Goal: Task Accomplishment & Management: Manage account settings

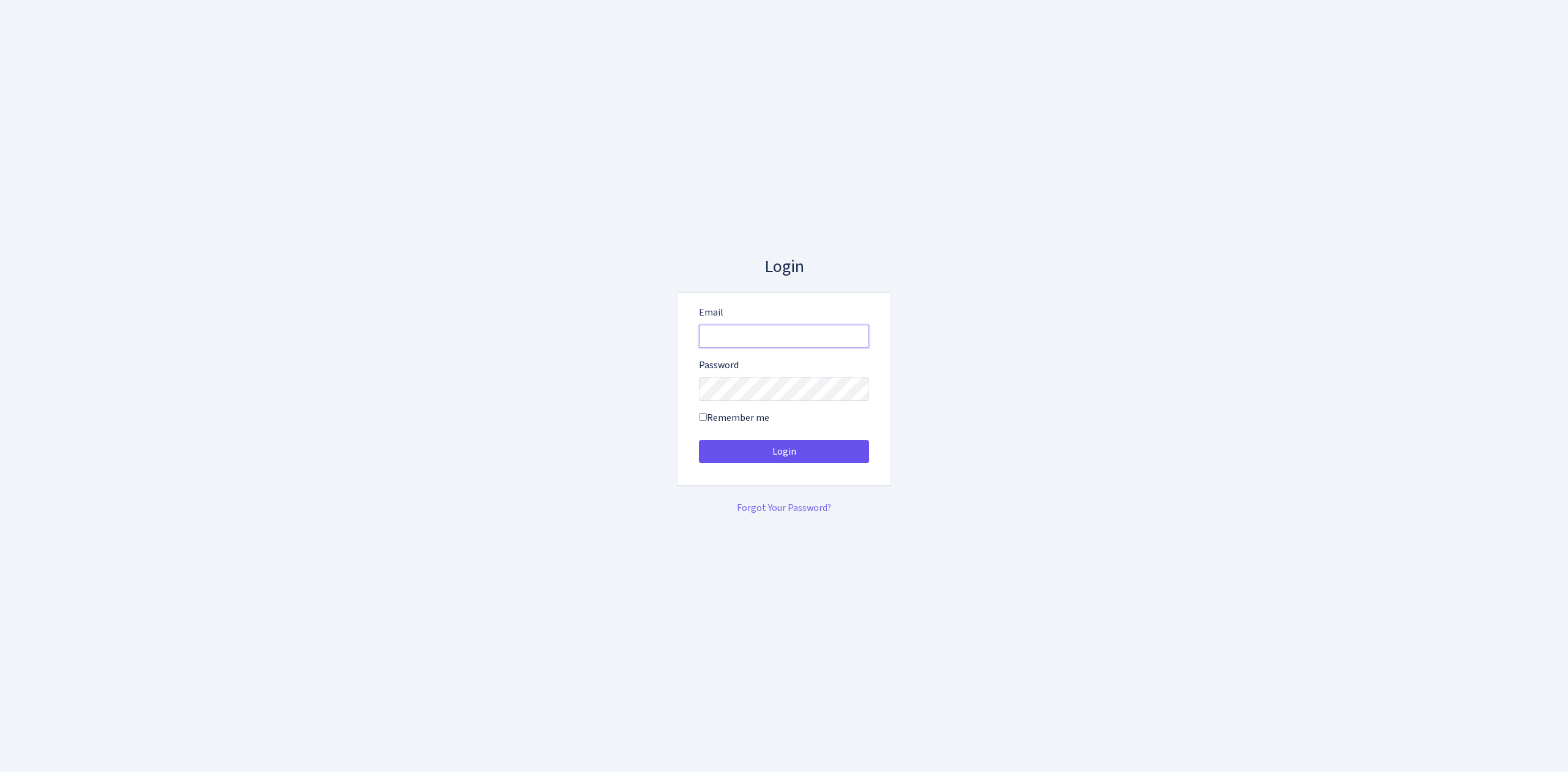
type input "vivio@bank.com"
click at [820, 446] on button "Login" at bounding box center [784, 451] width 171 height 24
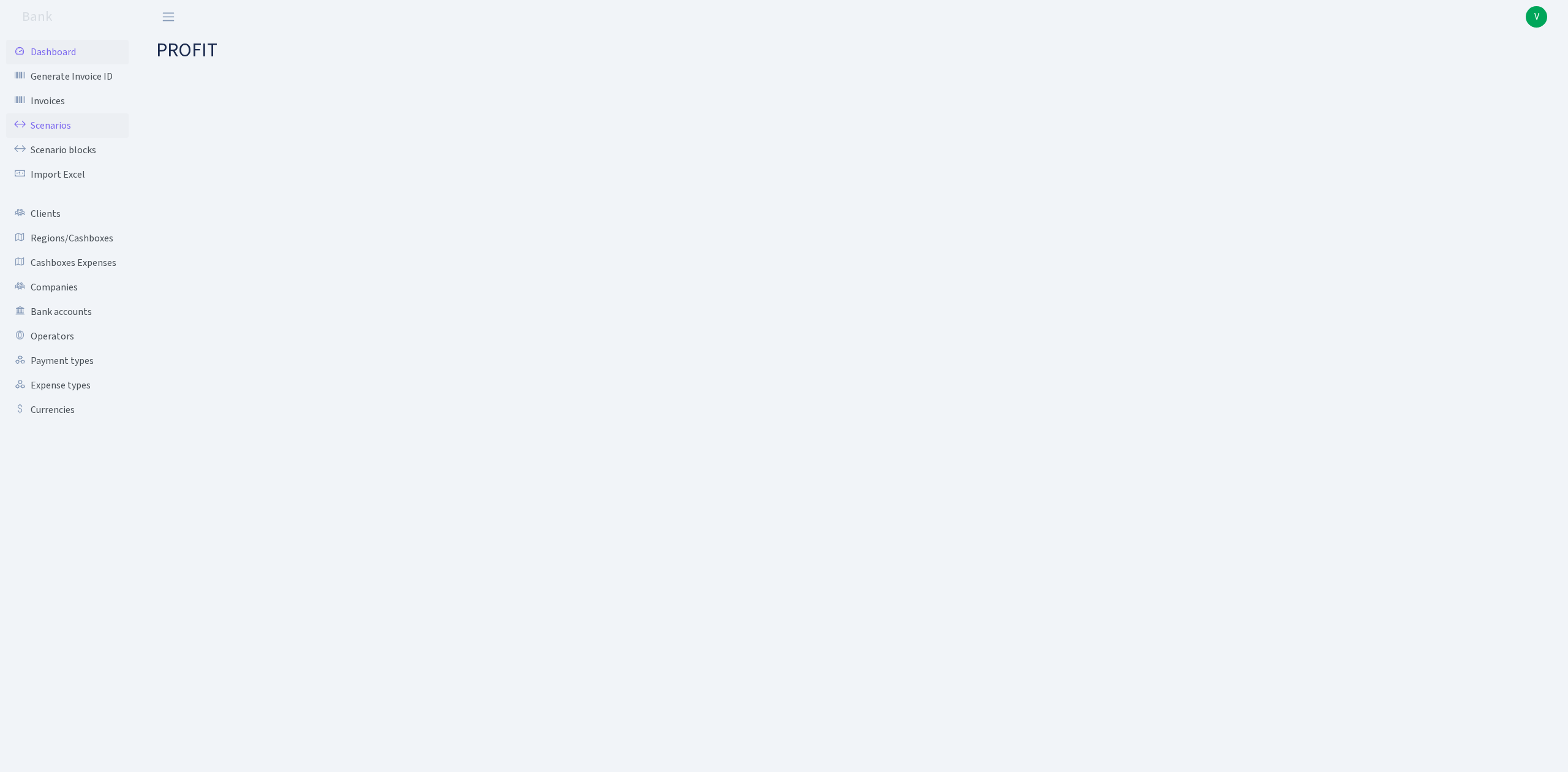
click at [47, 122] on link "Scenarios" at bounding box center [68, 126] width 122 height 24
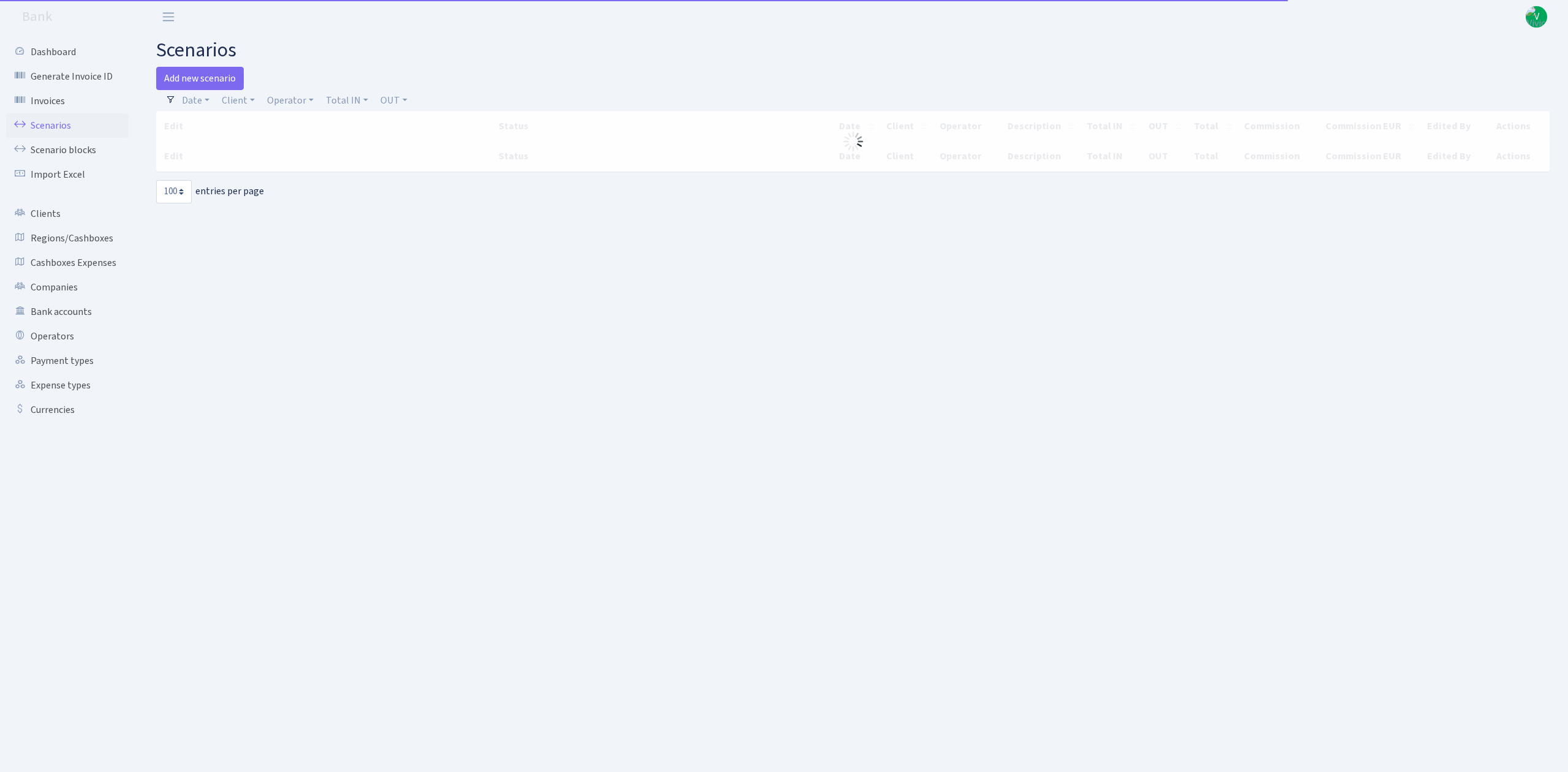
select select "100"
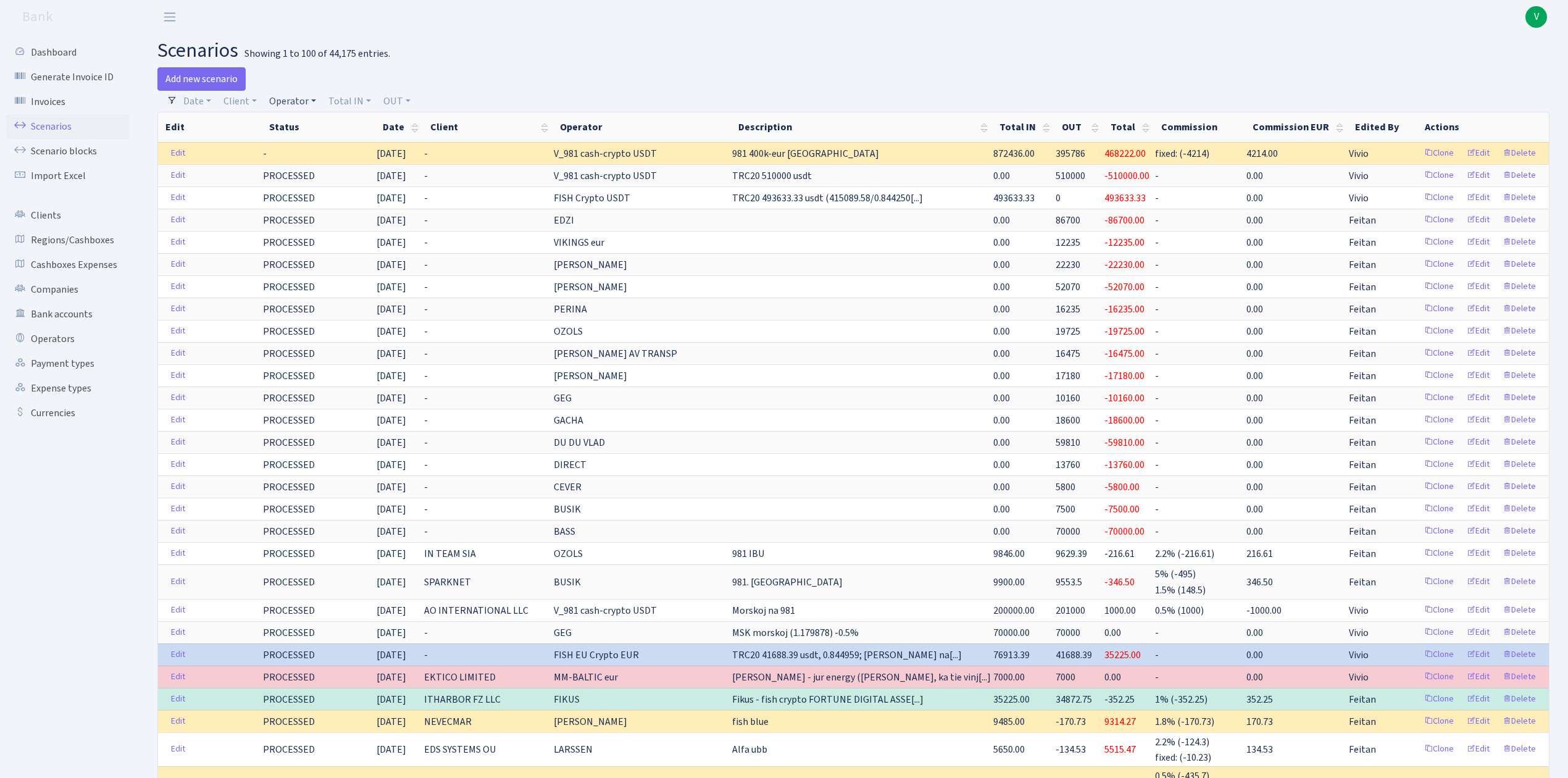
click at [295, 100] on link "Operator" at bounding box center [292, 101] width 57 height 21
click at [313, 146] on input "search" at bounding box center [313, 145] width 90 height 19
type input "981"
click at [322, 215] on li "V_981 cash-crypto USDT" at bounding box center [313, 230] width 93 height 35
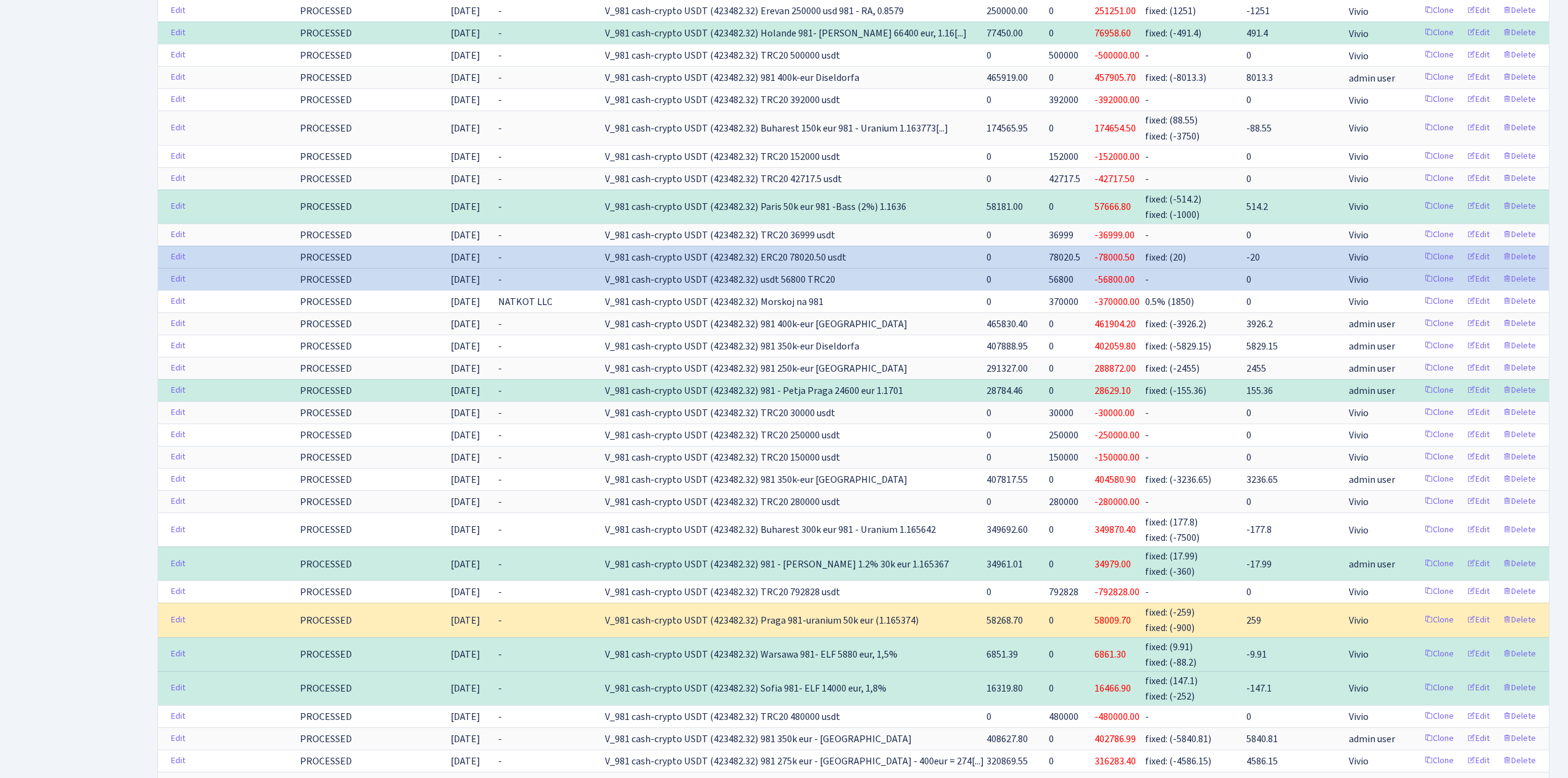
scroll to position [1975, 0]
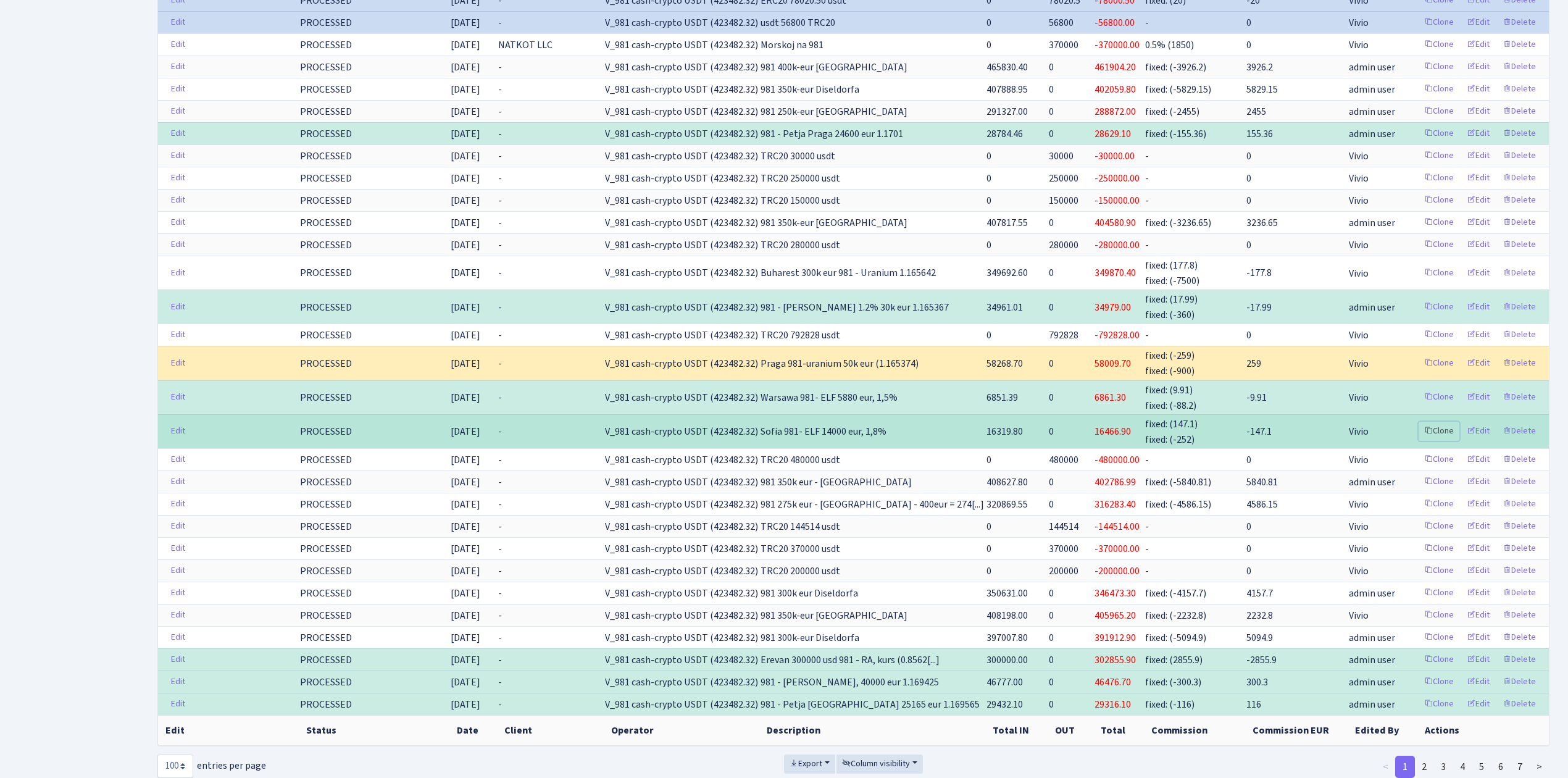
click at [1441, 441] on link "Clone" at bounding box center [1440, 431] width 41 height 19
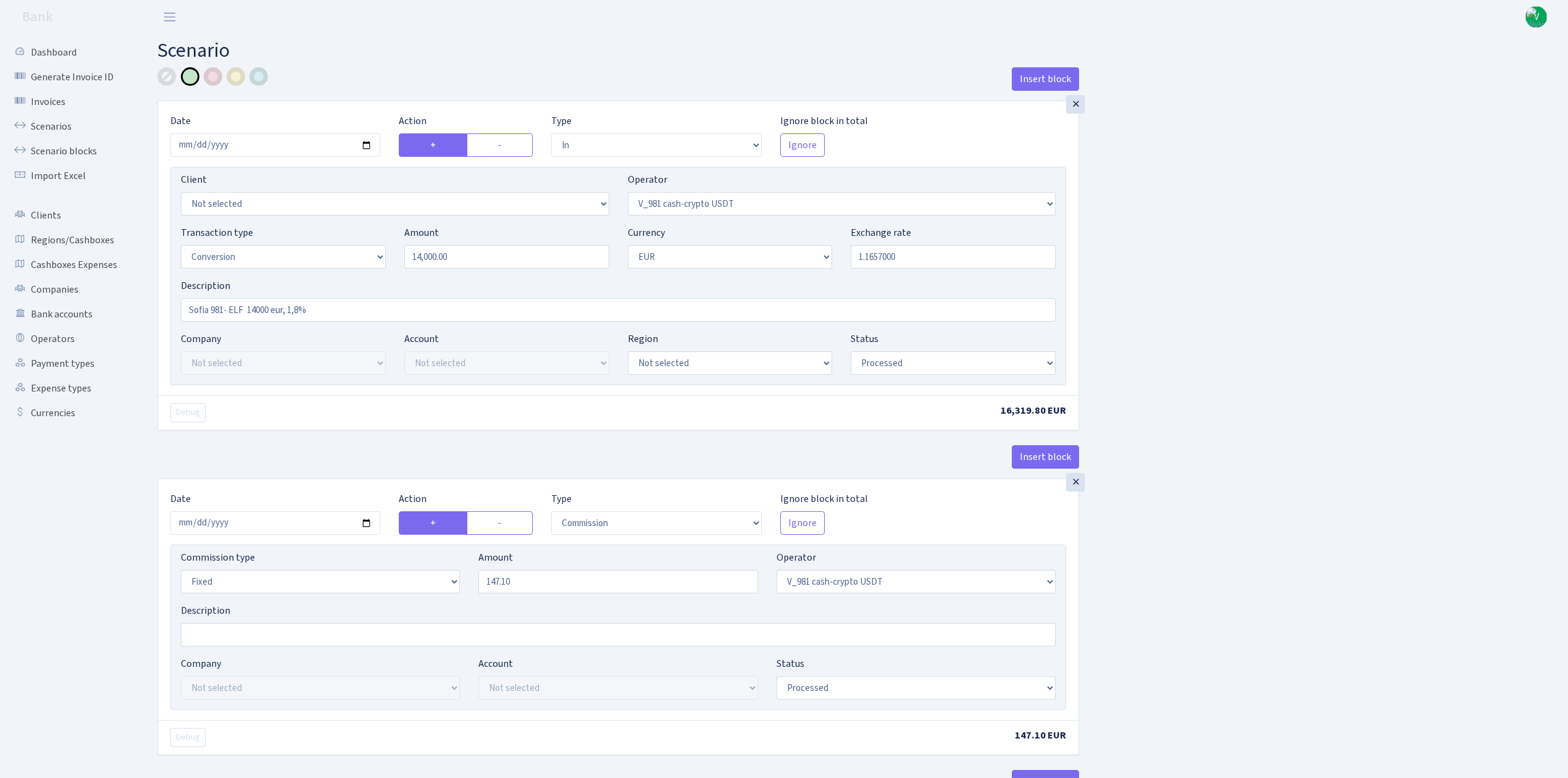
select select "in"
select select "435"
select select "15"
select select "1"
select select "processed"
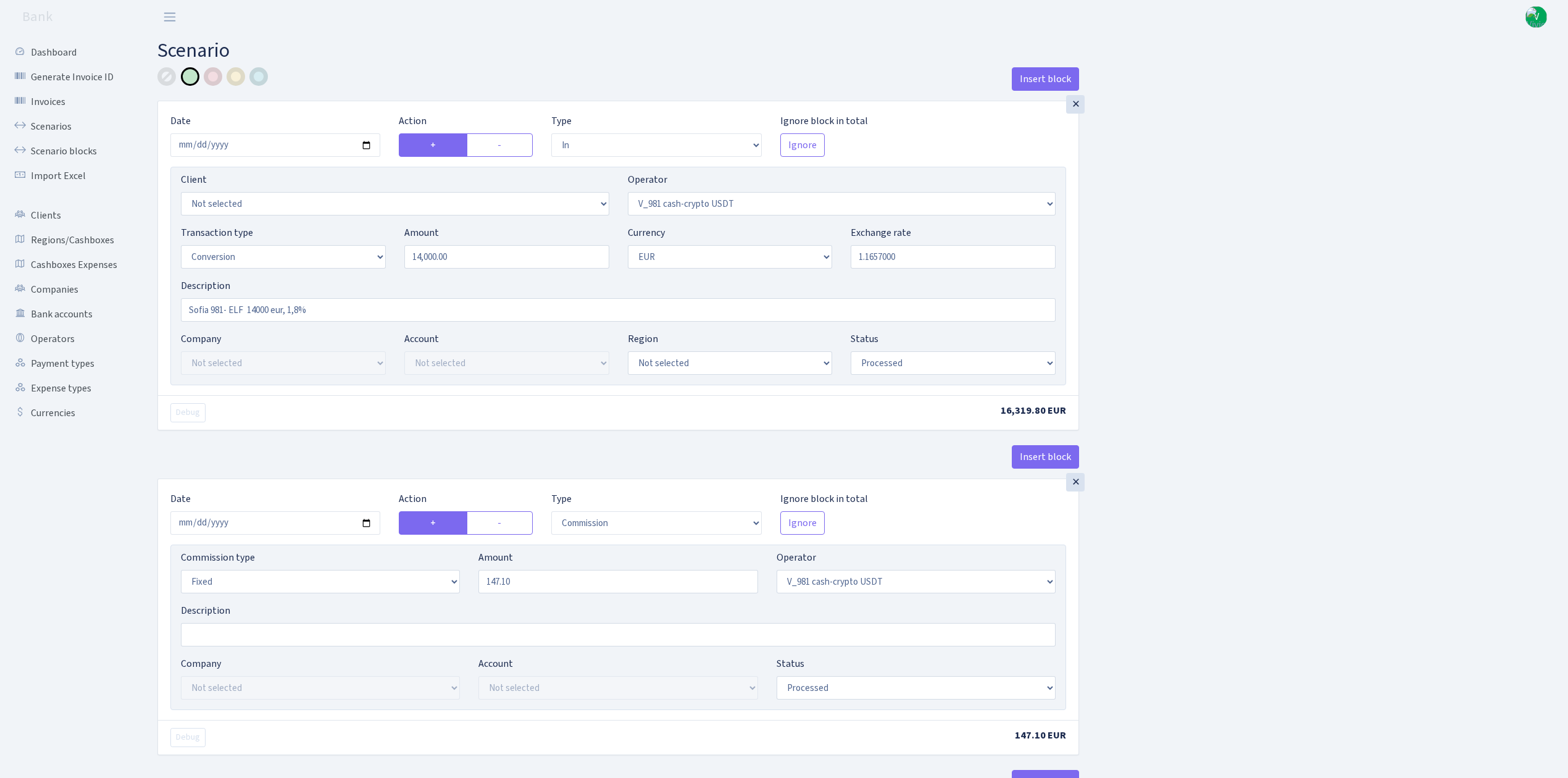
select select "commission"
select select "fixed"
select select "435"
select select "processed"
select select "out"
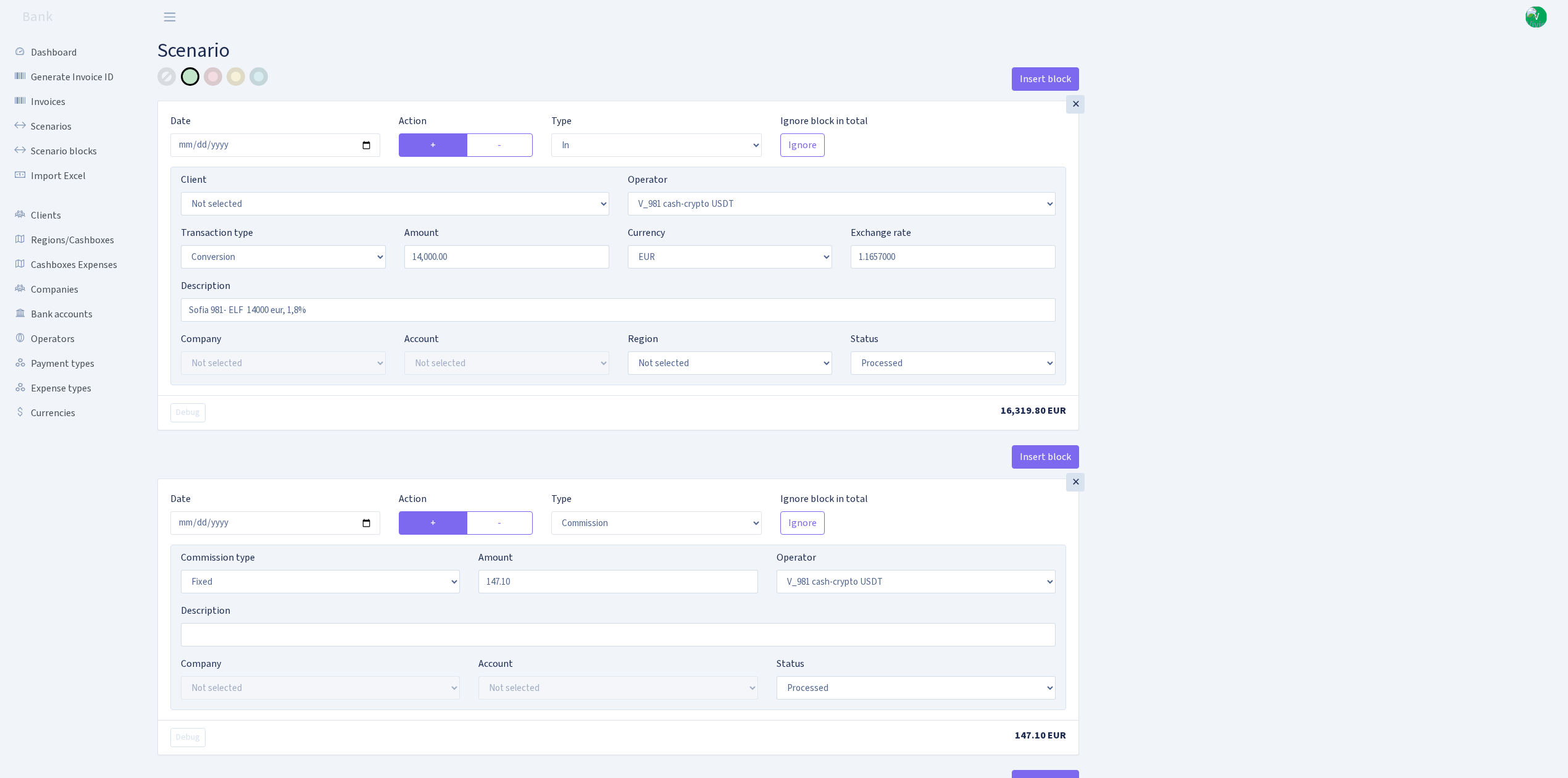
select select "434"
select select "15"
select select "1"
select select "processed"
select select "in"
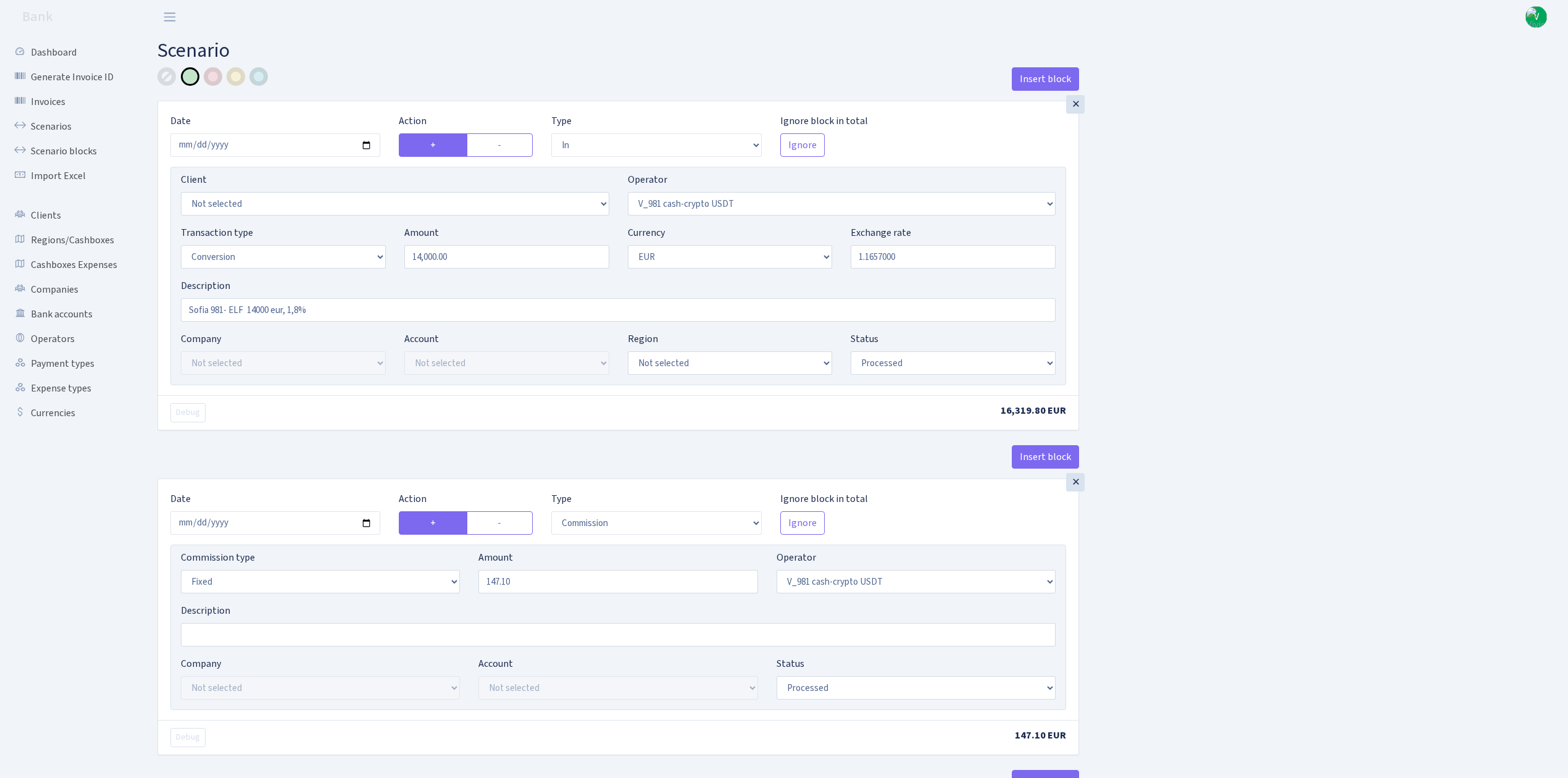
select select "434"
select select "1"
select select "22"
select select "processed"
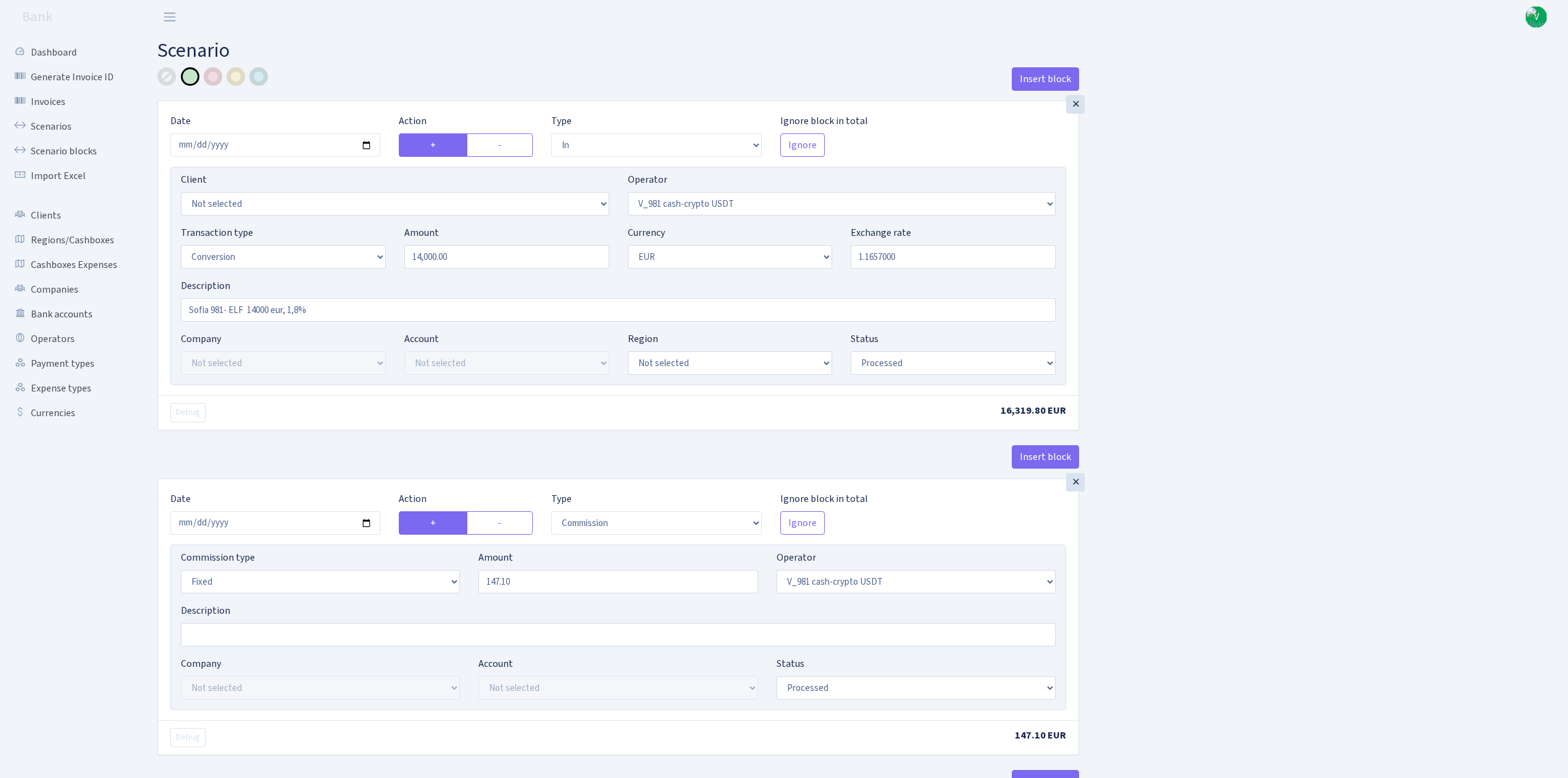
select select "out"
select select "484"
select select "1"
select select "22"
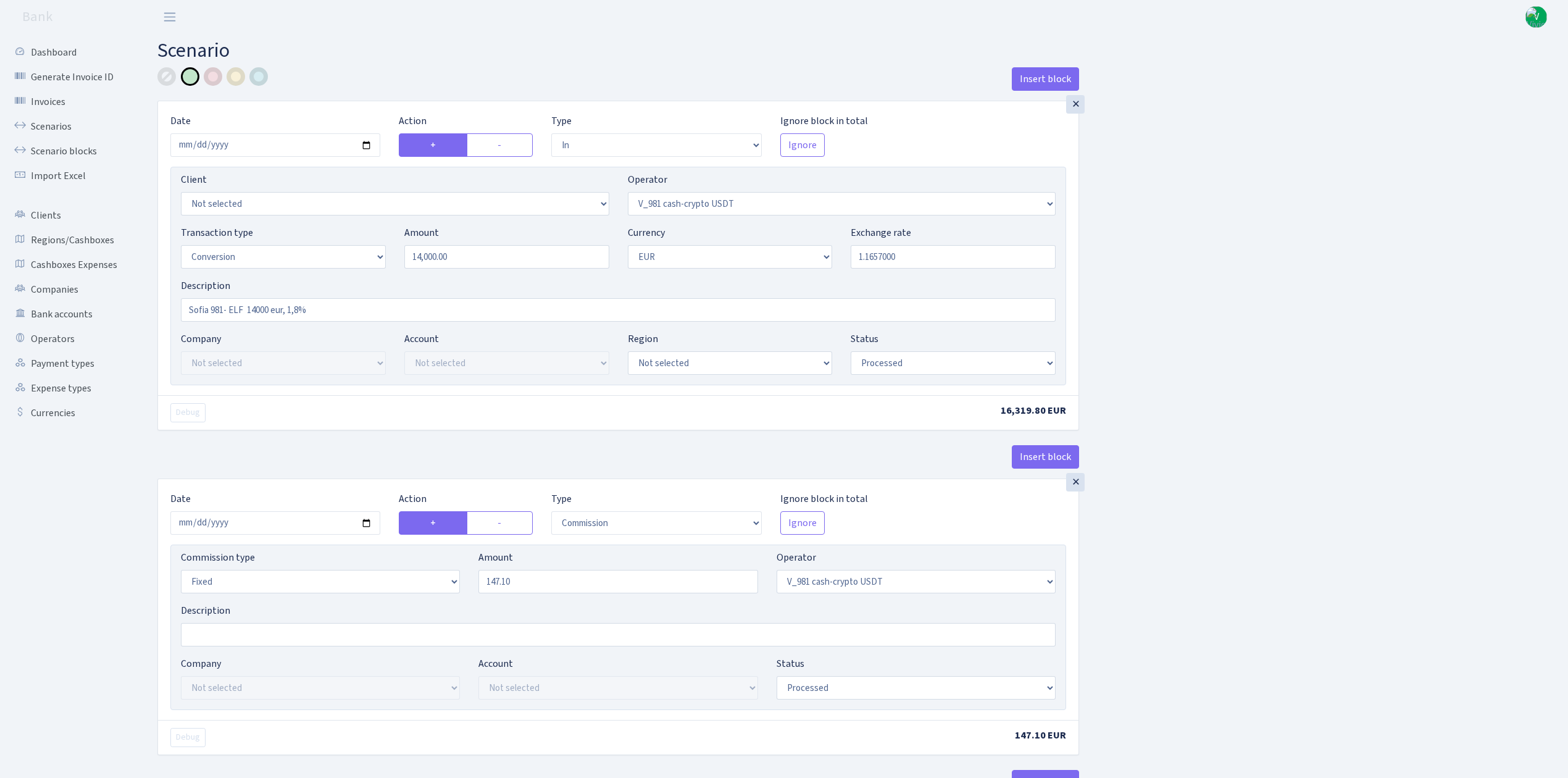
select select "processed"
select select "commission"
select select "fixed"
select select "484"
select select "processed"
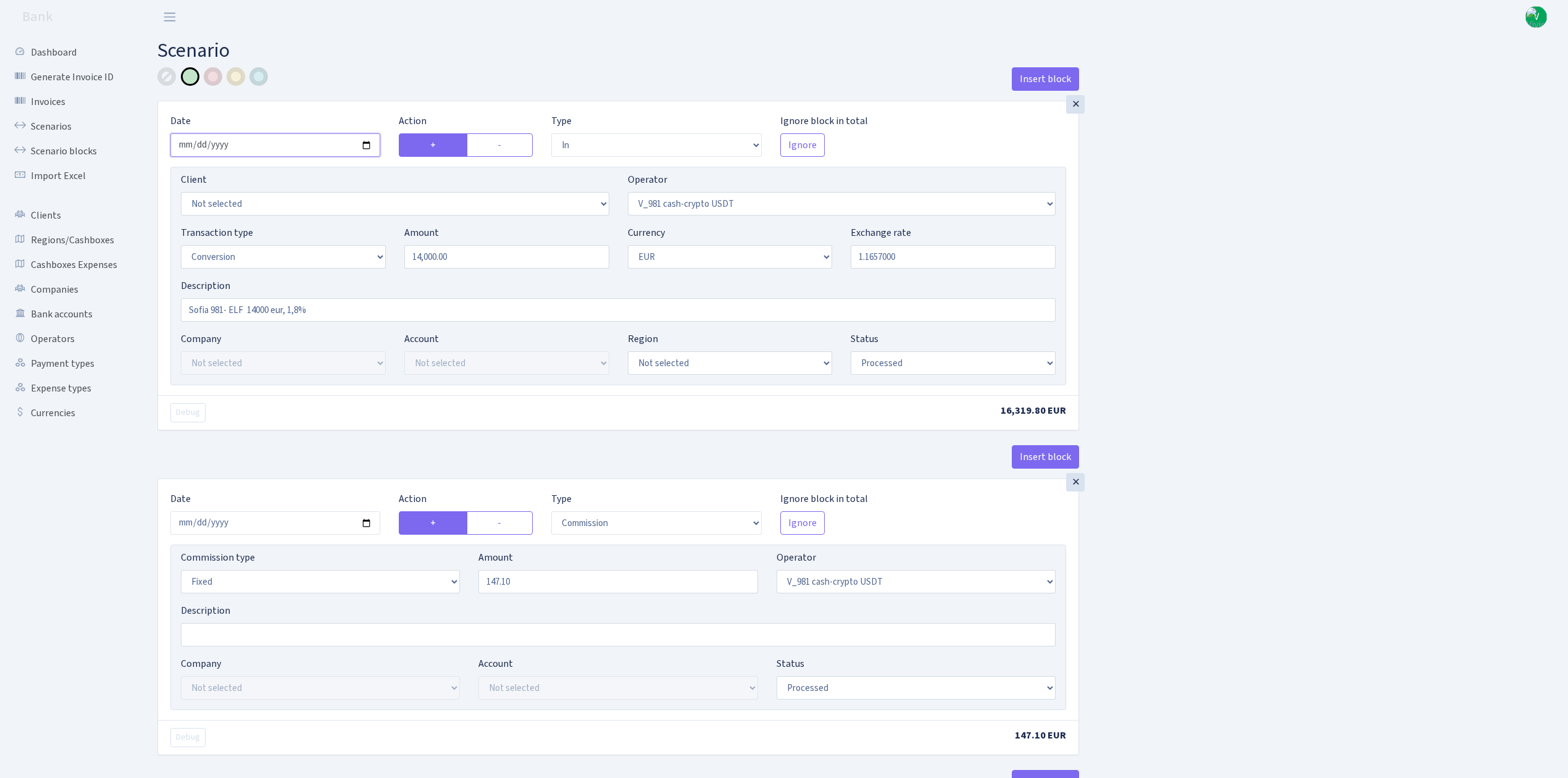
click at [365, 150] on input "2025-08-20" at bounding box center [275, 145] width 210 height 24
type input "[DATE]"
drag, startPoint x: 489, startPoint y: 253, endPoint x: 363, endPoint y: 234, distance: 127.4
click at [363, 234] on div "Transaction type Not selected 981 ELF FISH crypto GIRT IVO dekl MM-BALTIC eur U…" at bounding box center [619, 252] width 893 height 53
click at [979, 259] on input "1.1657000" at bounding box center [953, 257] width 205 height 24
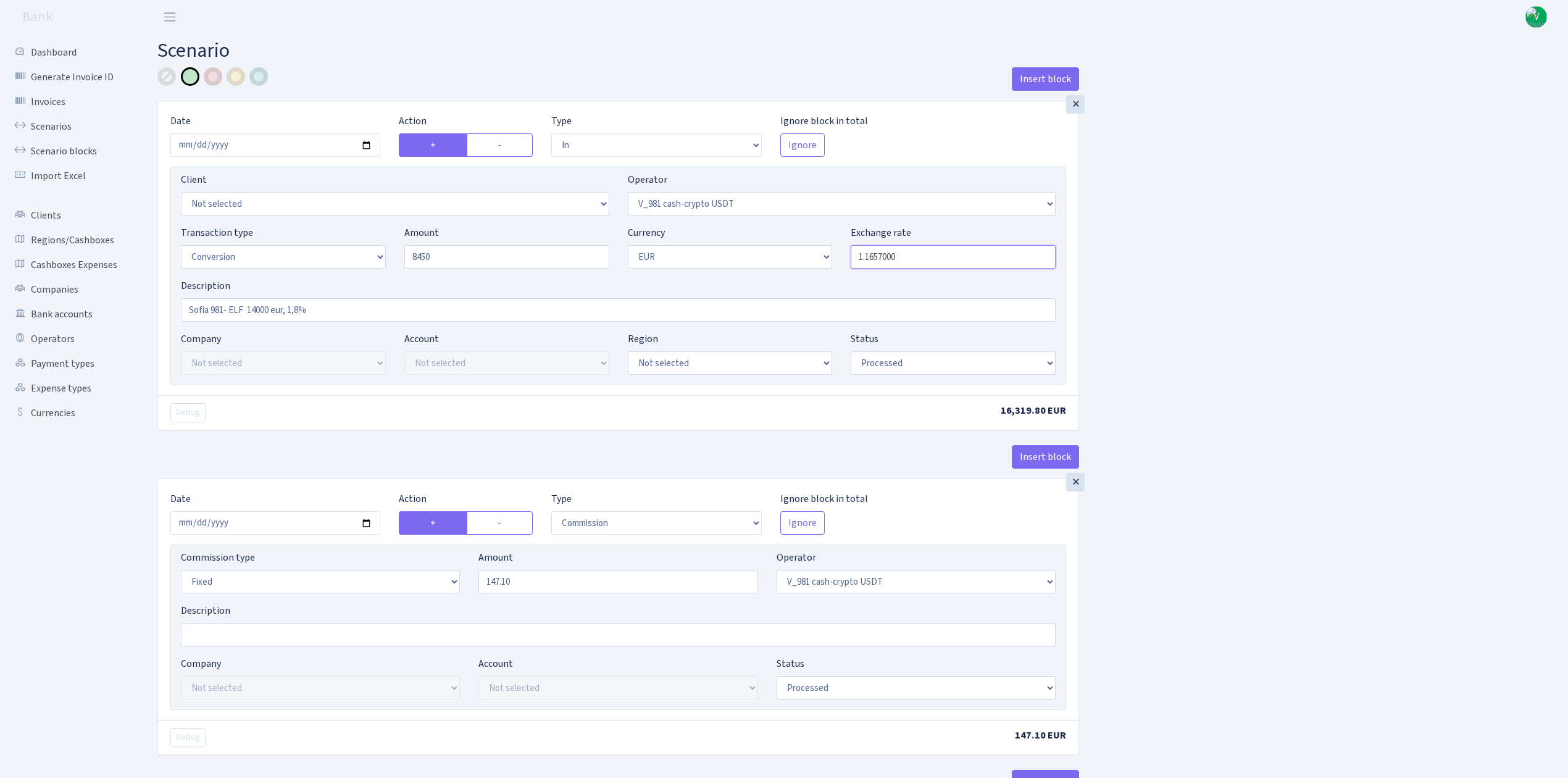
type input "8,450.00"
drag, startPoint x: 870, startPoint y: 256, endPoint x: 968, endPoint y: 256, distance: 98.0
click at [968, 256] on input "1.1657000" at bounding box center [953, 257] width 205 height 24
type input "1.1838000"
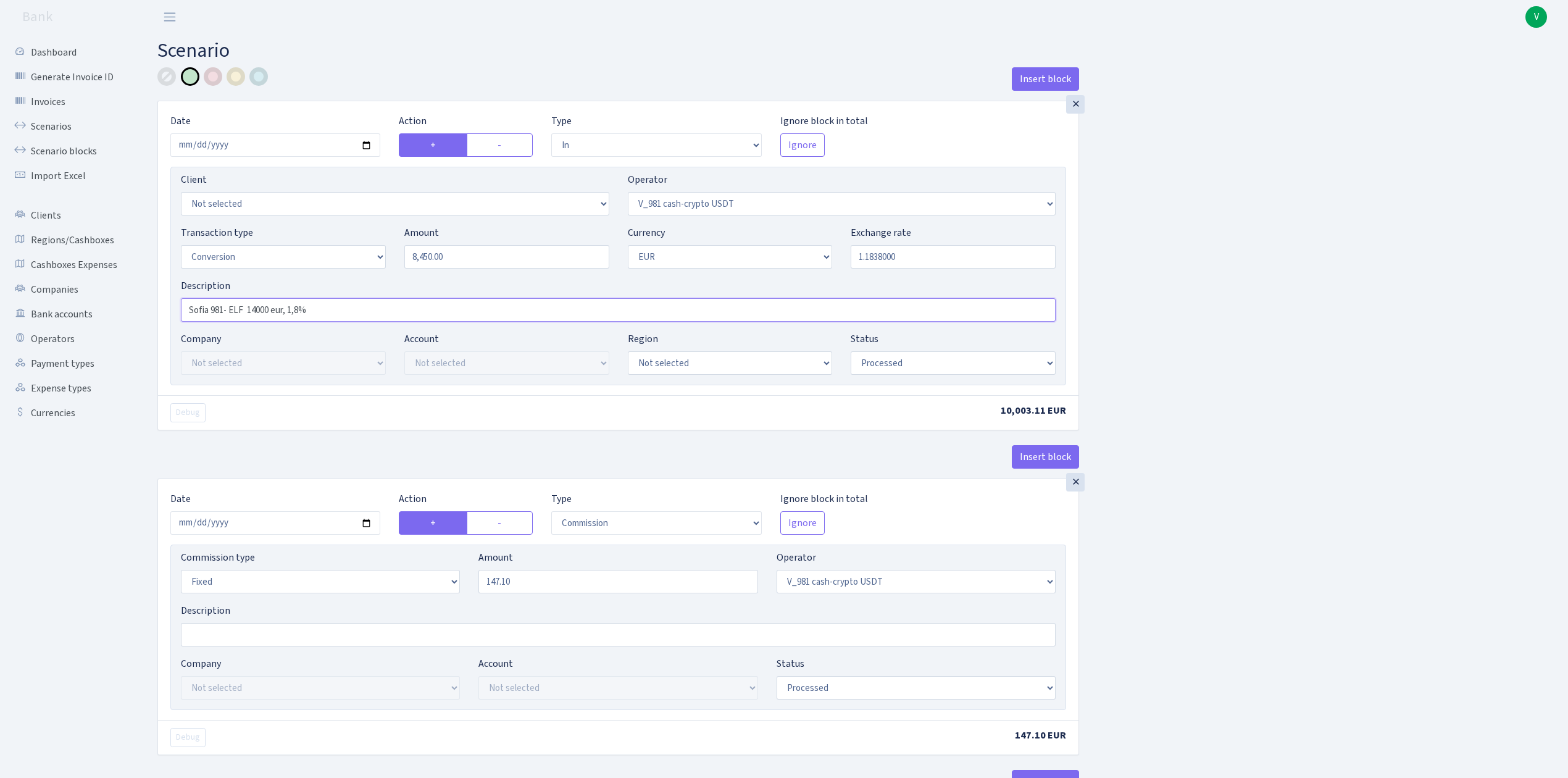
click at [270, 311] on input "Sofia 981- ELF 14000 eur, 1,8%" at bounding box center [618, 309] width 874 height 24
type input "Sofia 981- ELF 8450 eur, 1,8%"
click at [365, 529] on input "2025-08-20" at bounding box center [275, 522] width 210 height 24
type input "[DATE]"
drag, startPoint x: 529, startPoint y: 580, endPoint x: 443, endPoint y: 574, distance: 86.2
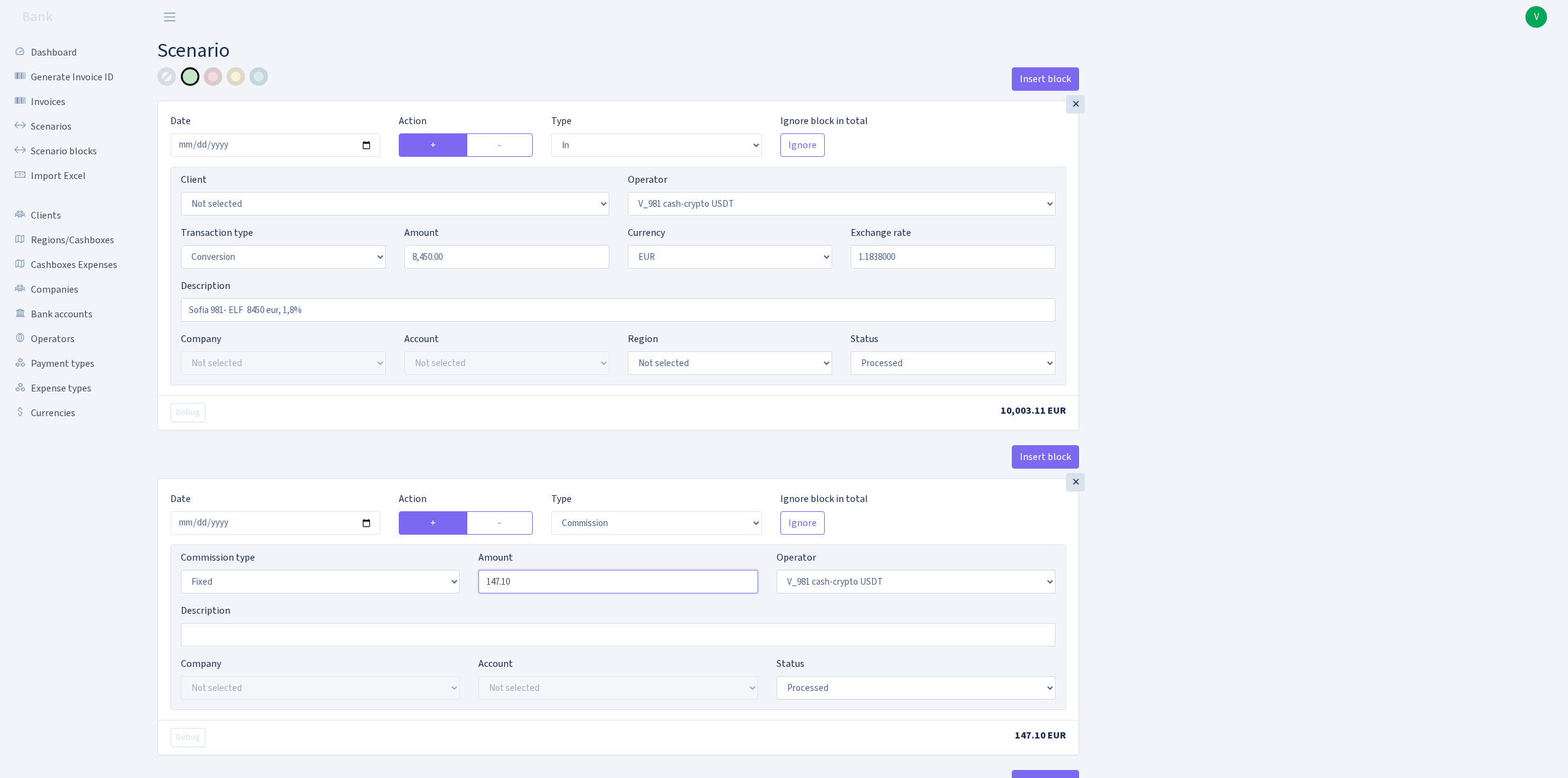
click at [443, 574] on div "Commission type Percentage Fixed Bank Amount 147.10 Operator Not selected 981 9…" at bounding box center [619, 577] width 893 height 53
click at [365, 577] on select "Percentage Fixed Bank" at bounding box center [320, 581] width 279 height 24
click at [365, 589] on select "Percentage Fixed Bank" at bounding box center [320, 581] width 279 height 24
click at [368, 589] on select "Percentage Fixed Bank" at bounding box center [320, 581] width 279 height 24
select select "percentage"
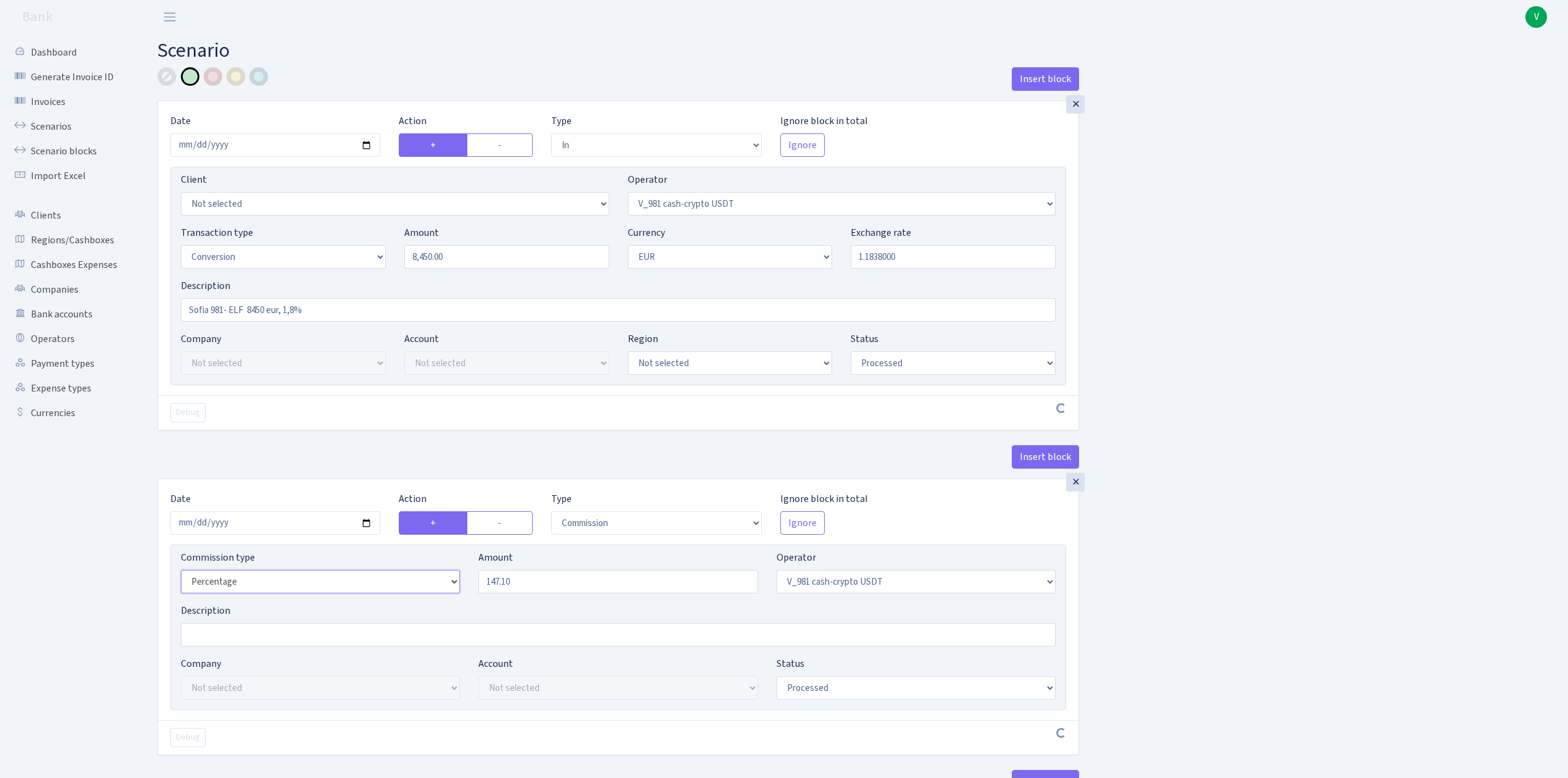
click at [181, 573] on select "Percentage Fixed Bank" at bounding box center [320, 581] width 279 height 24
type input "1.51"
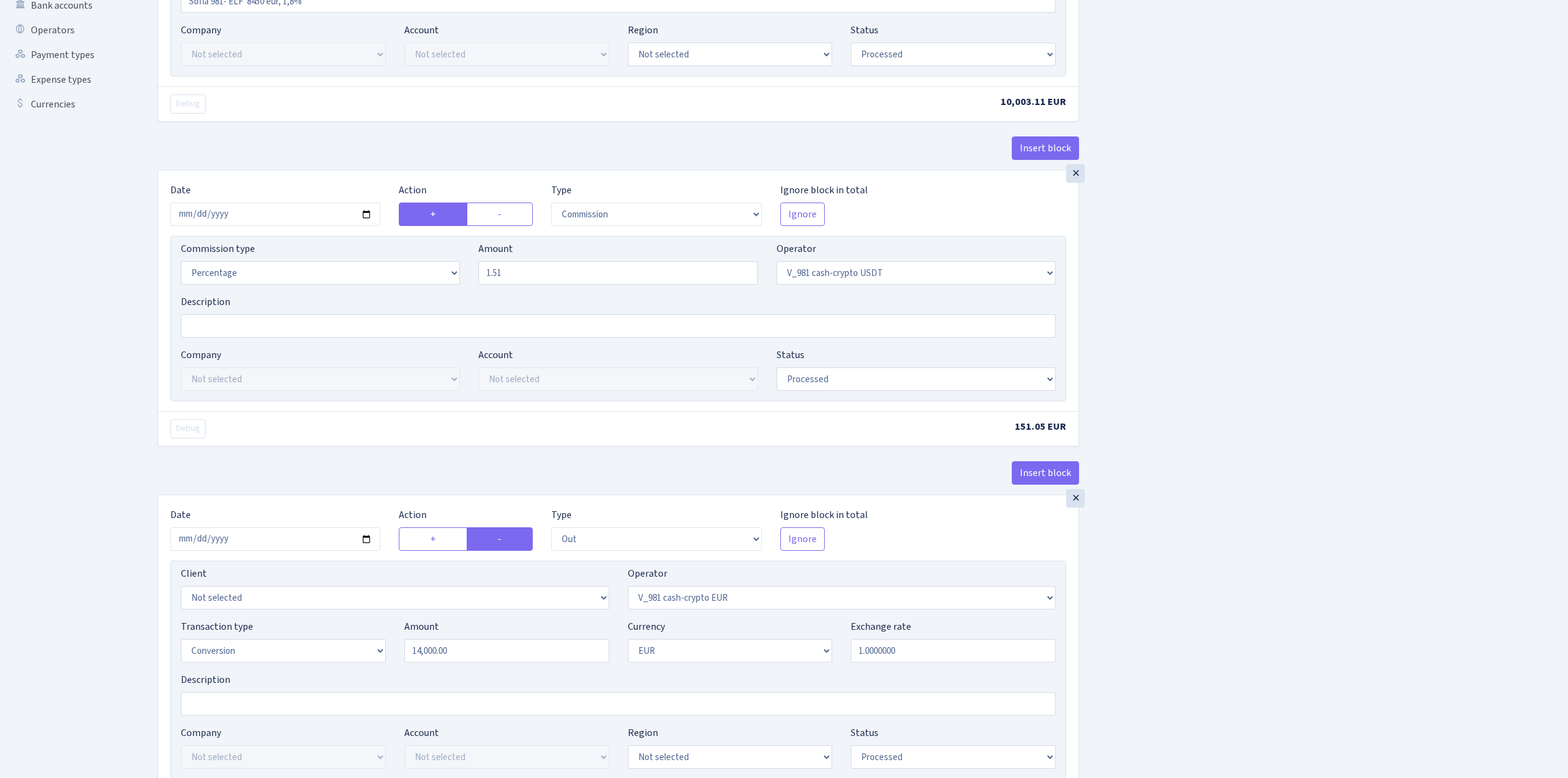
scroll to position [493, 0]
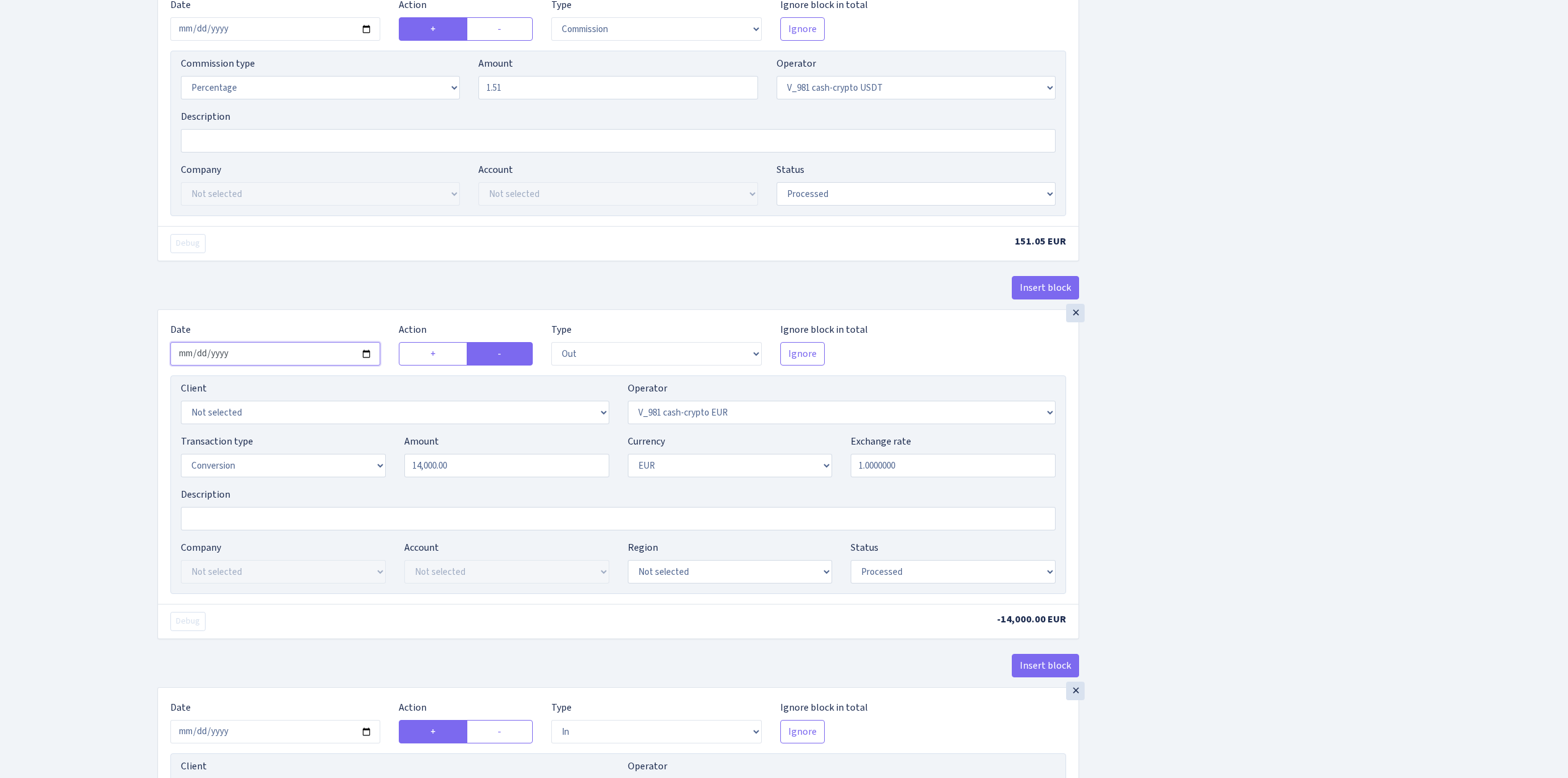
click at [367, 363] on input "2025-08-20" at bounding box center [275, 354] width 210 height 24
type input "[DATE]"
drag, startPoint x: 475, startPoint y: 474, endPoint x: 321, endPoint y: 446, distance: 156.5
click at [321, 446] on div "Transaction type Not selected 981 ELF FISH crypto GIRT IVO dekl MM-BALTIC eur U…" at bounding box center [619, 461] width 893 height 53
drag, startPoint x: 1186, startPoint y: 579, endPoint x: 1194, endPoint y: 600, distance: 22.5
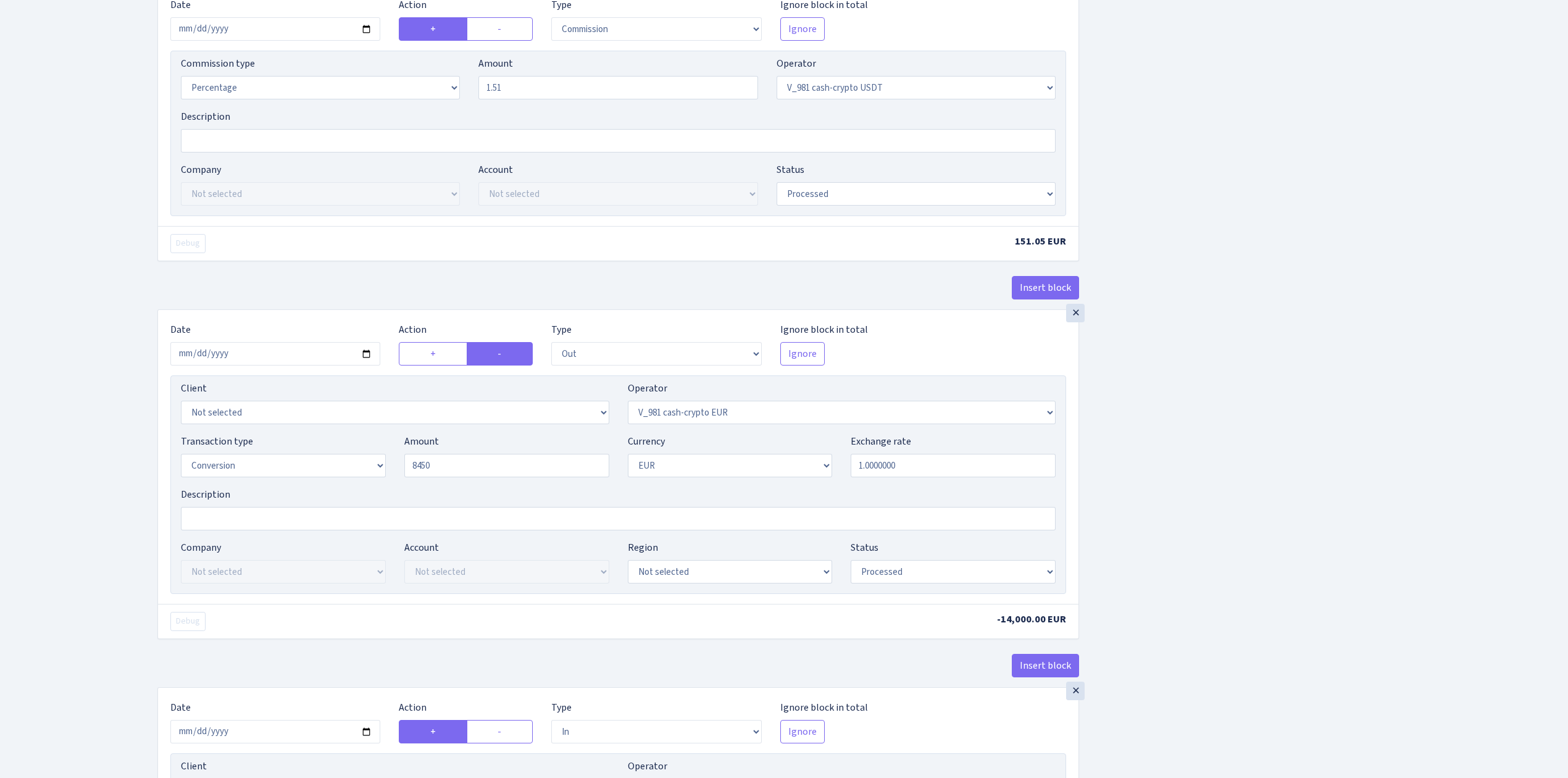
click at [1186, 580] on div "Insert block × Date 2025-09-17 Action + - Type --- In Out Commission Field requ…" at bounding box center [853, 697] width 1411 height 2249
type input "8,450.00"
click at [1208, 590] on div "Insert block × Date [DATE] Action + - Type --- In Out Commission Field required…" at bounding box center [853, 695] width 1411 height 2244
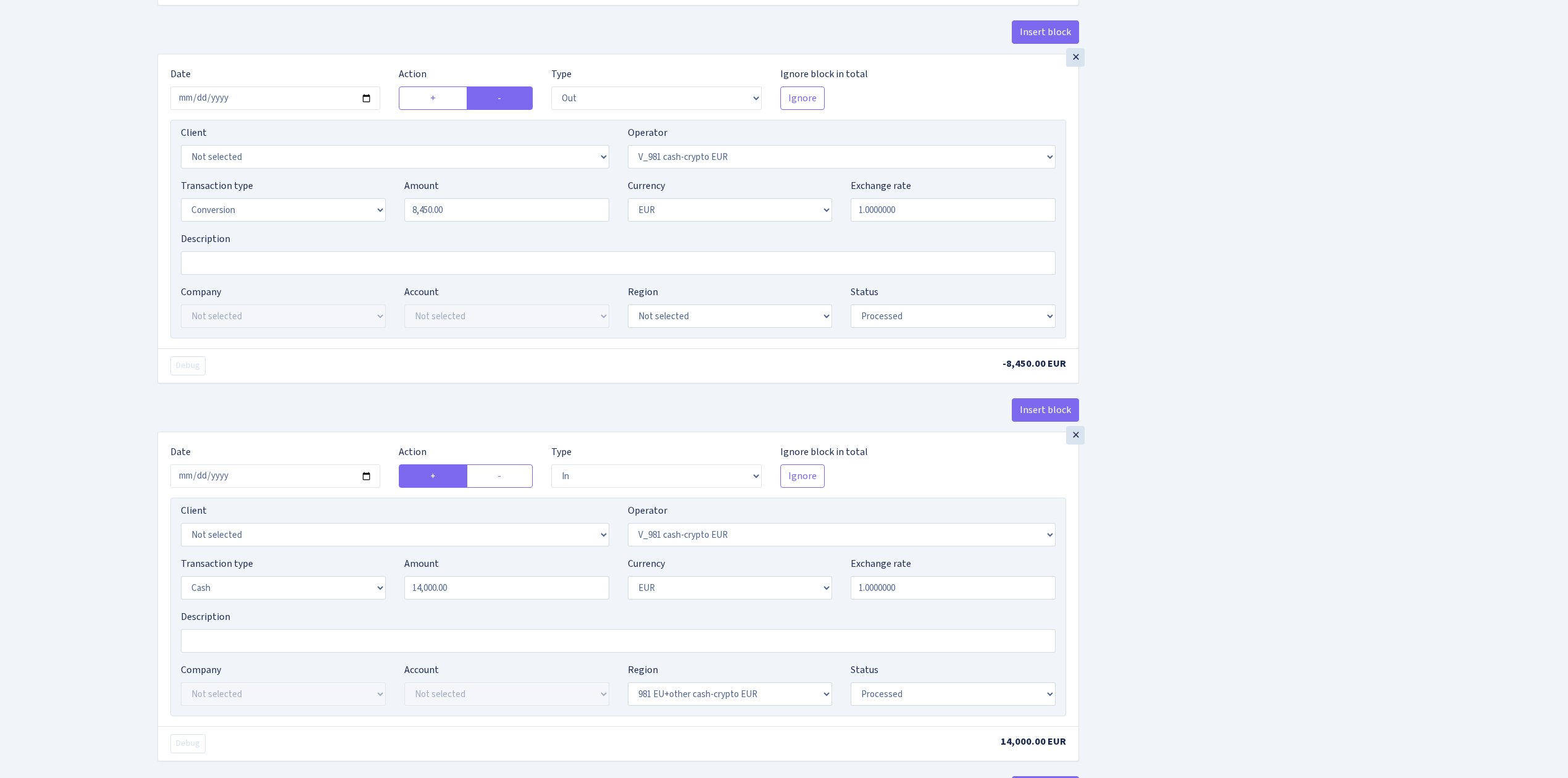
scroll to position [822, 0]
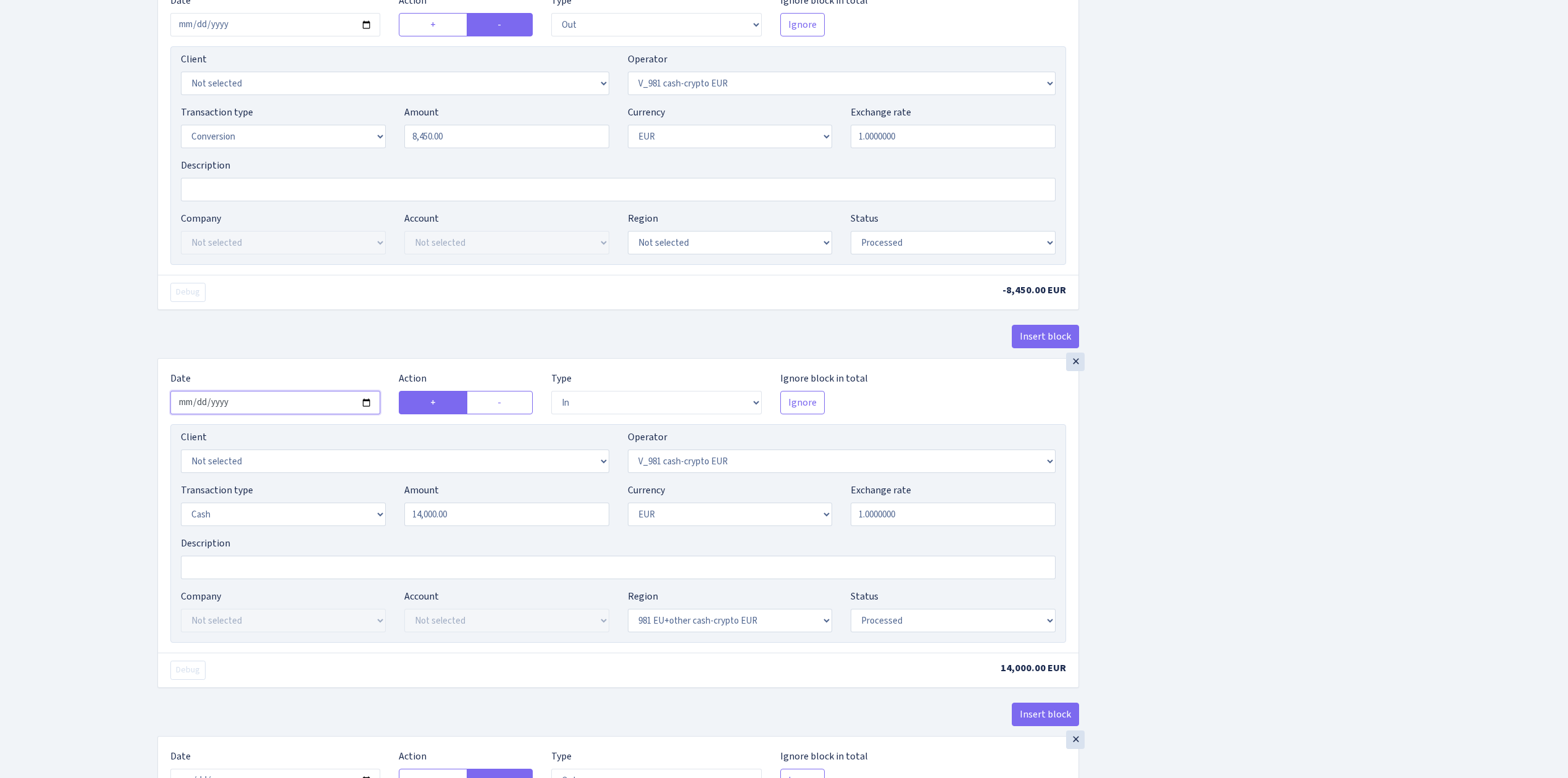
click at [364, 408] on input "2025-08-20" at bounding box center [275, 402] width 210 height 24
type input "[DATE]"
drag, startPoint x: 463, startPoint y: 513, endPoint x: 295, endPoint y: 493, distance: 169.2
click at [295, 493] on div "Transaction type Not selected 981 ELF FISH crypto GIRT IVO dekl MM-BALTIC eur U…" at bounding box center [619, 509] width 893 height 53
drag, startPoint x: 1246, startPoint y: 515, endPoint x: 1174, endPoint y: 592, distance: 105.4
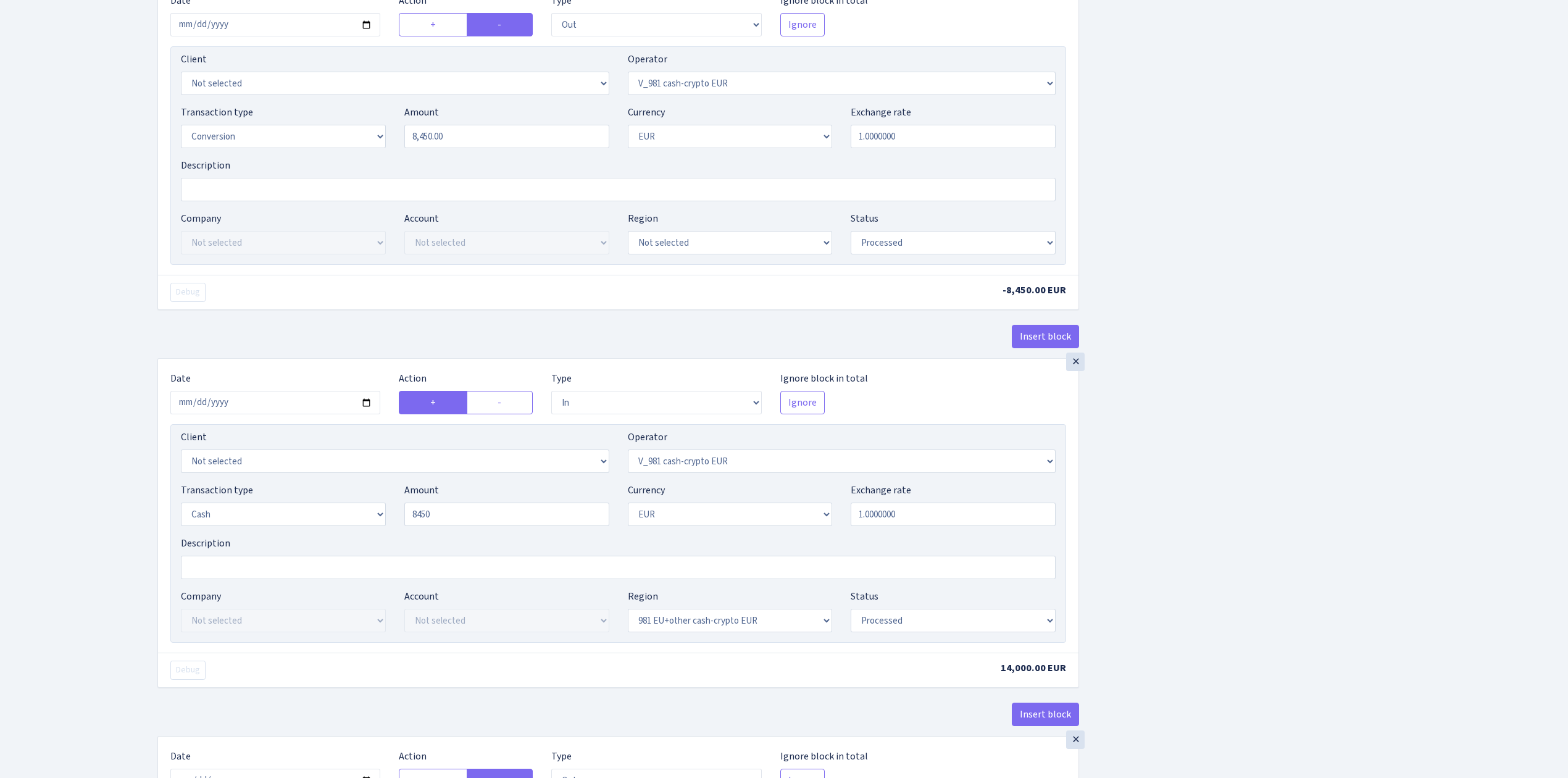
click at [1246, 516] on div "Insert block × Date 2025-09-17 Action + - Type --- In Out Commission Field requ…" at bounding box center [853, 368] width 1411 height 2249
type input "8,450.00"
click at [1194, 547] on div "Insert block × Date 2025-09-17 Action + - Type --- In Out Commission Field requ…" at bounding box center [853, 366] width 1411 height 2244
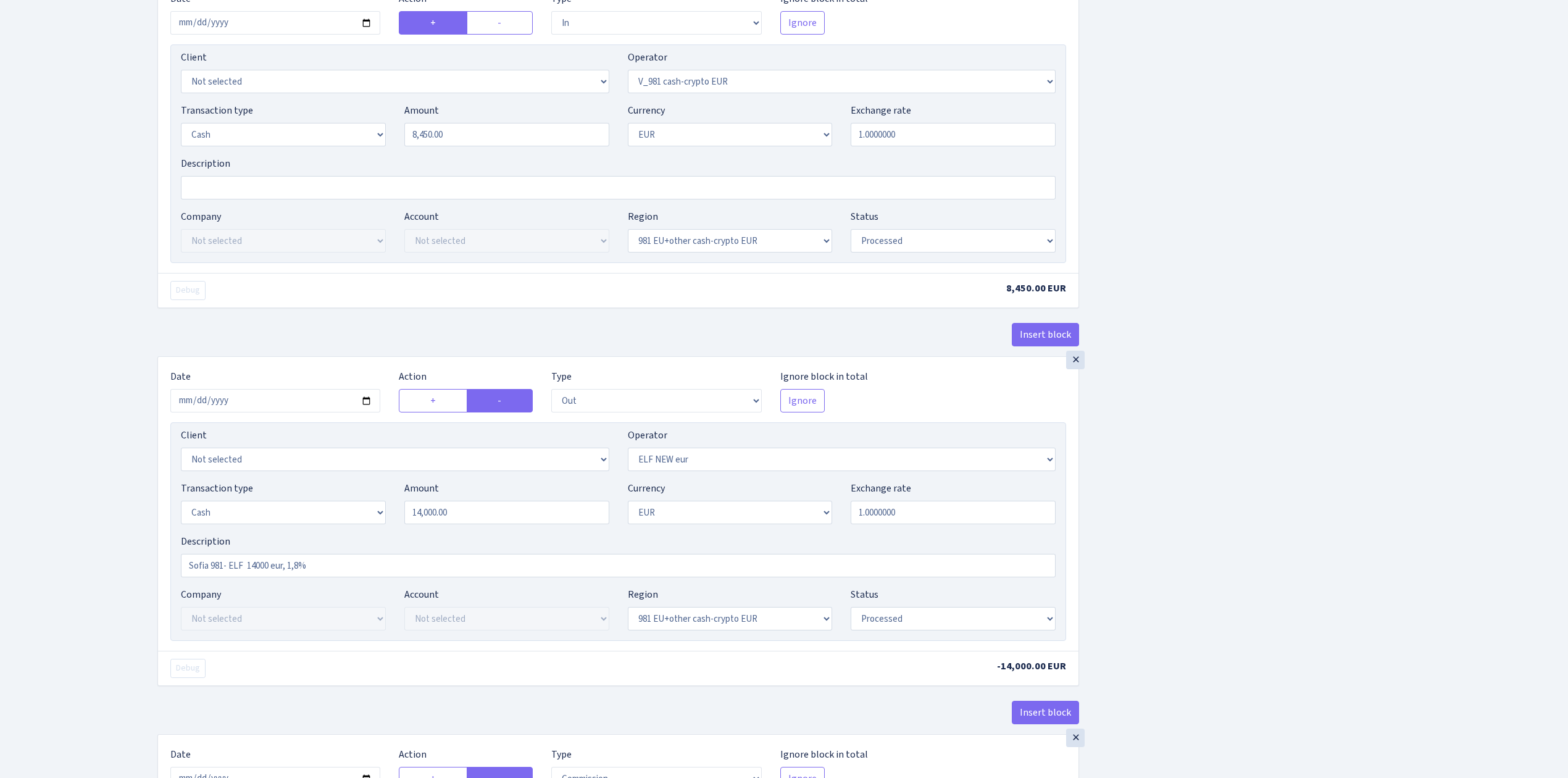
scroll to position [1234, 0]
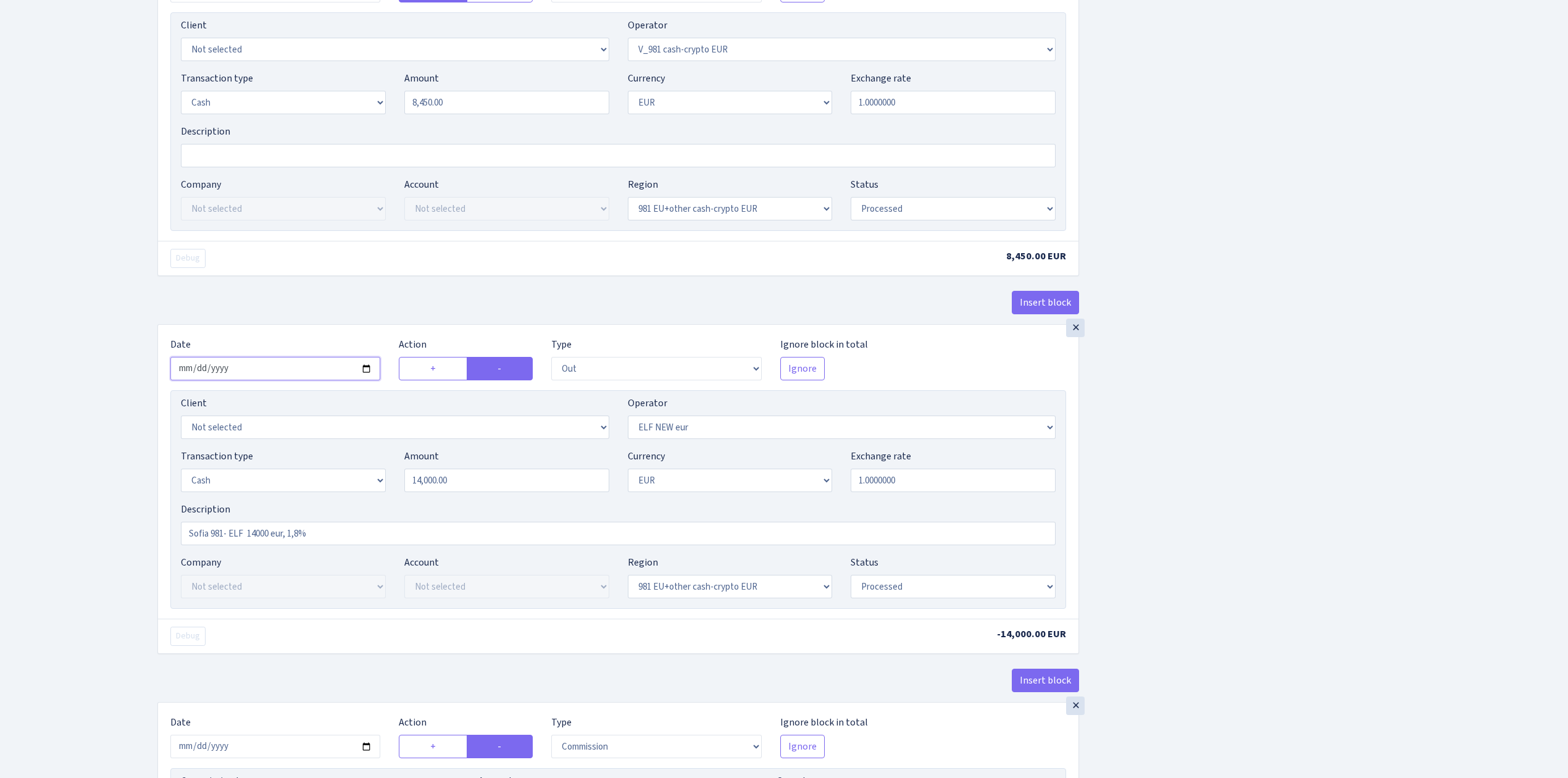
click at [364, 377] on input "2025-08-20" at bounding box center [275, 368] width 210 height 24
type input "2025-09-17"
drag, startPoint x: 448, startPoint y: 488, endPoint x: 292, endPoint y: 456, distance: 159.2
click at [292, 456] on div "Client Not selected 1 KOC GEMICILIK VE TASIMACILIK 1/BALDERE-SILDEDZE SIGNE 1/S…" at bounding box center [618, 499] width 896 height 219
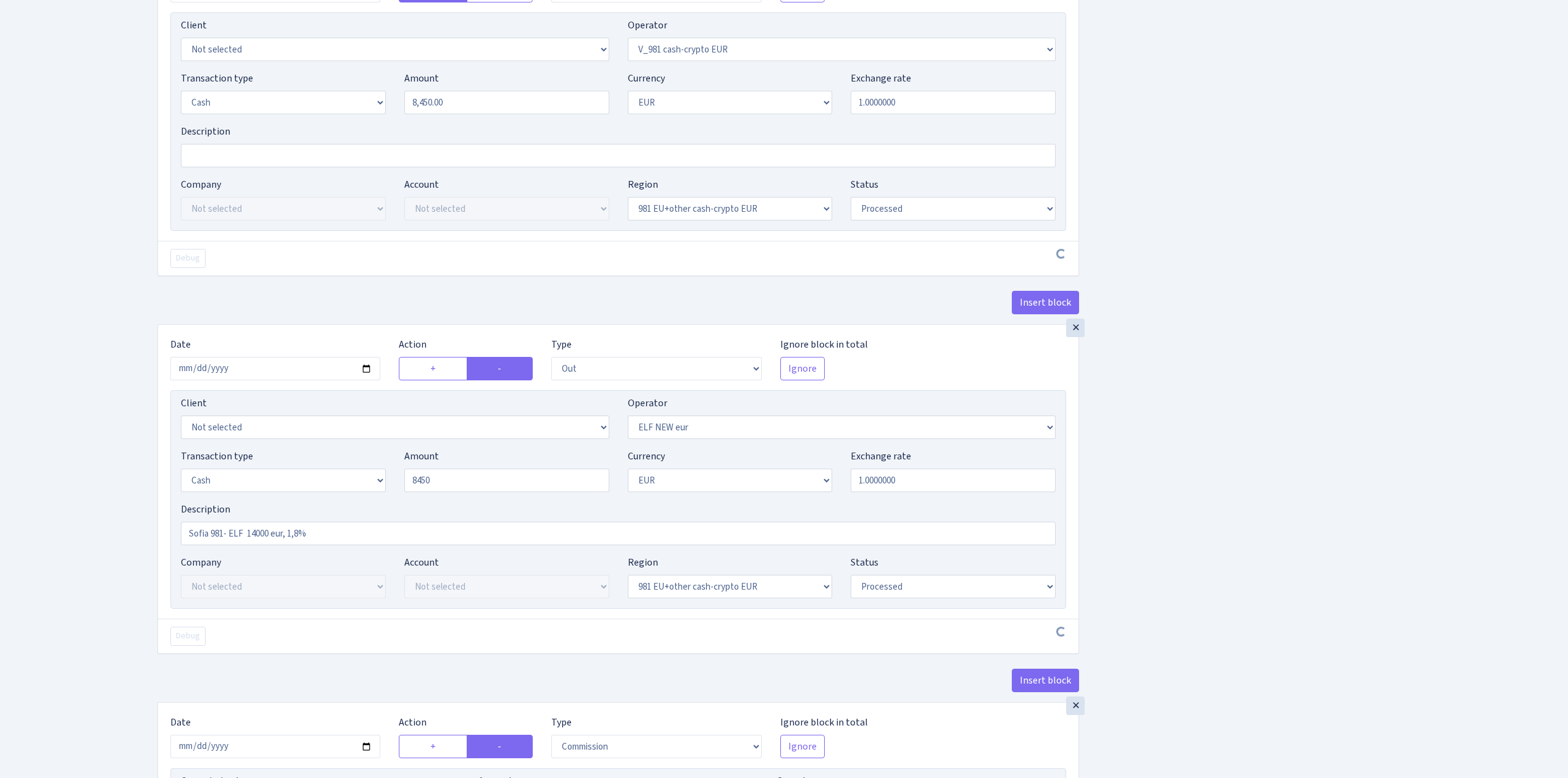
type input "8,450.00"
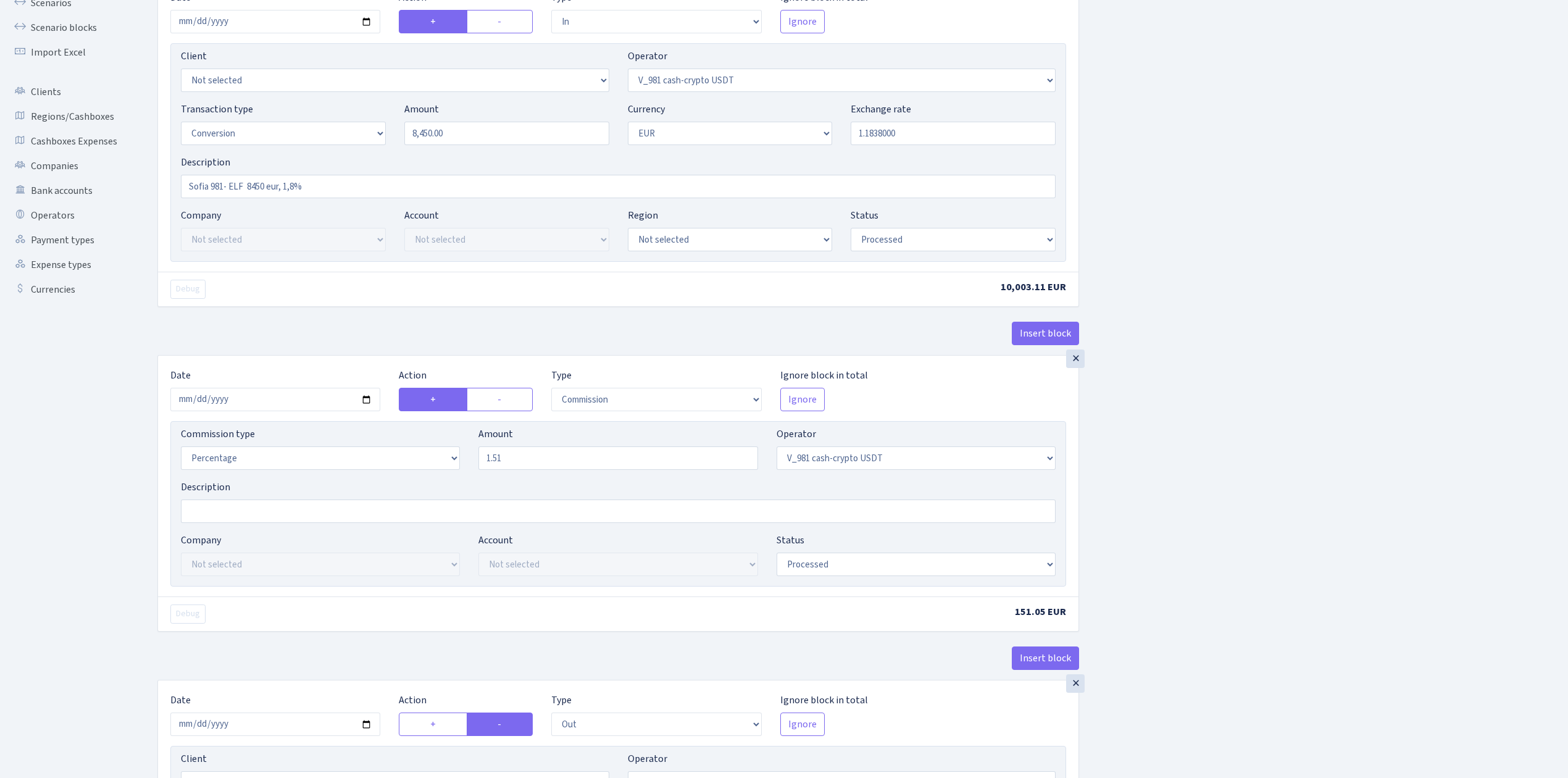
scroll to position [0, 0]
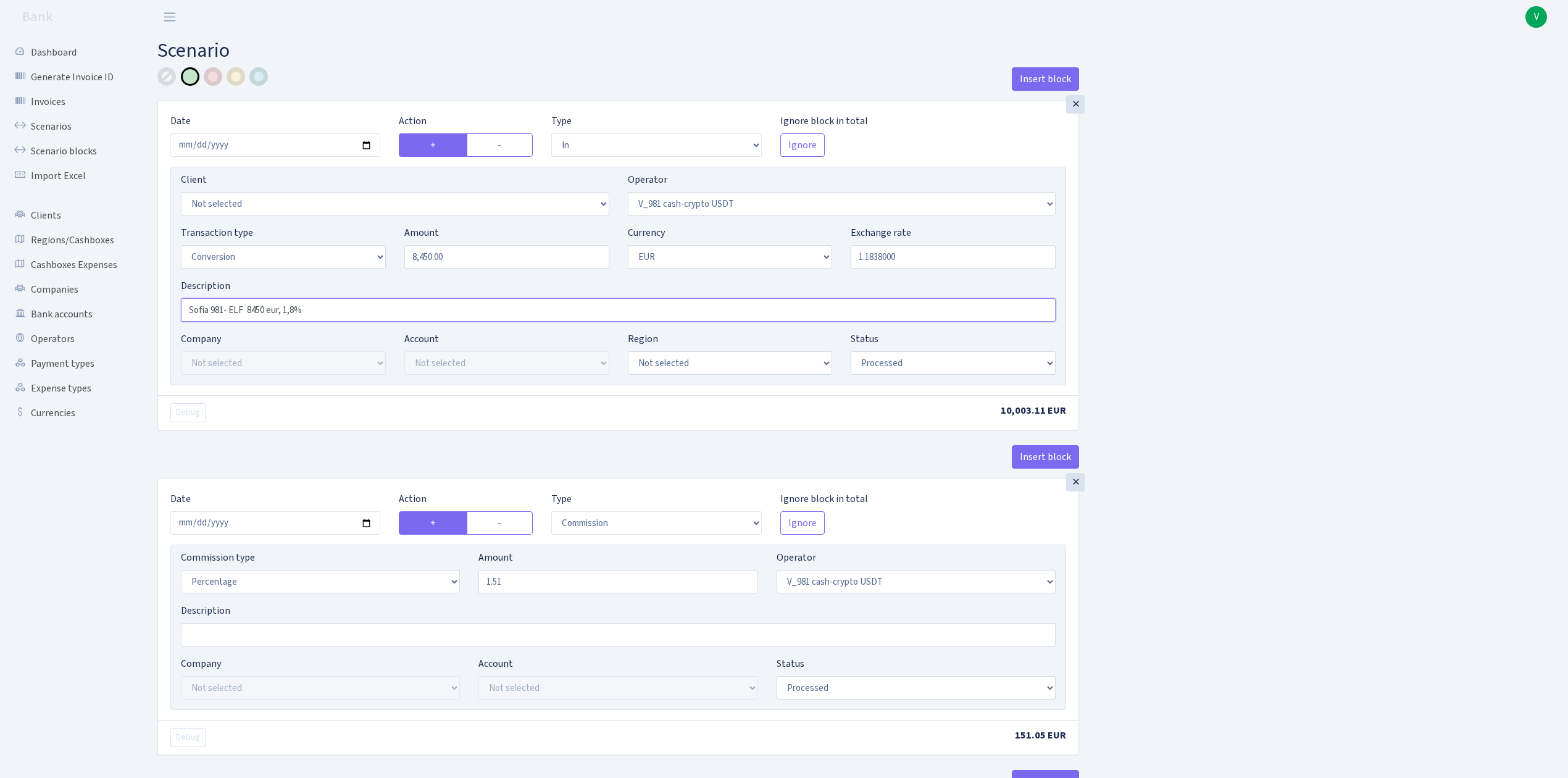
click at [295, 310] on input "Sofia 981- ELF 8450 eur, 1,8%" at bounding box center [618, 309] width 874 height 24
drag, startPoint x: 310, startPoint y: 307, endPoint x: 169, endPoint y: 287, distance: 142.4
click at [169, 287] on div "× Date 2025-09-17 Action + - Type --- In Out Commission Field required. Ignore …" at bounding box center [618, 248] width 921 height 294
type input "Sofia 981- ELF 8450 eur, 3%"
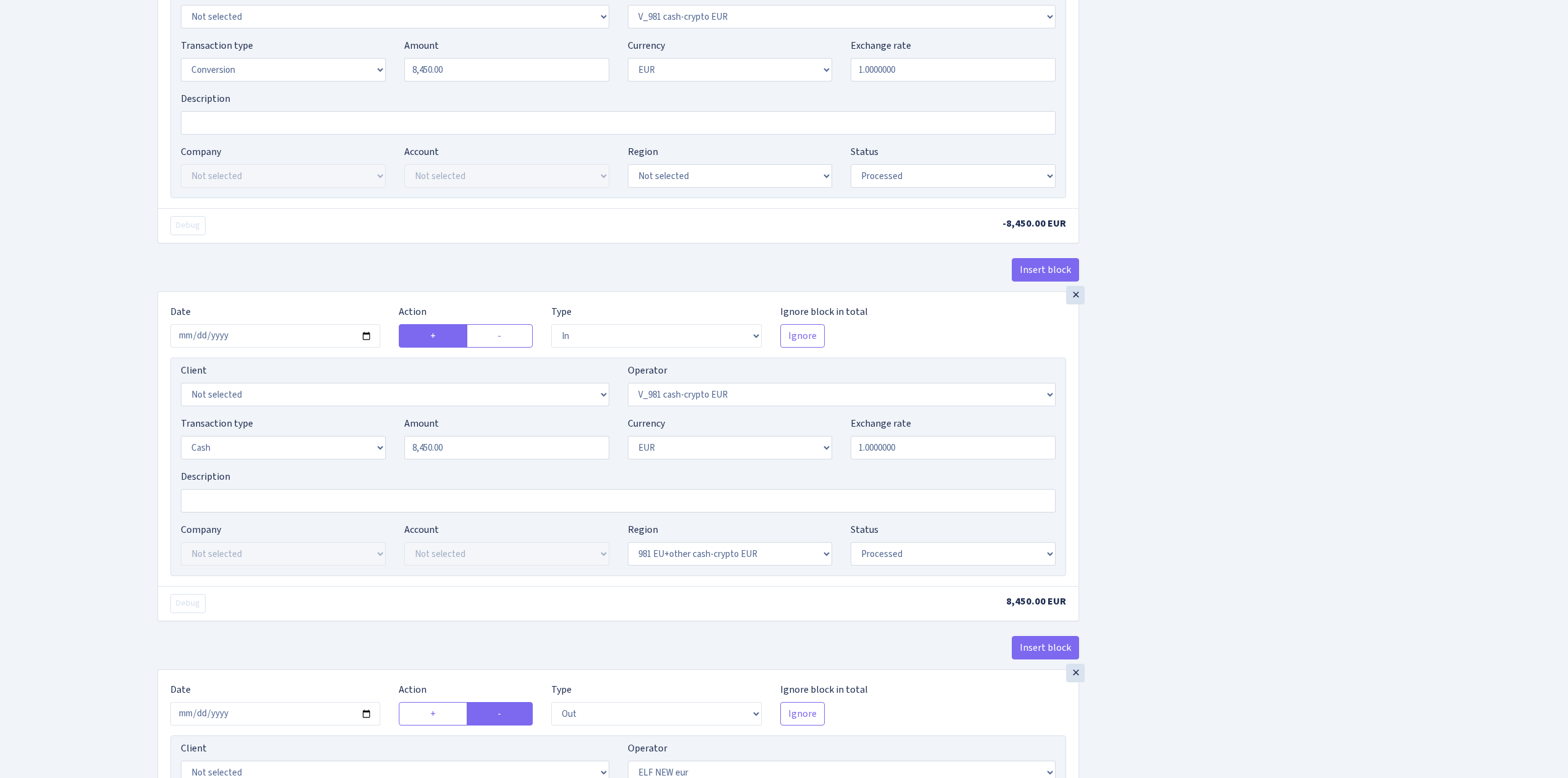
scroll to position [1151, 0]
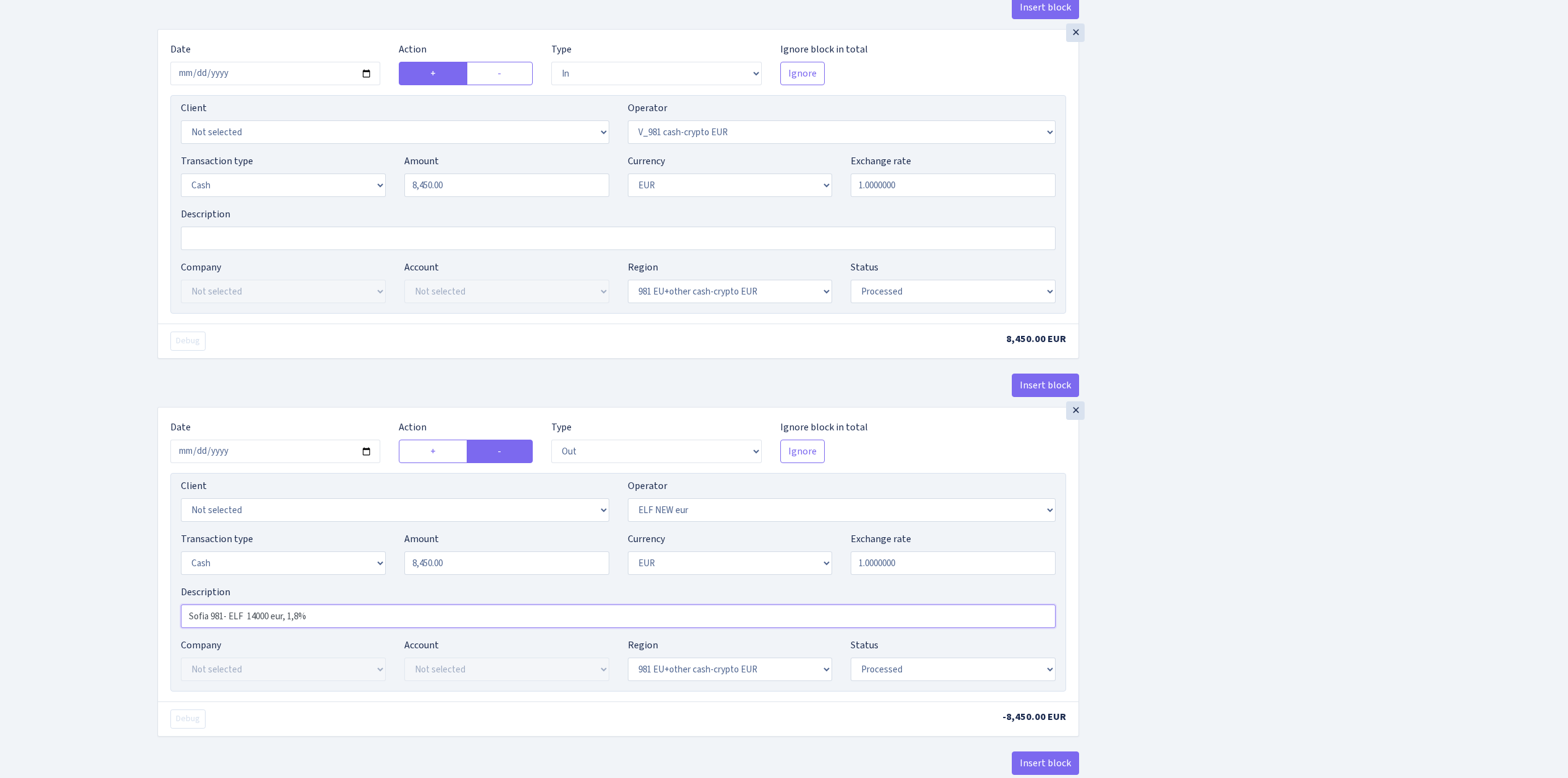
drag, startPoint x: 331, startPoint y: 629, endPoint x: 147, endPoint y: 607, distance: 185.3
click at [147, 607] on div "Insert block × Date 2025-09-17 Action + - Type --- In Out Commission Field requ…" at bounding box center [853, 51] width 1429 height 2272
paste input "8450 eur, 3"
type input "Sofia 981- ELF 8450 eur, 3%"
click at [1188, 627] on div "Insert block × Date 2025-09-17 Action + - Type --- In Out Commission Field requ…" at bounding box center [853, 39] width 1411 height 2249
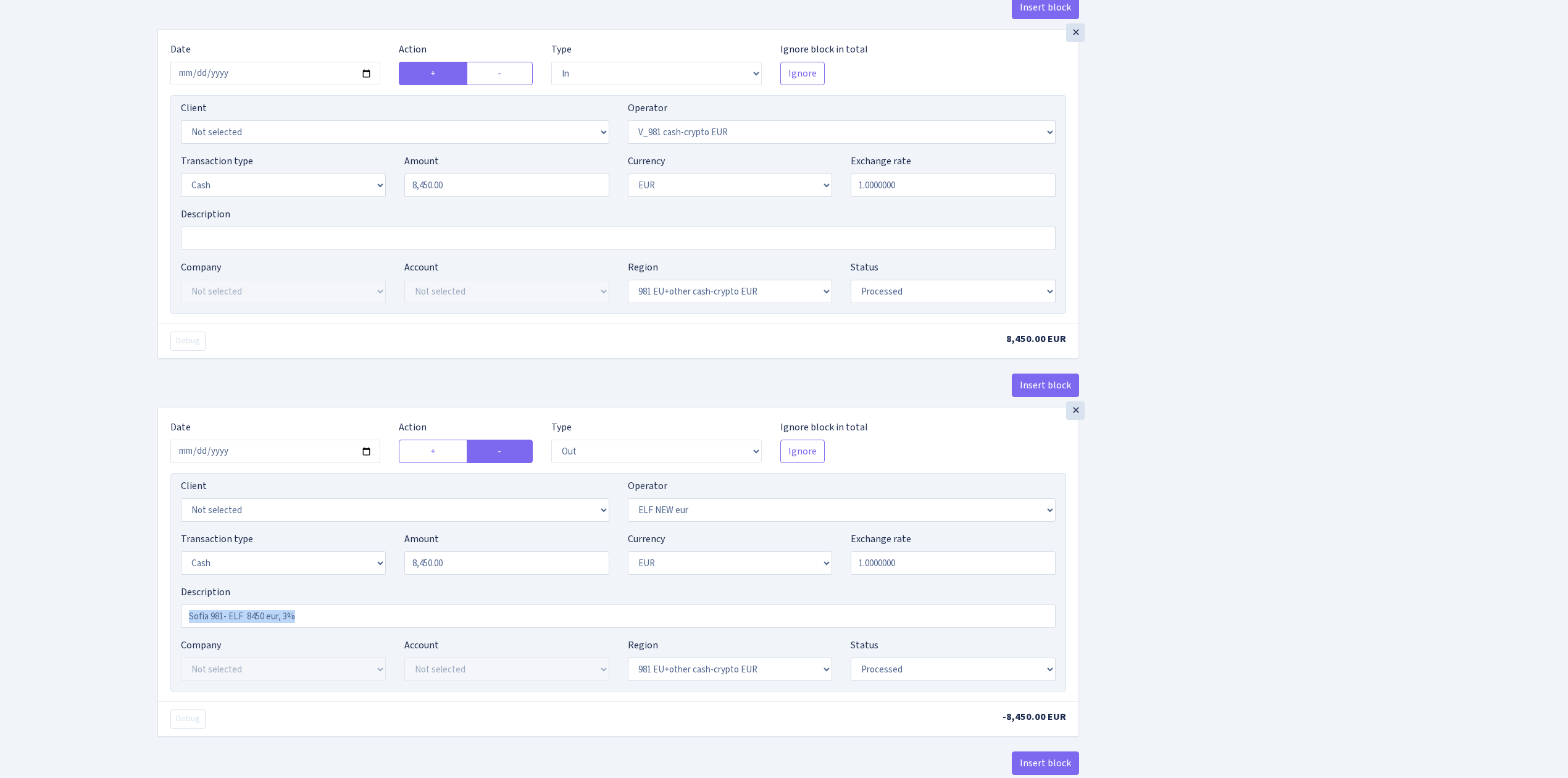
click at [1189, 626] on div "Insert block × Date 2025-09-17 Action + - Type --- In Out Commission Field requ…" at bounding box center [853, 39] width 1411 height 2249
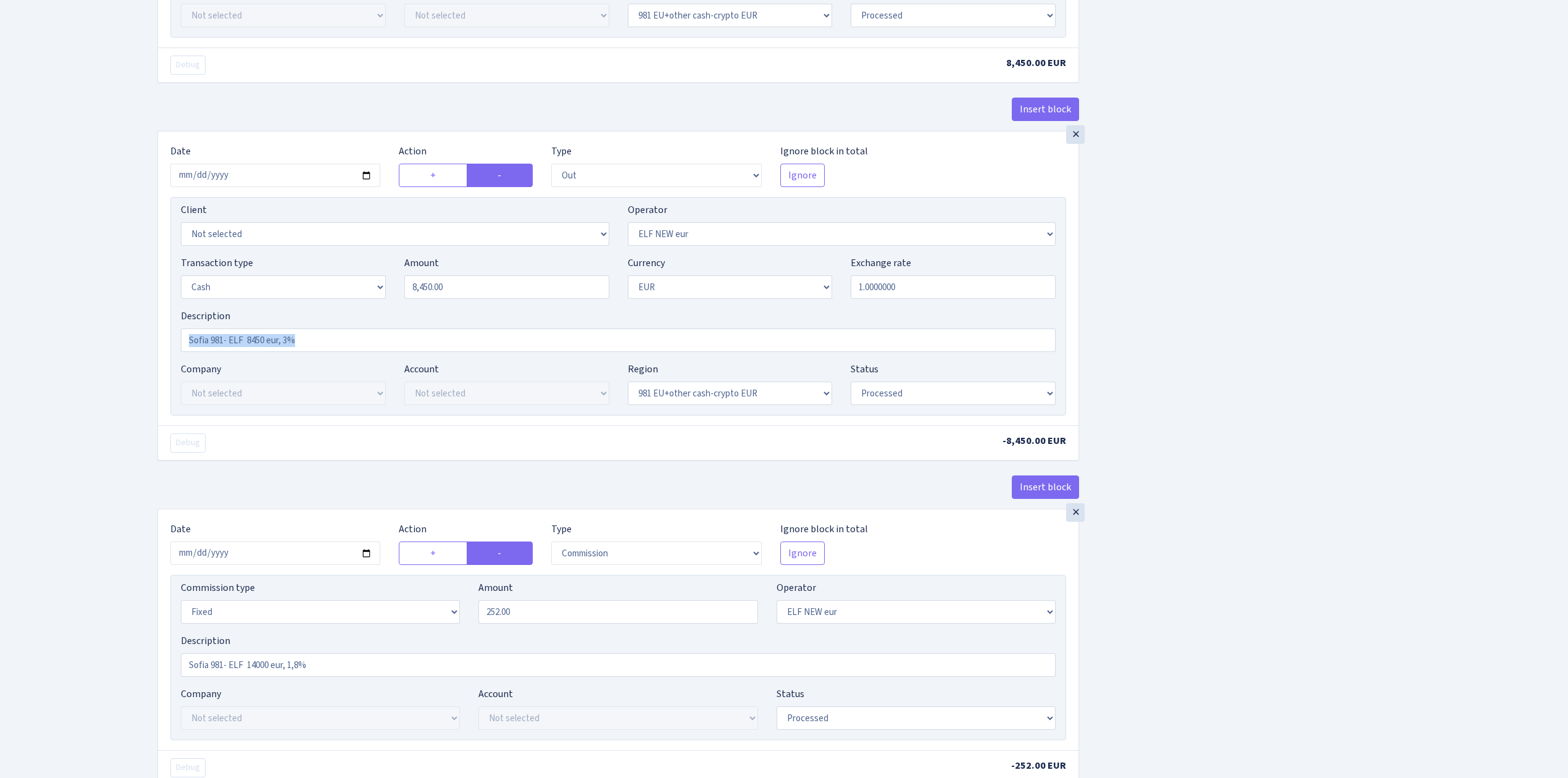
scroll to position [1481, 0]
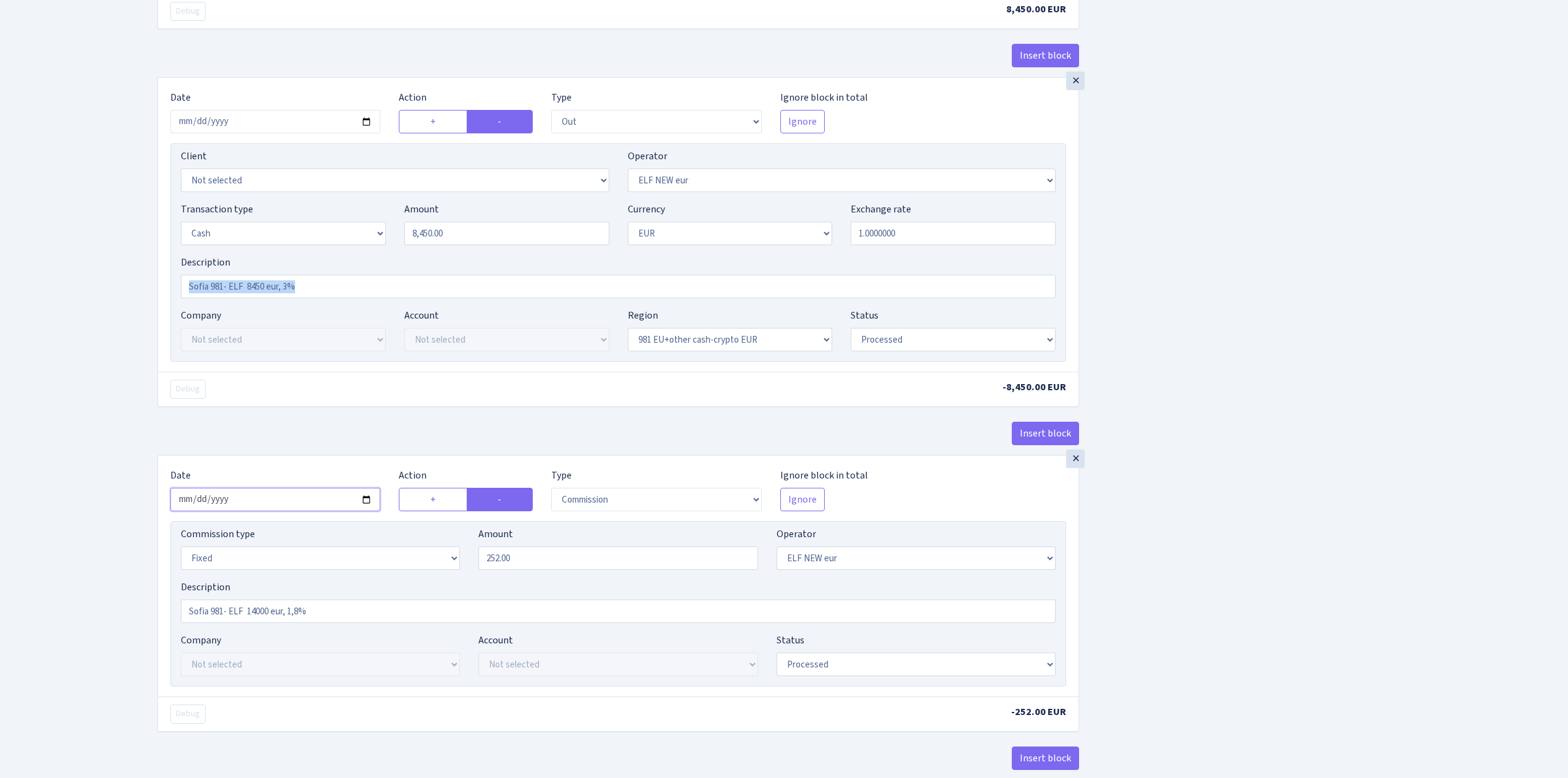
click at [364, 510] on input "2025-08-20" at bounding box center [275, 499] width 210 height 24
type input "2025-09-17"
drag, startPoint x: 350, startPoint y: 626, endPoint x: 128, endPoint y: 588, distance: 225.2
paste input "8450 eur, 3"
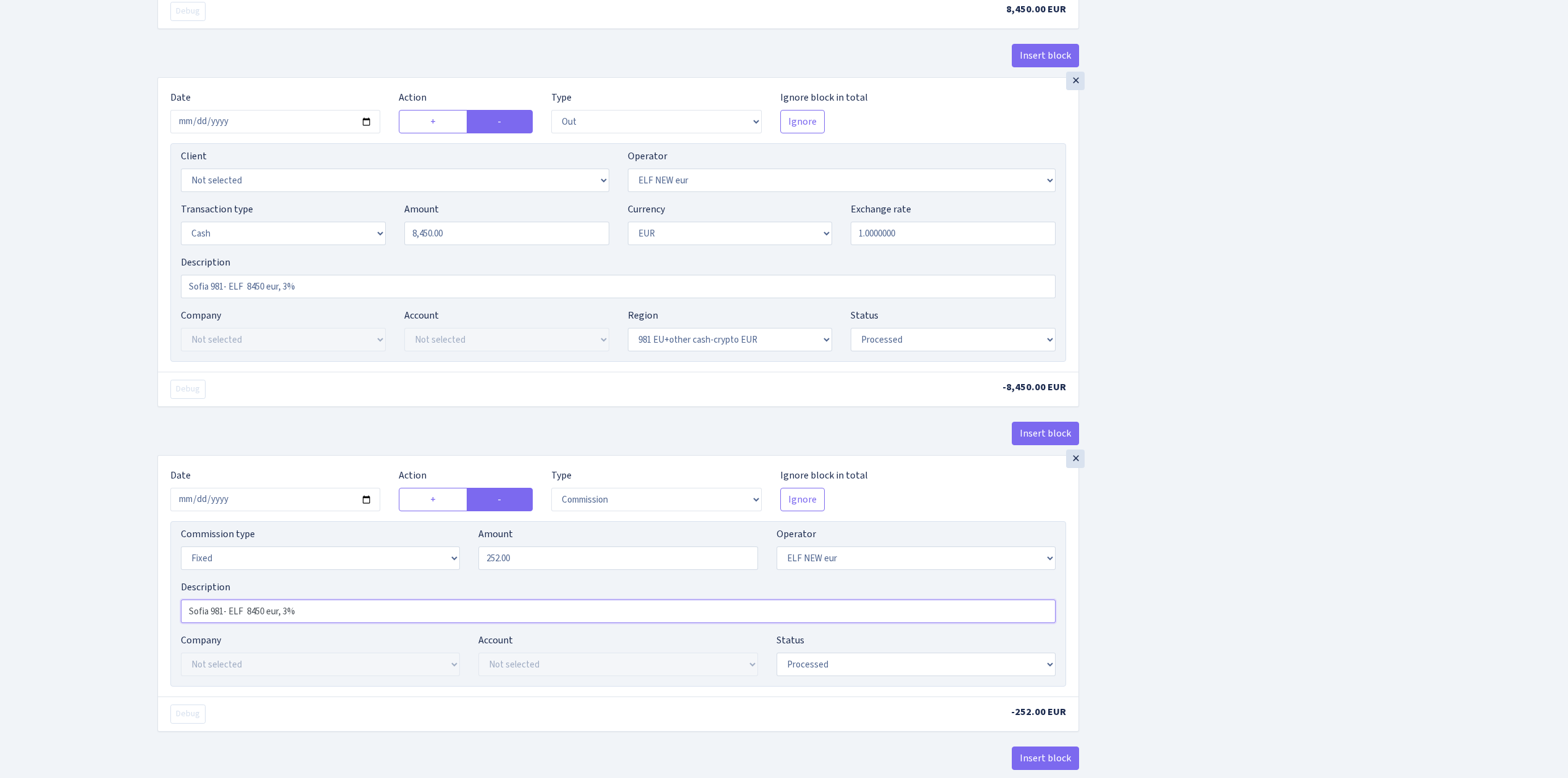
type input "Sofia 981- ELF 8450 eur, 3%"
click at [529, 570] on input "252.00" at bounding box center [618, 558] width 279 height 24
drag, startPoint x: 586, startPoint y: 566, endPoint x: 378, endPoint y: 536, distance: 210.2
click at [378, 536] on div "Commission type Percentage Fixed Bank Amount 252.00 Operator Not selected 981 9…" at bounding box center [618, 603] width 896 height 165
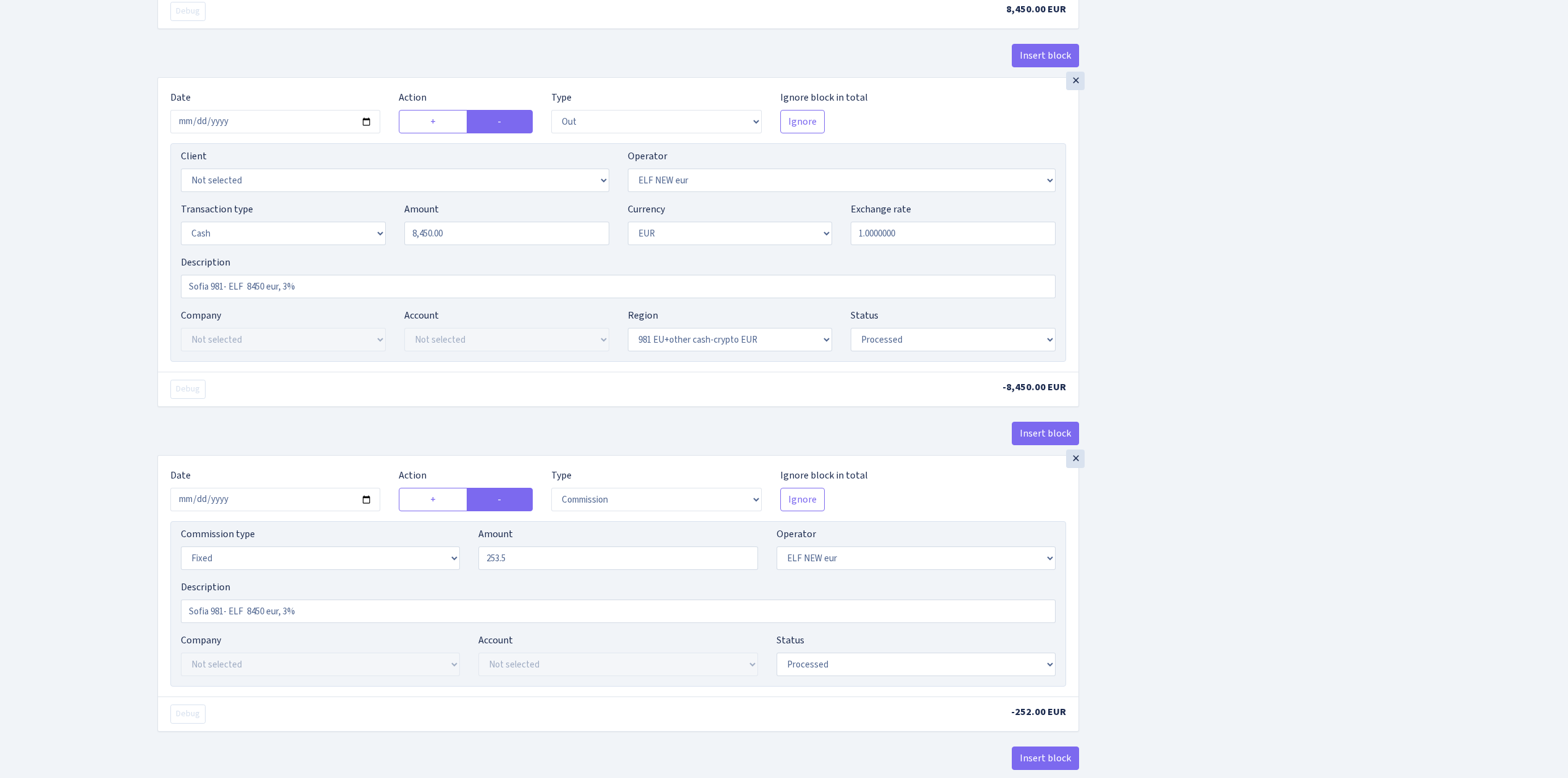
type input "253.50"
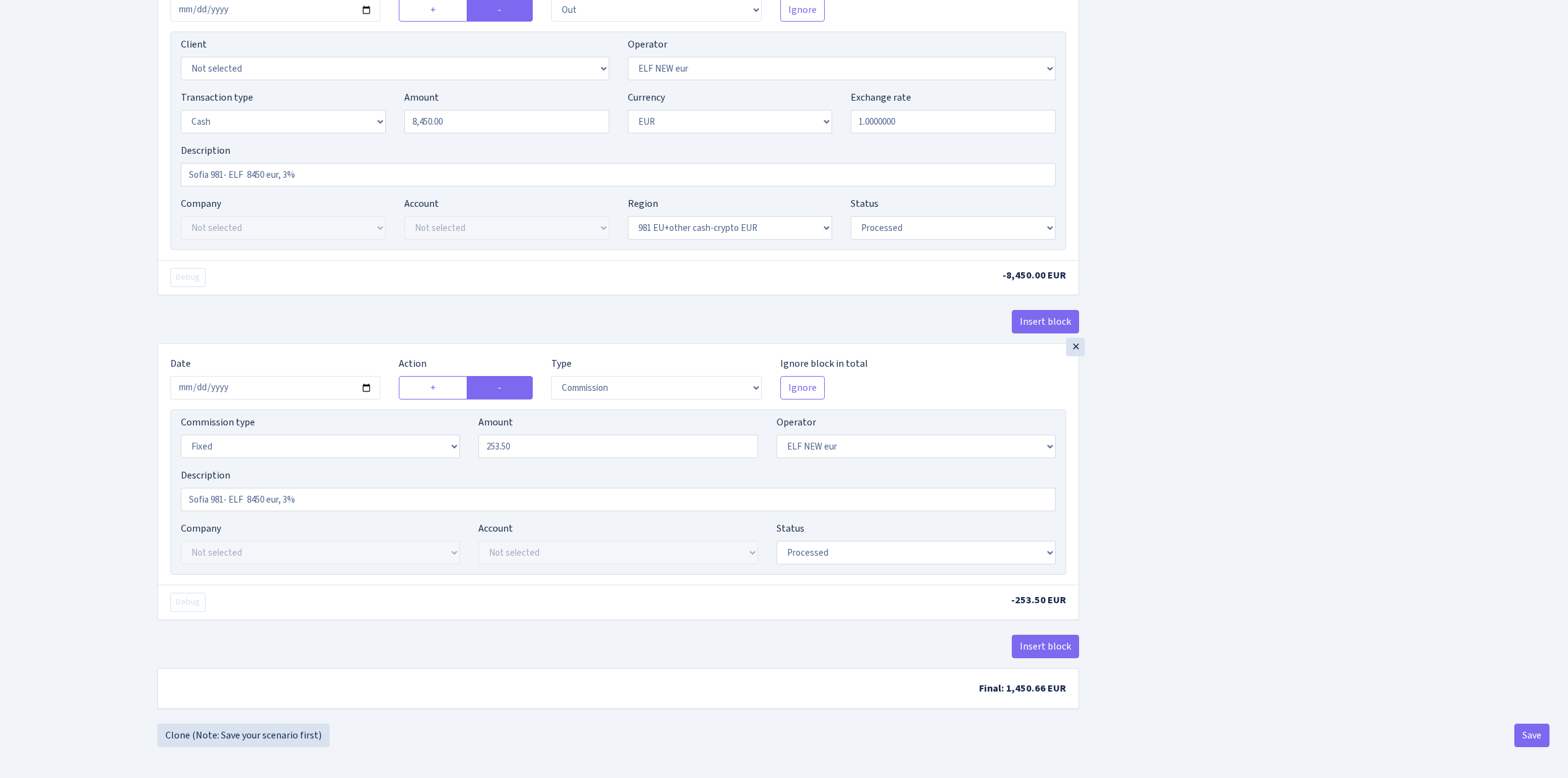
scroll to position [1608, 0]
click at [1533, 734] on button "Save" at bounding box center [1532, 735] width 35 height 24
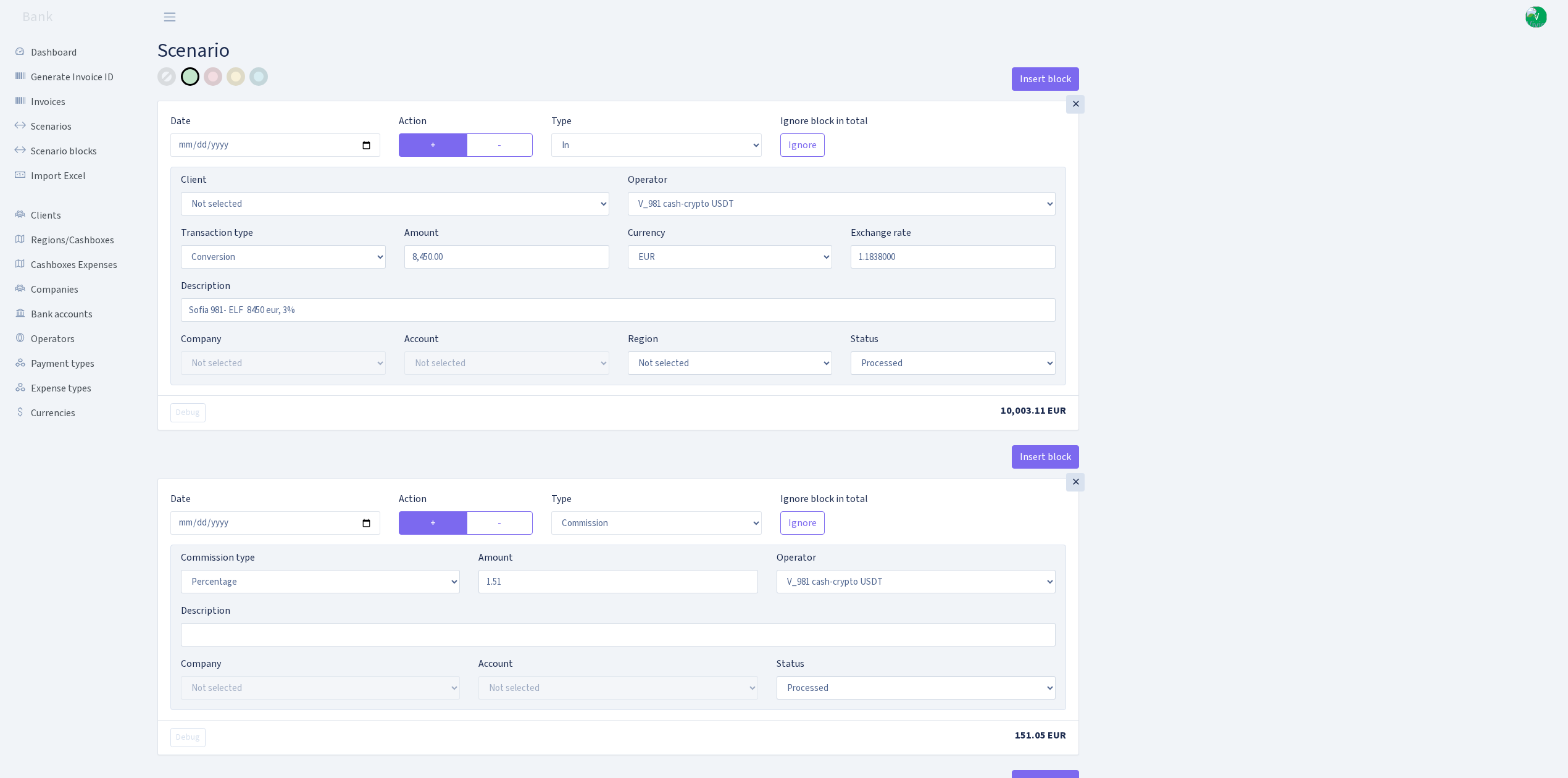
select select "in"
select select "435"
select select "15"
select select "1"
select select "processed"
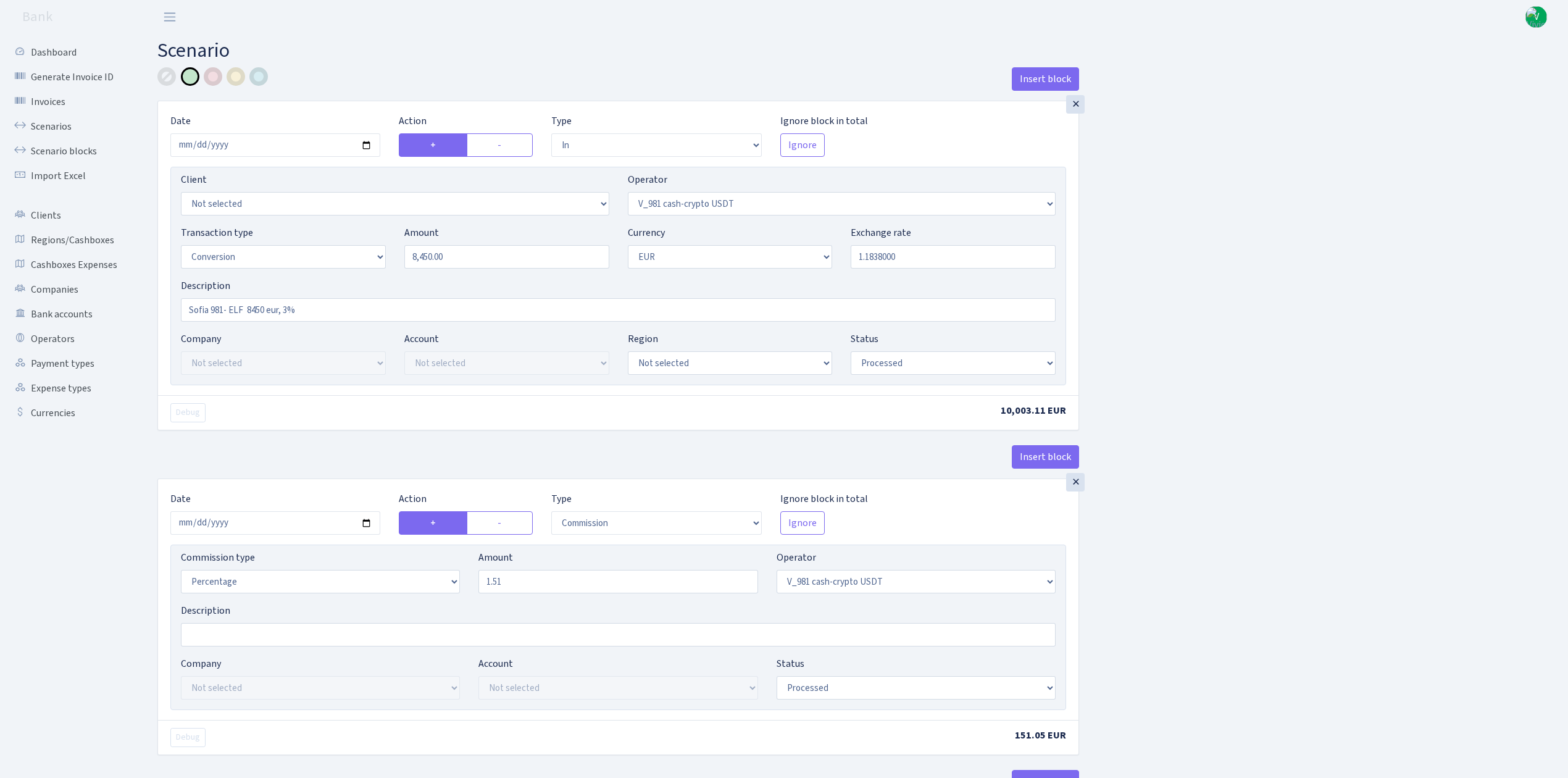
select select "commission"
select select "435"
select select "processed"
select select "out"
select select "434"
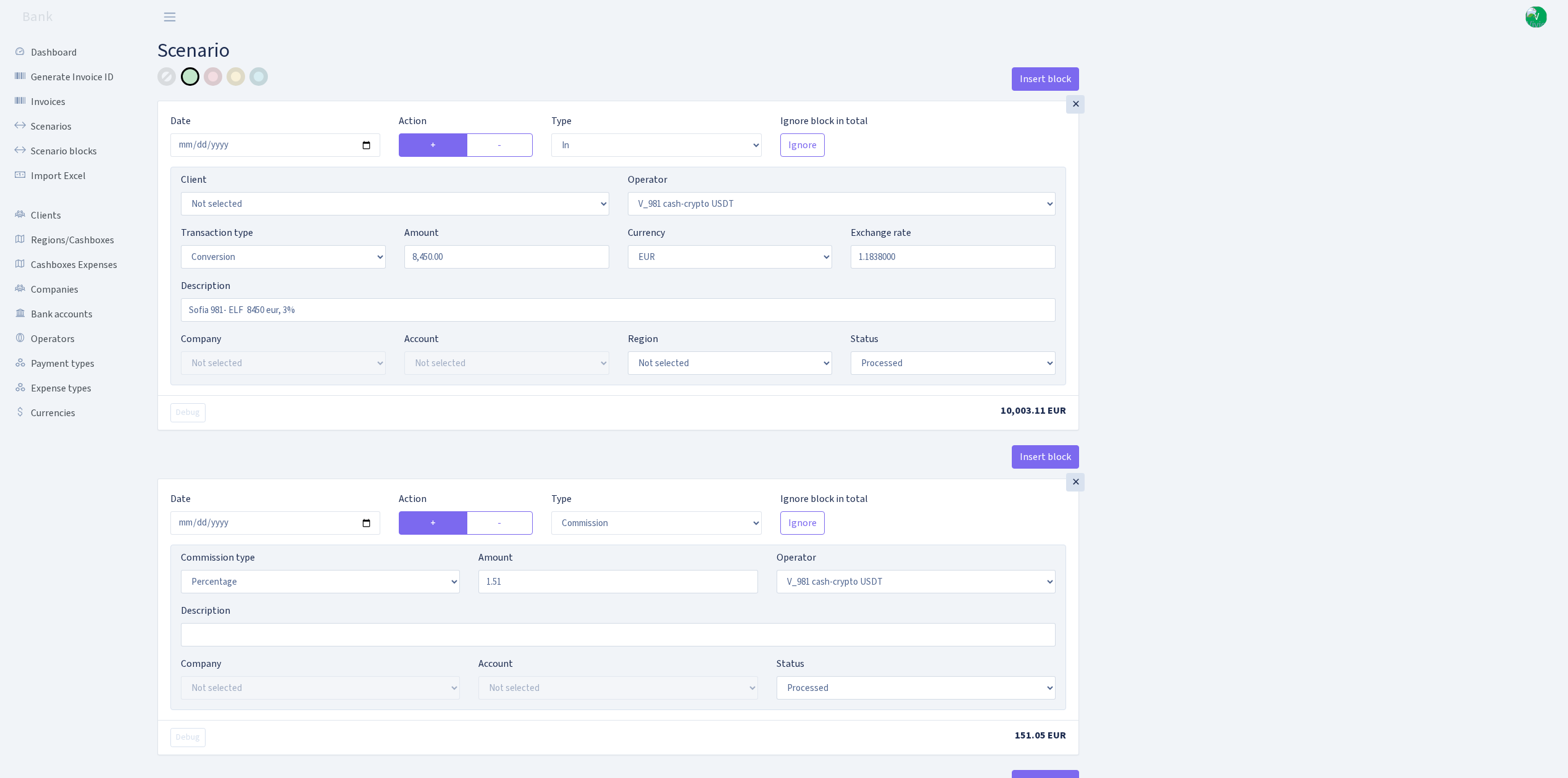
select select "15"
select select "1"
select select "processed"
select select "in"
select select "434"
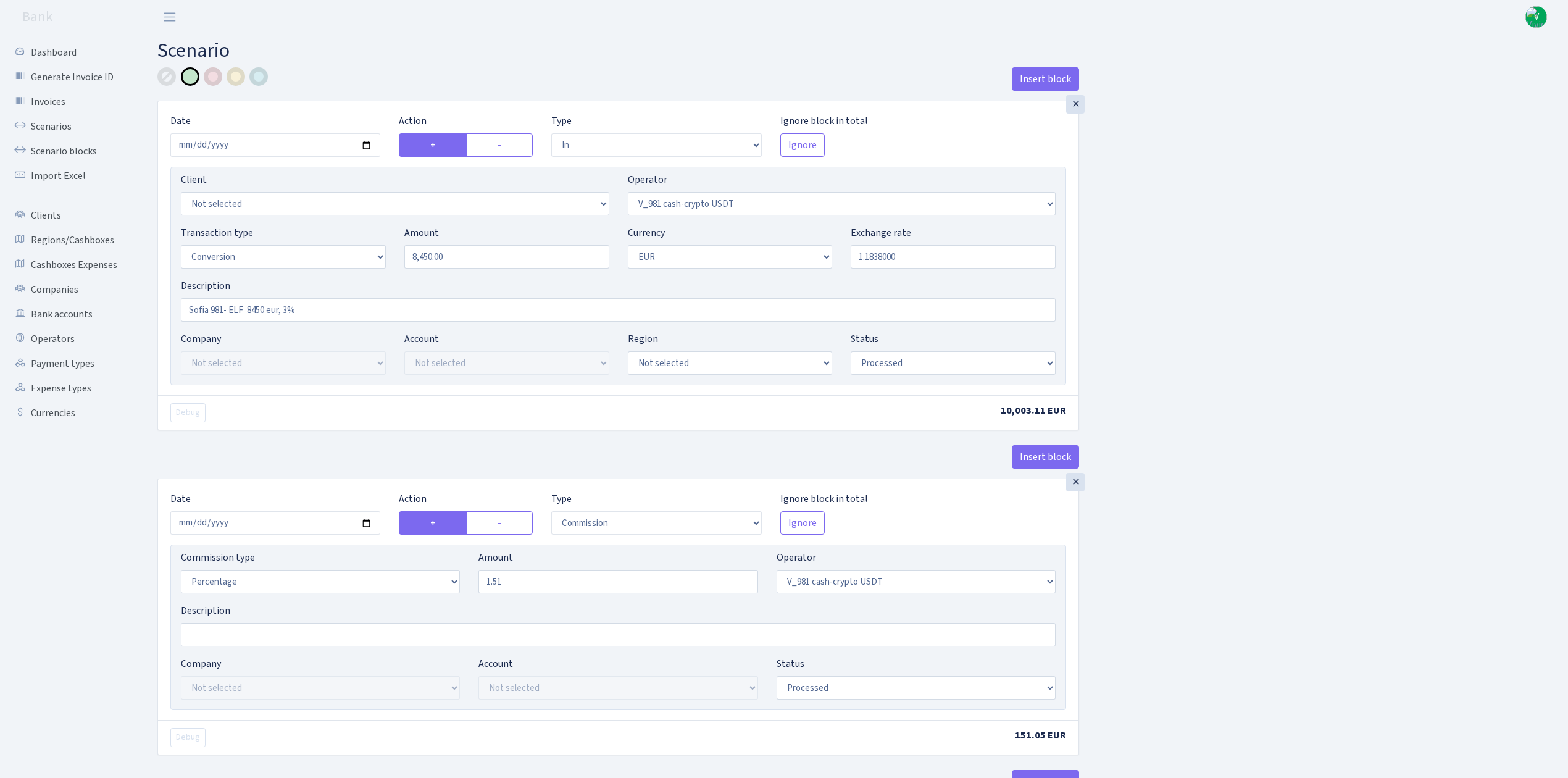
select select "1"
select select "22"
select select "processed"
select select "out"
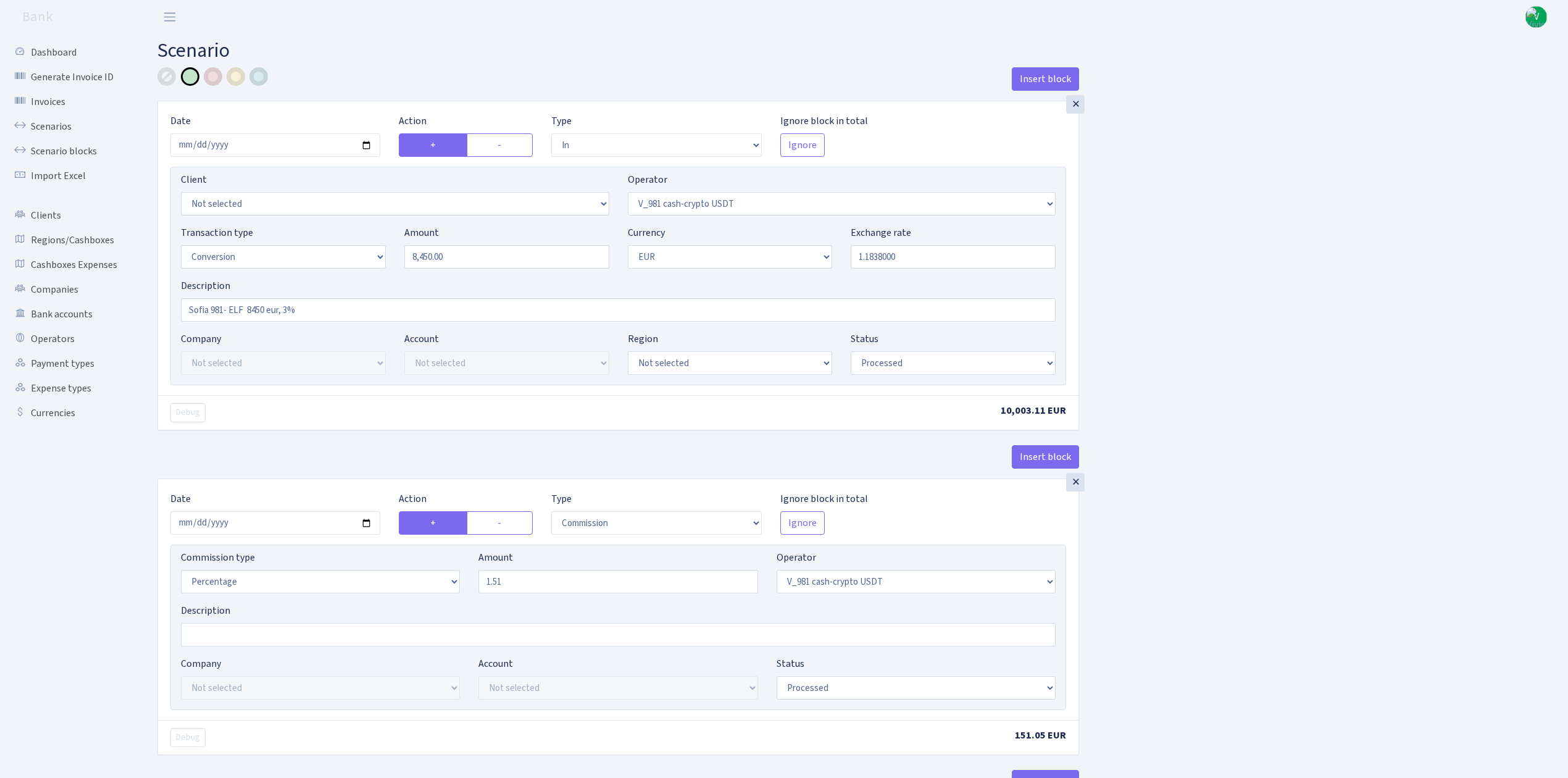
select select "484"
select select "1"
select select "22"
select select "processed"
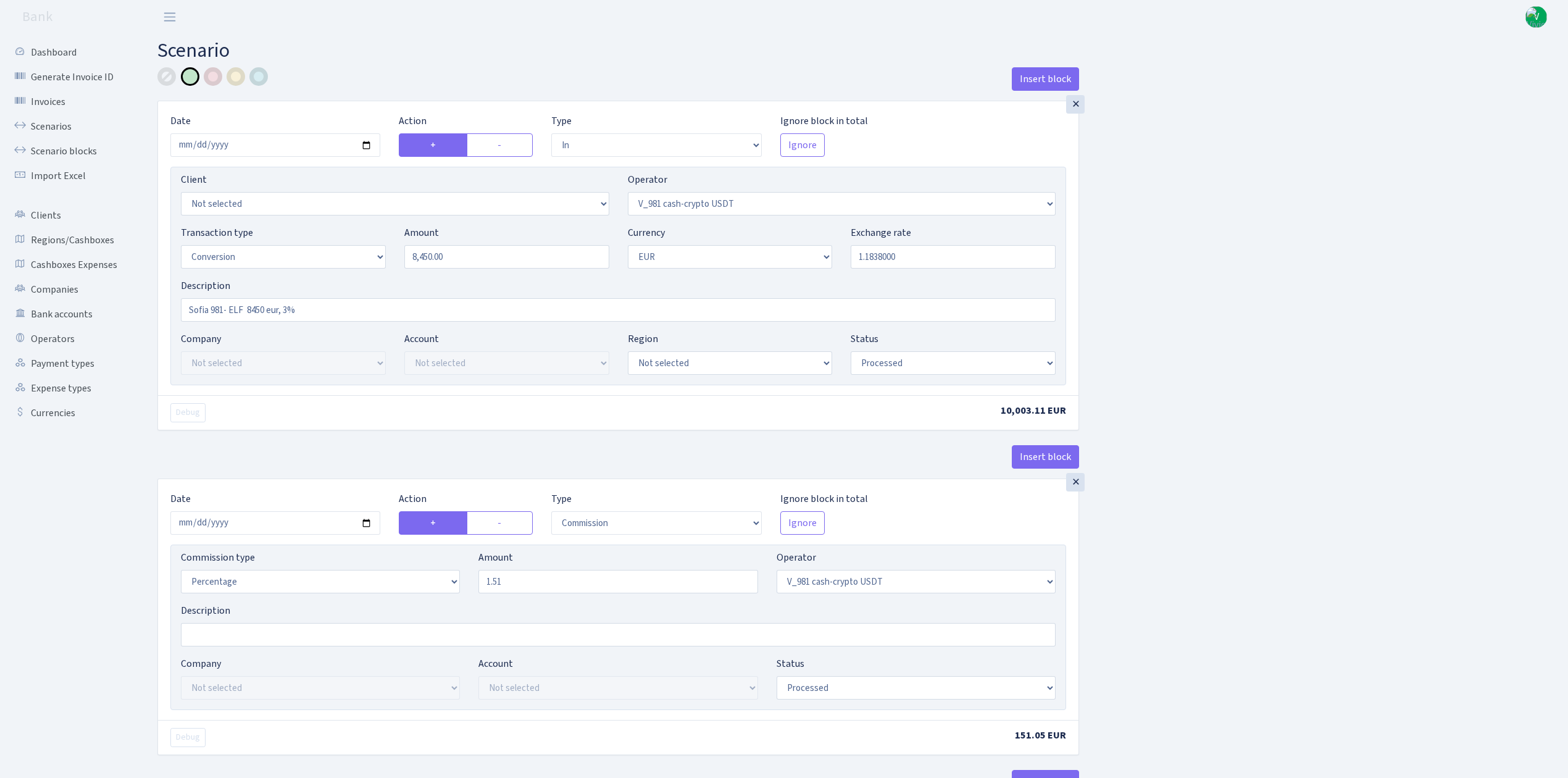
select select "commission"
select select "fixed"
select select "484"
select select "processed"
click at [49, 127] on link "Scenarios" at bounding box center [68, 127] width 123 height 25
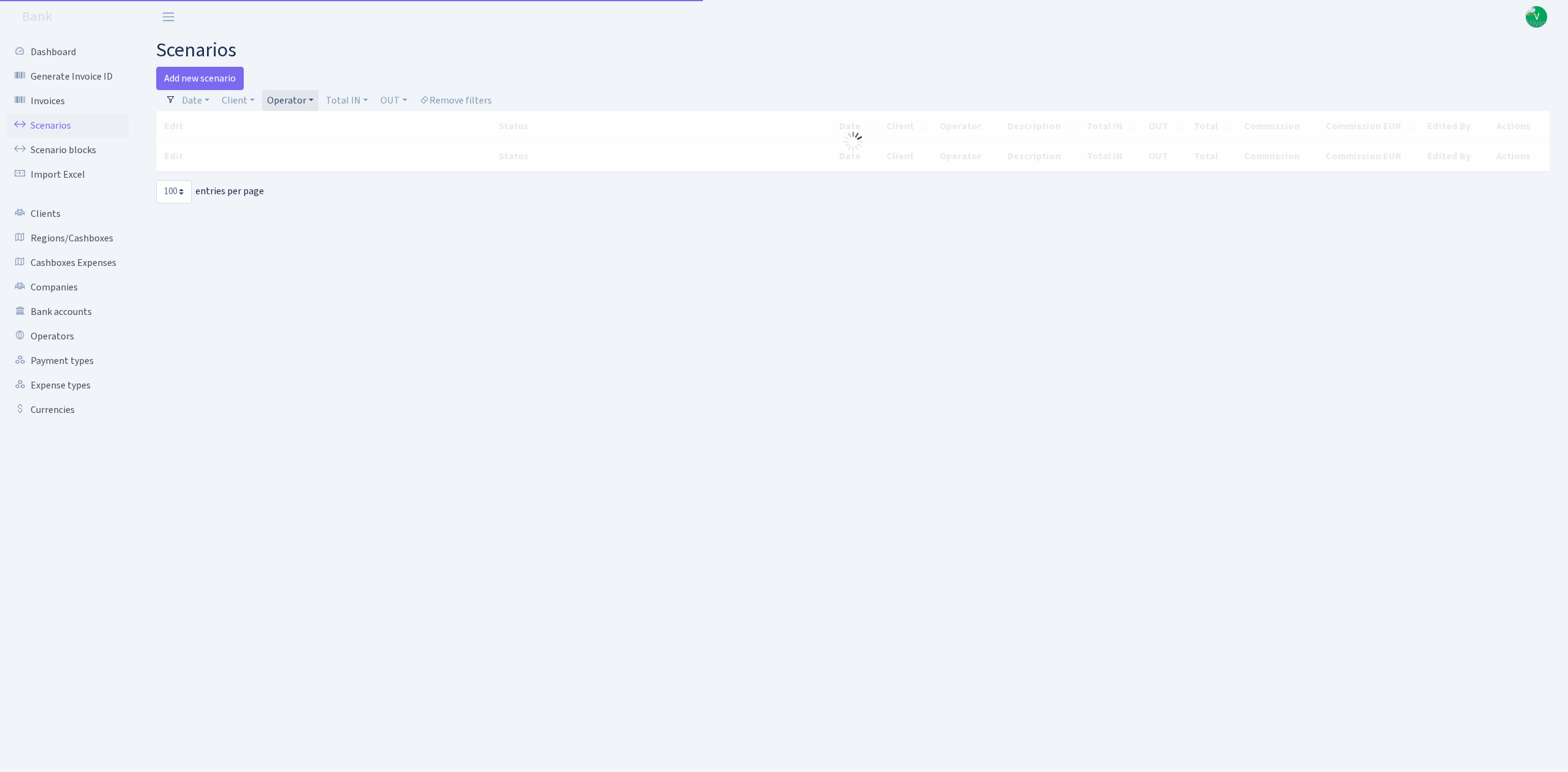
select select "100"
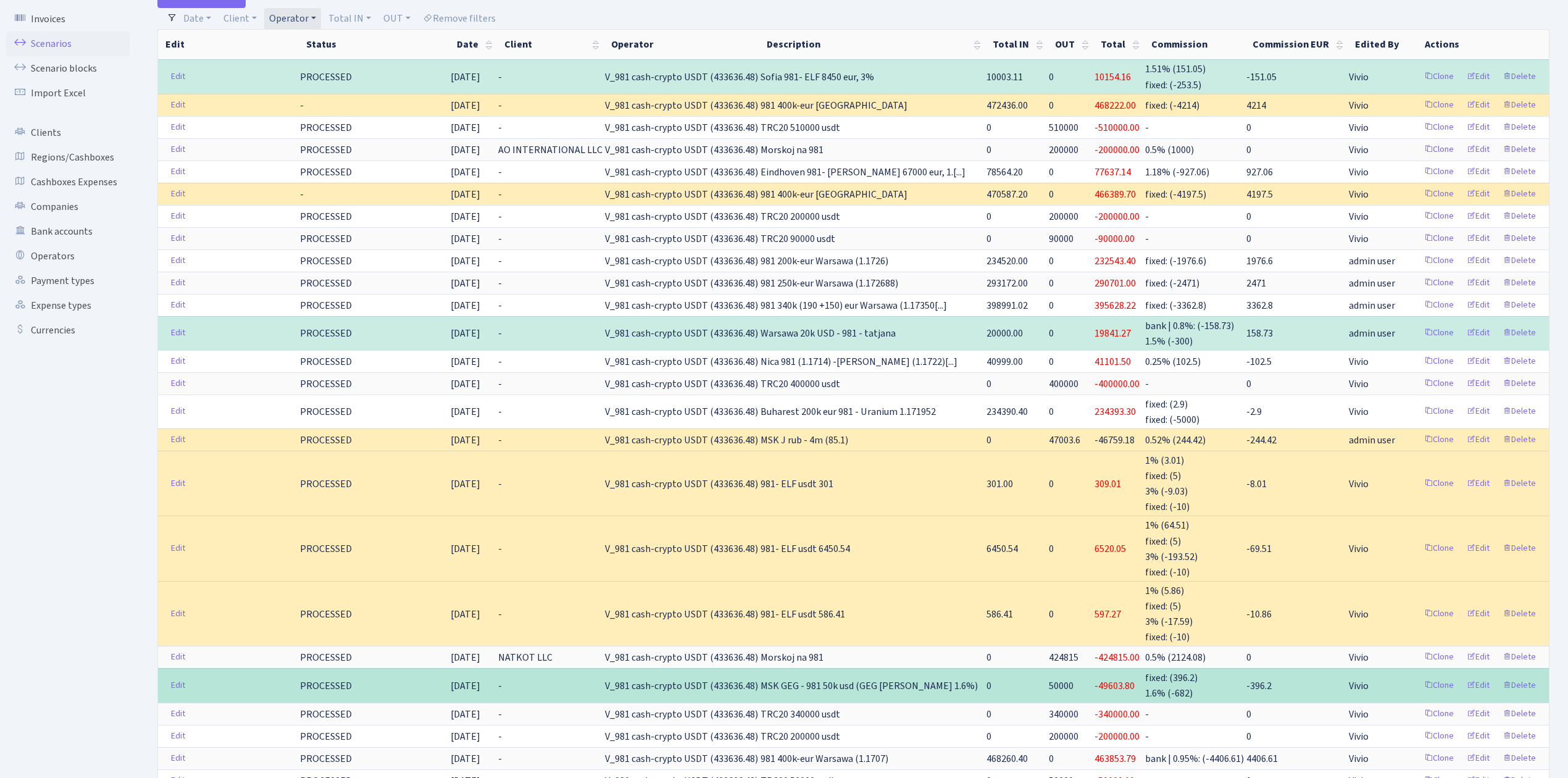
scroll to position [247, 0]
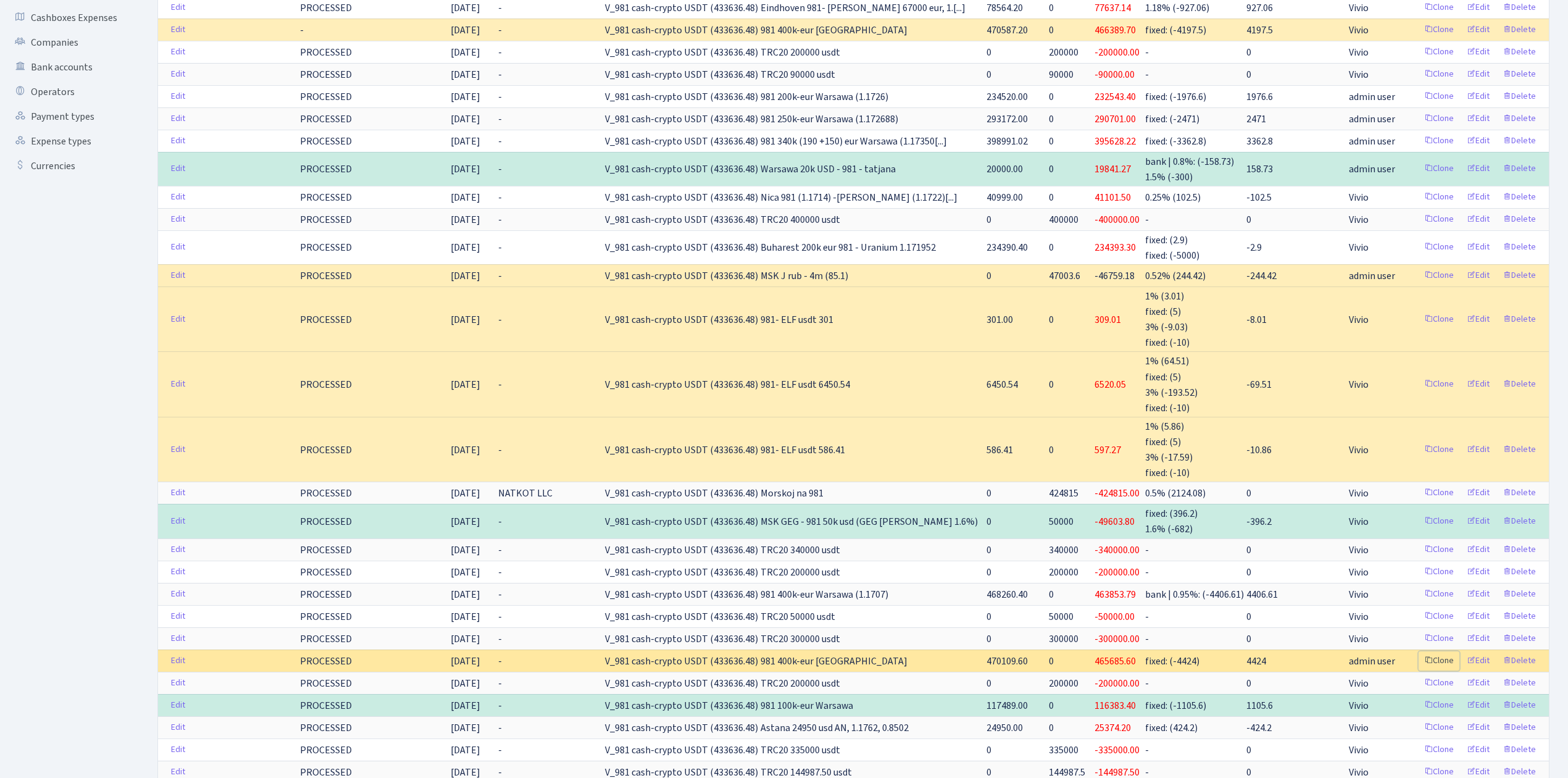
click at [1438, 660] on link "Clone" at bounding box center [1440, 660] width 41 height 19
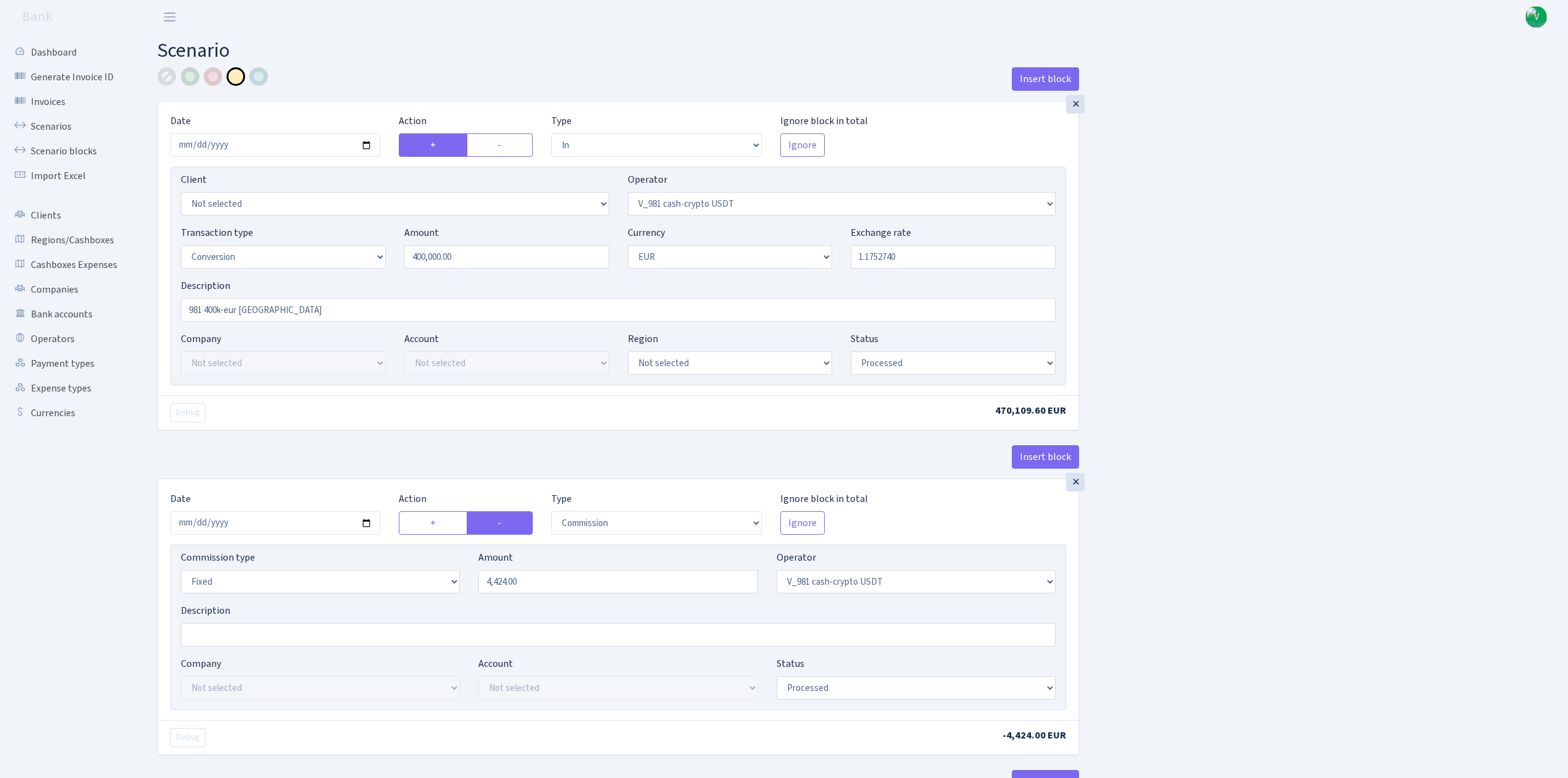
select select "in"
select select "435"
select select "15"
select select "1"
select select "processed"
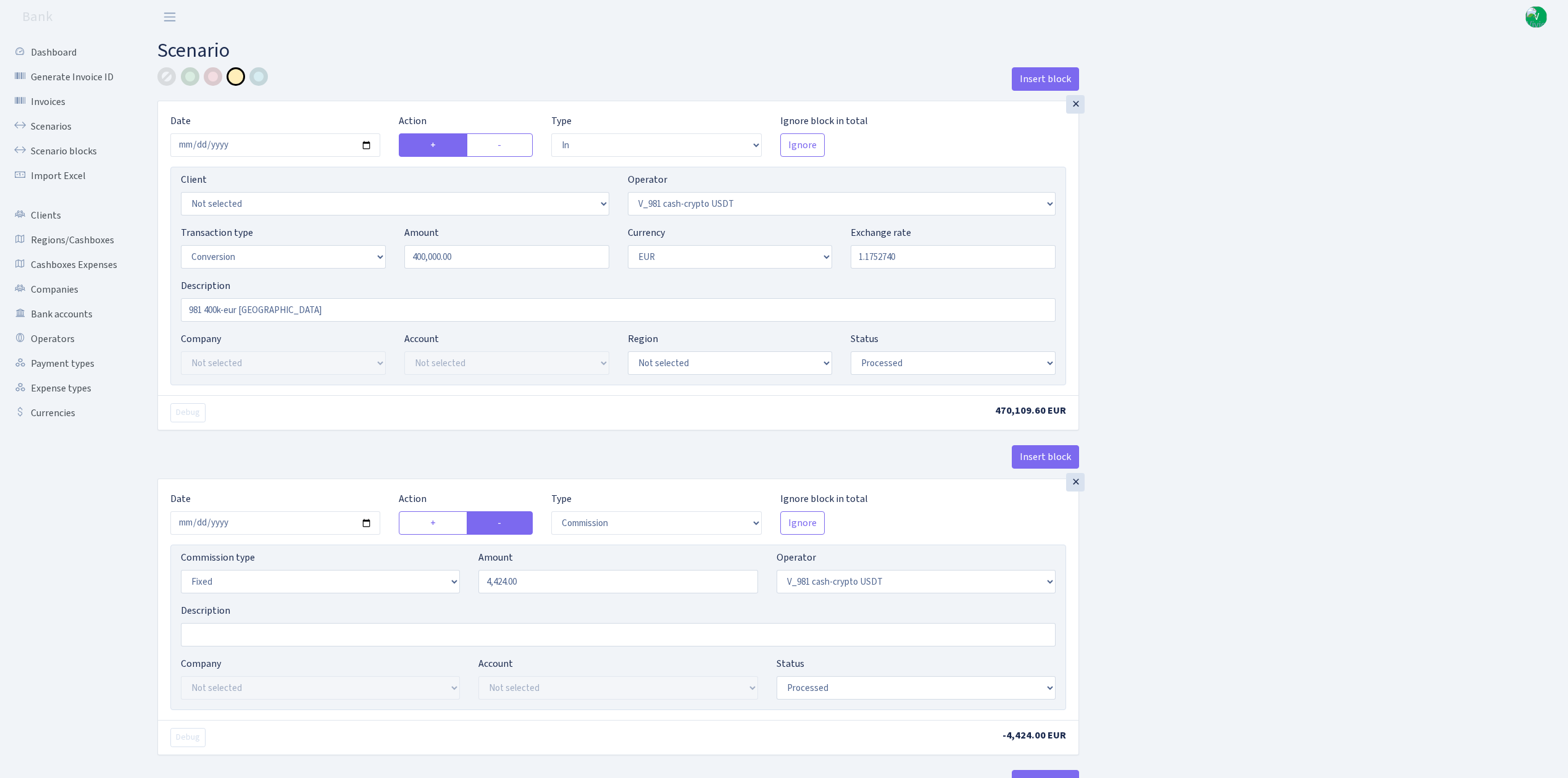
select select "commission"
select select "fixed"
select select "435"
select select "processed"
select select "out"
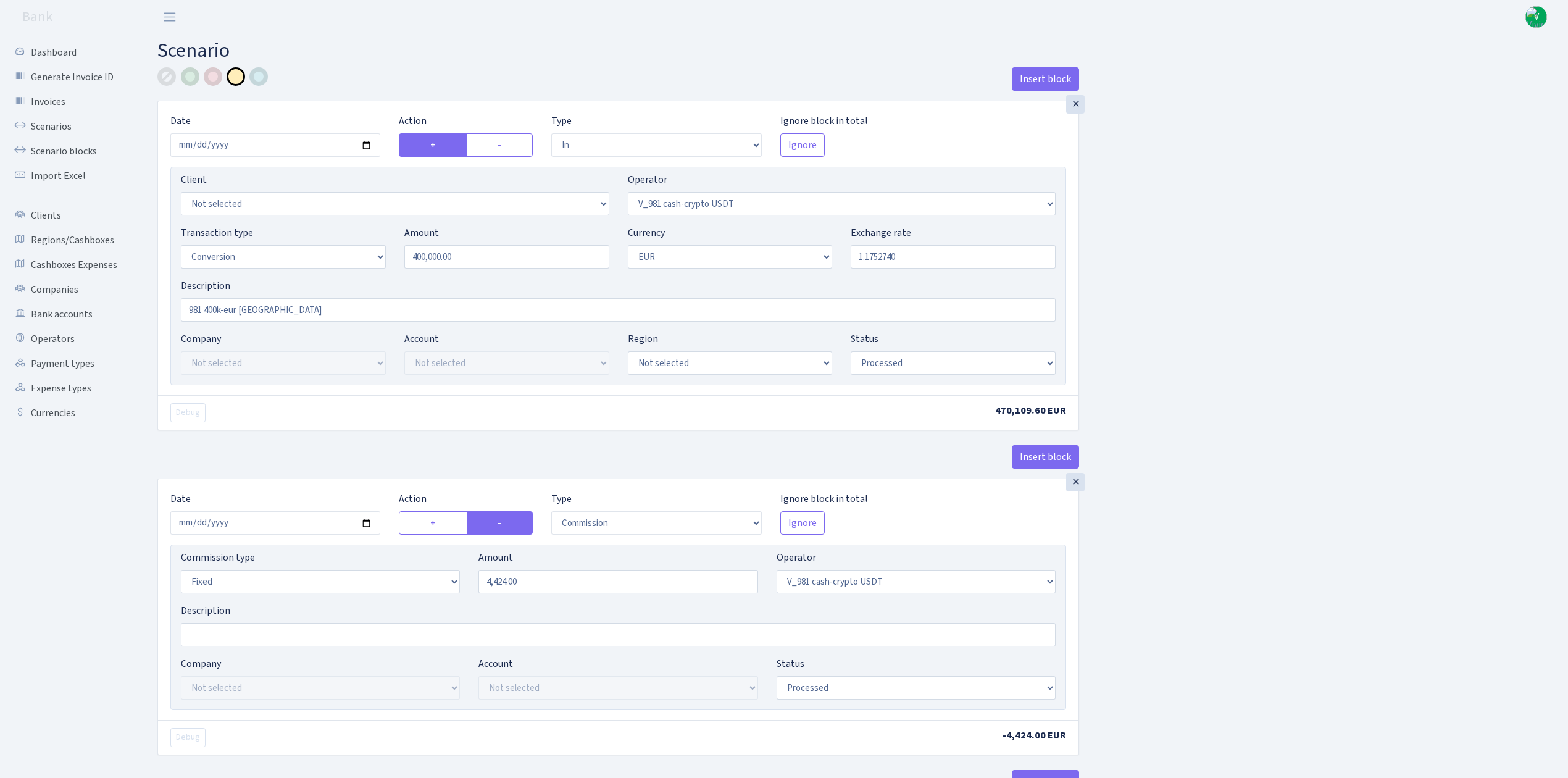
select select "434"
select select "15"
select select "1"
select select "processed"
select select "in"
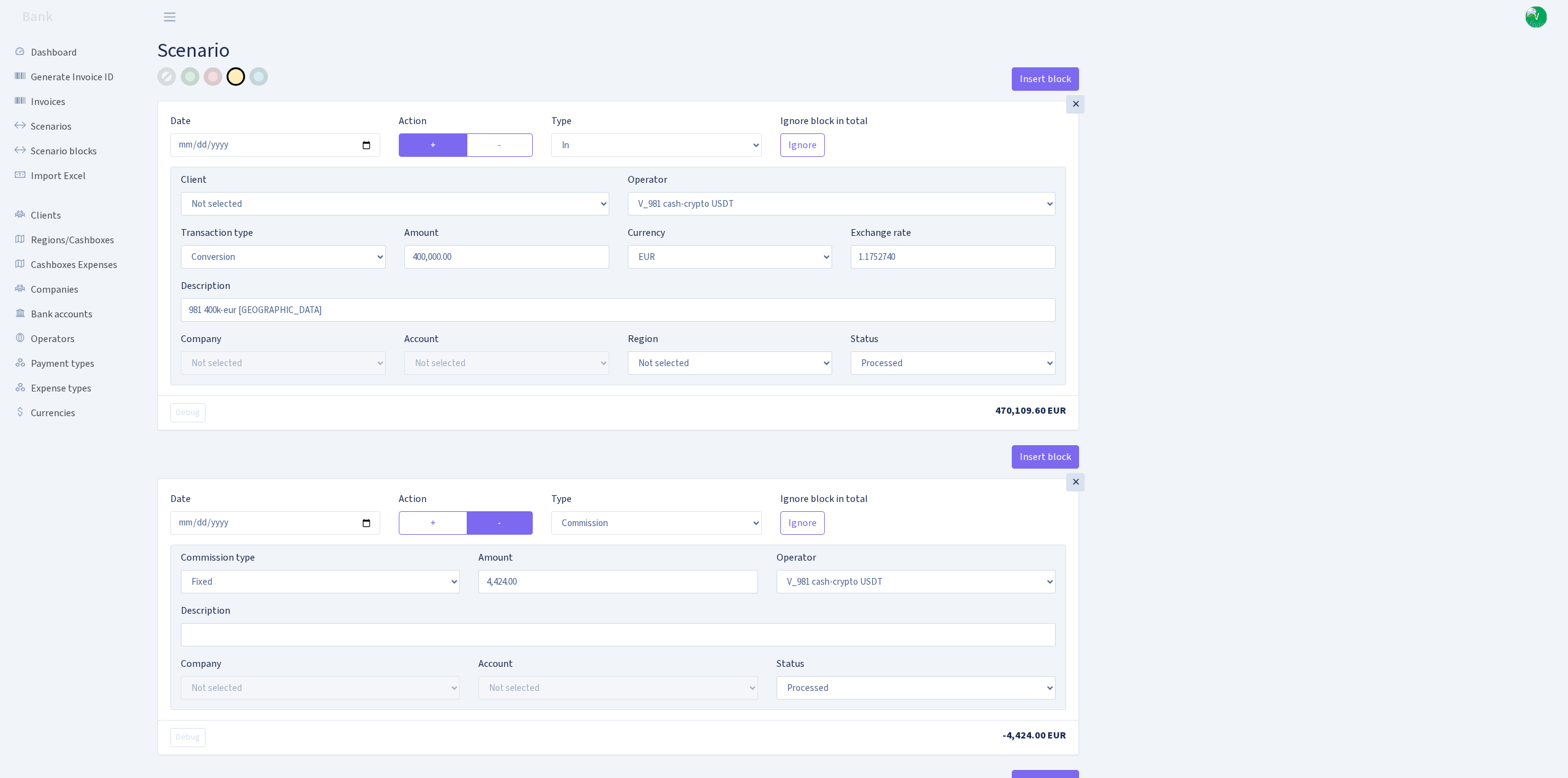
select select "434"
select select "1"
select select "processed"
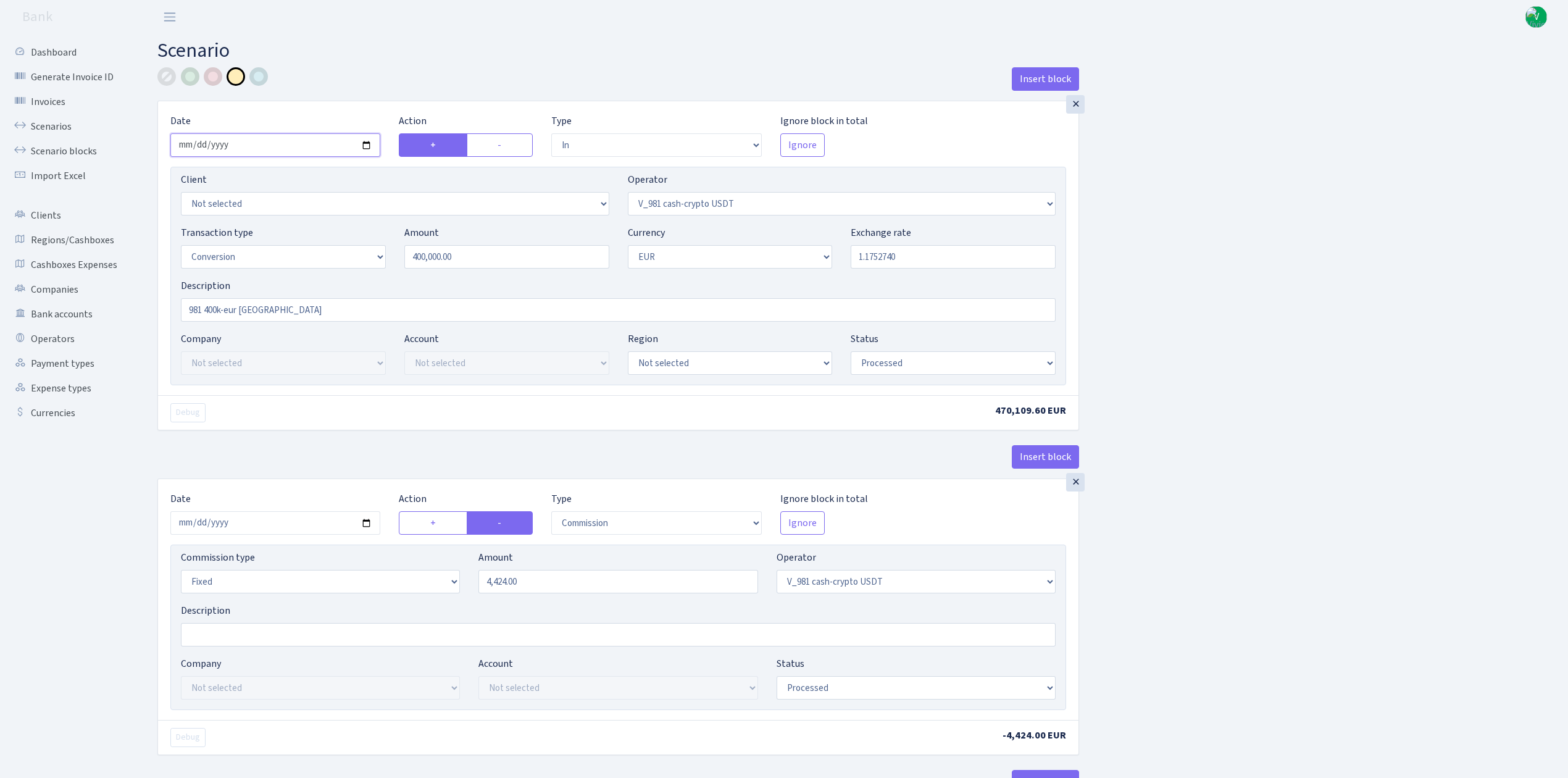
click at [366, 142] on input "2025-09-09" at bounding box center [275, 145] width 210 height 24
type input "[DATE]"
drag, startPoint x: 476, startPoint y: 262, endPoint x: 339, endPoint y: 244, distance: 138.2
click at [339, 244] on div "Transaction type Not selected 981 ELF FISH crypto GIRT IVO dekl MM-BALTIC eur U…" at bounding box center [619, 252] width 893 height 53
click at [888, 247] on input "1.1752740" at bounding box center [953, 257] width 205 height 24
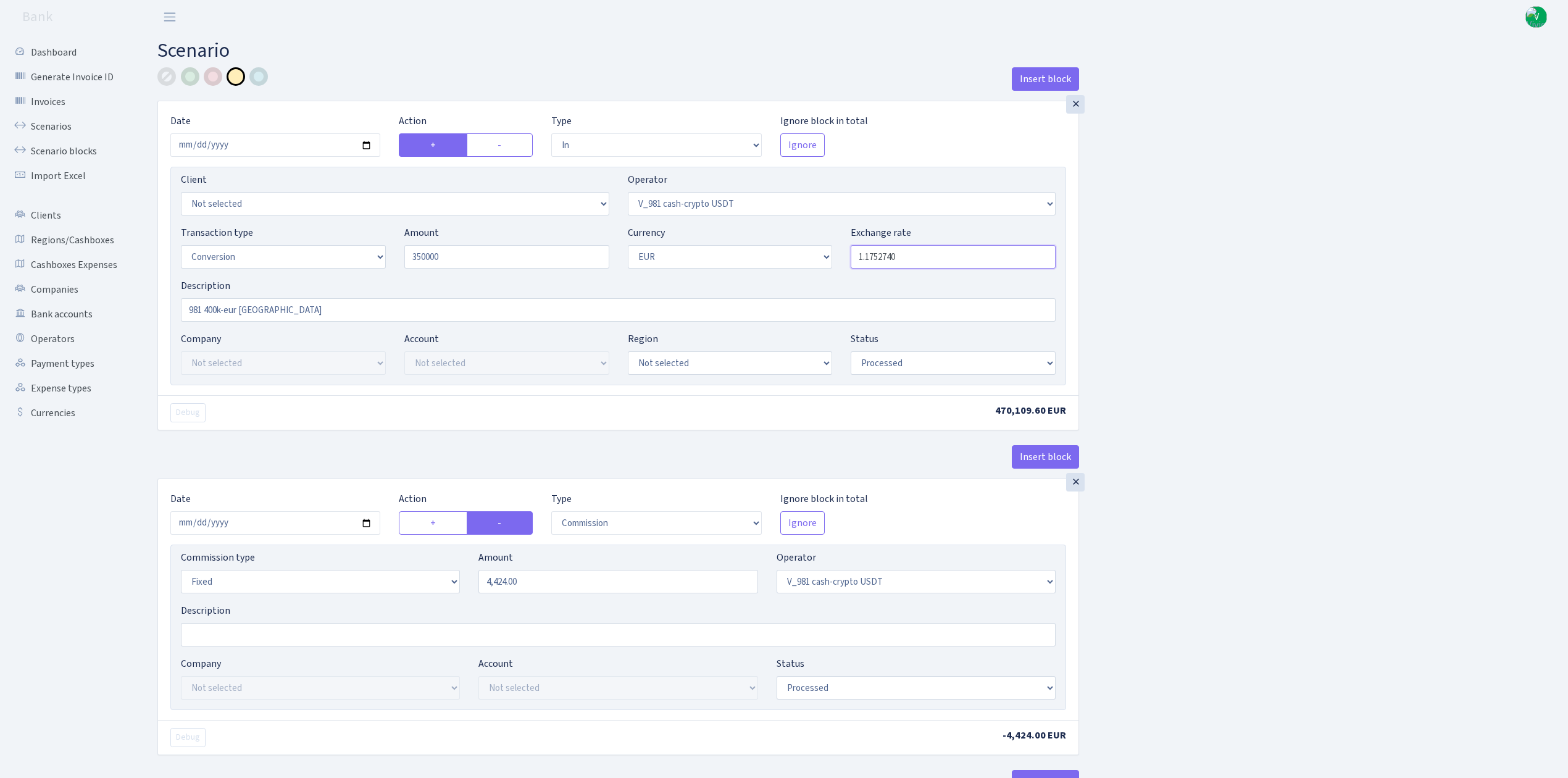
type input "350,000.00"
drag, startPoint x: 898, startPoint y: 255, endPoint x: 1016, endPoint y: 273, distance: 119.4
click at [1016, 273] on div "Transaction type Not selected 981 ELF FISH crypto GIRT IVO dekl MM-BALTIC eur U…" at bounding box center [619, 252] width 893 height 53
type input "1.1845300"
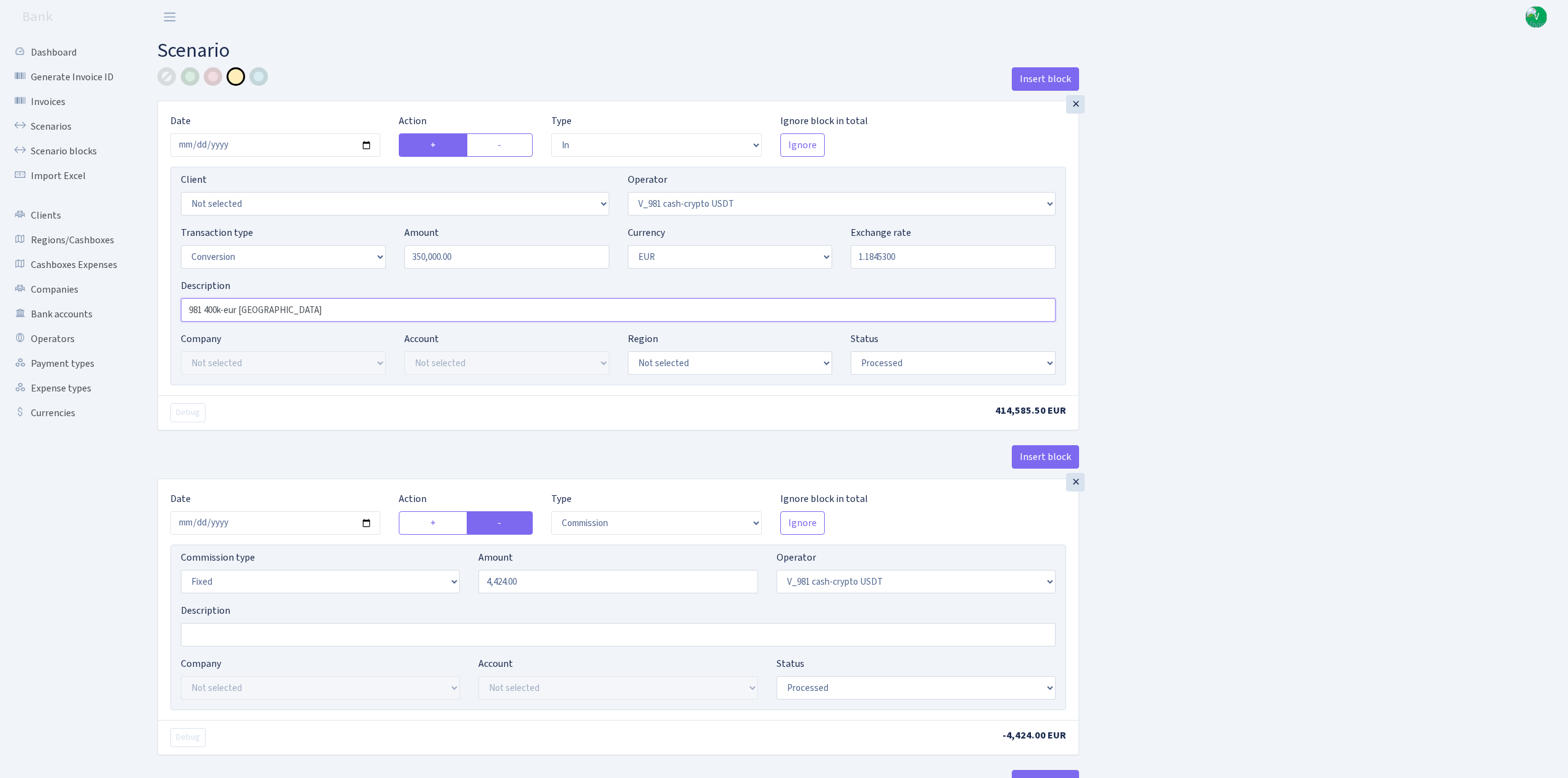
click at [218, 304] on input "981 400k-eur [GEOGRAPHIC_DATA]" at bounding box center [618, 309] width 874 height 24
type input "981 350k-eur [GEOGRAPHIC_DATA]"
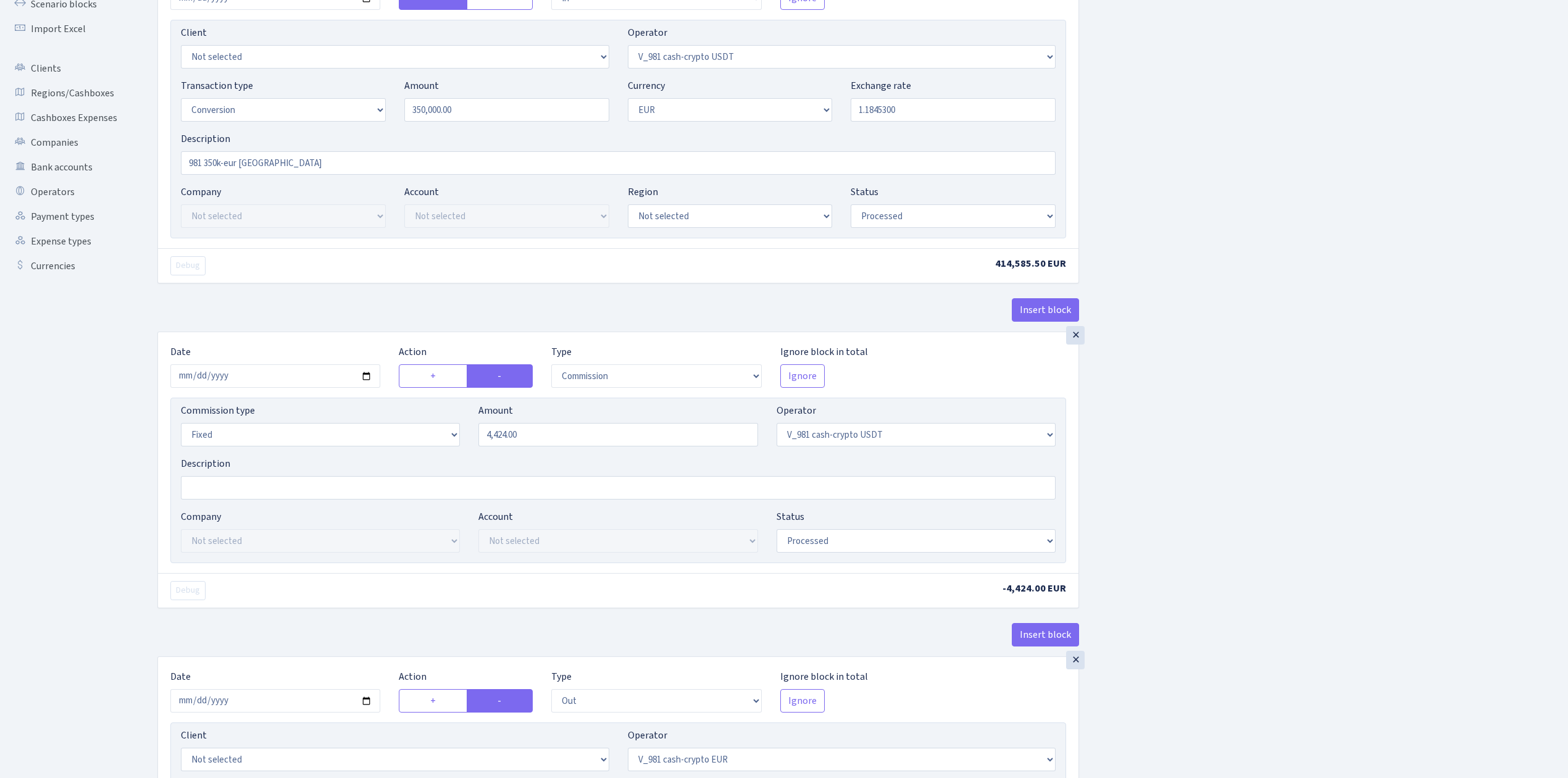
scroll to position [247, 0]
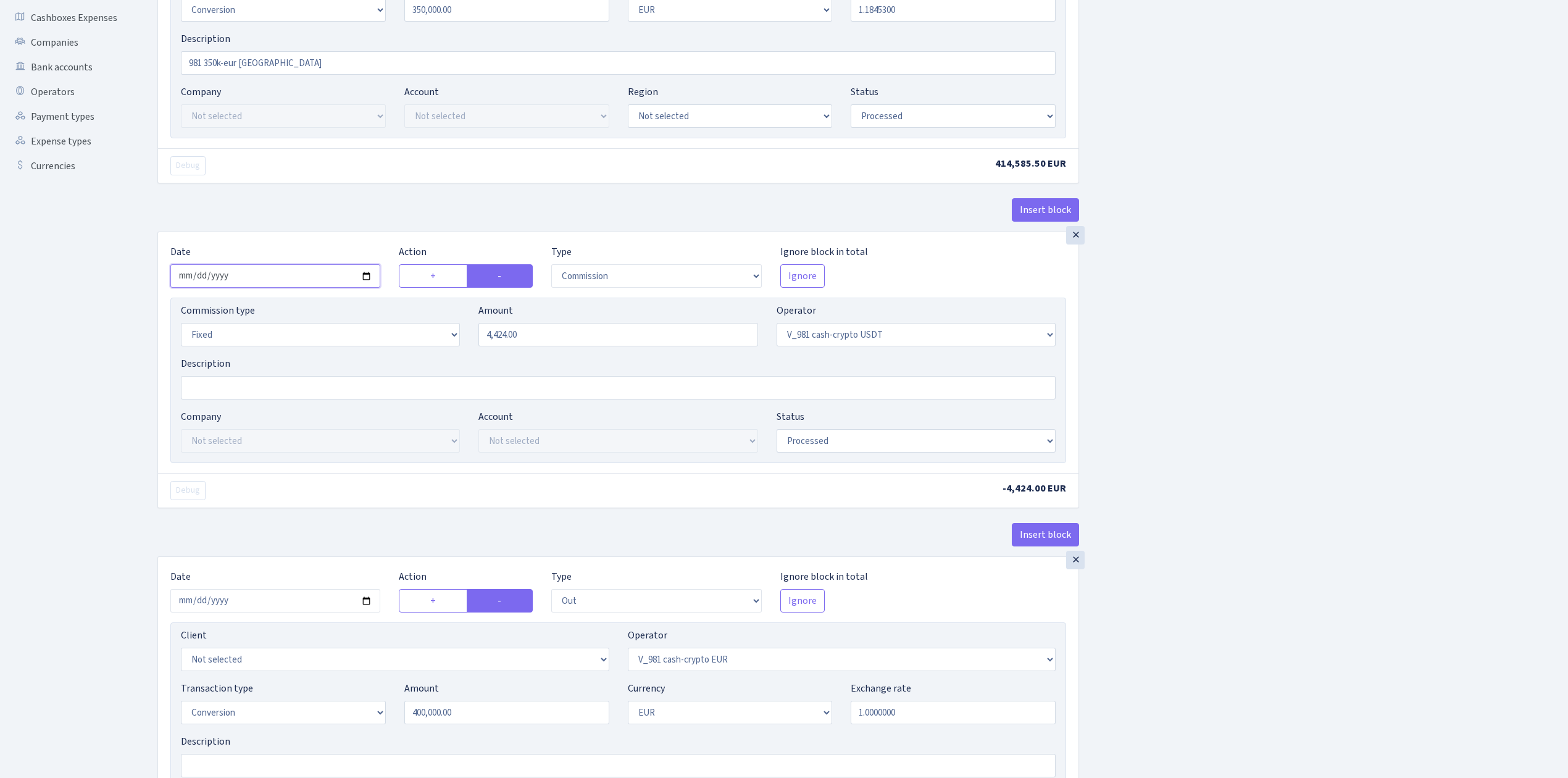
click at [369, 280] on input "2025-09-09" at bounding box center [275, 276] width 210 height 24
type input "[DATE]"
drag, startPoint x: 534, startPoint y: 340, endPoint x: 381, endPoint y: 331, distance: 153.3
click at [381, 331] on div "Commission type Percentage Fixed Bank Amount 4424.00 Operator Not selected 981 …" at bounding box center [619, 329] width 893 height 53
click at [1228, 285] on div "Insert block × Date 2025-09-17 Action + - Type --- In Out Commission Field requ…" at bounding box center [853, 594] width 1411 height 1547
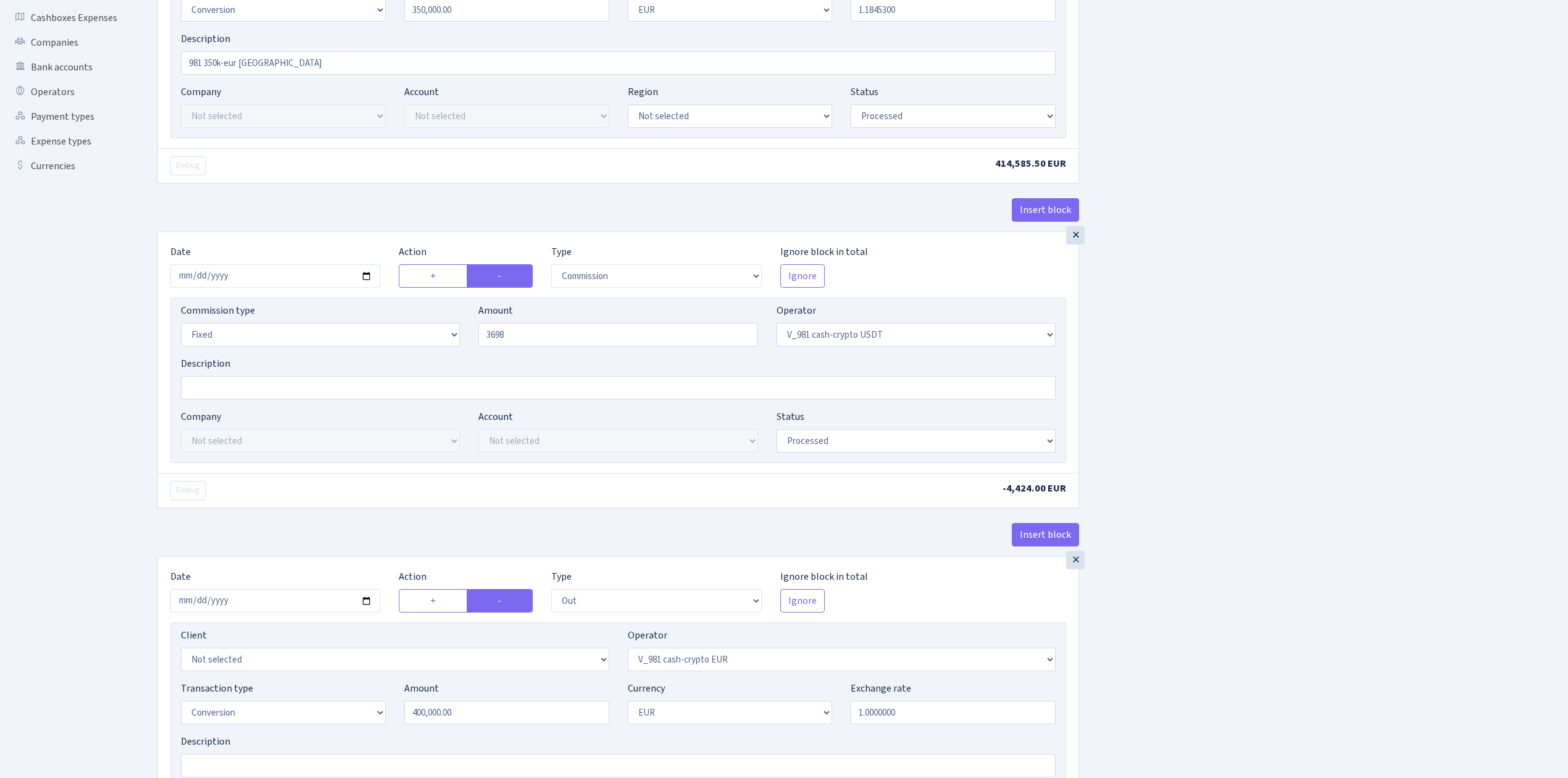
type input "3,698.00"
click at [1232, 318] on div "Insert block × Date 2025-09-17 Action + - Type --- In Out Commission Field requ…" at bounding box center [853, 591] width 1411 height 1542
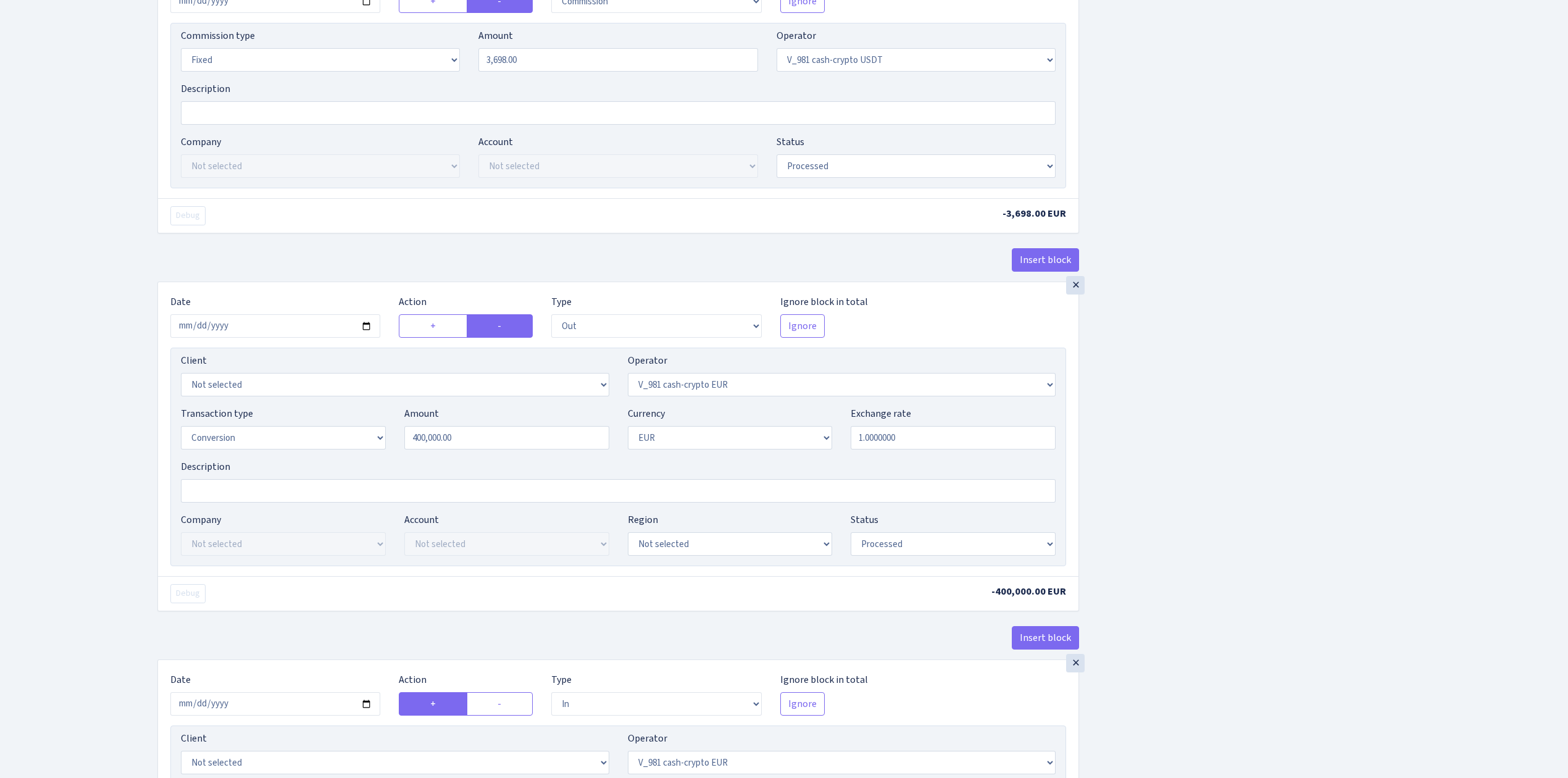
scroll to position [576, 0]
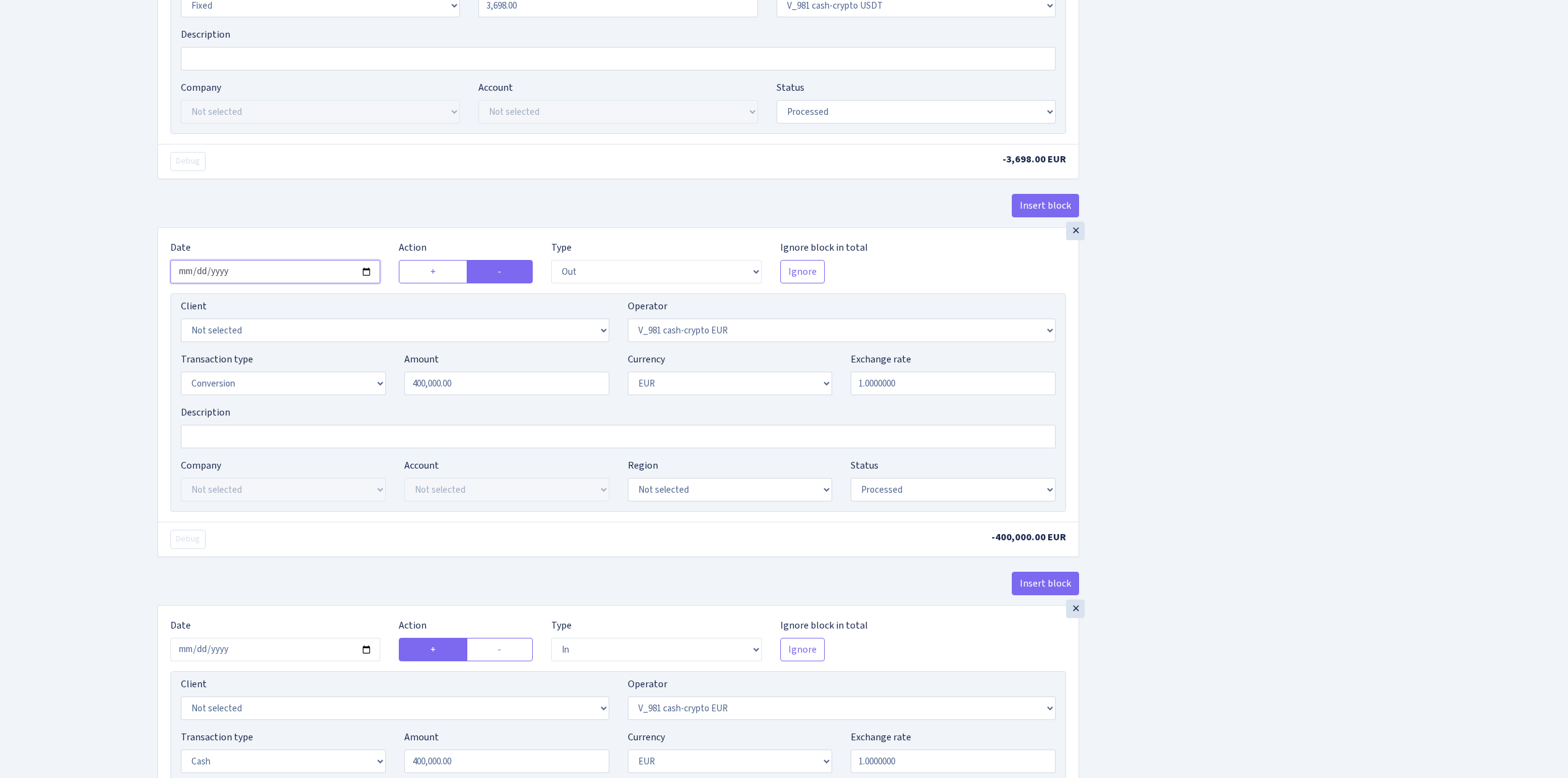
click at [367, 274] on input "2025-09-09" at bounding box center [275, 271] width 210 height 24
type input "[DATE]"
drag, startPoint x: 489, startPoint y: 386, endPoint x: 342, endPoint y: 377, distance: 147.3
click at [342, 377] on div "Transaction type Not selected 981 ELF FISH crypto GIRT IVO dekl MM-BALTIC eur U…" at bounding box center [619, 378] width 893 height 53
click at [1292, 322] on div "Insert block × Date 2025-09-17 Action + - Type --- In Out Commission Field requ…" at bounding box center [853, 265] width 1411 height 1547
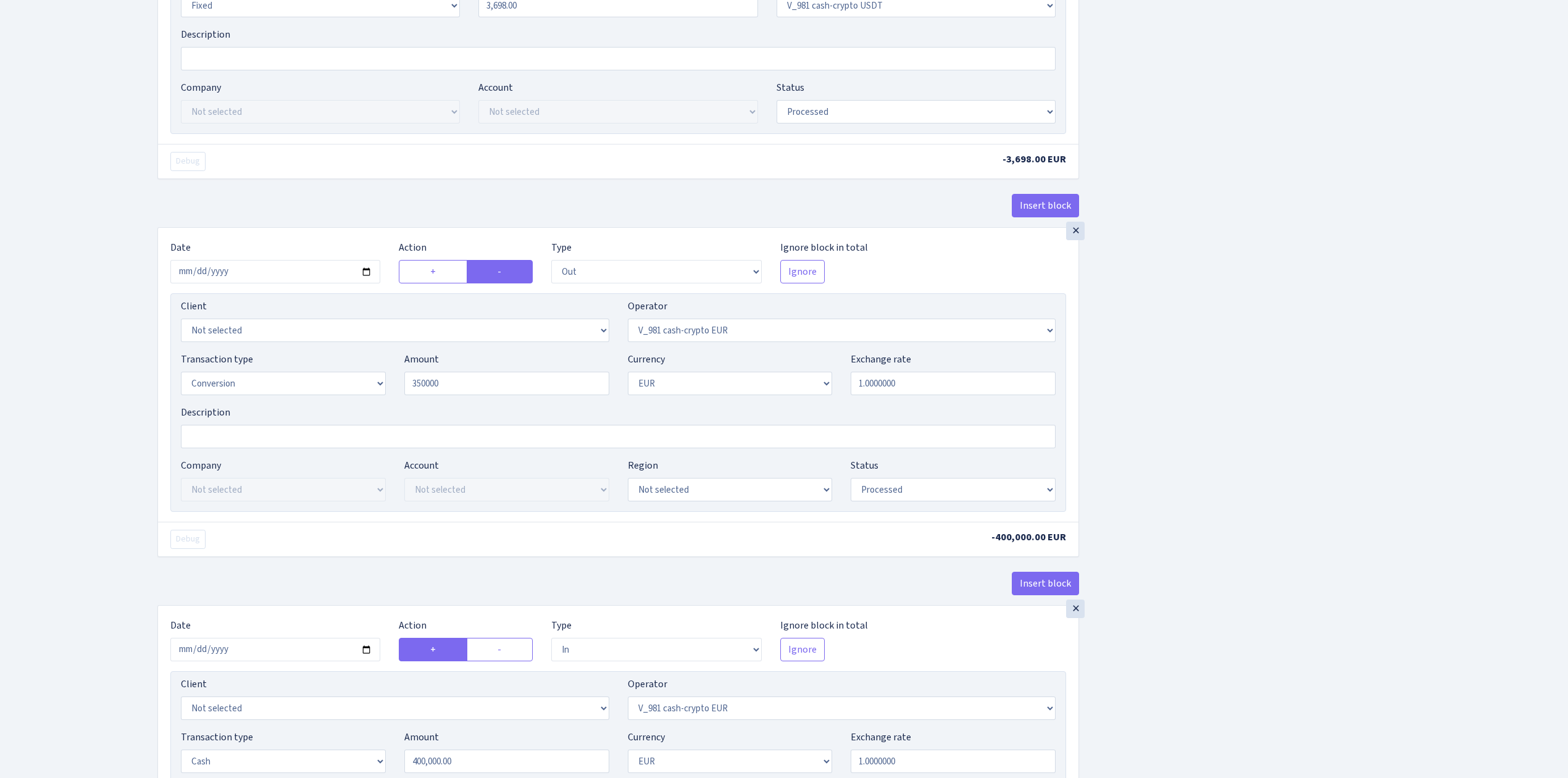
type input "350,000.00"
click at [1279, 371] on div "Insert block × Date 2025-09-17 Action + - Type --- In Out Commission Field requ…" at bounding box center [853, 262] width 1411 height 1542
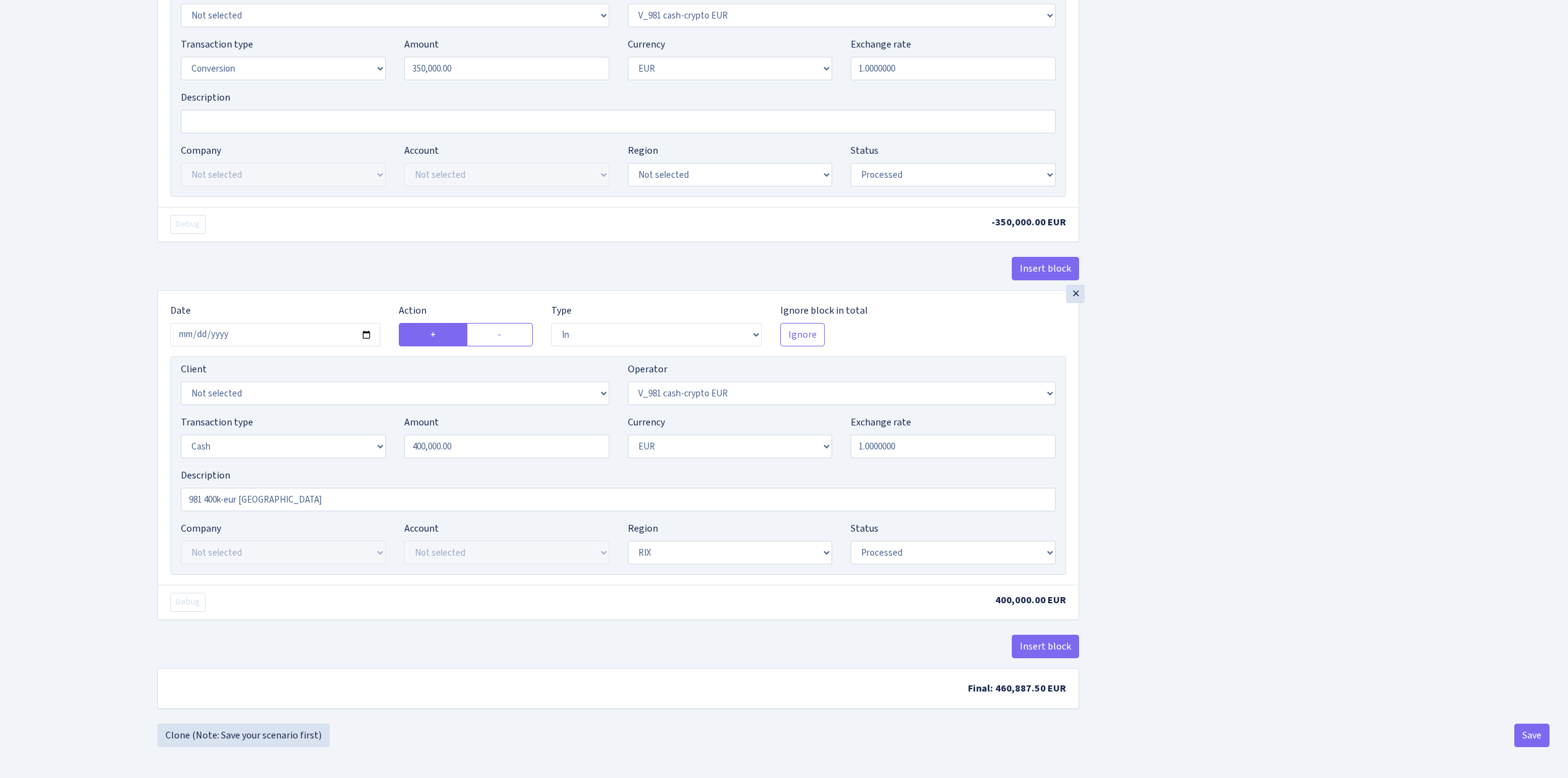
scroll to position [901, 0]
click at [364, 331] on input "2025-09-10" at bounding box center [275, 335] width 210 height 24
type input "[DATE]"
drag, startPoint x: 520, startPoint y: 445, endPoint x: 355, endPoint y: 435, distance: 165.3
click at [355, 435] on div "Transaction type Not selected 981 ELF FISH crypto GIRT IVO dekl MM-BALTIC eur U…" at bounding box center [619, 441] width 893 height 53
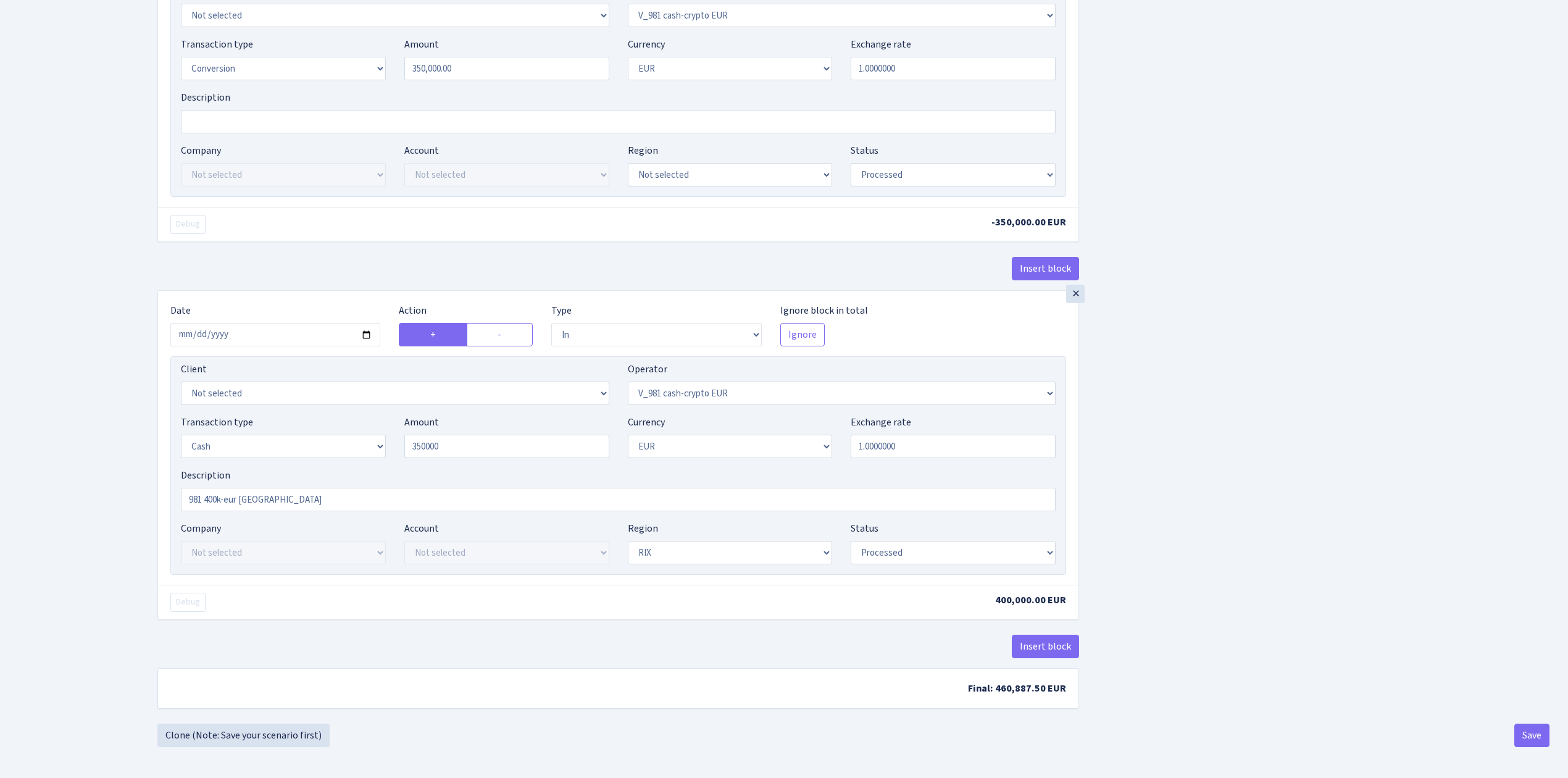
type input "350,000.00"
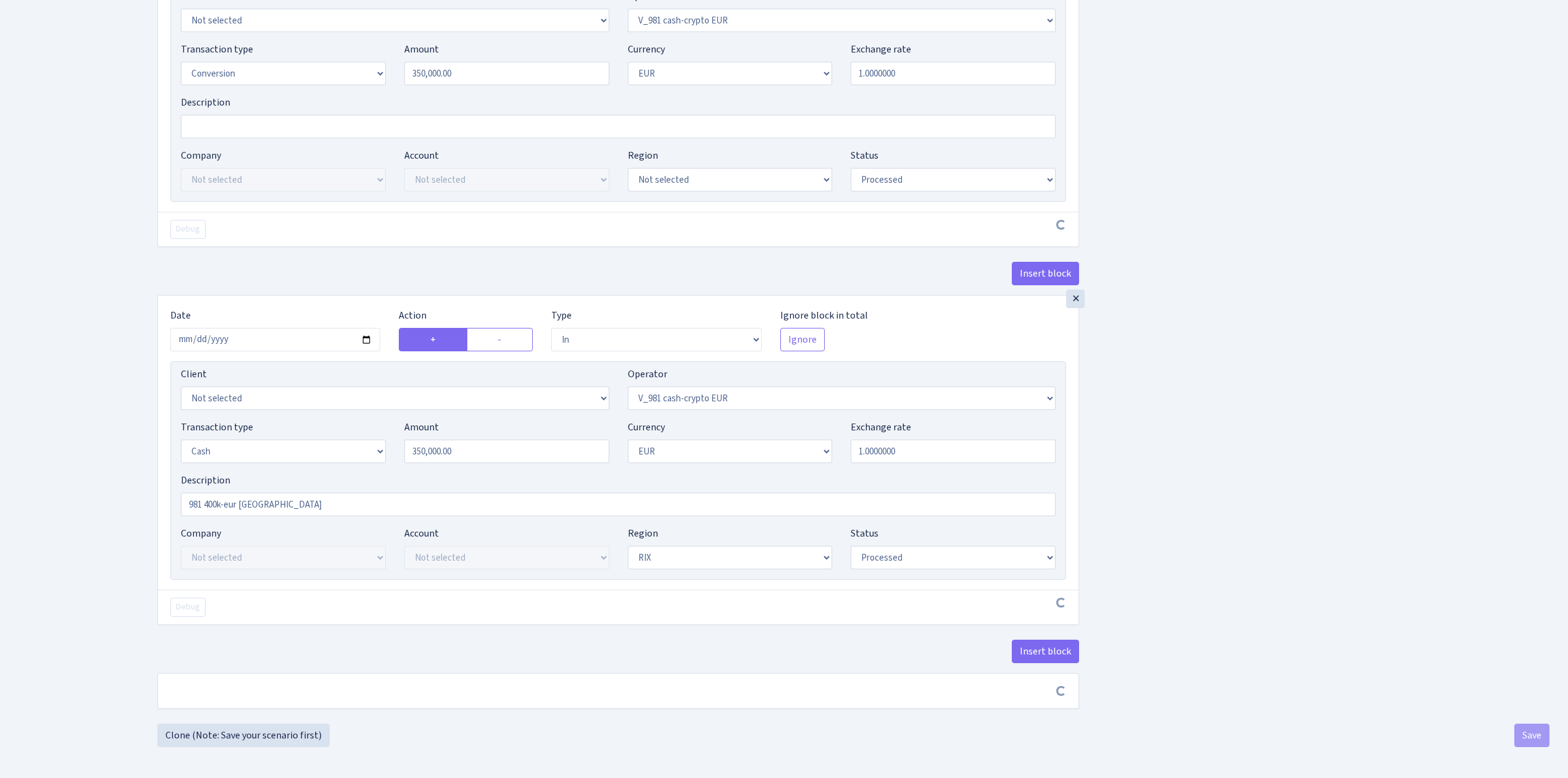
scroll to position [896, 0]
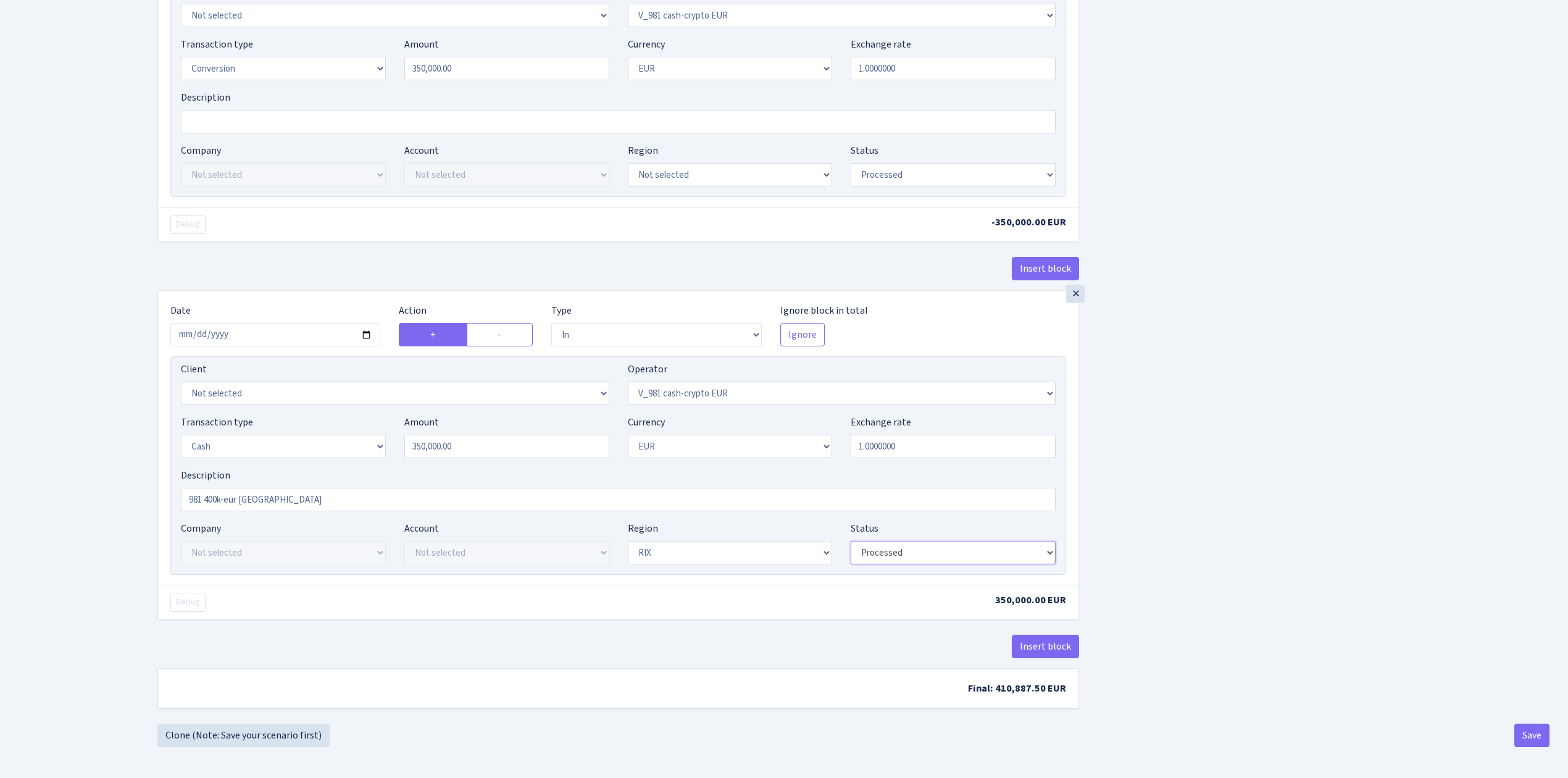
click at [939, 550] on select "Draft Pending Later Never Processed" at bounding box center [953, 552] width 205 height 24
select select "pending"
click at [851, 543] on select "Draft Pending Later Never Processed" at bounding box center [953, 552] width 205 height 24
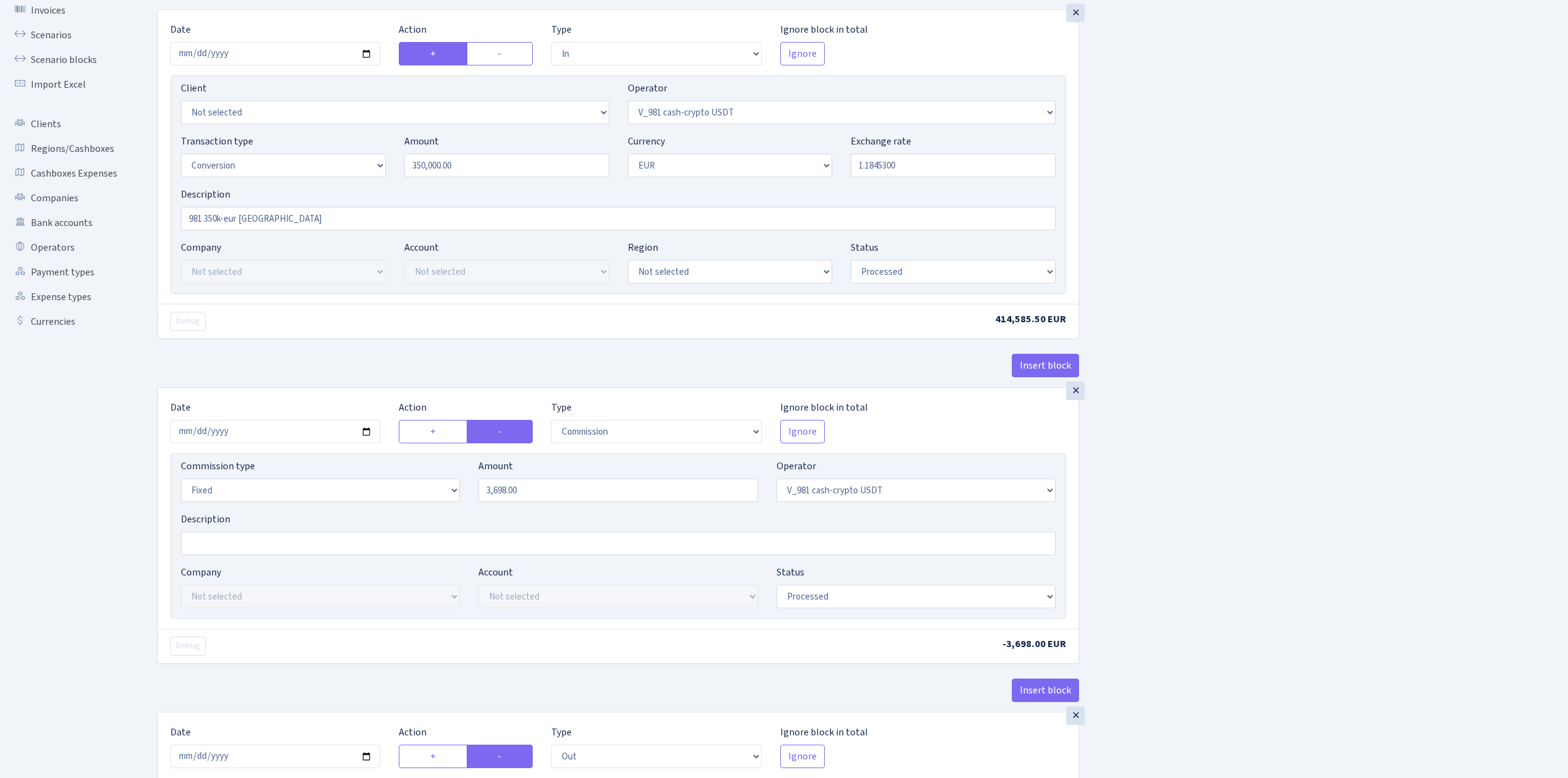
scroll to position [0, 0]
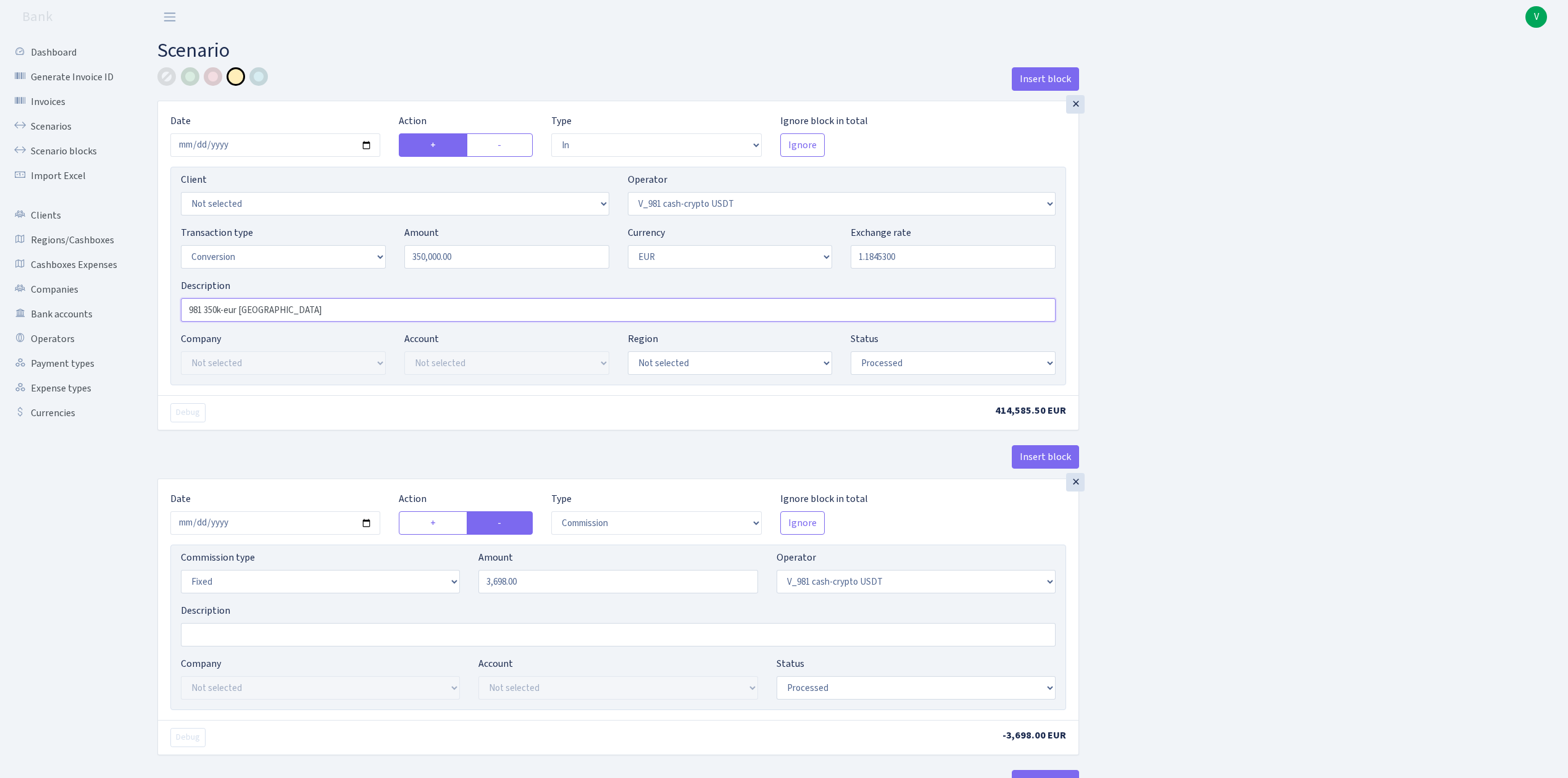
drag, startPoint x: 303, startPoint y: 313, endPoint x: 151, endPoint y: 322, distance: 152.3
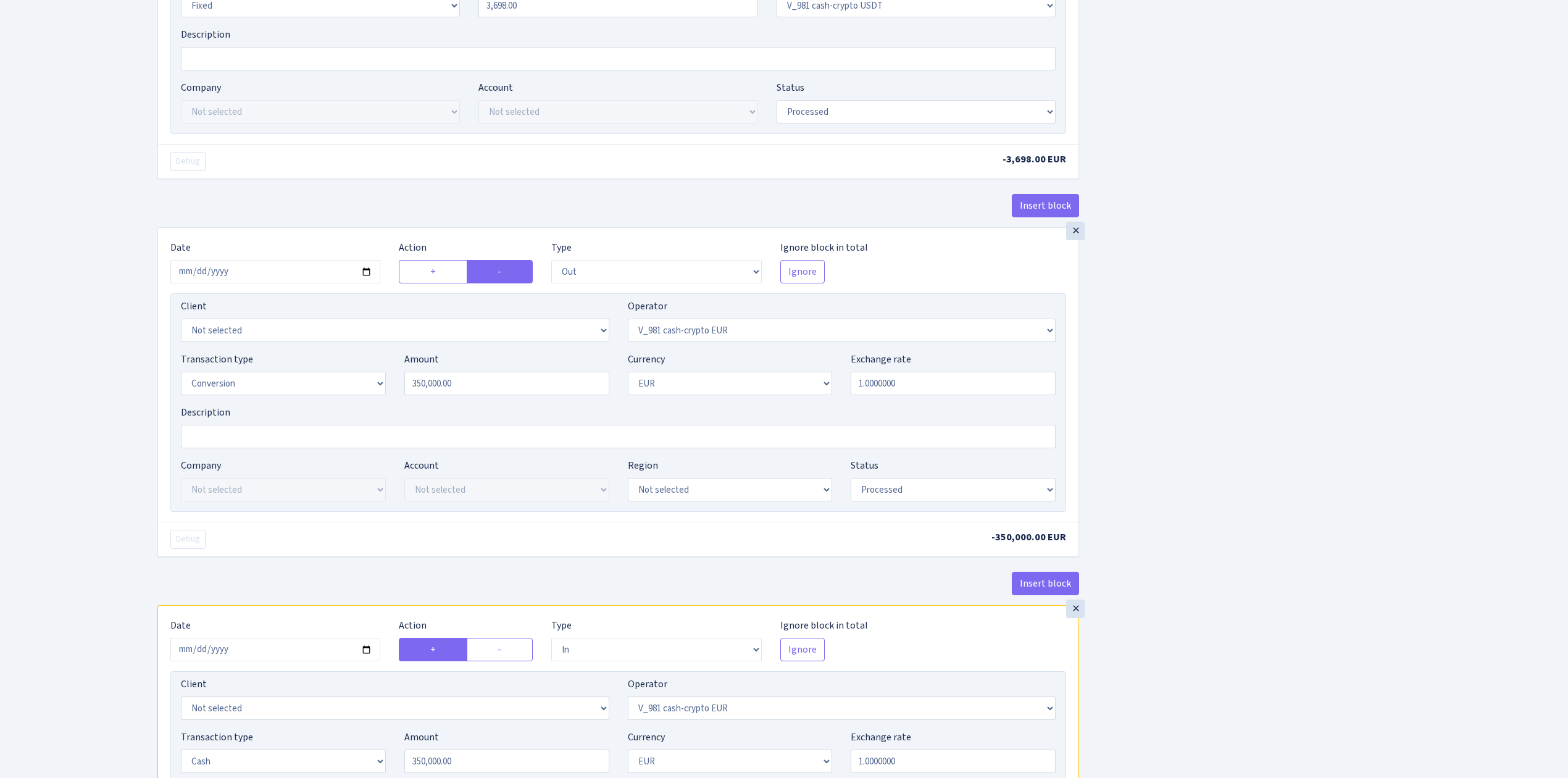
scroll to position [901, 0]
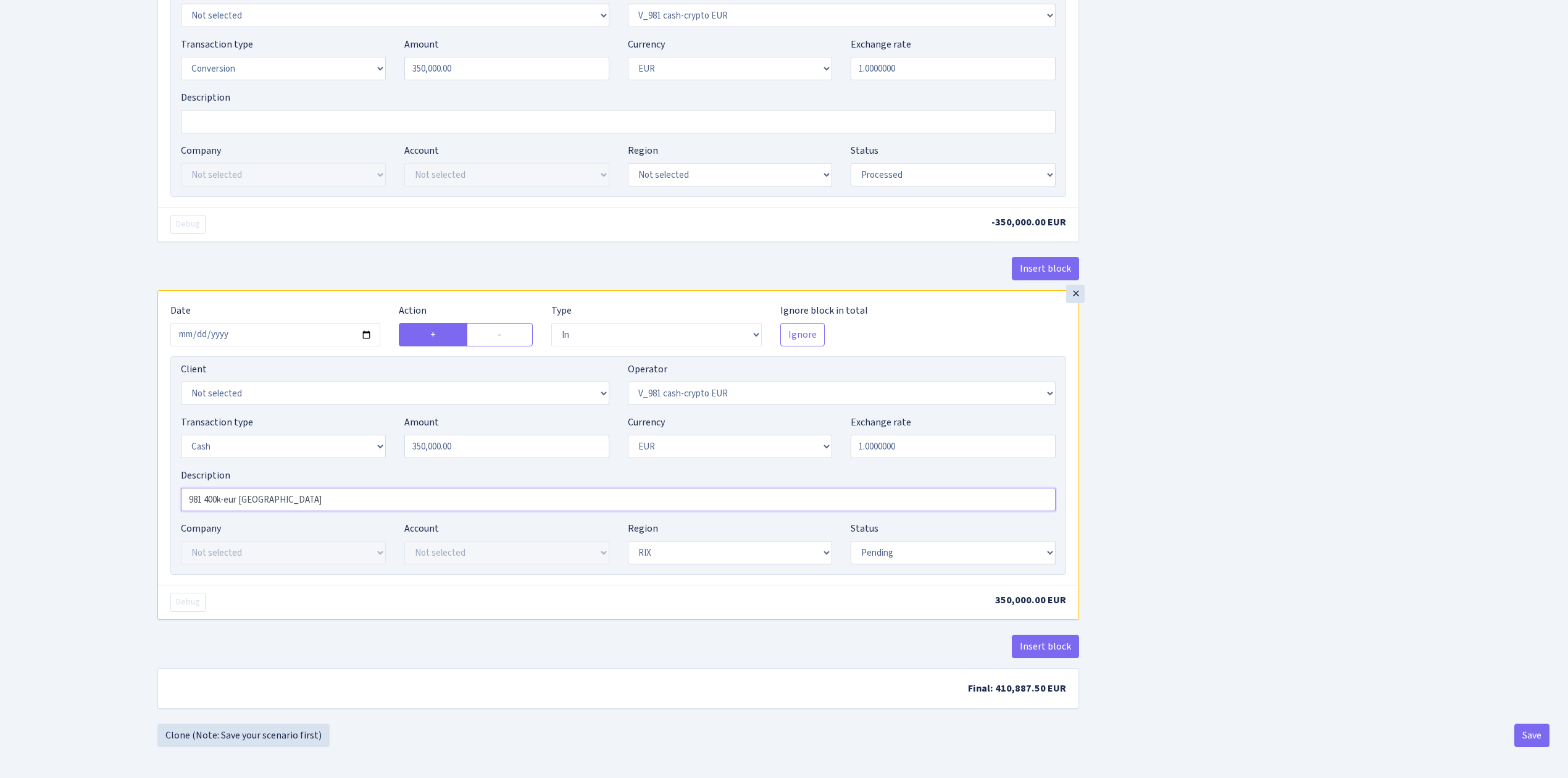
drag, startPoint x: 286, startPoint y: 494, endPoint x: 141, endPoint y: 490, distance: 145.1
paste input "35"
type input "981 350k-eur [GEOGRAPHIC_DATA]"
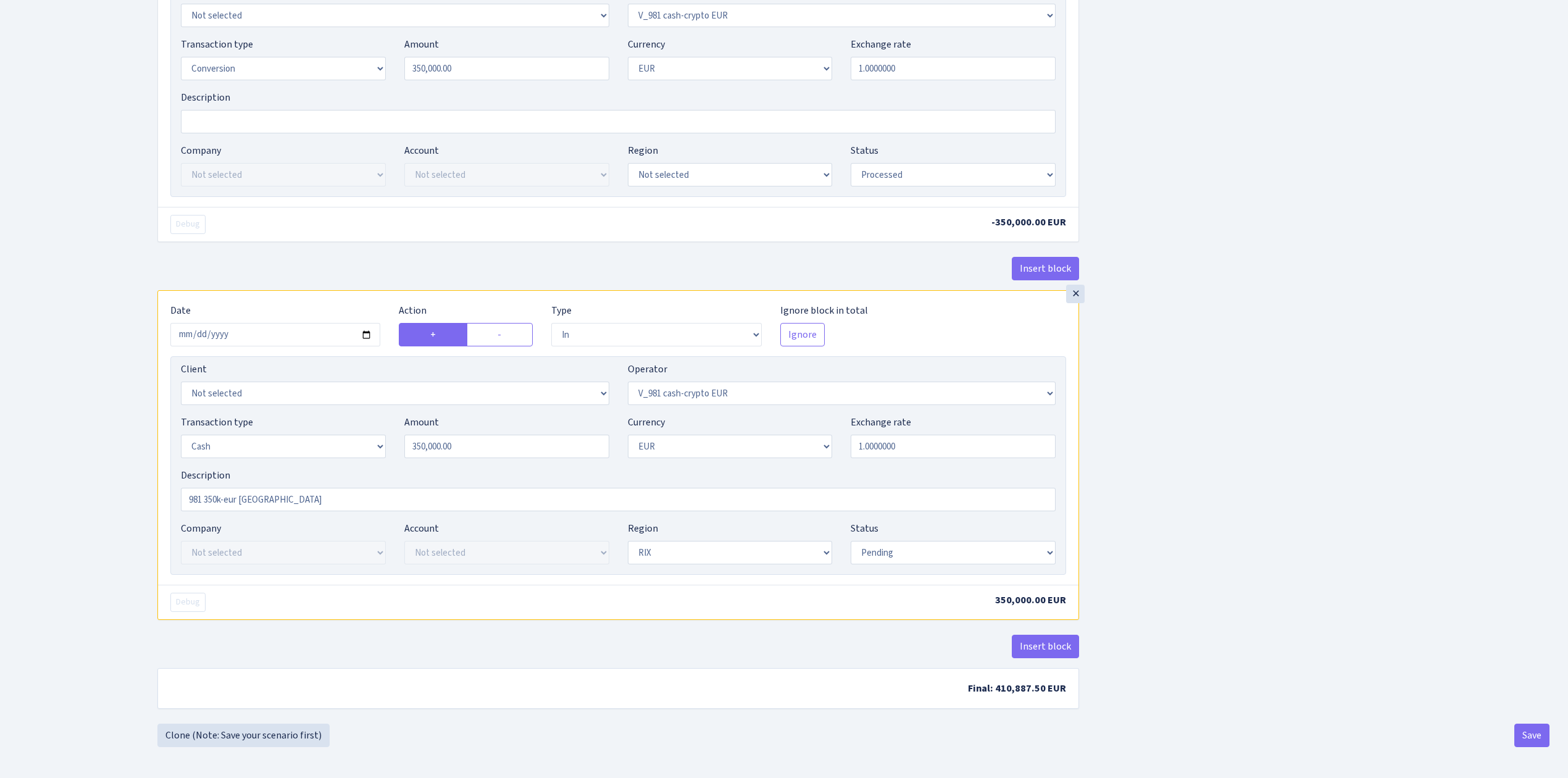
drag, startPoint x: 1277, startPoint y: 489, endPoint x: 1297, endPoint y: 482, distance: 21.2
click at [1525, 731] on button "Save" at bounding box center [1532, 735] width 35 height 24
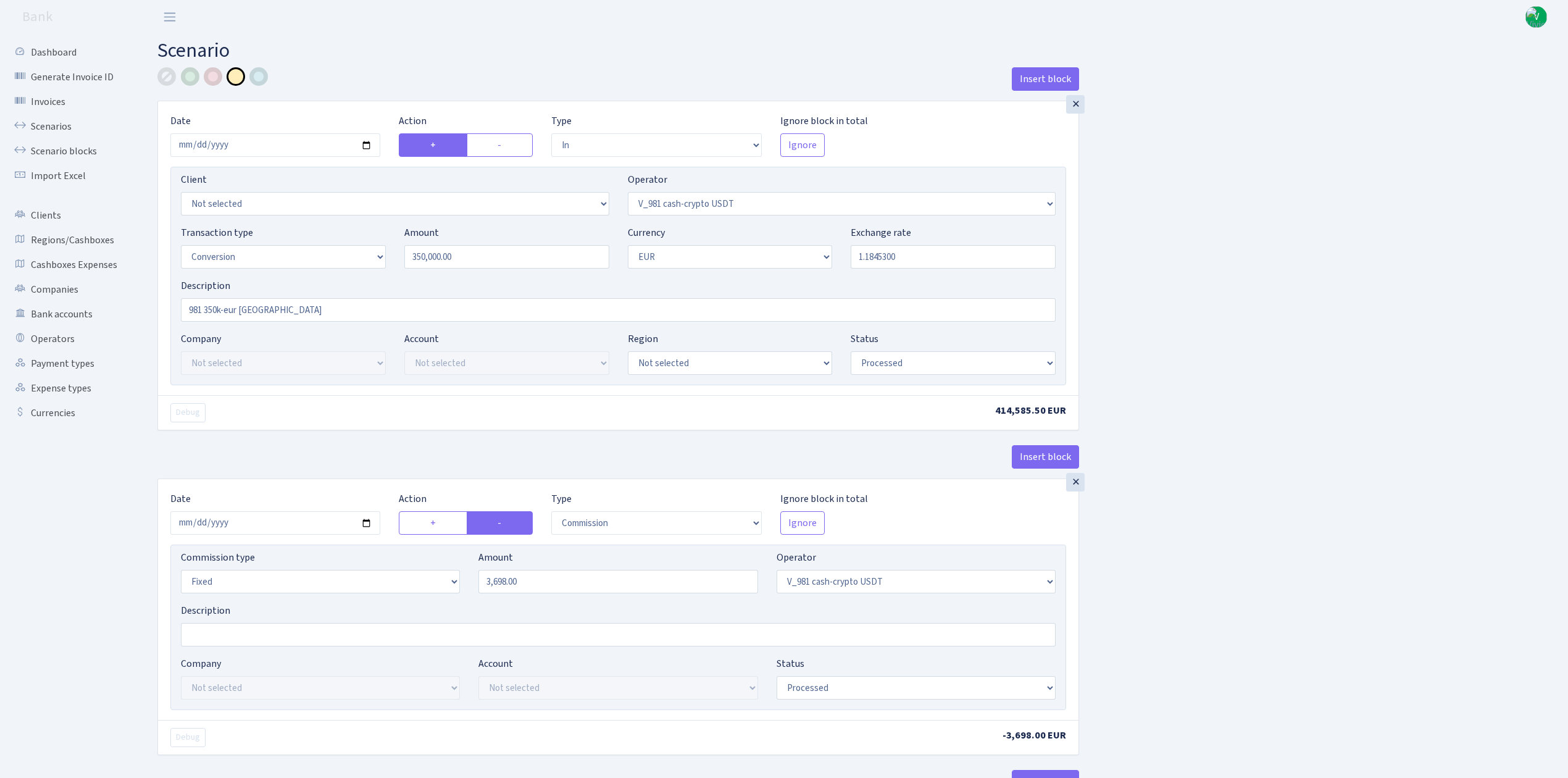
select select "in"
select select "435"
select select "15"
select select "1"
select select "processed"
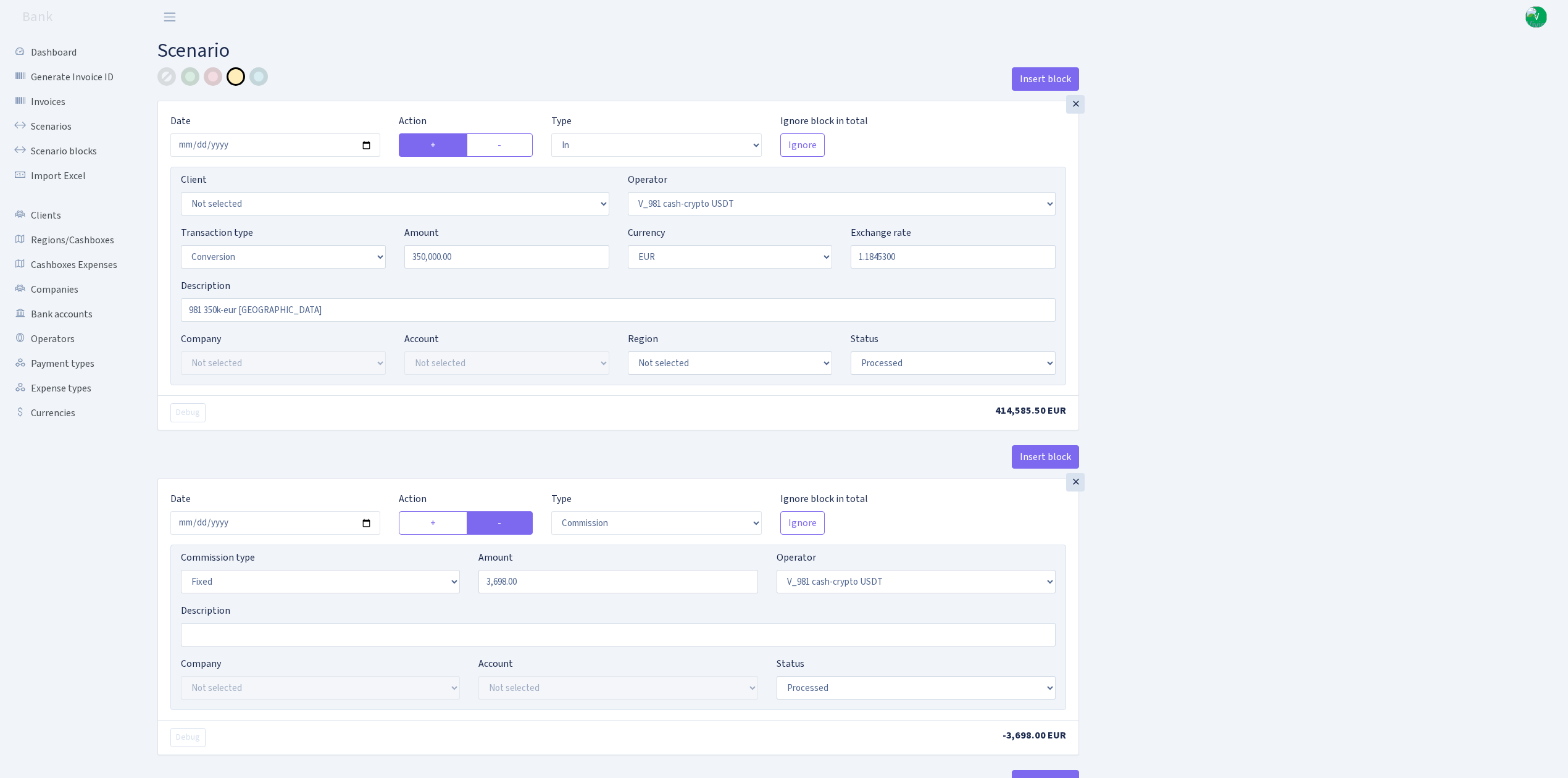
select select "commission"
select select "fixed"
select select "435"
select select "processed"
select select "out"
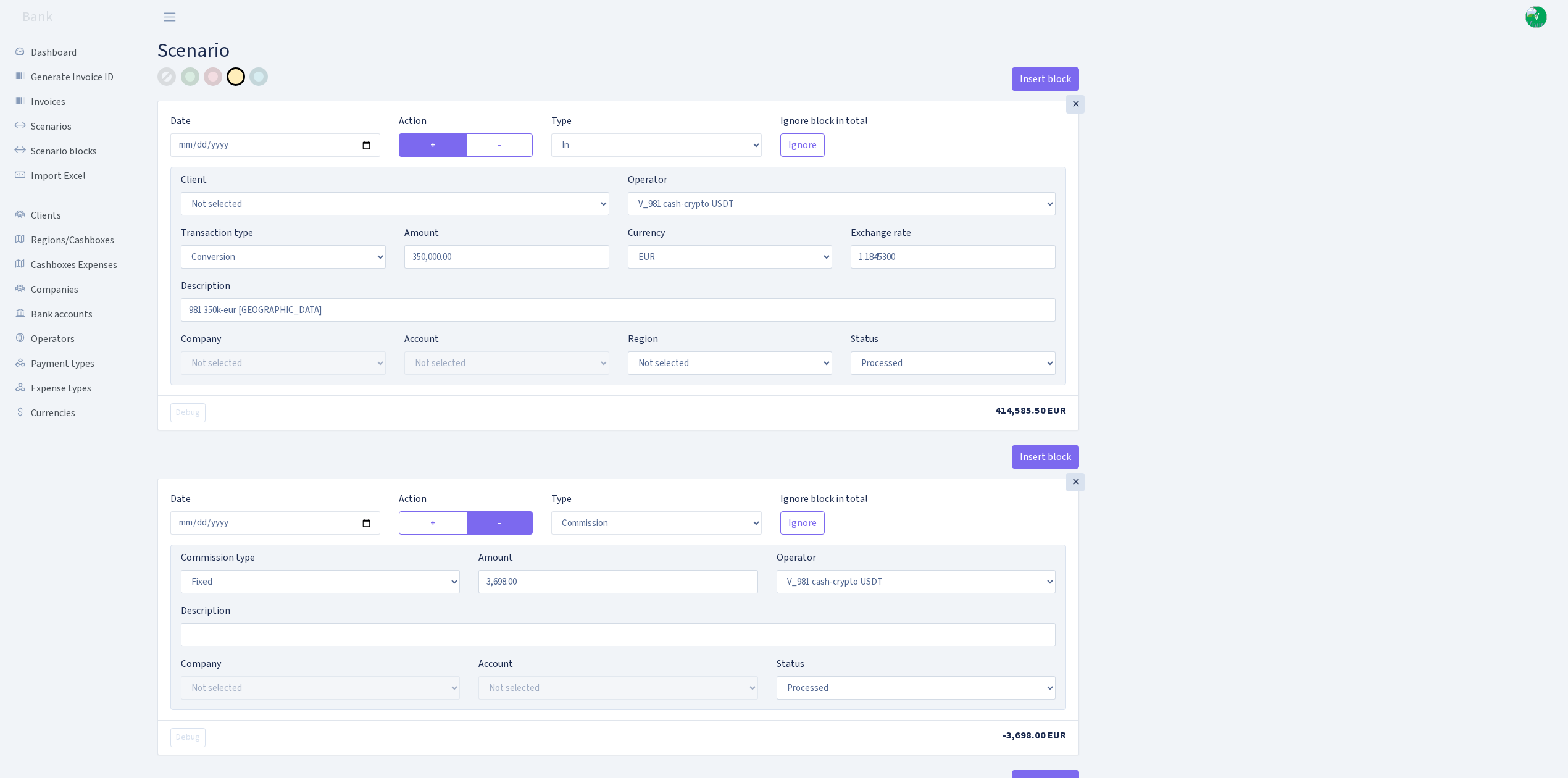
select select "434"
select select "15"
select select "1"
select select "processed"
select select "in"
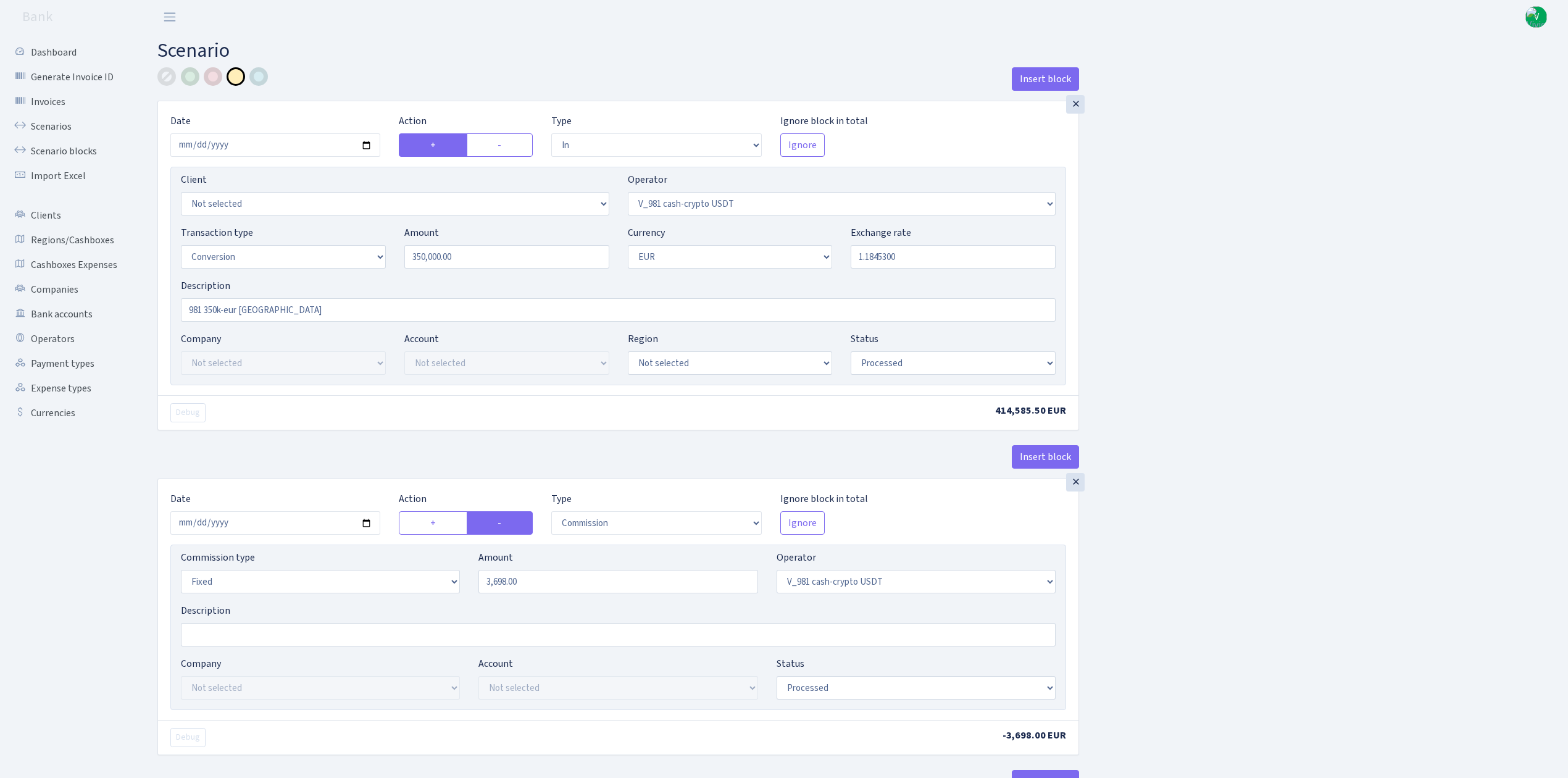
select select "434"
select select "1"
select select "pending"
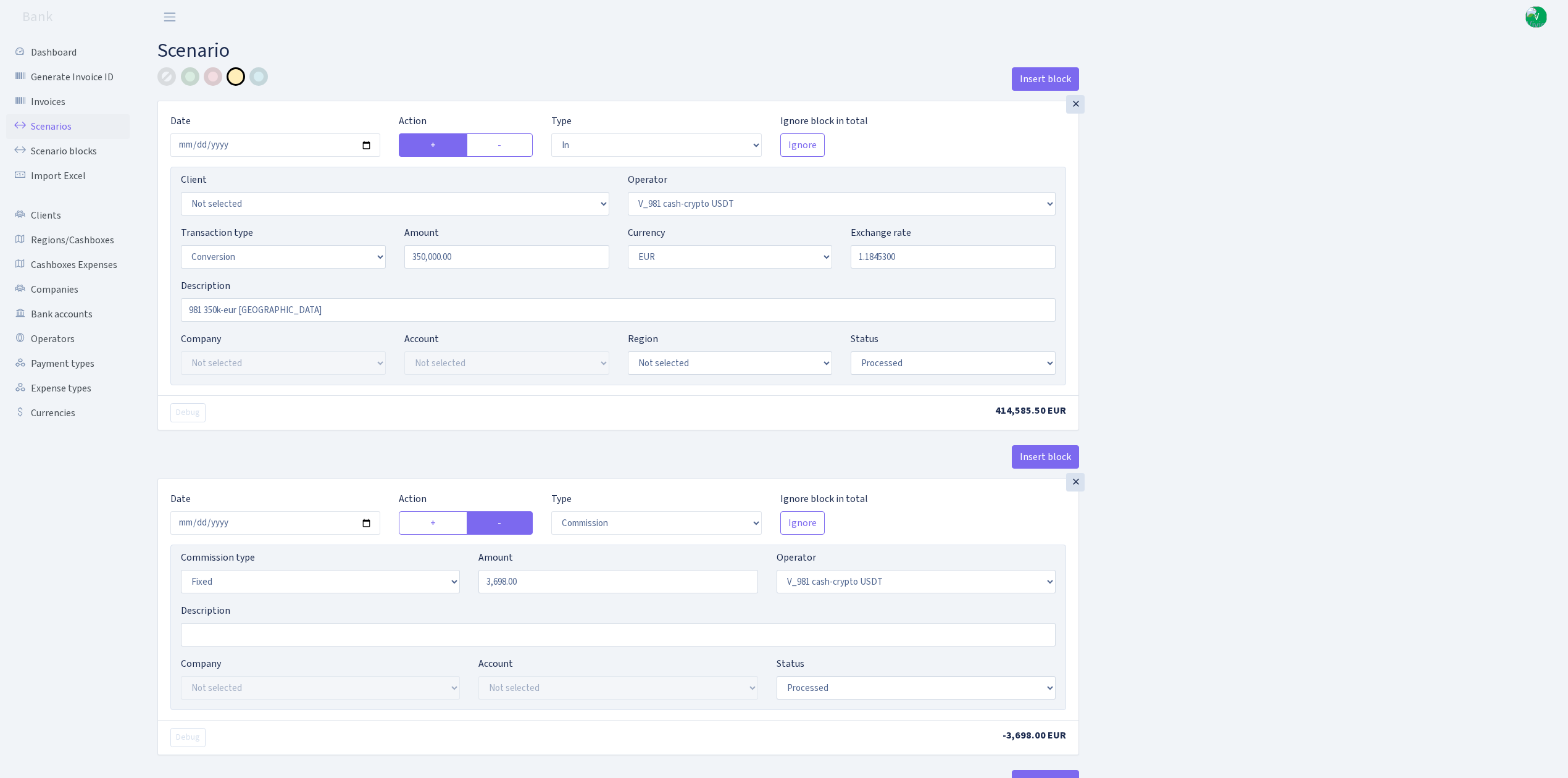
click at [46, 119] on link "Scenarios" at bounding box center [68, 127] width 123 height 25
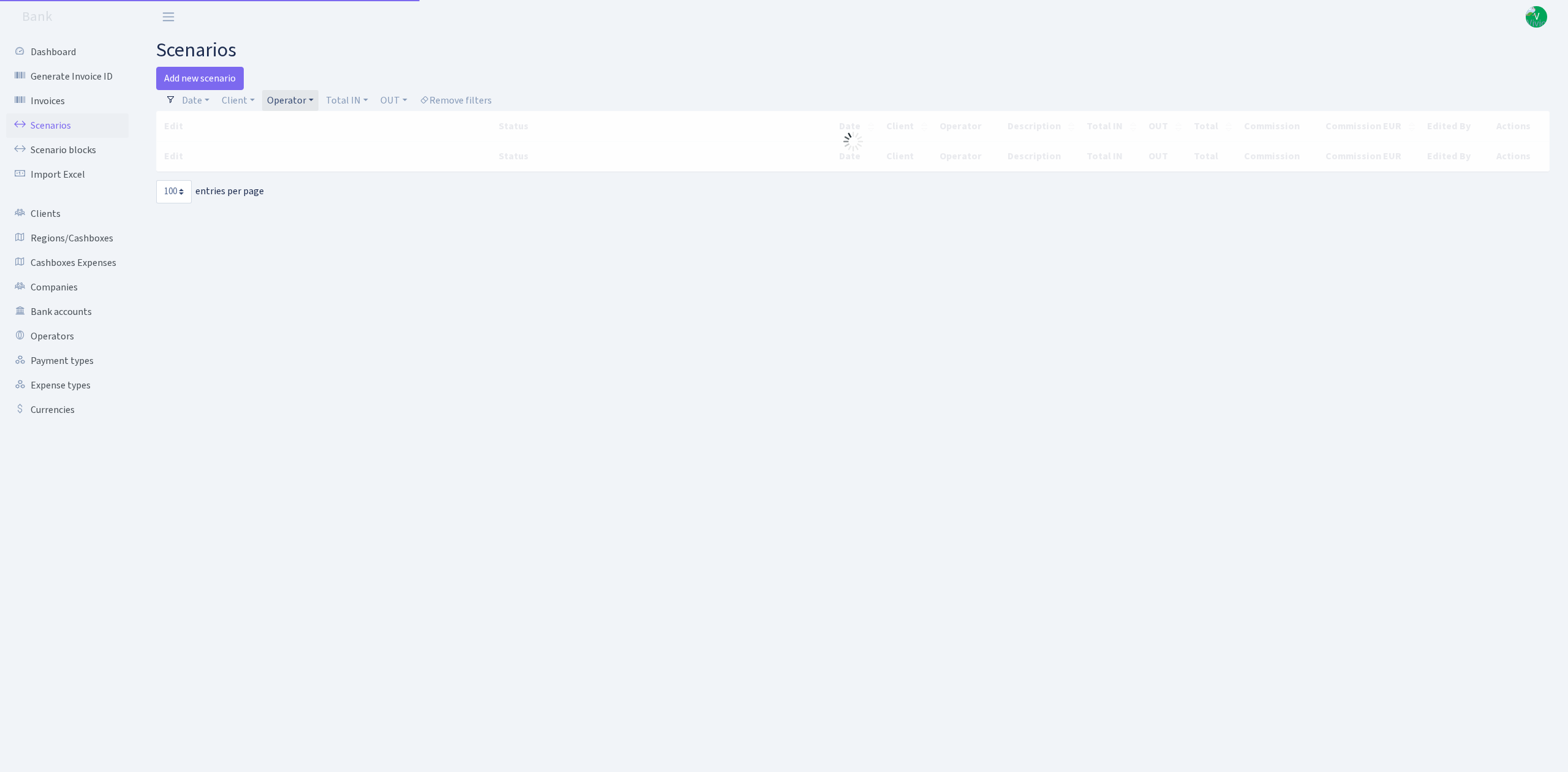
select select "100"
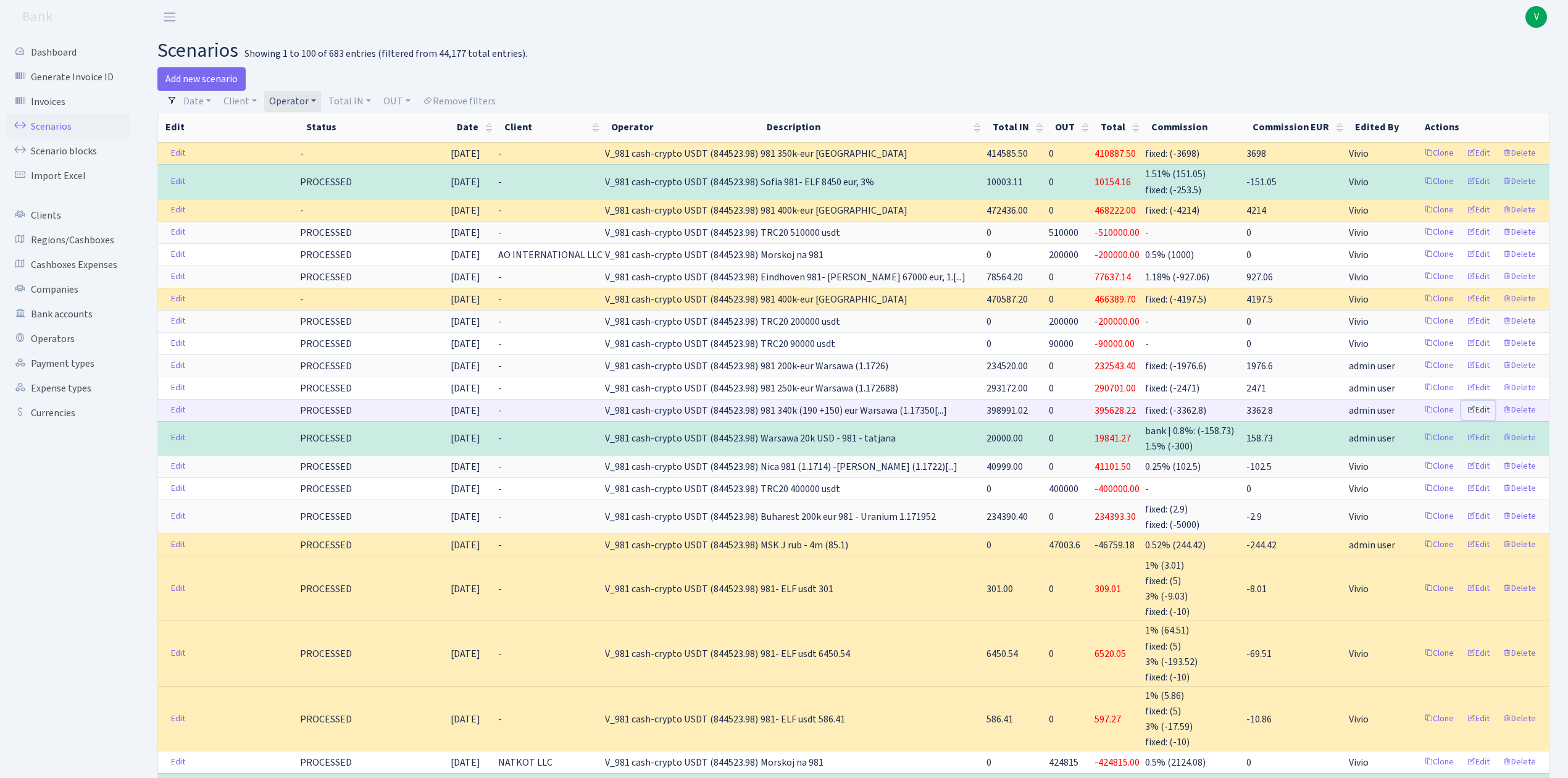
click at [1485, 415] on link "Edit" at bounding box center [1478, 410] width 34 height 19
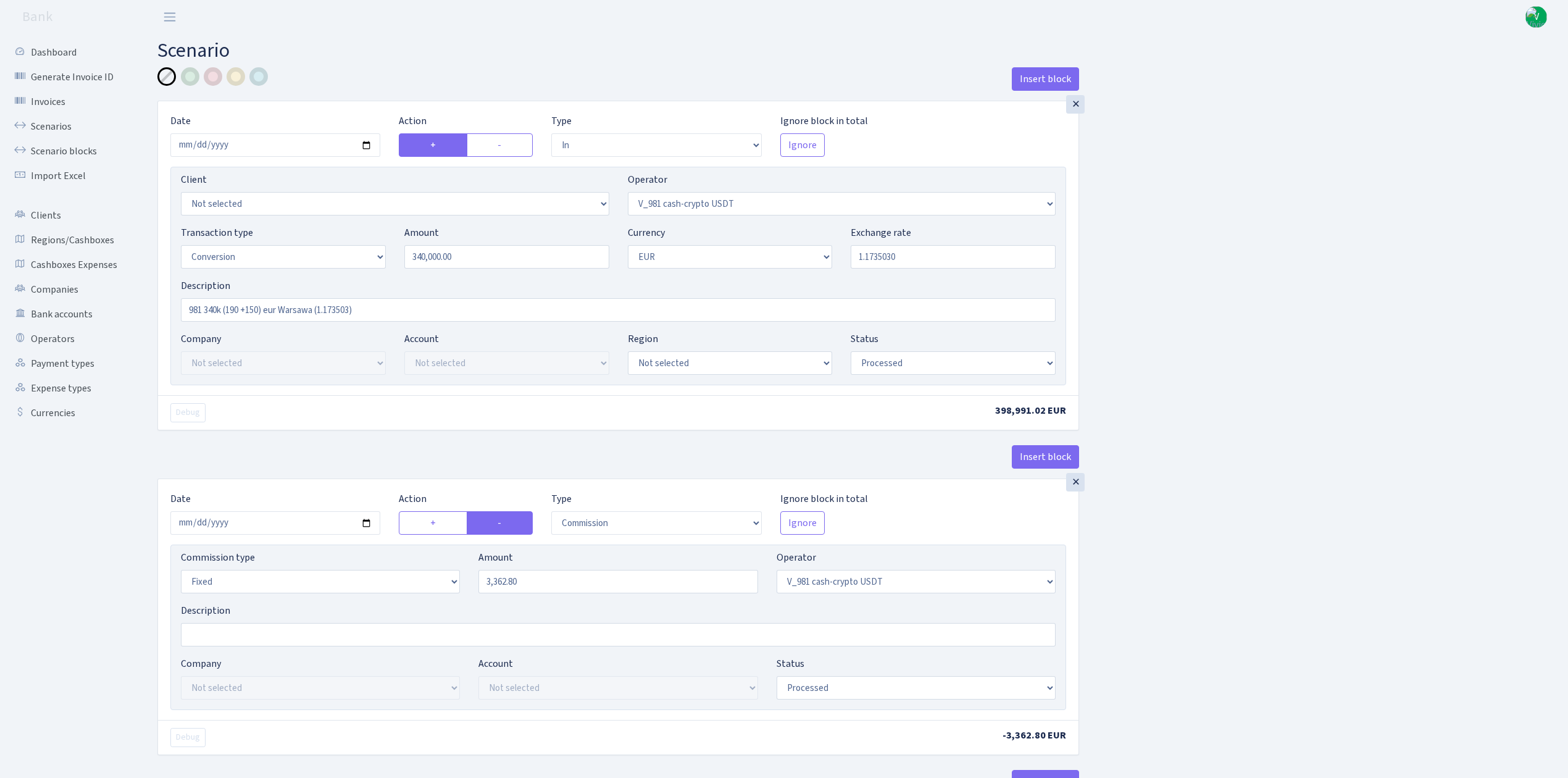
select select "in"
select select "435"
select select "15"
select select "1"
select select "processed"
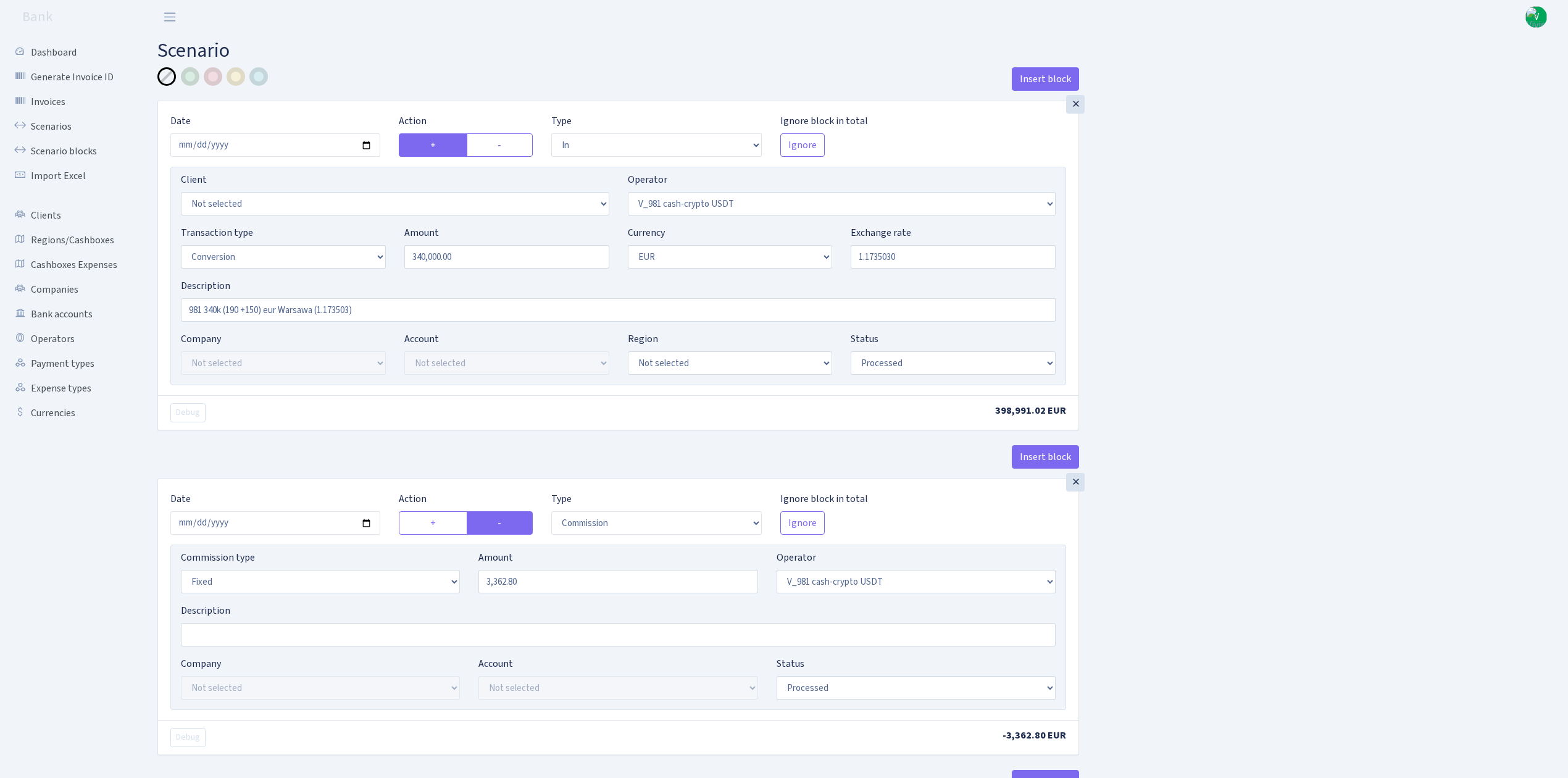
select select "commission"
select select "fixed"
select select "435"
select select "processed"
select select "out"
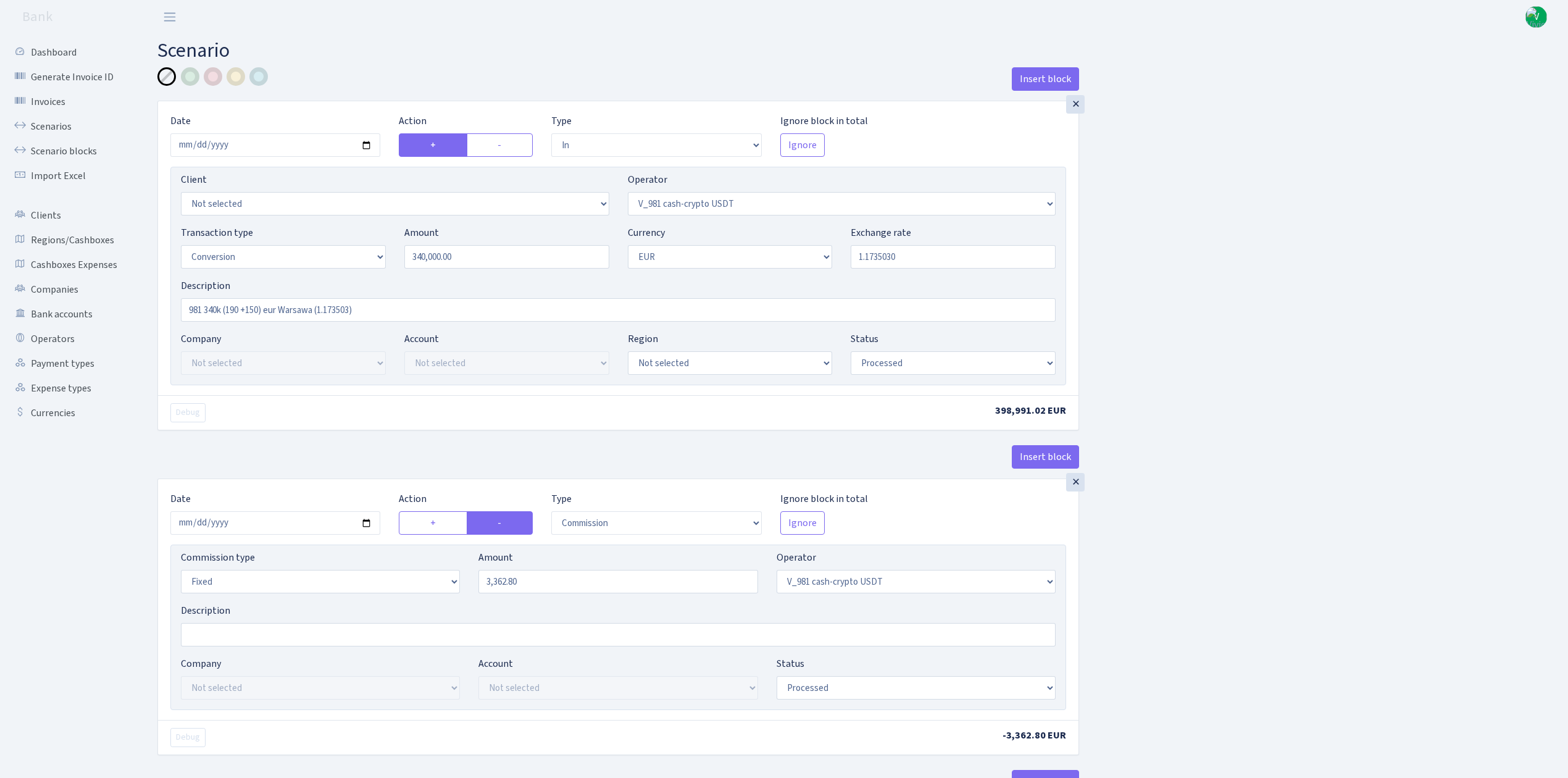
select select "434"
select select "15"
select select "1"
select select "processed"
select select "in"
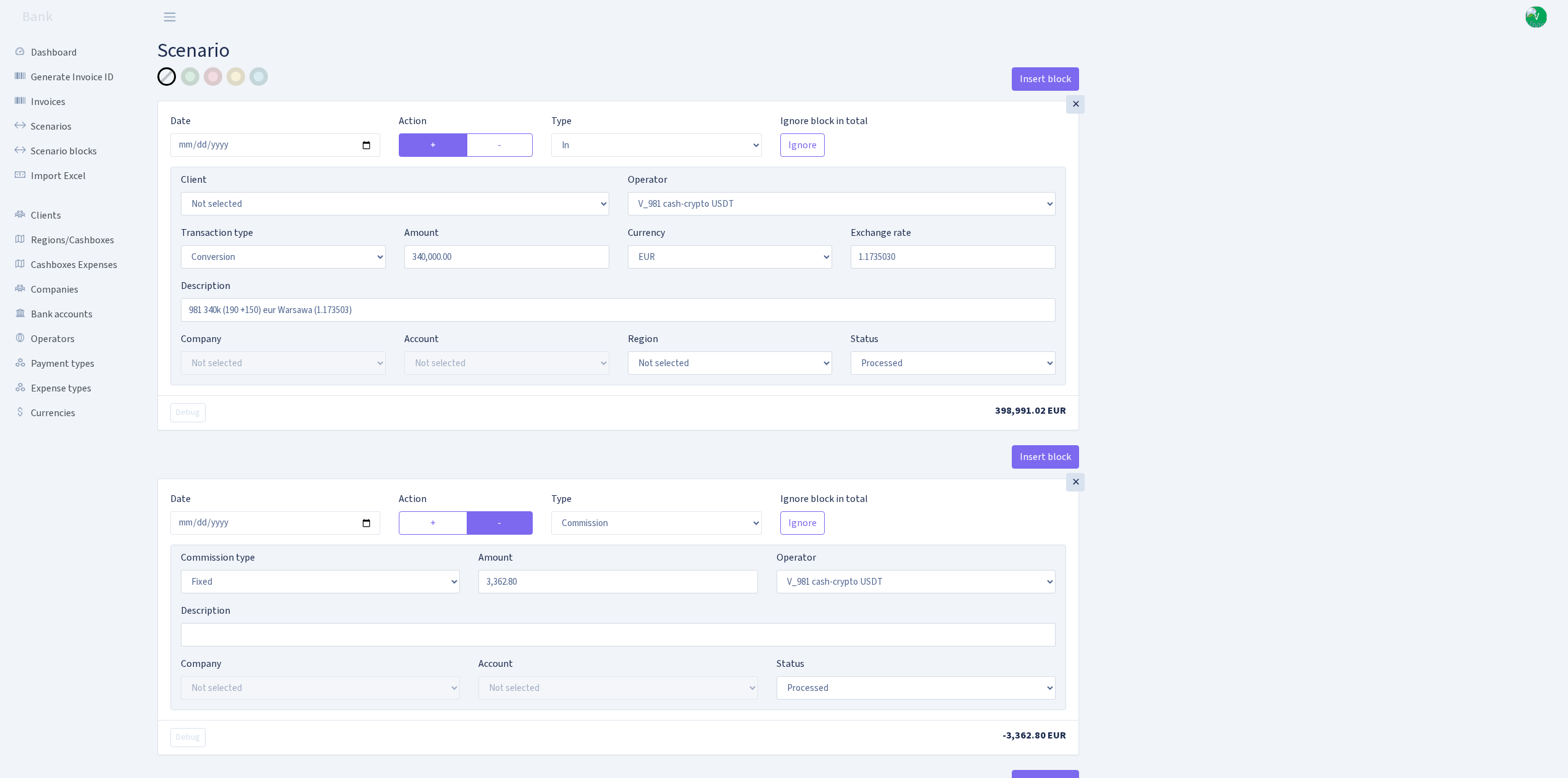
select select "434"
select select "1"
select select "processed"
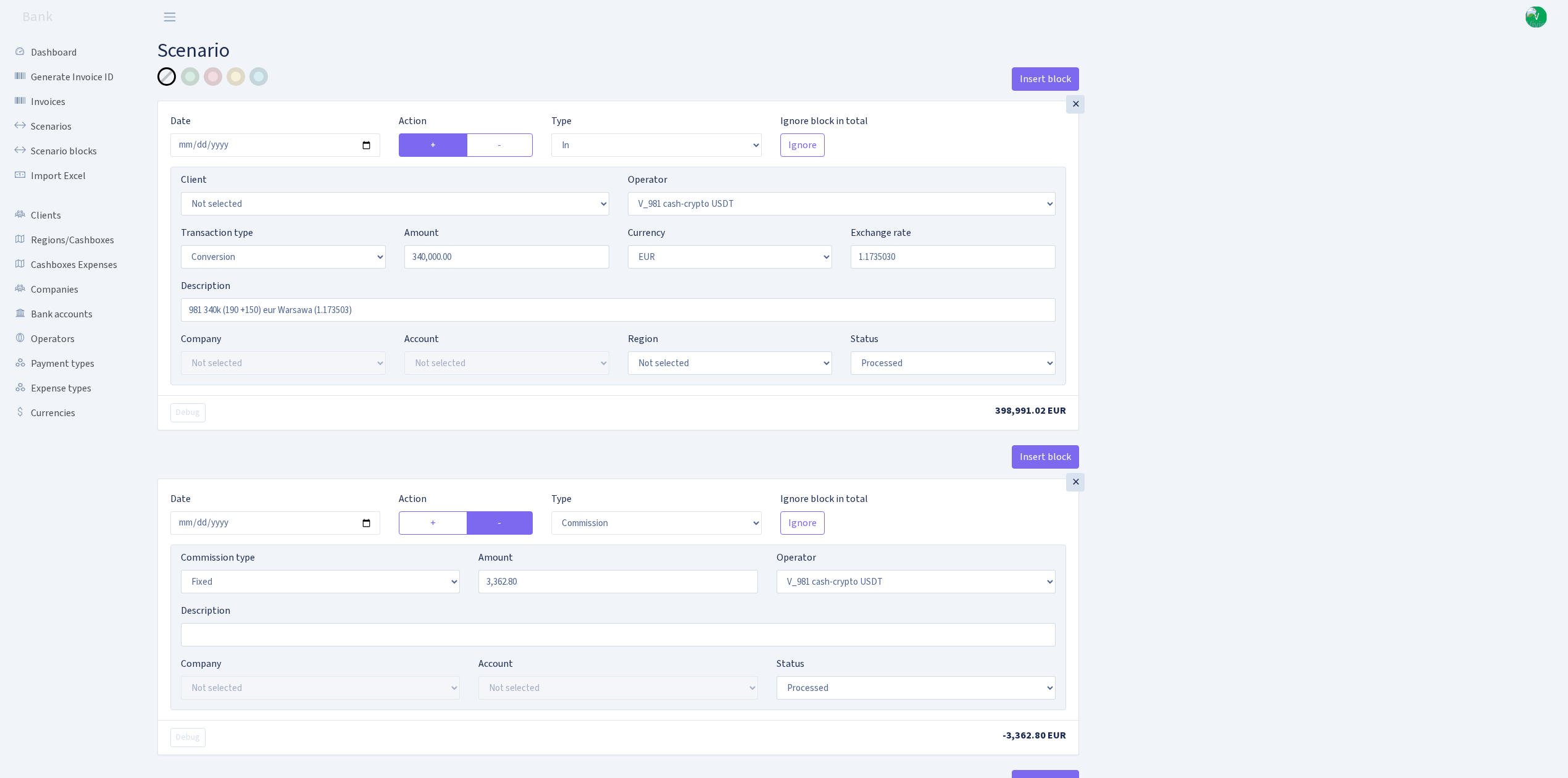
select select "in"
select select "434"
select select "1"
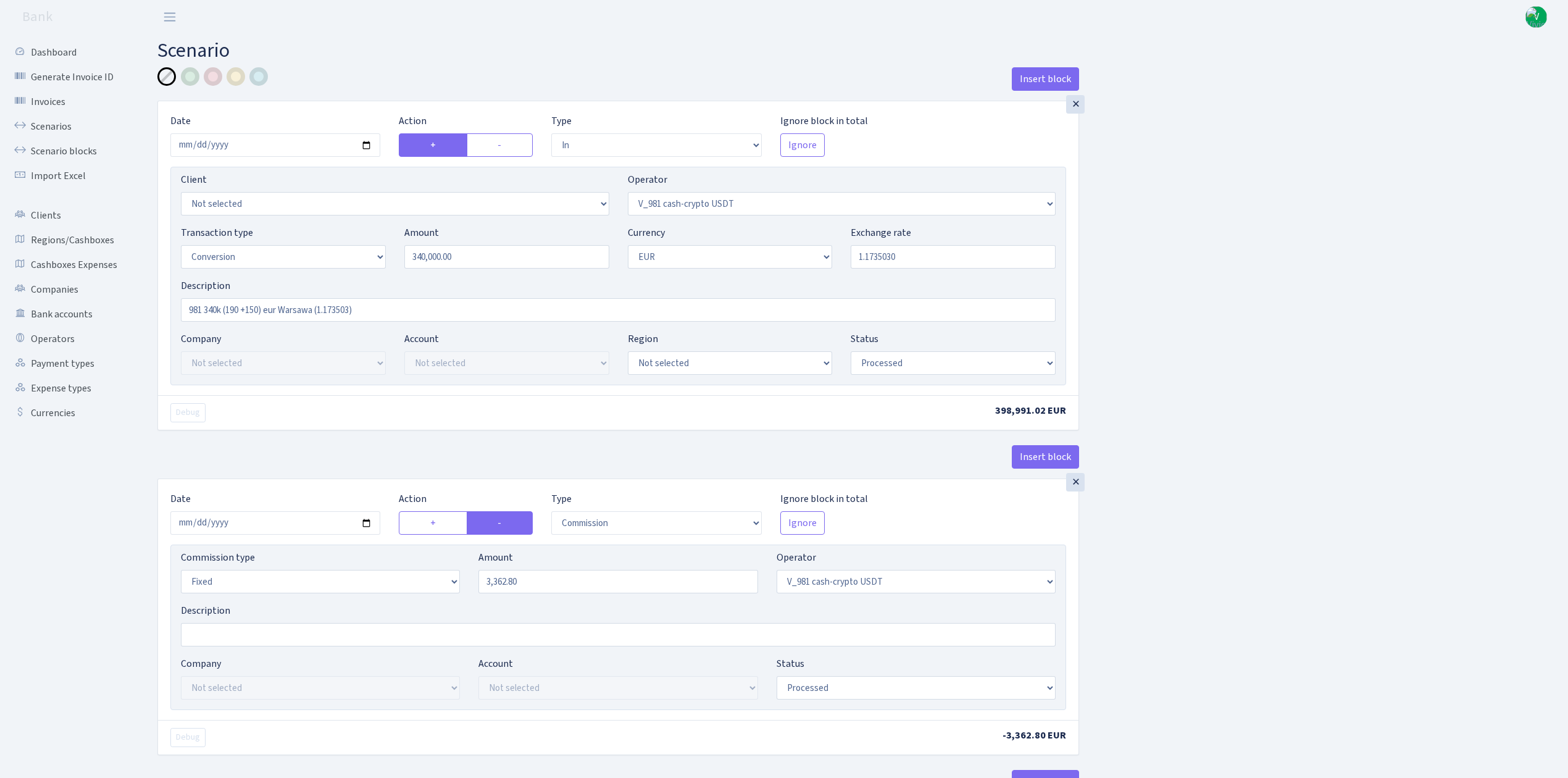
select select "processed"
click at [63, 130] on link "Scenarios" at bounding box center [68, 127] width 123 height 25
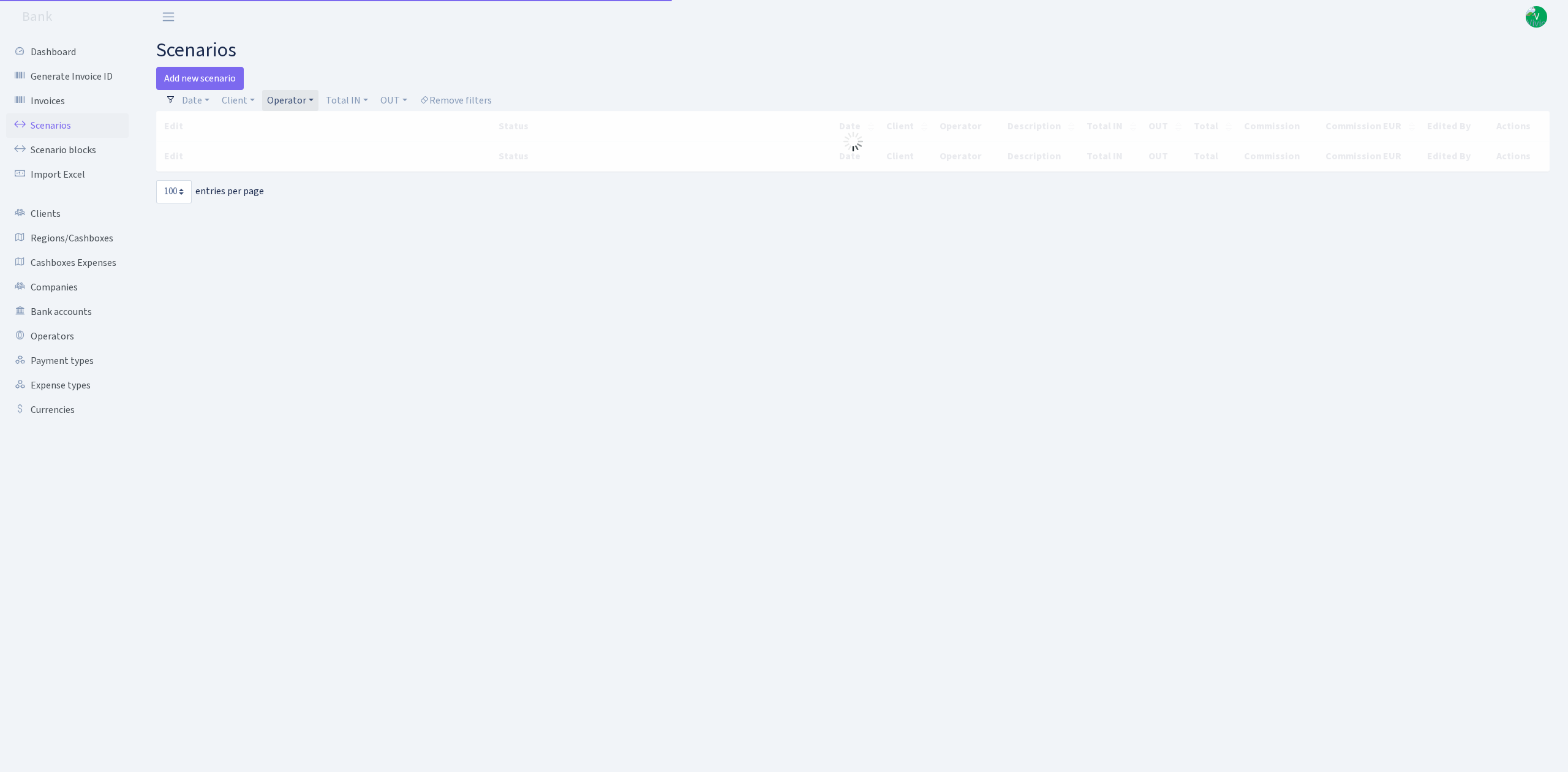
select select "100"
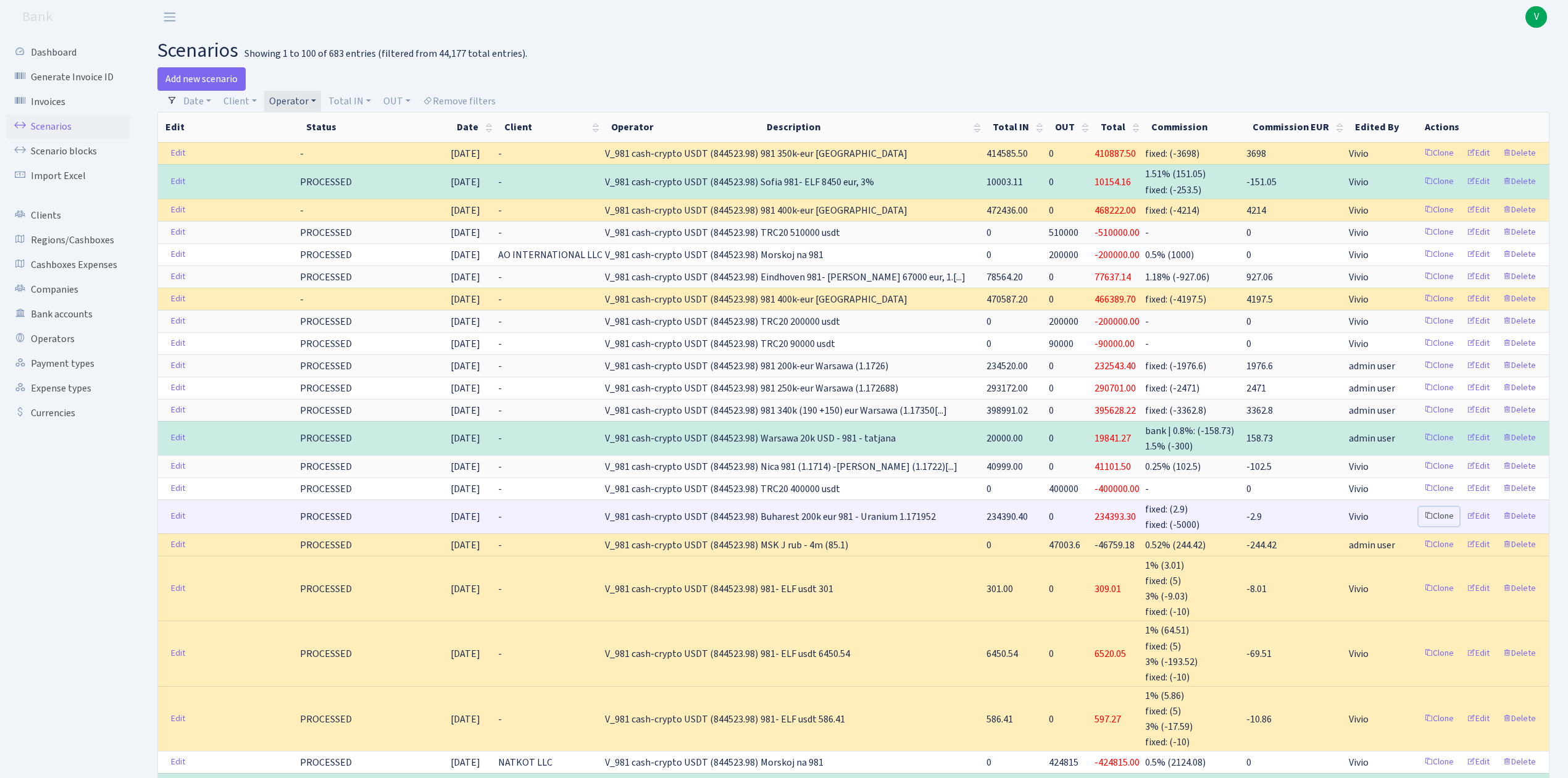
click at [1439, 521] on link "Clone" at bounding box center [1440, 516] width 41 height 19
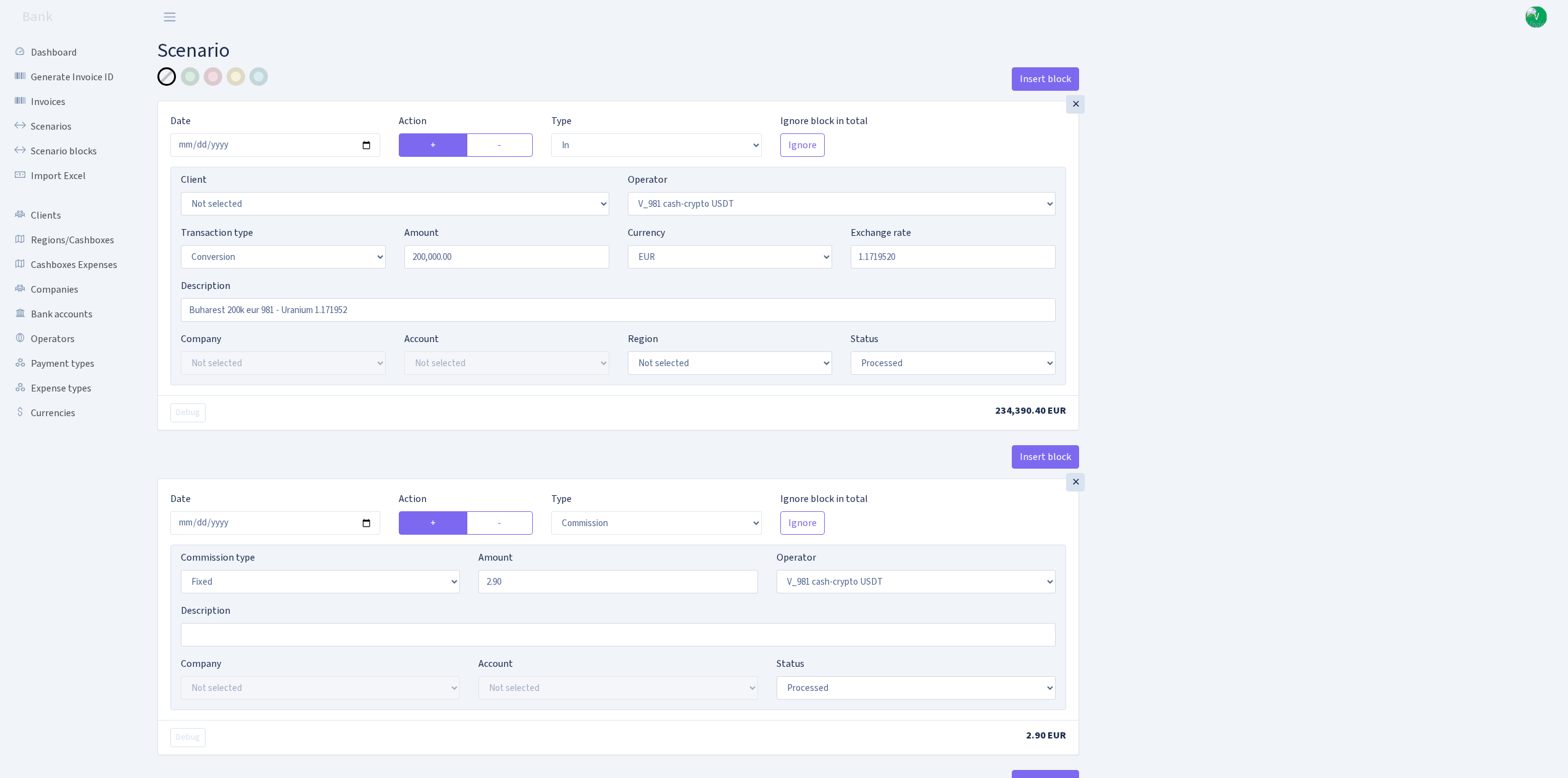
select select "in"
select select "435"
select select "15"
select select "1"
select select "processed"
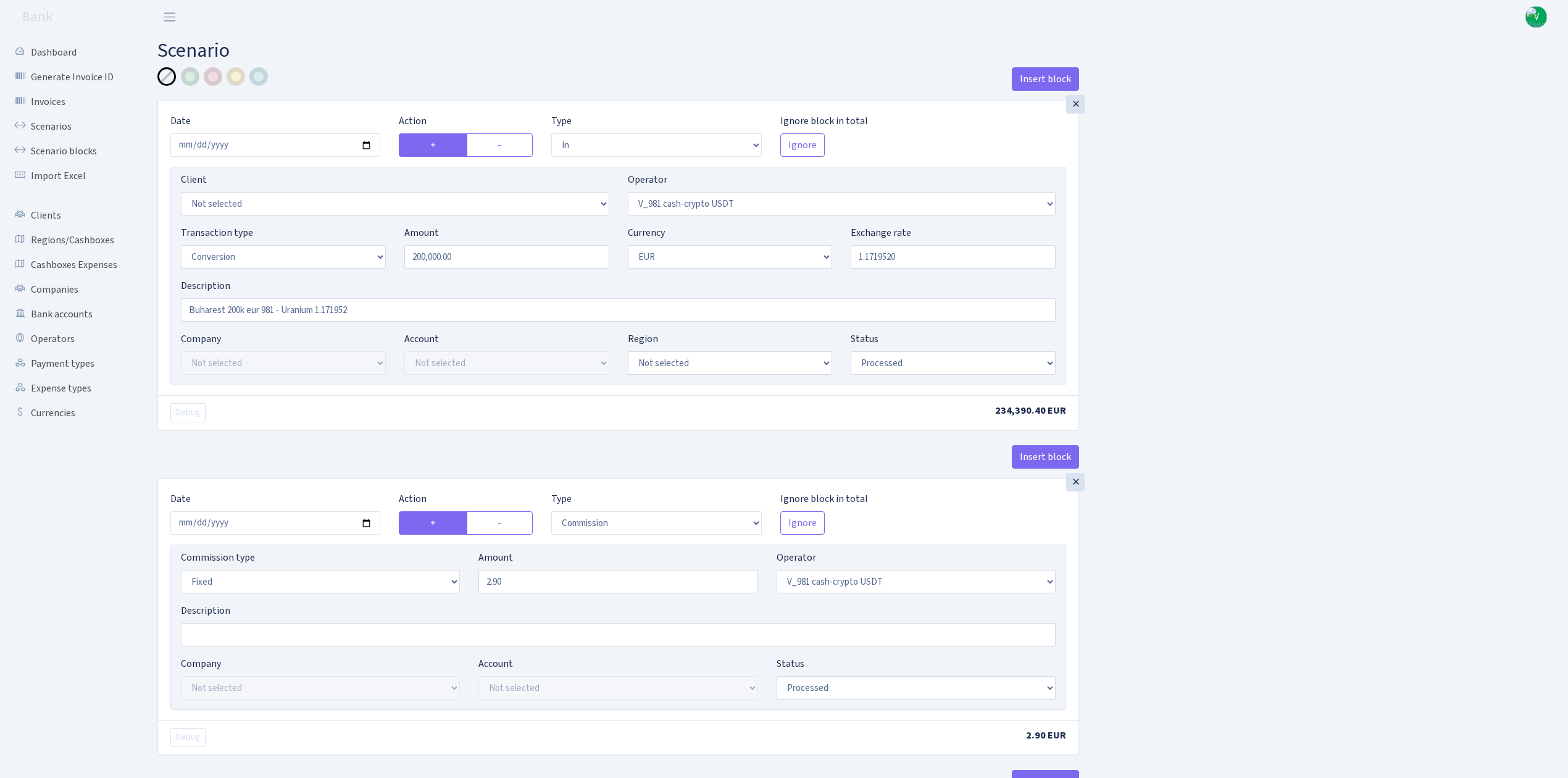
select select "commission"
select select "fixed"
select select "435"
select select "processed"
select select "out"
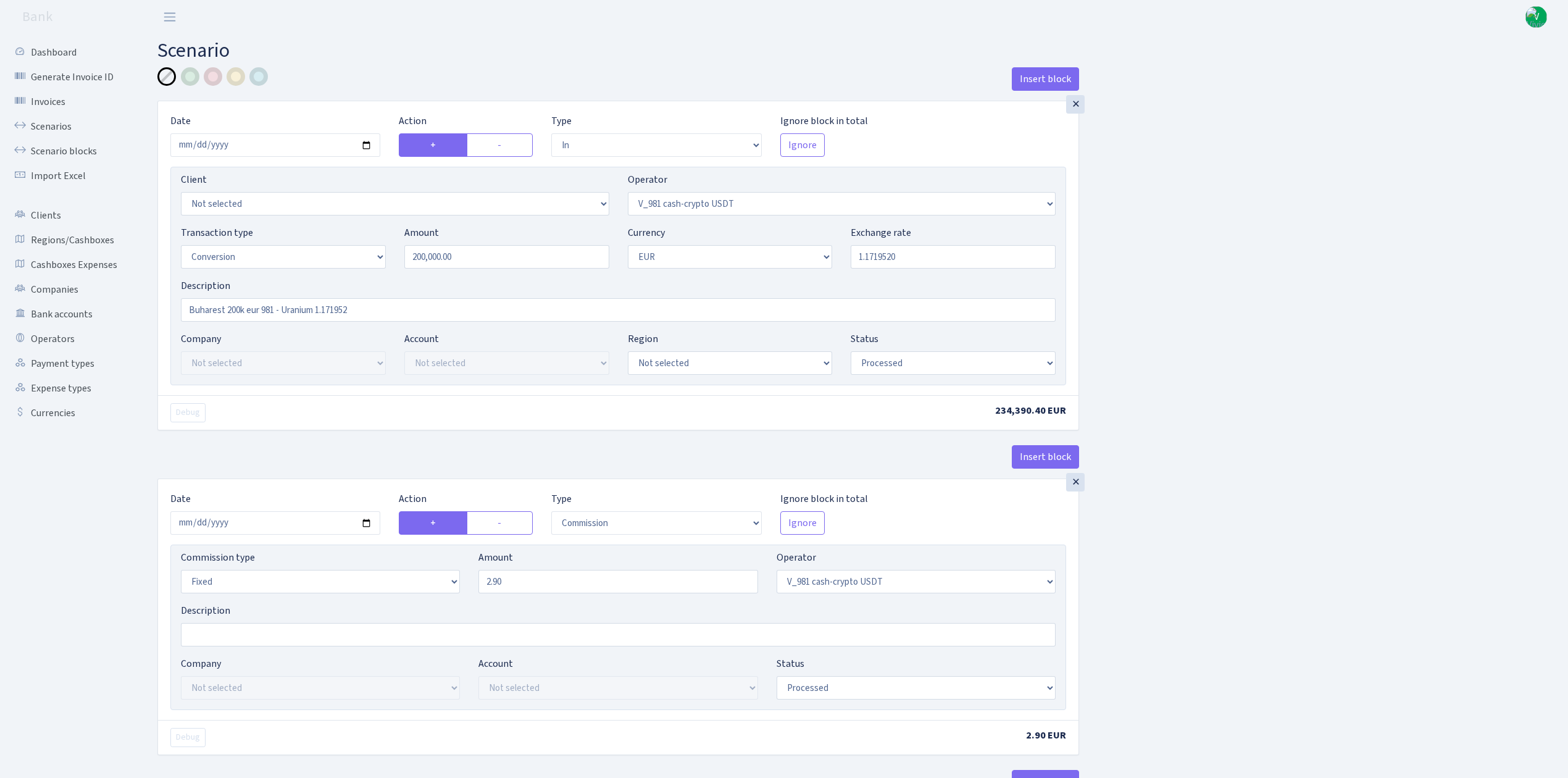
select select "434"
select select "15"
select select "1"
select select "processed"
select select "in"
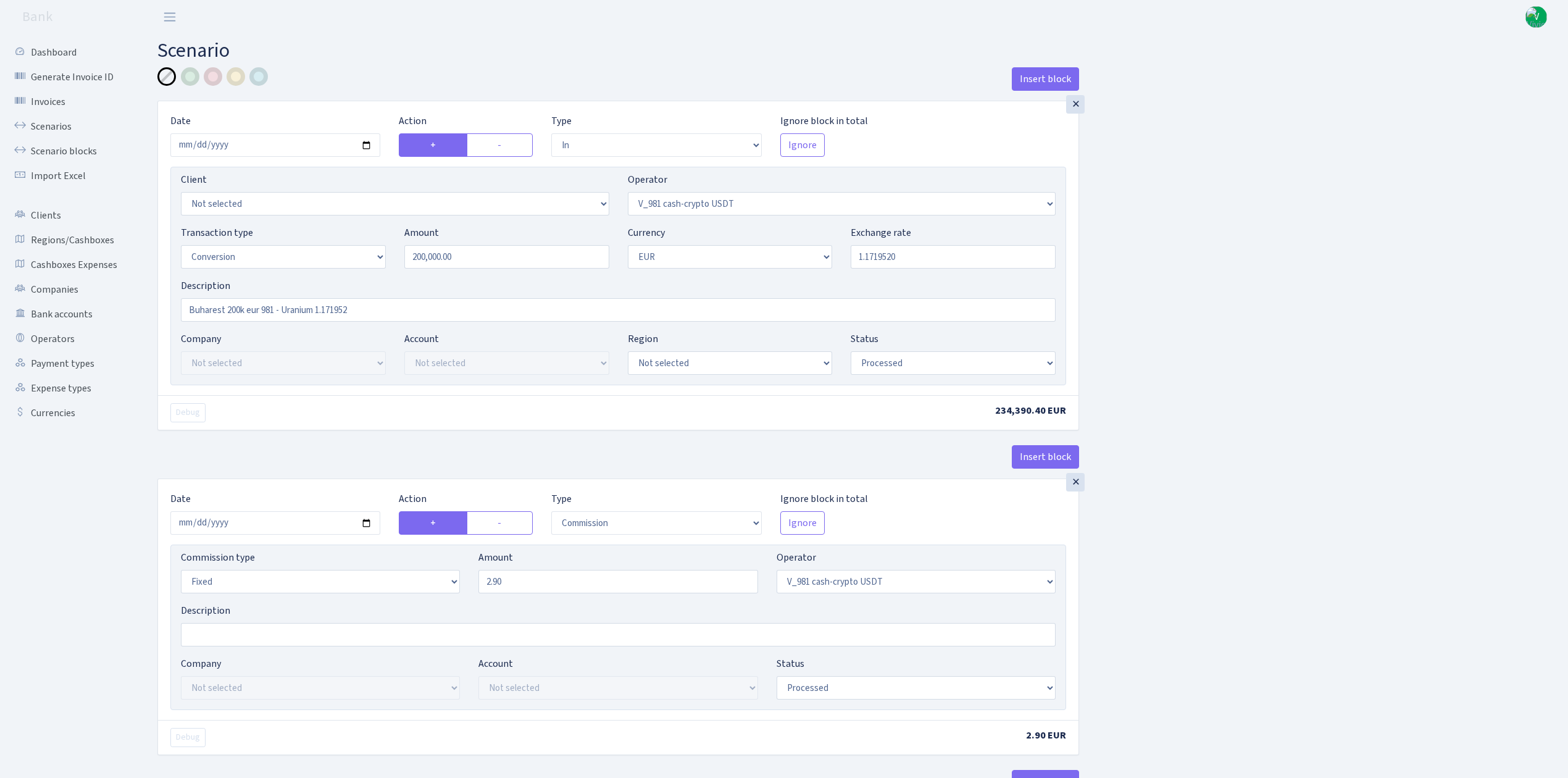
select select "434"
select select "1"
select select "22"
select select "processed"
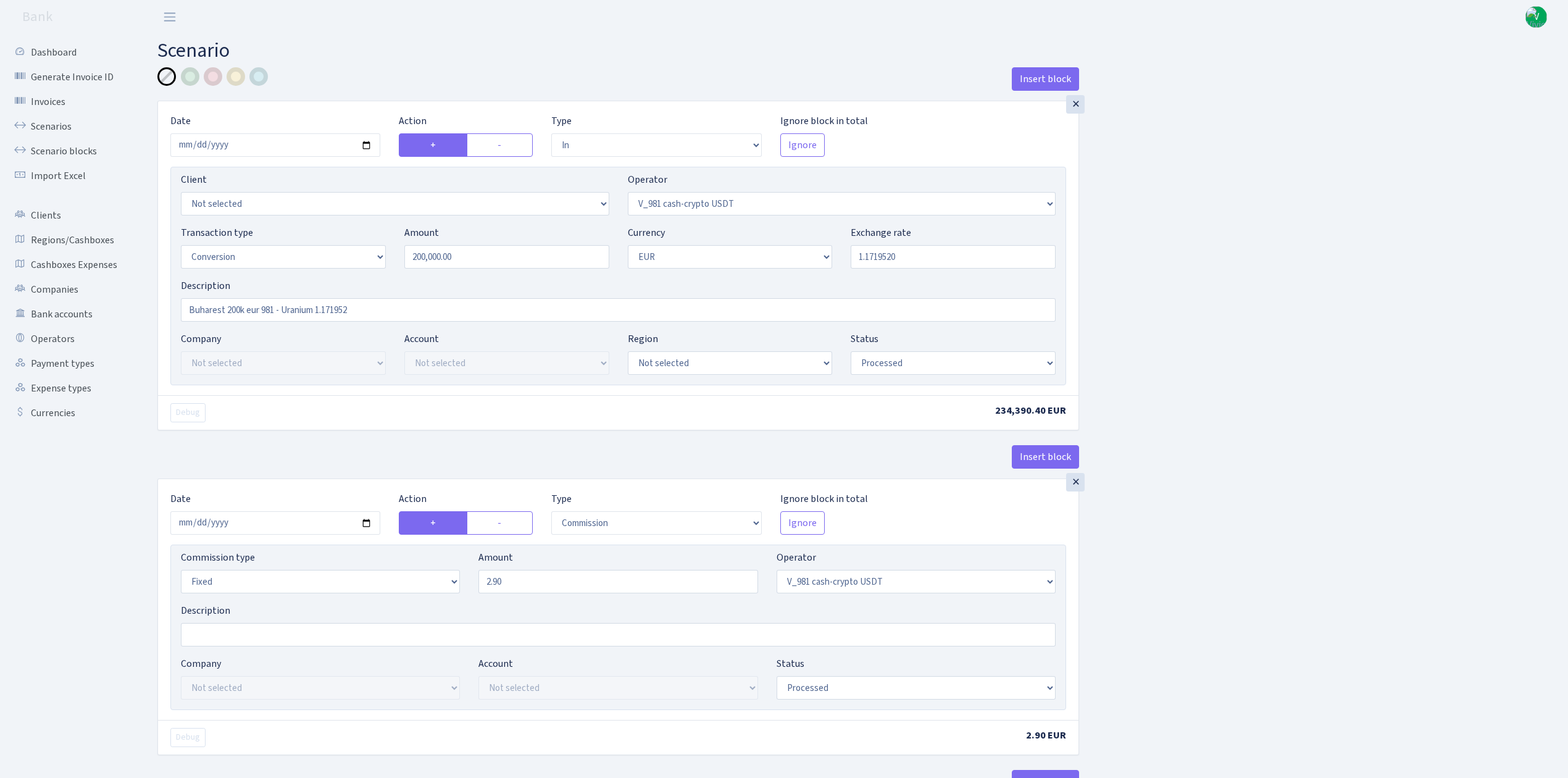
select select "out"
select select "393"
select select "1"
select select "22"
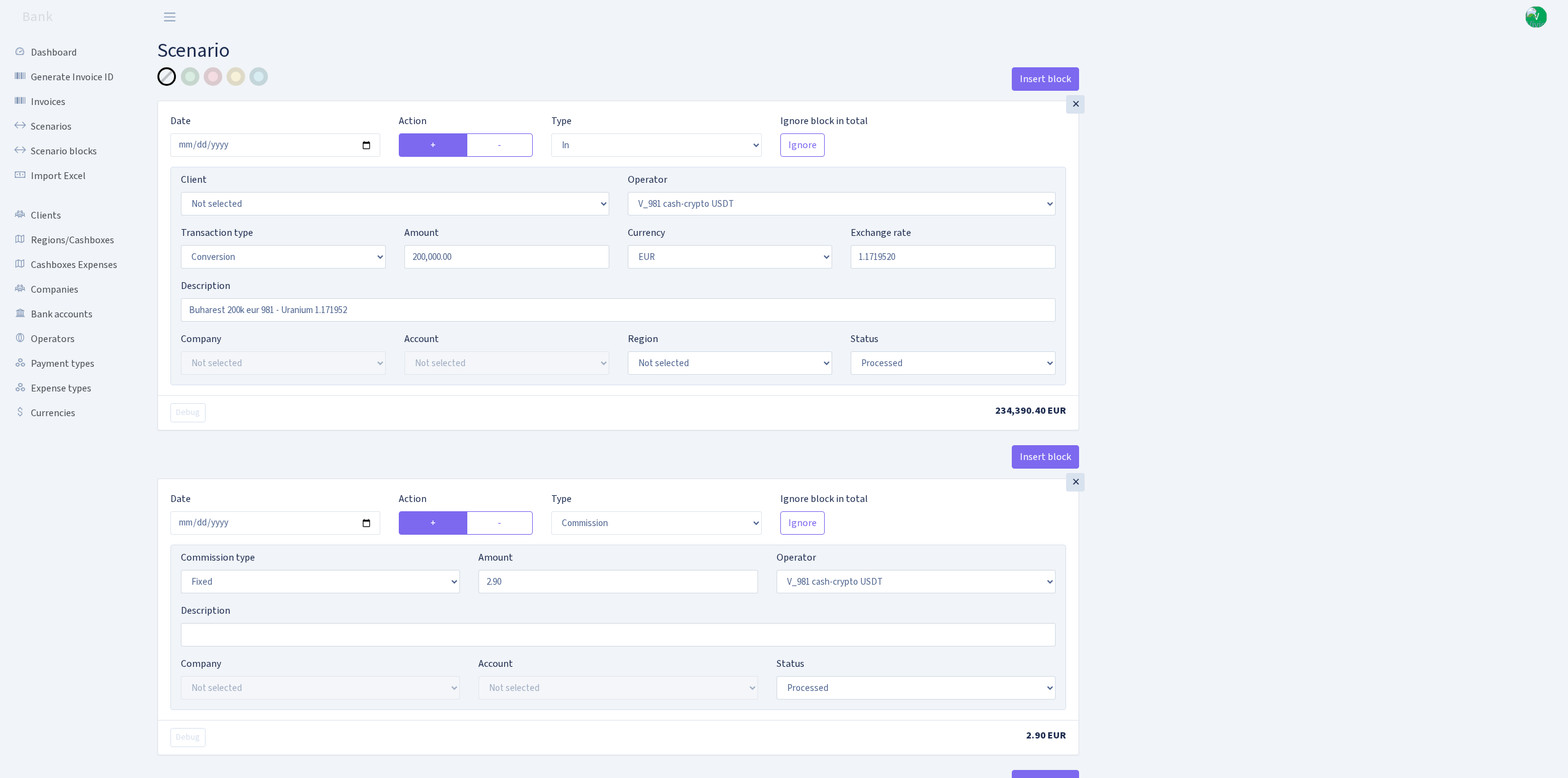
select select "processed"
select select "commission"
select select "fixed"
select select "393"
select select "processed"
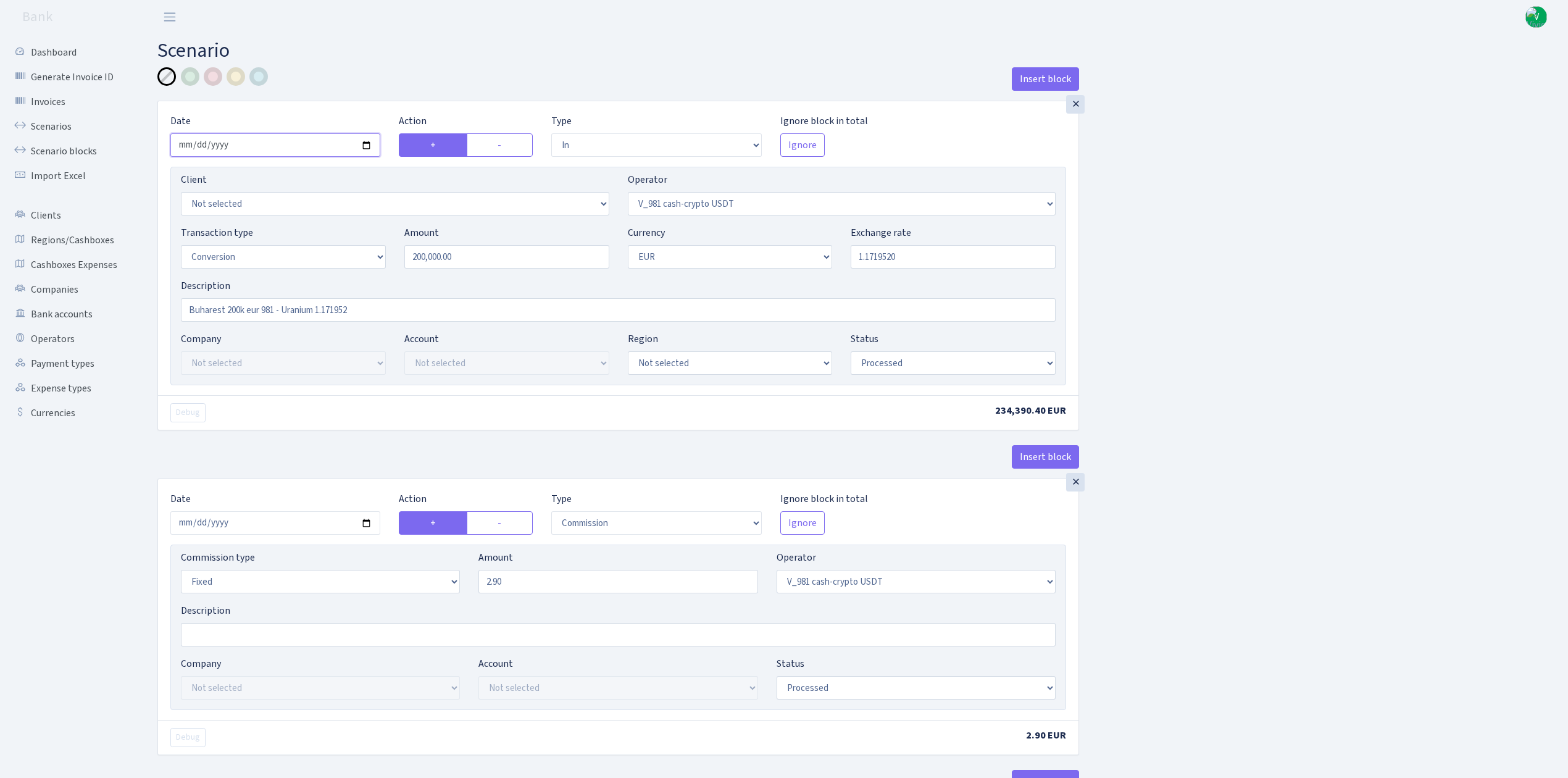
click at [373, 143] on input "2025-09-13" at bounding box center [275, 145] width 210 height 24
click at [369, 143] on input "2025-09-13" at bounding box center [275, 145] width 210 height 24
type input "[DATE]"
drag, startPoint x: 502, startPoint y: 257, endPoint x: 349, endPoint y: 240, distance: 153.9
click at [349, 240] on div "Transaction type Not selected 981 ELF FISH crypto GIRT IVO dekl MM-BALTIC eur U…" at bounding box center [619, 252] width 893 height 53
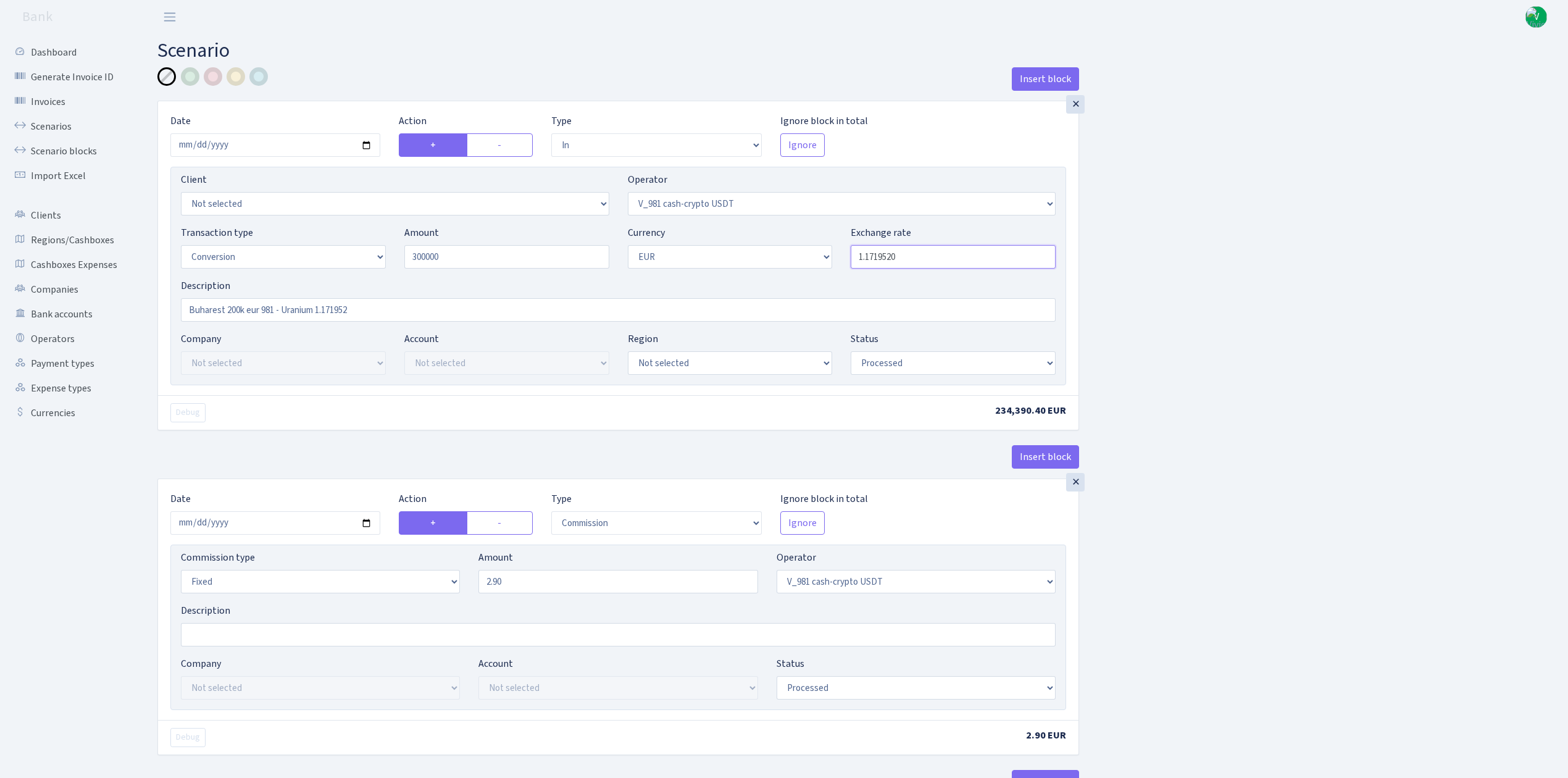
click at [905, 268] on input "1.1719520" at bounding box center [953, 257] width 205 height 24
type input "300,000.00"
drag, startPoint x: 902, startPoint y: 264, endPoint x: 957, endPoint y: 266, distance: 55.0
click at [957, 266] on input "1.1719520" at bounding box center [953, 257] width 205 height 24
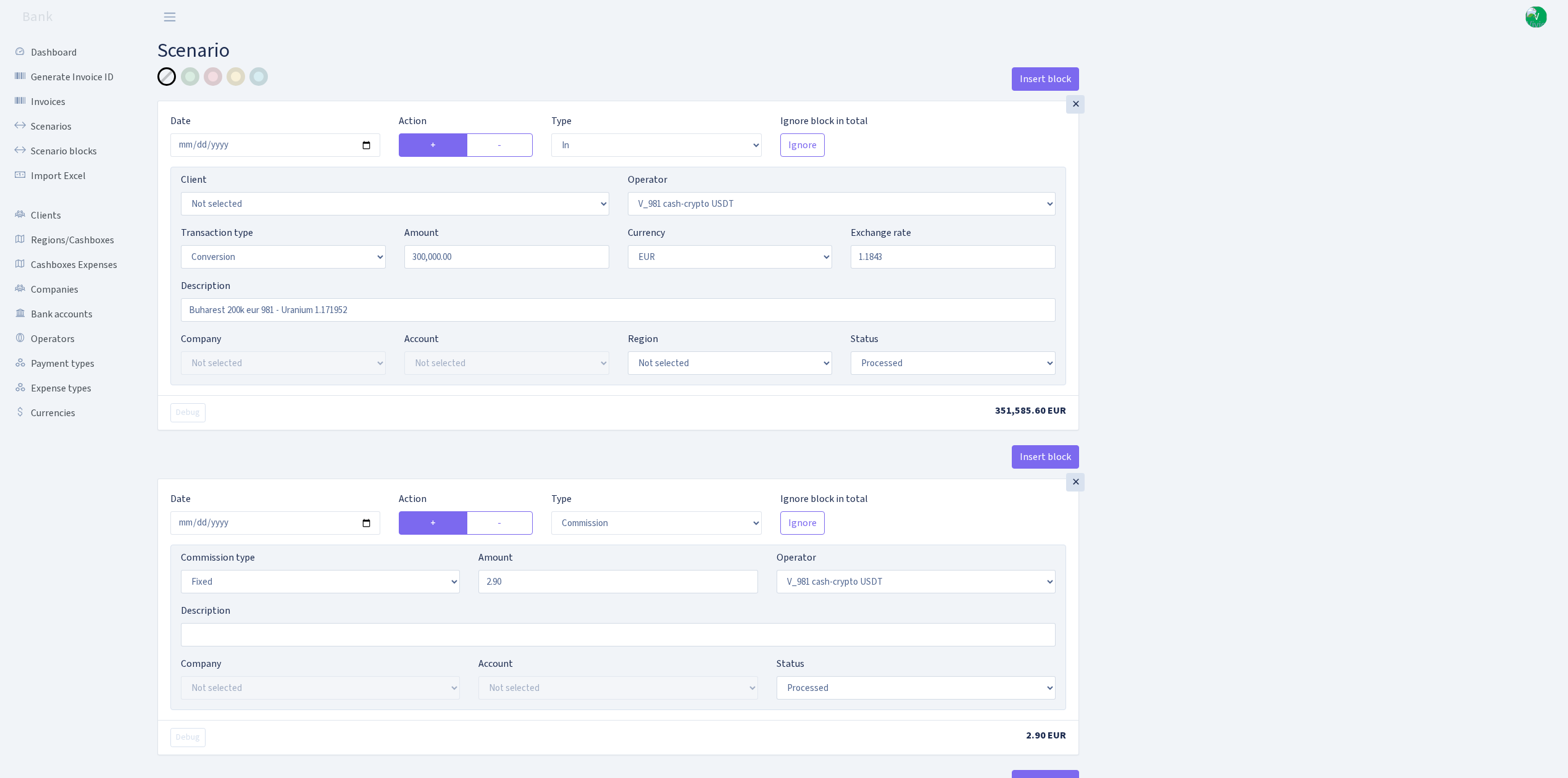
type input "1.1843000"
click at [229, 305] on input "Buharest 200k eur 981 - Uranium 1.171952" at bounding box center [618, 309] width 874 height 24
drag, startPoint x: 327, startPoint y: 312, endPoint x: 427, endPoint y: 310, distance: 100.0
click at [427, 310] on input "Buharest 300k eur 981 - Uranium 1.171952" at bounding box center [618, 309] width 874 height 24
type input "Buharest 300k eur 981 - Uranium 1.1843"
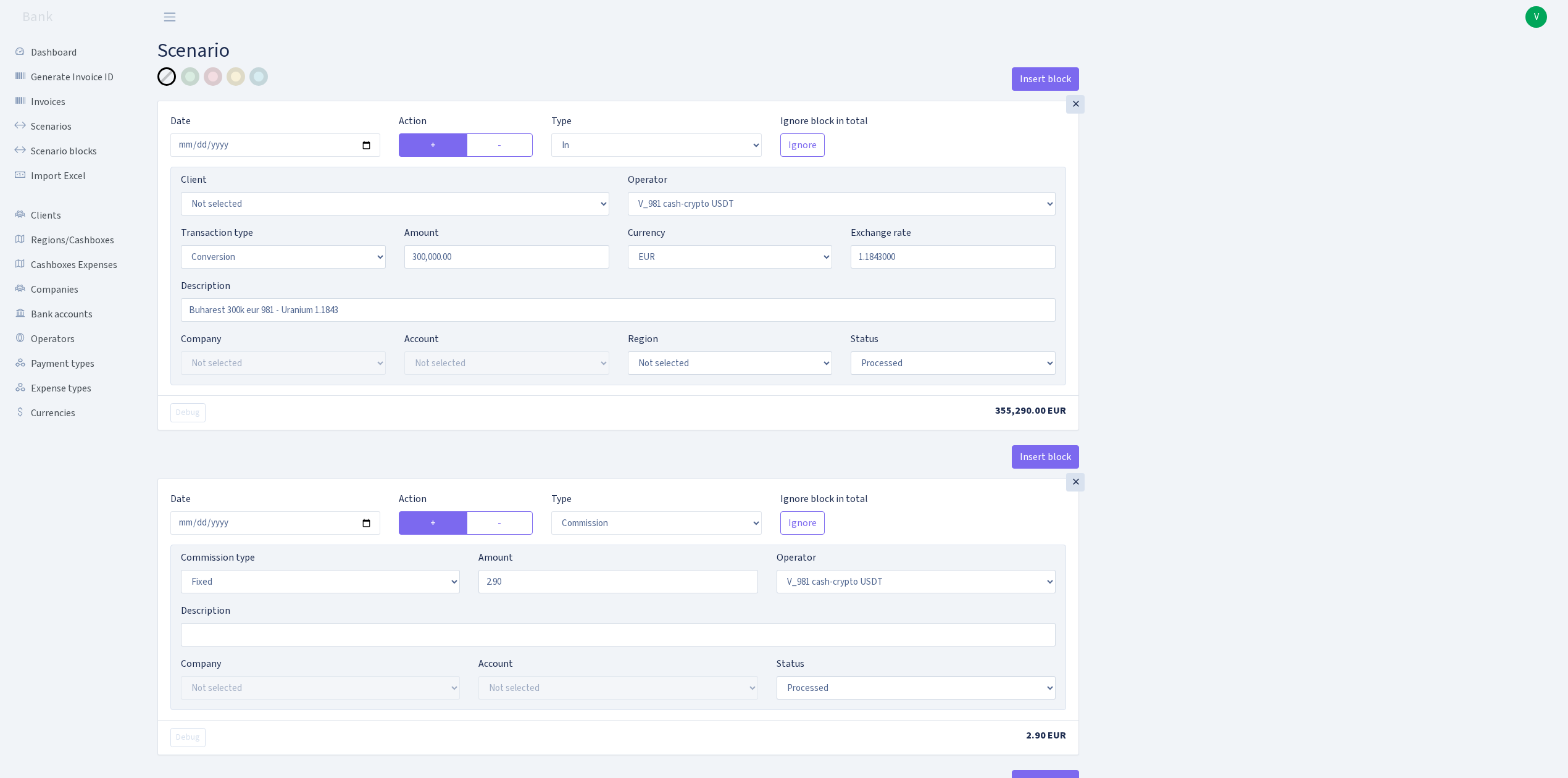
click at [367, 526] on input "2025-09-13" at bounding box center [275, 522] width 210 height 24
type input "[DATE]"
click at [455, 586] on select "Percentage Fixed Bank" at bounding box center [320, 581] width 279 height 24
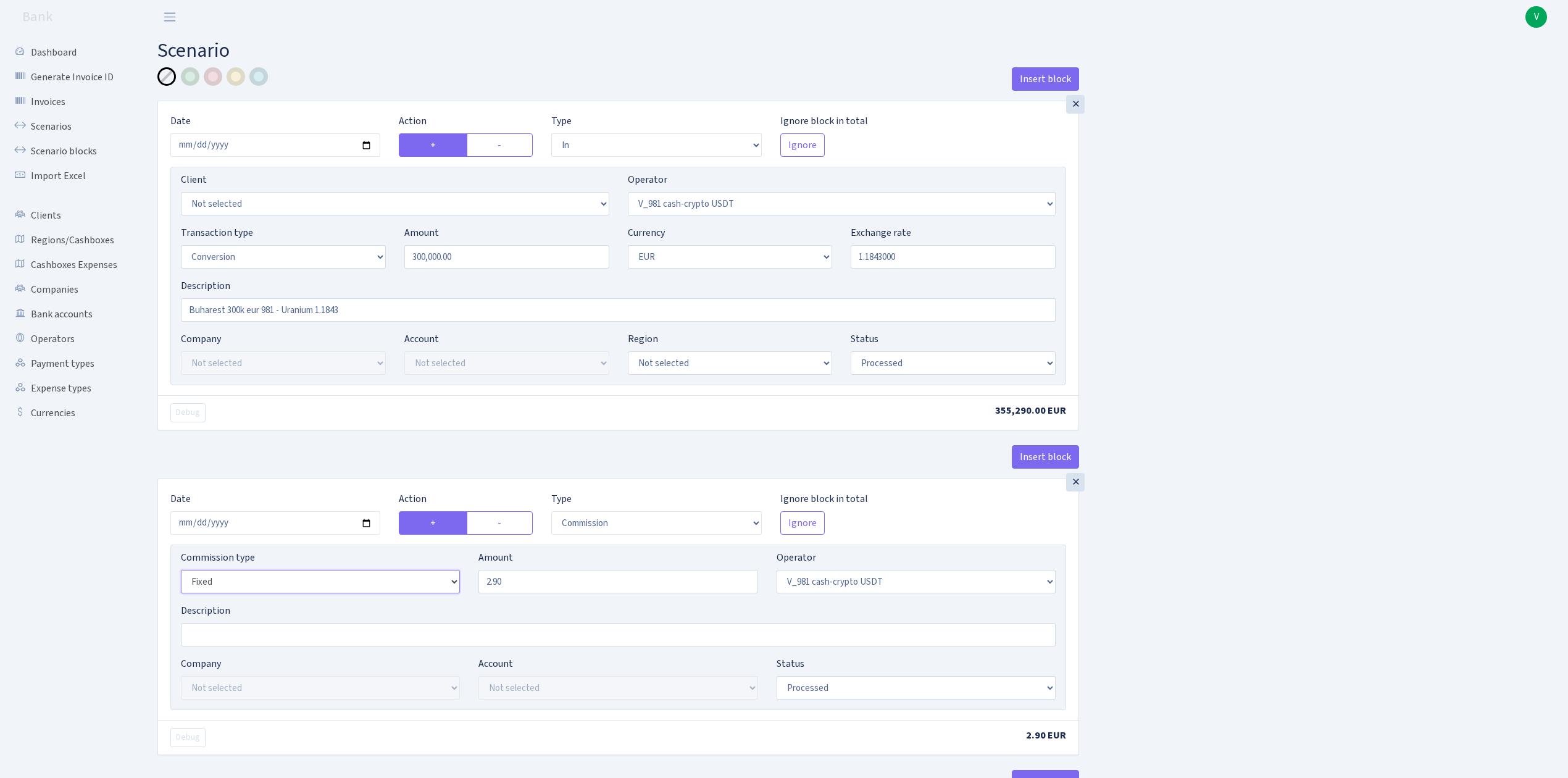
select select "percentage"
click at [181, 573] on select "Percentage Fixed Bank" at bounding box center [320, 581] width 279 height 24
drag, startPoint x: 515, startPoint y: 585, endPoint x: 438, endPoint y: 581, distance: 77.1
click at [441, 582] on div "Commission type Percentage Fixed Bank Amount 2.90 Operator Not selected 981 981…" at bounding box center [619, 577] width 893 height 53
type input "0.05"
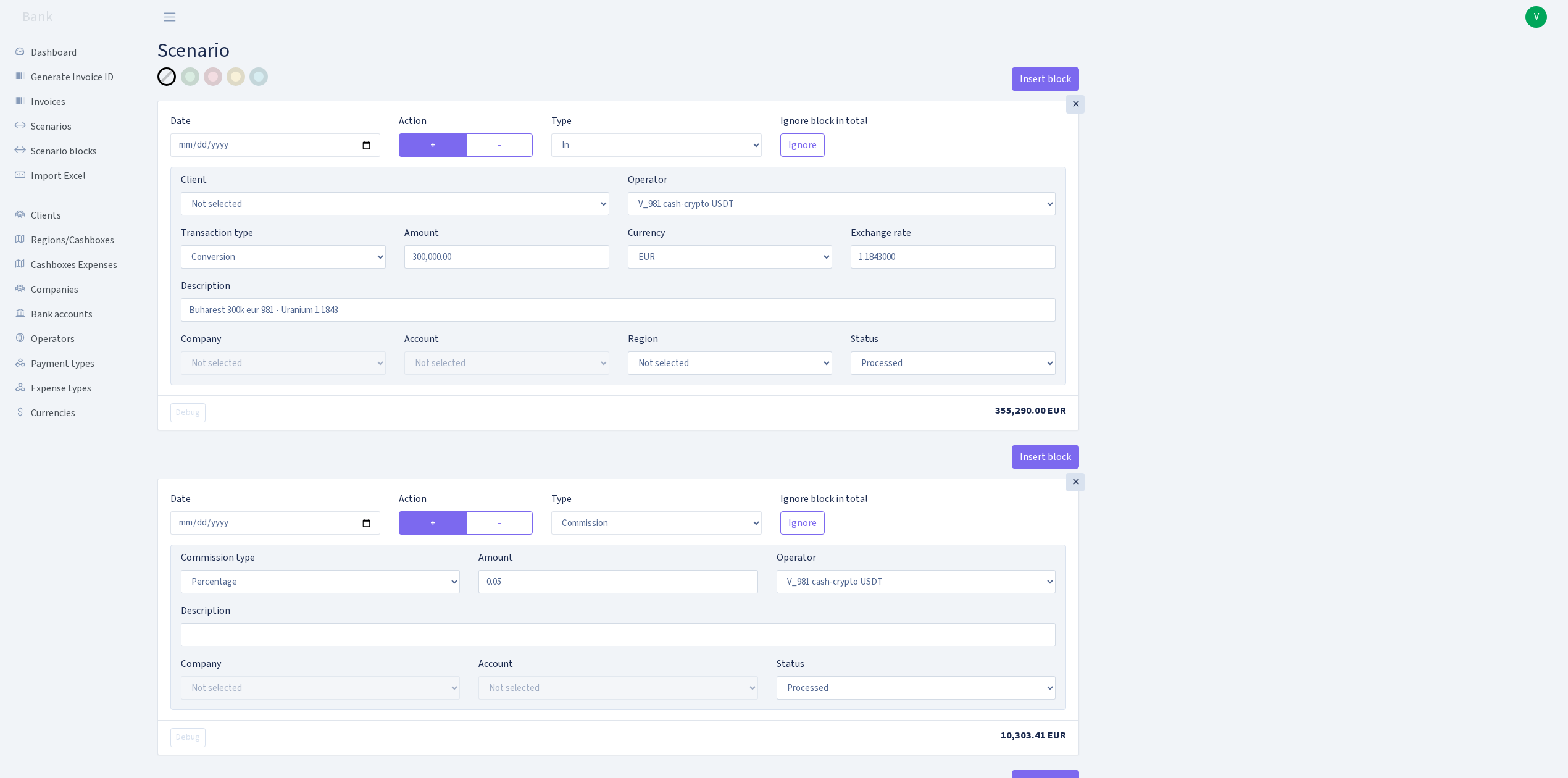
click at [355, 586] on select "Percentage Fixed Bank" at bounding box center [320, 581] width 279 height 24
select select "fixed"
click at [181, 573] on select "Percentage Fixed Bank" at bounding box center [320, 581] width 279 height 24
drag, startPoint x: 549, startPoint y: 587, endPoint x: 397, endPoint y: 569, distance: 153.1
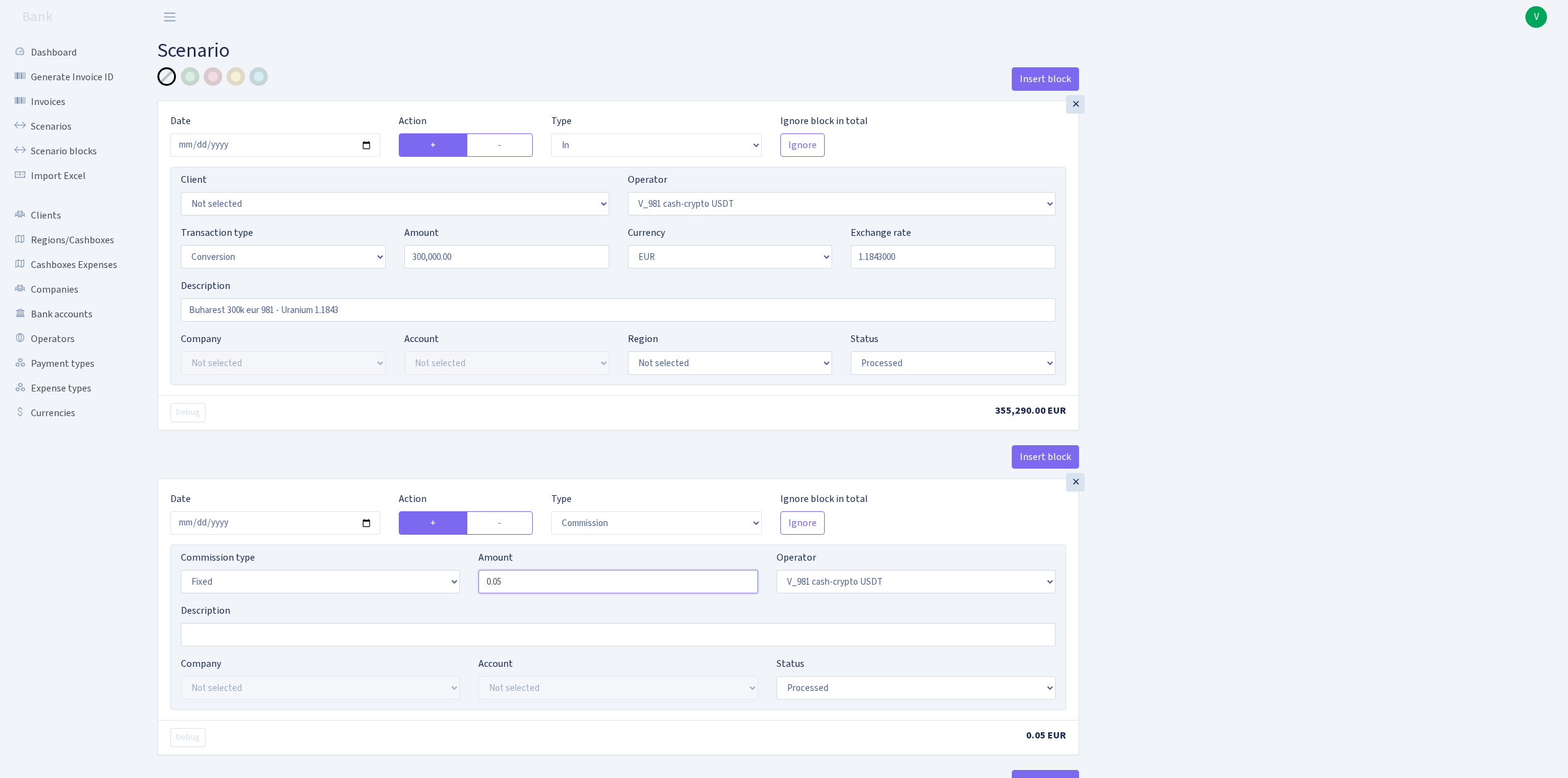
click at [397, 569] on div "Commission type Percentage Fixed Bank Amount 0.05 Operator Not selected 981 981…" at bounding box center [619, 577] width 893 height 53
type input "171.00"
drag, startPoint x: 1141, startPoint y: 621, endPoint x: 1144, endPoint y: 595, distance: 26.2
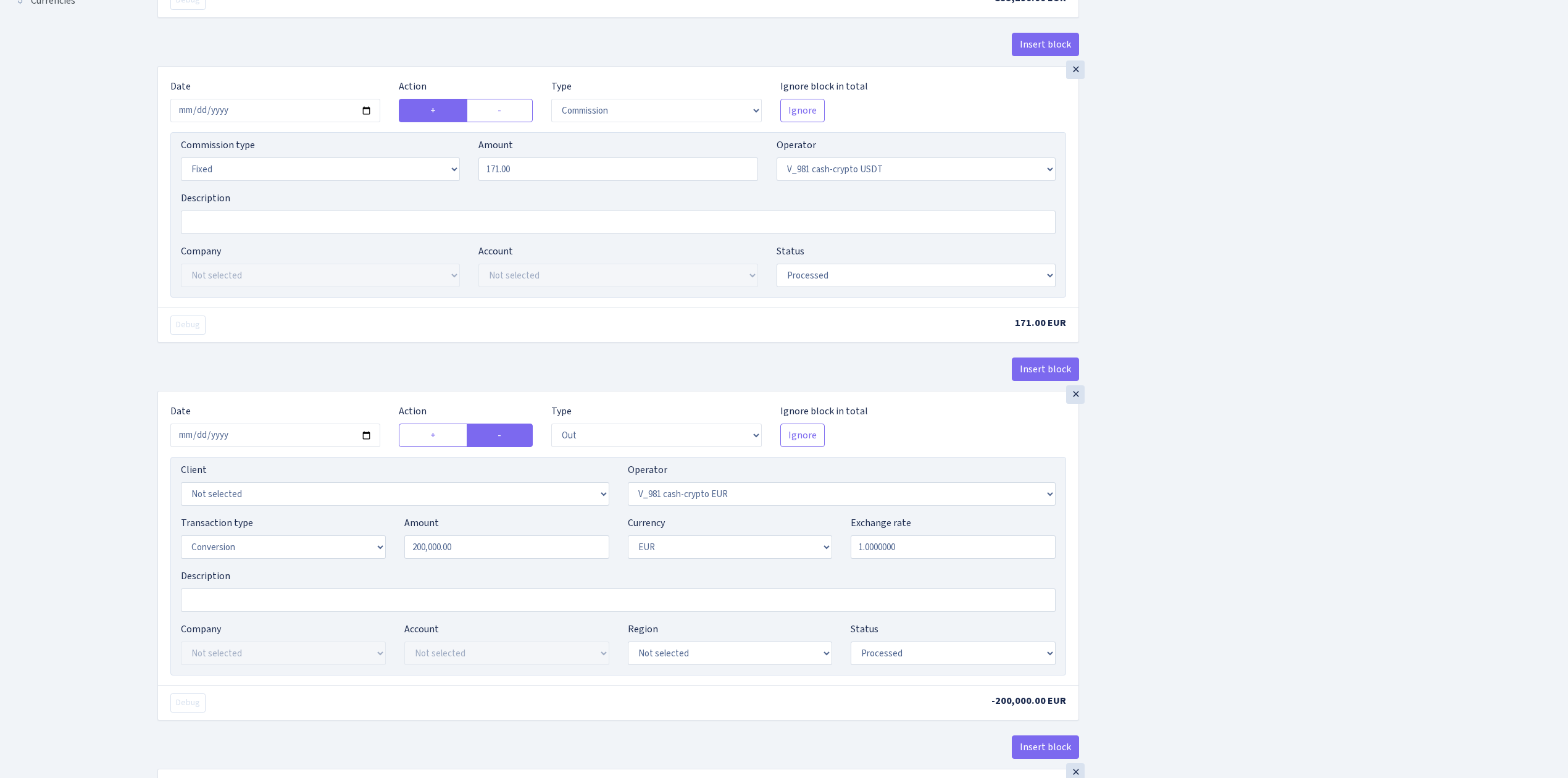
scroll to position [493, 0]
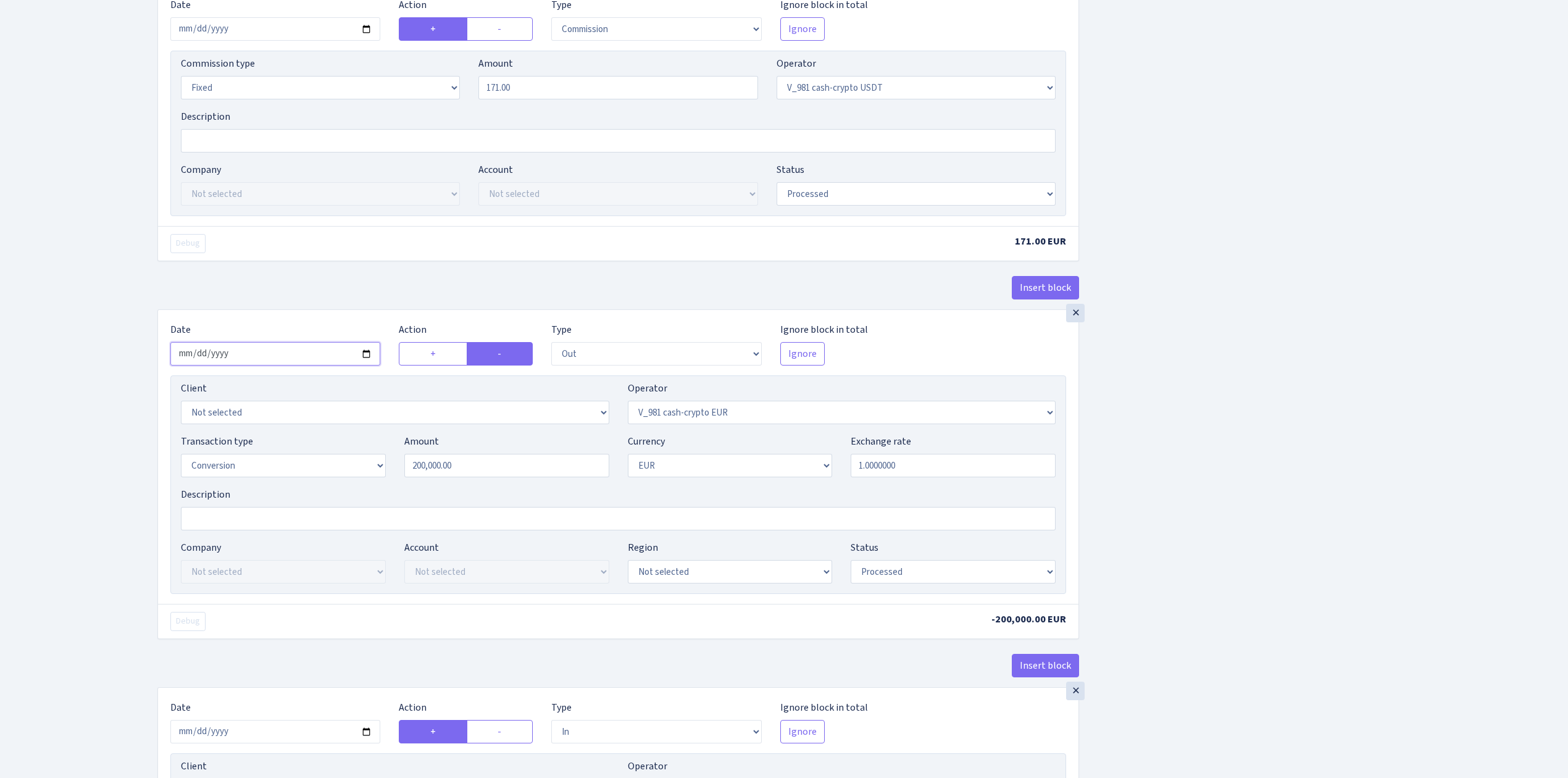
click at [367, 359] on input "2025-09-13" at bounding box center [275, 354] width 210 height 24
type input "[DATE]"
drag, startPoint x: 513, startPoint y: 473, endPoint x: 324, endPoint y: 462, distance: 189.3
click at [324, 462] on div "Transaction type Not selected 981 ELF FISH crypto GIRT IVO dekl MM-BALTIC eur U…" at bounding box center [619, 461] width 893 height 53
click at [1222, 464] on div "Insert block × Date 2025-09-17 Action + - Type --- In Out Commission Field requ…" at bounding box center [853, 697] width 1411 height 2249
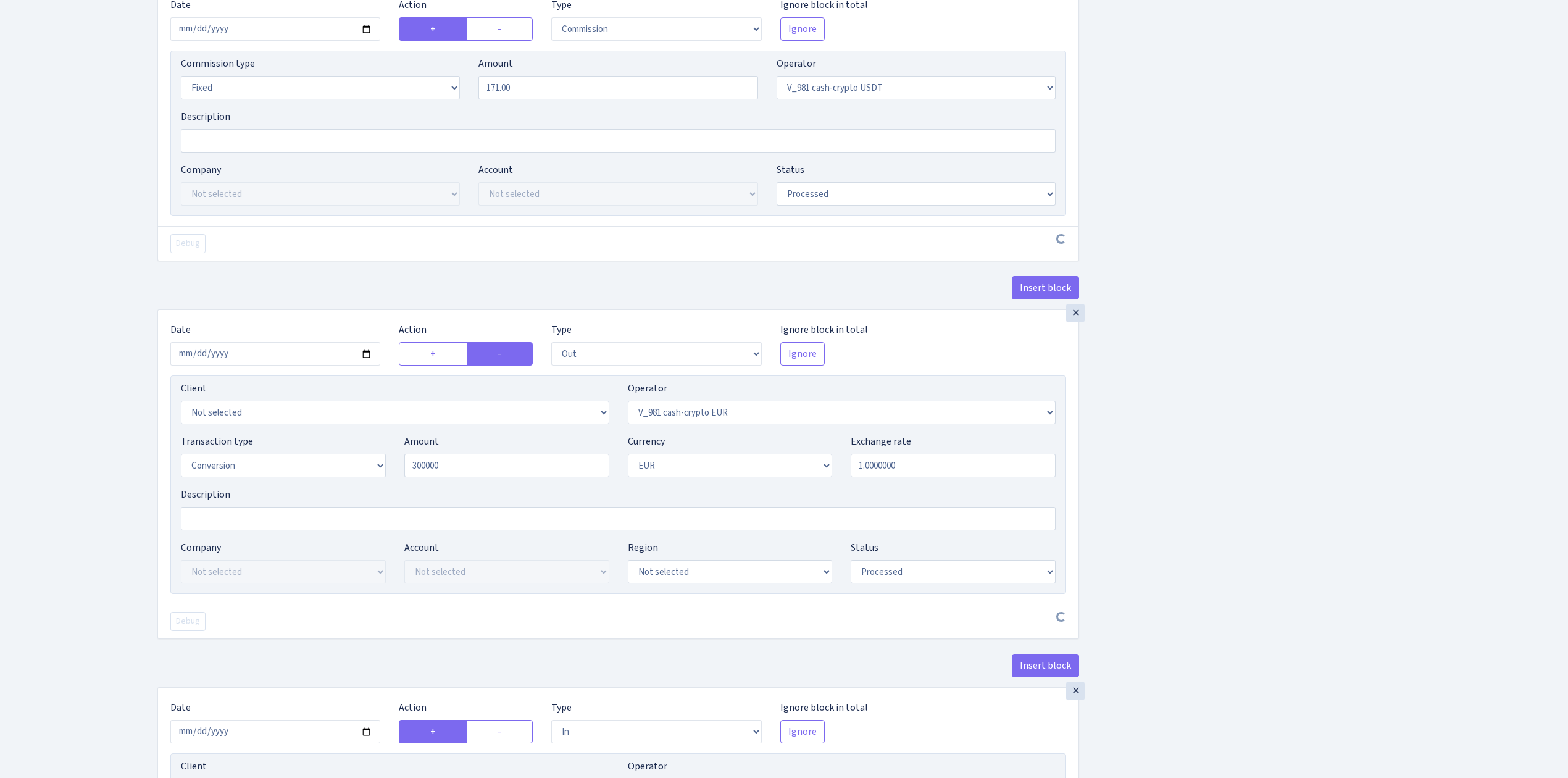
type input "300,000.00"
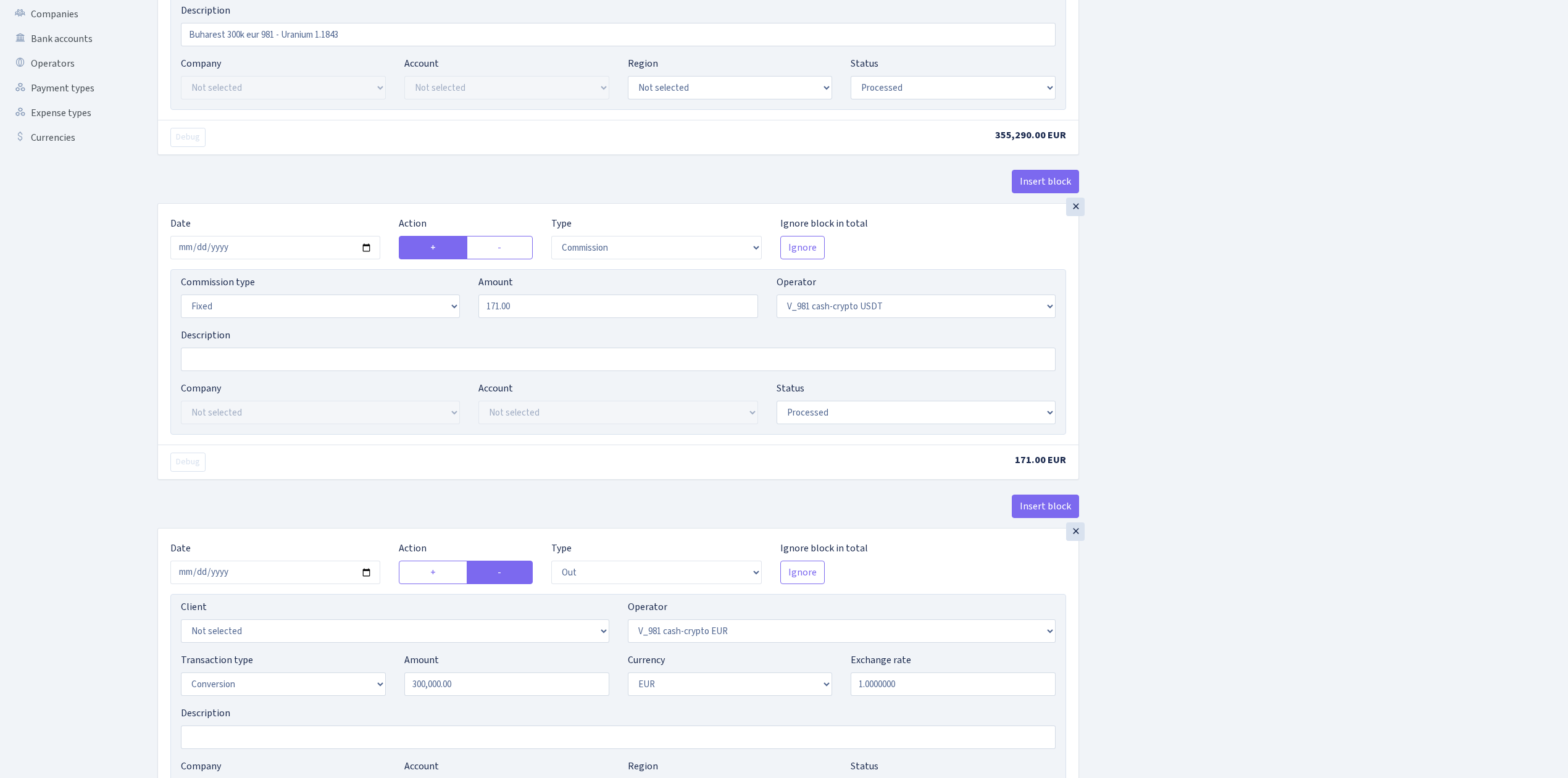
scroll to position [247, 0]
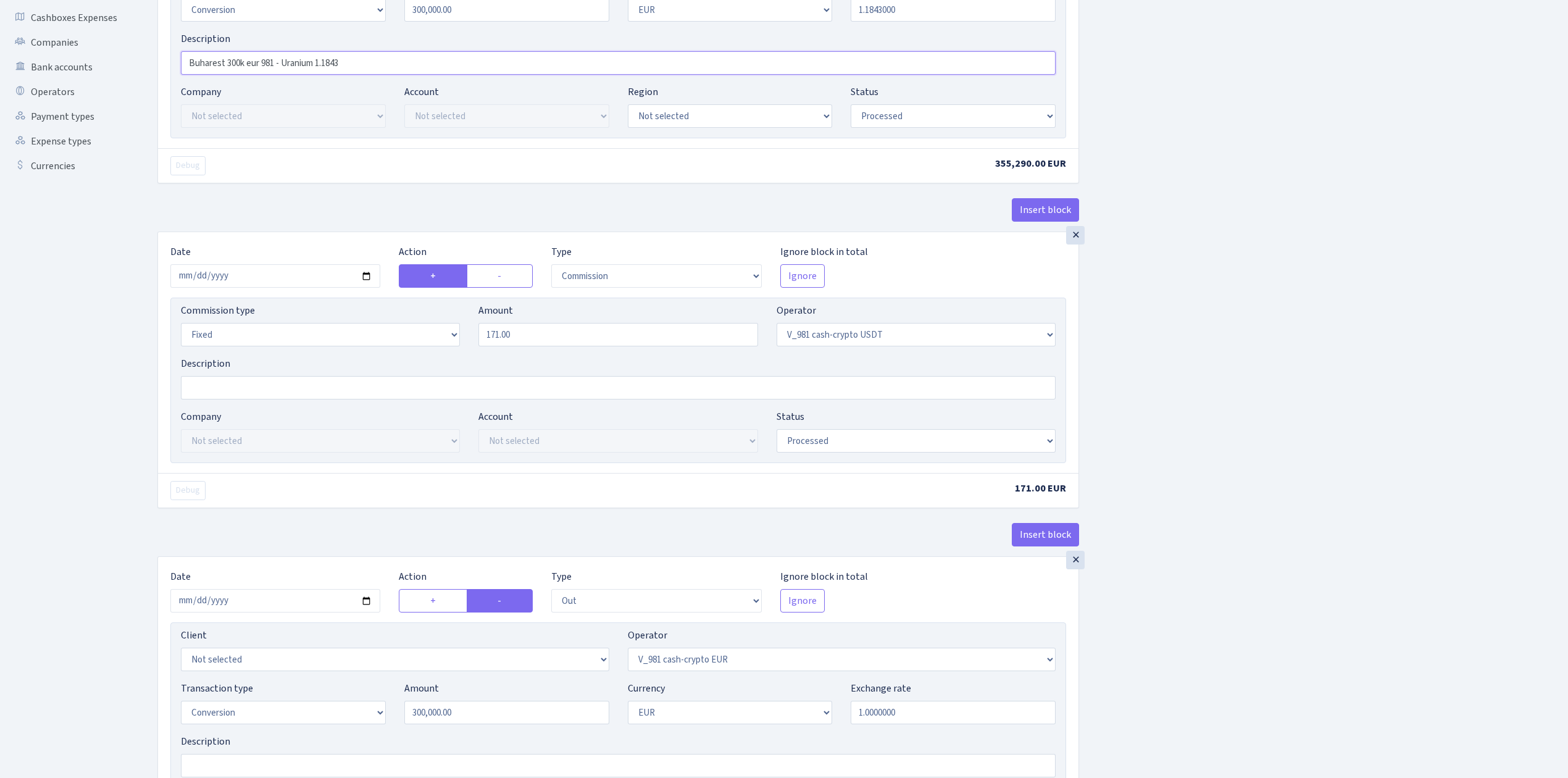
drag, startPoint x: 337, startPoint y: 66, endPoint x: 174, endPoint y: 58, distance: 163.2
click at [174, 58] on div "Description Buharest 300k eur 981 - Uranium 1.1843" at bounding box center [619, 53] width 893 height 44
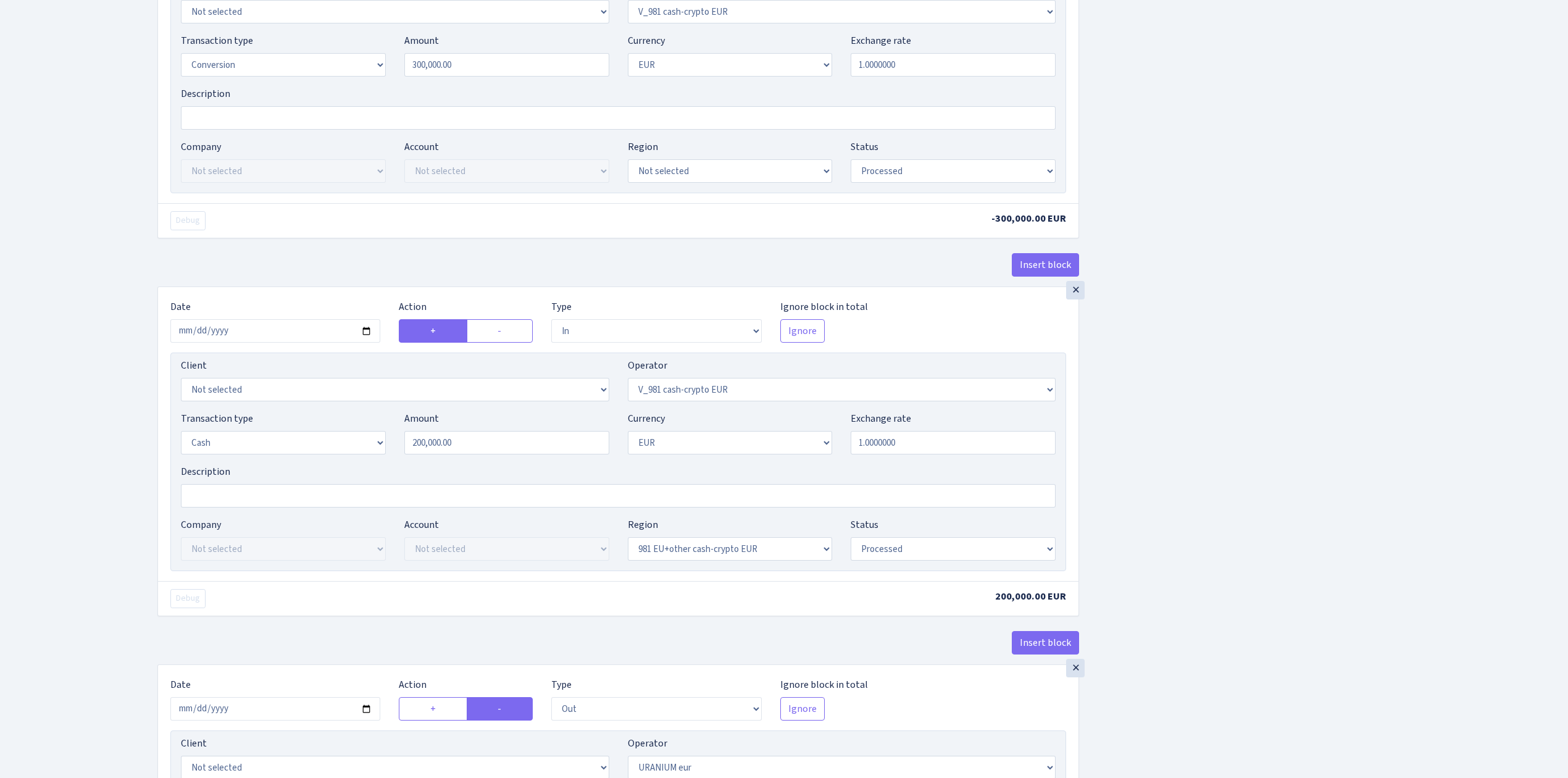
scroll to position [741, 0]
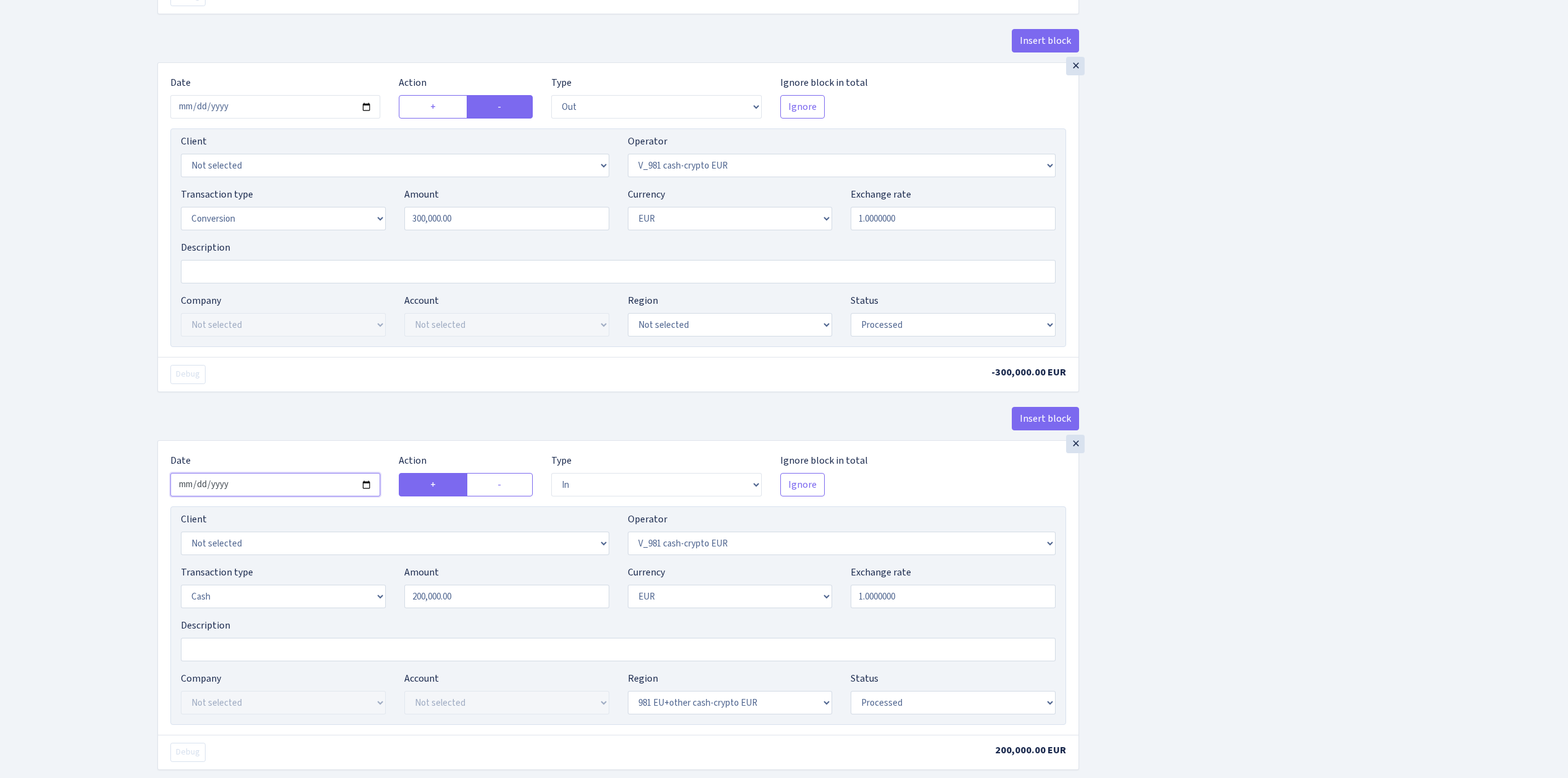
click at [366, 486] on input "2025-09-13" at bounding box center [275, 484] width 210 height 24
type input "[DATE]"
drag, startPoint x: 502, startPoint y: 604, endPoint x: 318, endPoint y: 582, distance: 185.3
click at [318, 582] on div "Transaction type Not selected 981 ELF FISH crypto GIRT IVO dekl MM-BALTIC eur U…" at bounding box center [619, 591] width 893 height 53
click at [1286, 555] on div "Insert block × Date 2025-09-17 Action + - Type --- In Out Commission Field requ…" at bounding box center [853, 451] width 1411 height 2249
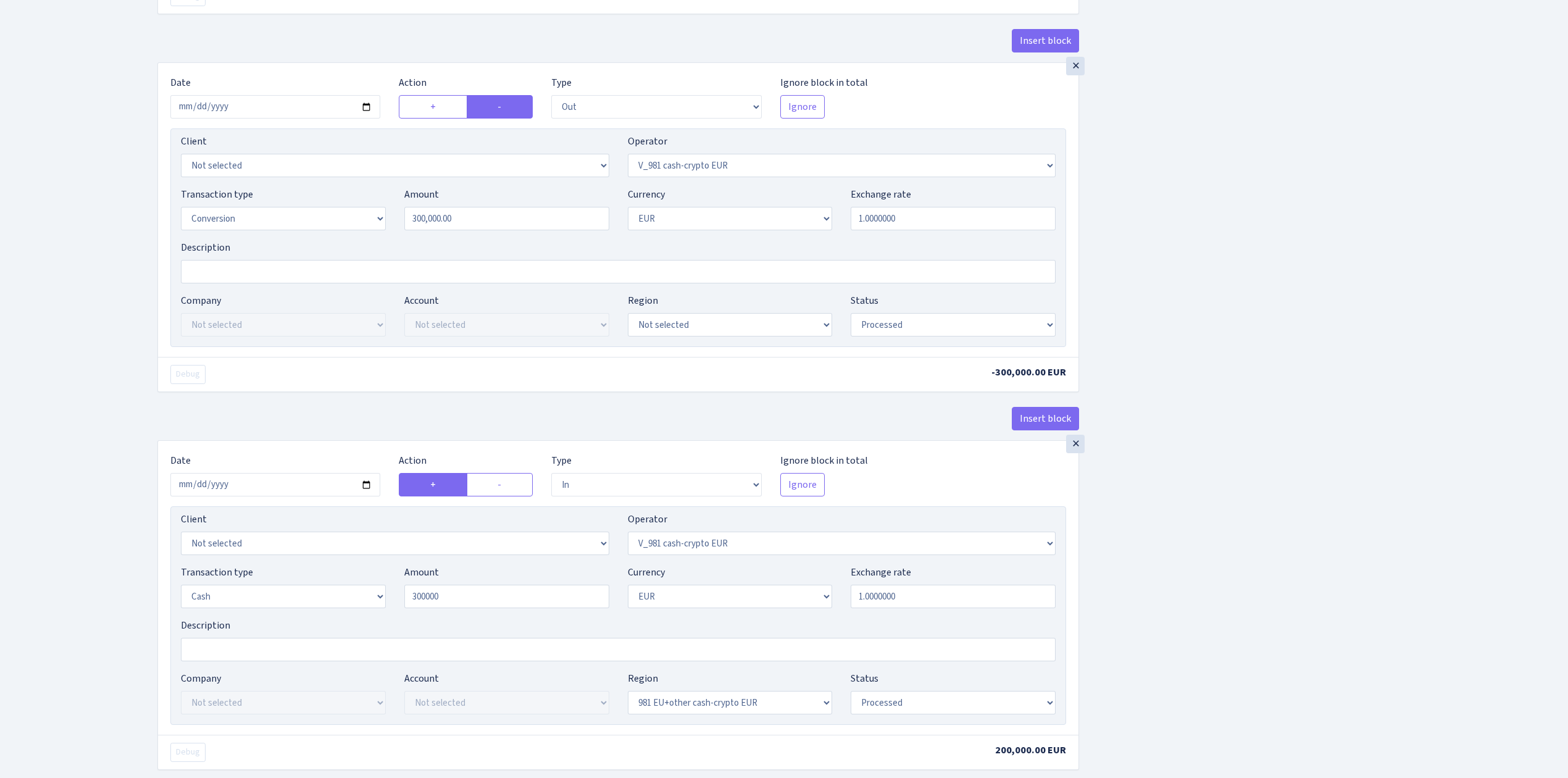
type input "300,000.00"
click at [1258, 586] on div "Insert block × Date 2025-09-17 Action + - Type --- In Out Commission Field requ…" at bounding box center [853, 448] width 1411 height 2244
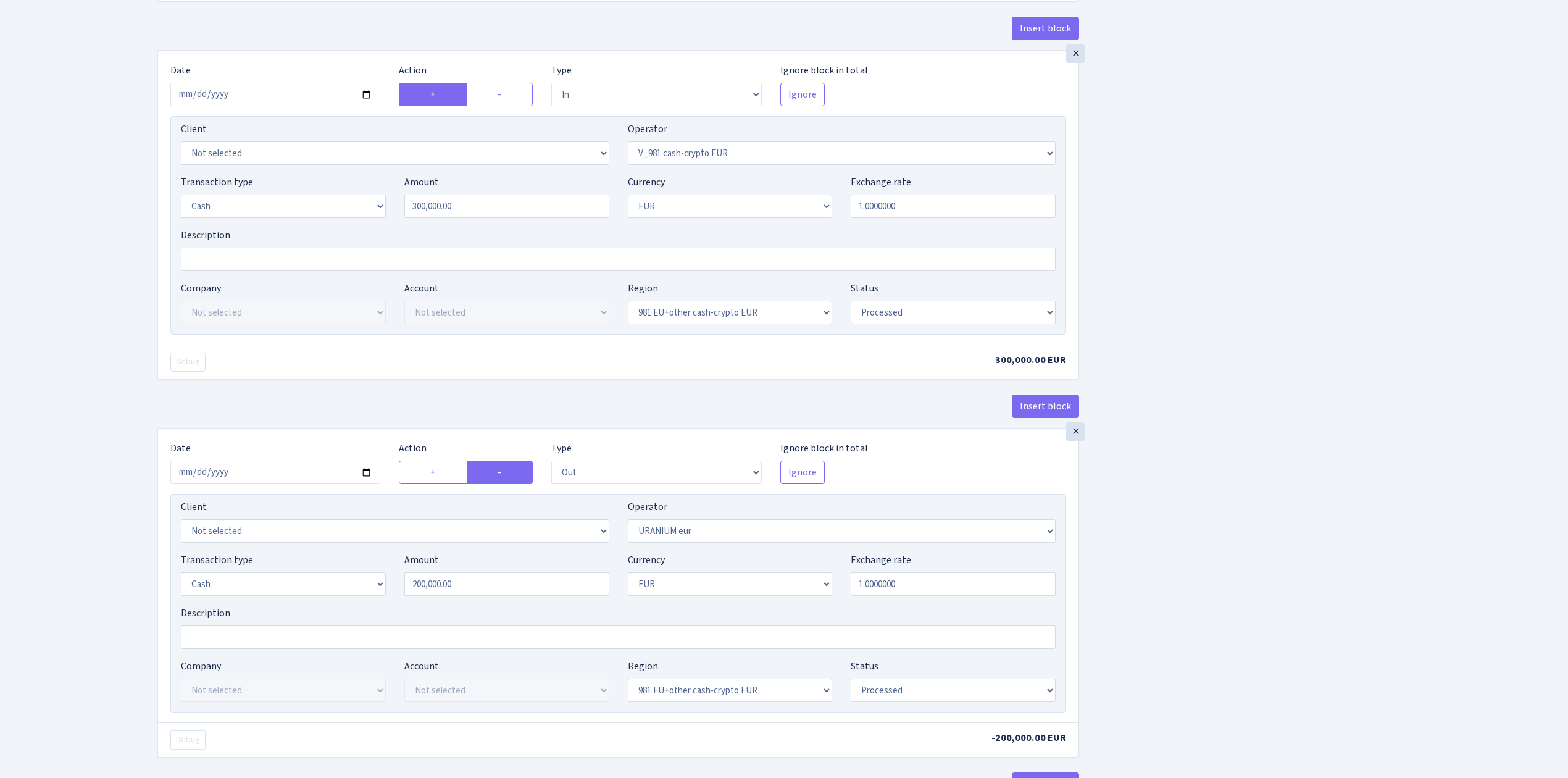
scroll to position [1234, 0]
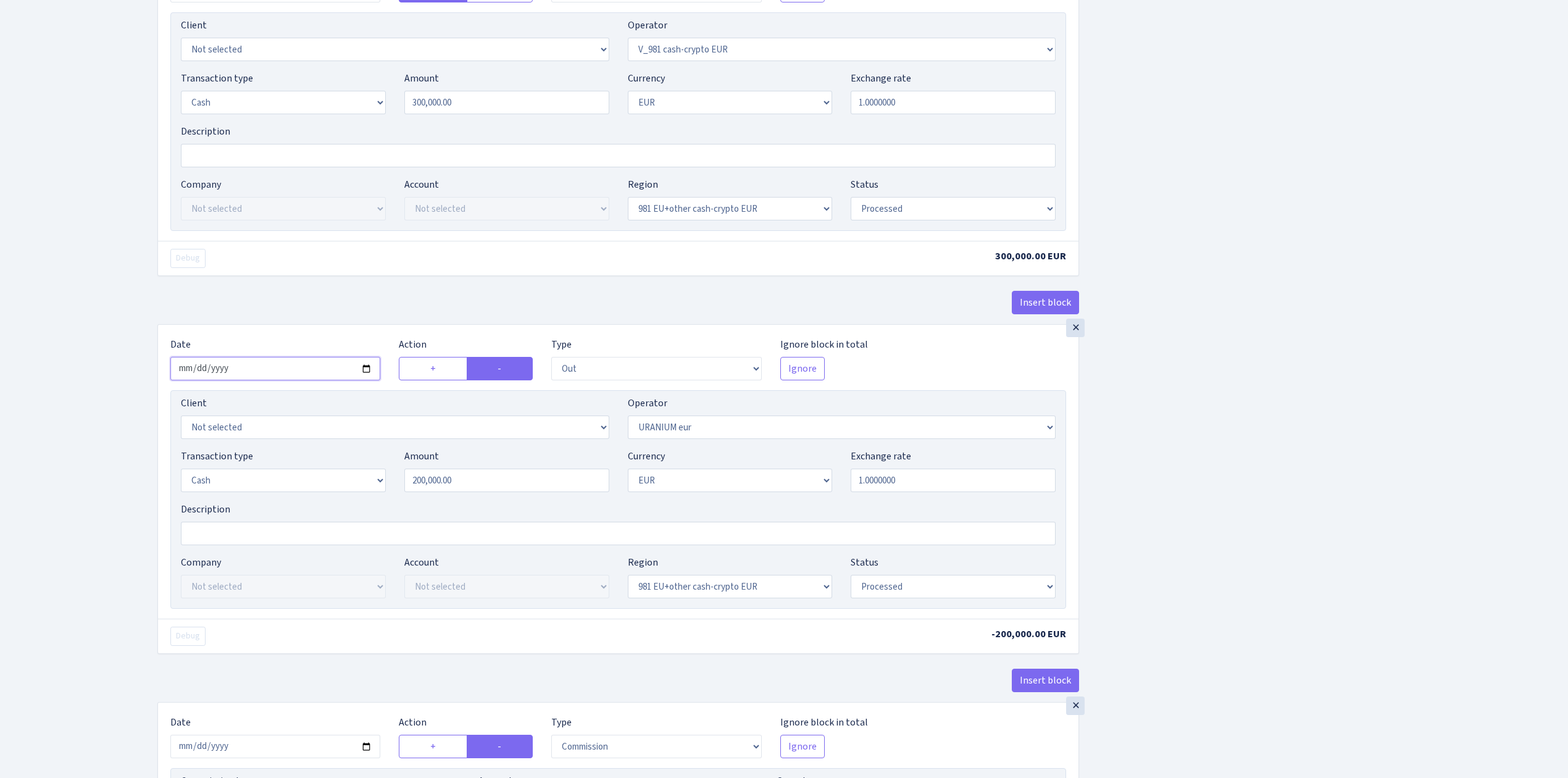
click at [364, 377] on input "2025-09-13" at bounding box center [275, 368] width 210 height 24
type input "2025-09-17"
drag, startPoint x: 490, startPoint y: 490, endPoint x: 346, endPoint y: 476, distance: 144.7
click at [346, 476] on div "Transaction type Not selected 981 ELF FISH crypto GIRT IVO dekl MM-BALTIC eur U…" at bounding box center [619, 475] width 893 height 53
click at [1065, 512] on div "Description" at bounding box center [619, 523] width 893 height 44
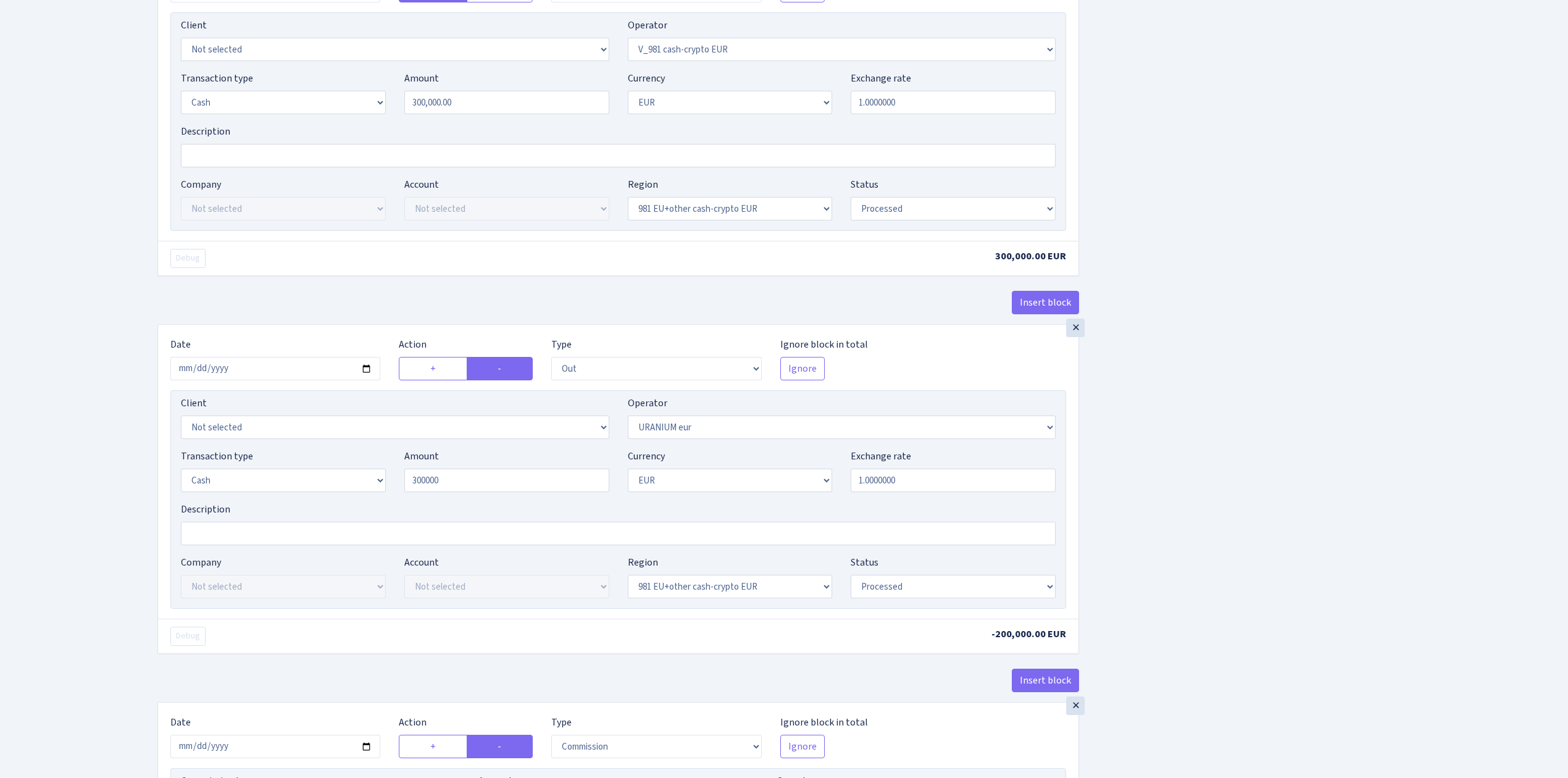
type input "300,000.00"
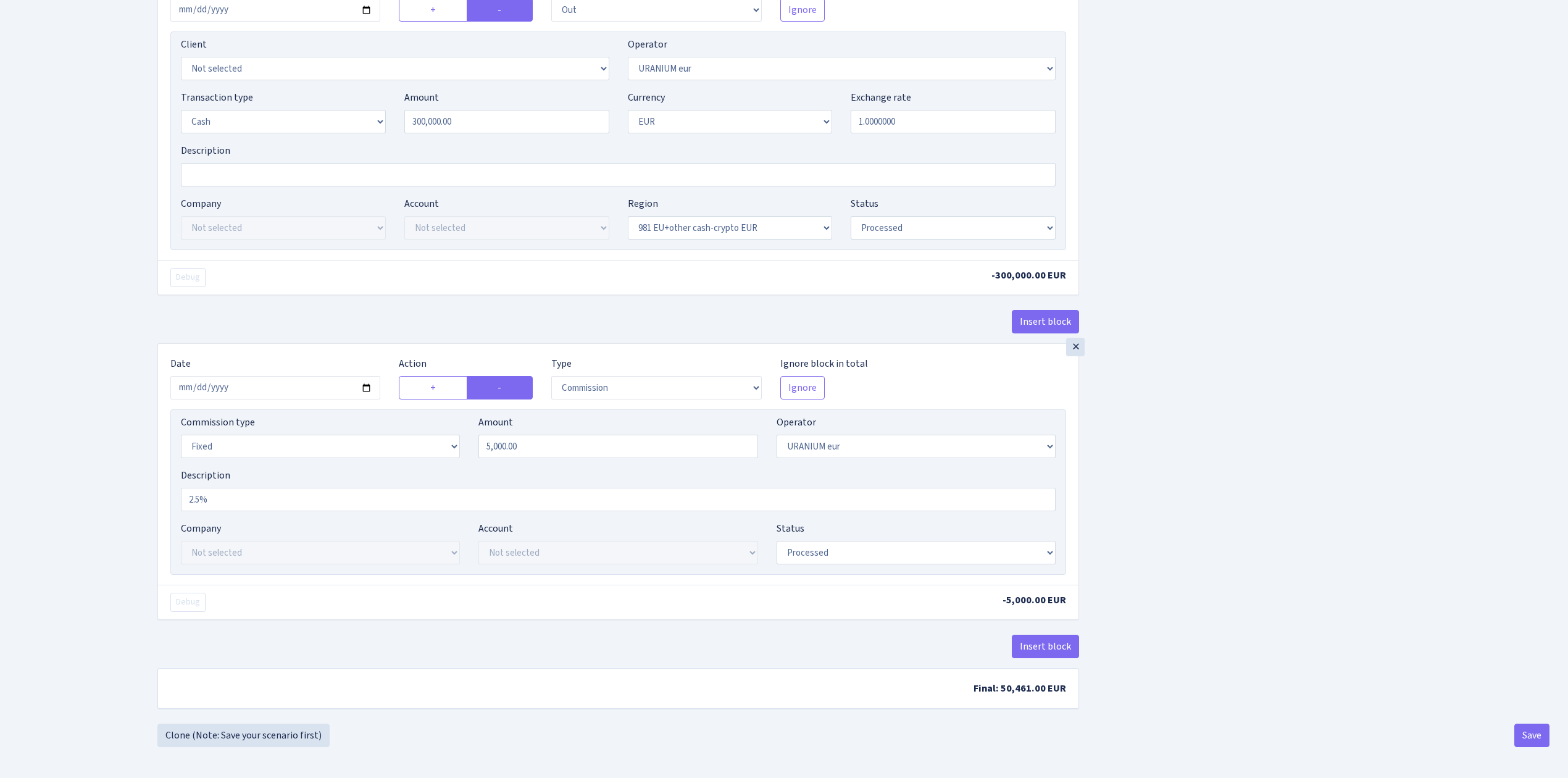
scroll to position [1608, 0]
click at [365, 380] on input "2025-09-13" at bounding box center [275, 387] width 210 height 24
type input "[DATE]"
drag, startPoint x: 614, startPoint y: 447, endPoint x: 315, endPoint y: 424, distance: 299.9
click at [321, 425] on div "Commission type Percentage Fixed Bank Amount 5000.00 Operator Not selected 981 …" at bounding box center [619, 441] width 893 height 53
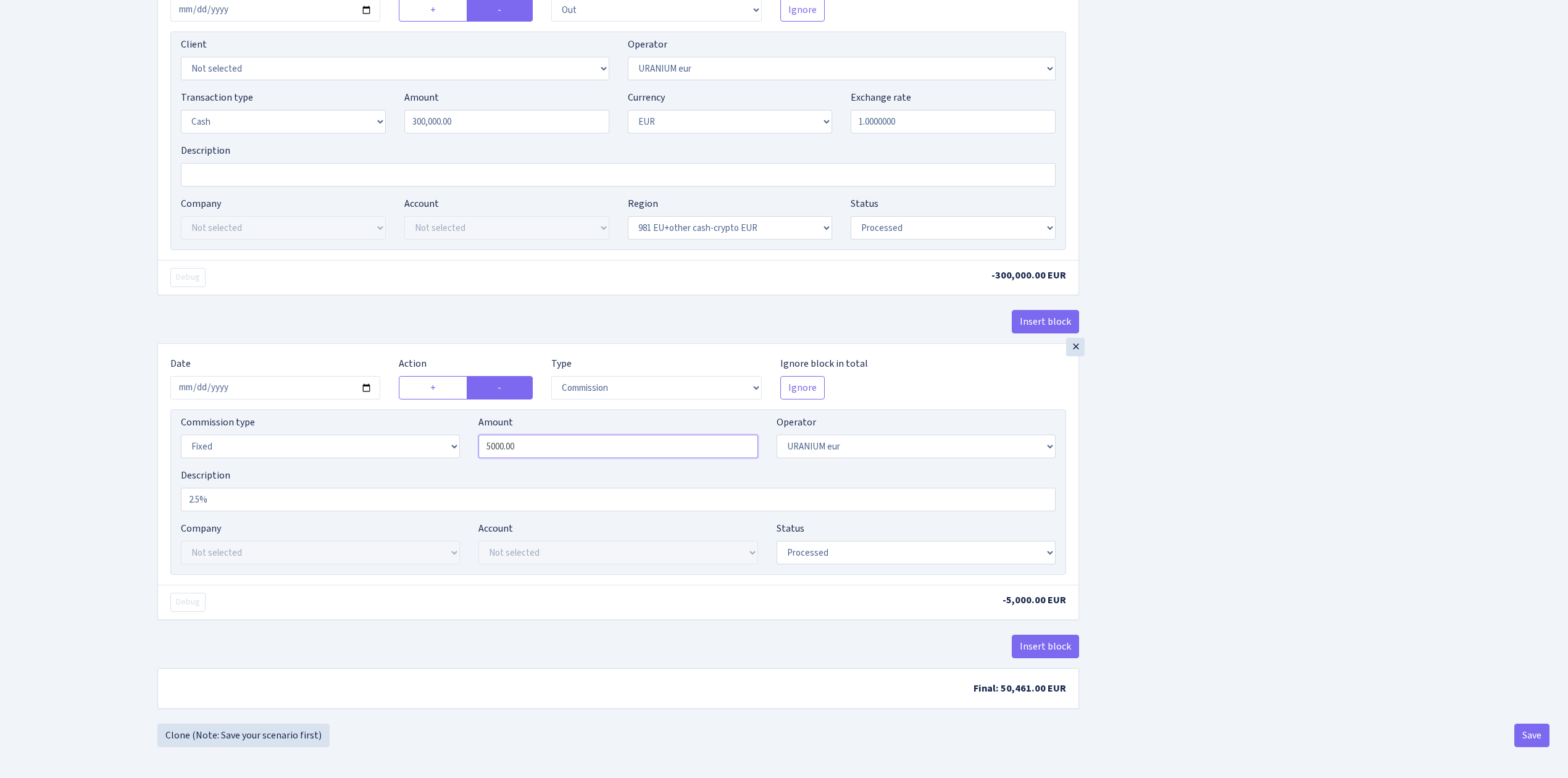
click at [564, 442] on input "5000.00" at bounding box center [618, 446] width 279 height 24
drag, startPoint x: 568, startPoint y: 443, endPoint x: 418, endPoint y: 428, distance: 150.7
click at [418, 428] on div "Commission type Percentage Fixed Bank Amount 5000.00 Operator Not selected 981 …" at bounding box center [619, 441] width 893 height 53
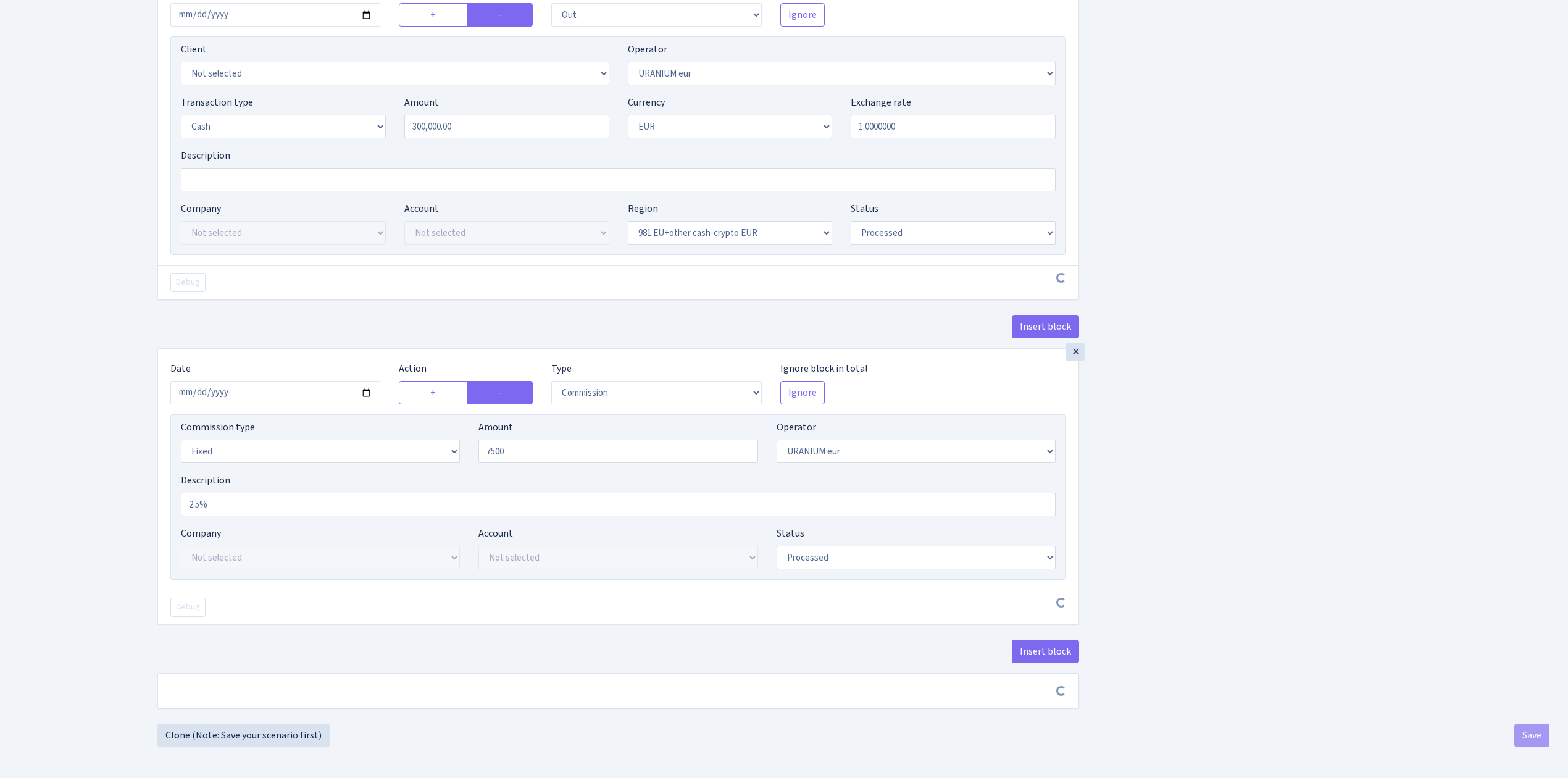
type input "7,500.00"
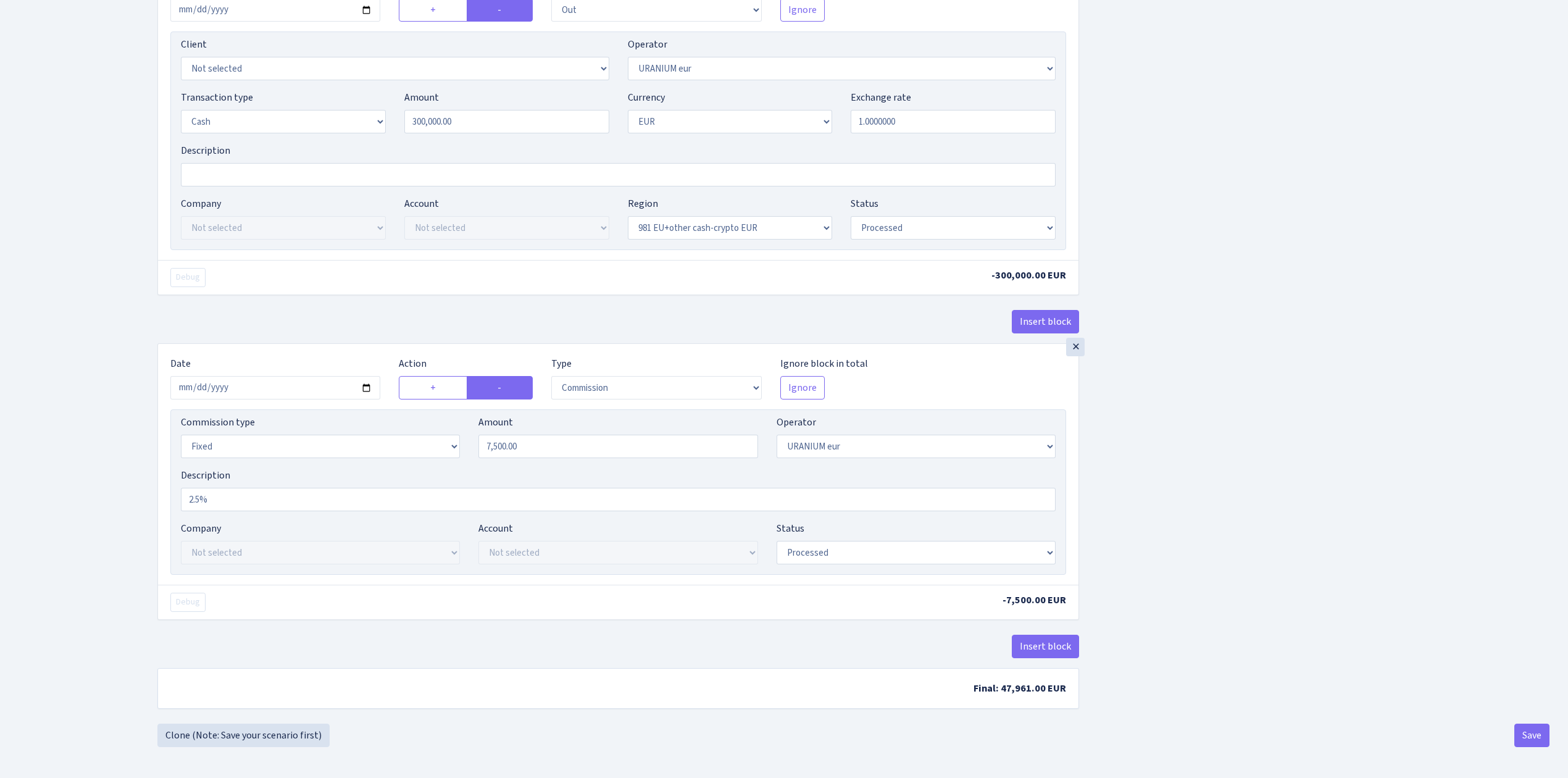
scroll to position [1603, 0]
click at [1529, 739] on button "Save" at bounding box center [1532, 735] width 35 height 24
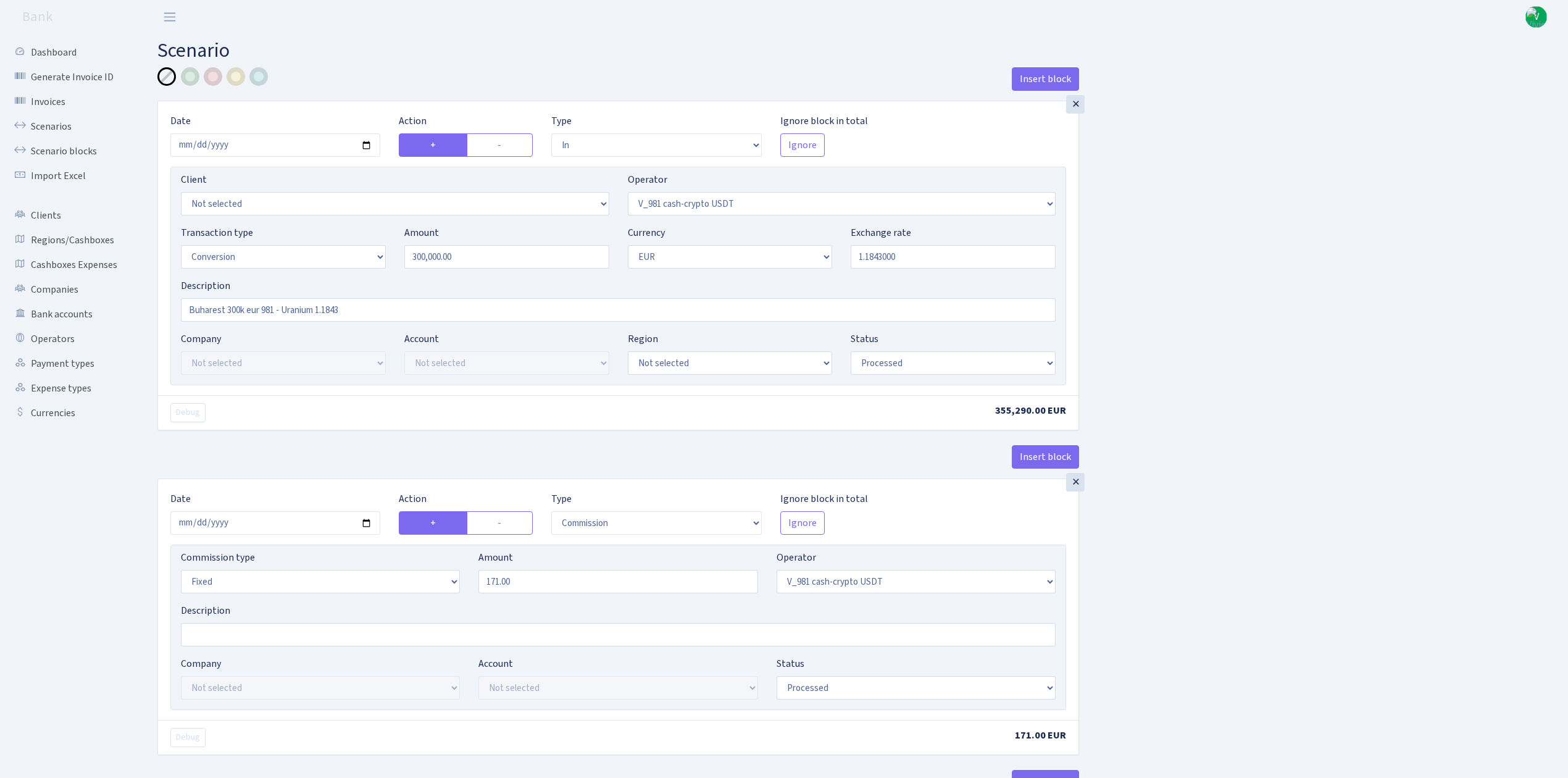
select select "in"
select select "435"
select select "15"
select select "1"
select select "processed"
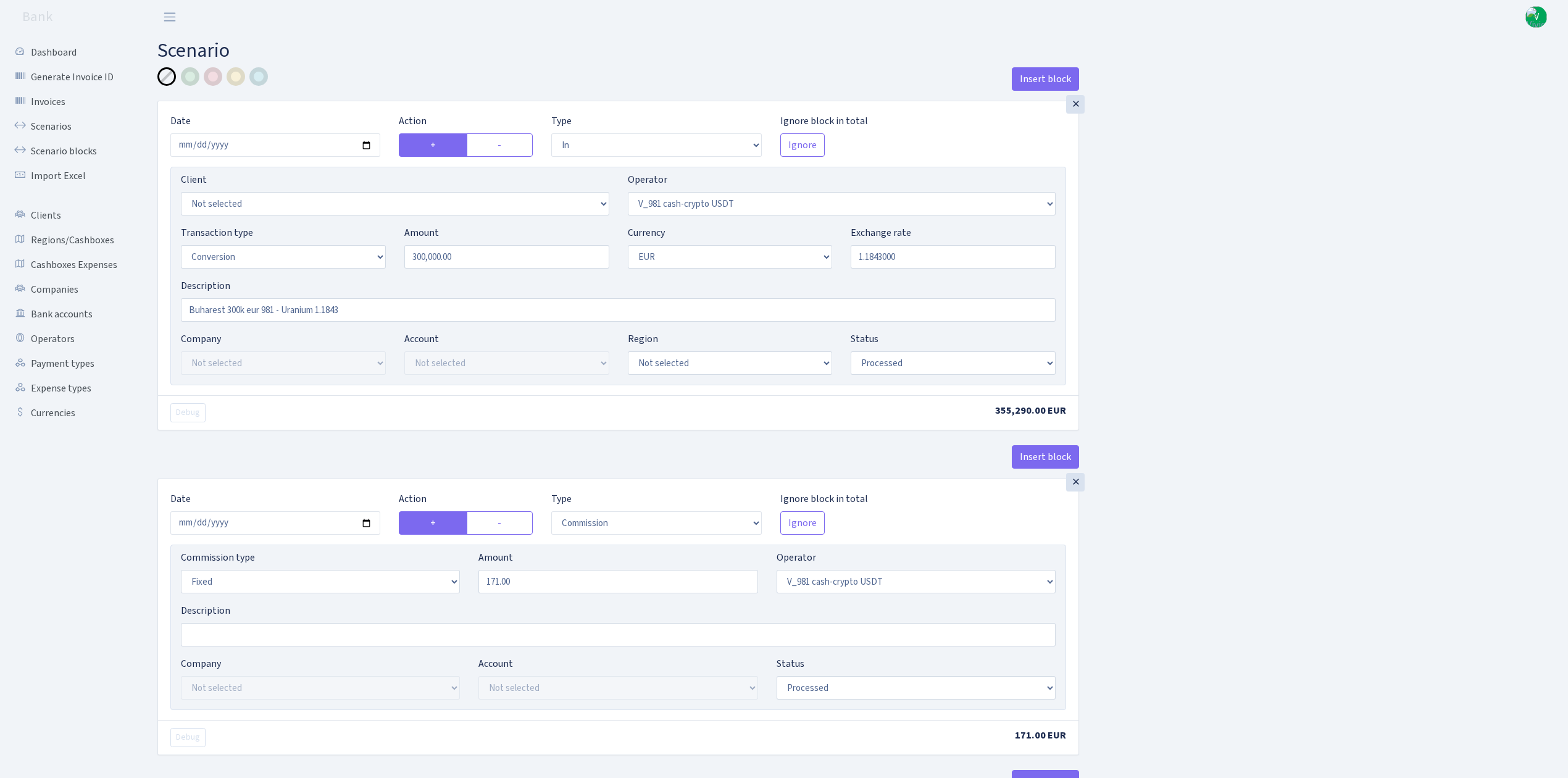
select select "commission"
select select "fixed"
select select "435"
select select "processed"
select select "out"
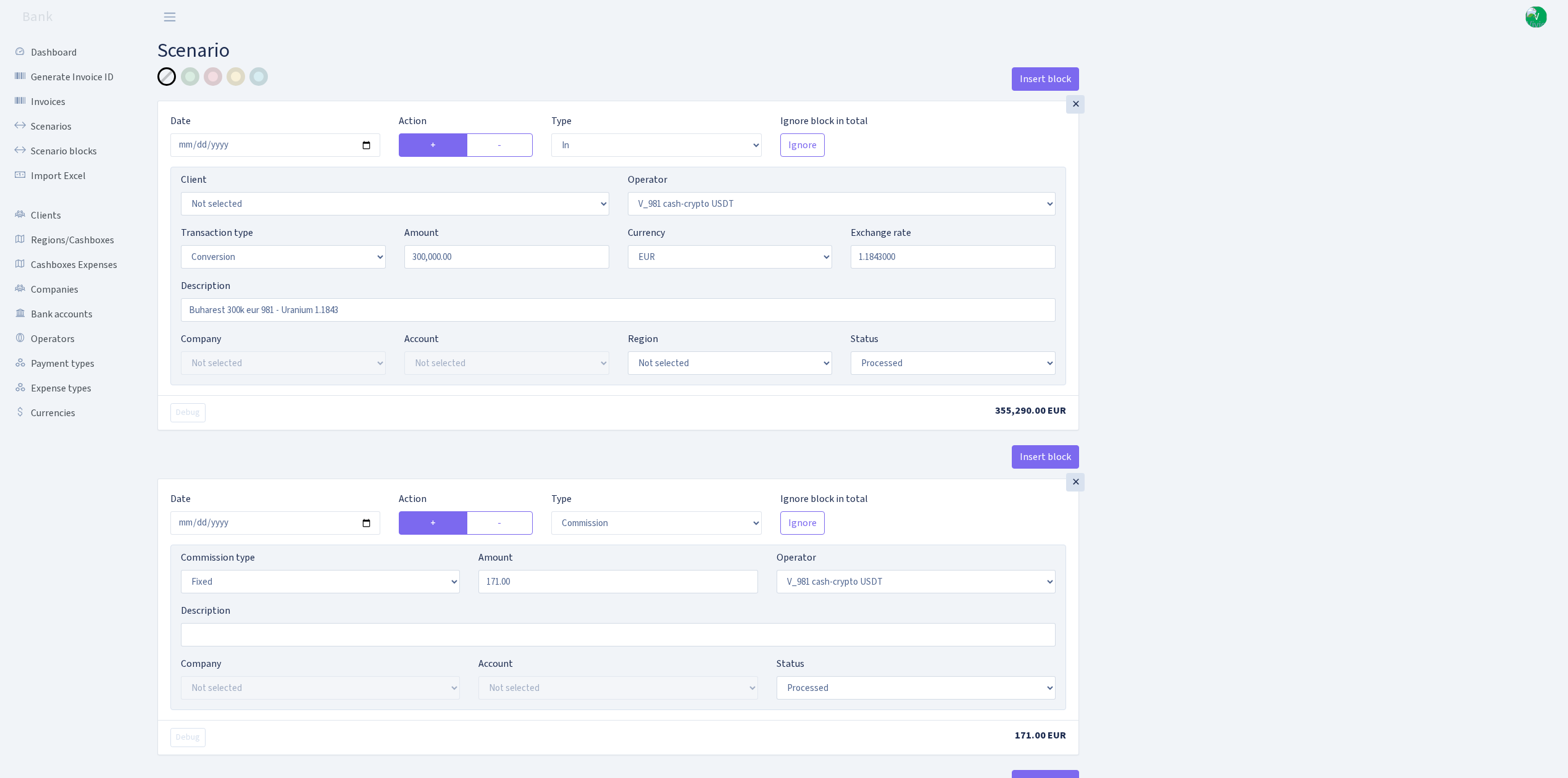
select select "434"
select select "15"
select select "1"
select select "processed"
select select "in"
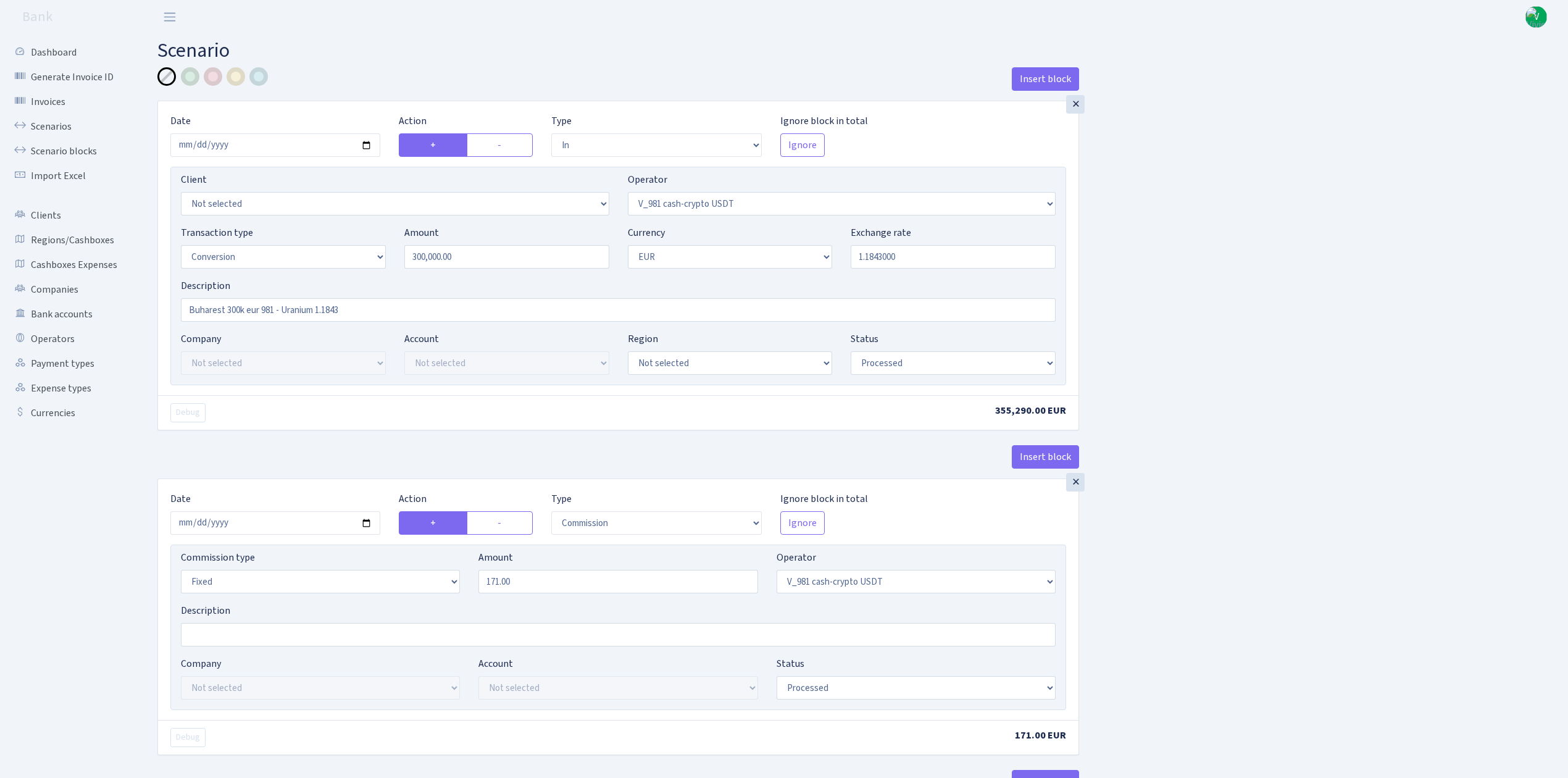
select select "434"
select select "1"
select select "22"
select select "processed"
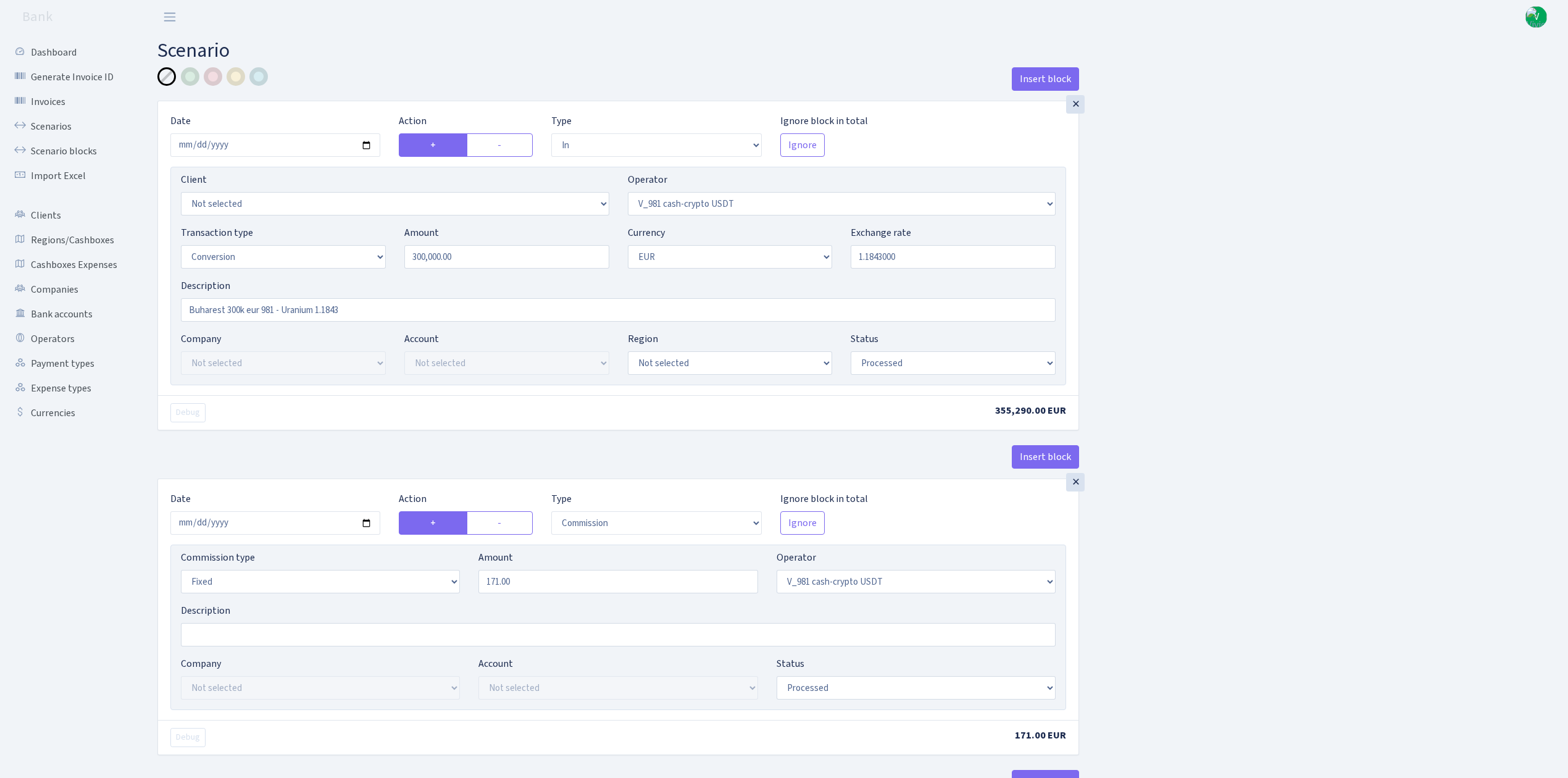
select select "out"
select select "393"
select select "1"
select select "22"
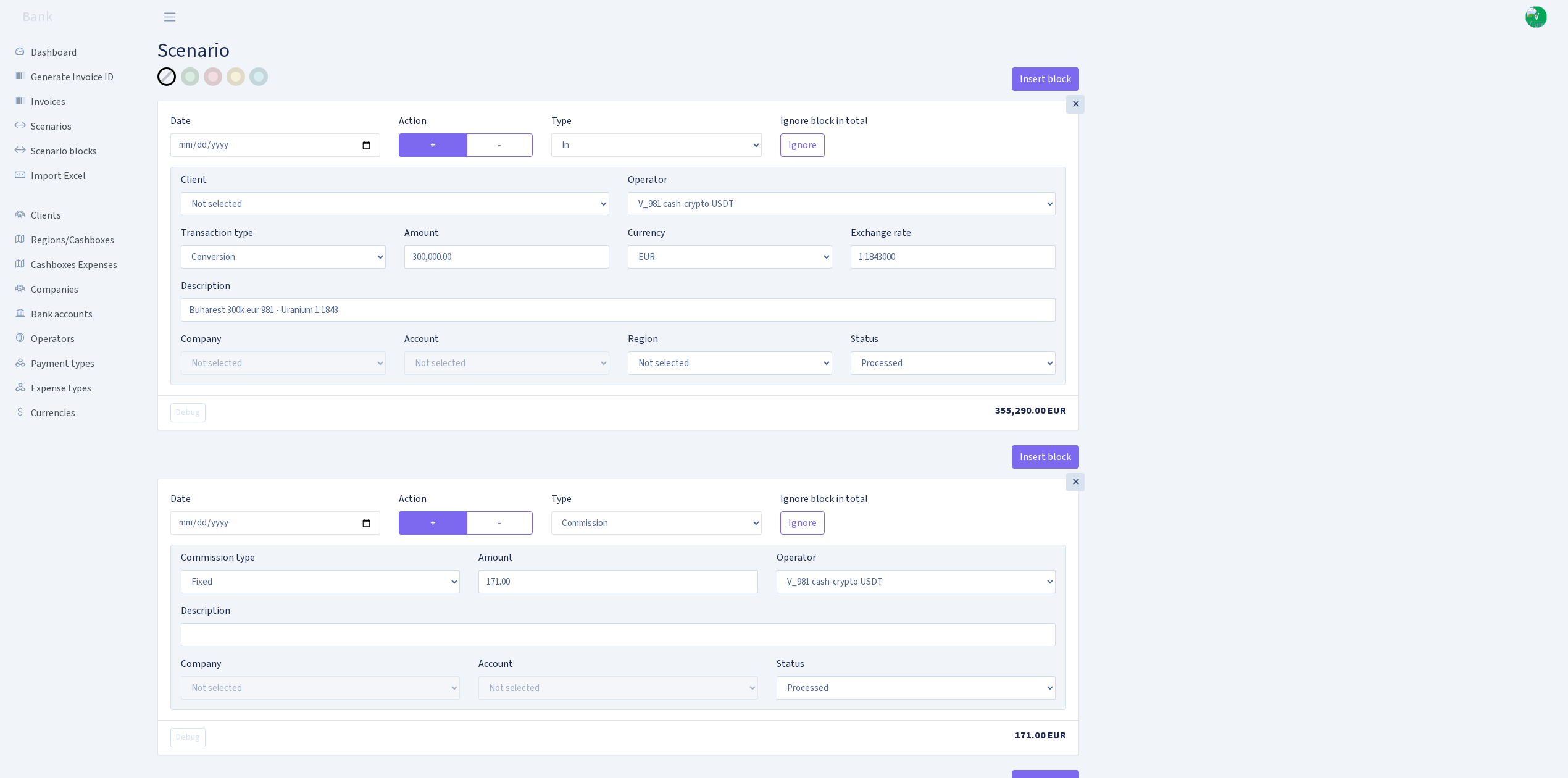
select select "processed"
select select "commission"
select select "fixed"
select select "393"
select select "processed"
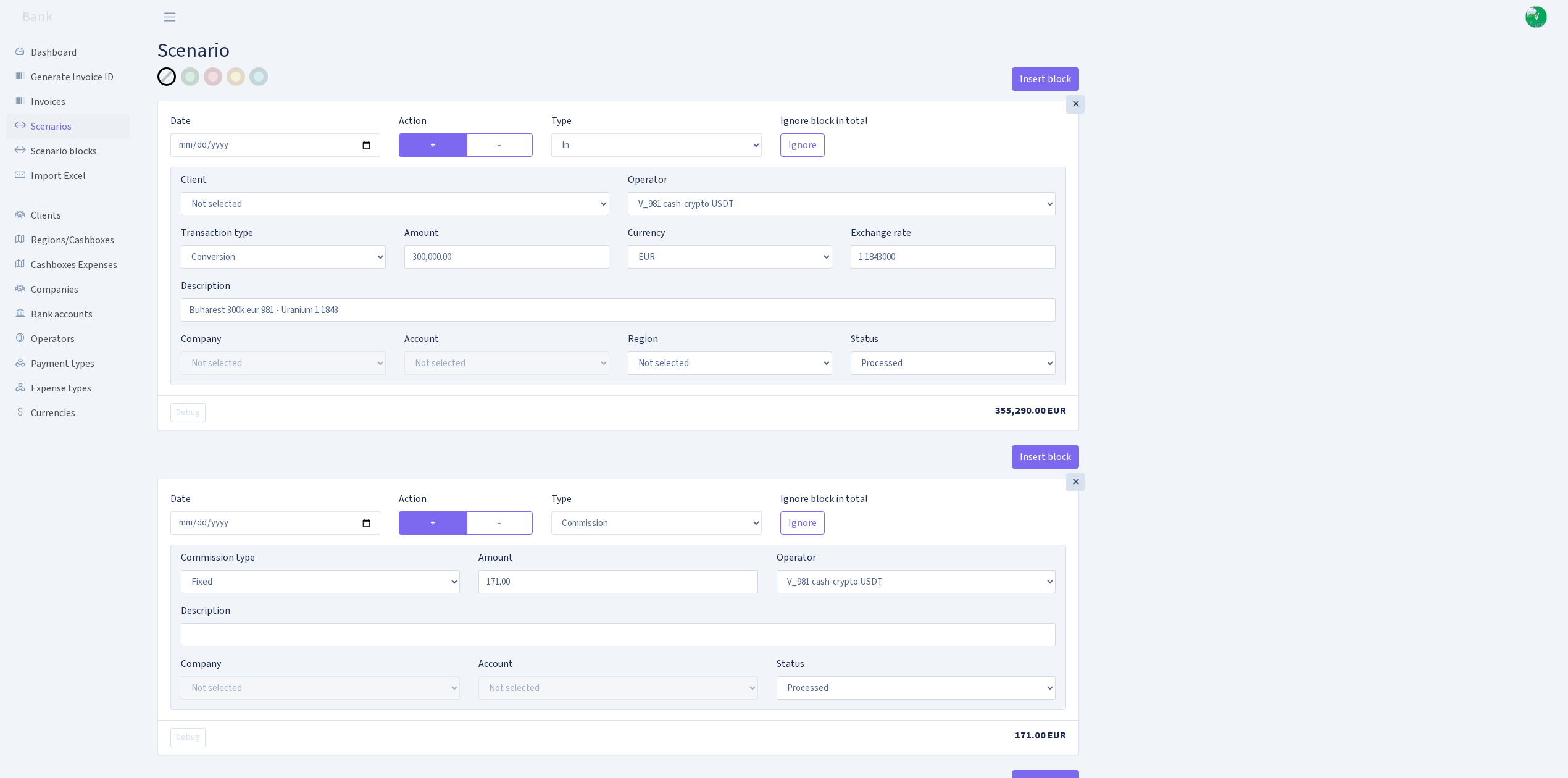
click at [65, 121] on link "Scenarios" at bounding box center [68, 127] width 123 height 25
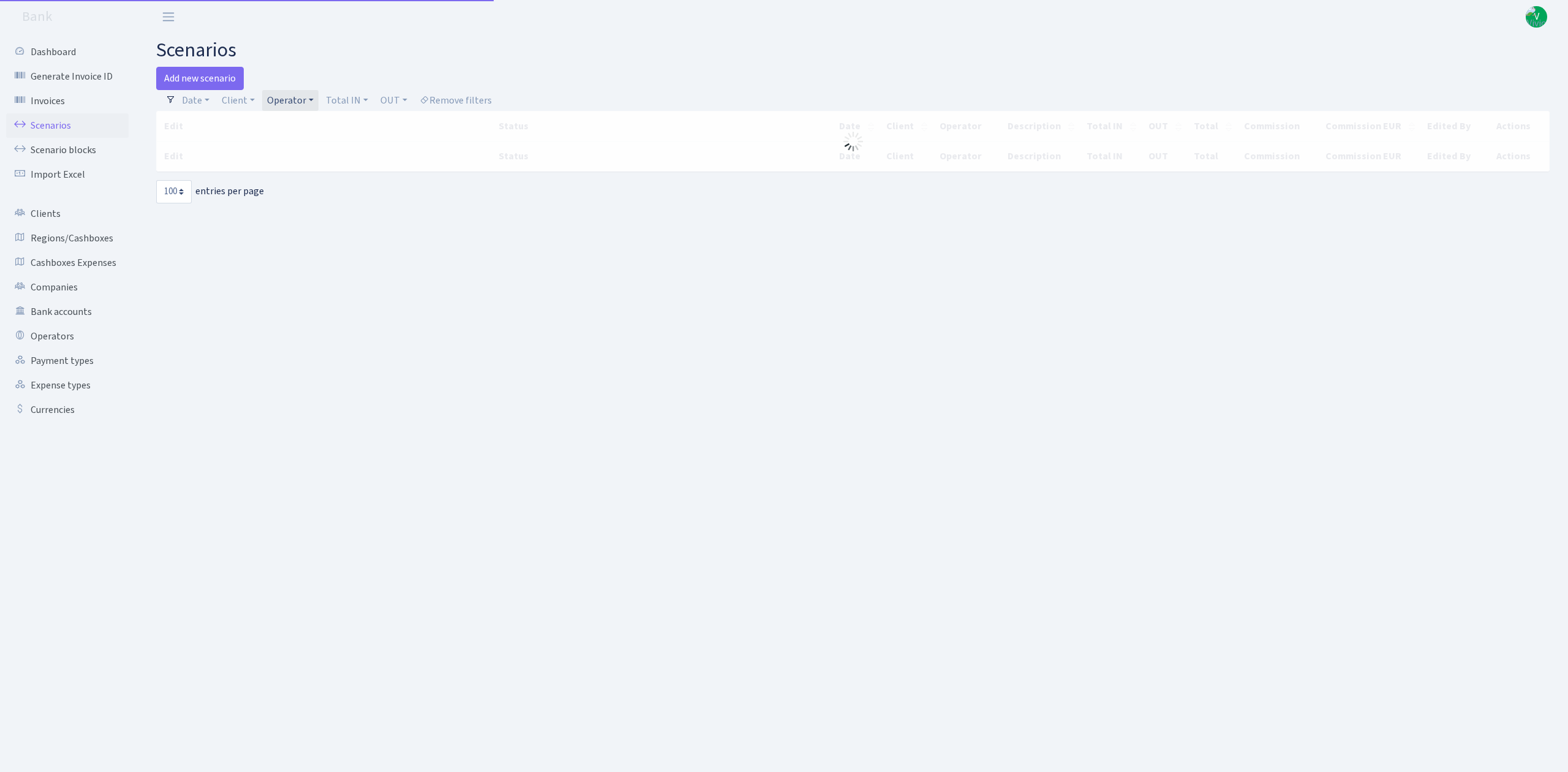
select select "100"
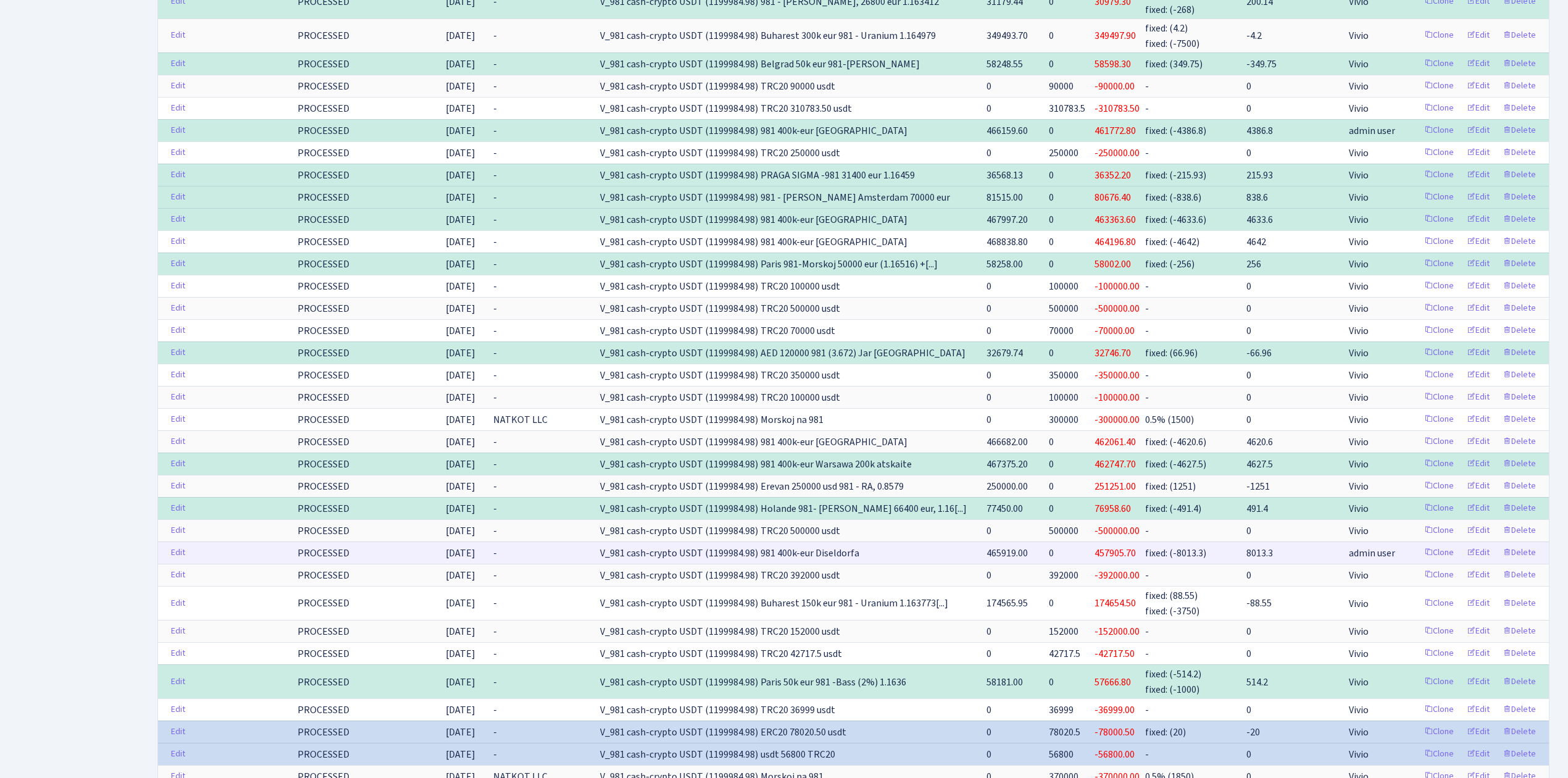
scroll to position [1563, 0]
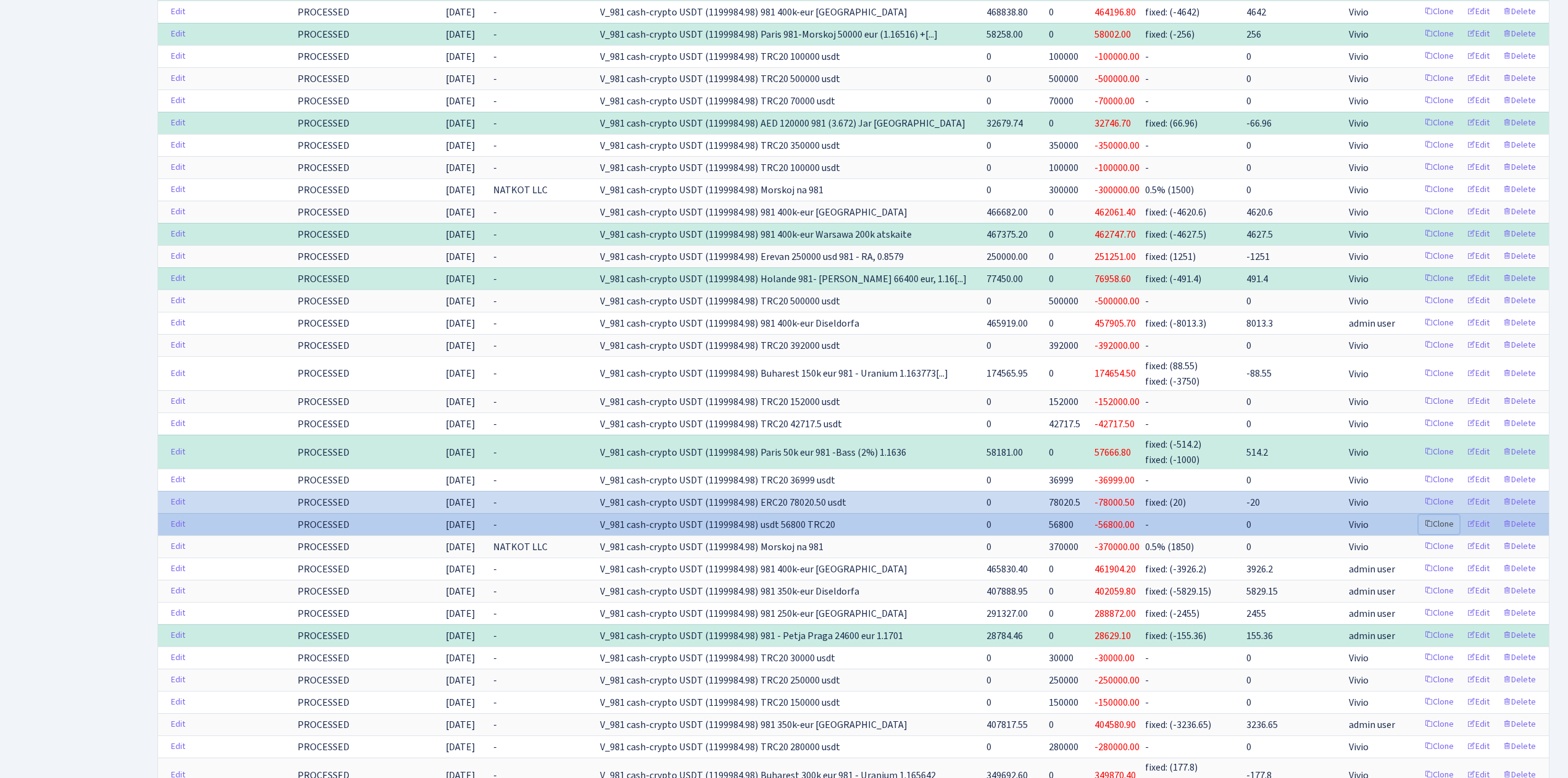
click at [1436, 534] on link "Clone" at bounding box center [1440, 524] width 41 height 19
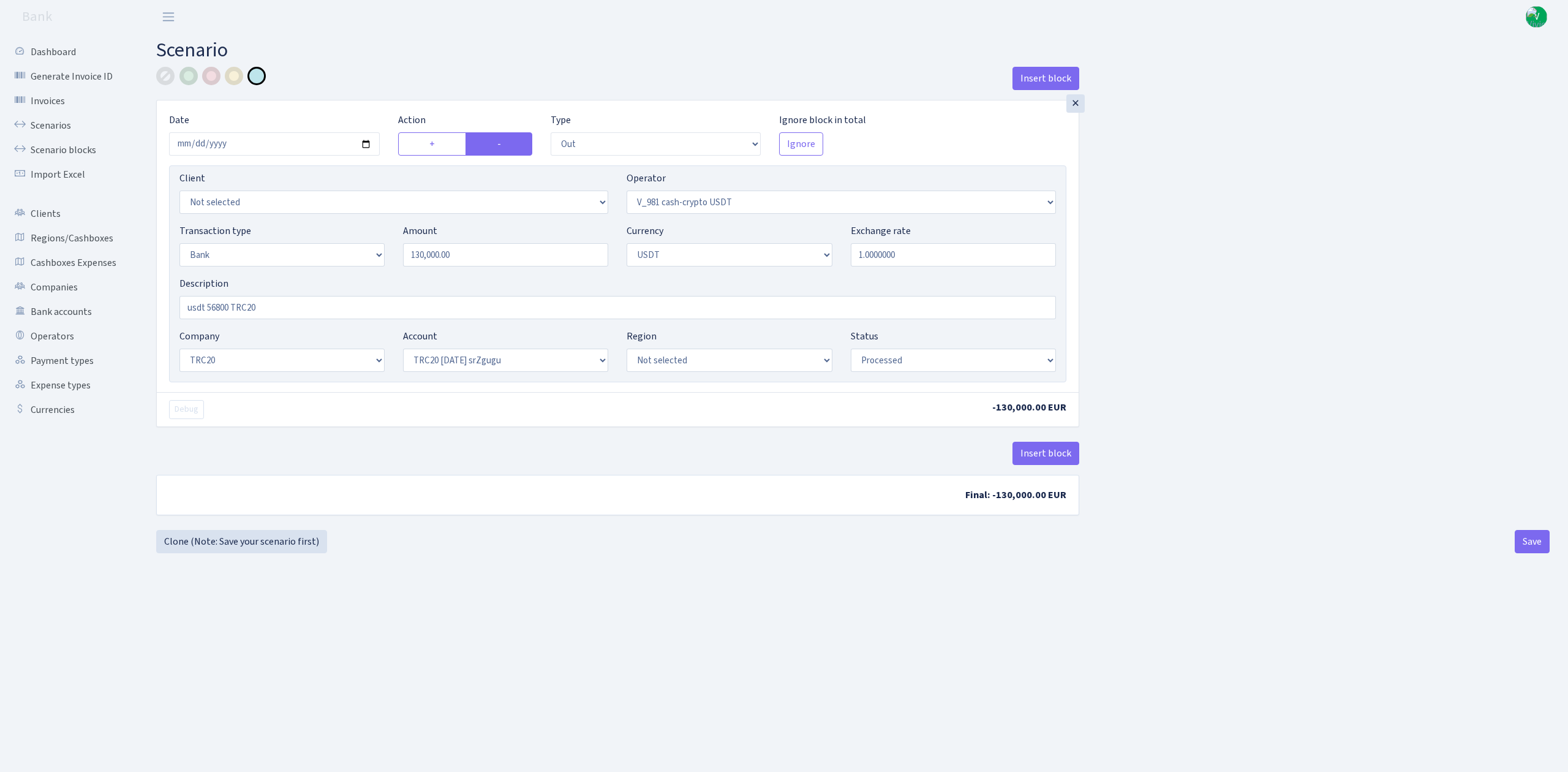
select select "out"
select select "435"
select select "2"
select select "6"
select select "20"
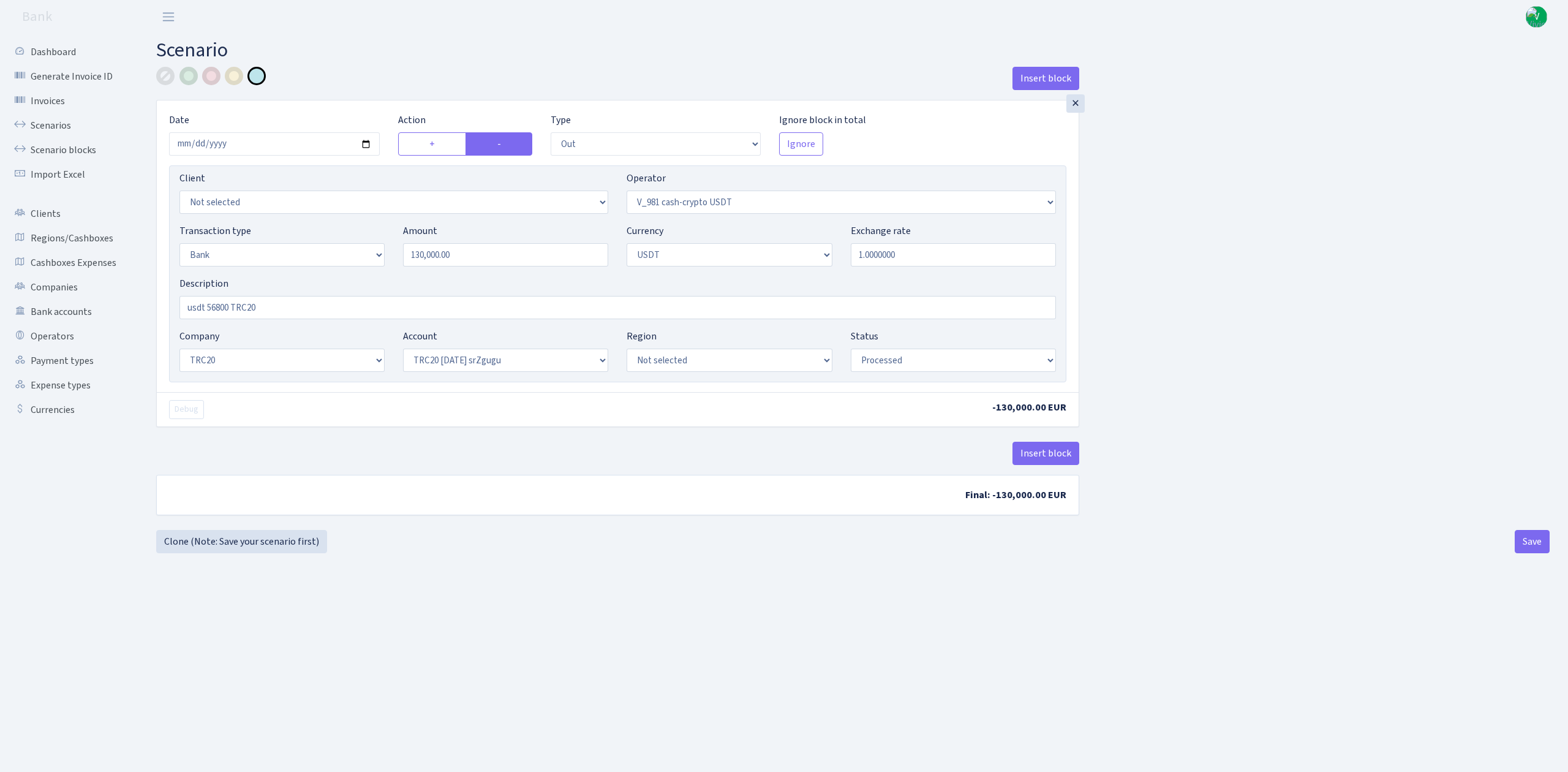
select select "61"
select select "processed"
drag, startPoint x: 0, startPoint y: 0, endPoint x: 228, endPoint y: 312, distance: 386.4
click at [228, 312] on input "usdt 56800 TRC20" at bounding box center [618, 307] width 877 height 24
type input "usdt 130000 TRC20"
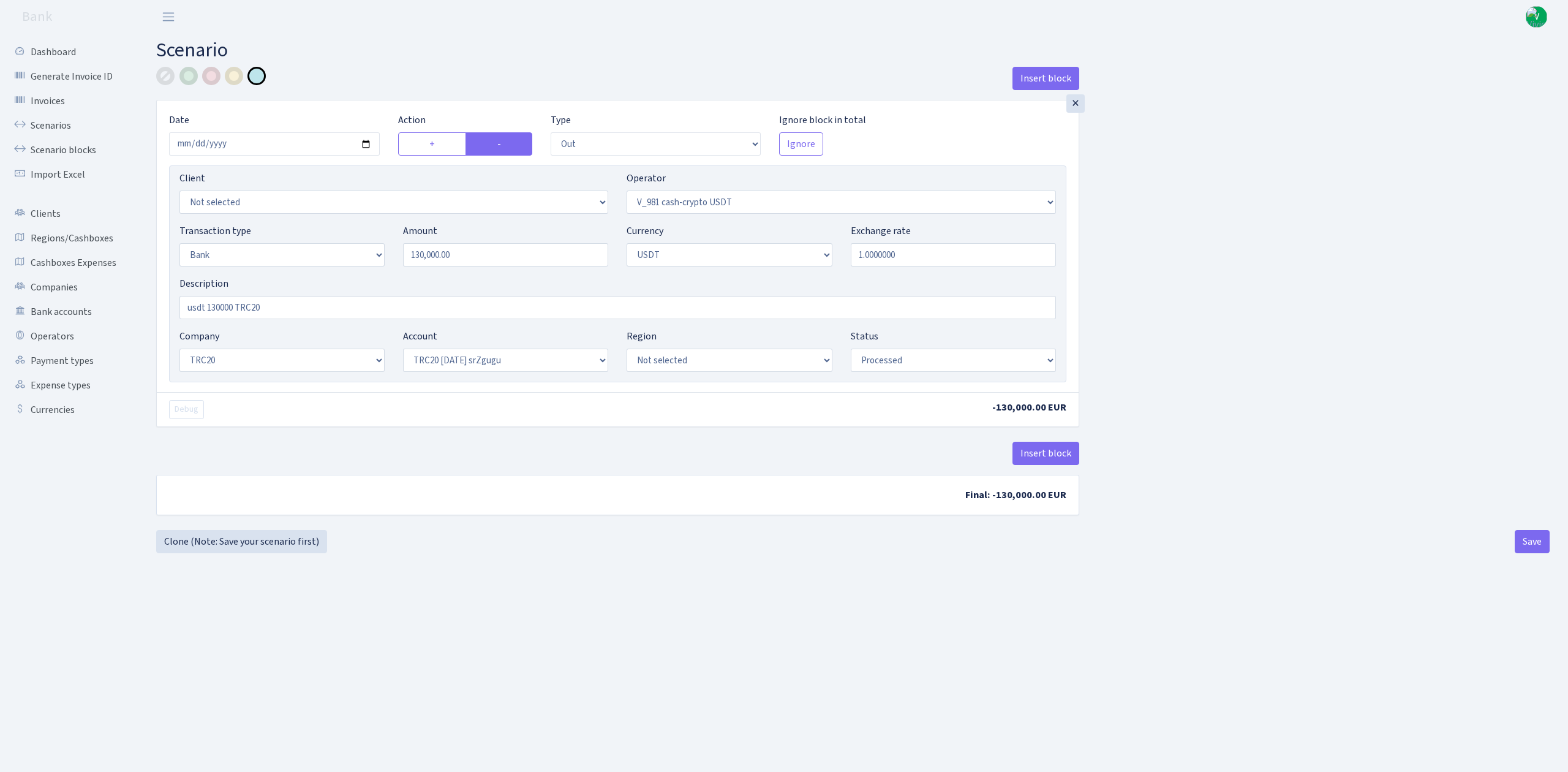
click at [702, 565] on main "Scenario Insert block × Date [DATE] Action + - Type --- In Out Commission Field…" at bounding box center [853, 387] width 1430 height 708
drag, startPoint x: 1176, startPoint y: 640, endPoint x: 1191, endPoint y: 628, distance: 19.2
click at [1179, 637] on main "Scenario Insert block × Date [DATE] Action + - Type --- In Out Commission Field…" at bounding box center [853, 387] width 1430 height 708
click at [1527, 539] on button "Save" at bounding box center [1532, 541] width 35 height 24
select select "out"
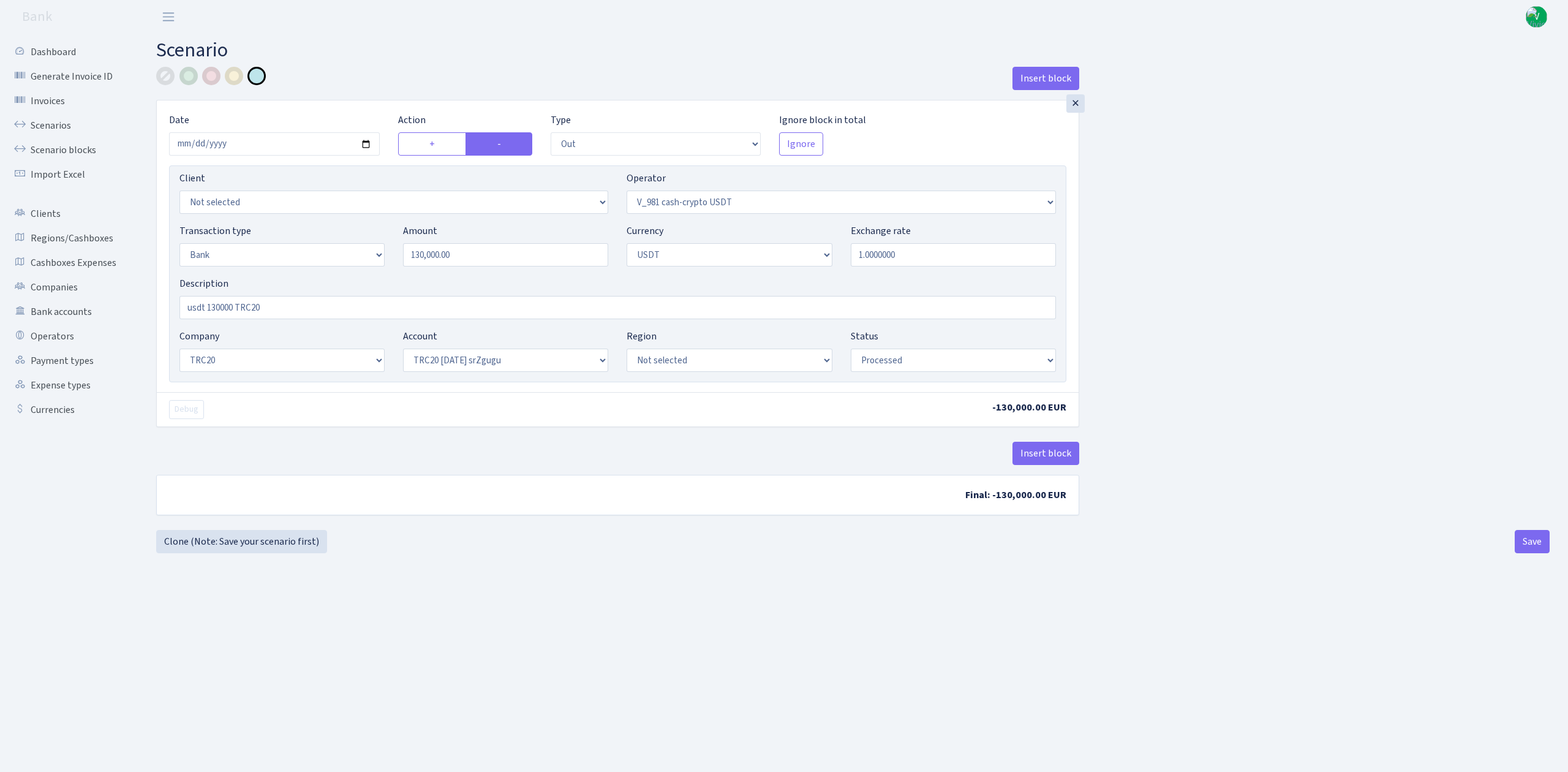
select select "435"
select select "2"
select select "6"
select select "20"
select select "61"
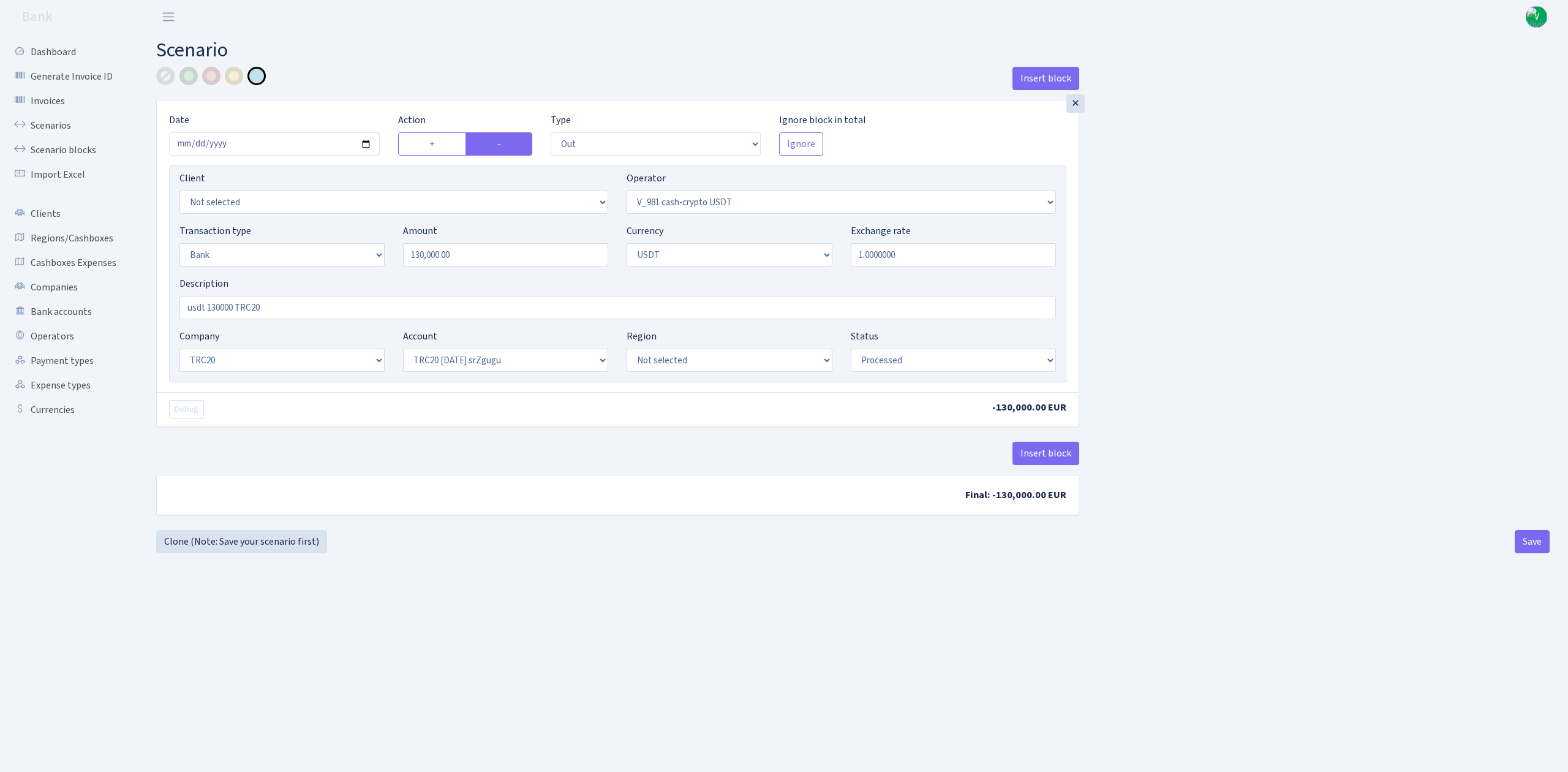
select select "processed"
click at [54, 119] on link "Scenarios" at bounding box center [68, 126] width 122 height 24
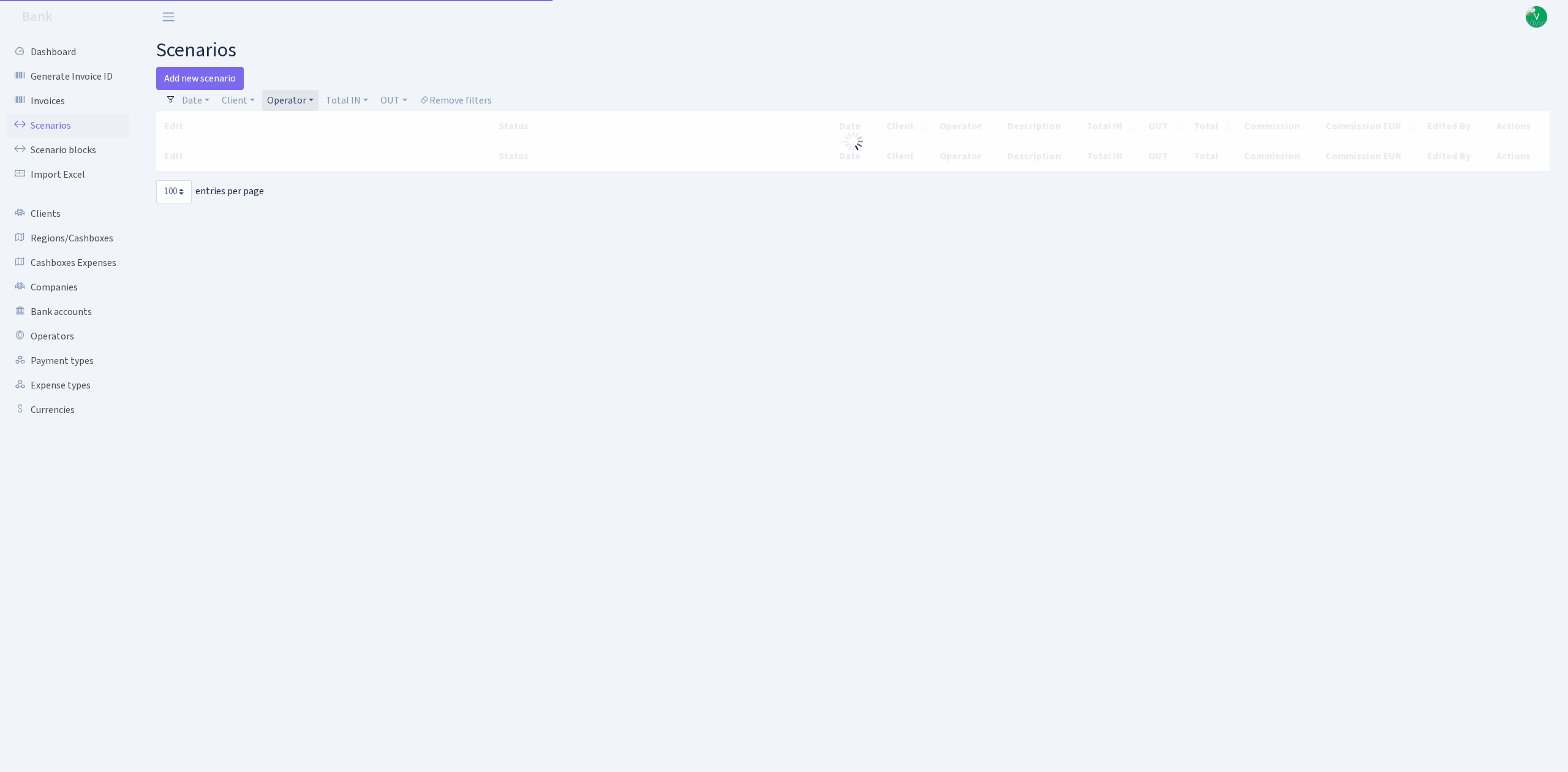
select select "100"
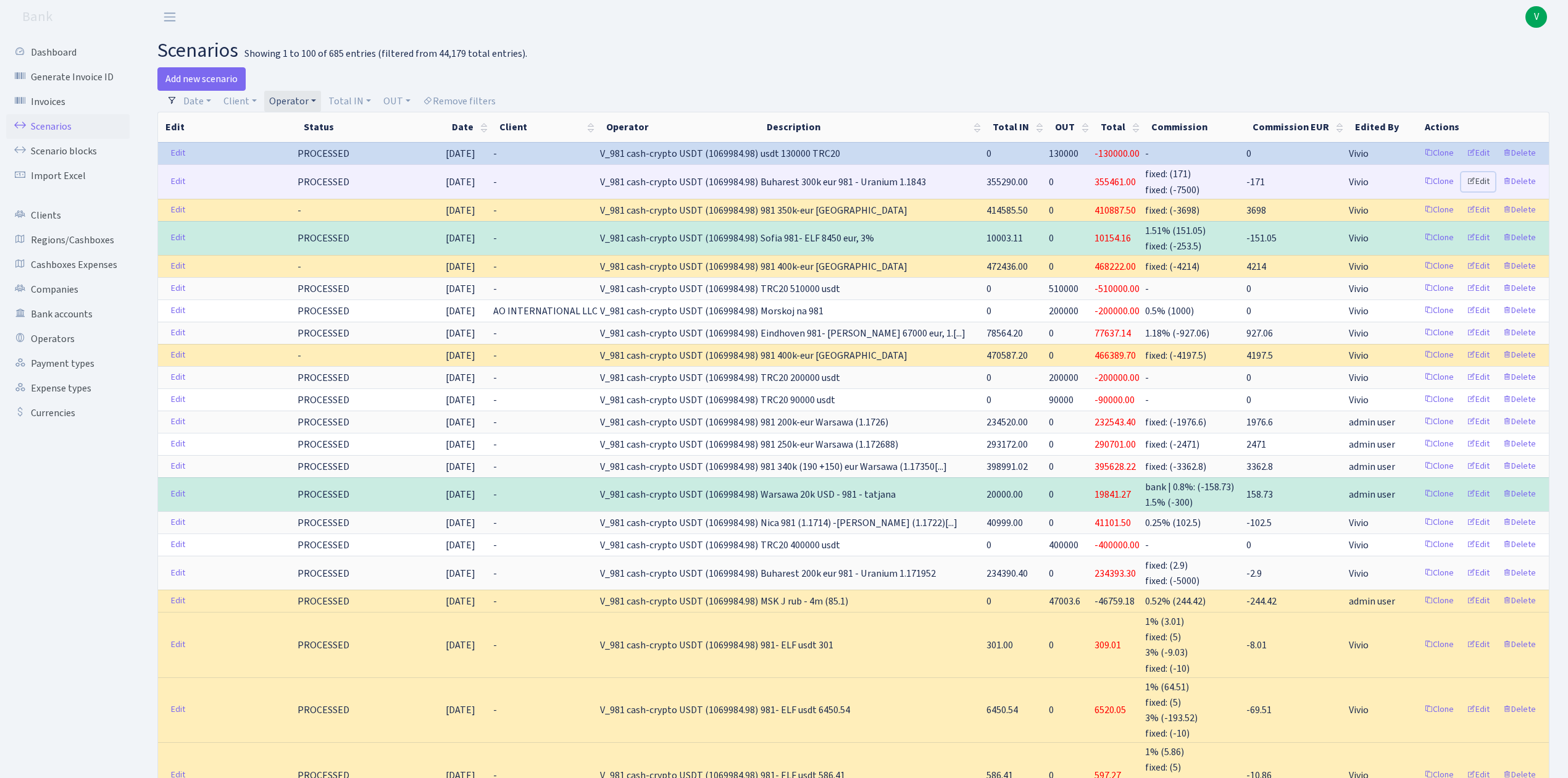
click at [1478, 180] on link "Edit" at bounding box center [1478, 181] width 34 height 19
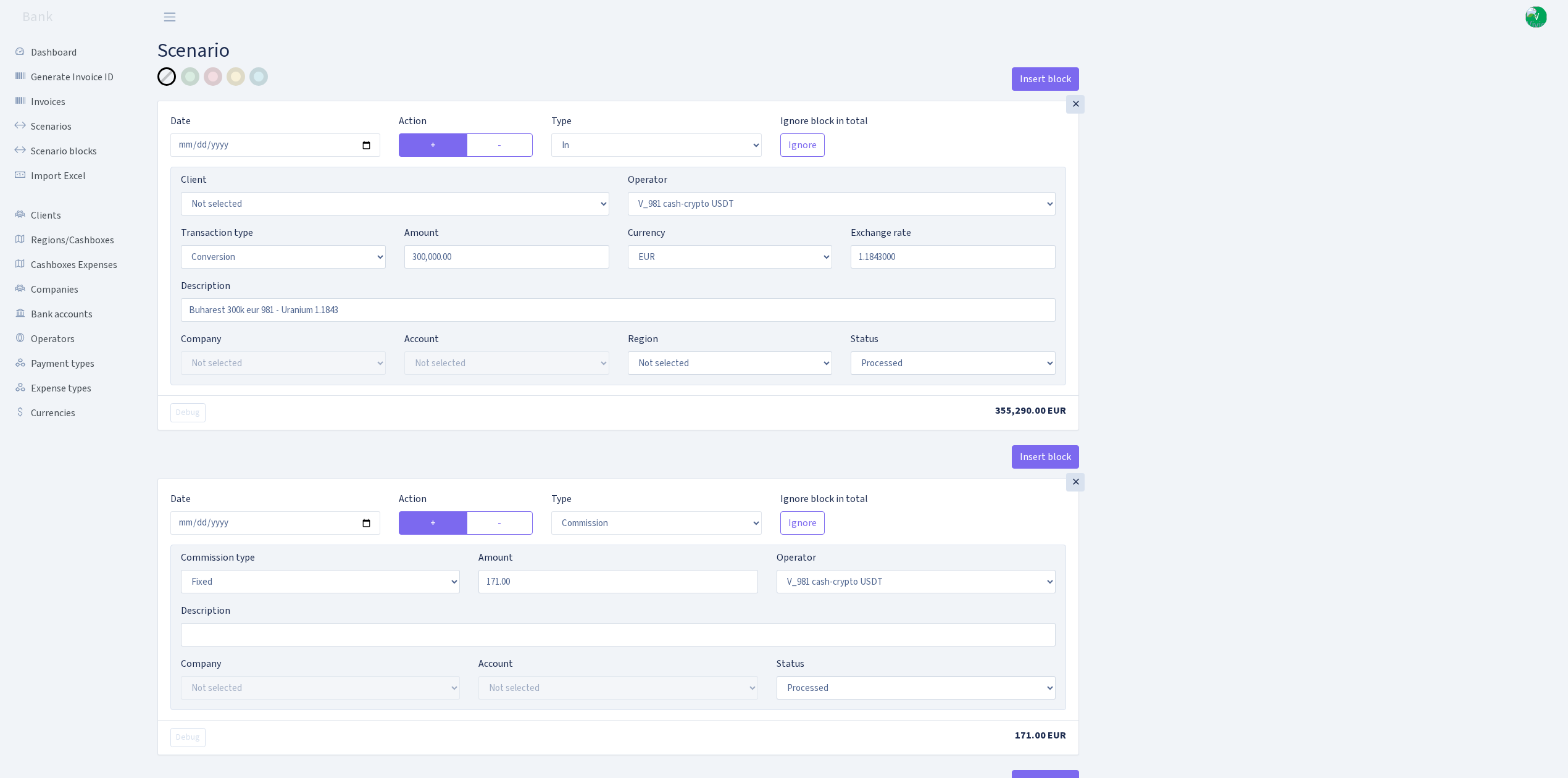
select select "in"
select select "435"
select select "15"
select select "1"
select select "processed"
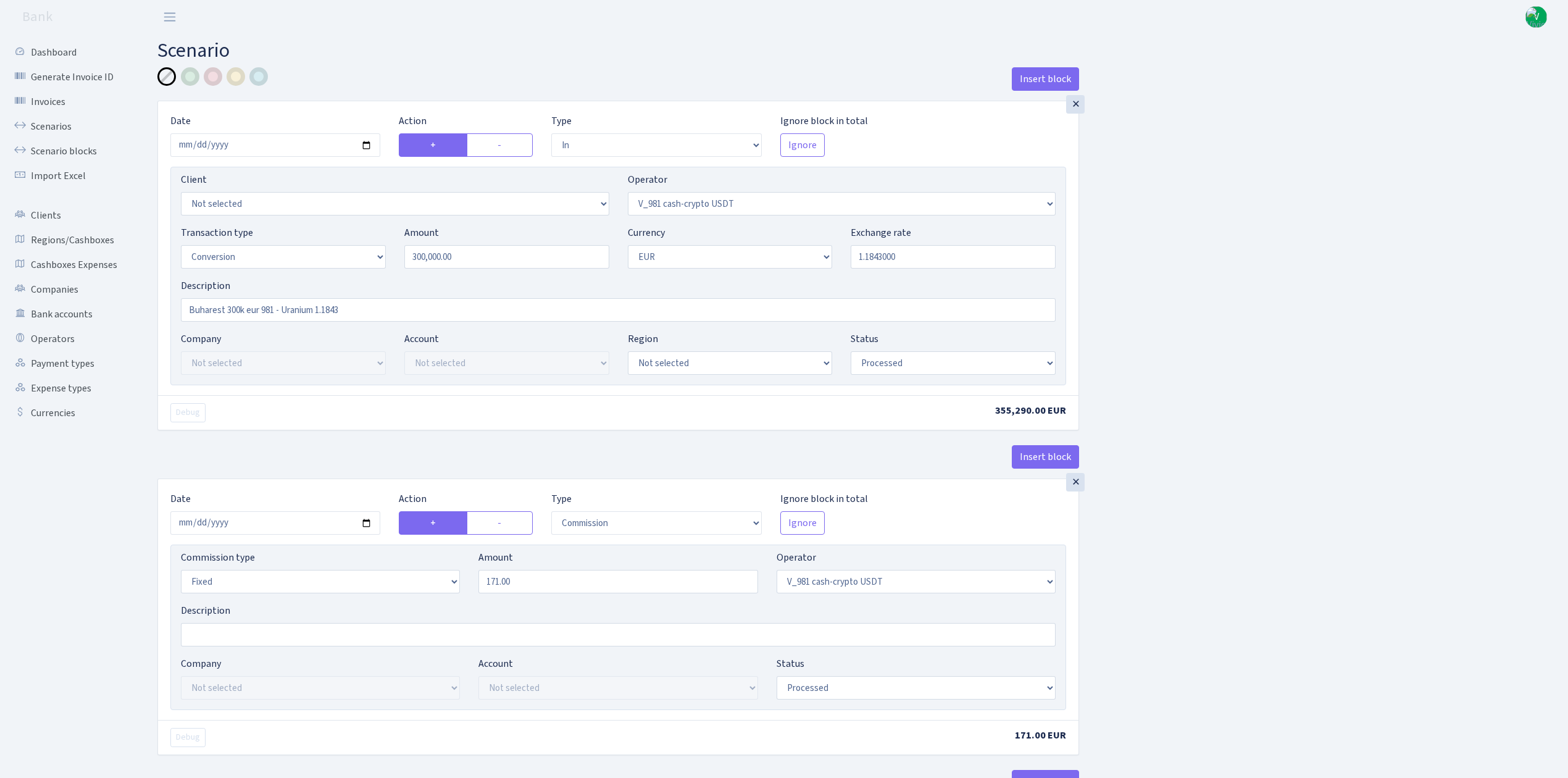
select select "commission"
select select "fixed"
select select "435"
select select "processed"
select select "out"
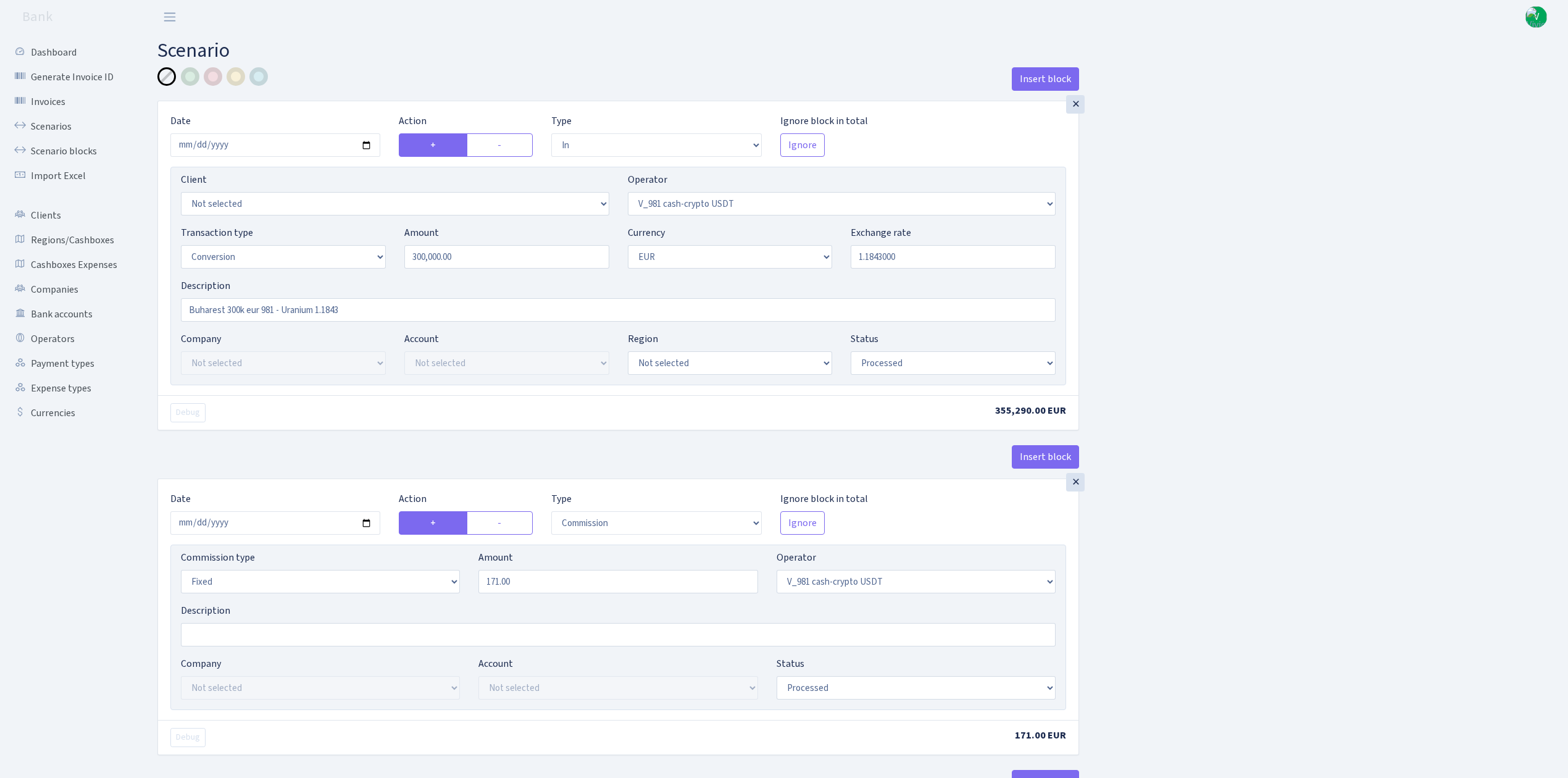
select select "434"
select select "15"
select select "1"
select select "processed"
select select "in"
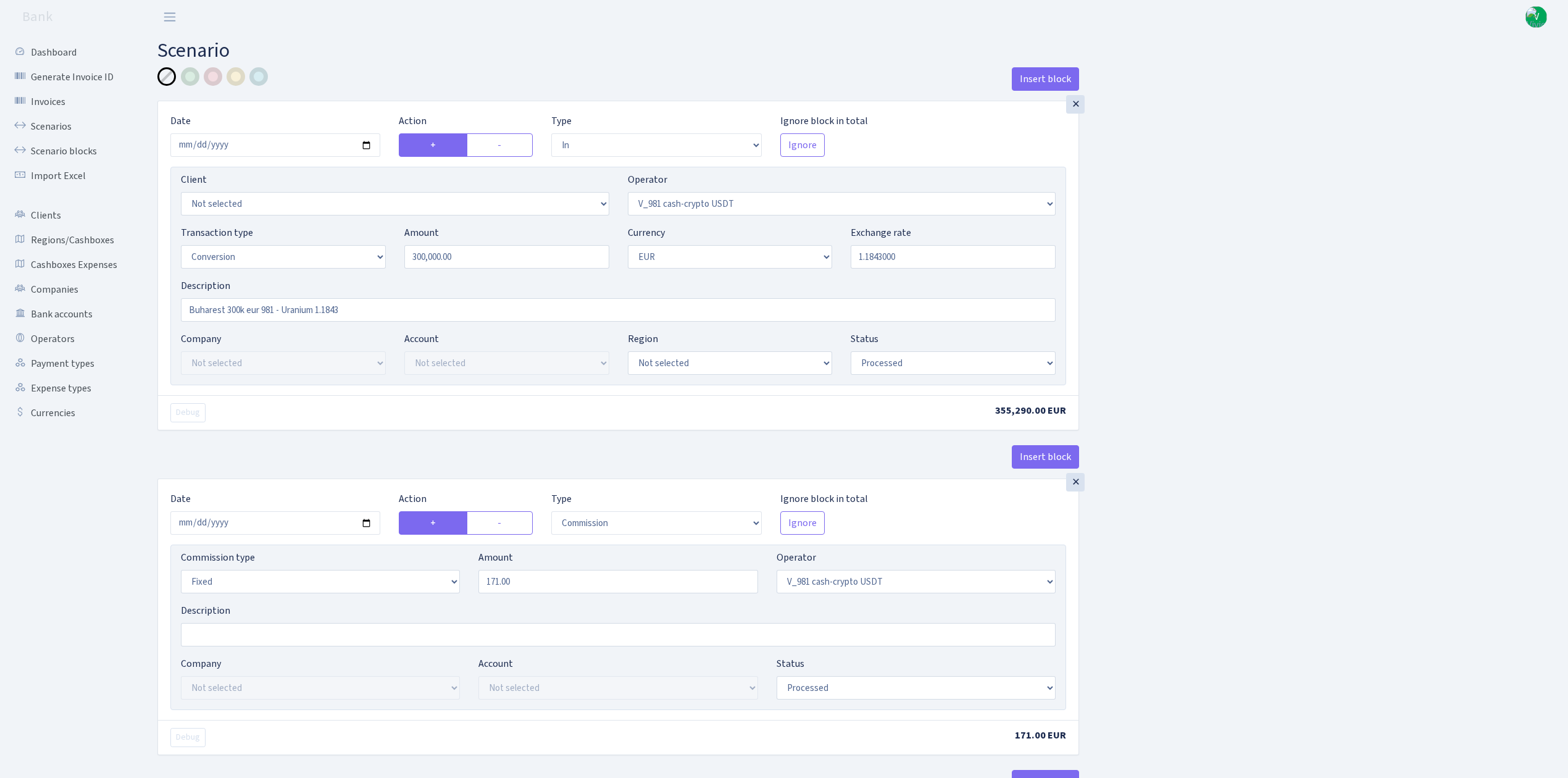
select select "434"
select select "1"
select select "22"
select select "processed"
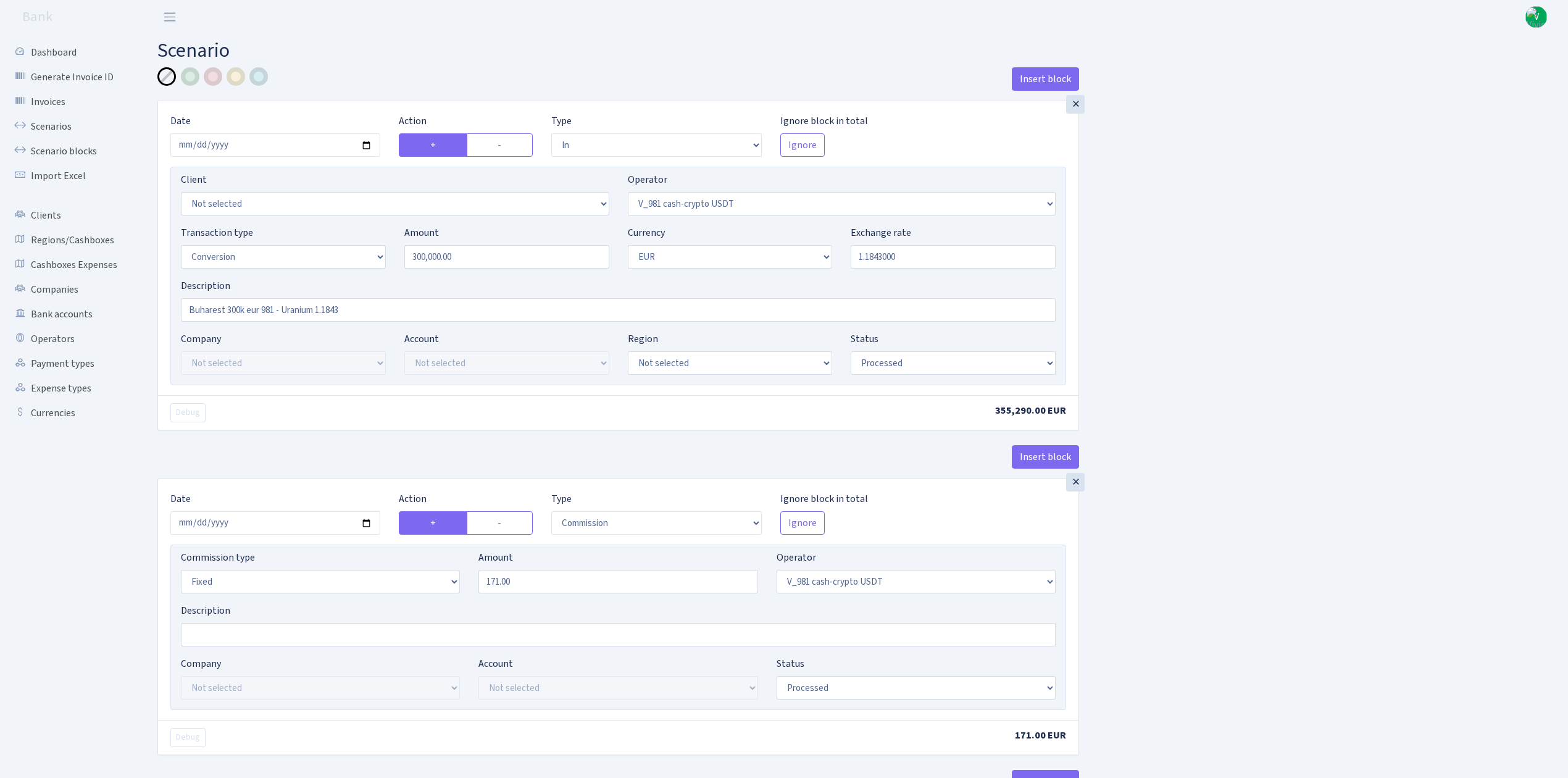
select select "out"
select select "393"
select select "1"
select select "22"
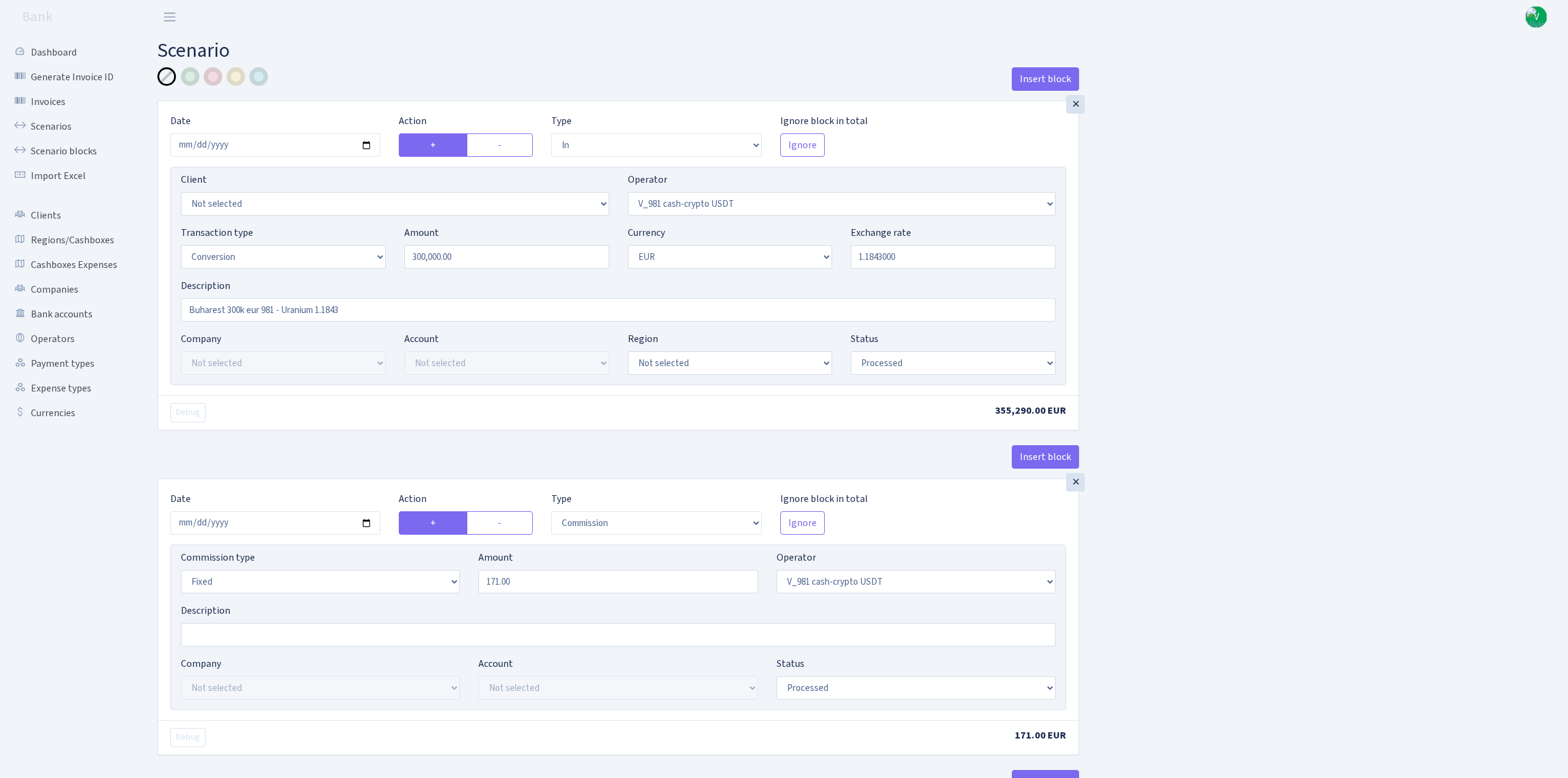
select select "processed"
select select "commission"
select select "fixed"
select select "393"
select select "processed"
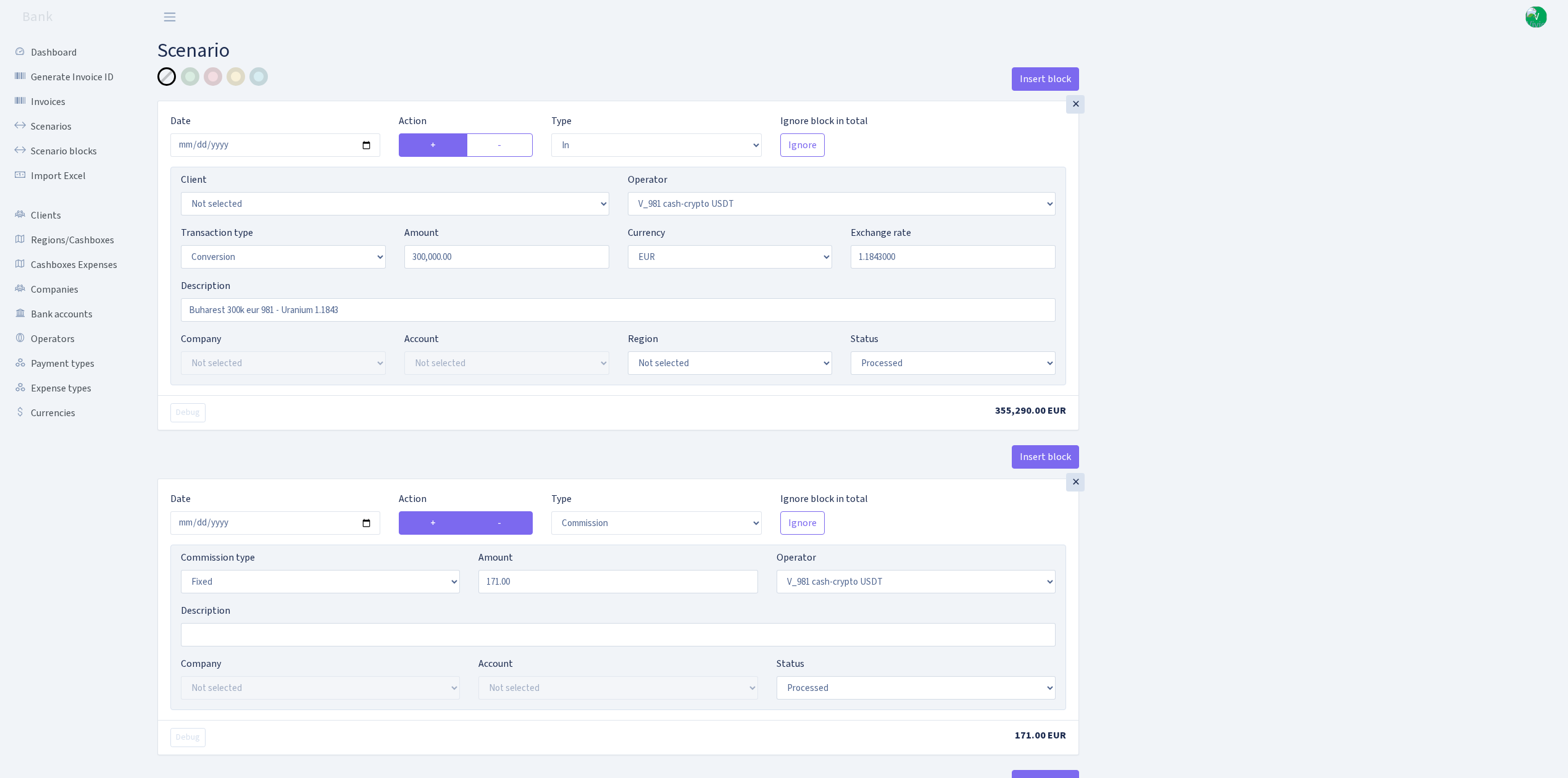
click at [511, 534] on label "-" at bounding box center [499, 522] width 66 height 24
click at [506, 523] on input "-" at bounding box center [502, 520] width 8 height 8
radio input "true"
radio input "false"
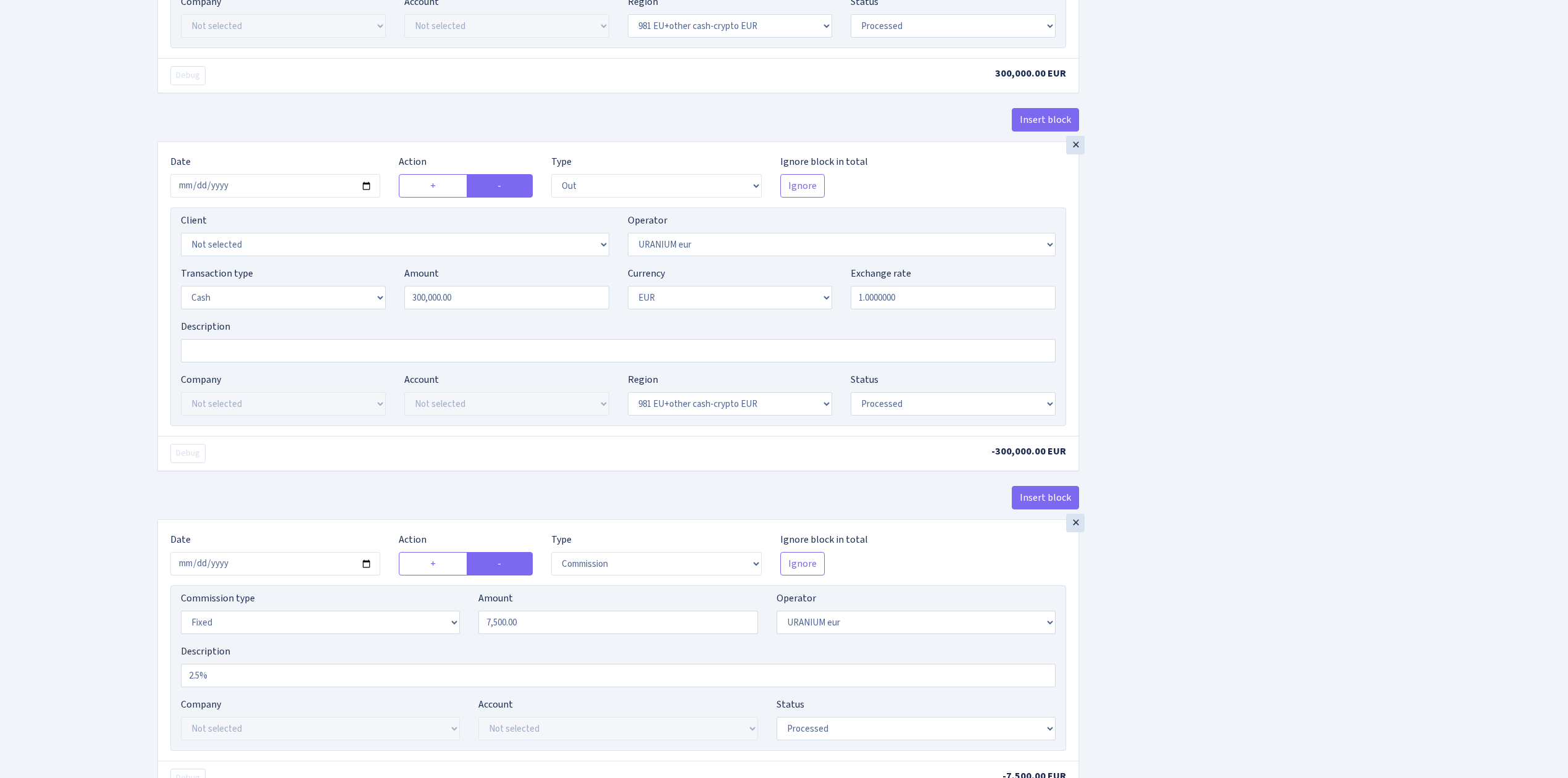
scroll to position [1608, 0]
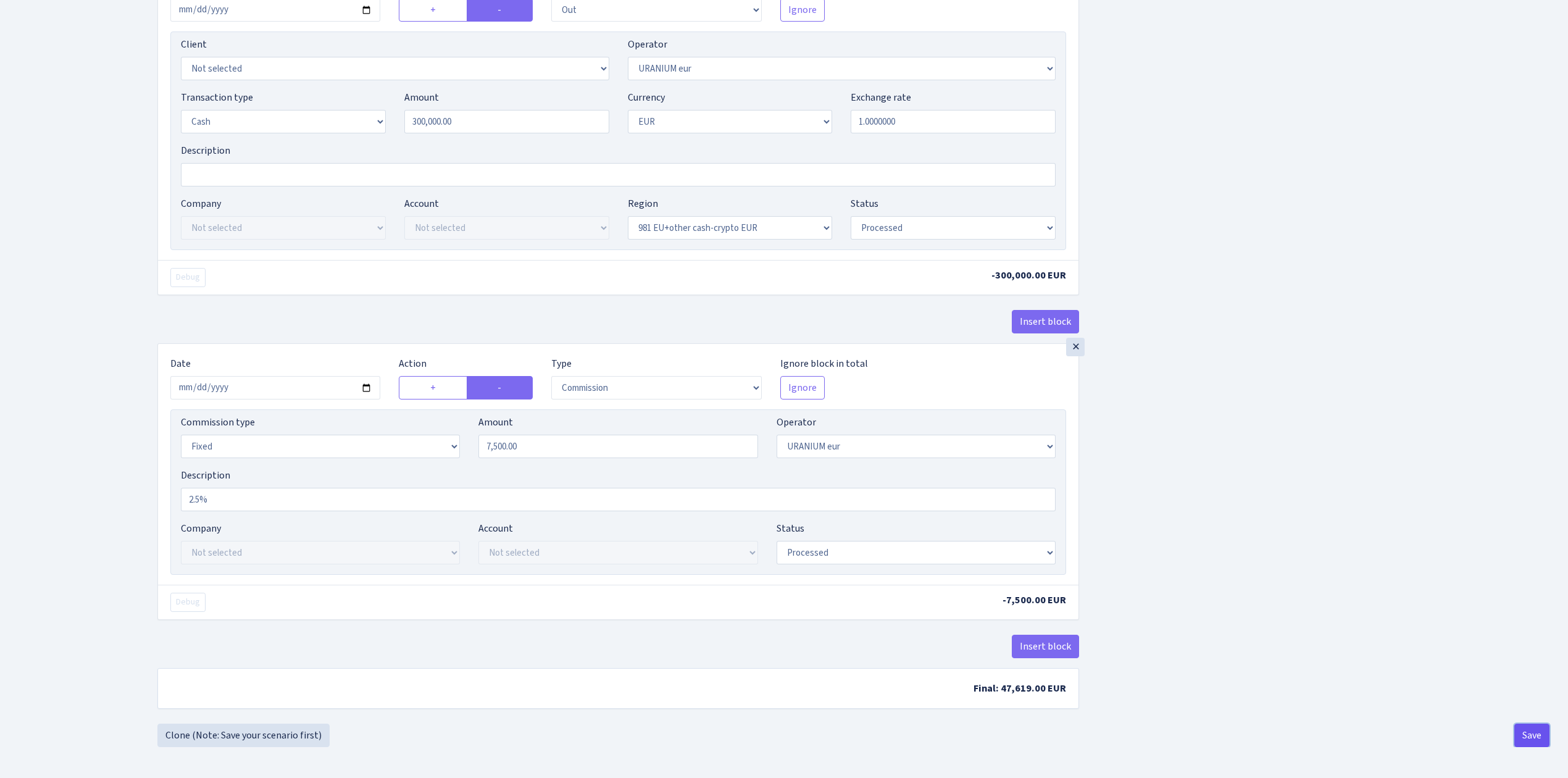
click at [1532, 729] on button "Save" at bounding box center [1532, 735] width 35 height 24
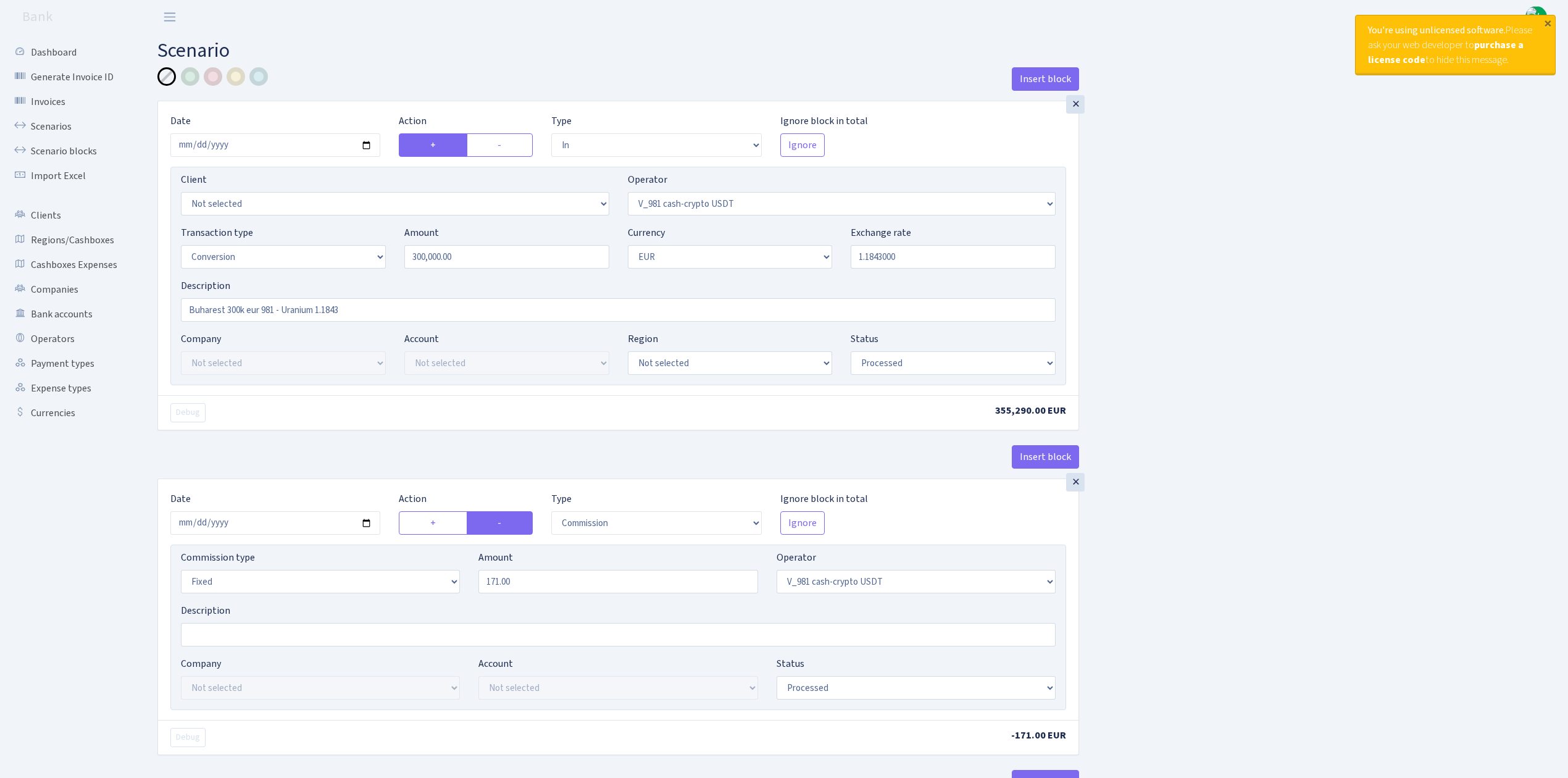
select select "in"
select select "435"
select select "15"
select select "1"
select select "processed"
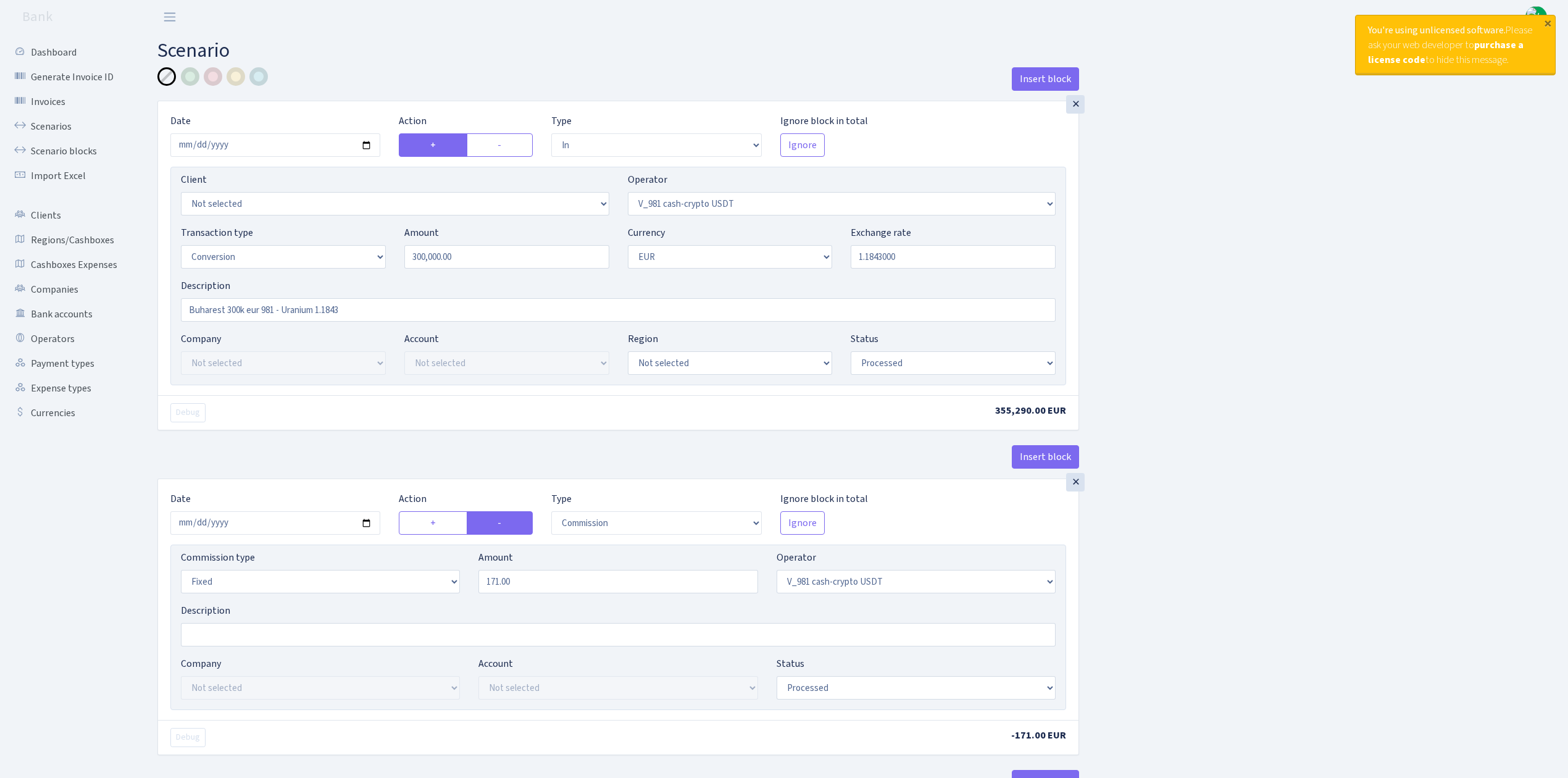
select select "commission"
select select "fixed"
select select "435"
select select "processed"
select select "out"
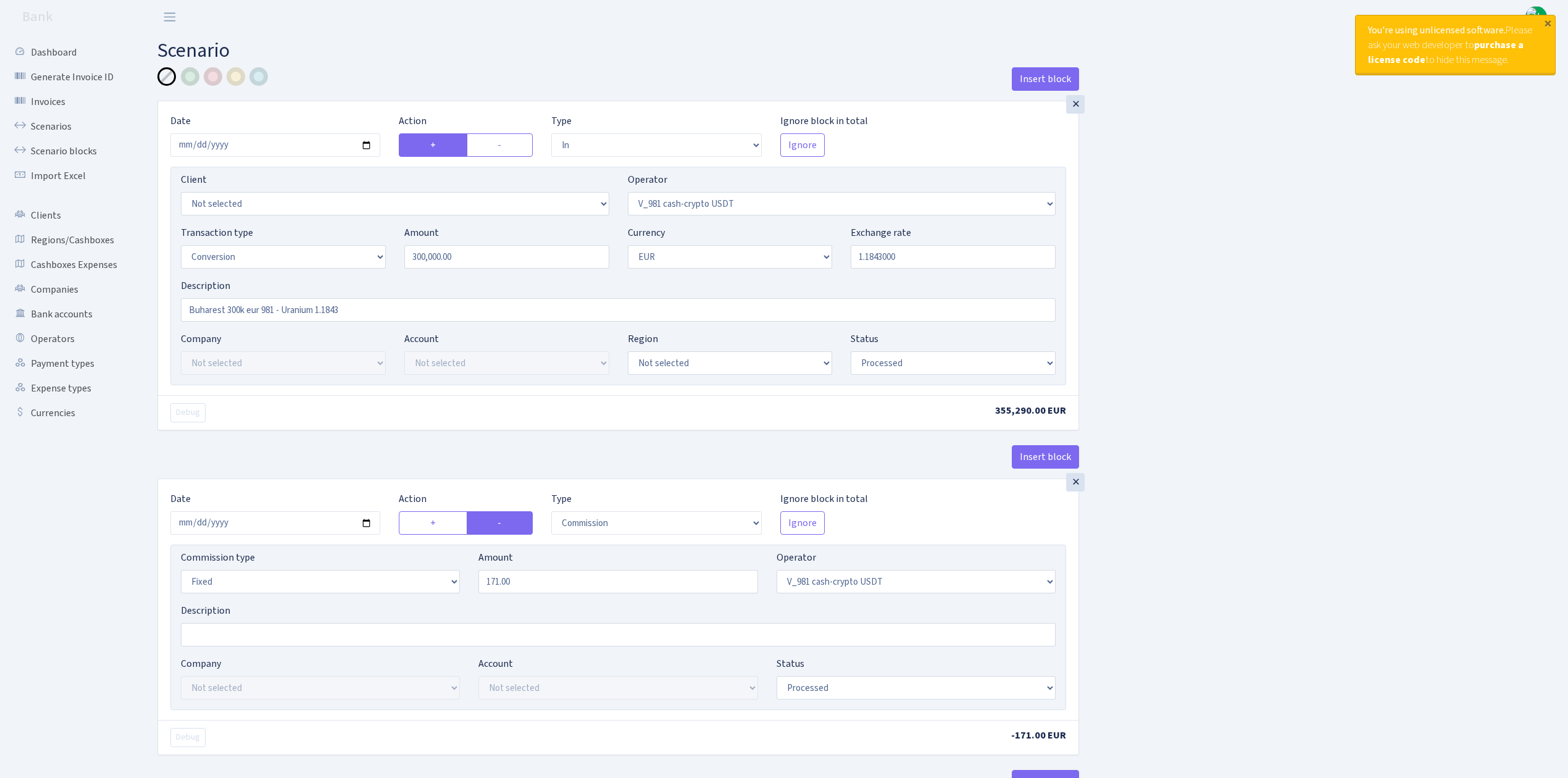
select select "434"
select select "15"
select select "1"
select select "processed"
select select "in"
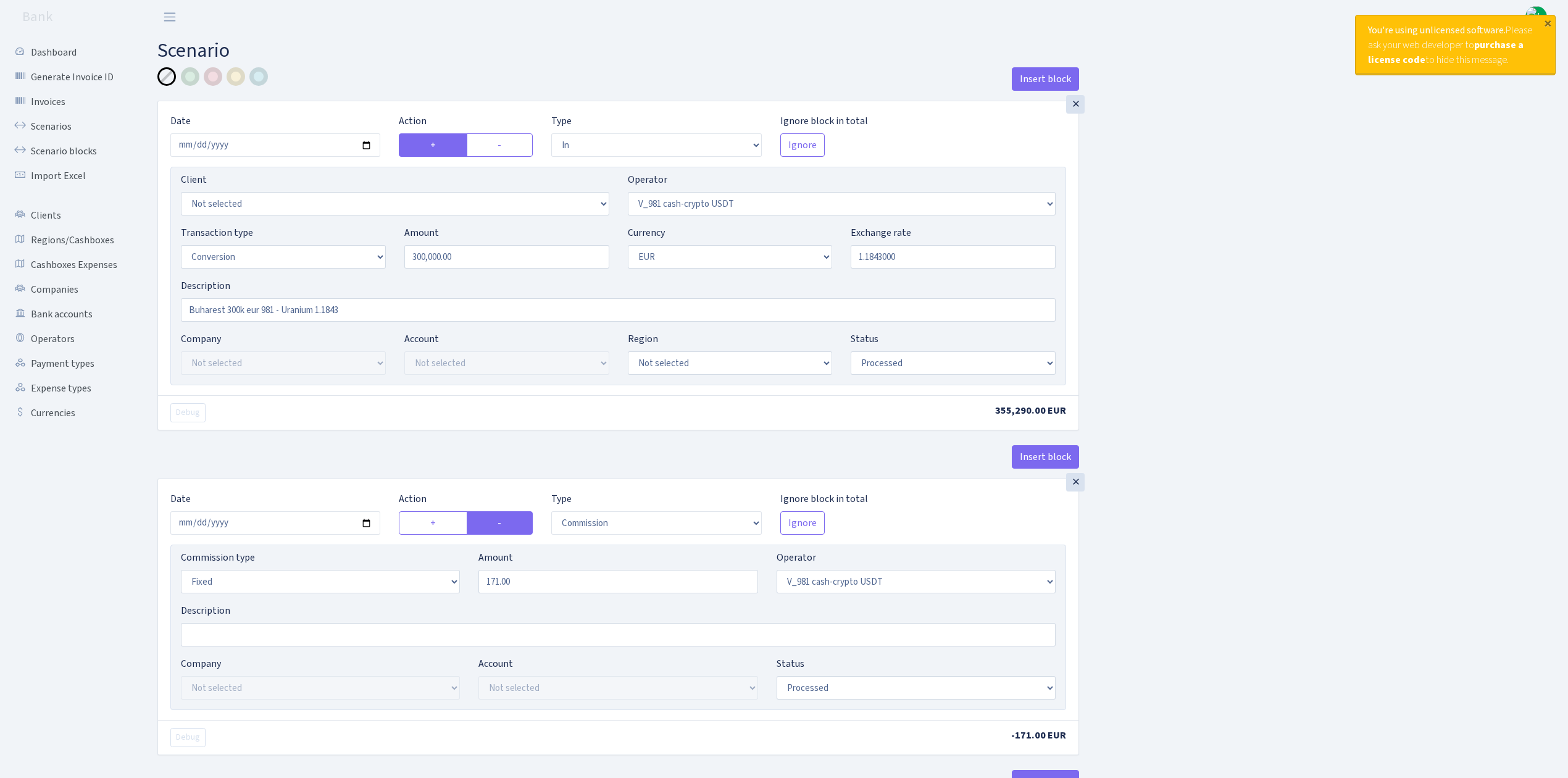
select select "434"
select select "1"
select select "22"
select select "processed"
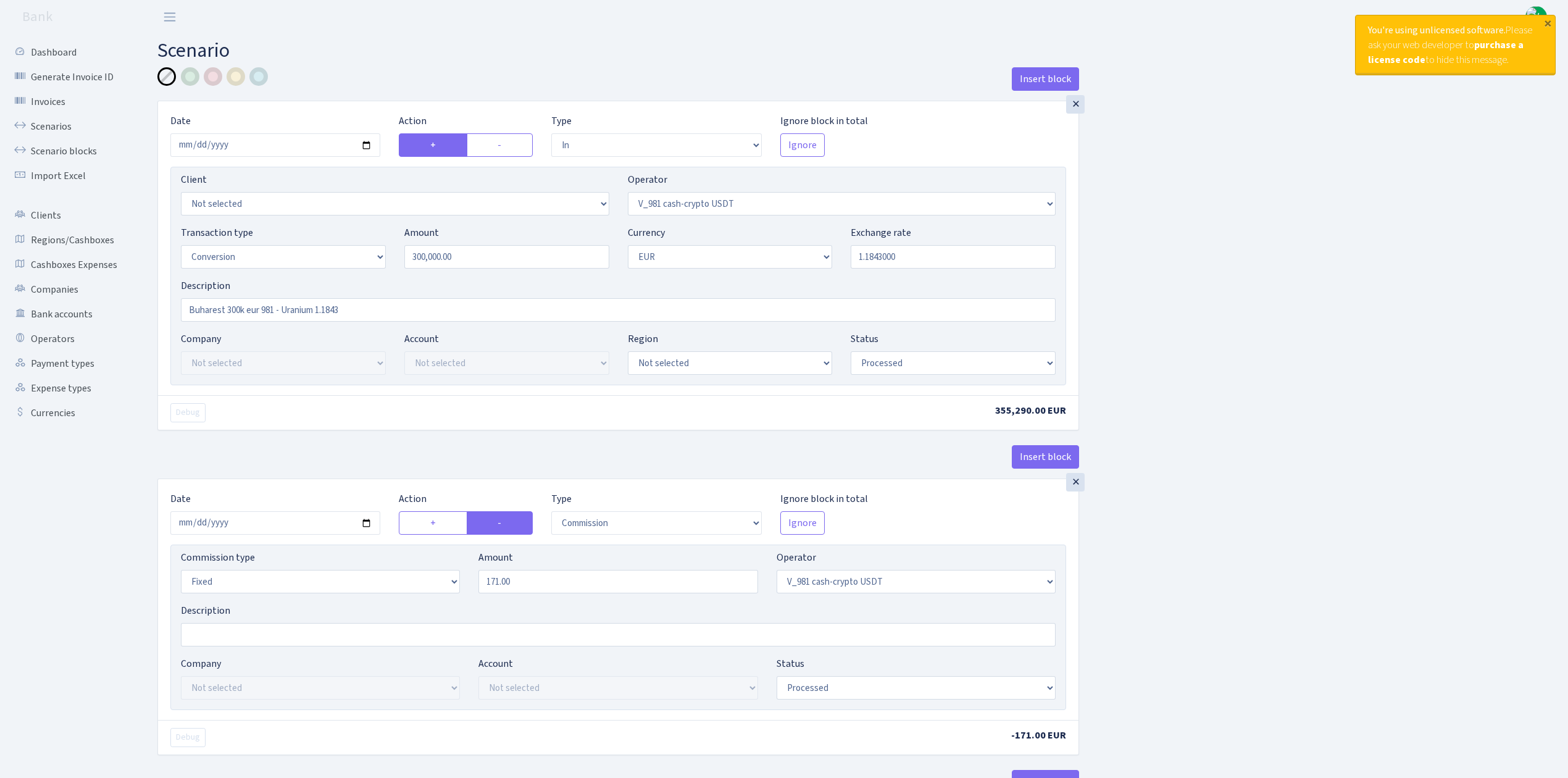
select select "out"
select select "393"
select select "1"
select select "22"
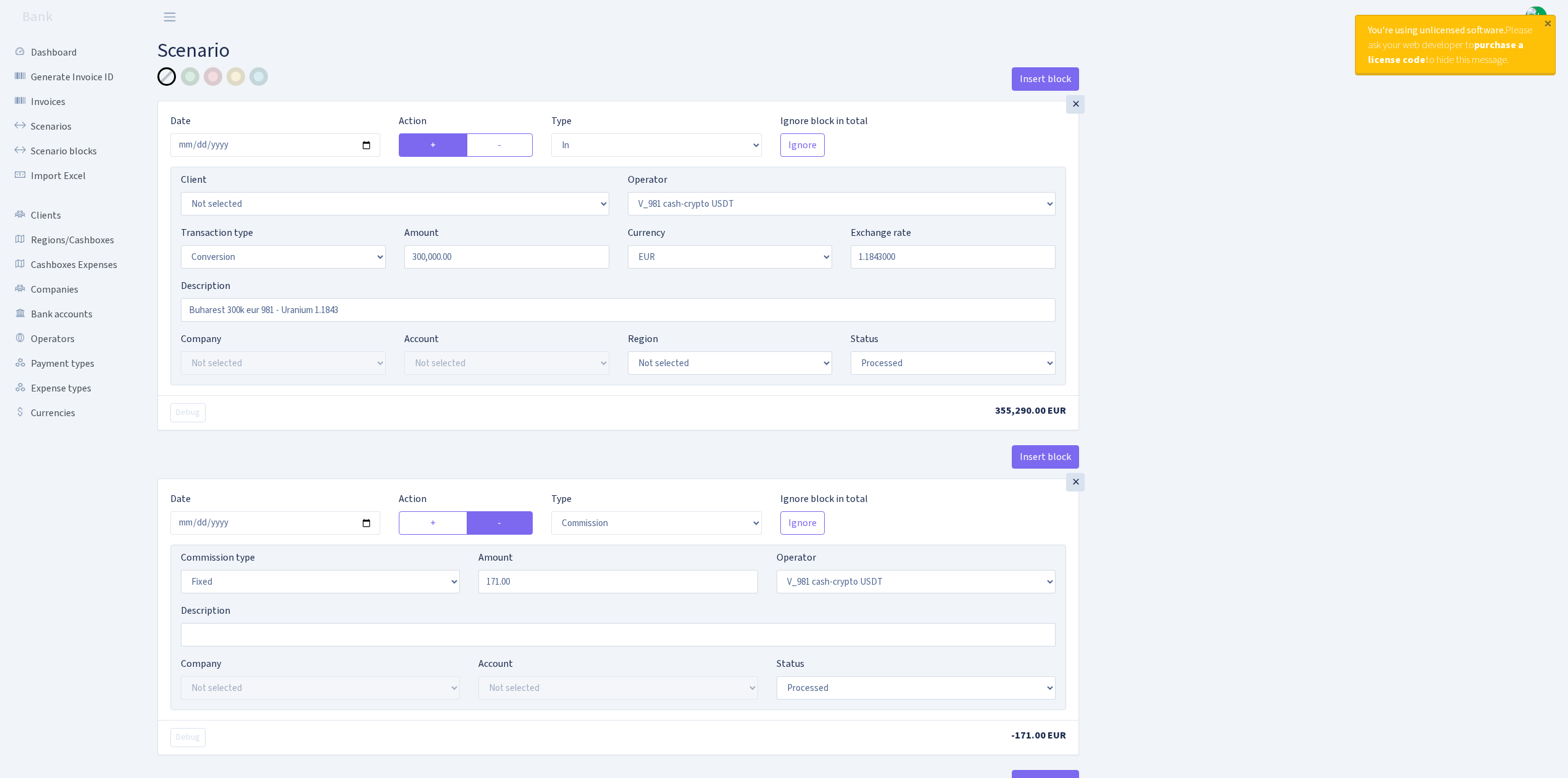
select select "processed"
select select "commission"
select select "fixed"
select select "393"
select select "processed"
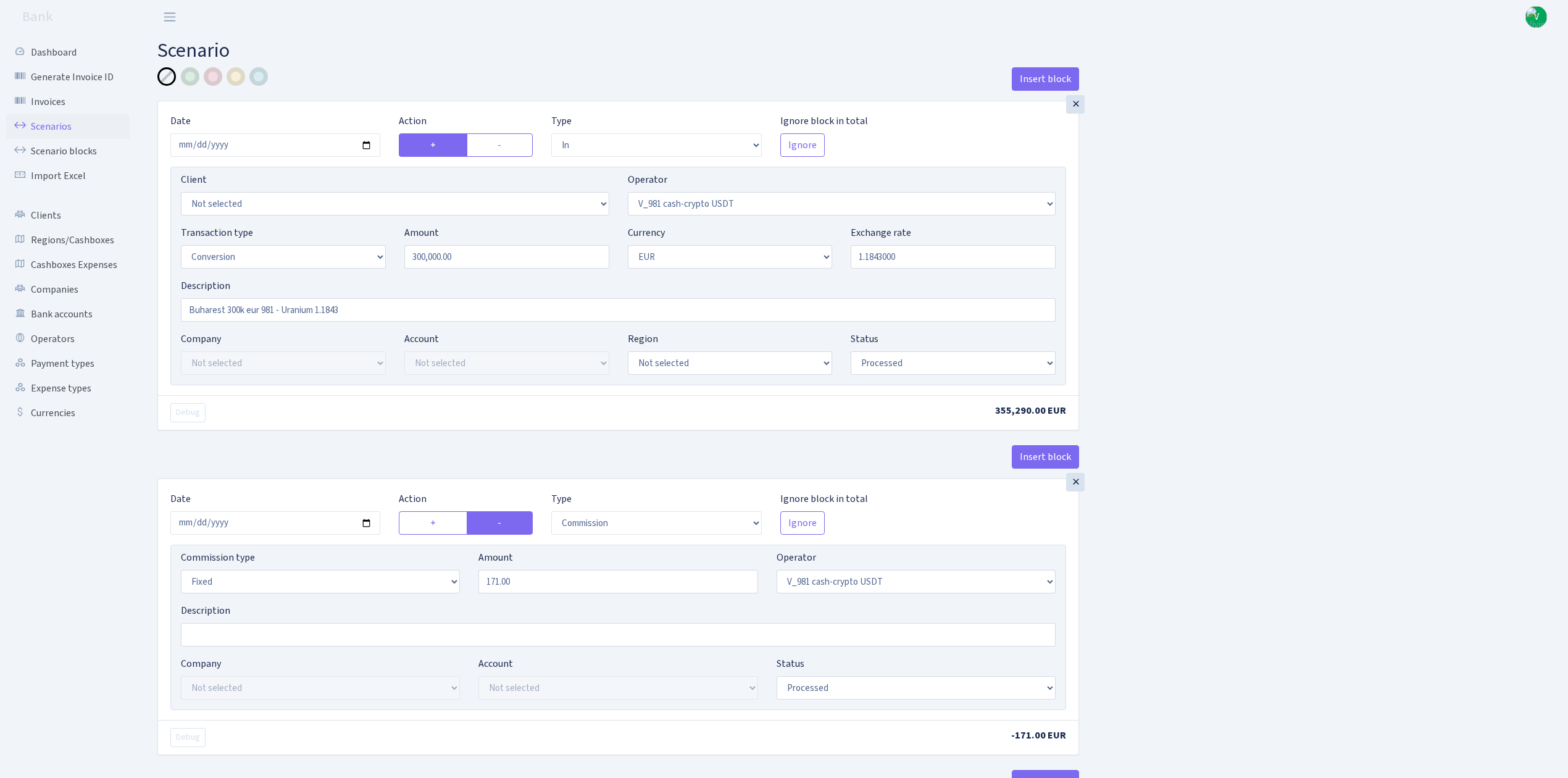
click at [39, 114] on link "Scenarios" at bounding box center [68, 127] width 123 height 25
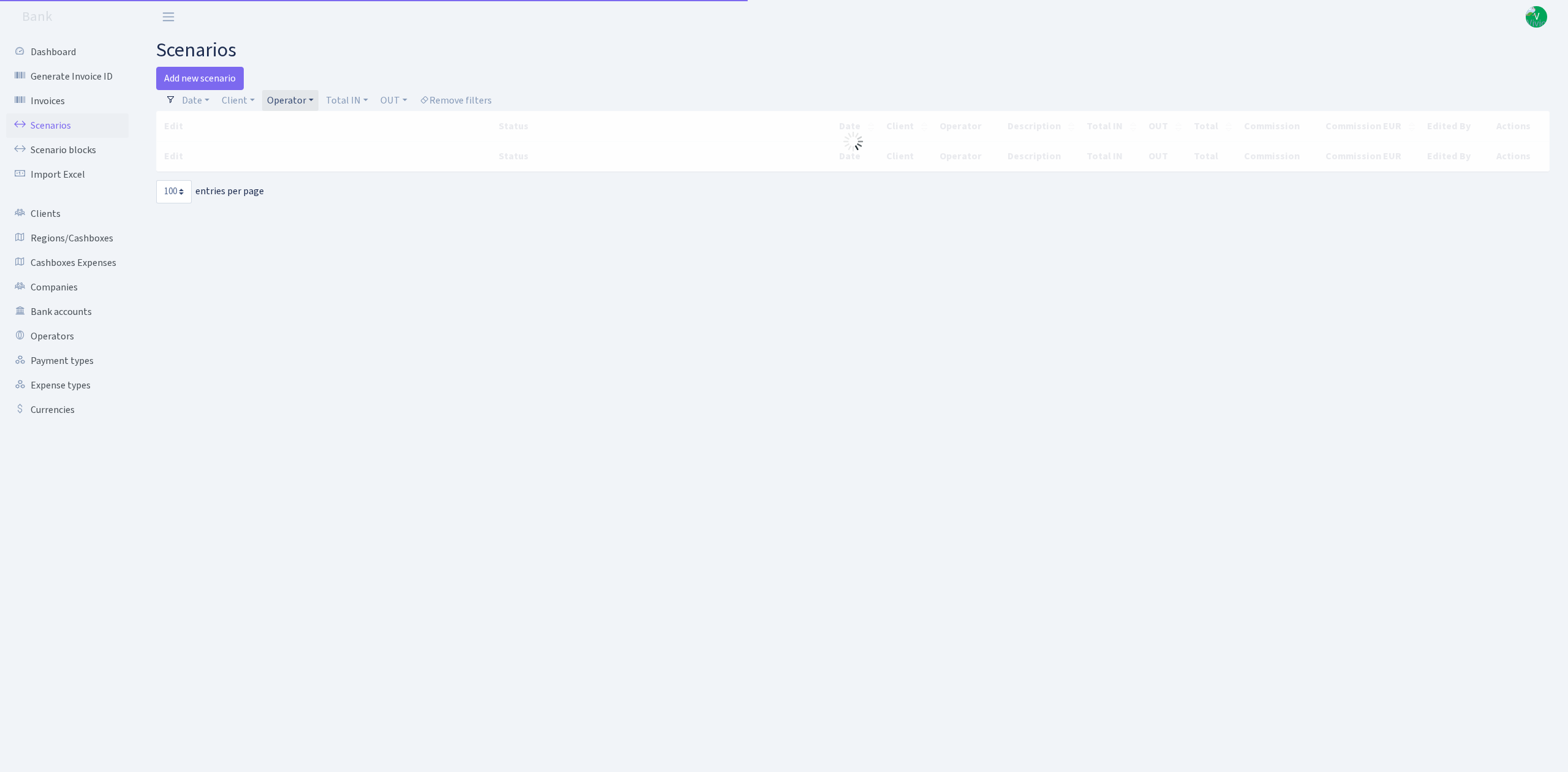
select select "100"
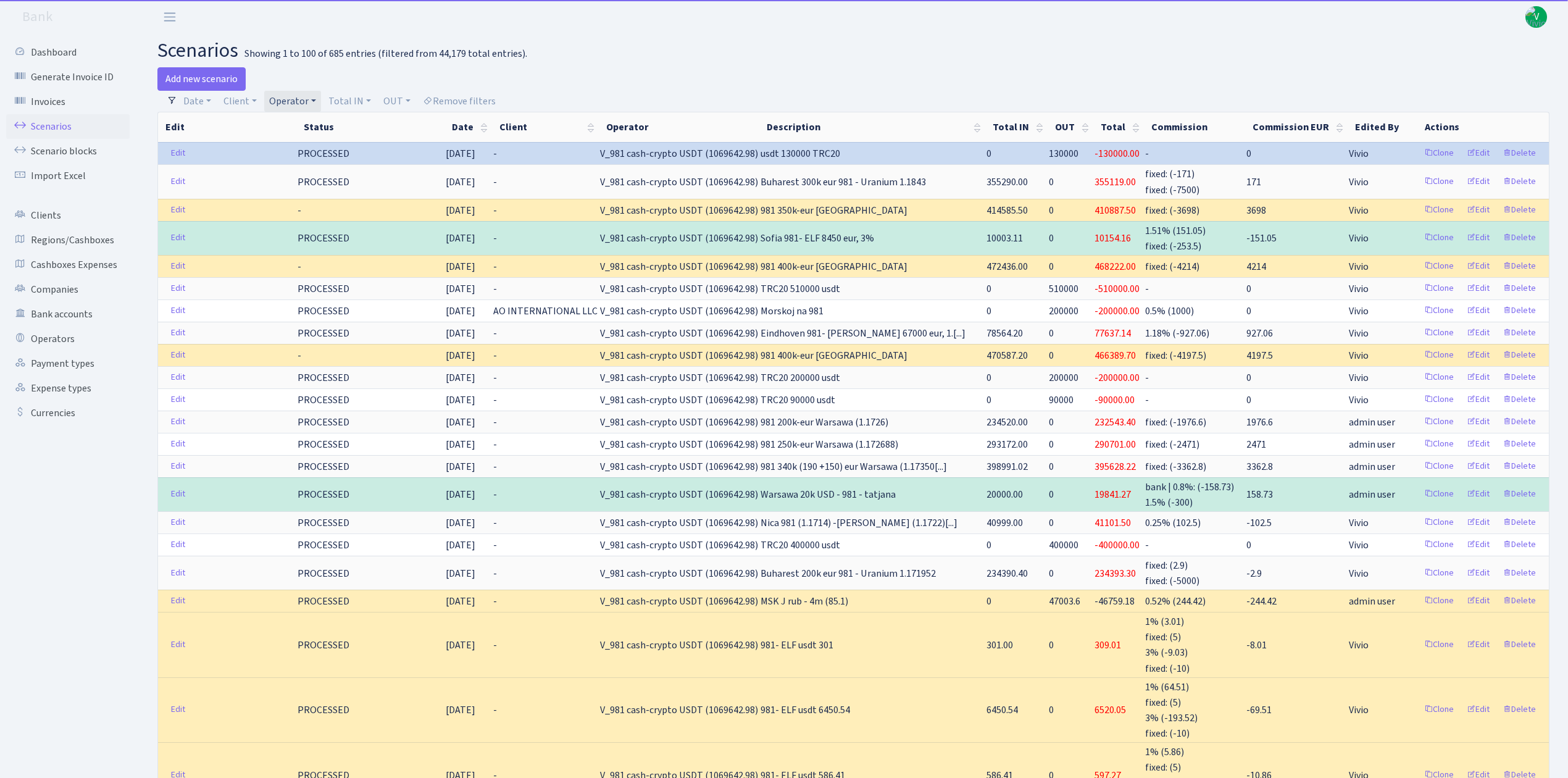
click at [293, 101] on link "Operator" at bounding box center [292, 101] width 57 height 21
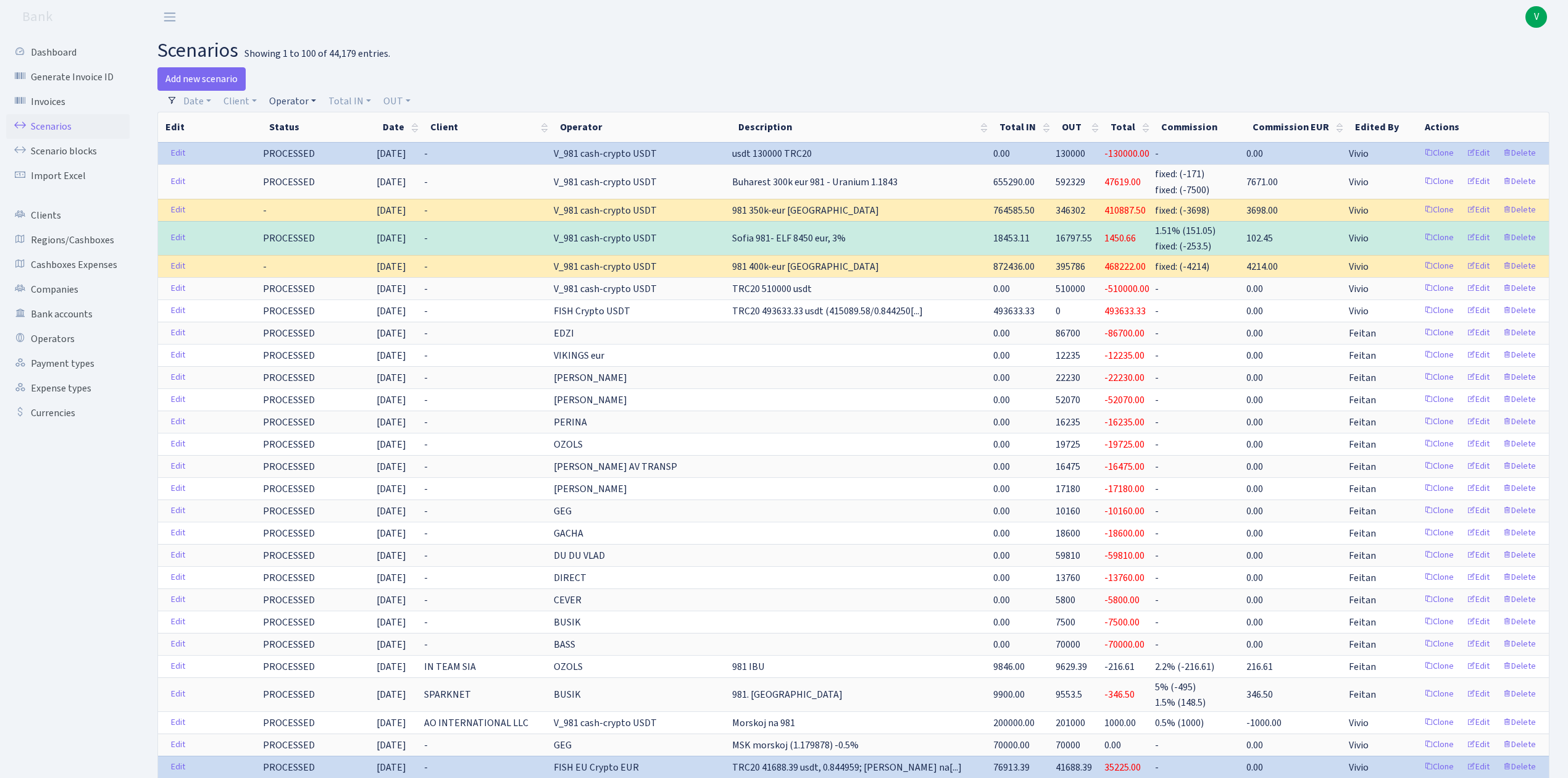
click at [293, 101] on link "Operator" at bounding box center [292, 101] width 57 height 21
click at [274, 100] on link "Operator" at bounding box center [292, 101] width 57 height 21
click at [305, 146] on input "search" at bounding box center [313, 145] width 90 height 19
type input "morskoj"
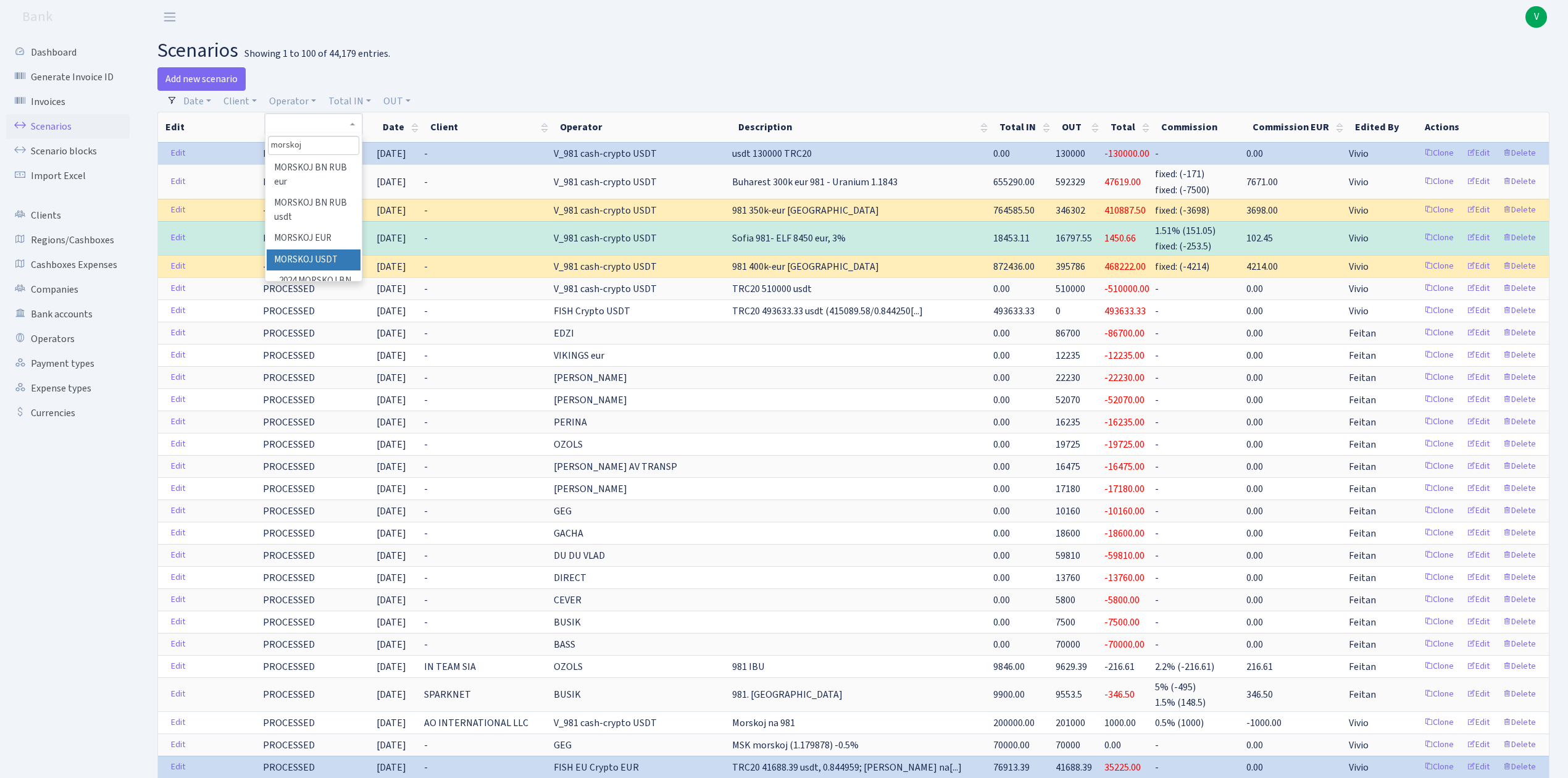
click at [318, 257] on li "MORSKOJ USDT" at bounding box center [313, 260] width 93 height 21
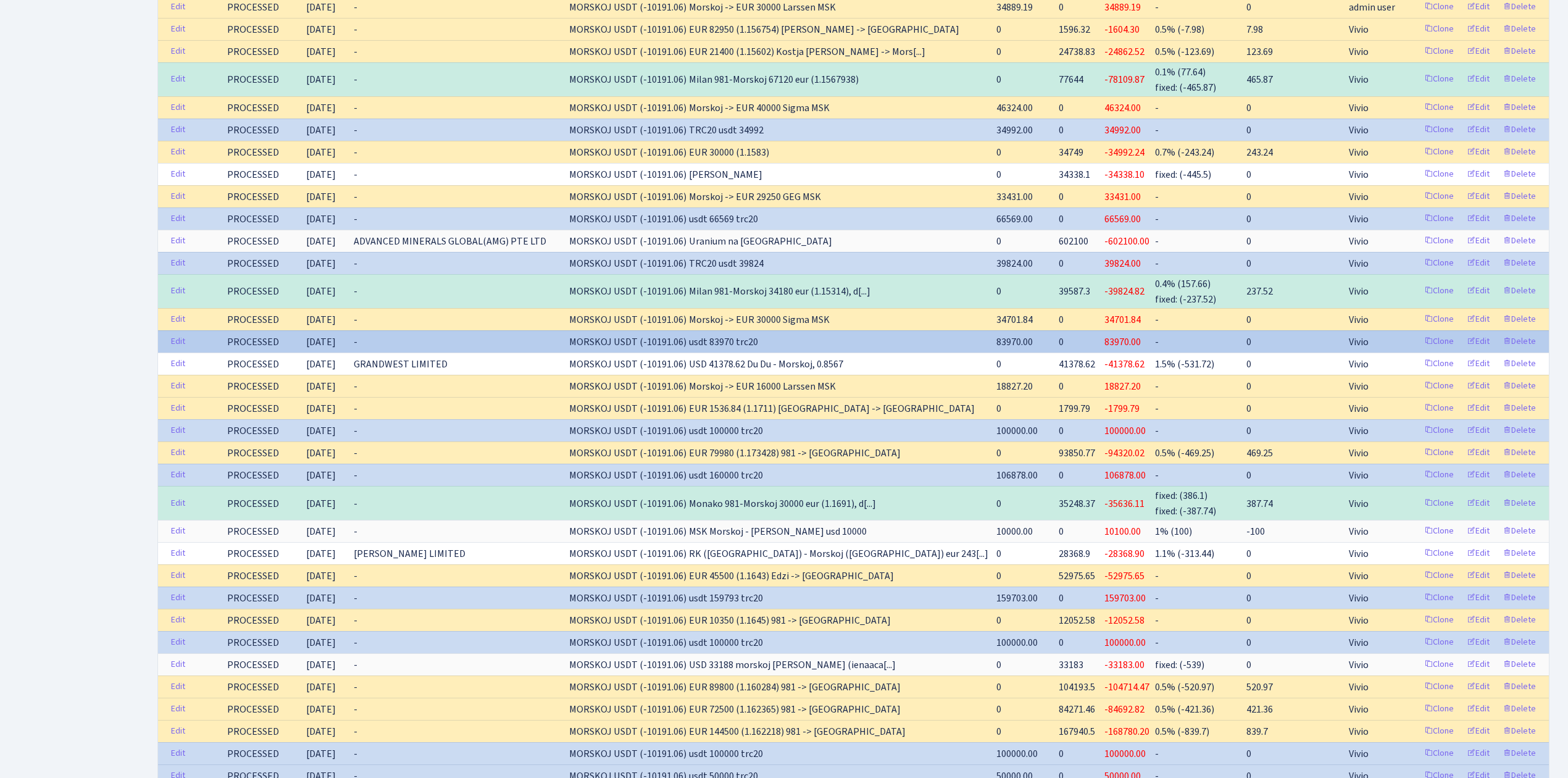
scroll to position [1317, 0]
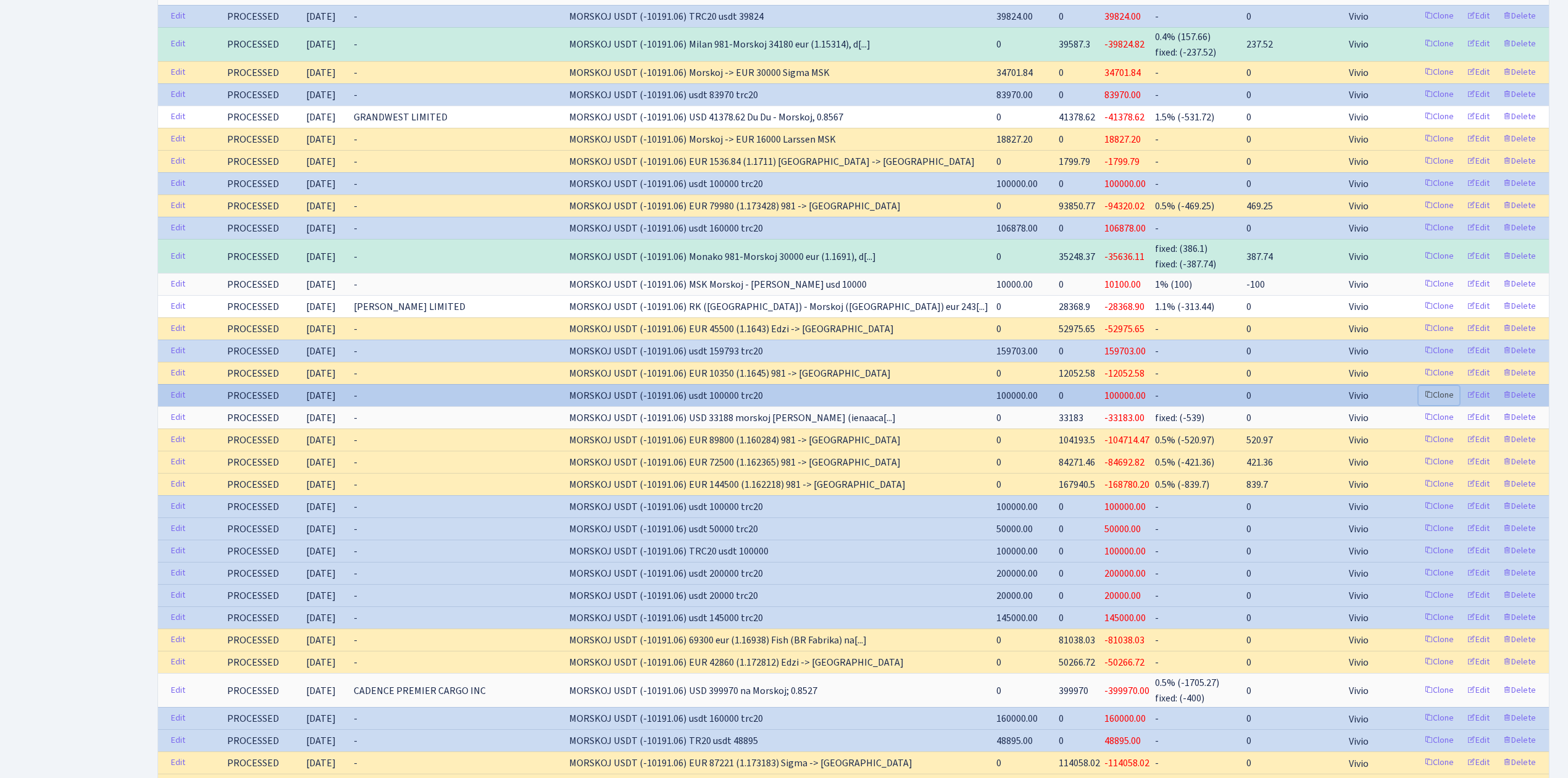
click at [1436, 405] on link "Clone" at bounding box center [1440, 395] width 41 height 19
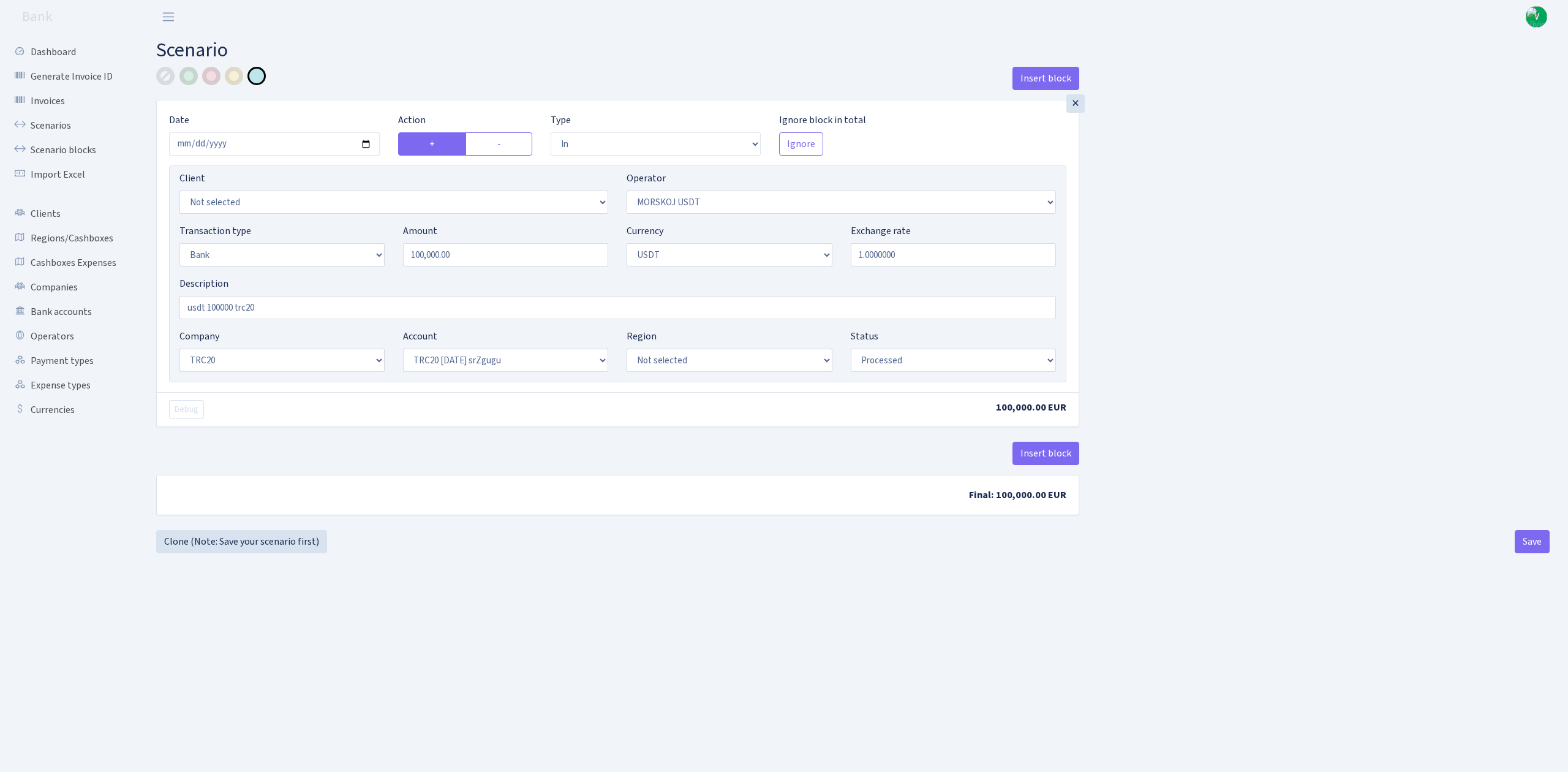
select select "in"
select select "324"
select select "2"
select select "6"
select select "20"
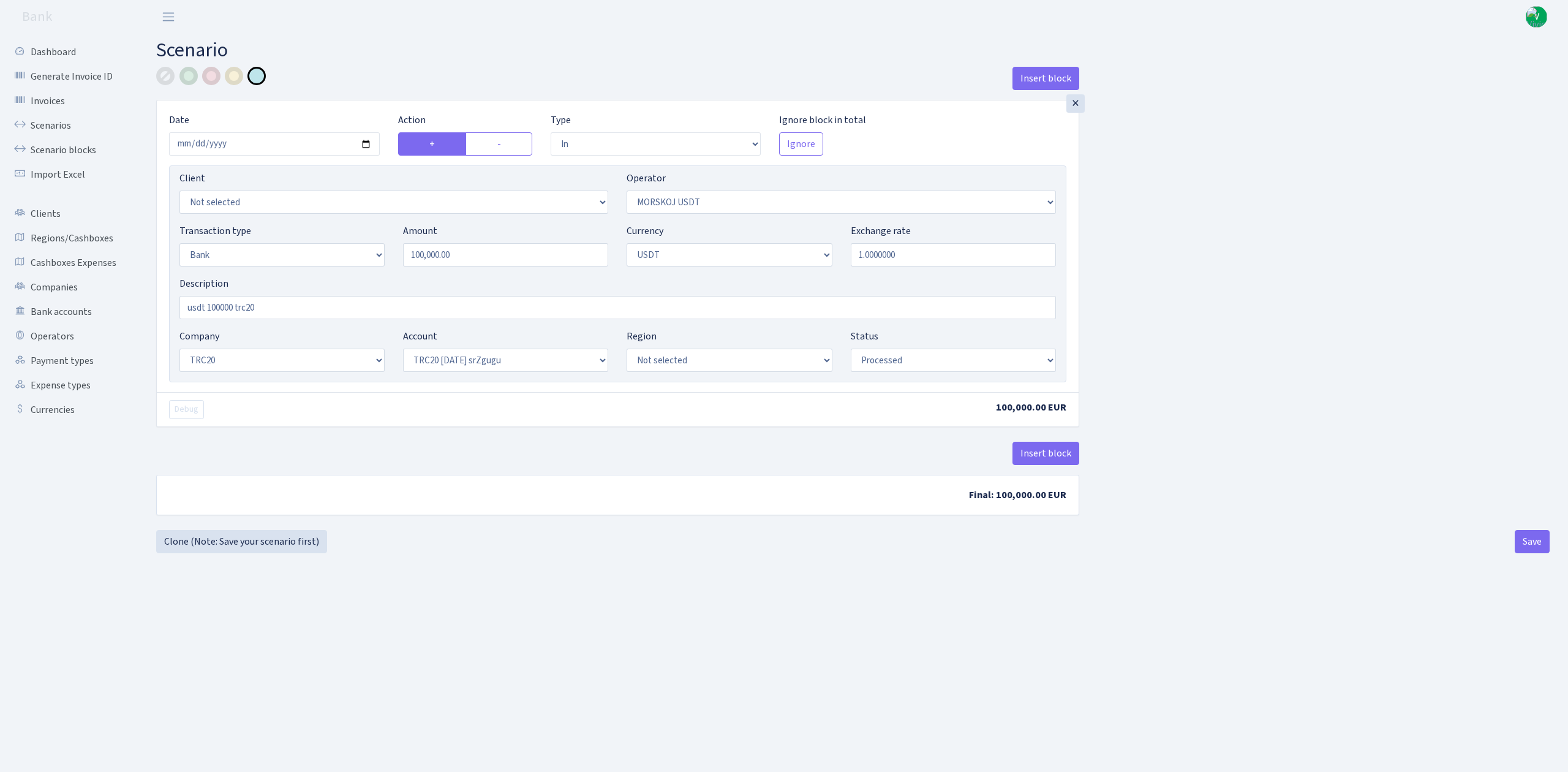
select select "61"
select select "processed"
click at [365, 144] on input "[DATE]" at bounding box center [274, 144] width 211 height 24
type input "[DATE]"
drag, startPoint x: 482, startPoint y: 262, endPoint x: 353, endPoint y: 221, distance: 135.4
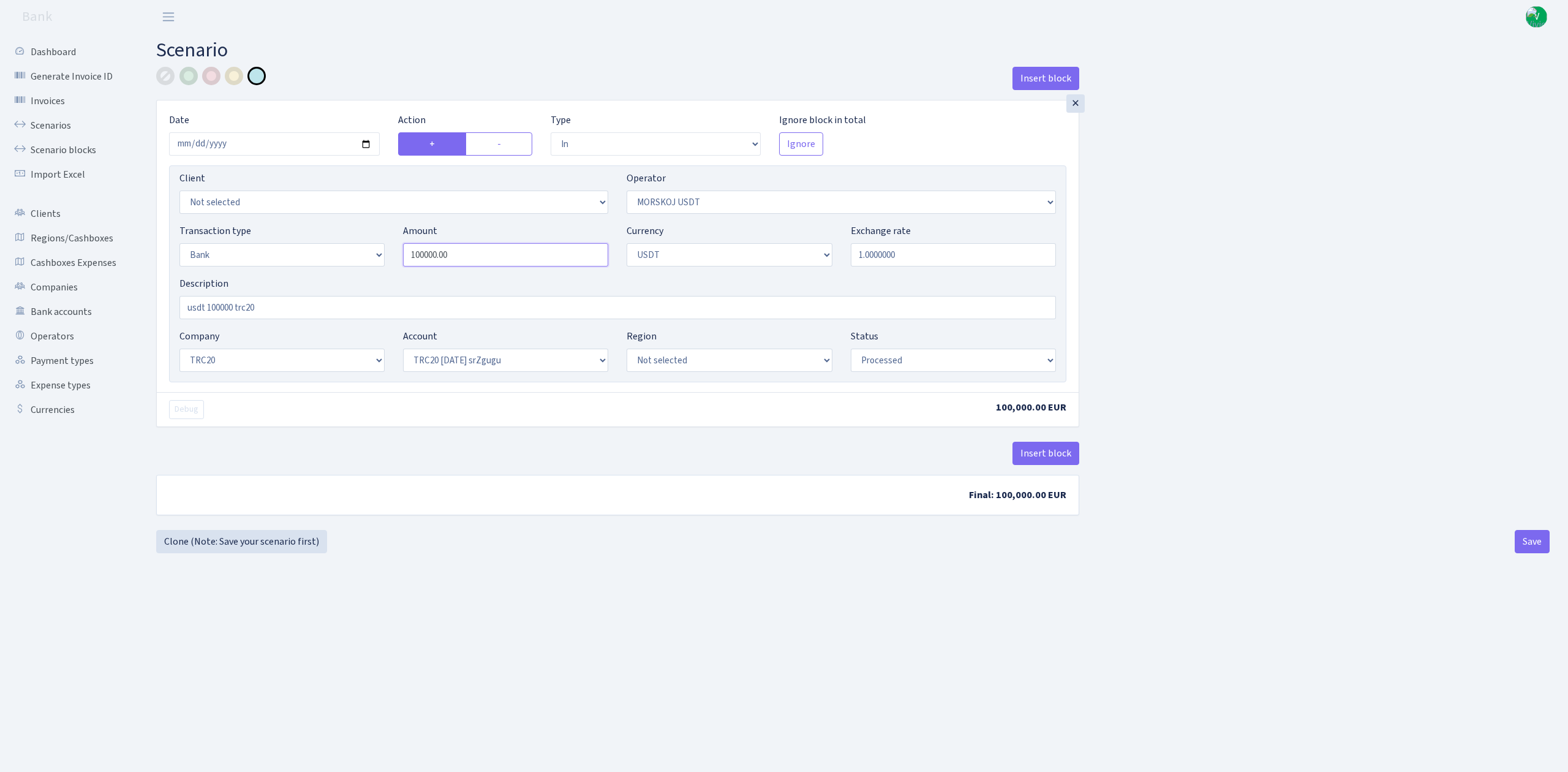
click at [358, 225] on div "Transaction type Not selected 981 ELF FISH crypto [PERSON_NAME] MM-BALTIC eur U…" at bounding box center [618, 250] width 895 height 53
click at [203, 311] on input "usdt 100000 trc20" at bounding box center [618, 307] width 877 height 24
type input "120,000.00"
click at [220, 305] on input "usdt 100000 trc20" at bounding box center [618, 307] width 877 height 24
type input "usdt 120000 trc20"
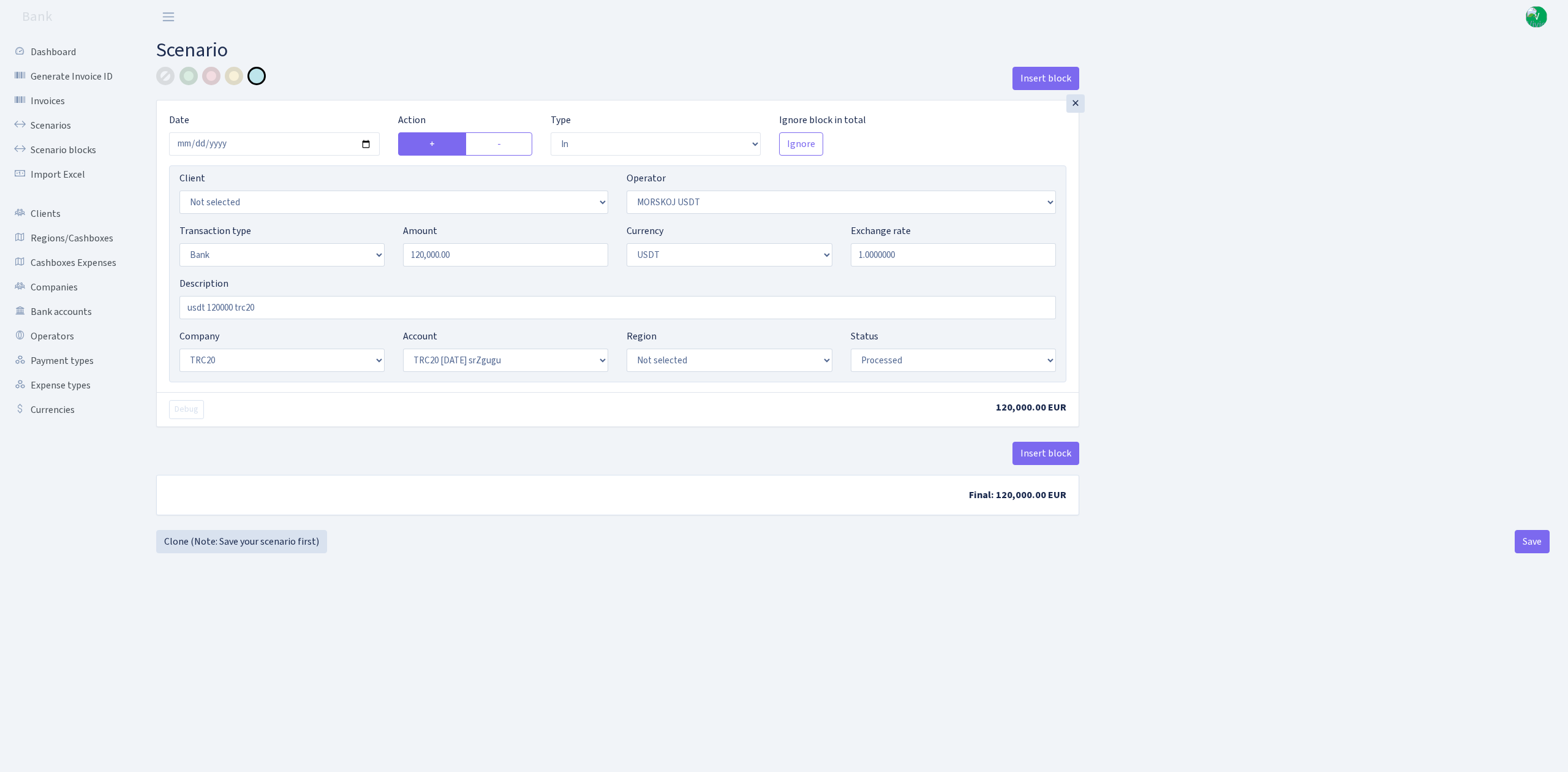
click at [628, 511] on b "Final: 120,000.00 EUR" at bounding box center [617, 495] width 922 height 39
click at [1530, 539] on button "Save" at bounding box center [1532, 541] width 35 height 24
select select "in"
select select "324"
select select "2"
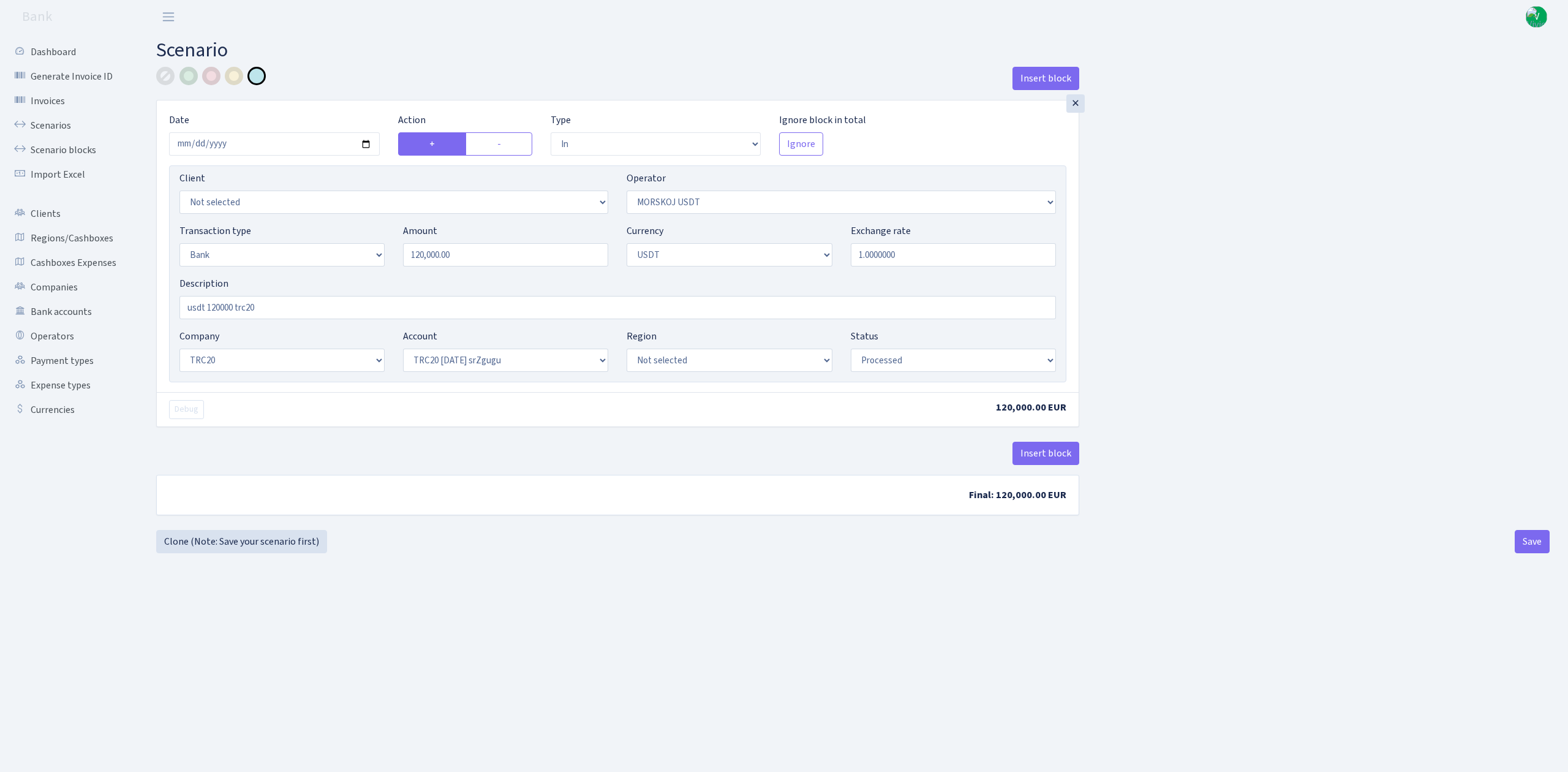
select select "6"
select select "20"
select select "61"
select select "processed"
click at [73, 126] on link "Scenarios" at bounding box center [68, 126] width 122 height 24
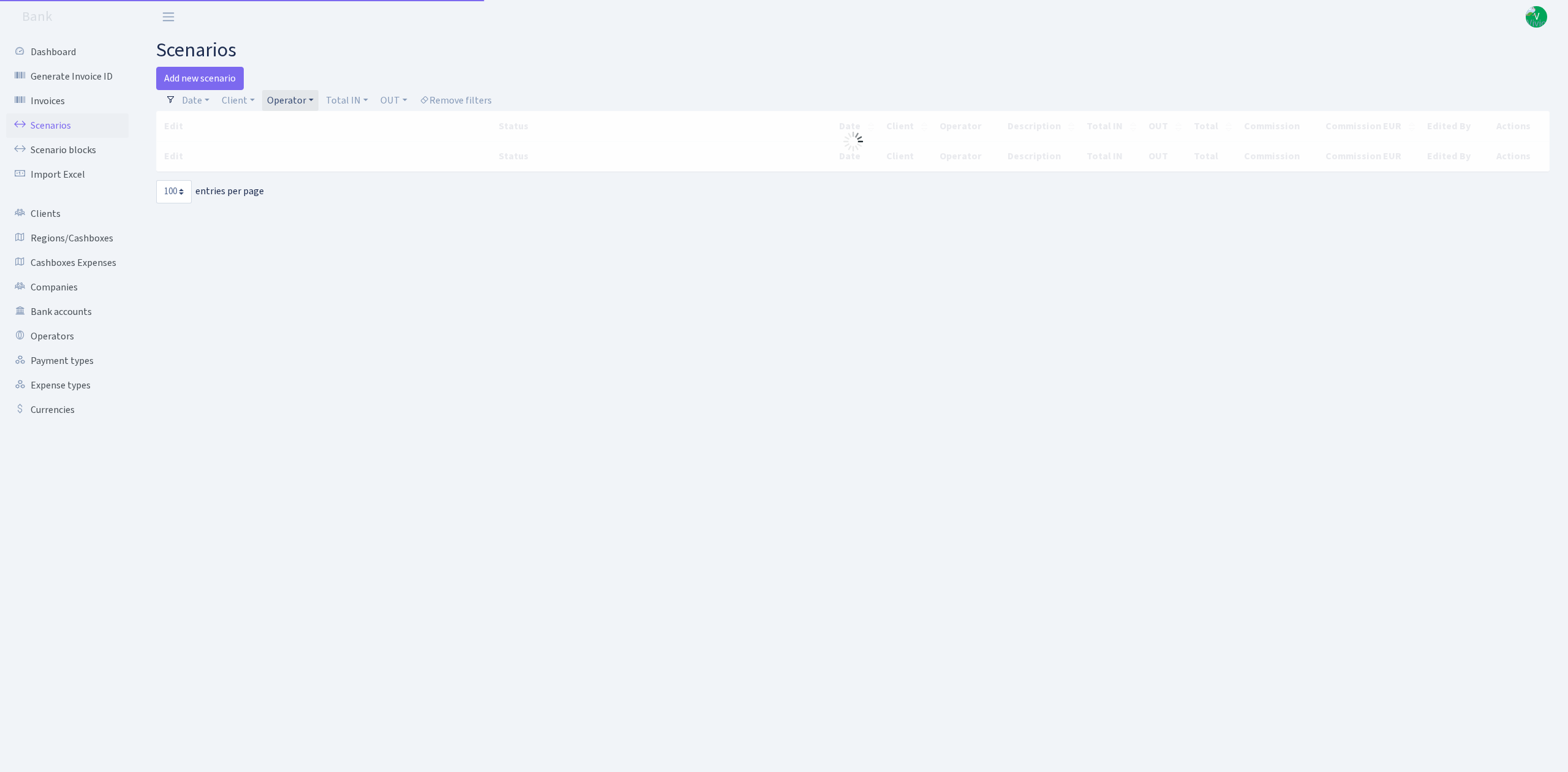
select select "100"
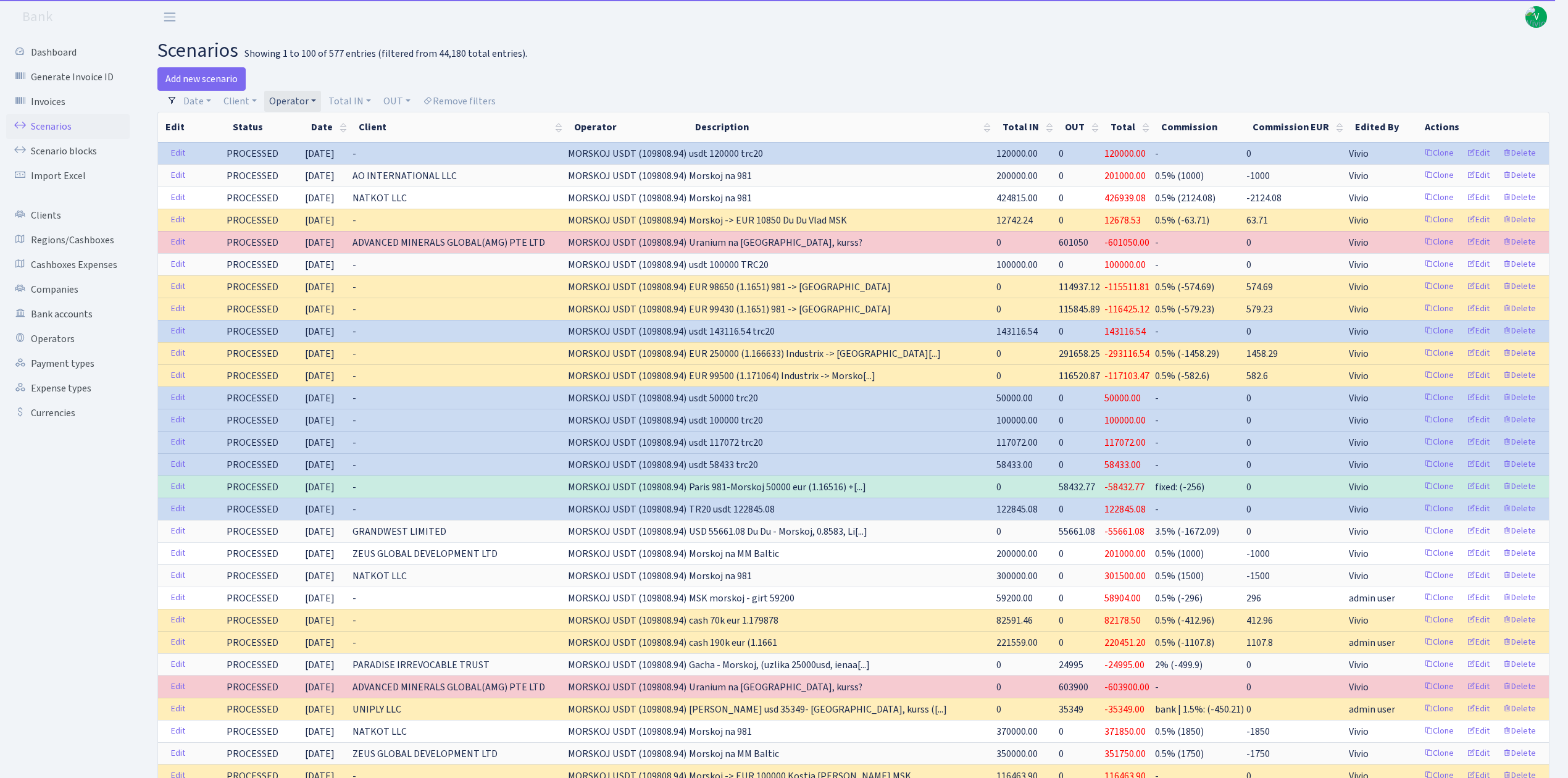
click at [280, 93] on link "Operator" at bounding box center [292, 101] width 57 height 21
click at [316, 103] on li "MORSKOJ EUR" at bounding box center [313, 92] width 93 height 21
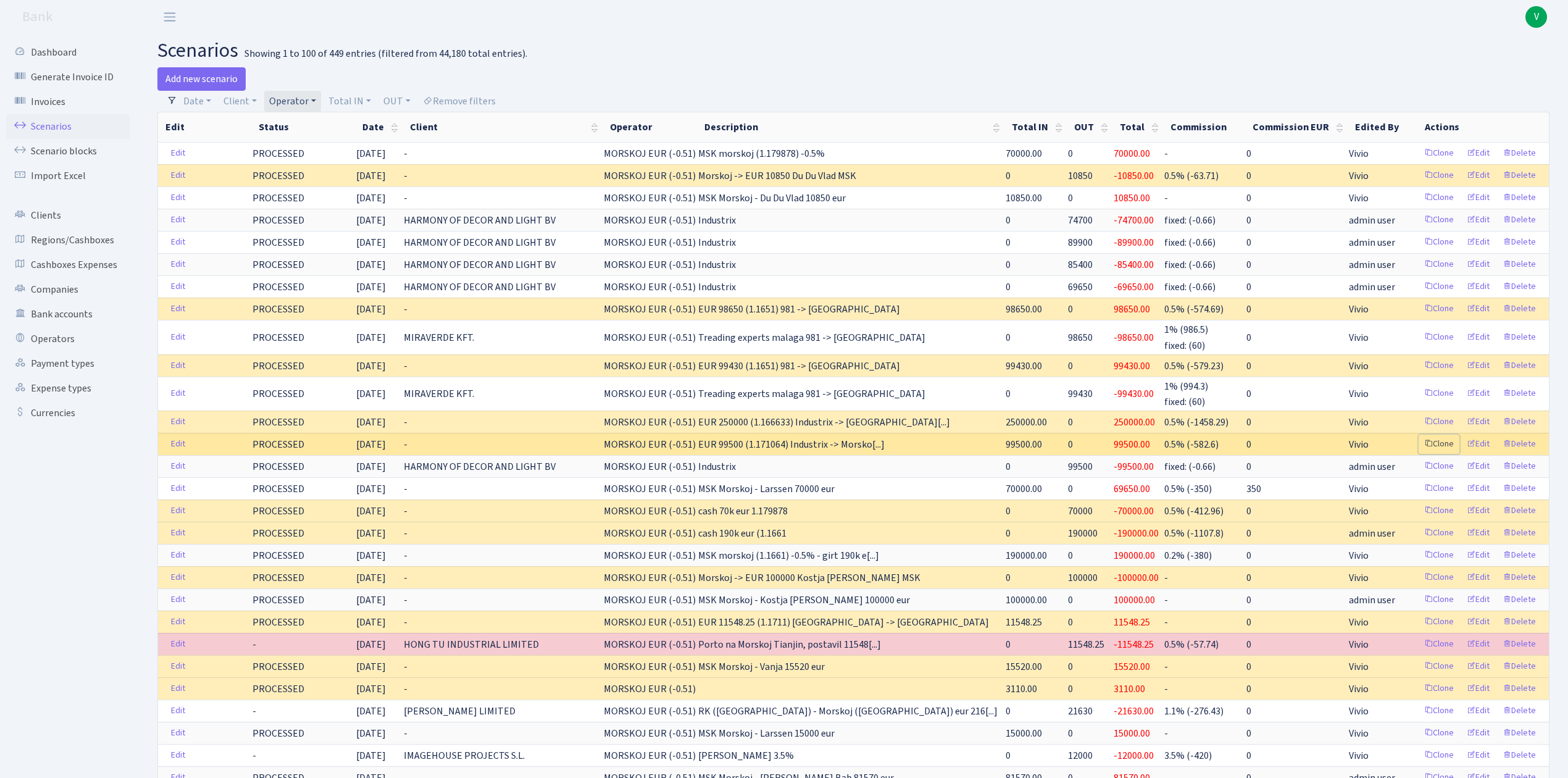
click at [1442, 444] on link "Clone" at bounding box center [1440, 443] width 41 height 19
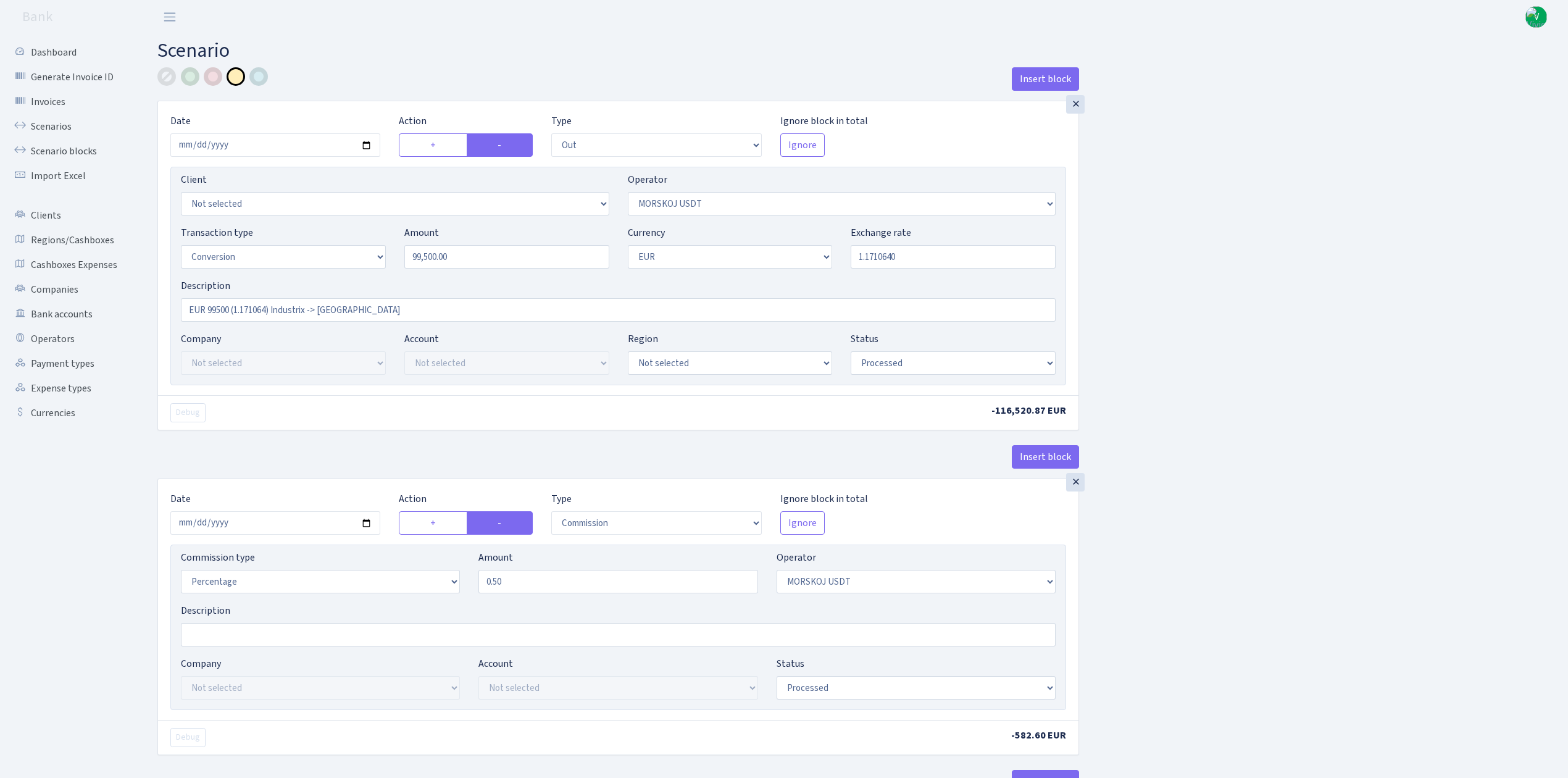
select select "out"
select select "324"
select select "15"
select select "1"
select select "processed"
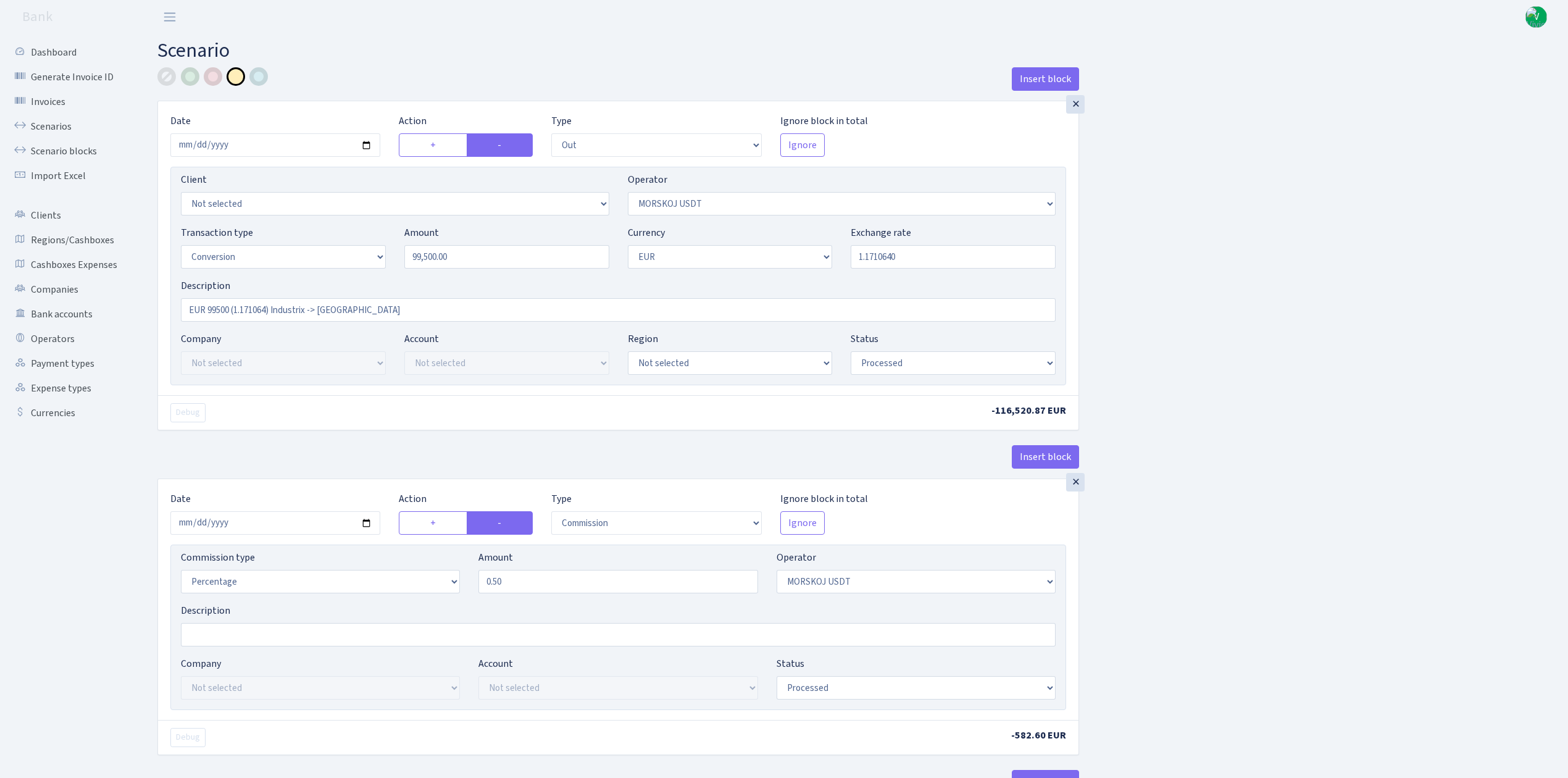
select select "commission"
select select "324"
select select "processed"
select select "in"
select select "323"
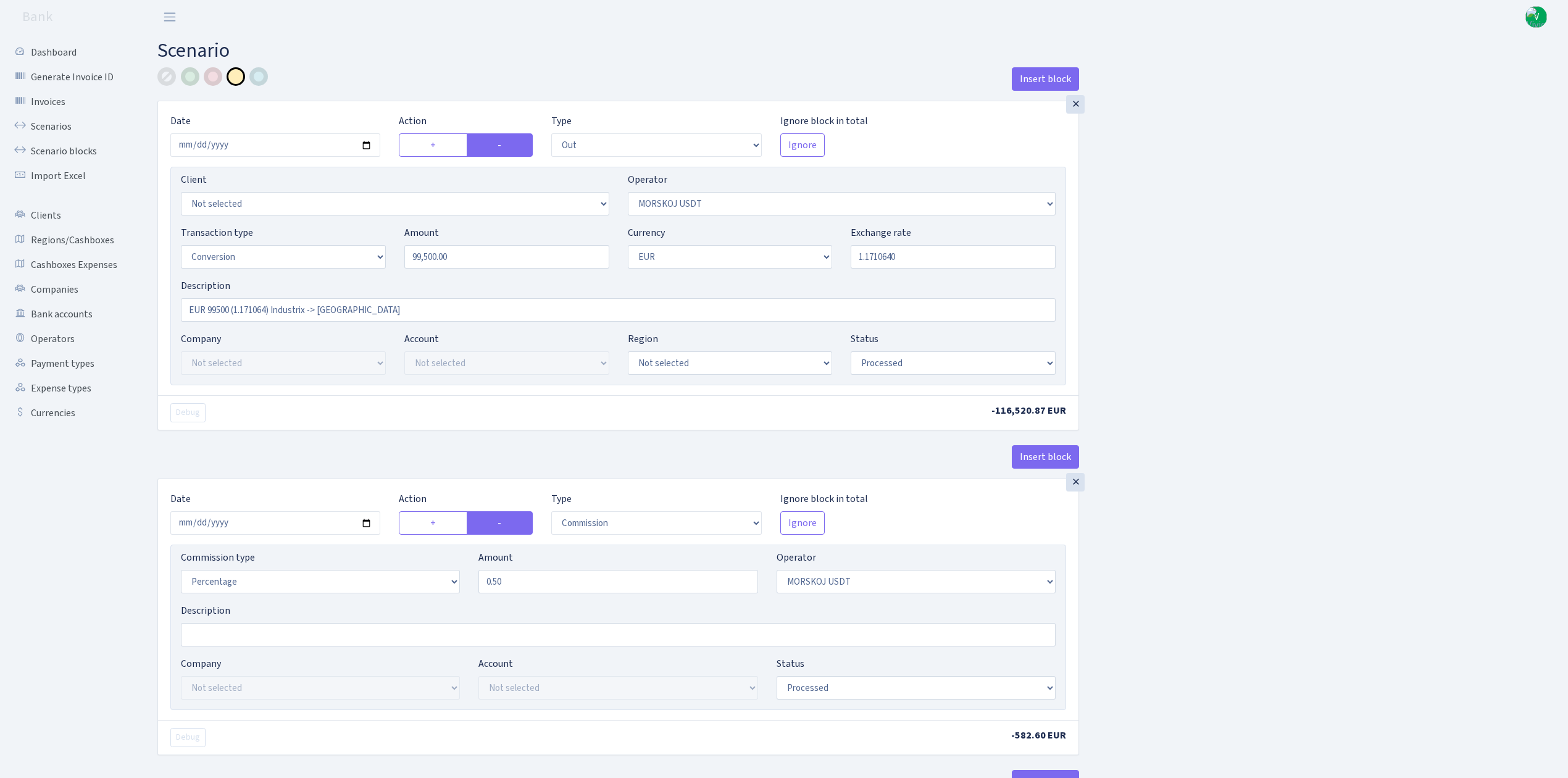
select select "1"
select select "processed"
click at [364, 146] on input "2025-09-02" at bounding box center [275, 145] width 210 height 24
type input "[DATE]"
click at [517, 264] on input "99500.00" at bounding box center [507, 257] width 205 height 24
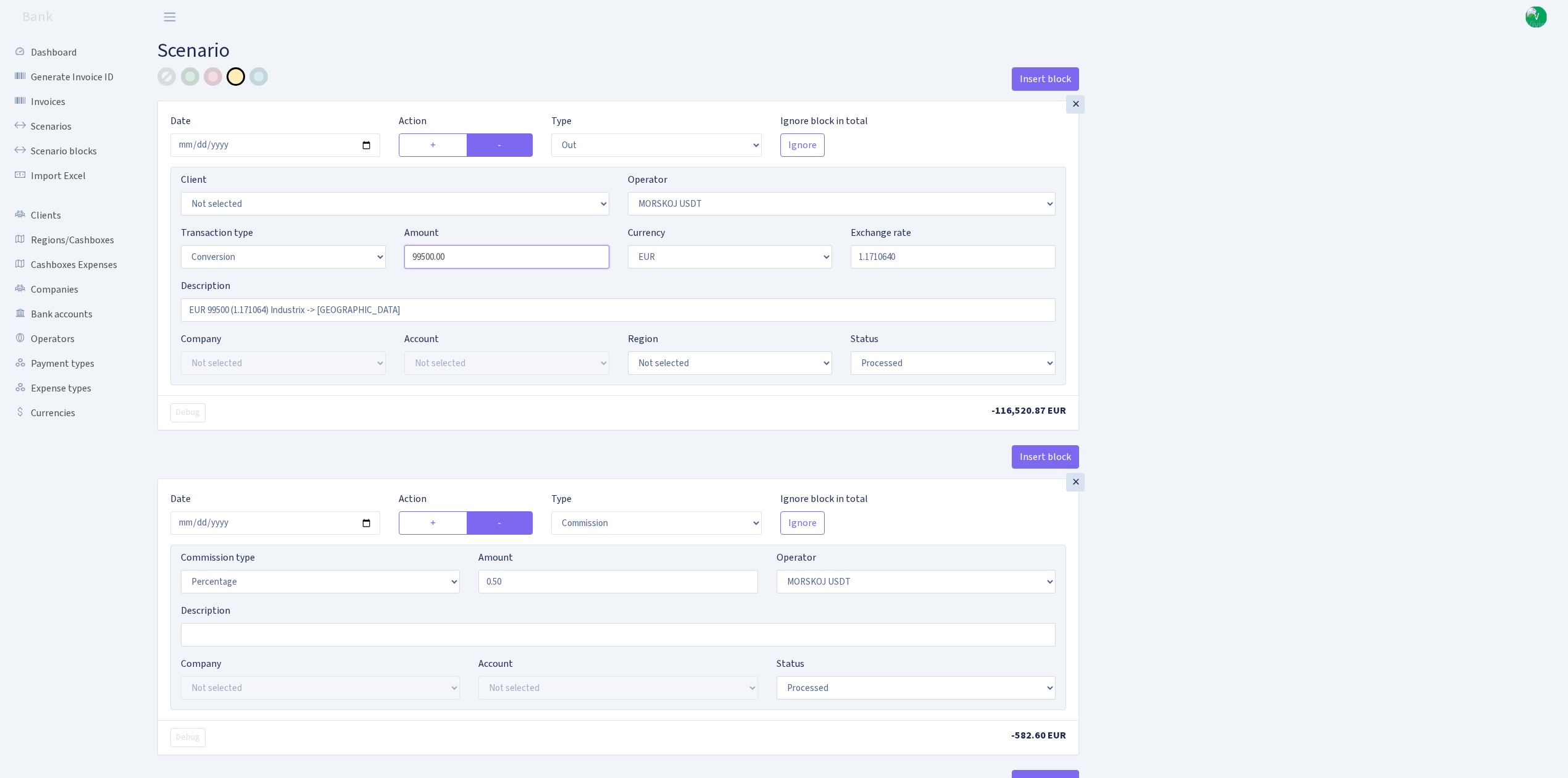
drag, startPoint x: 524, startPoint y: 262, endPoint x: 365, endPoint y: 232, distance: 161.8
click at [365, 232] on div "Transaction type Not selected 981 ELF FISH crypto GIRT IVO dekl MM-BALTIC eur U…" at bounding box center [619, 252] width 893 height 53
click at [983, 241] on div "Exchange rate 1.1710640" at bounding box center [953, 247] width 205 height 44
type input "99,850.00"
click at [867, 253] on input "1.1710640" at bounding box center [953, 257] width 205 height 24
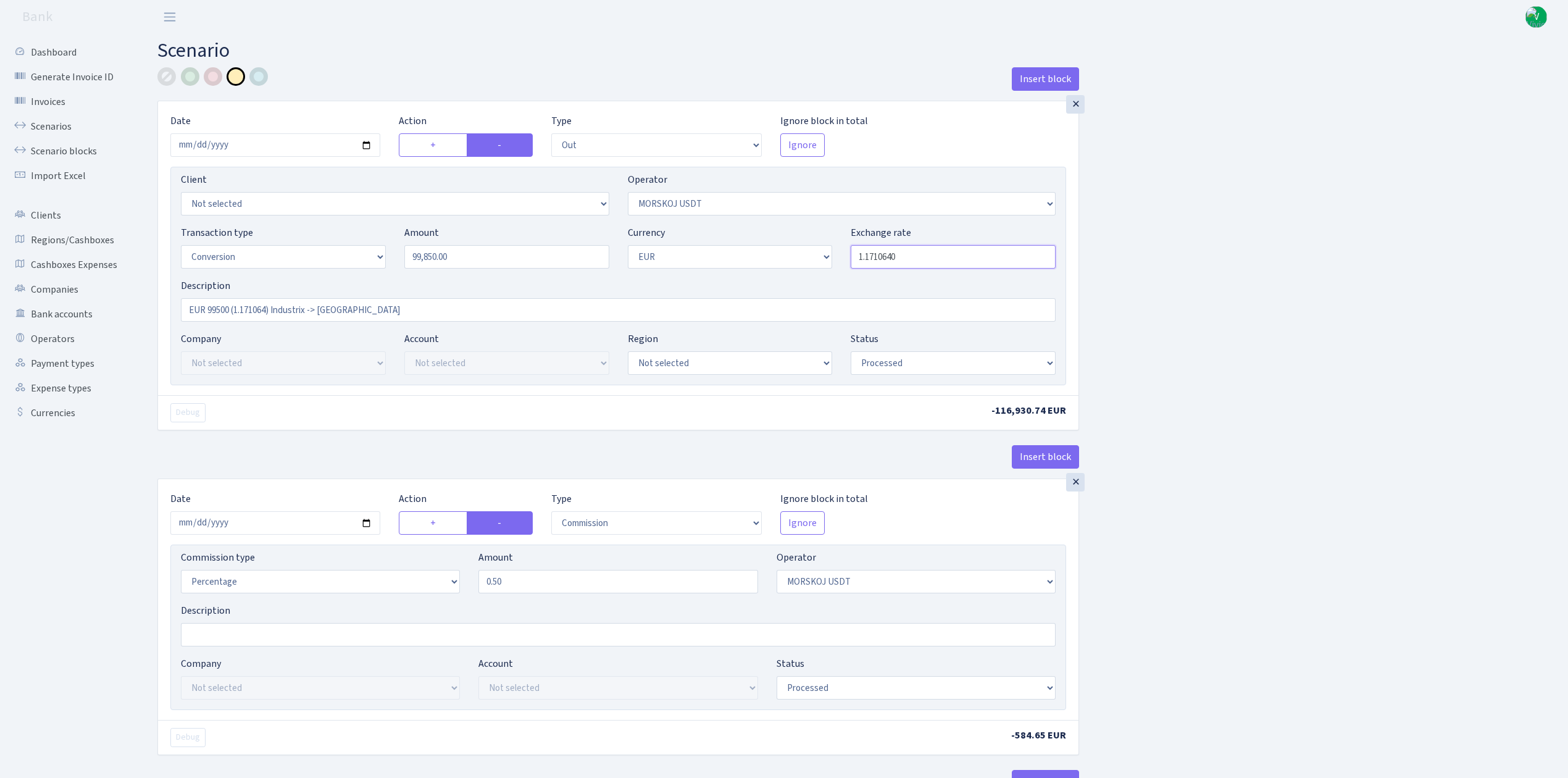
drag, startPoint x: 870, startPoint y: 258, endPoint x: 944, endPoint y: 257, distance: 74.0
click at [944, 257] on input "1.1710640" at bounding box center [953, 257] width 205 height 24
click at [1189, 255] on div "Insert block × Date 2025-09-17 Action + - Type --- In Out Commission Field requ…" at bounding box center [853, 651] width 1411 height 1169
type input "1.1848290"
drag, startPoint x: 230, startPoint y: 312, endPoint x: 209, endPoint y: 307, distance: 21.6
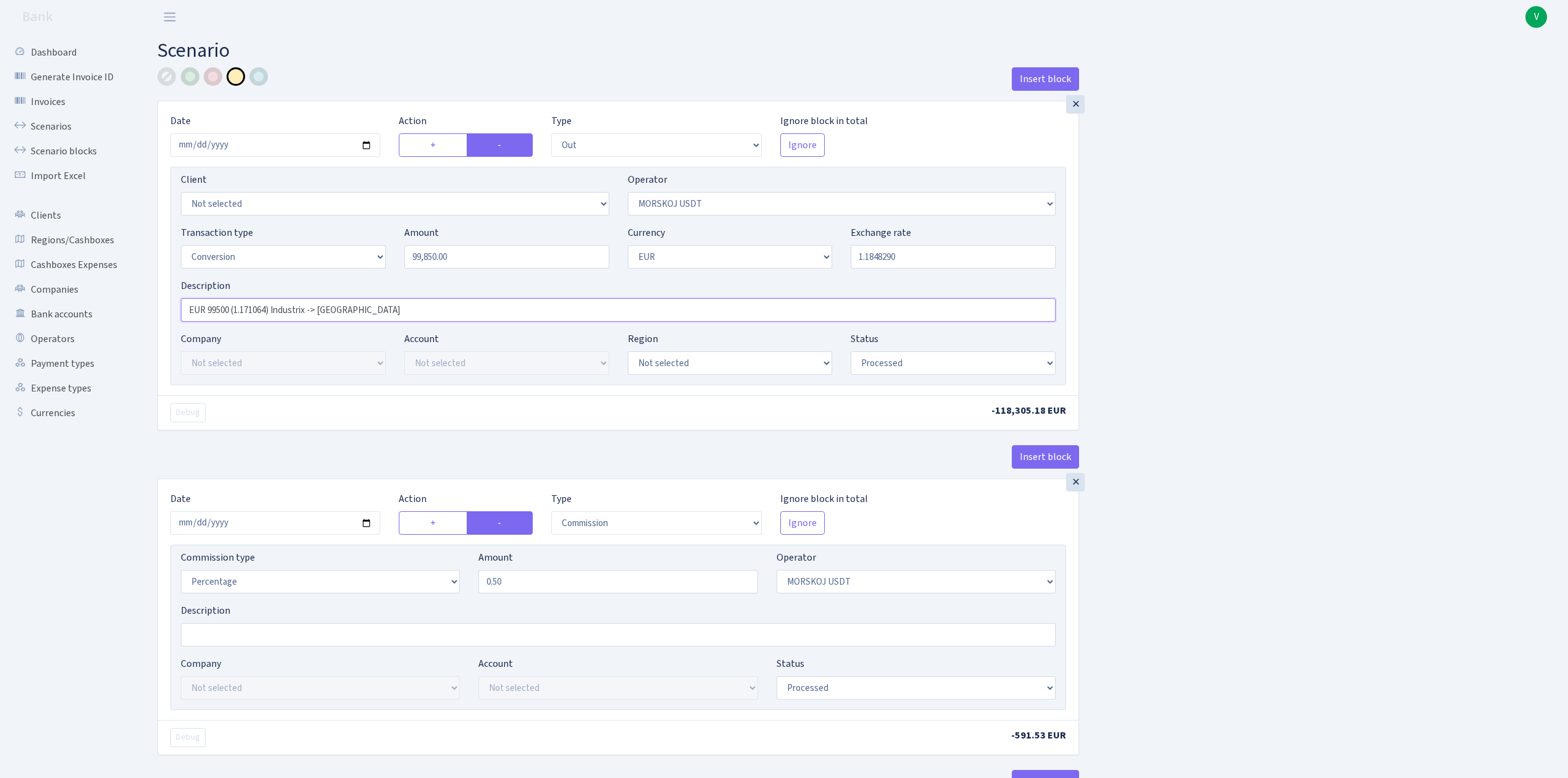
click at [209, 307] on input "EUR 99500 (1.171064) Industrix -> Morskoj" at bounding box center [618, 309] width 874 height 24
click at [269, 308] on input "EUR 99850 (1.171064) Industrix -> Morskoj" at bounding box center [618, 309] width 874 height 24
click at [378, 317] on input "EUR 99850 (1.184829) Industrix -> Morskoj" at bounding box center [618, 309] width 874 height 24
type input "EUR 99850 (1.184829) Industrix -> Morskoj (Nexus)"
click at [369, 525] on input "2025-09-03" at bounding box center [275, 522] width 210 height 24
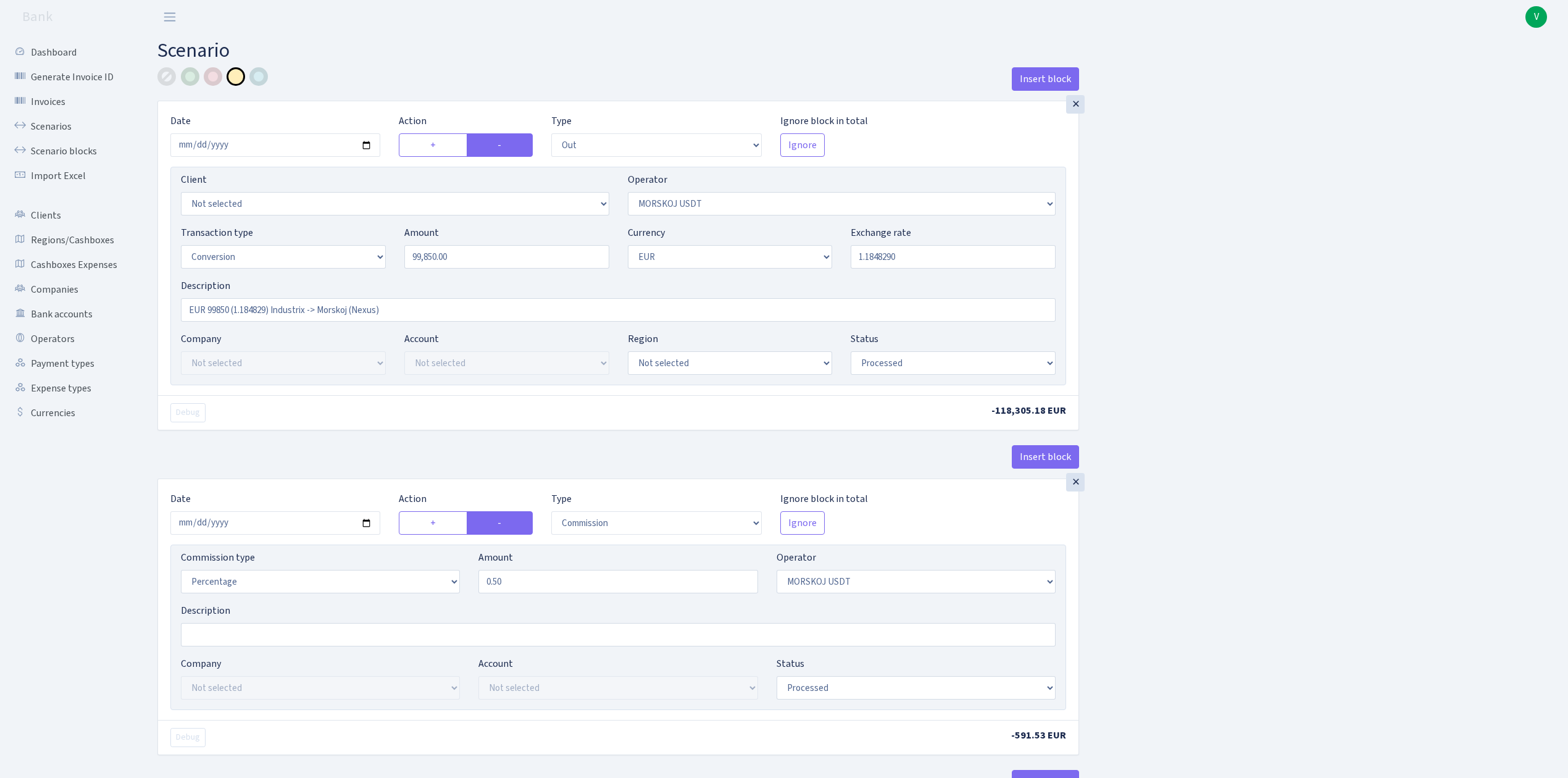
click at [1300, 560] on div "Insert block × Date 2025-09-17 Action + - Type --- In Out Commission Field requ…" at bounding box center [853, 651] width 1411 height 1169
drag, startPoint x: 462, startPoint y: 576, endPoint x: 430, endPoint y: 570, distance: 32.6
click at [430, 570] on div "Commission type Percentage Fixed Bank Amount 0.50 Operator Not selected 981 981…" at bounding box center [619, 577] width 893 height 53
click at [1184, 588] on div "Insert block × Date 2025-09-17 Action + - Type --- In Out Commission Field requ…" at bounding box center [853, 651] width 1411 height 1169
type input "0.00"
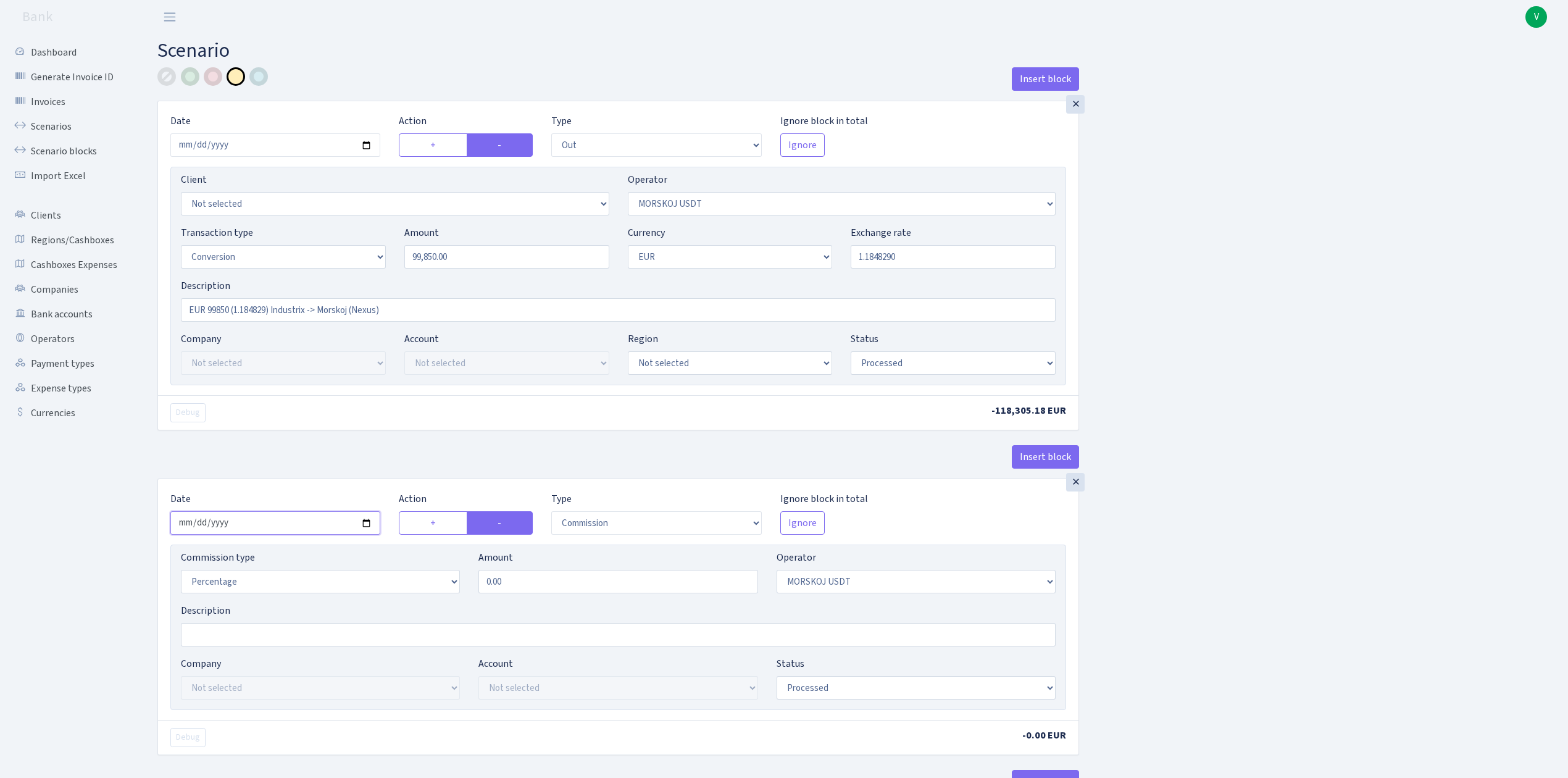
click at [368, 526] on input "[DATE]" at bounding box center [275, 522] width 210 height 24
type input "[DATE]"
click at [1338, 569] on div "Insert block × Date [DATE] Action + - Type --- In Out Commission Field required…" at bounding box center [853, 651] width 1411 height 1169
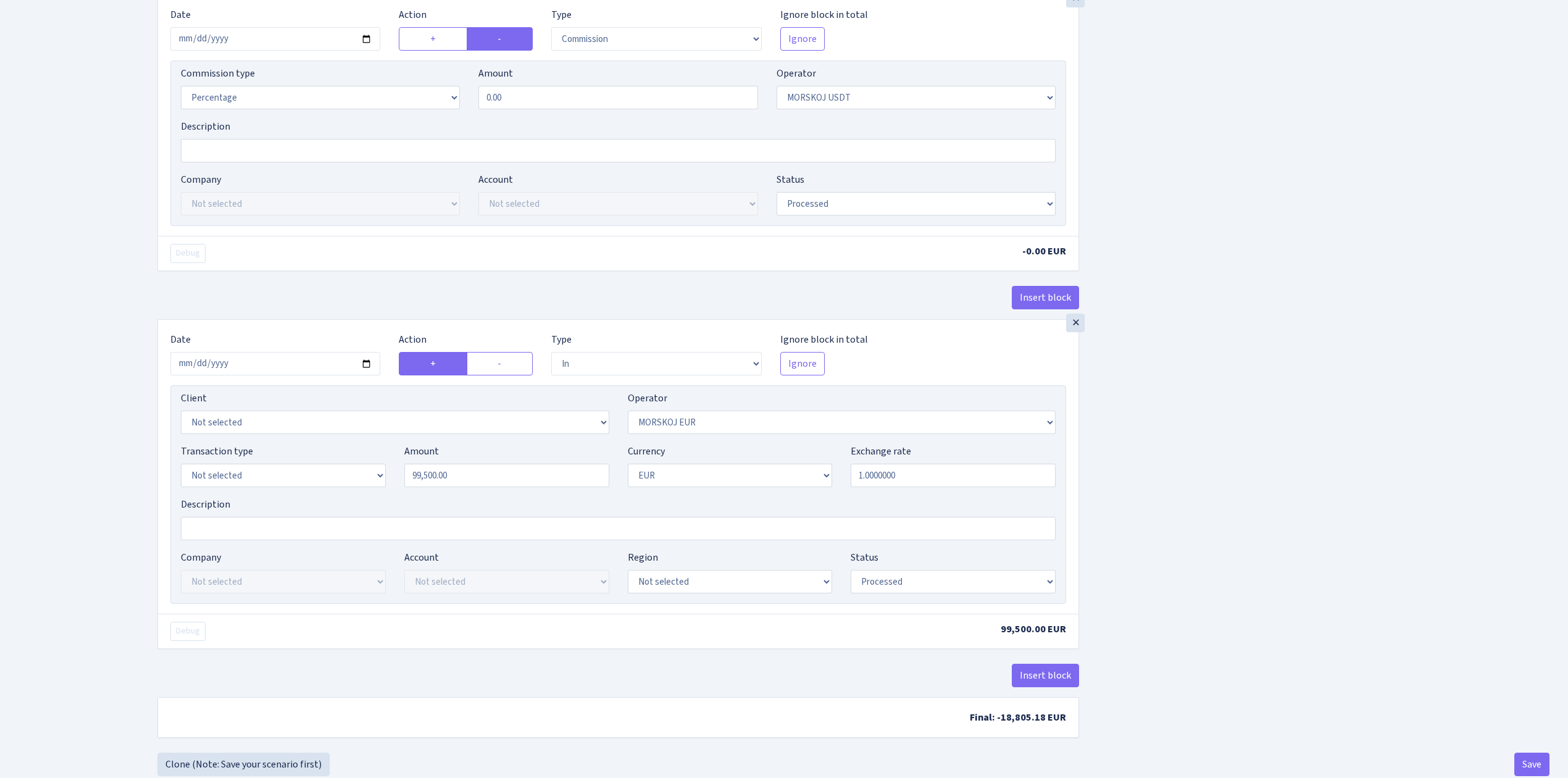
scroll to position [493, 0]
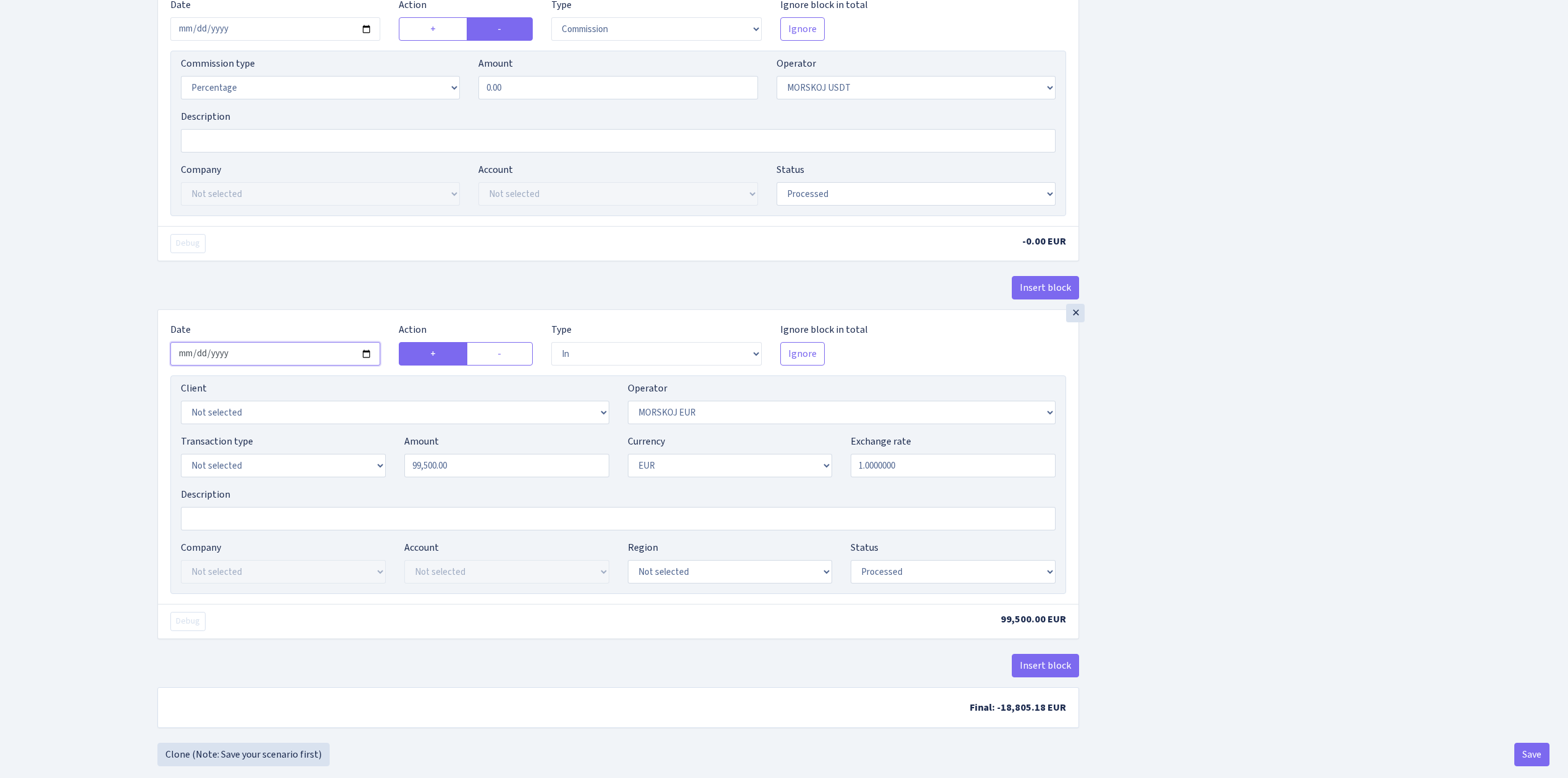
click at [364, 355] on input "[DATE]" at bounding box center [275, 354] width 210 height 24
type input "[DATE]"
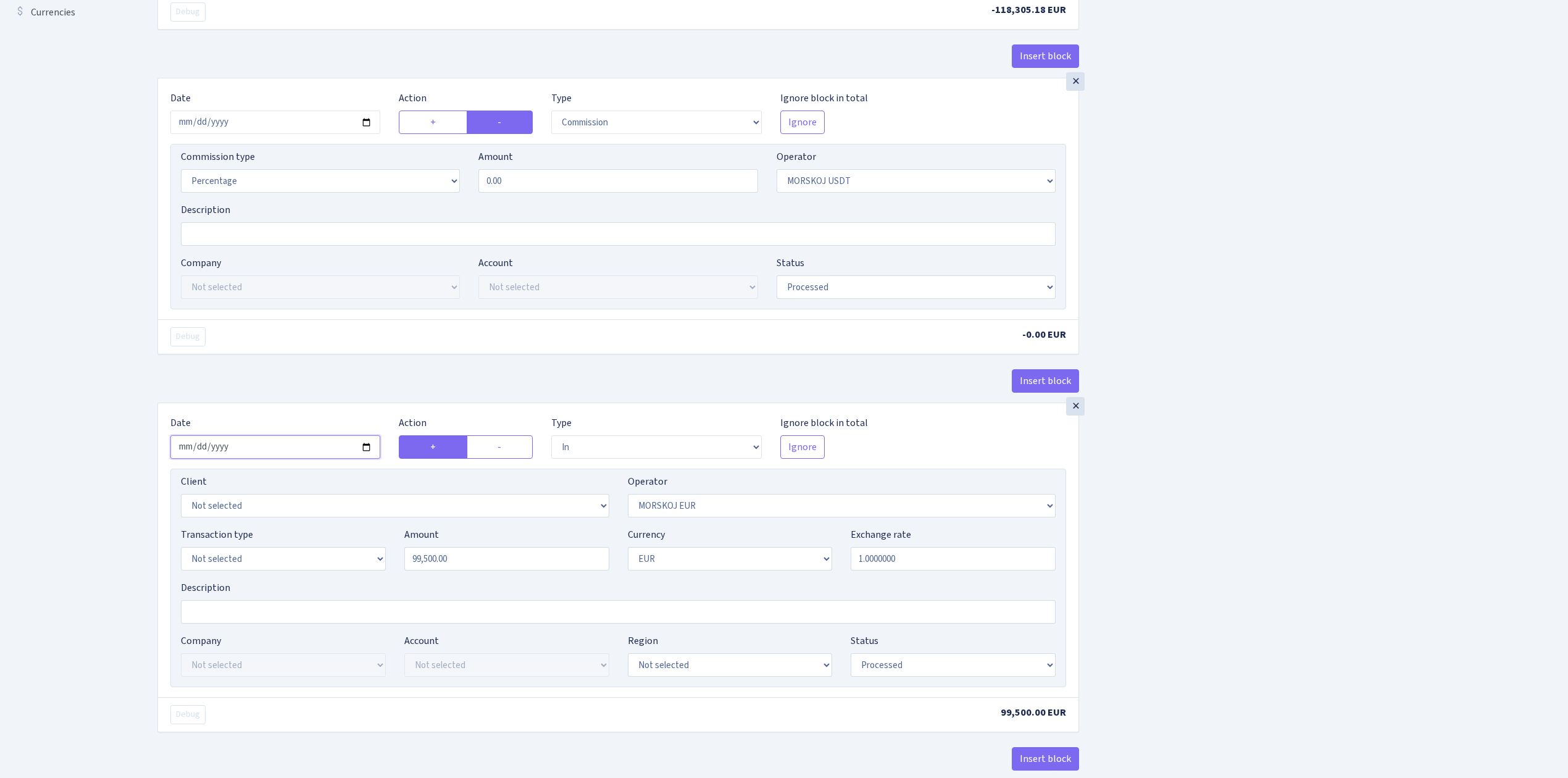
scroll to position [164, 0]
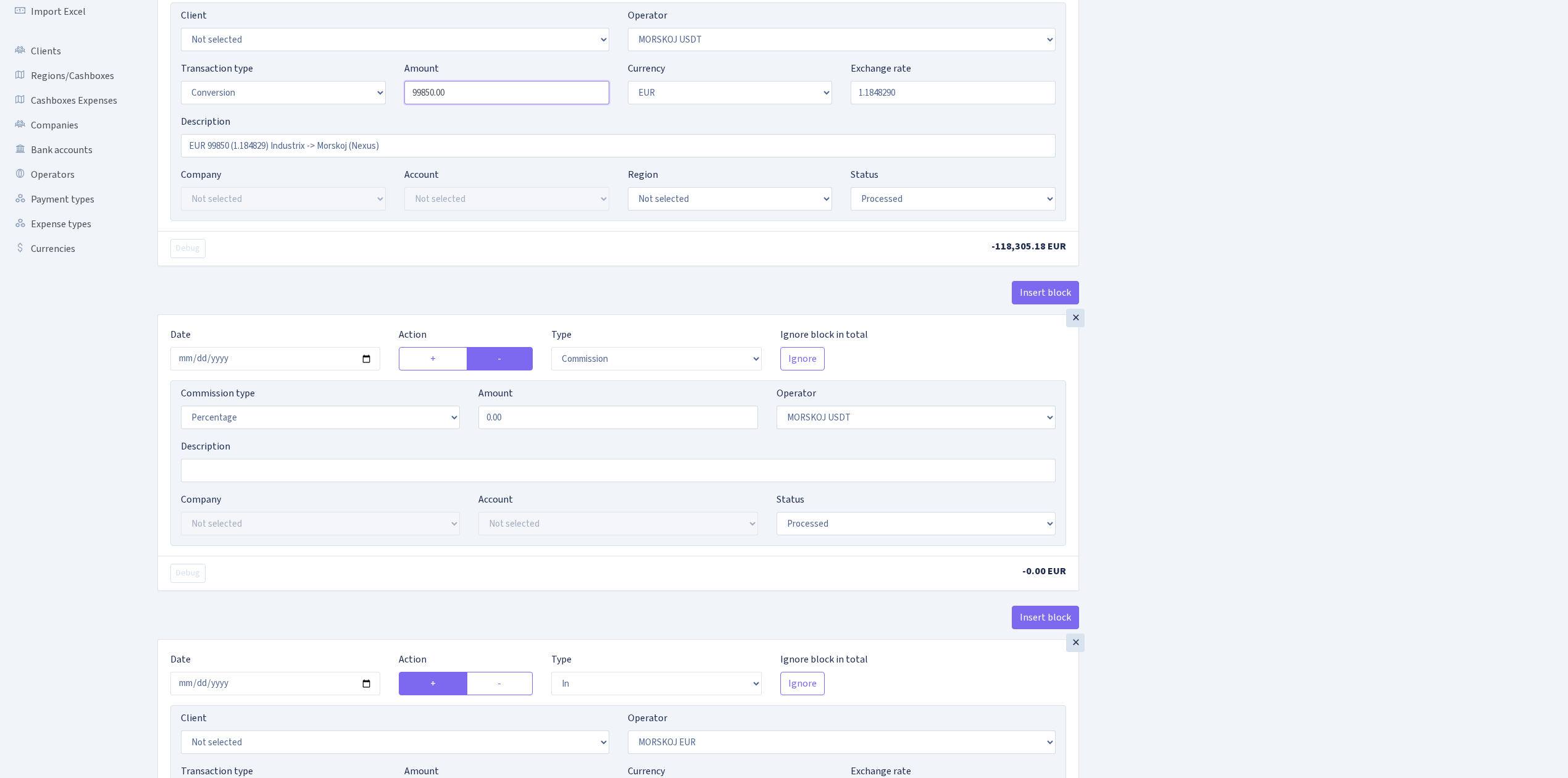
drag, startPoint x: 465, startPoint y: 99, endPoint x: 357, endPoint y: 86, distance: 108.8
click at [357, 86] on div "Transaction type Not selected 981 ELF FISH crypto GIRT IVO dekl MM-BALTIC eur U…" at bounding box center [619, 87] width 893 height 53
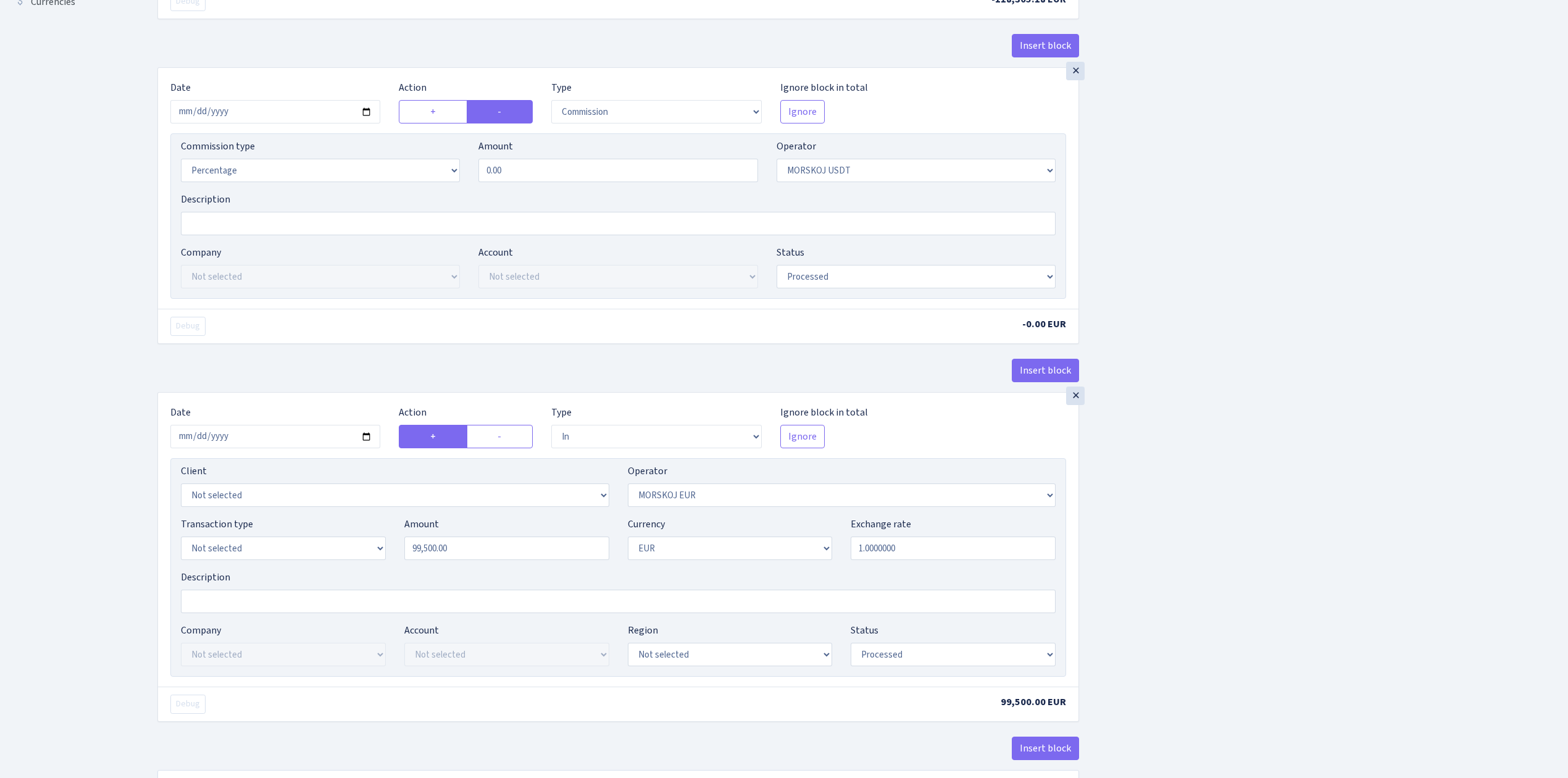
scroll to position [493, 0]
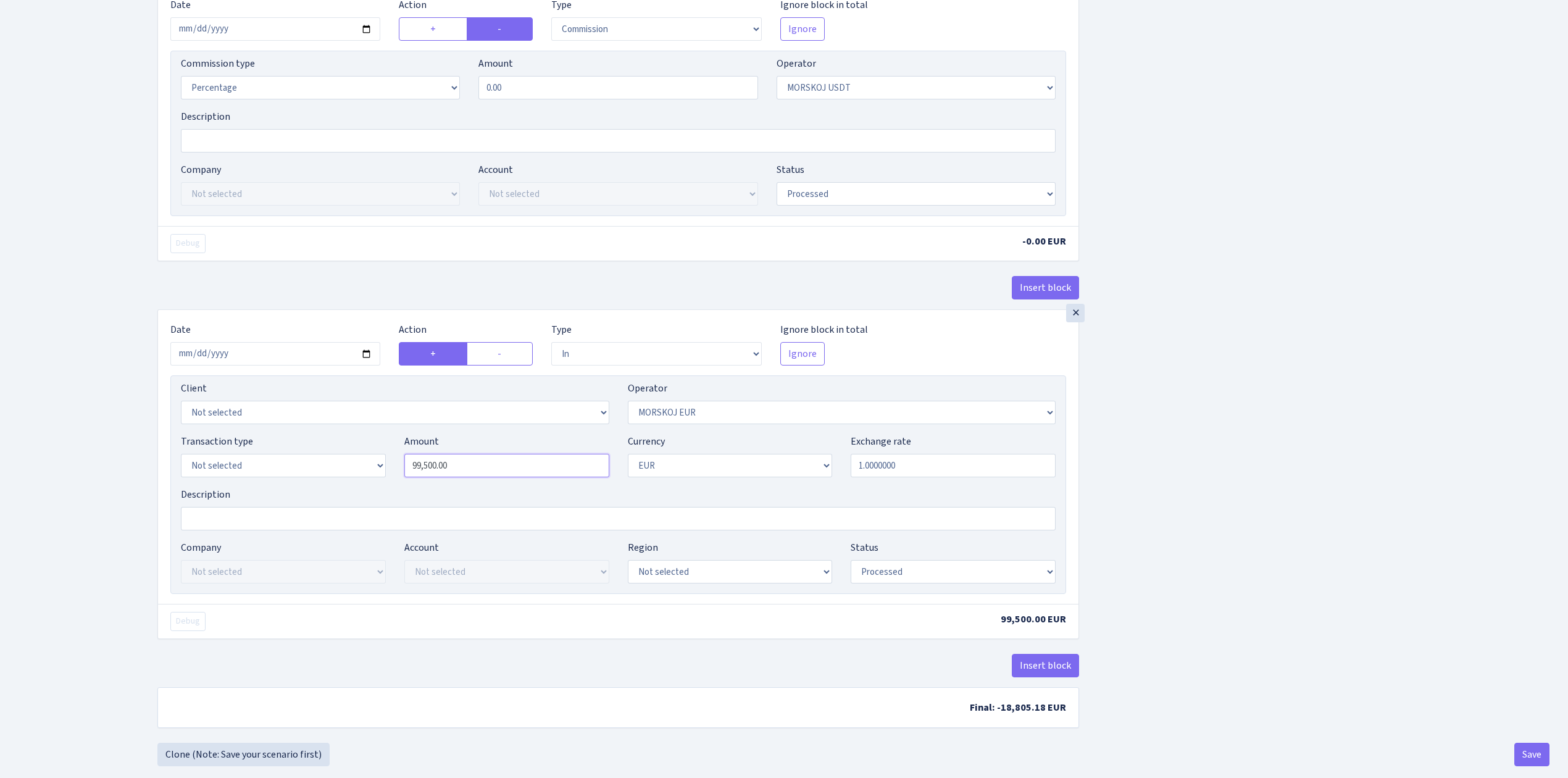
type input "99,850.00"
drag, startPoint x: 408, startPoint y: 456, endPoint x: 364, endPoint y: 447, distance: 44.9
click at [364, 447] on div "Transaction type Not selected 981 ELF FISH crypto GIRT IVO dekl MM-BALTIC eur U…" at bounding box center [619, 461] width 893 height 53
paste input "85"
click at [1131, 525] on div "Insert block × Date 2025-09-17 Action + - Type --- In Out Commission Field requ…" at bounding box center [853, 157] width 1411 height 1169
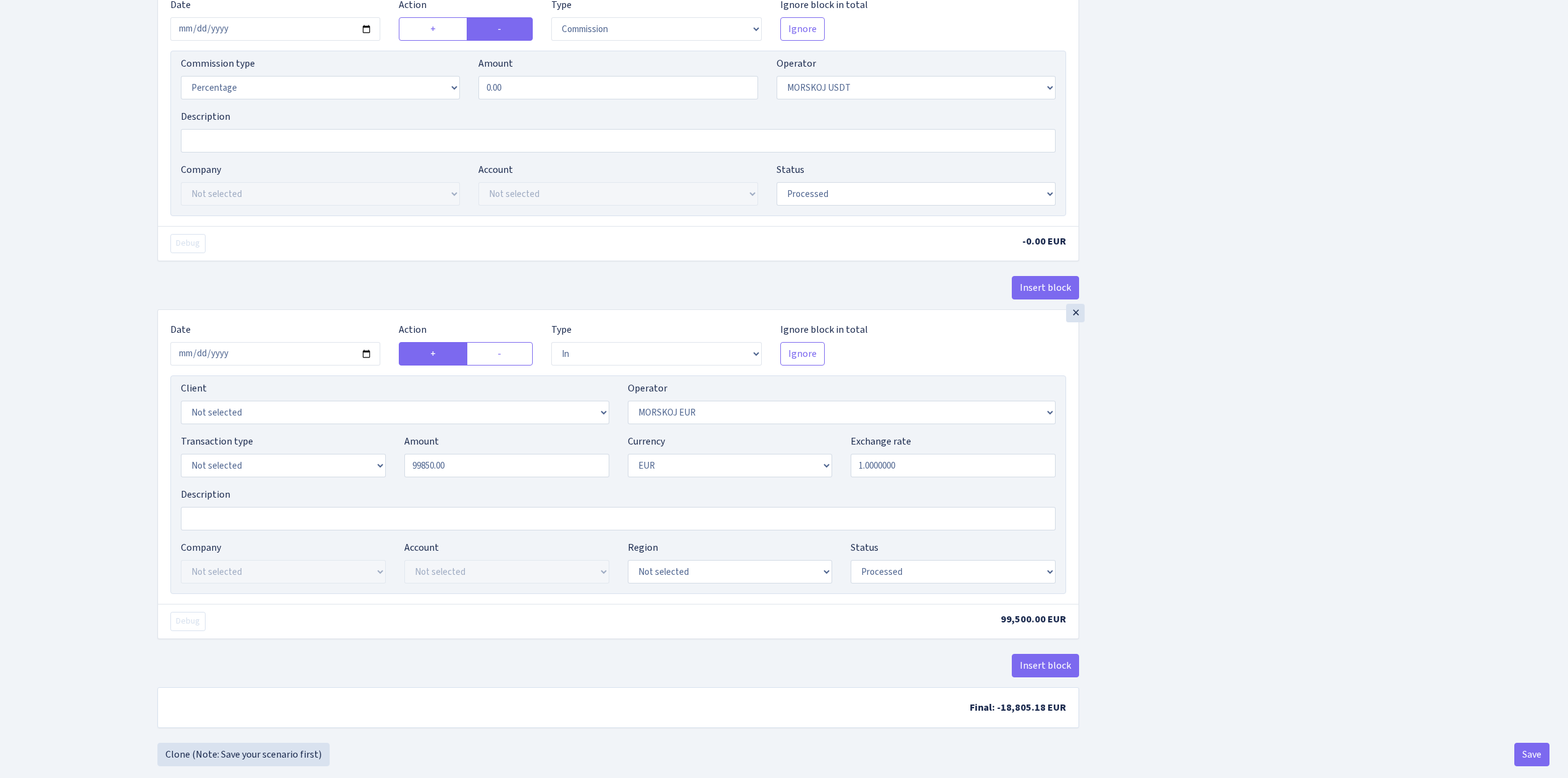
type input "99,850.00"
click at [1168, 478] on div "Insert block × Date 2025-09-17 Action + - Type --- In Out Commission Field requ…" at bounding box center [853, 157] width 1411 height 1169
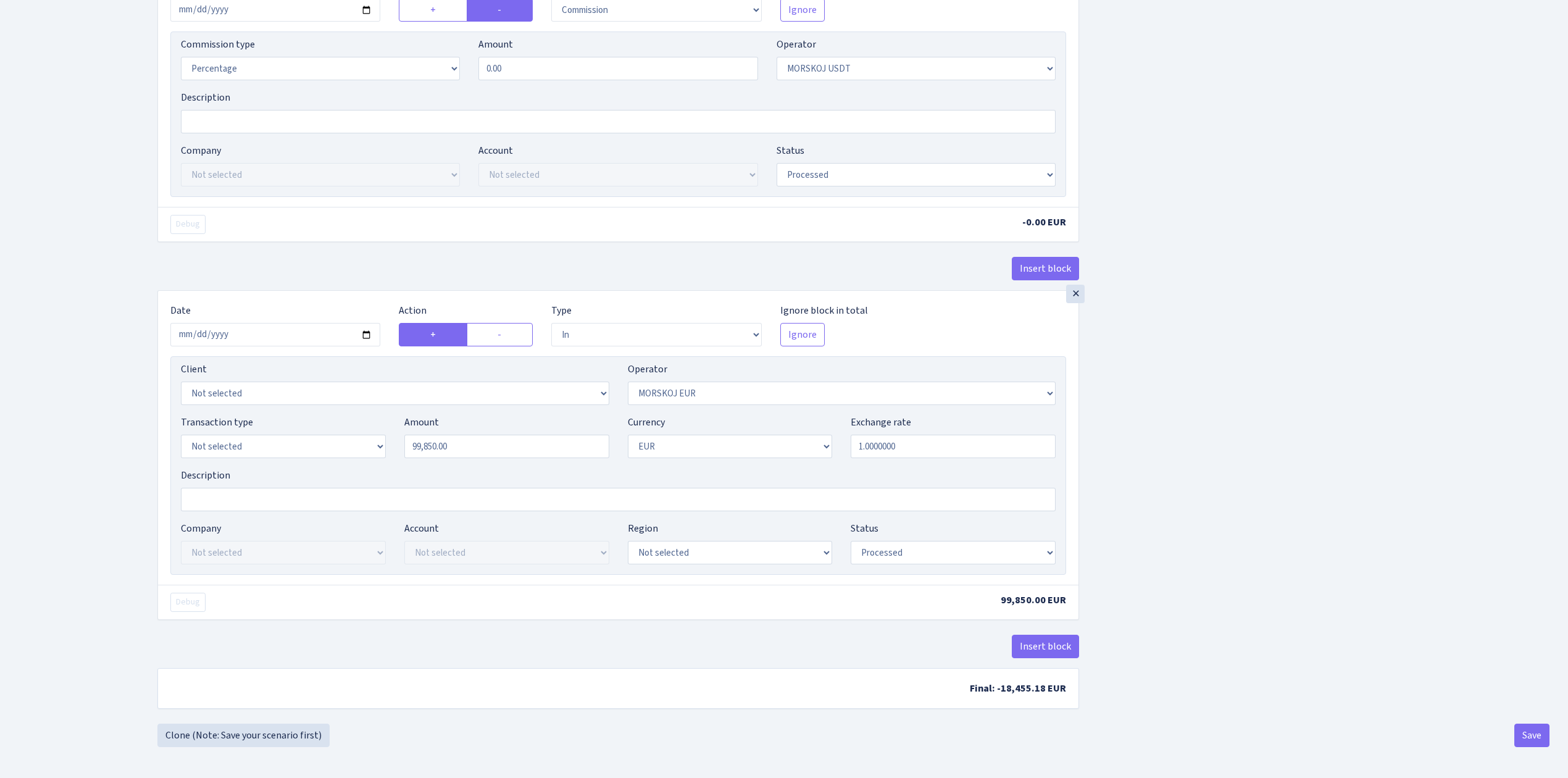
scroll to position [521, 0]
click at [1532, 734] on button "Save" at bounding box center [1532, 735] width 35 height 24
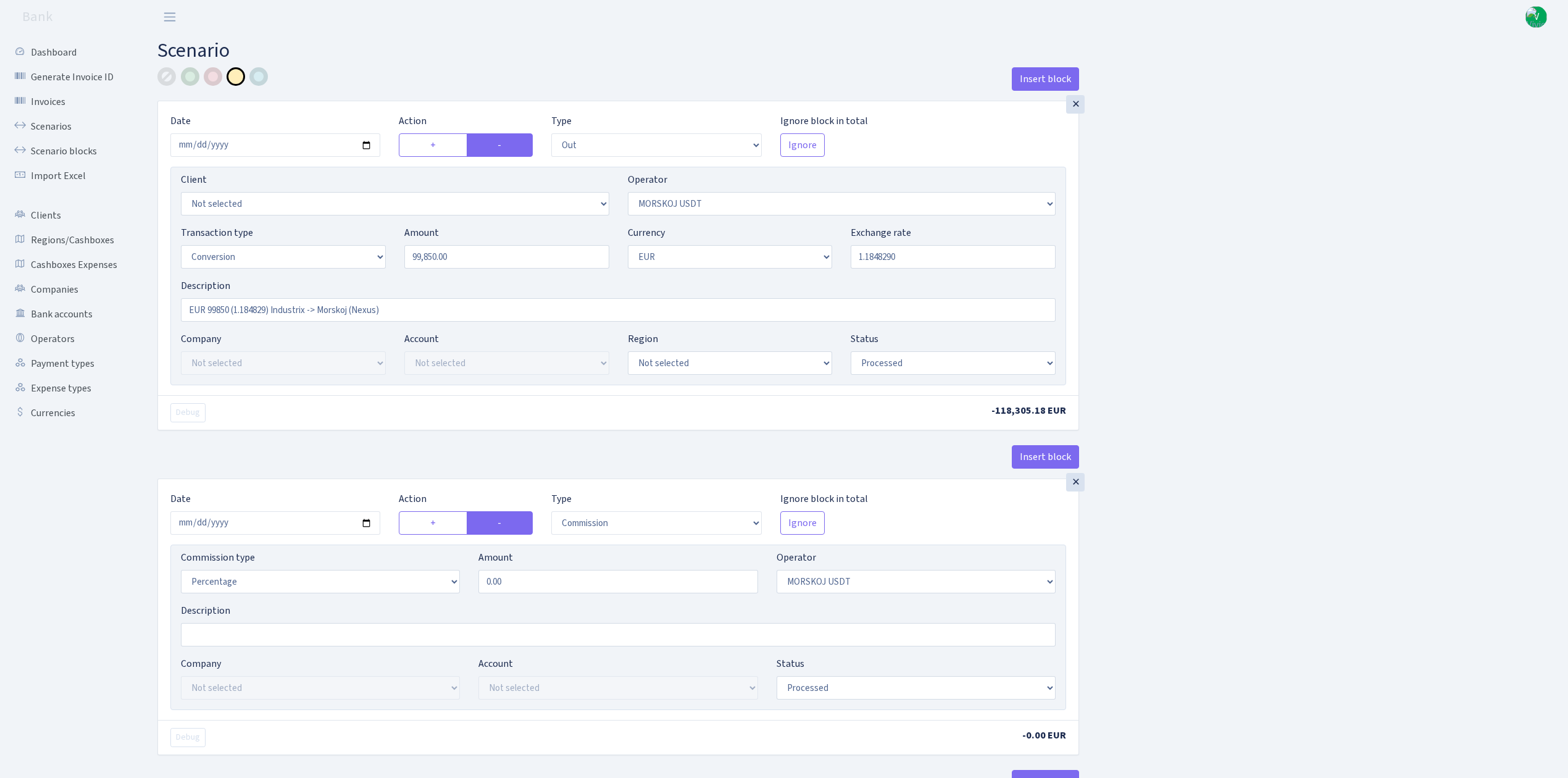
select select "out"
select select "324"
select select "15"
select select "1"
select select "processed"
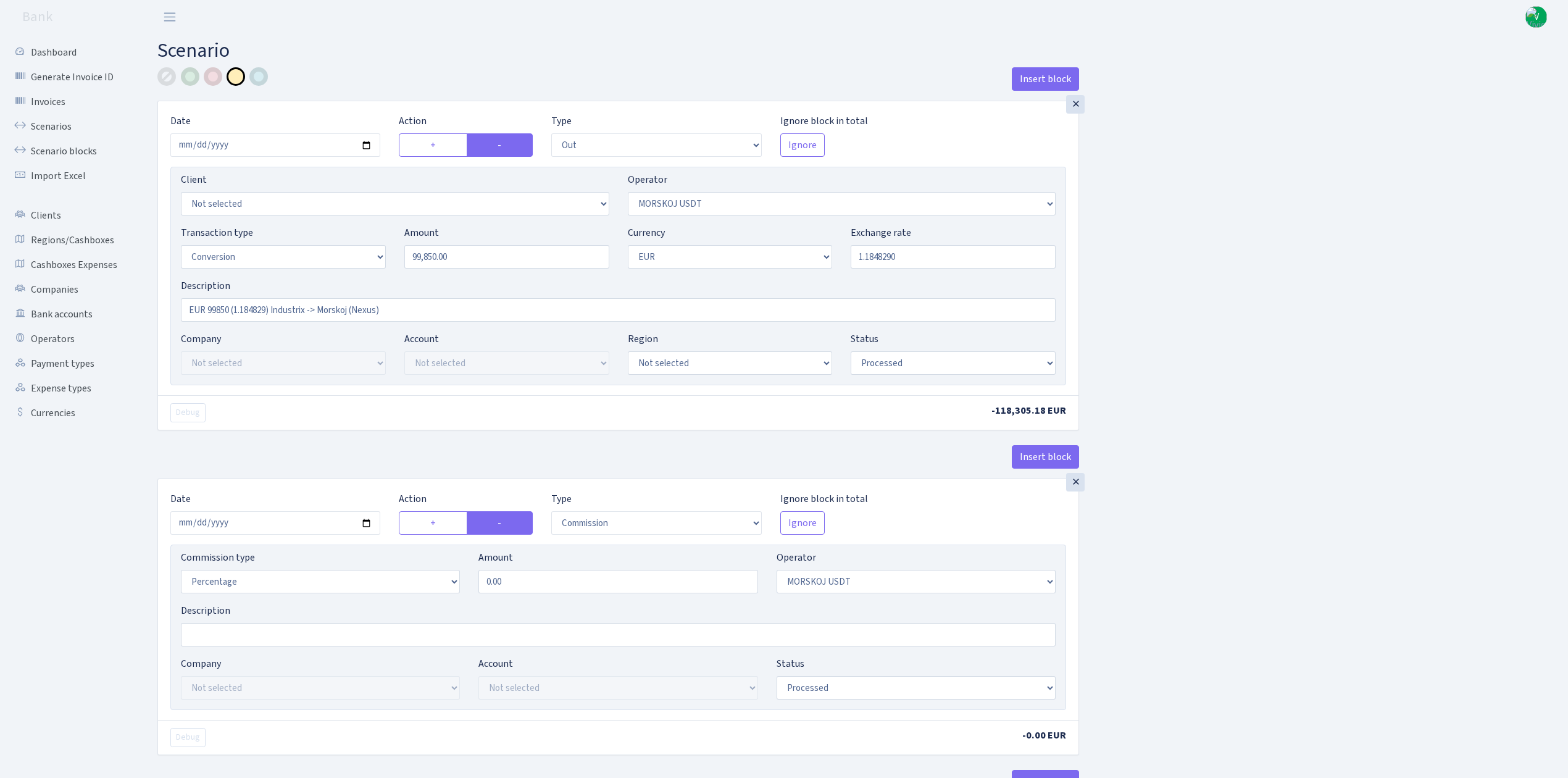
select select "commission"
select select "324"
select select "processed"
select select "in"
select select "323"
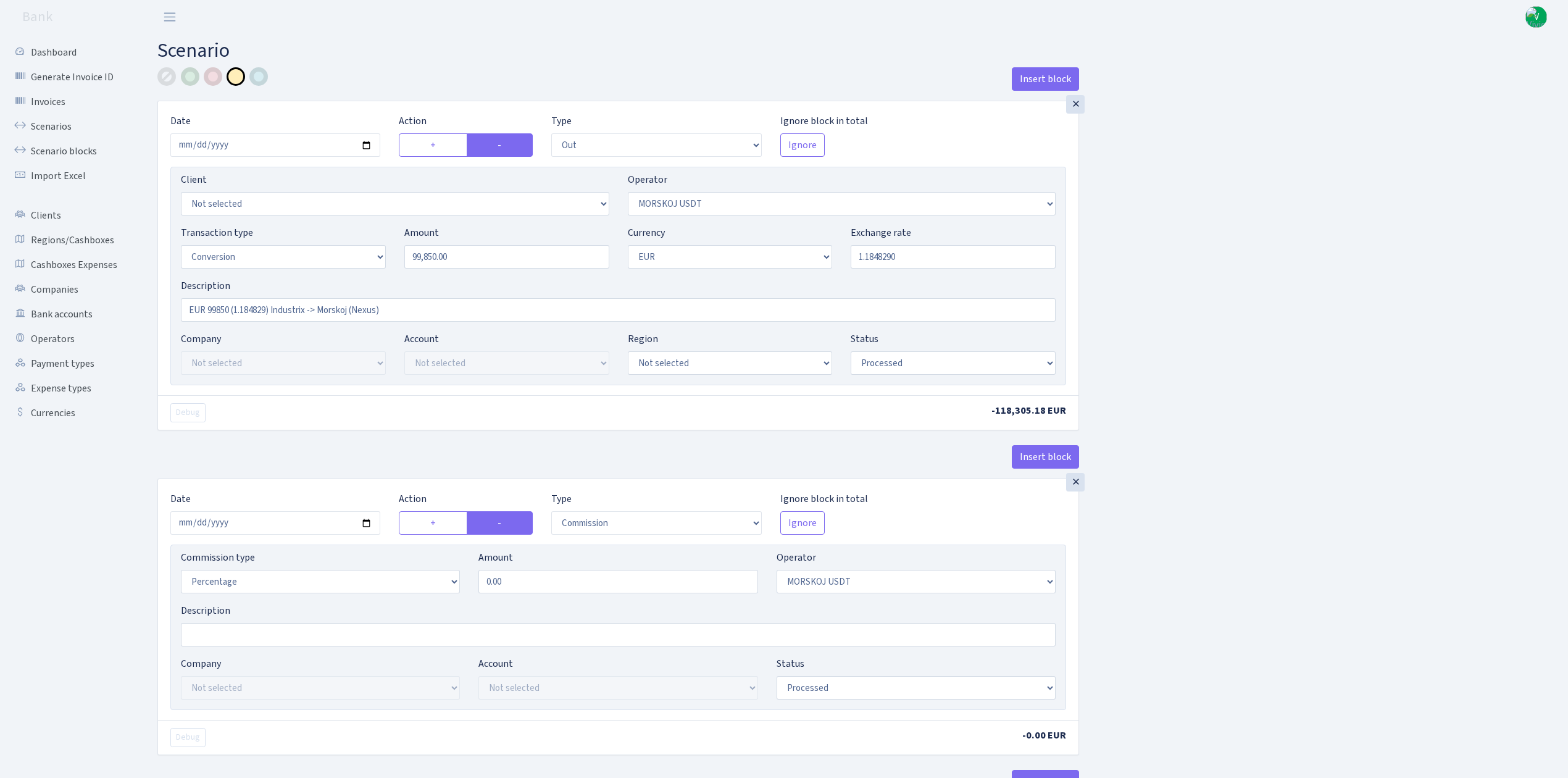
select select "1"
select select "processed"
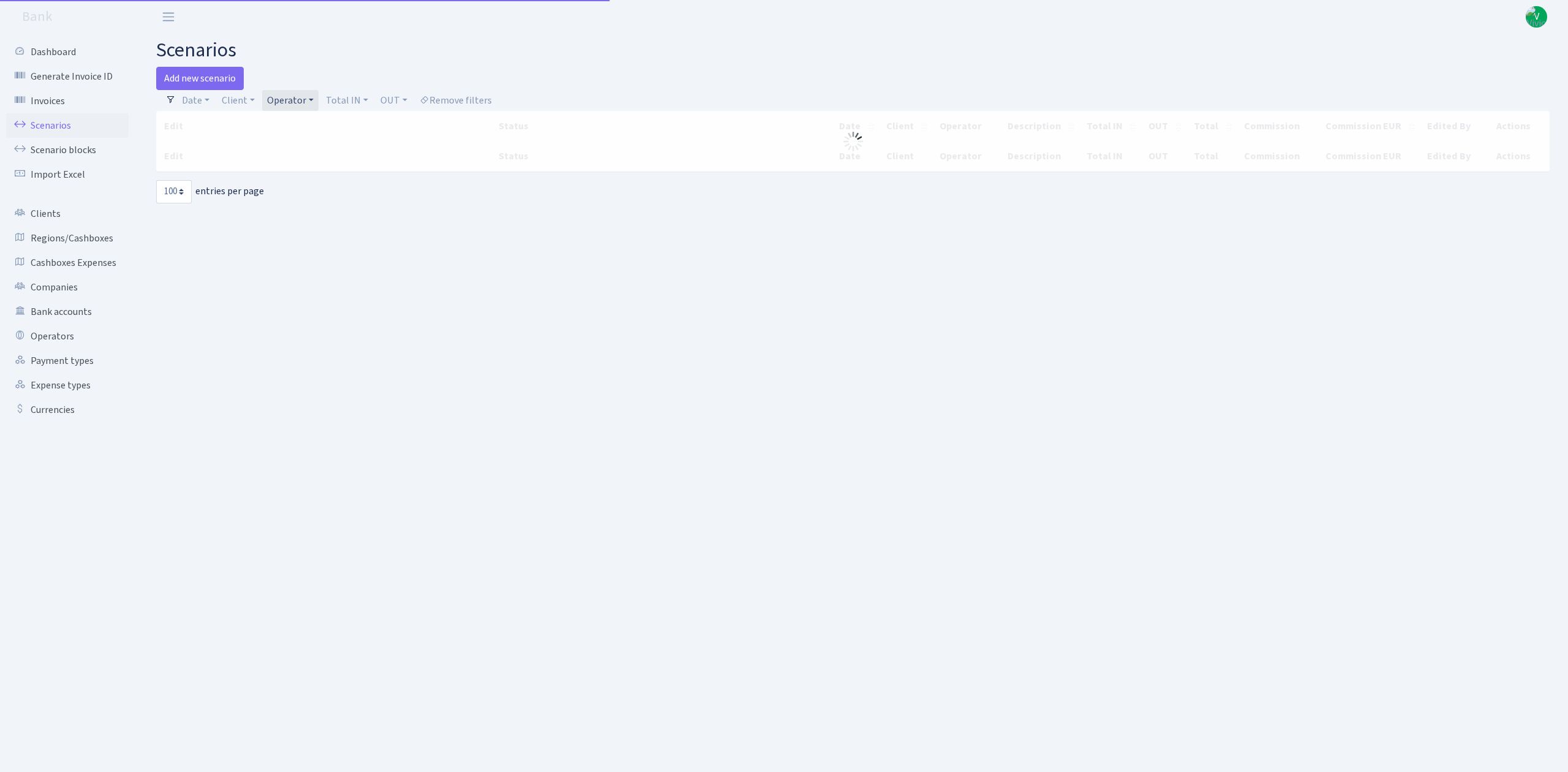
select select "100"
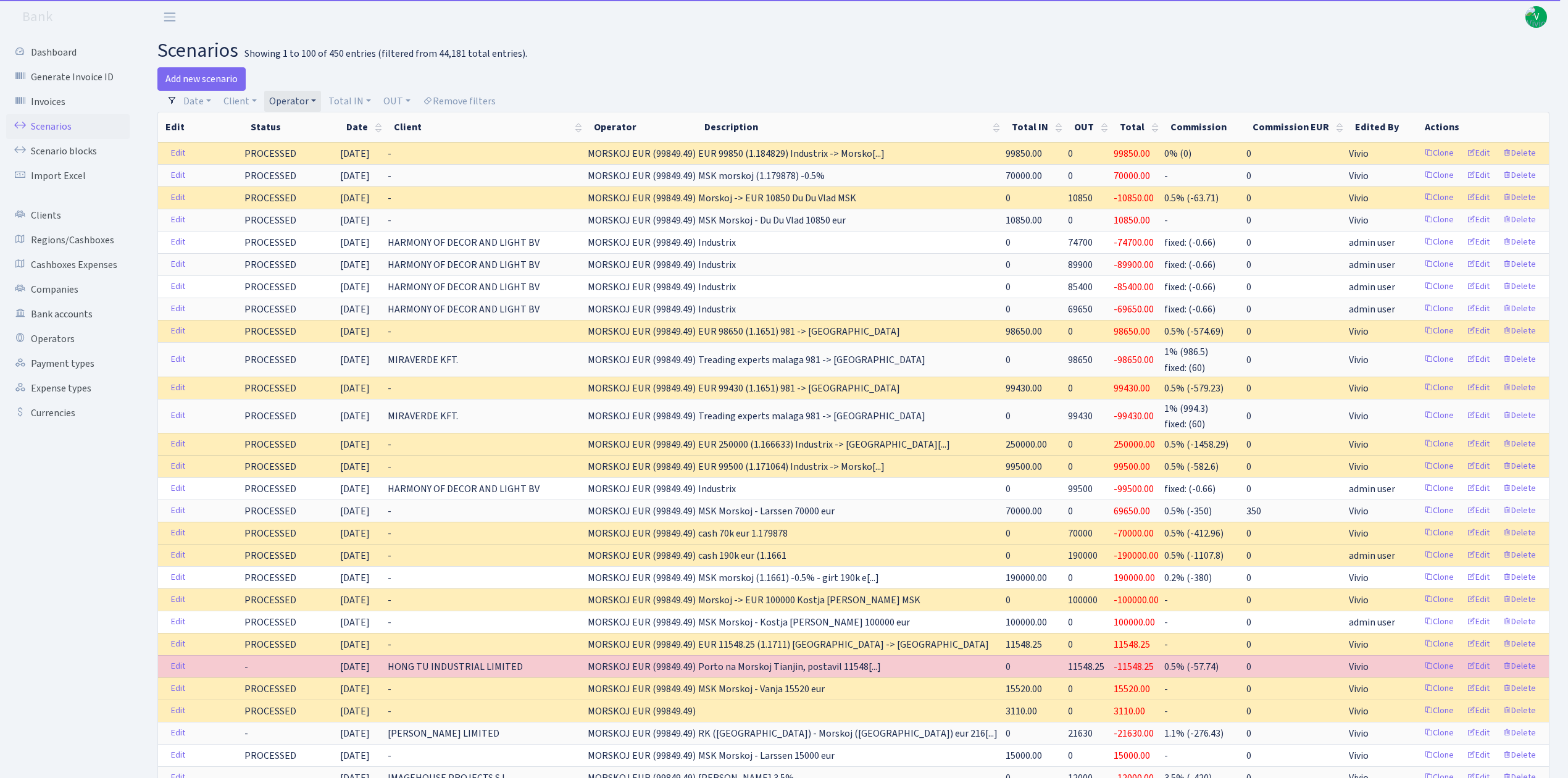
click at [309, 103] on link "Operator" at bounding box center [292, 101] width 57 height 21
click at [313, 146] on li "MORSKOJ USDT" at bounding box center [313, 136] width 93 height 21
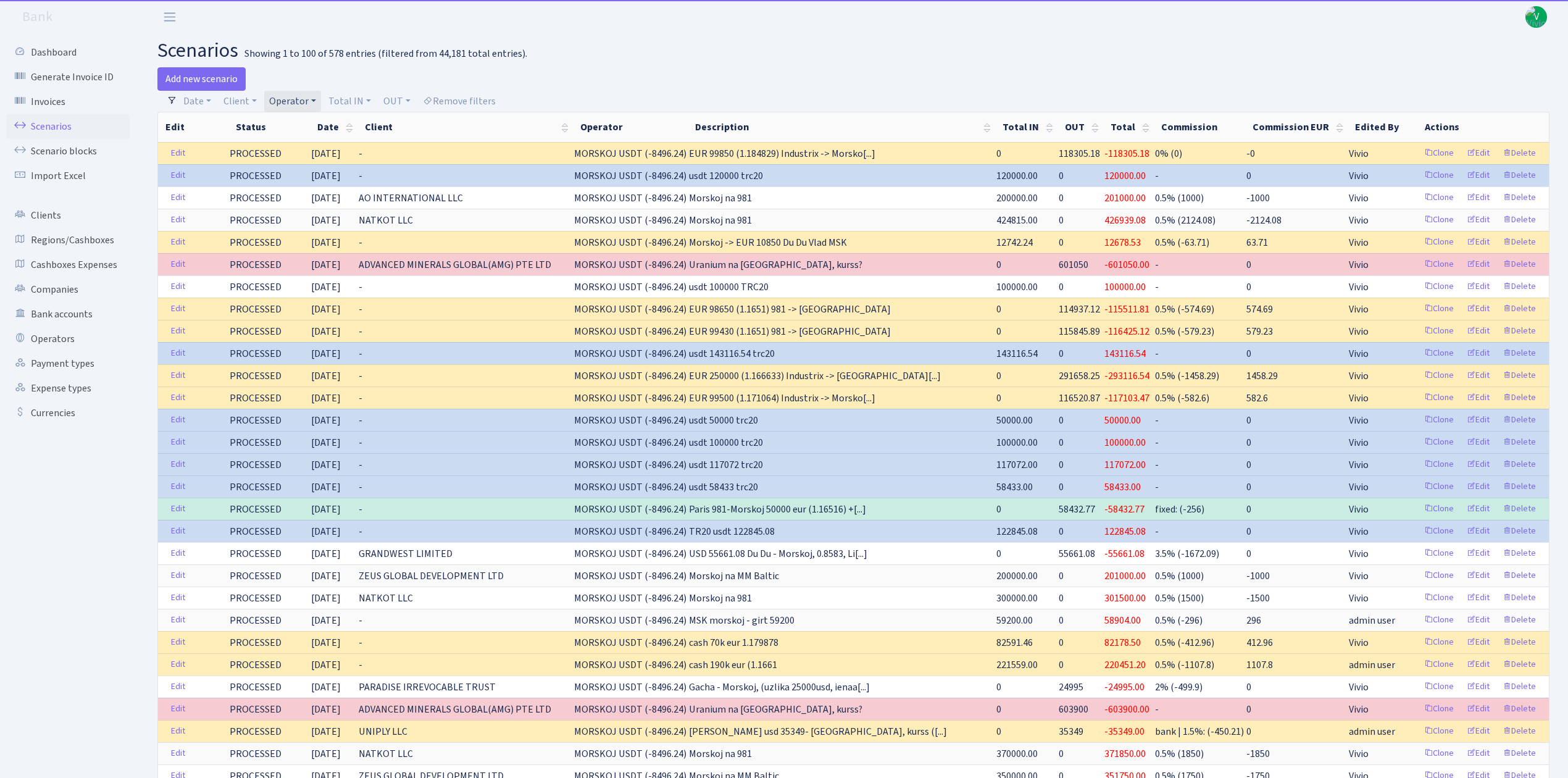
click at [283, 95] on link "Operator" at bounding box center [292, 101] width 57 height 21
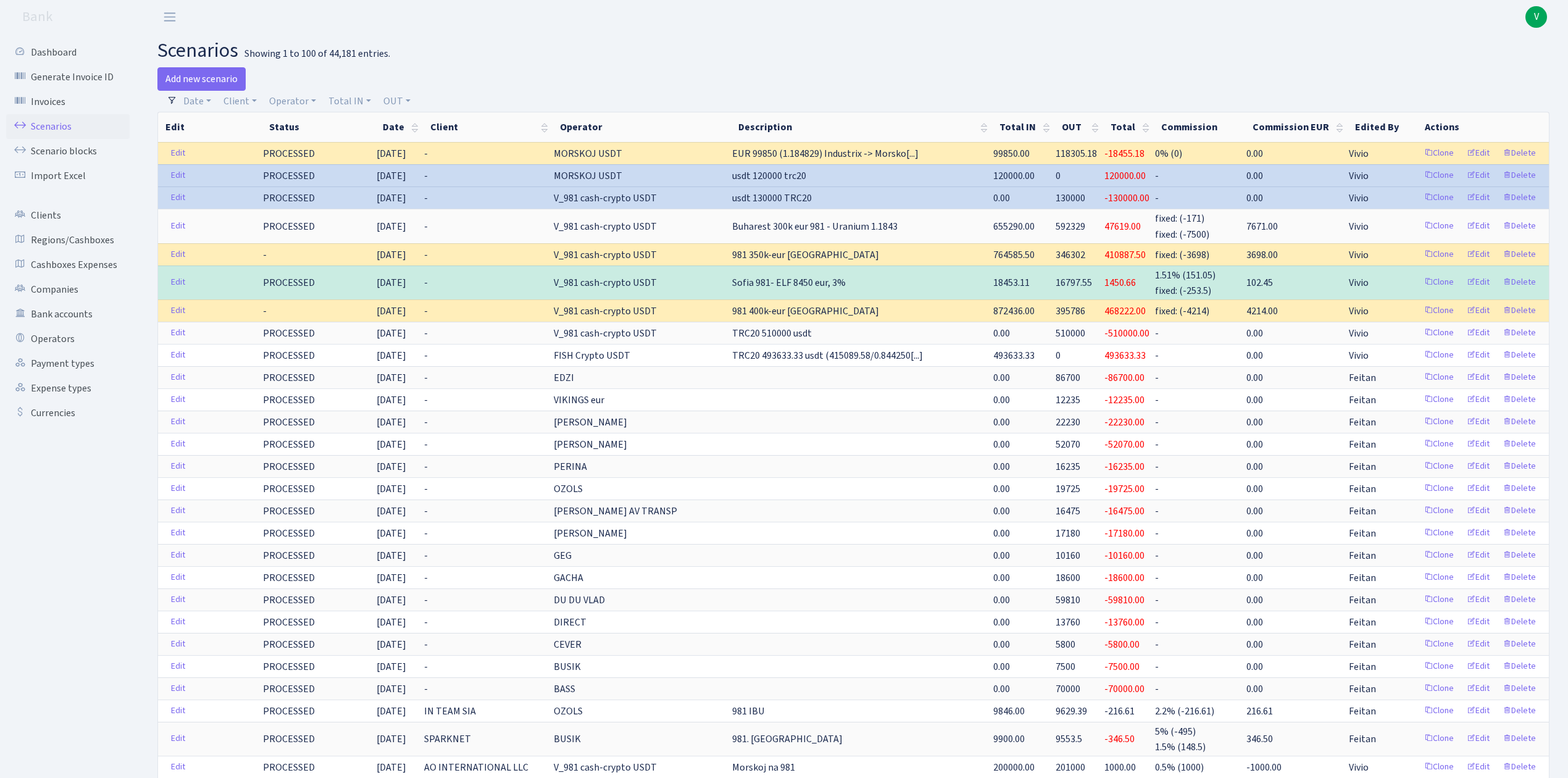
click at [986, 44] on h2 "scenarios Showing 1 to 100 of 44,181 entries." at bounding box center [853, 50] width 1392 height 24
click at [70, 130] on link "Scenarios" at bounding box center [68, 127] width 123 height 25
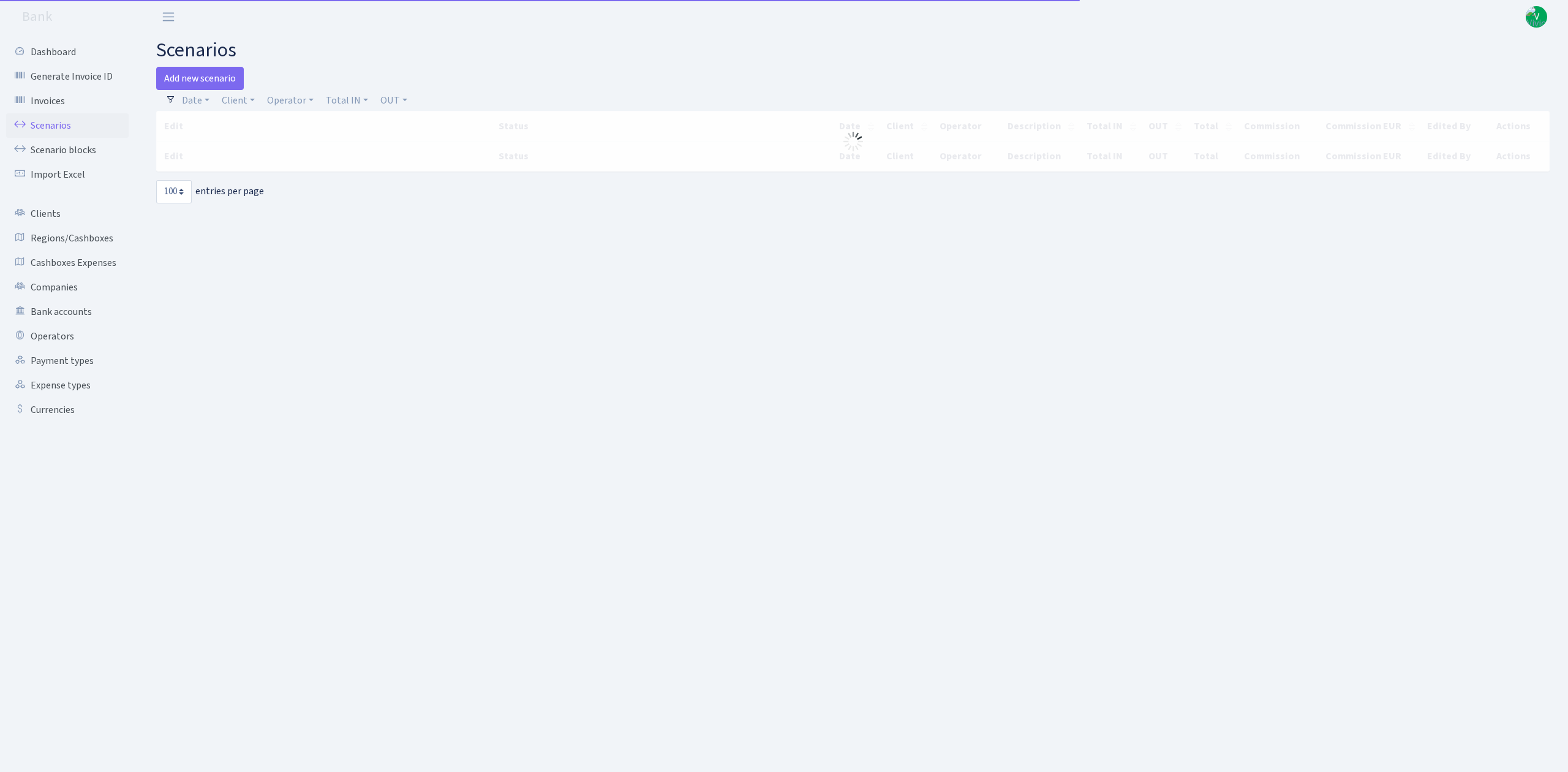
select select "100"
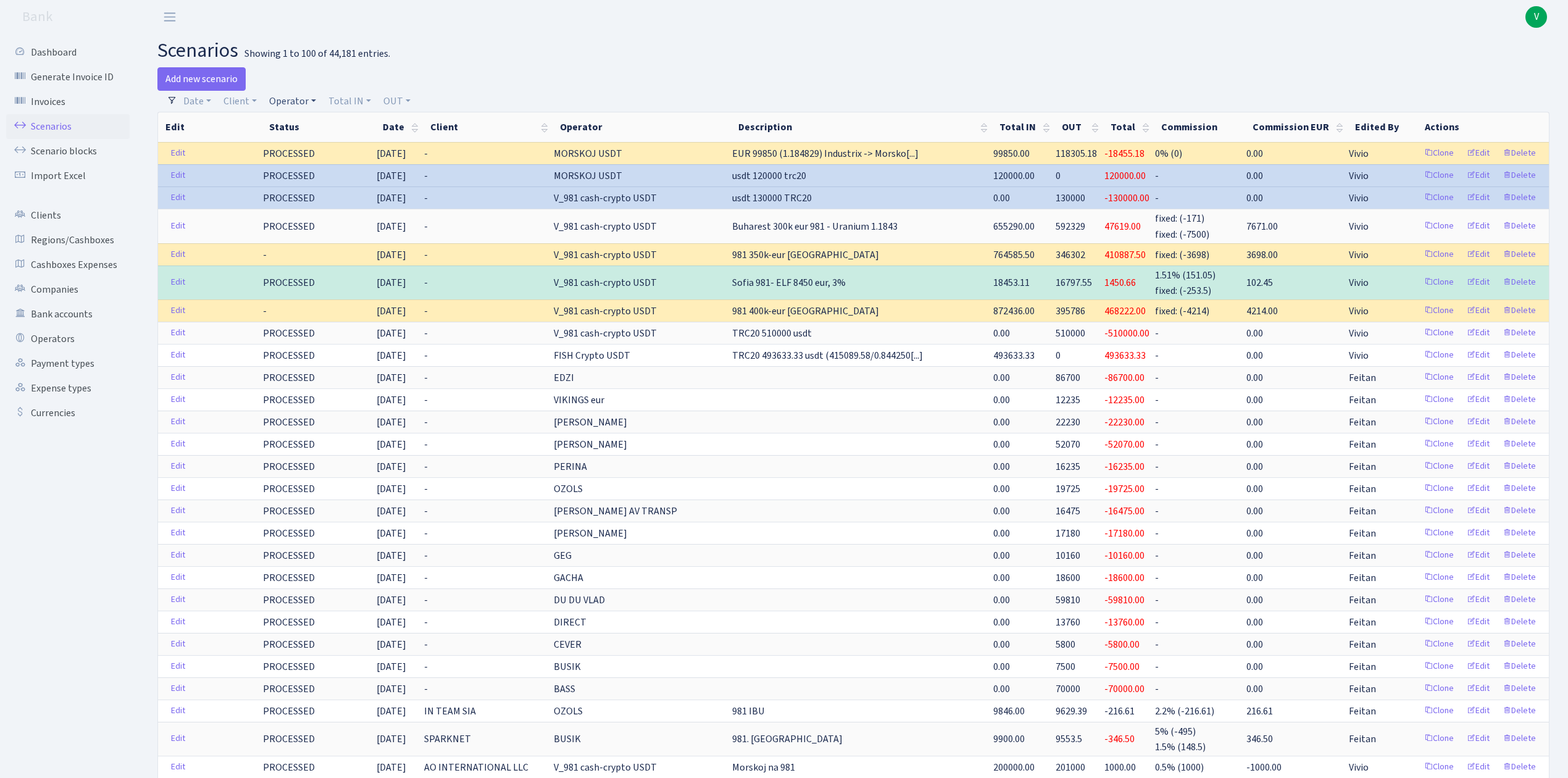
click at [290, 94] on link "Operator" at bounding box center [292, 101] width 57 height 21
click at [318, 142] on input "search" at bounding box center [313, 145] width 90 height 19
type input "morskoj"
click at [330, 235] on li "MORSKOJ EUR" at bounding box center [313, 238] width 93 height 21
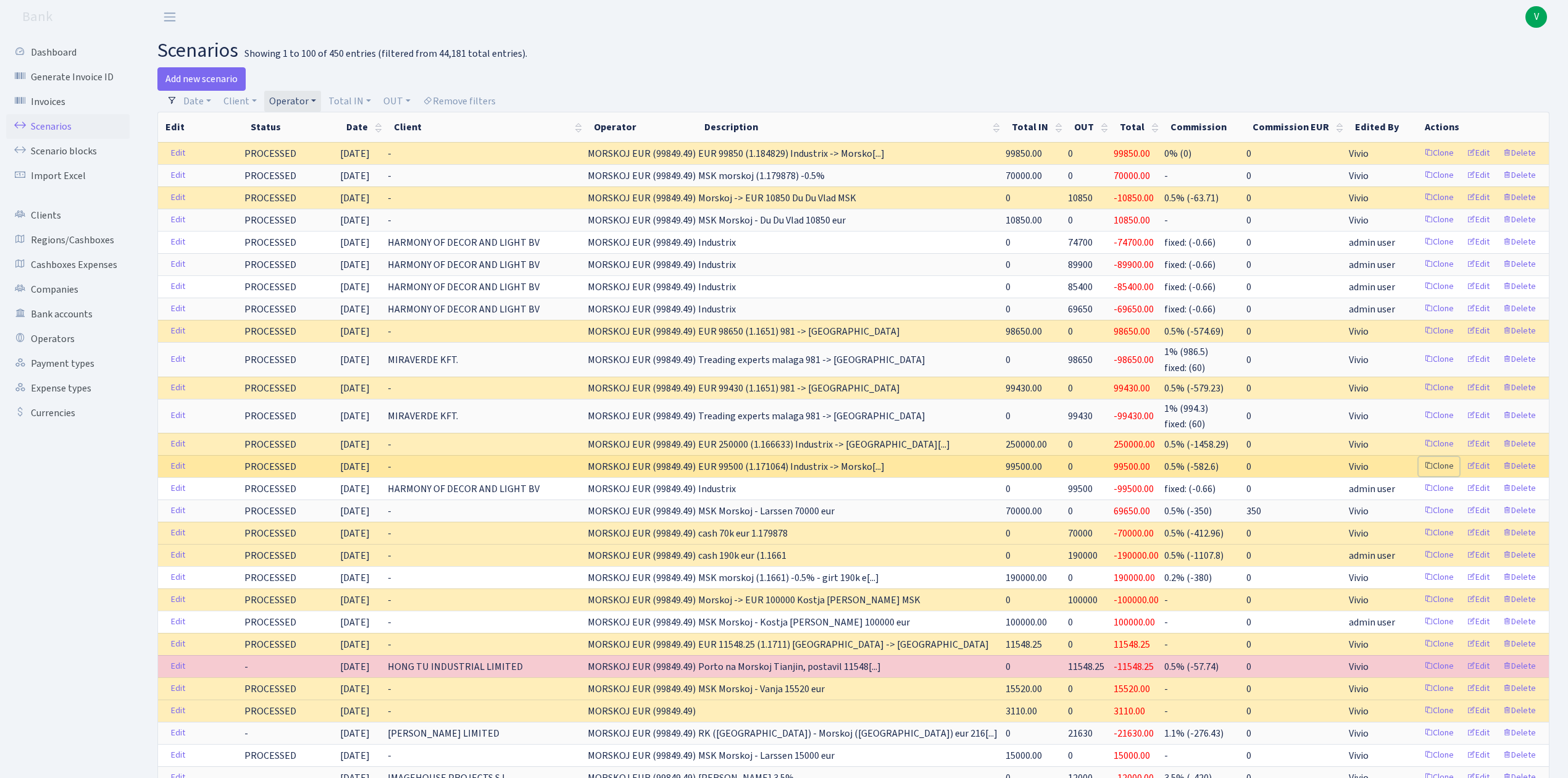
click at [1436, 468] on link "Clone" at bounding box center [1440, 465] width 41 height 19
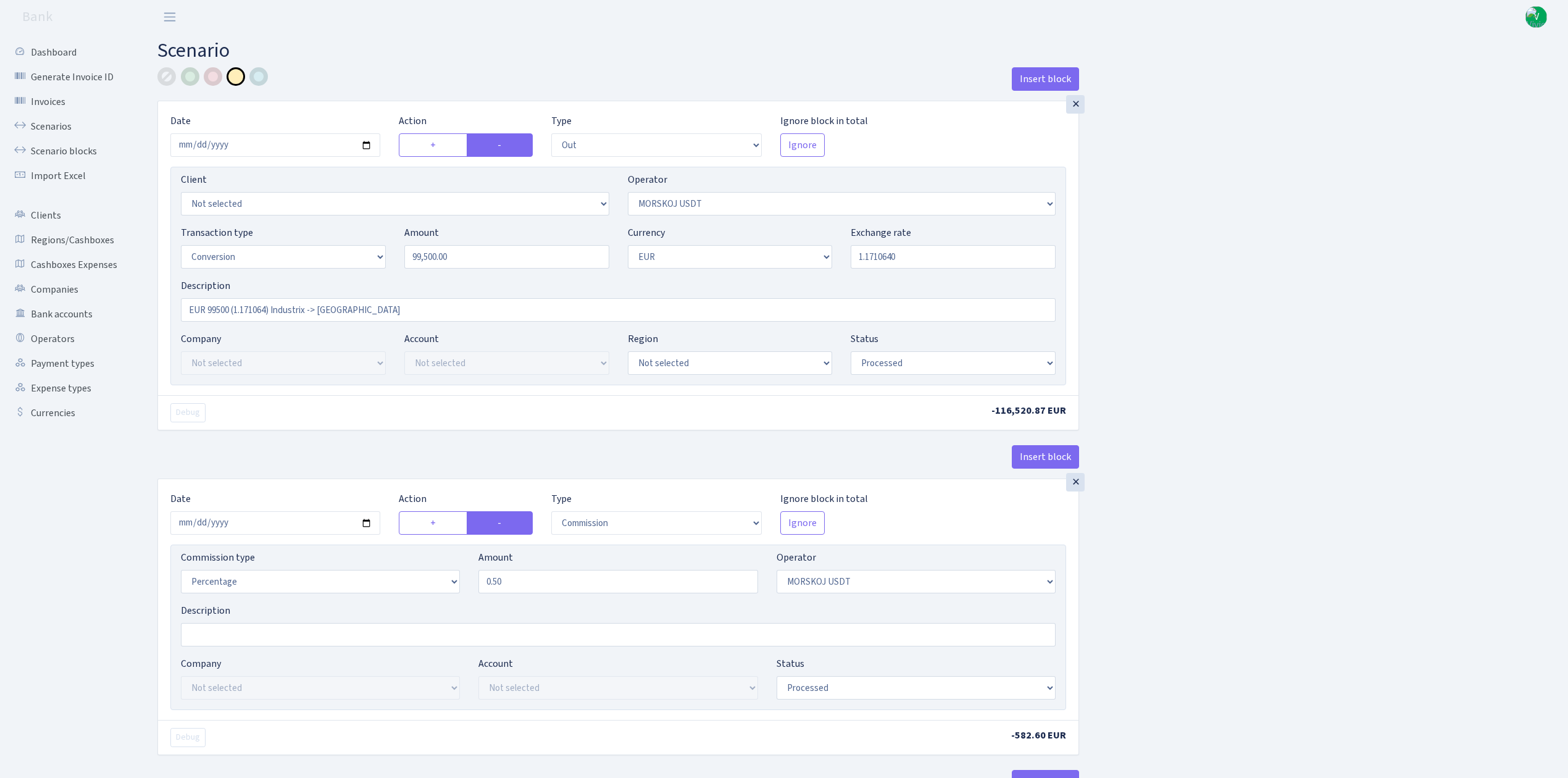
select select "out"
select select "324"
select select "15"
select select "1"
select select "processed"
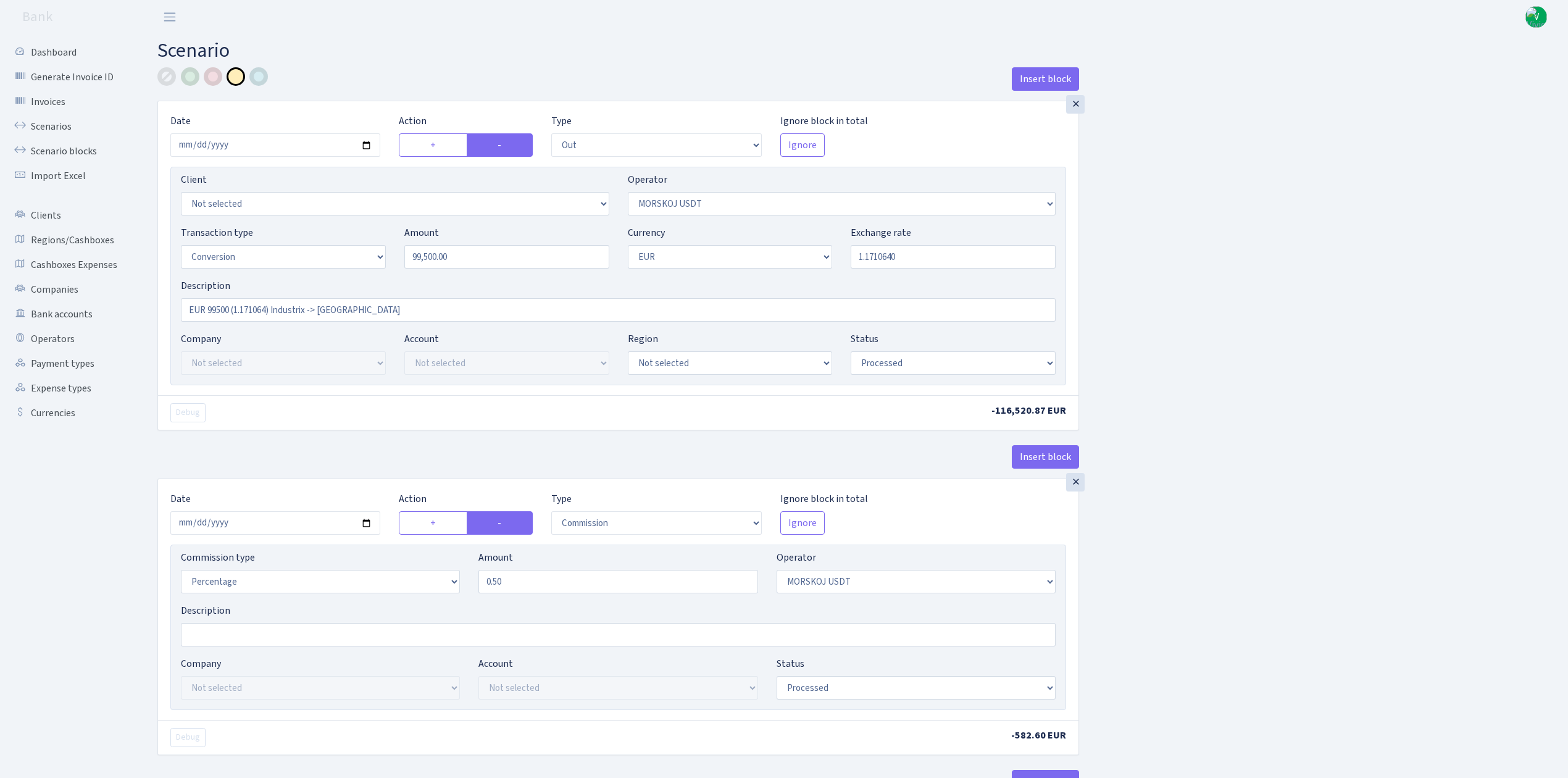
select select "commission"
select select "324"
select select "processed"
select select "in"
select select "323"
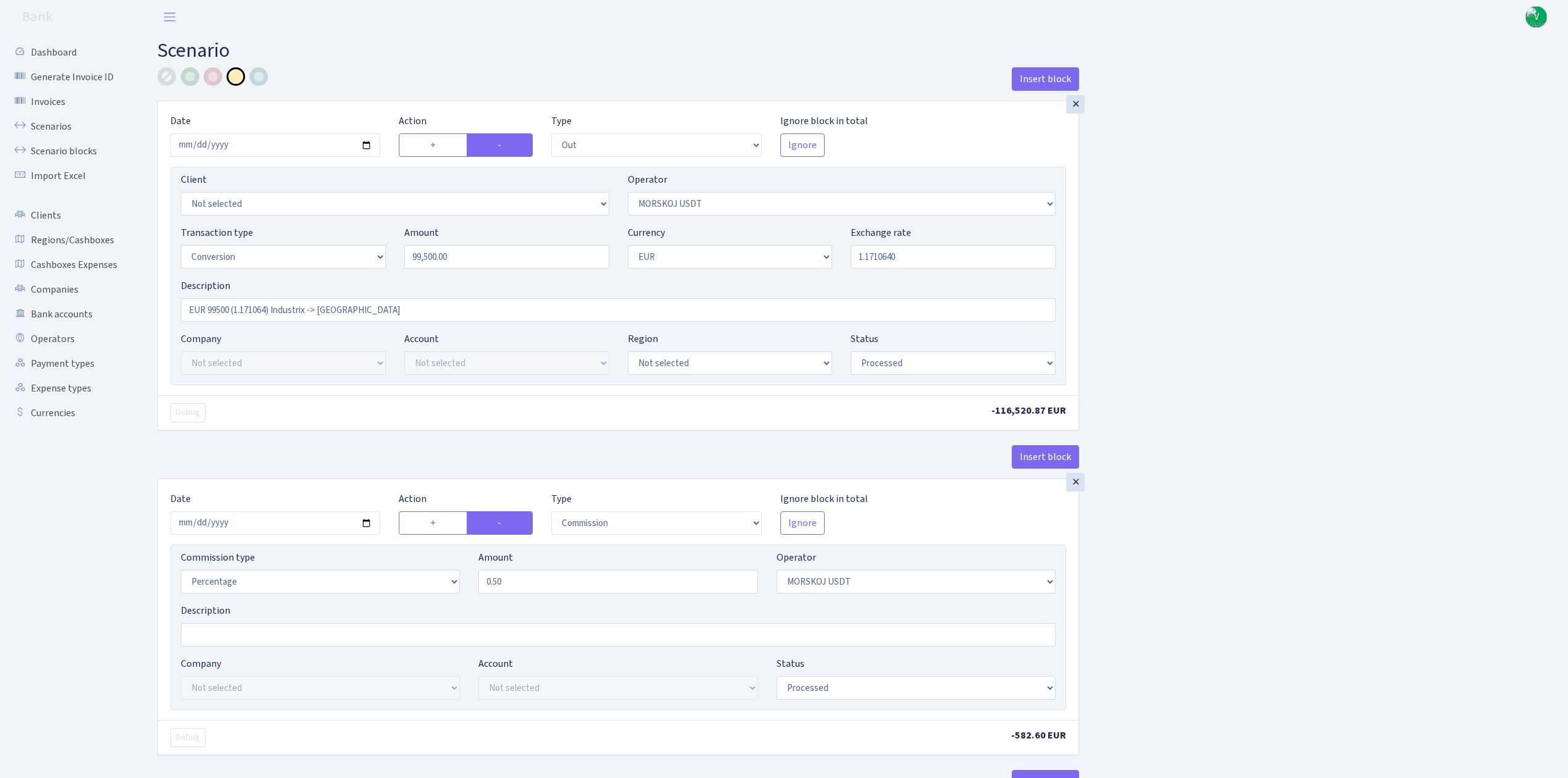
select select "1"
select select "processed"
click at [370, 142] on input "2025-09-02" at bounding box center [275, 145] width 210 height 24
type input "[DATE]"
drag, startPoint x: 489, startPoint y: 260, endPoint x: 347, endPoint y: 234, distance: 144.4
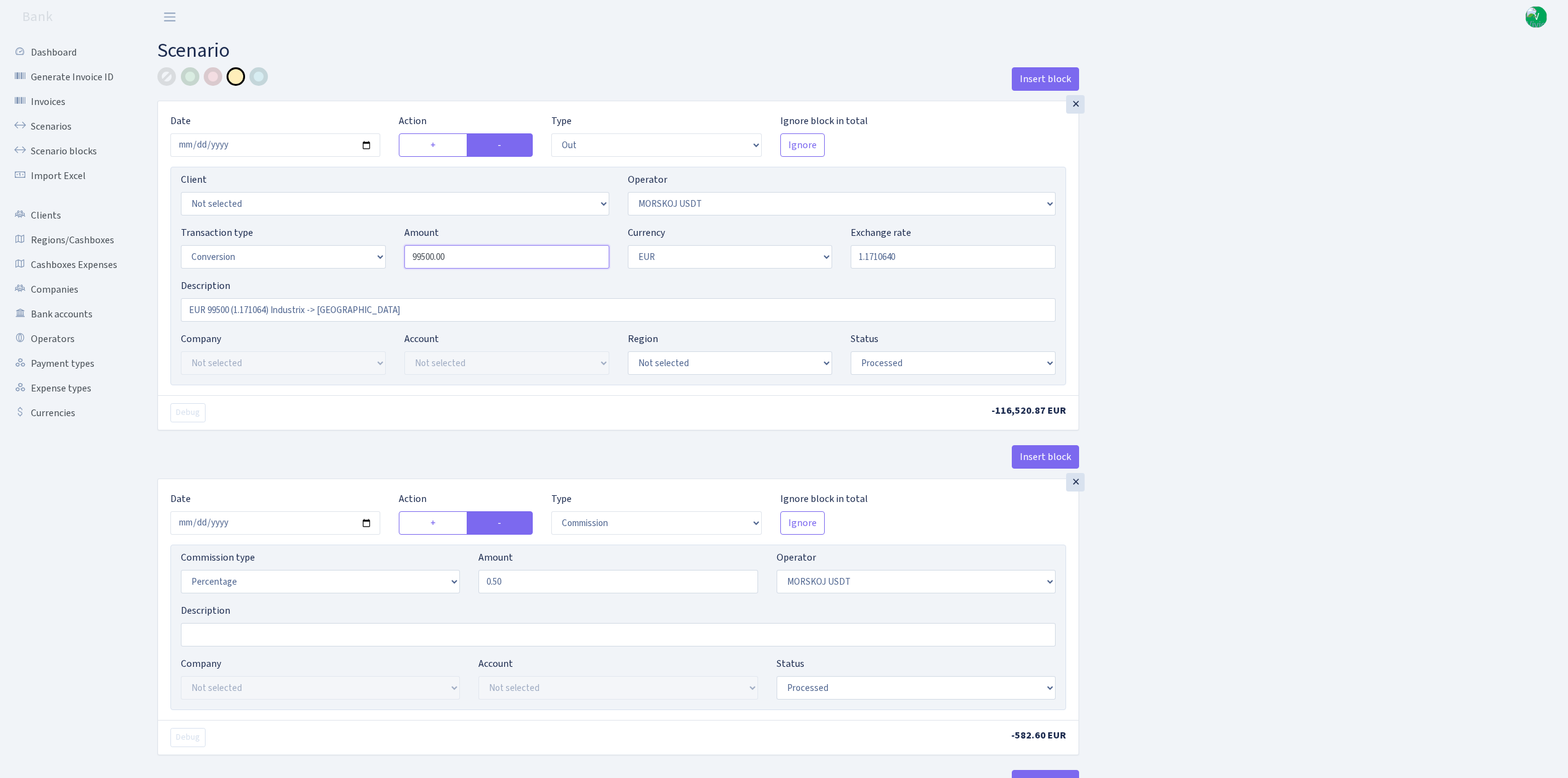
click at [347, 234] on div "Transaction type Not selected 981 ELF FISH crypto GIRT IVO dekl MM-BALTIC eur U…" at bounding box center [619, 252] width 893 height 53
click at [870, 251] on input "1.1710640" at bounding box center [953, 257] width 205 height 24
type input "99,975.00"
drag, startPoint x: 870, startPoint y: 256, endPoint x: 946, endPoint y: 253, distance: 76.1
click at [946, 253] on input "1.1710640" at bounding box center [953, 257] width 205 height 24
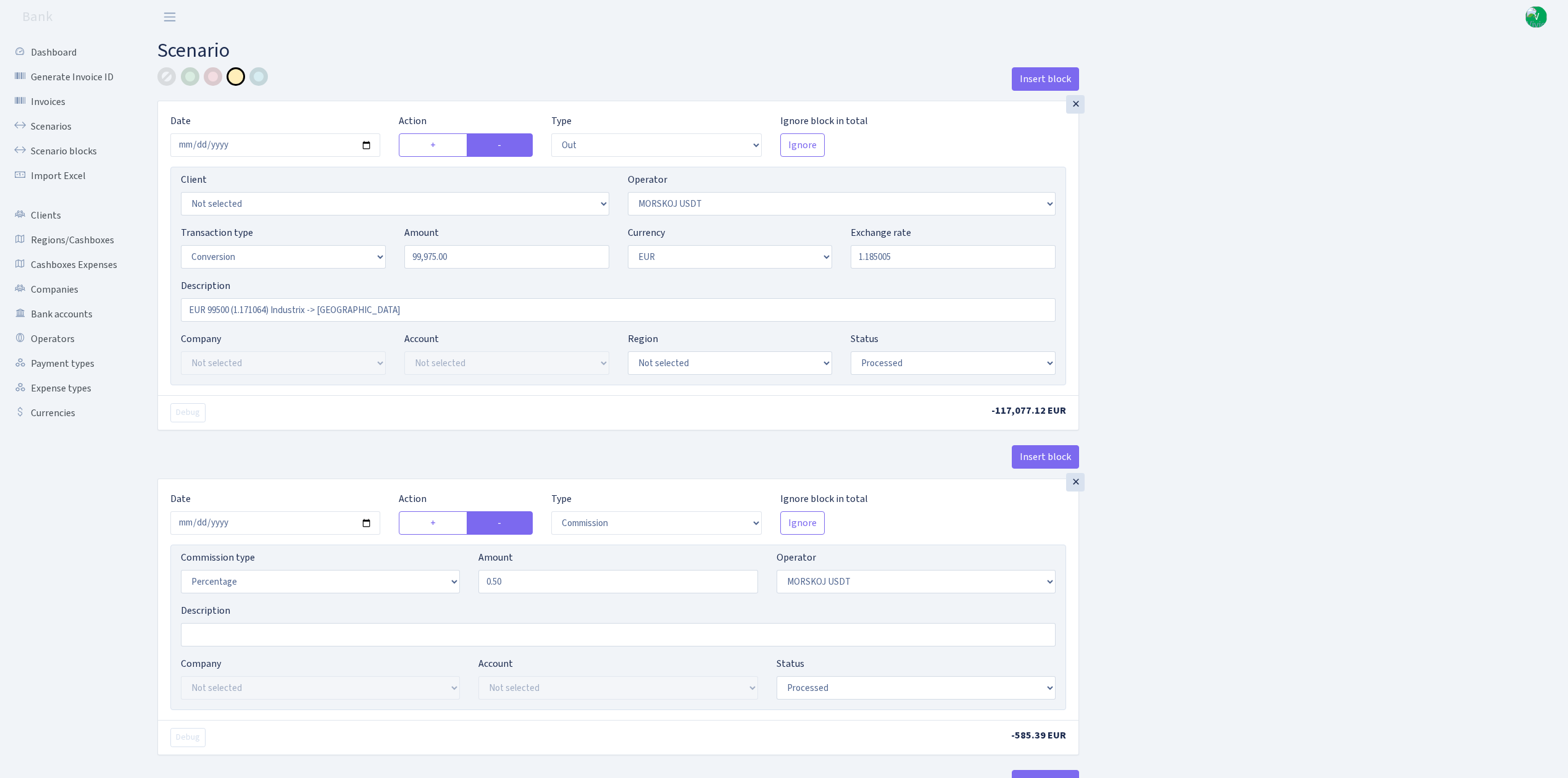
click at [1176, 271] on div "Insert block × Date 2025-09-17 Action + - Type --- In Out Commission Field requ…" at bounding box center [853, 651] width 1411 height 1169
type input "1.1850050"
click at [230, 309] on input "EUR 99500 (1.171064) Industrix -> Morskoj" at bounding box center [618, 309] width 874 height 24
click at [269, 305] on input "EUR 99975 (1.171064) Industrix -> Morskoj" at bounding box center [618, 309] width 874 height 24
click at [369, 310] on input "EUR 99975 (1.185005) Industrix -> Morskoj" at bounding box center [618, 309] width 874 height 24
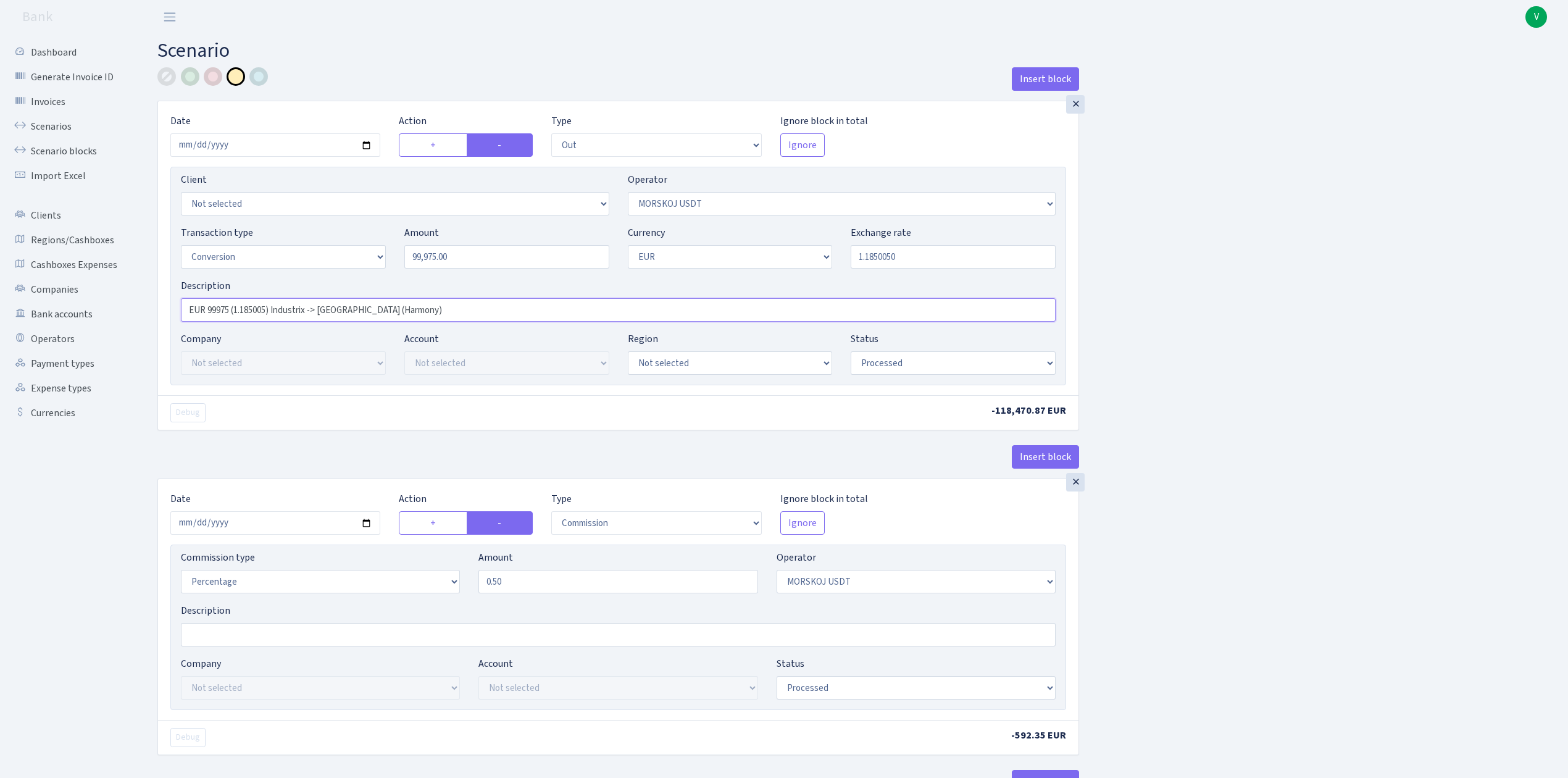
type input "EUR 99975 (1.185005) Industrix -> Morskoj (Harmony)"
click at [1181, 328] on div "Insert block × Date 2025-09-17 Action + - Type --- In Out Commission Field requ…" at bounding box center [853, 651] width 1411 height 1169
click at [364, 525] on input "2025-09-03" at bounding box center [275, 522] width 210 height 24
type input "2025-09-17"
click at [1281, 606] on div "Insert block × Date 2025-09-17 Action + - Type --- In Out Commission Field requ…" at bounding box center [853, 651] width 1411 height 1169
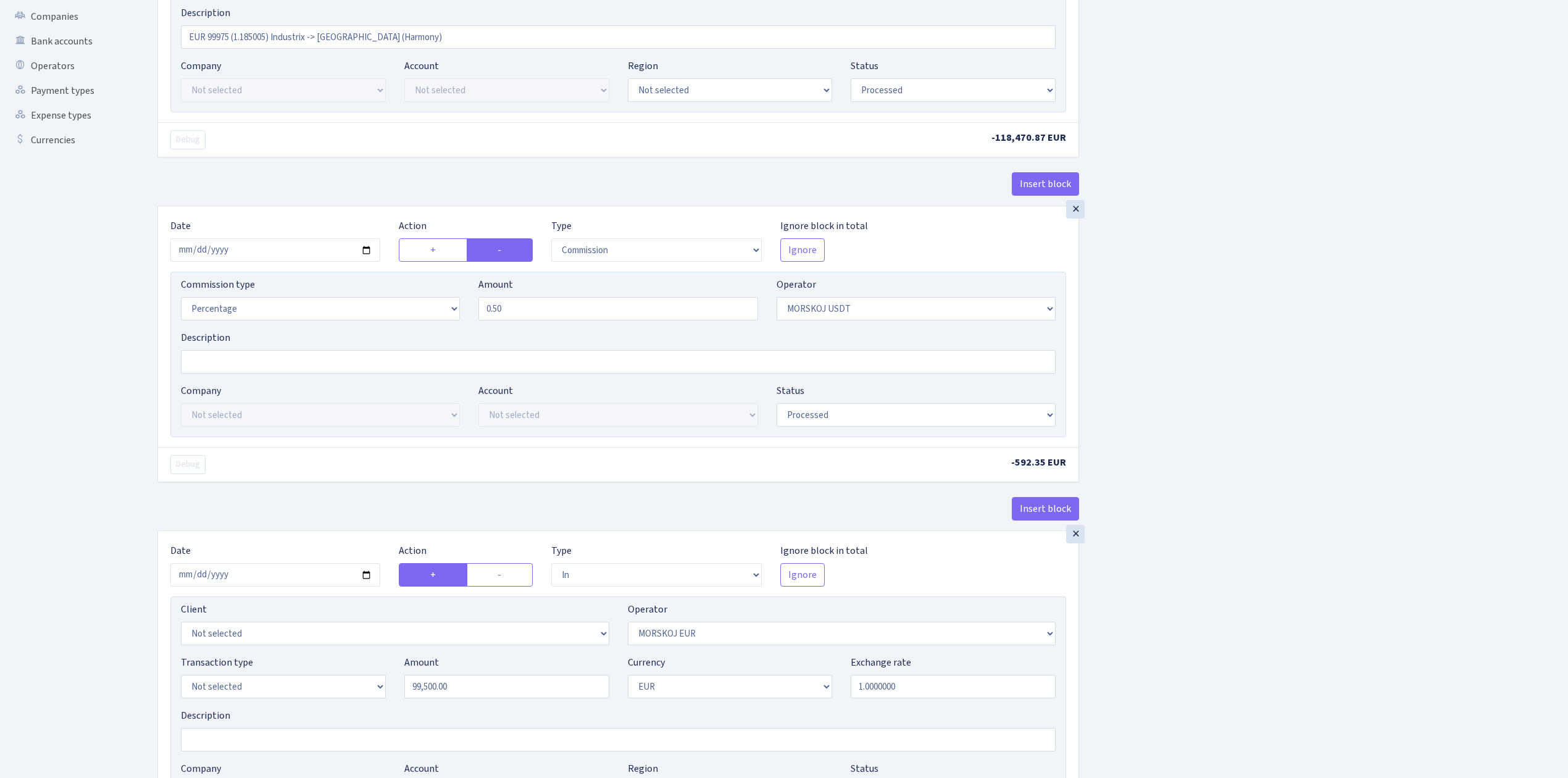
scroll to position [411, 0]
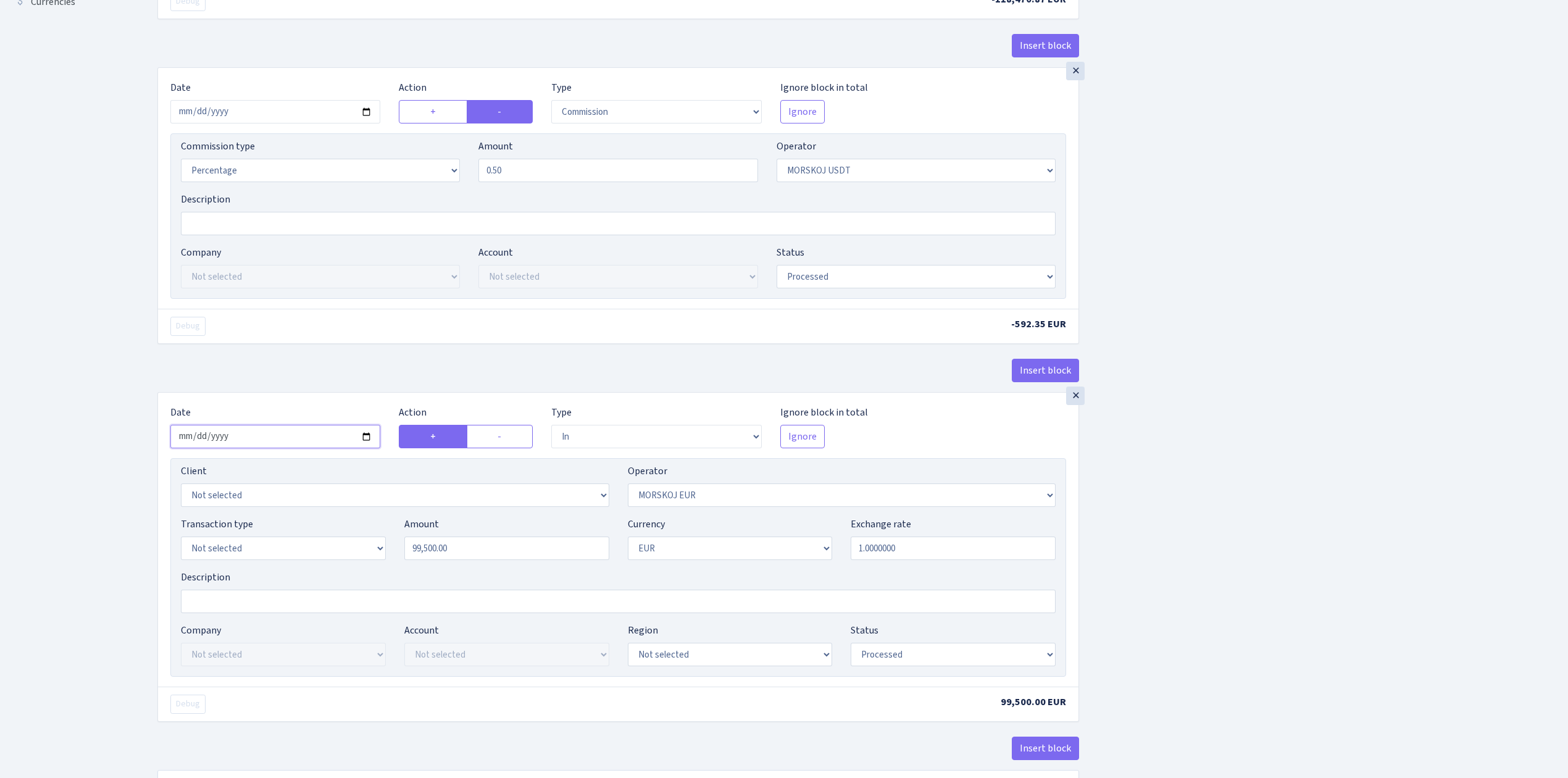
click at [368, 440] on input "[DATE]" at bounding box center [275, 436] width 210 height 24
type input "[DATE]"
drag, startPoint x: 370, startPoint y: 521, endPoint x: 340, endPoint y: 511, distance: 31.6
click at [340, 511] on div "Client Not selected 1 KOC GEMICILIK VE TASIMACILIK 1/BALDERE-SILDEDZE SIGNE 1/S…" at bounding box center [618, 567] width 896 height 219
click at [1353, 600] on div "Insert block × Date [DATE] Action + - Type --- In Out Commission Field required…" at bounding box center [853, 240] width 1411 height 1169
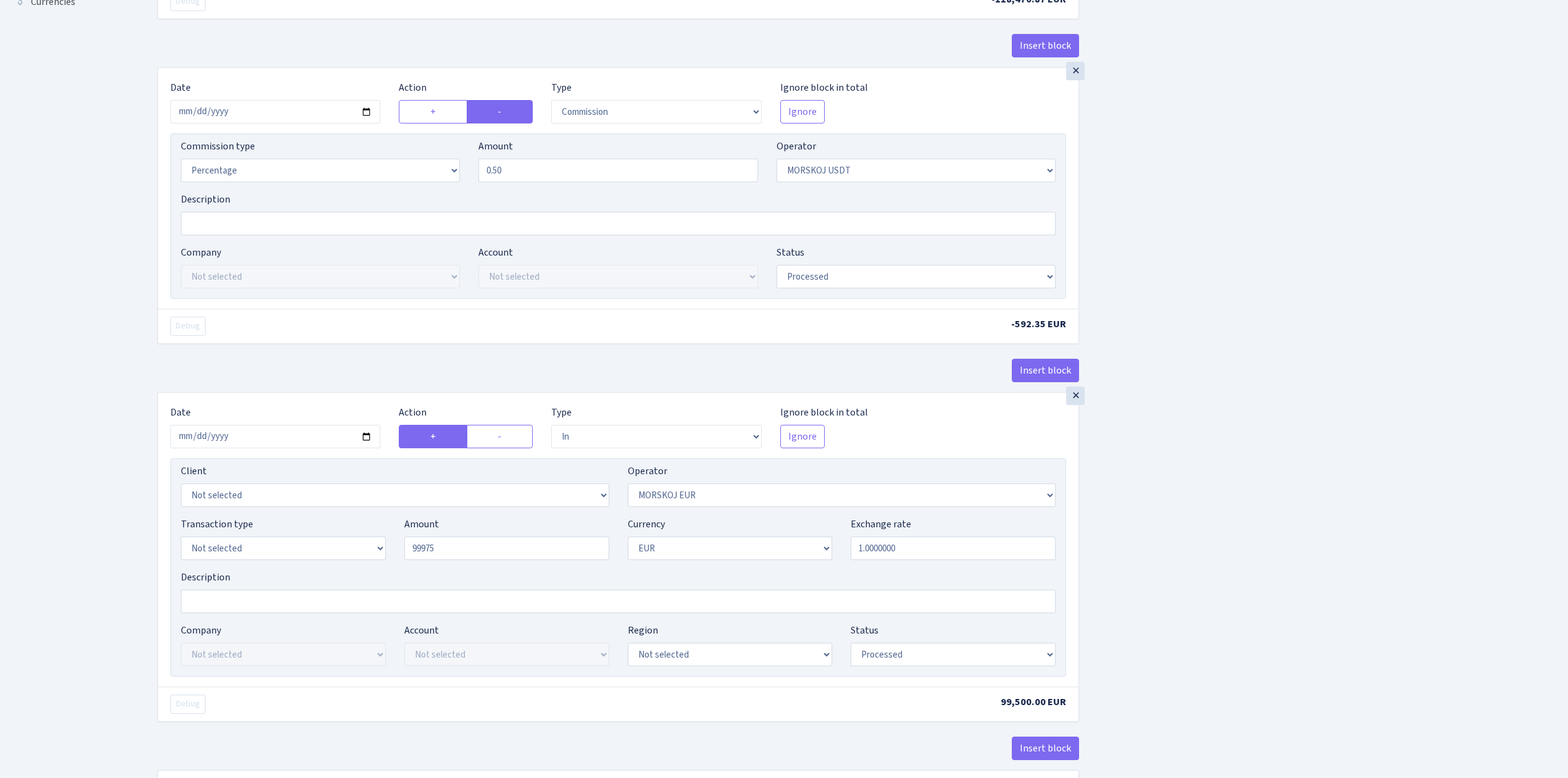
type input "99,975.00"
click at [1320, 667] on div "Insert block × Date [DATE] Action + - Type --- In Out Commission Field required…" at bounding box center [853, 240] width 1411 height 1169
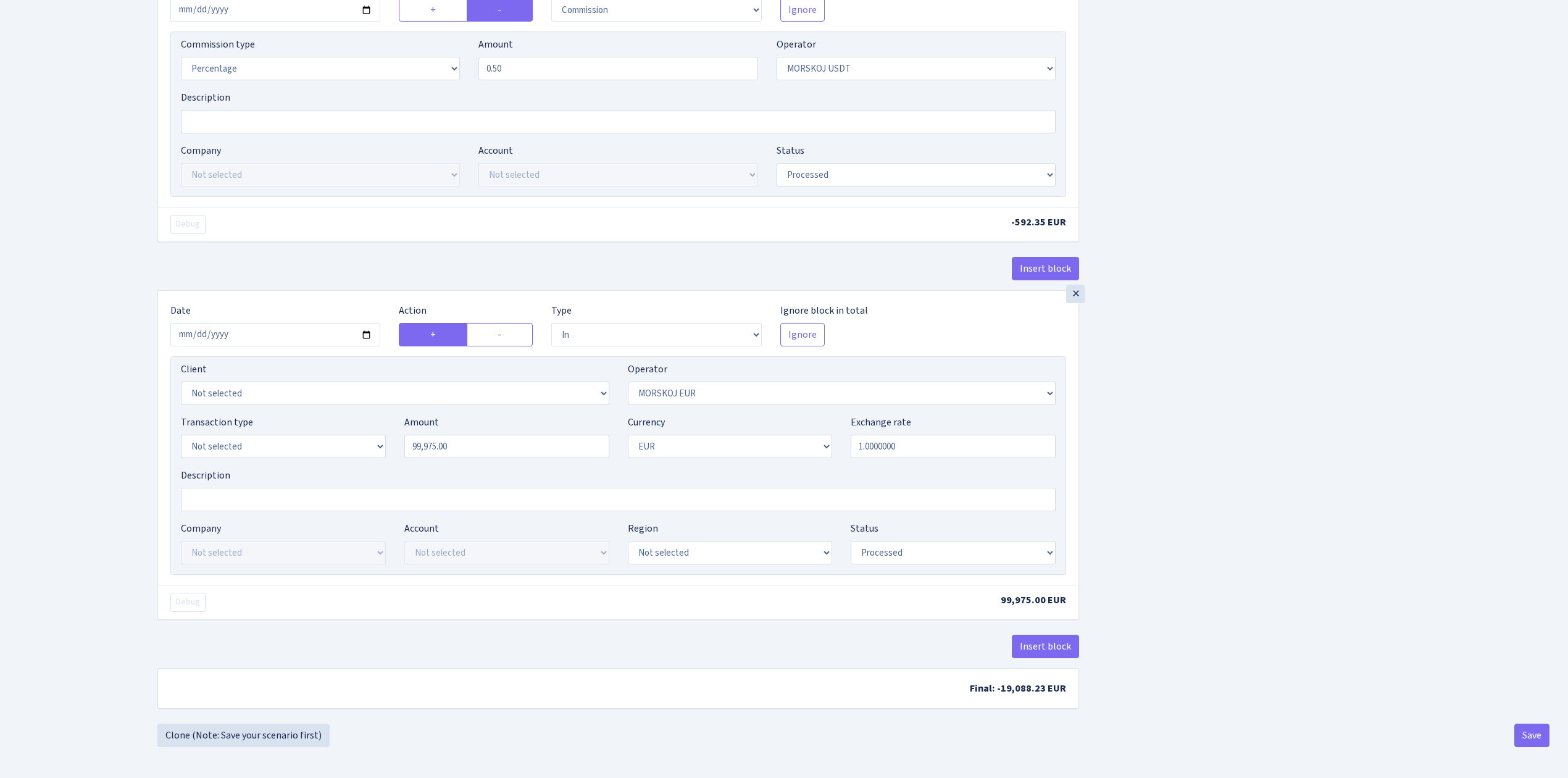
scroll to position [521, 0]
click at [1543, 736] on button "Save" at bounding box center [1532, 735] width 35 height 24
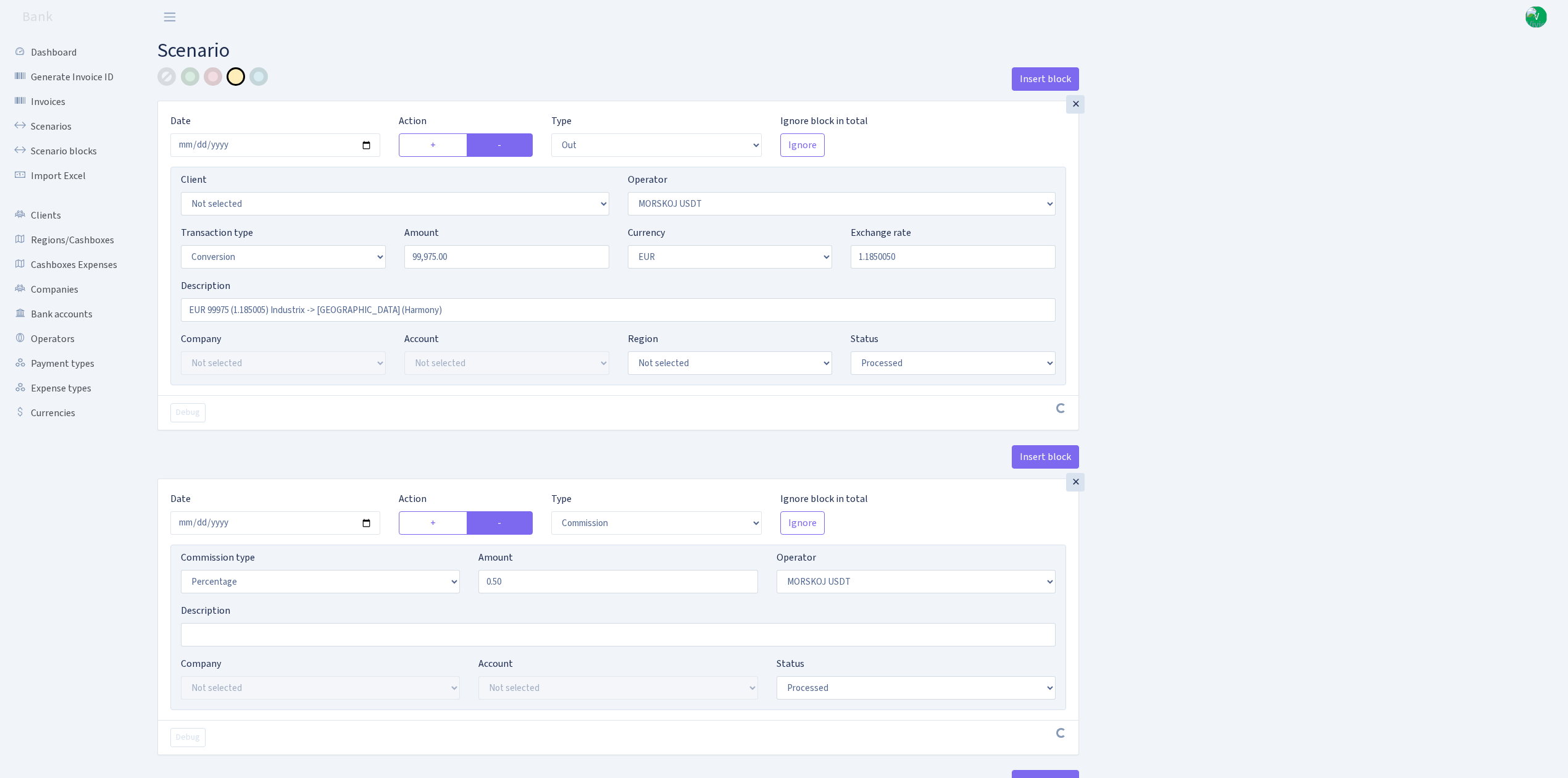
select select "out"
select select "324"
select select "15"
select select "1"
select select "processed"
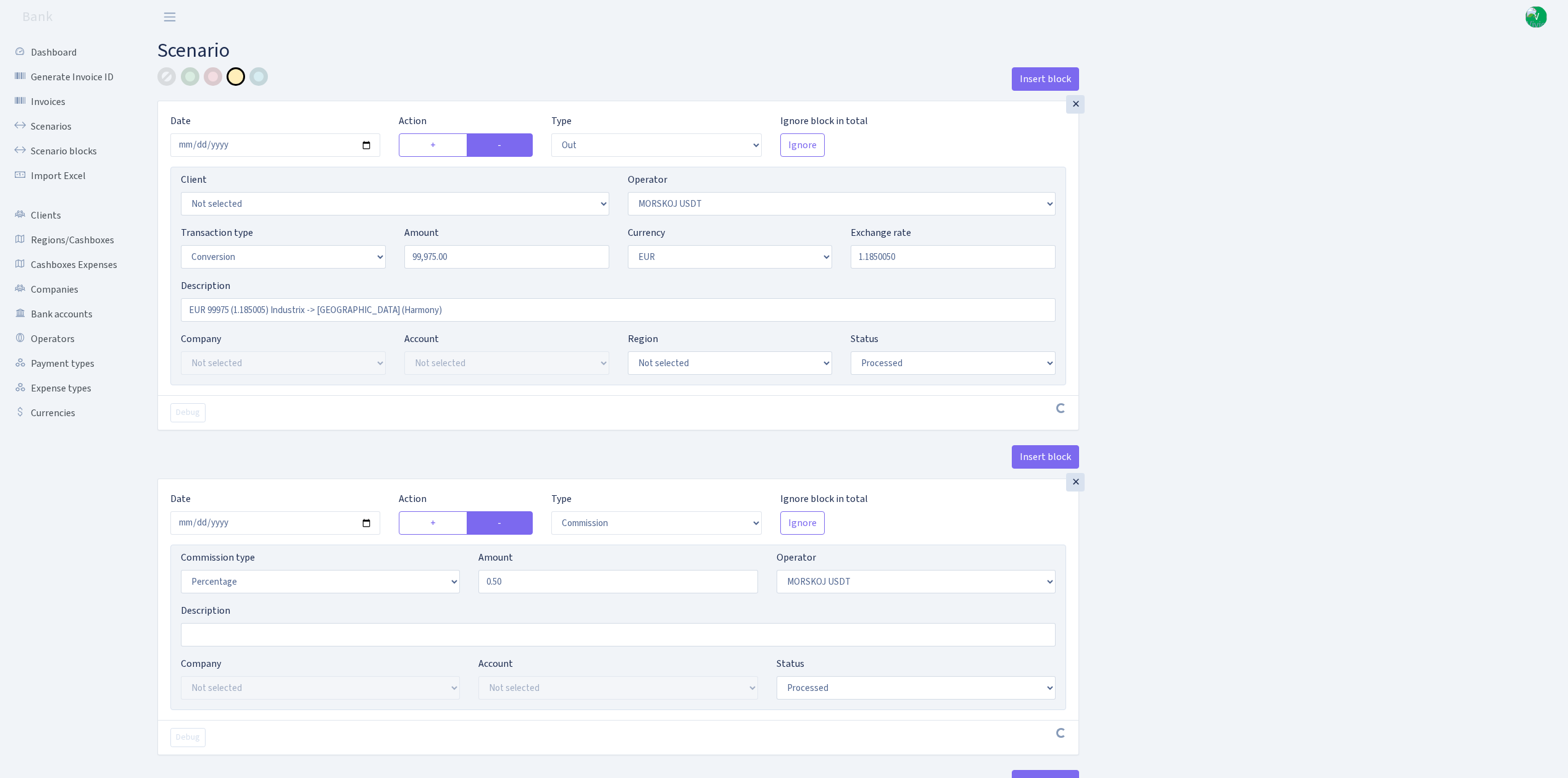
select select "commission"
select select "324"
select select "processed"
select select "in"
select select "323"
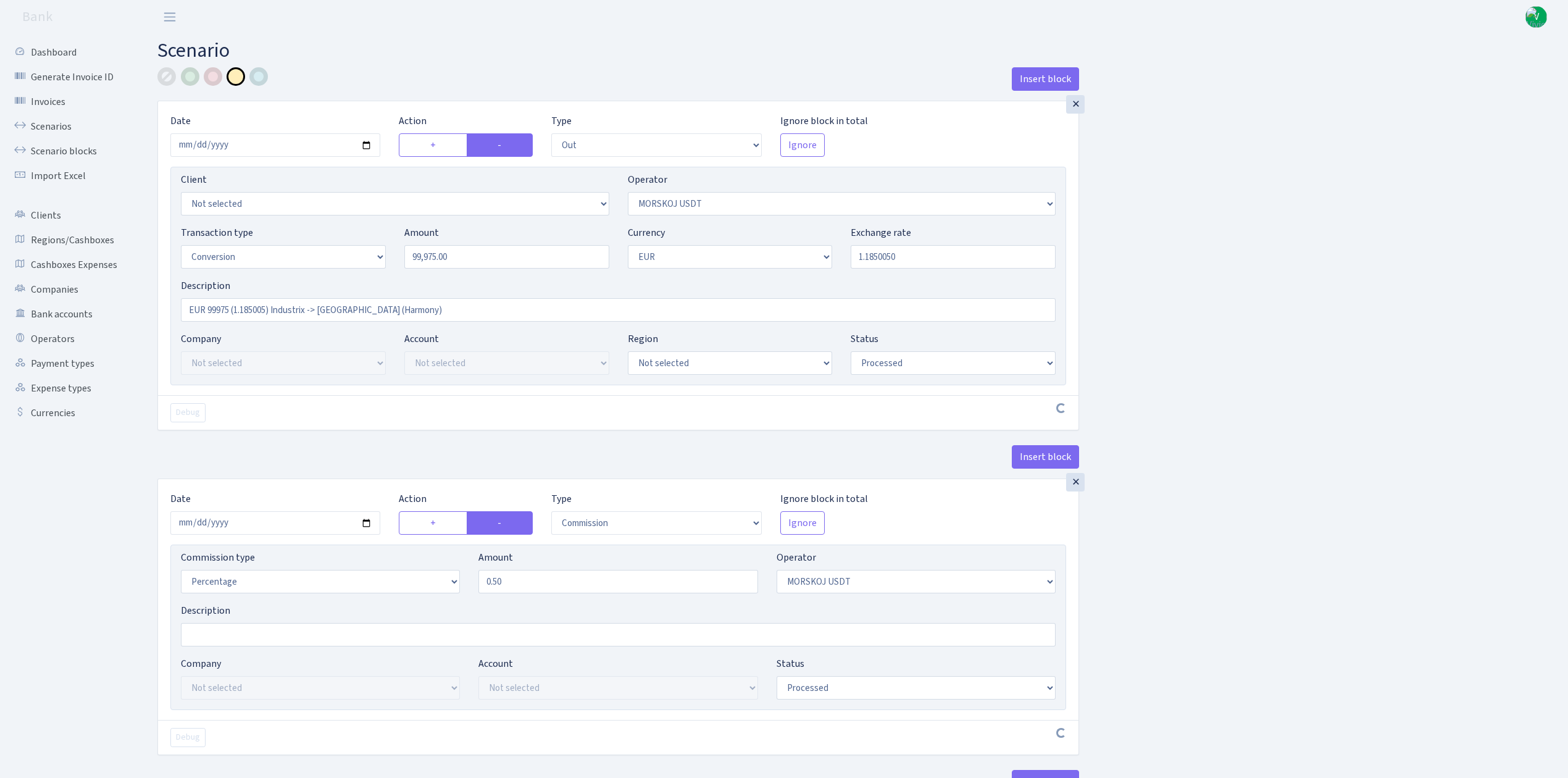
select select "1"
select select "processed"
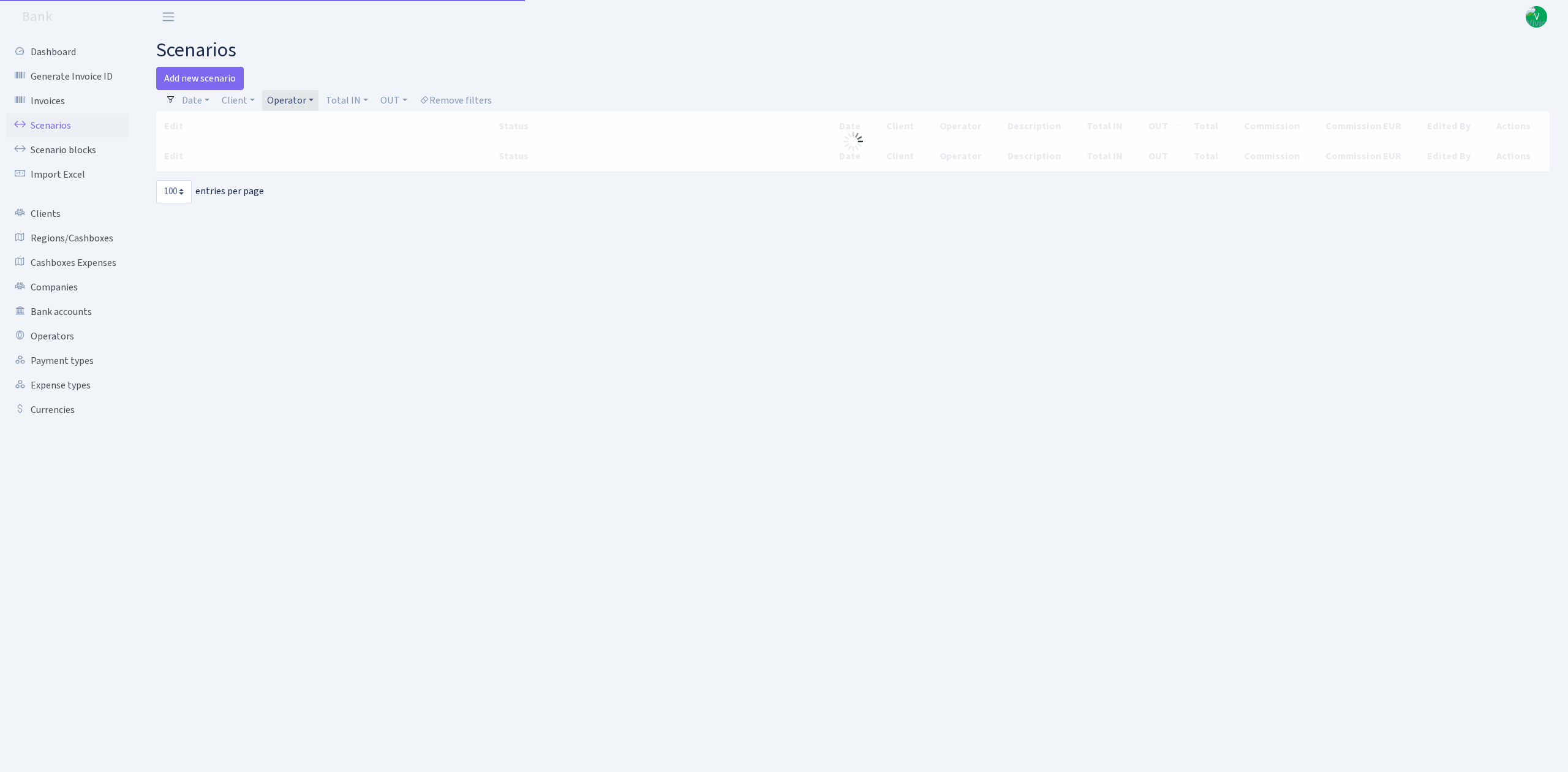
select select "100"
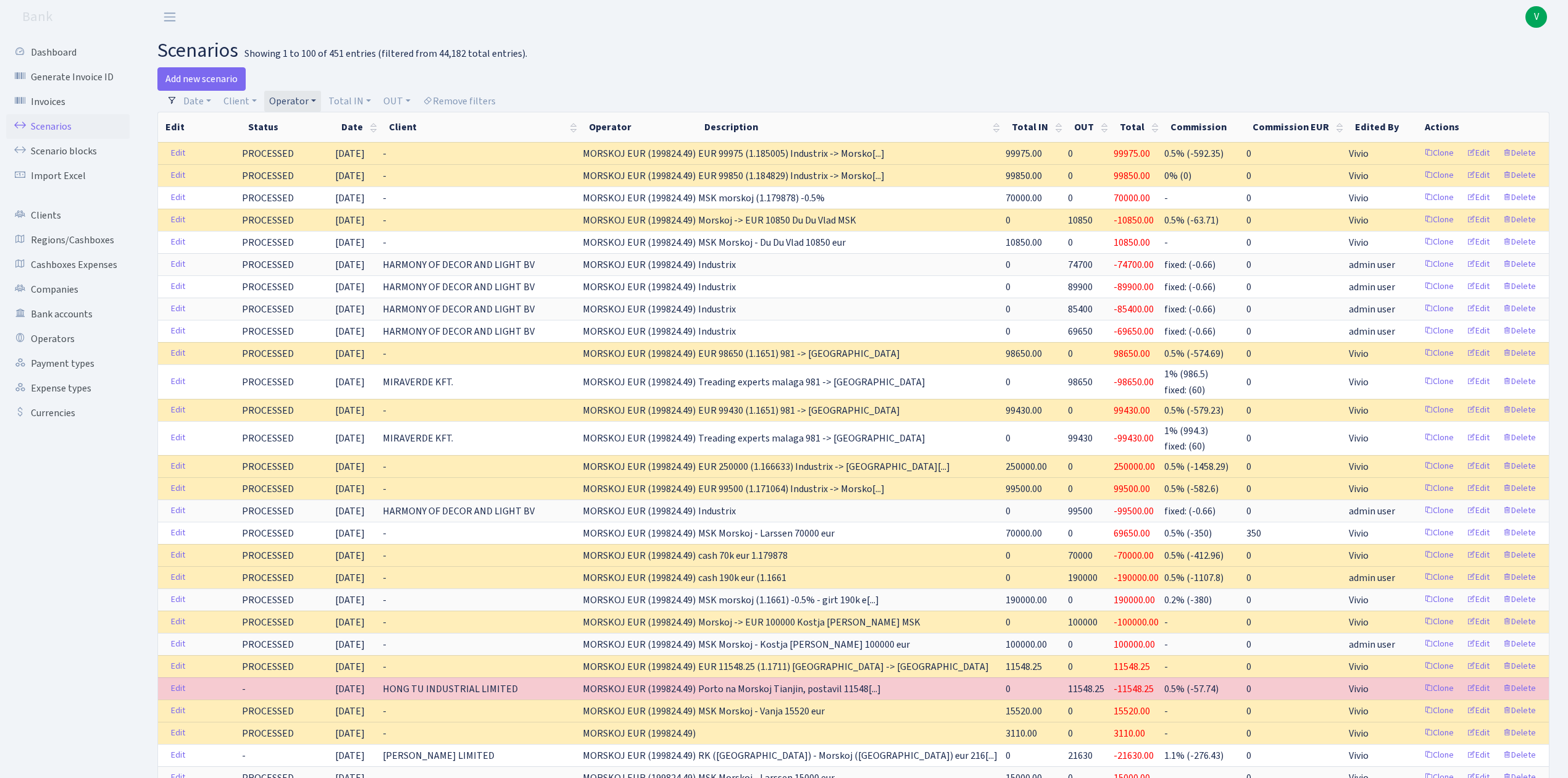
click at [281, 100] on link "Operator" at bounding box center [292, 101] width 57 height 21
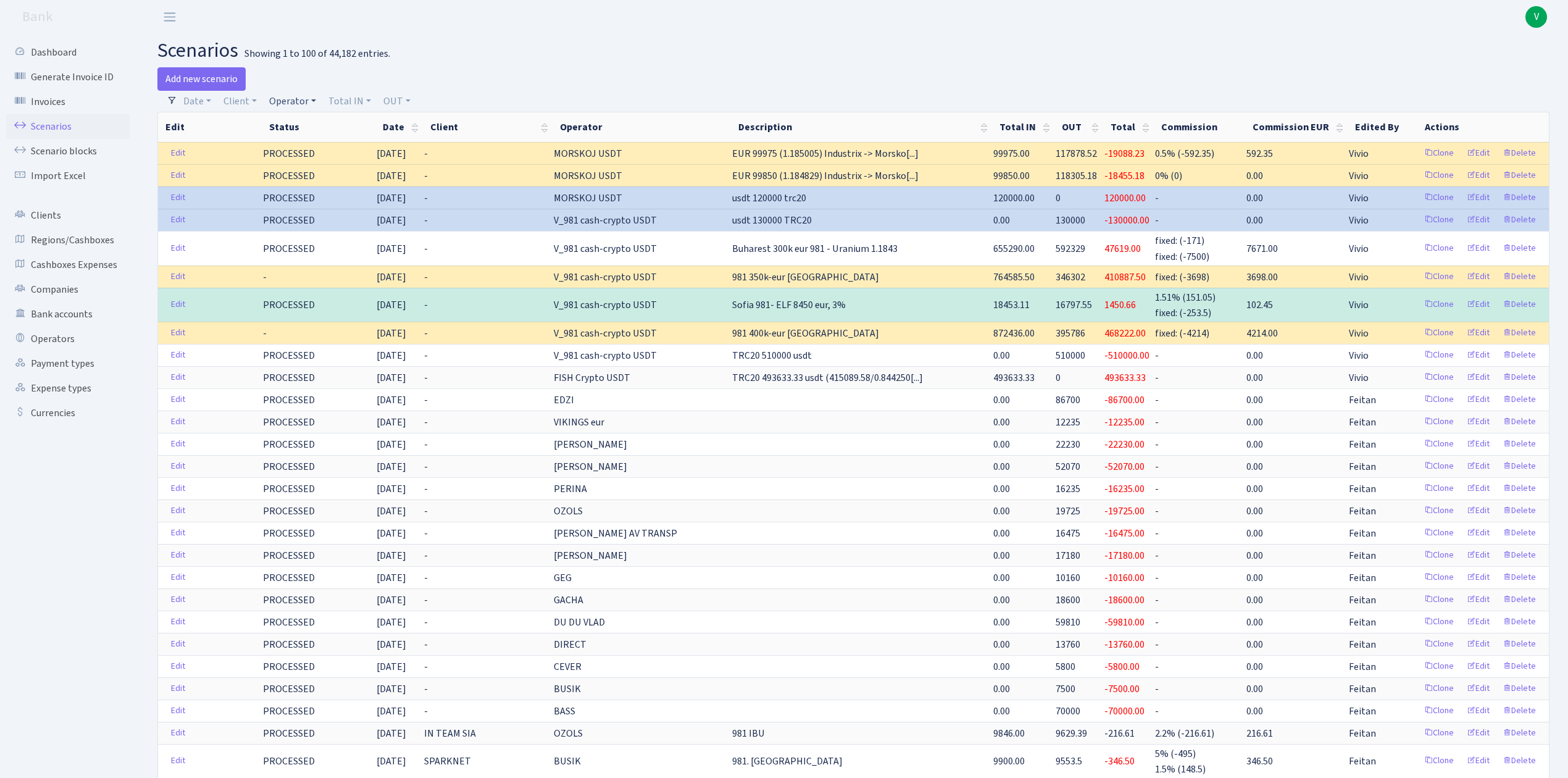
click at [287, 100] on link "Operator" at bounding box center [292, 101] width 57 height 21
click at [321, 146] on input "search" at bounding box center [313, 145] width 90 height 19
type input "morskoj"
click at [324, 234] on li "MORSKOJ EUR" at bounding box center [313, 238] width 93 height 21
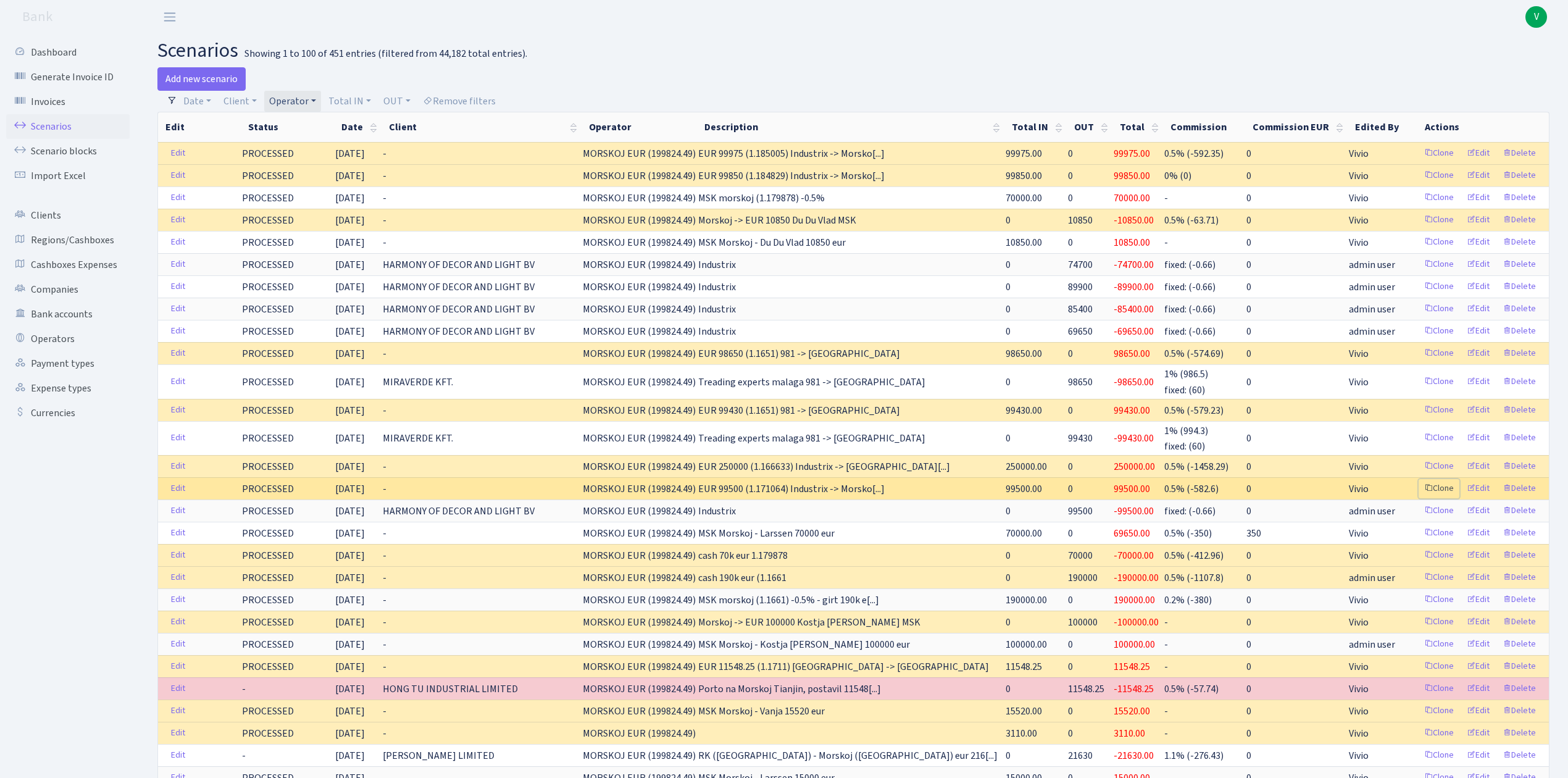
click at [1438, 494] on link "Clone" at bounding box center [1440, 488] width 41 height 19
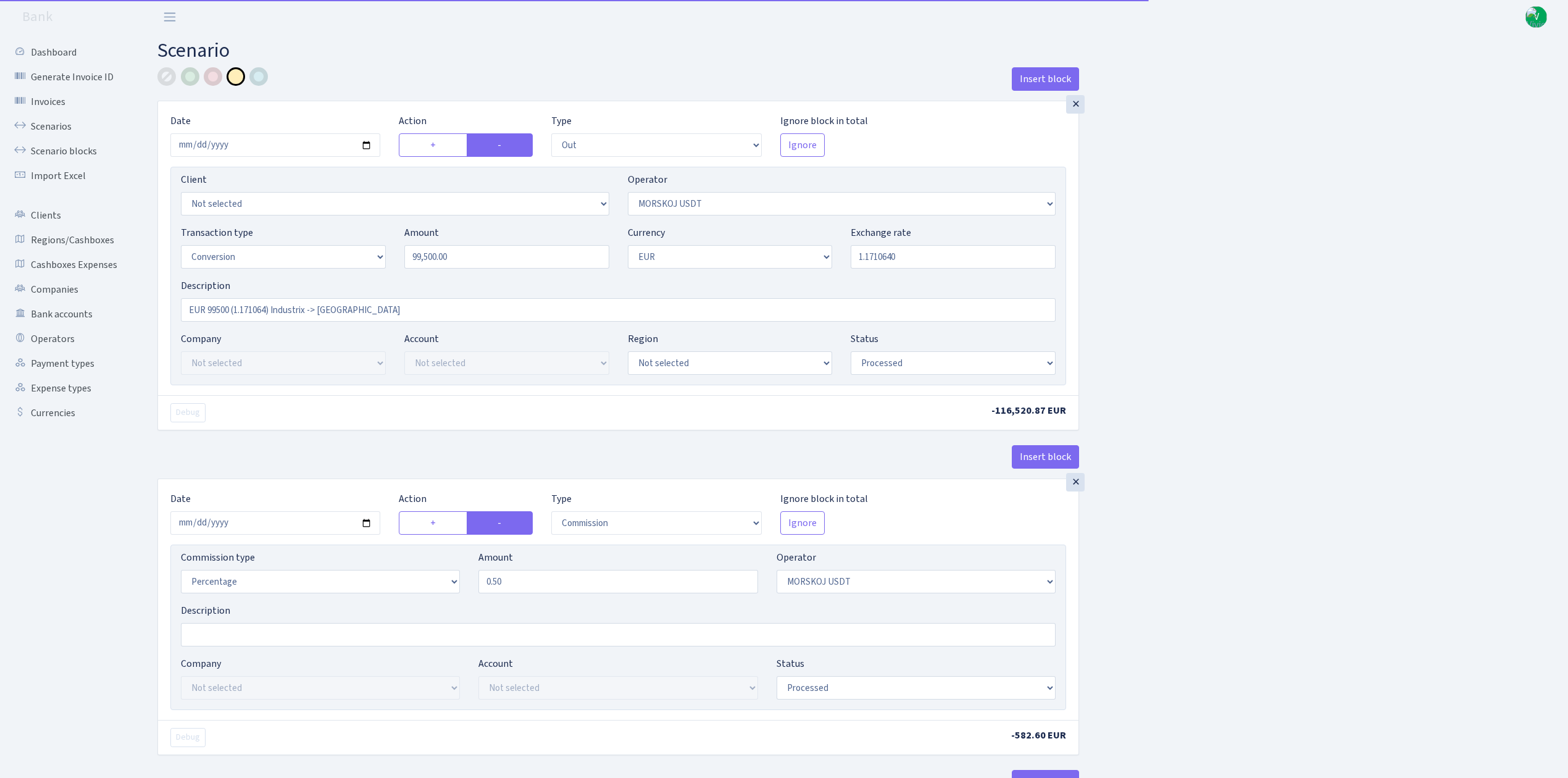
select select "out"
select select "324"
select select "15"
select select "1"
select select "processed"
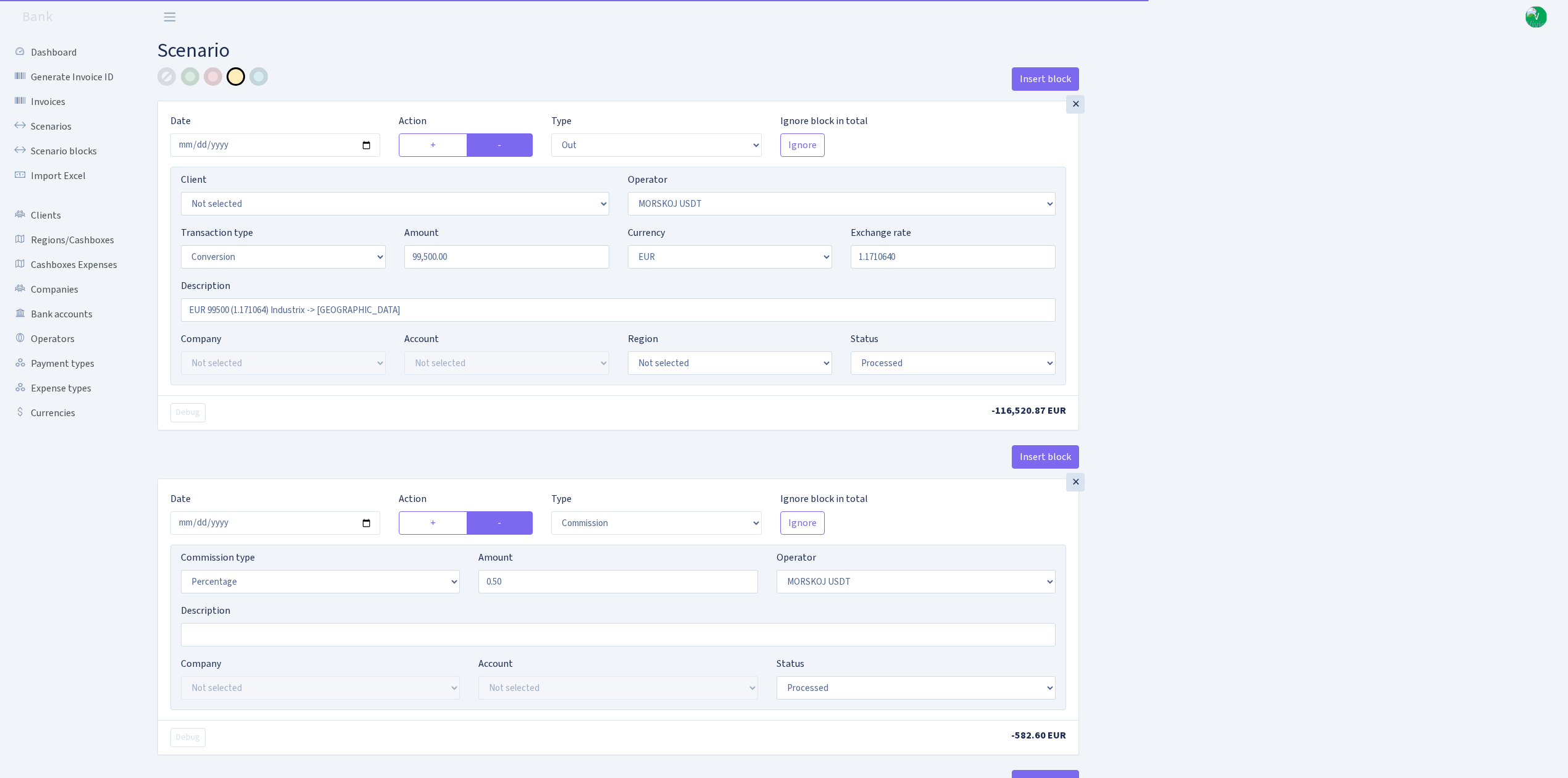
select select "commission"
select select "324"
select select "processed"
select select "in"
select select "323"
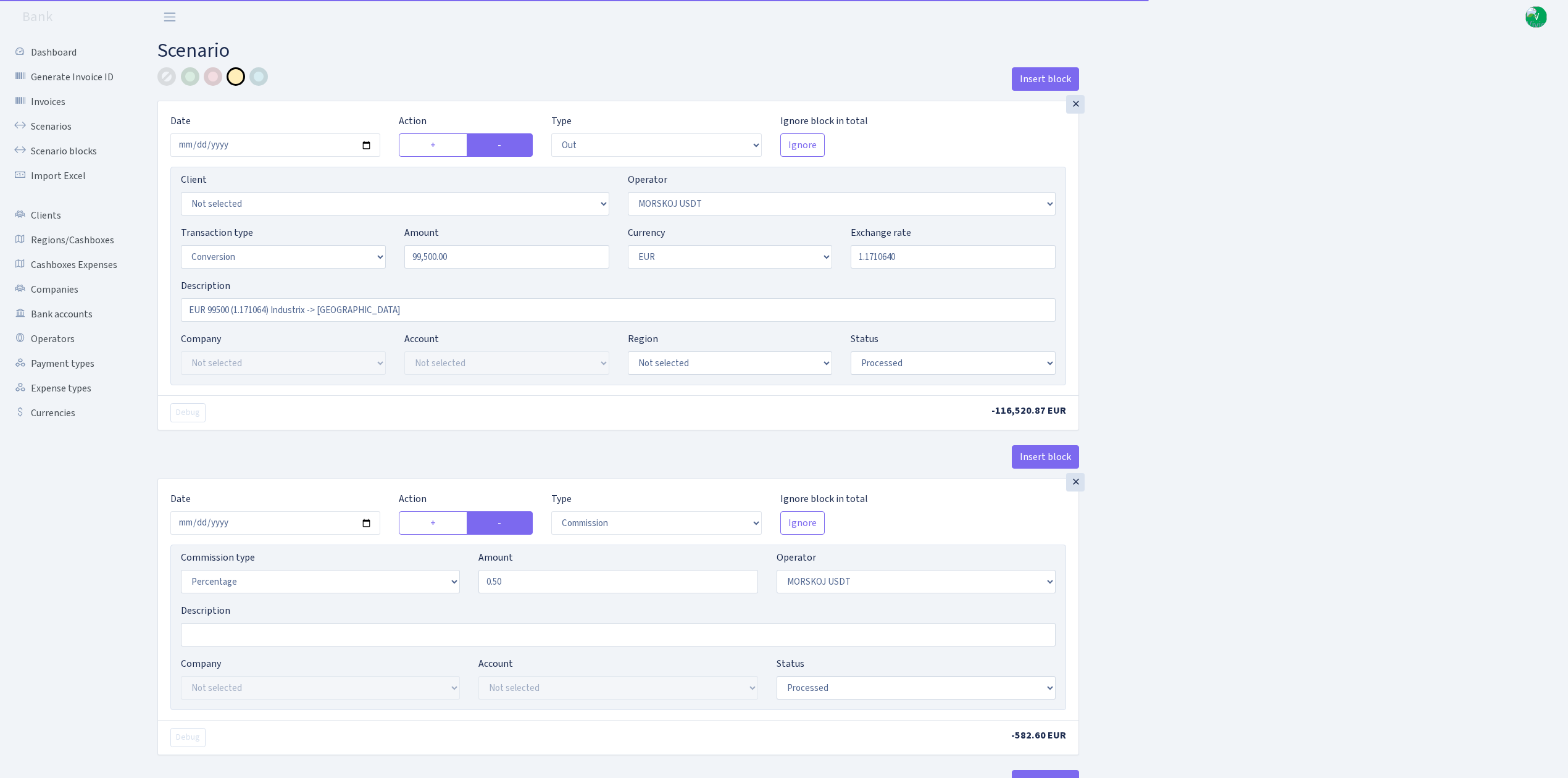
select select "1"
select select "processed"
click at [369, 144] on input "[DATE]" at bounding box center [275, 145] width 210 height 24
type input "[DATE]"
drag, startPoint x: 480, startPoint y: 257, endPoint x: 373, endPoint y: 248, distance: 107.4
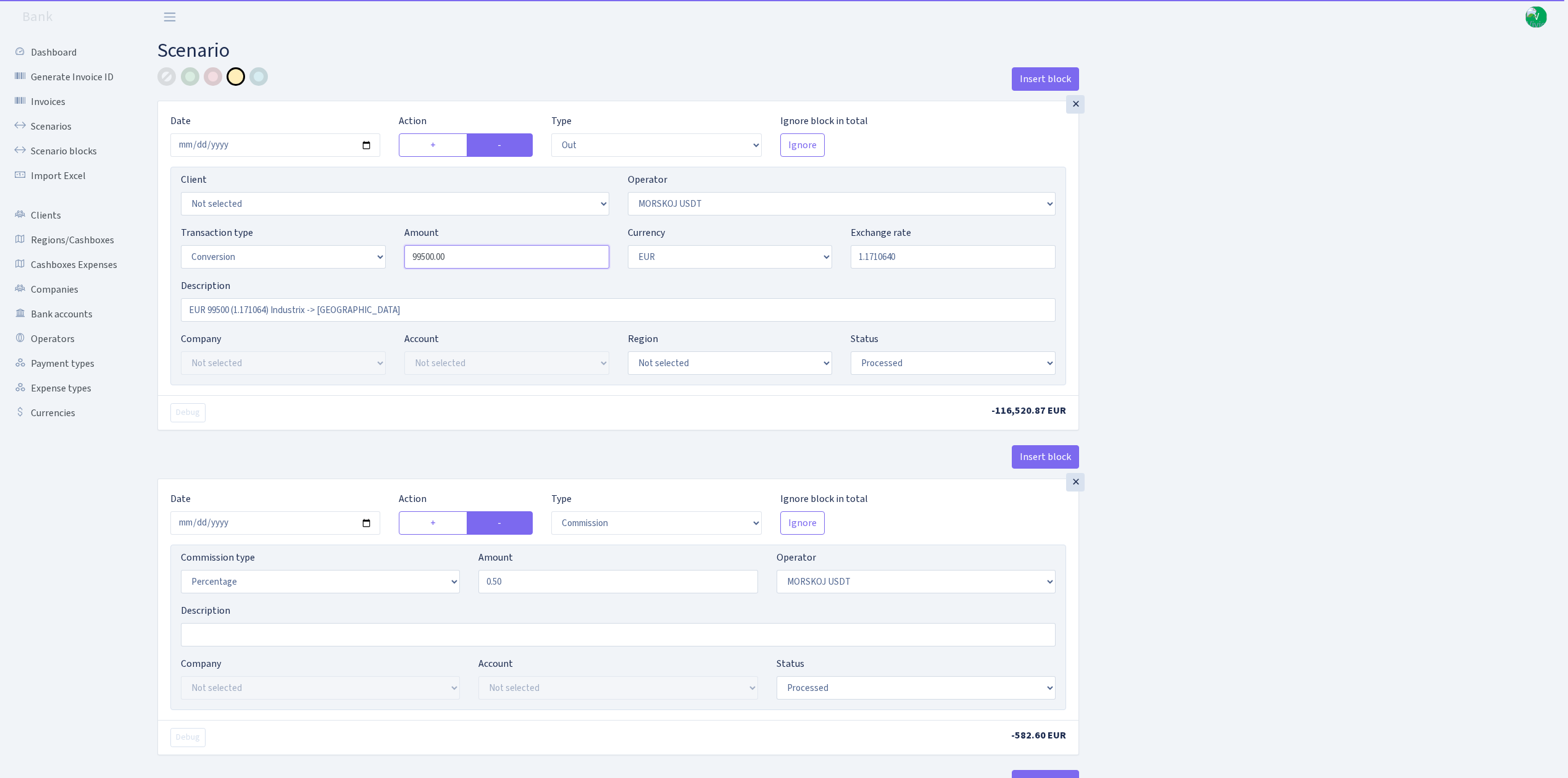
click at [373, 248] on div "Transaction type Not selected 981 ELF FISH crypto [PERSON_NAME] MM-BALTIC eur U…" at bounding box center [619, 252] width 893 height 53
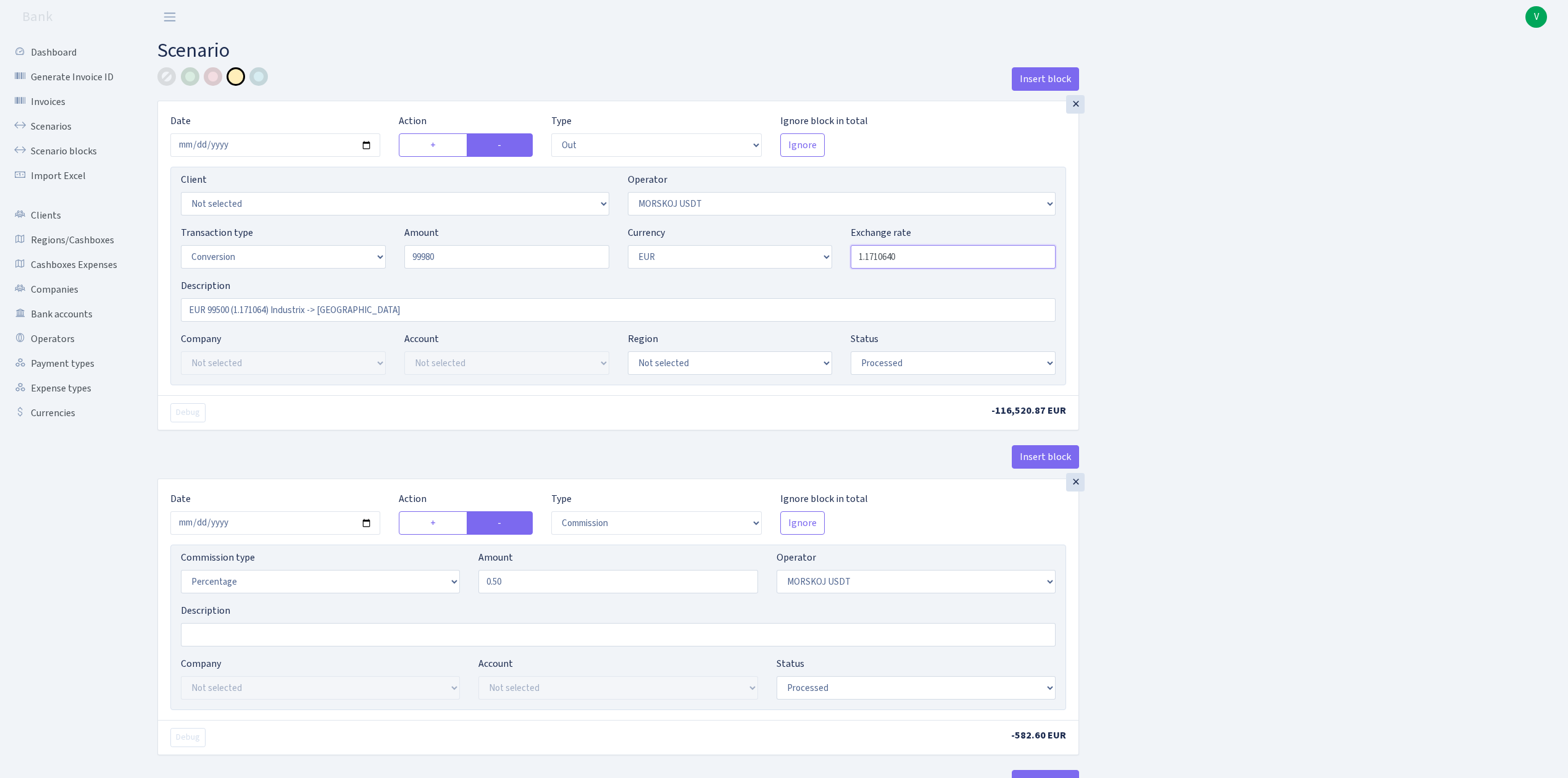
click at [892, 262] on input "1.1710640" at bounding box center [953, 257] width 205 height 24
type input "99,980.00"
drag, startPoint x: 870, startPoint y: 255, endPoint x: 929, endPoint y: 253, distance: 59.0
click at [929, 253] on input "1.1710640" at bounding box center [953, 257] width 205 height 24
click at [1211, 285] on div "Insert block × Date 2025-09-17 Action + - Type --- In Out Commission Field requ…" at bounding box center [853, 651] width 1411 height 1169
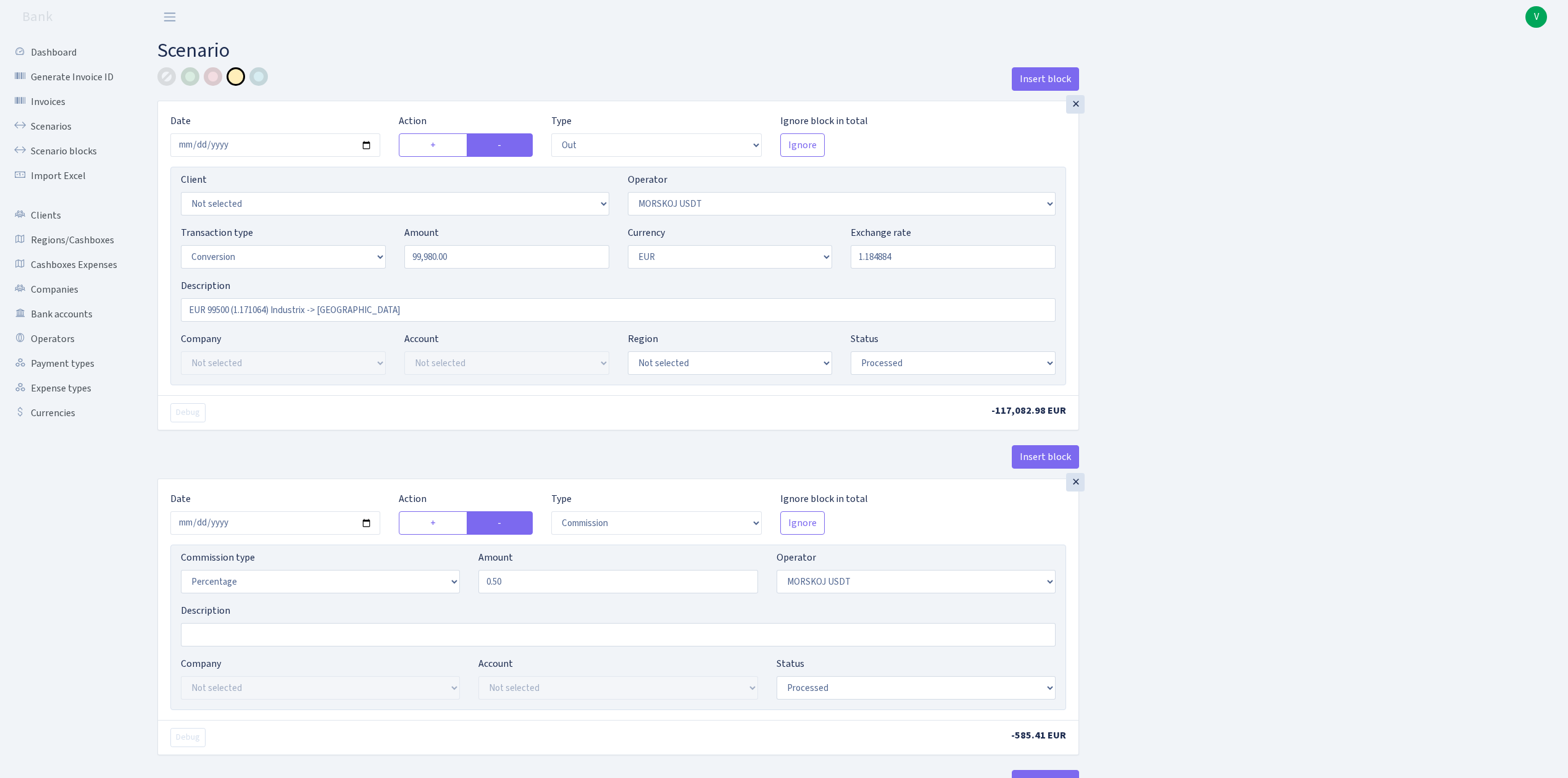
type input "1.1848840"
drag, startPoint x: 208, startPoint y: 304, endPoint x: 229, endPoint y: 311, distance: 22.1
click at [229, 311] on input "EUR 99500 (1.171064) Industrix -> Morskoj" at bounding box center [618, 309] width 874 height 24
click at [268, 309] on input "EUR 99980 (1.171064) Industrix -> Morskoj" at bounding box center [618, 309] width 874 height 24
click at [312, 315] on input "EUR 99980 (1.1848840) Industrix -> Morskoj" at bounding box center [618, 309] width 874 height 24
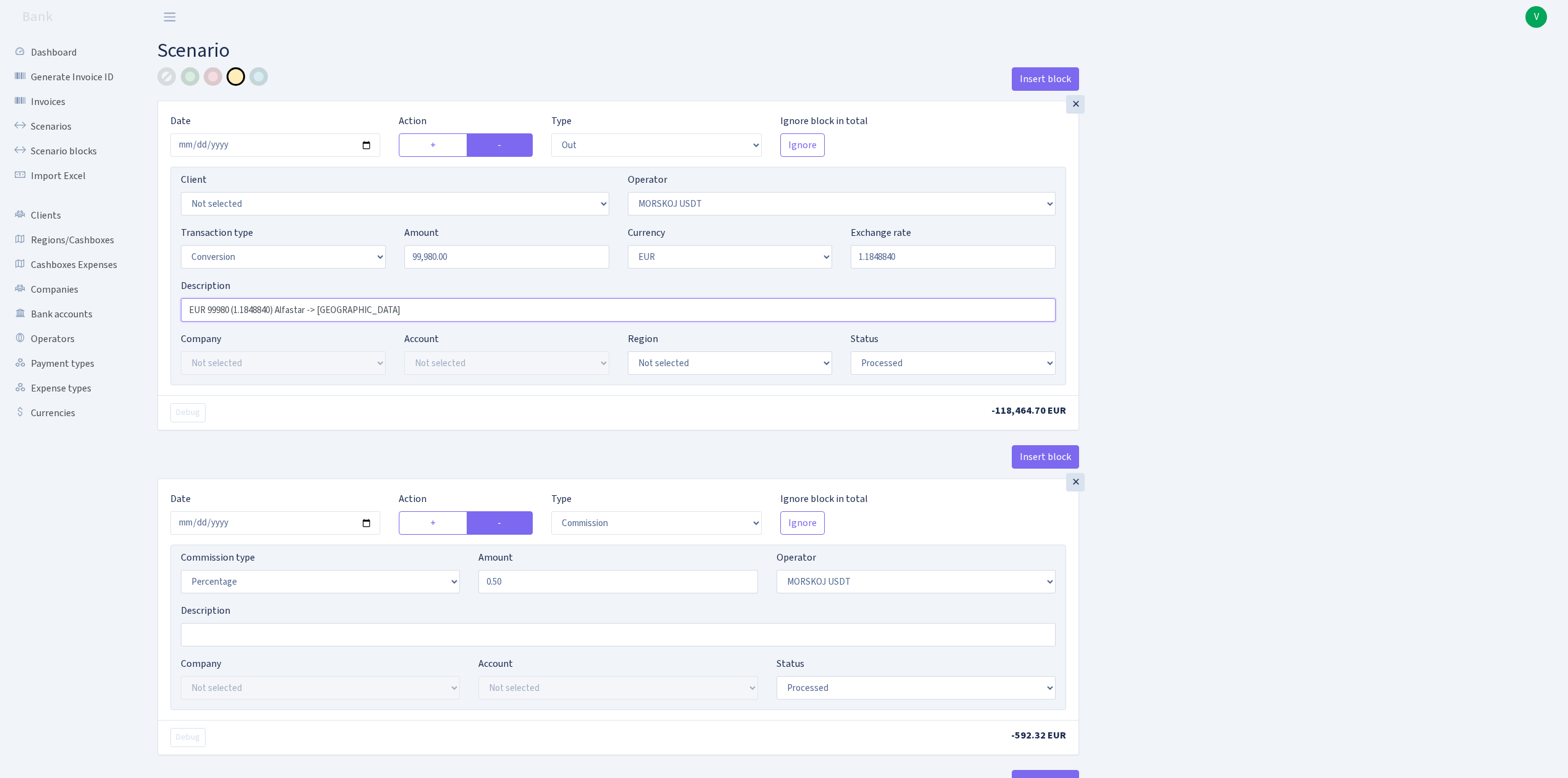
click at [370, 312] on input "EUR 99980 (1.1848840) Alfastar -> Morskoj" at bounding box center [618, 309] width 874 height 24
drag, startPoint x: 446, startPoint y: 312, endPoint x: 90, endPoint y: 311, distance: 356.0
click at [90, 311] on div "Dashboard Generate Invoice ID Invoices Scenarios Scenario blocks Import Excel C…" at bounding box center [784, 646] width 1568 height 1225
type input "EUR 99980 (1.1848840) Alfastar -> Morskoj (Harmony)"
click at [1505, 555] on div "Insert block × Date 2025-09-17 Action + - Type --- In Out Commission Field requ…" at bounding box center [853, 651] width 1411 height 1169
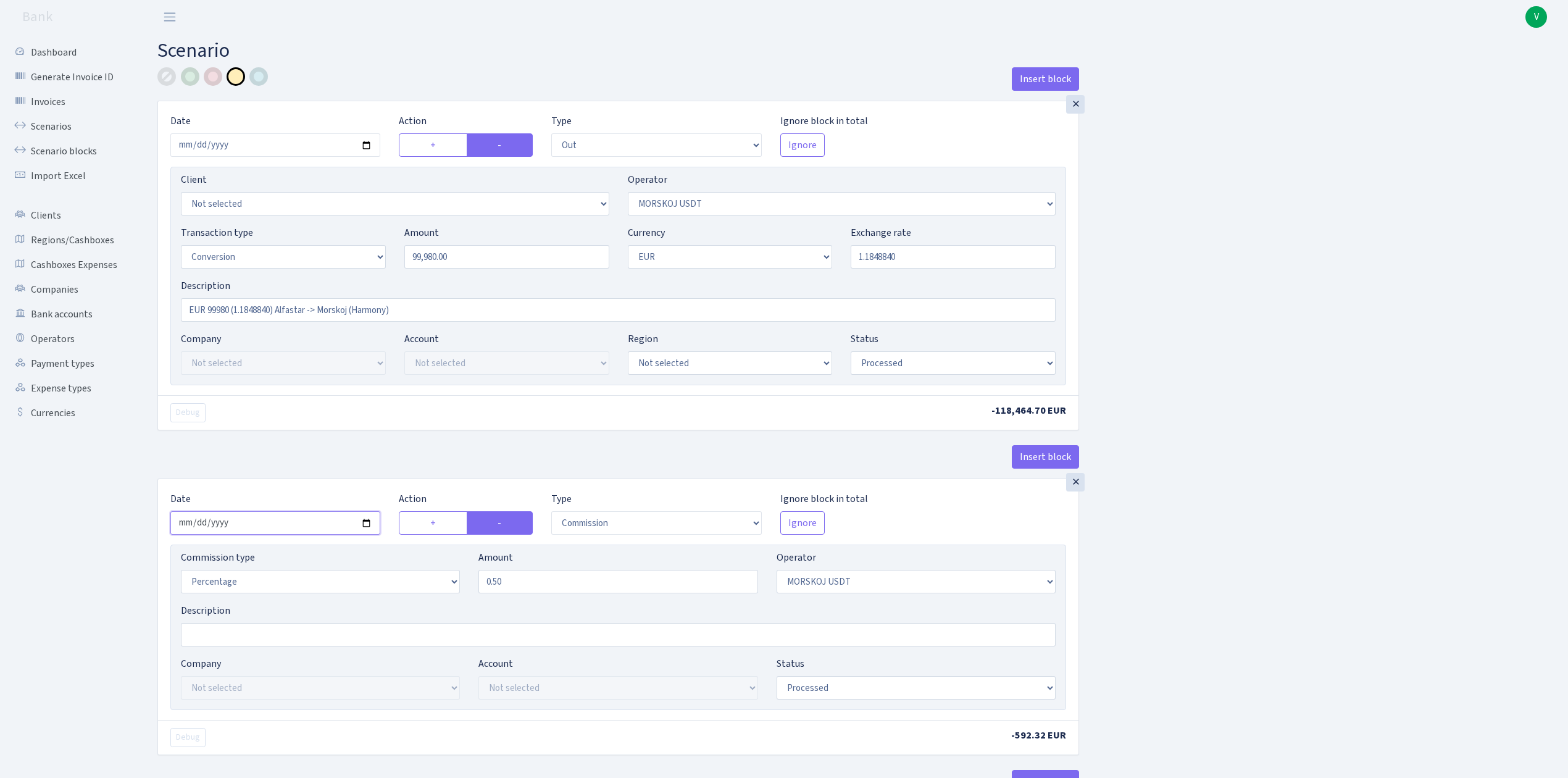
click at [367, 525] on input "2025-09-03" at bounding box center [275, 522] width 210 height 24
type input "2025-09-17"
click at [1347, 612] on div "Insert block × Date 2025-09-17 Action + - Type --- In Out Commission Field requ…" at bounding box center [853, 651] width 1411 height 1169
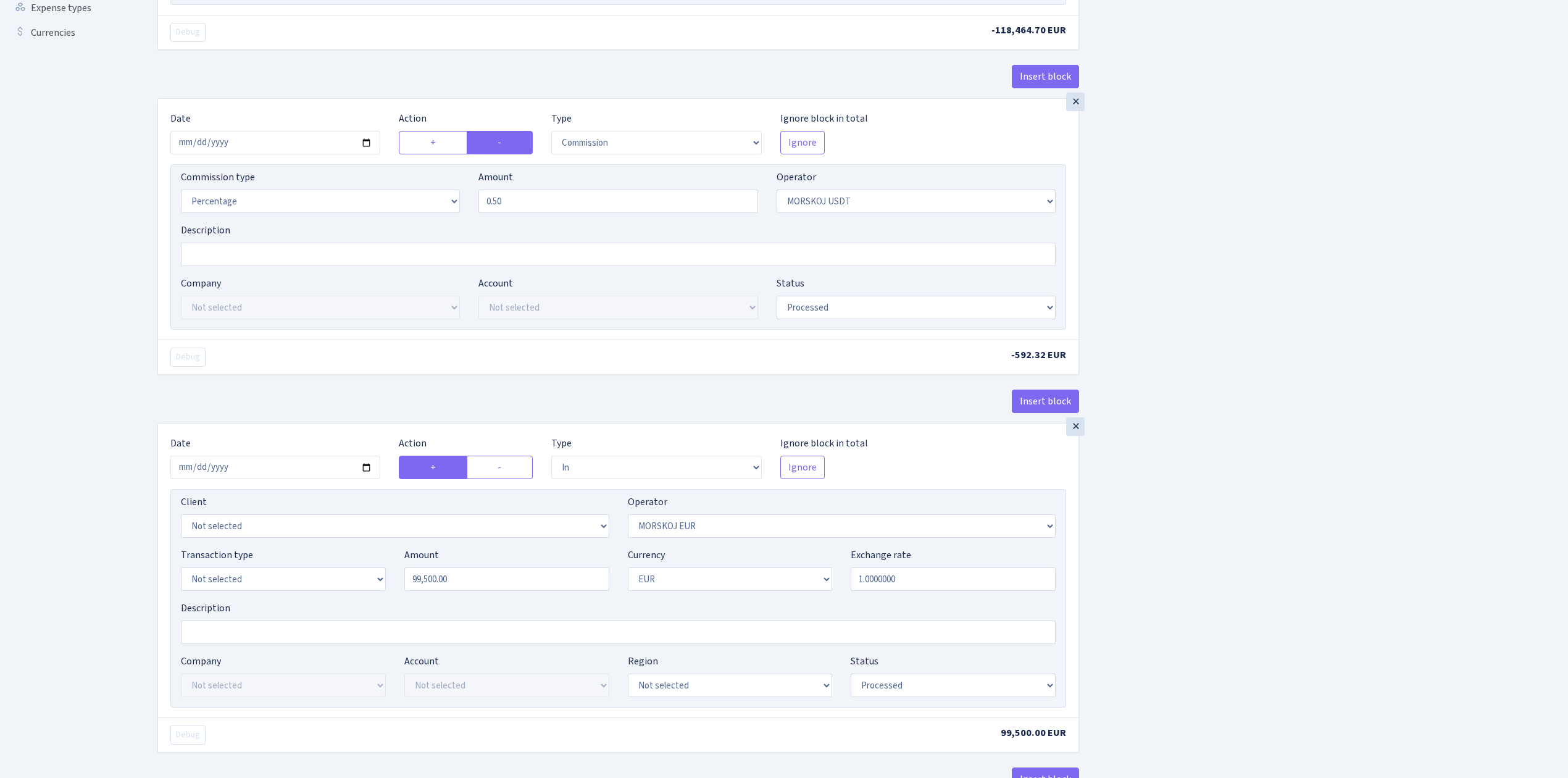
scroll to position [411, 0]
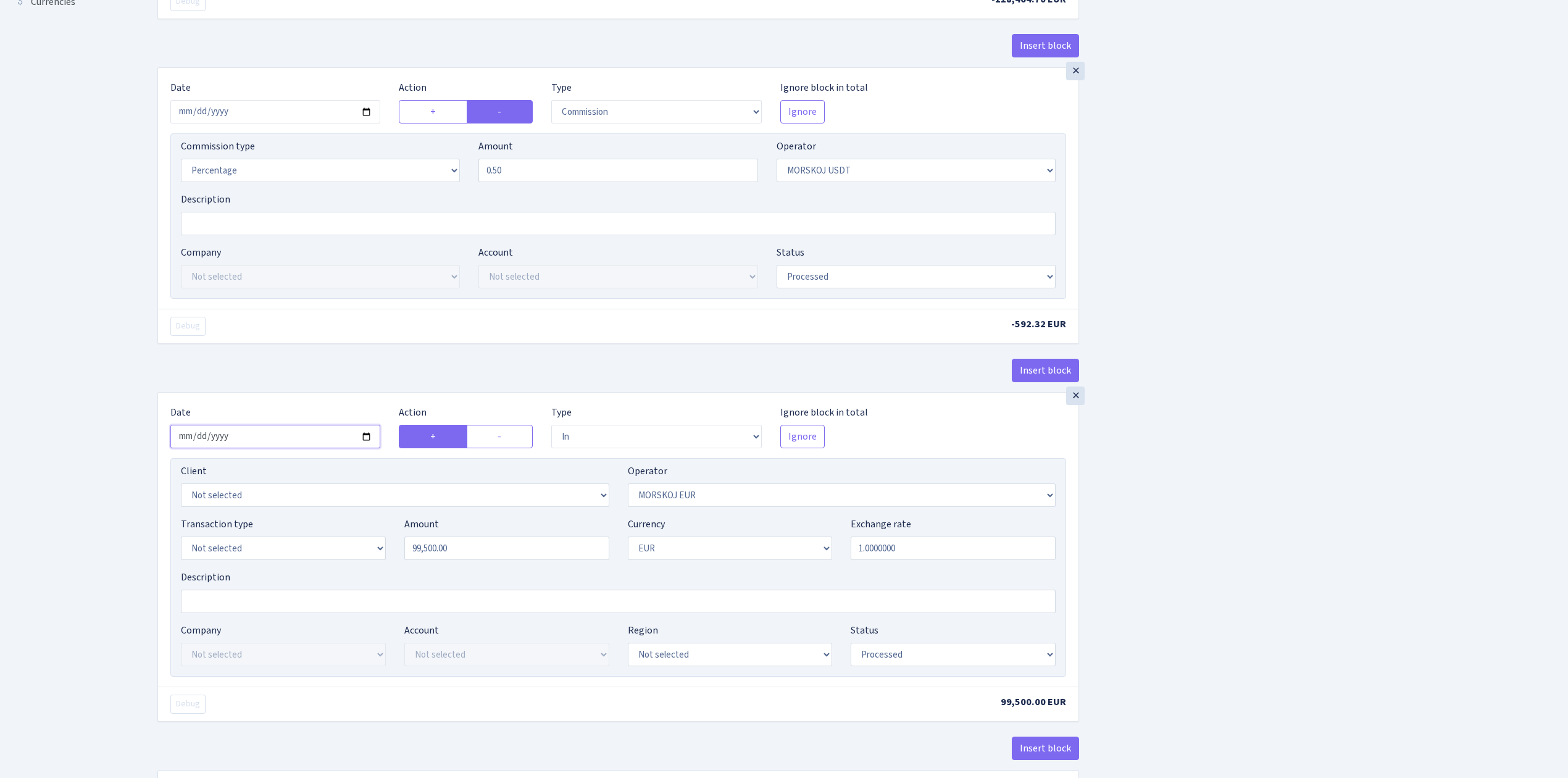
click at [365, 441] on input "2025-09-03" at bounding box center [275, 436] width 210 height 24
type input "2025-09-17"
drag, startPoint x: 526, startPoint y: 555, endPoint x: 373, endPoint y: 544, distance: 153.4
click at [373, 544] on div "Transaction type Not selected 981 ELF FISH crypto GIRT IVO dekl MM-BALTIC eur U…" at bounding box center [619, 543] width 893 height 53
type input "99,980.00"
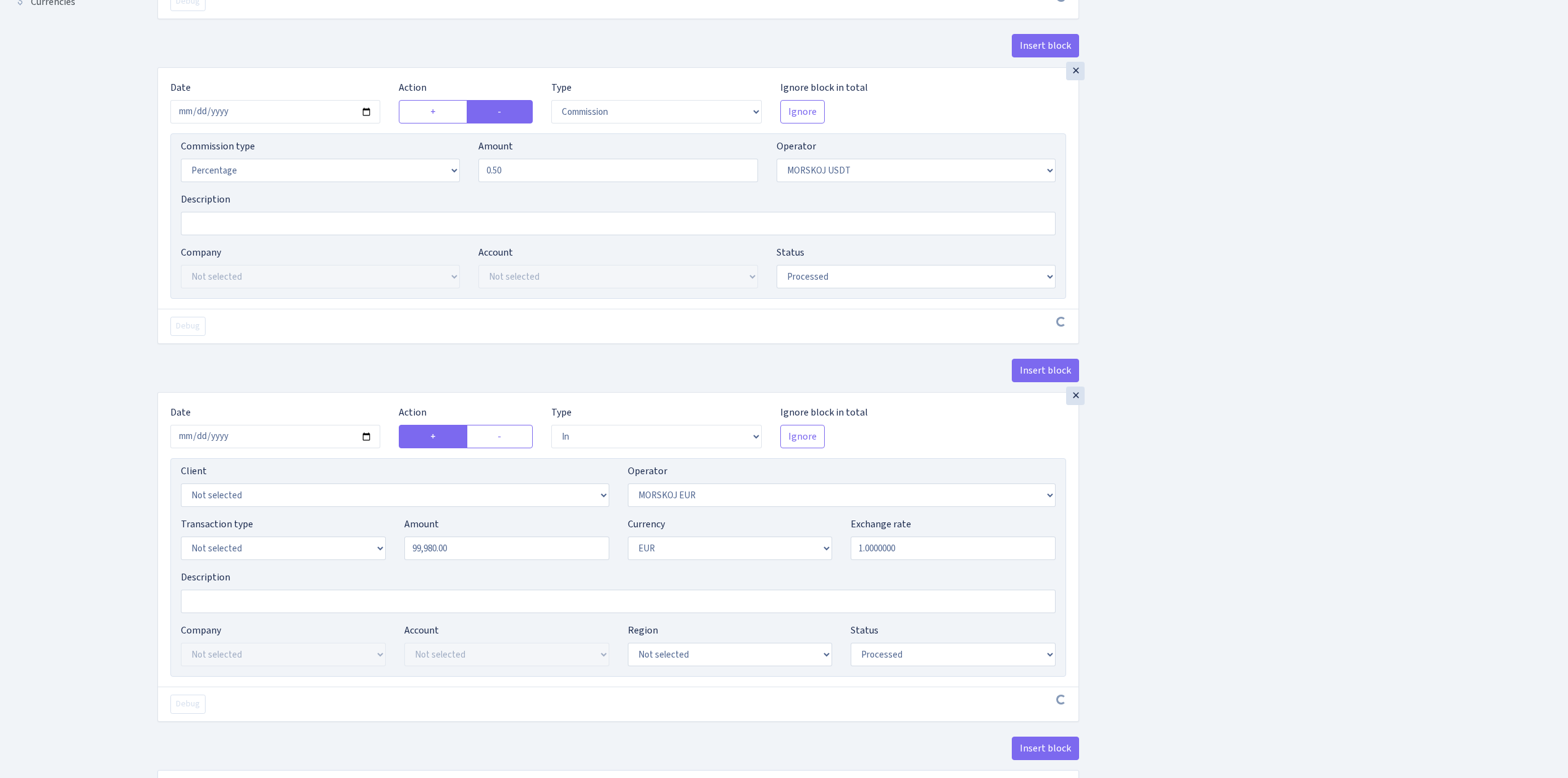
click at [1205, 581] on div "Insert block × Date 2025-09-17 Action + - Type --- In Out Commission Field requ…" at bounding box center [853, 238] width 1411 height 1164
click at [1186, 612] on div "Insert block × Date 2025-09-17 Action + - Type --- In Out Commission Field requ…" at bounding box center [853, 240] width 1411 height 1169
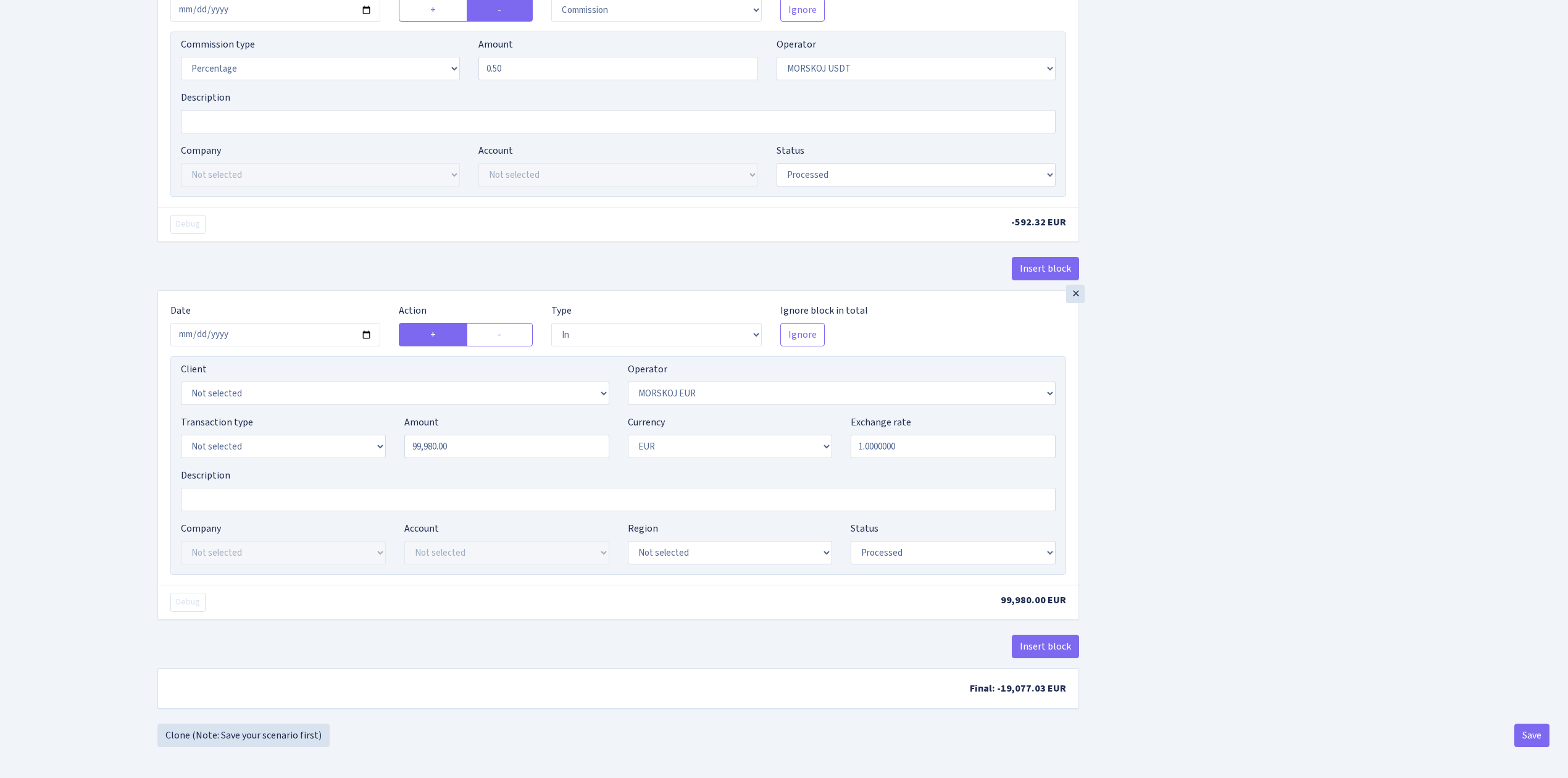
scroll to position [521, 0]
click at [1533, 734] on button "Save" at bounding box center [1532, 735] width 35 height 24
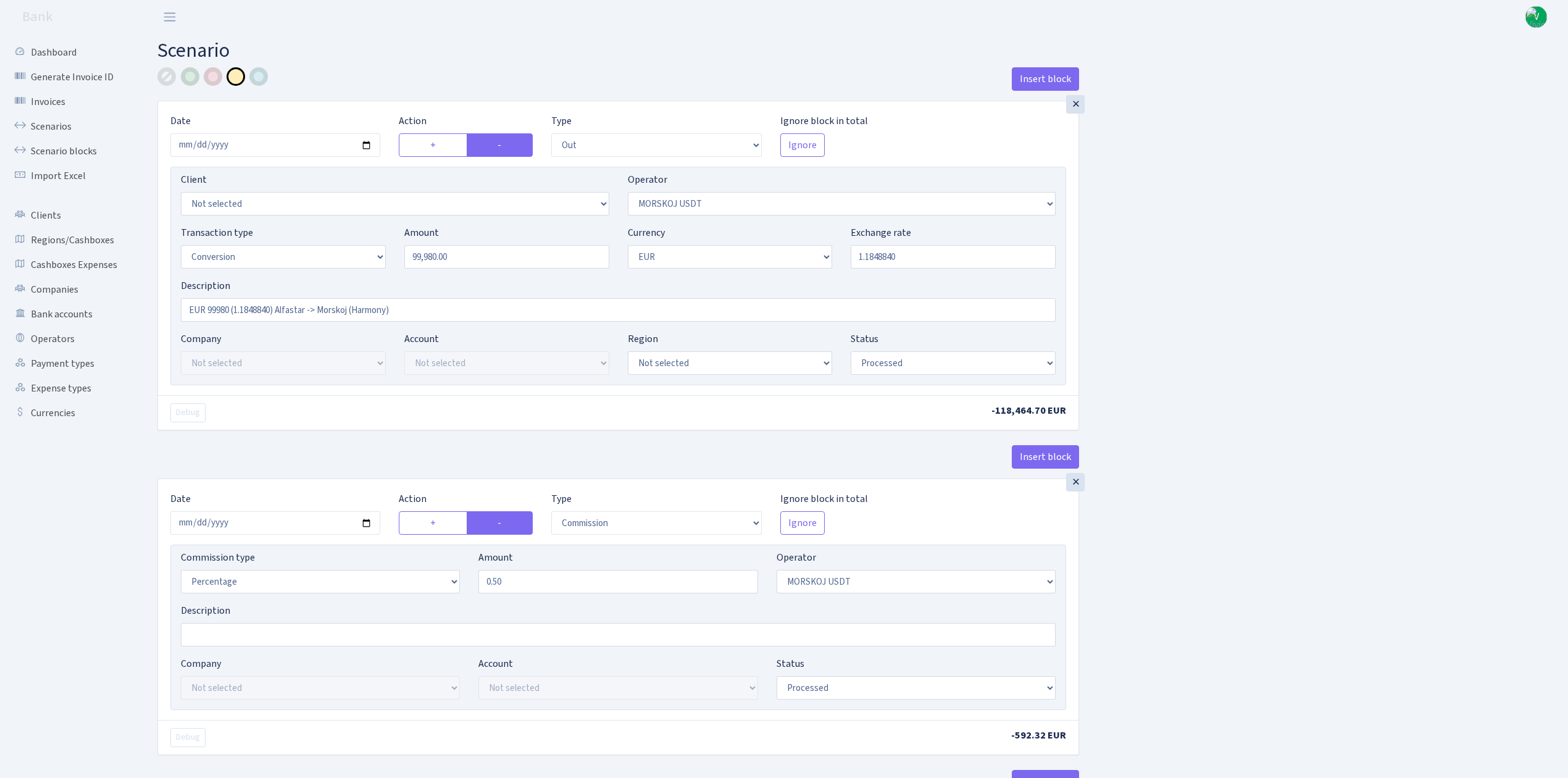
select select "out"
select select "324"
select select "15"
select select "1"
select select "processed"
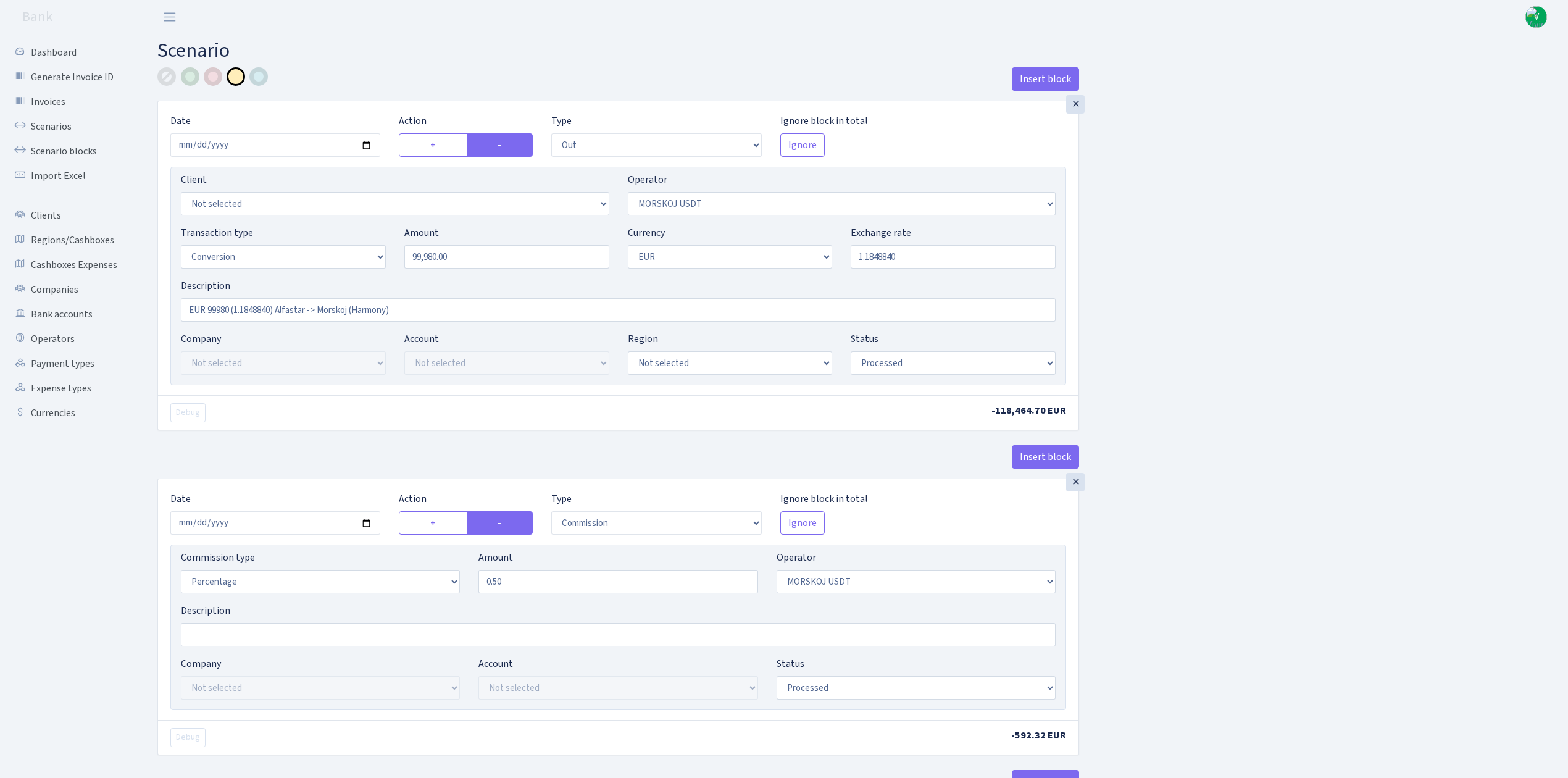
select select "commission"
select select "324"
select select "processed"
select select "in"
select select "323"
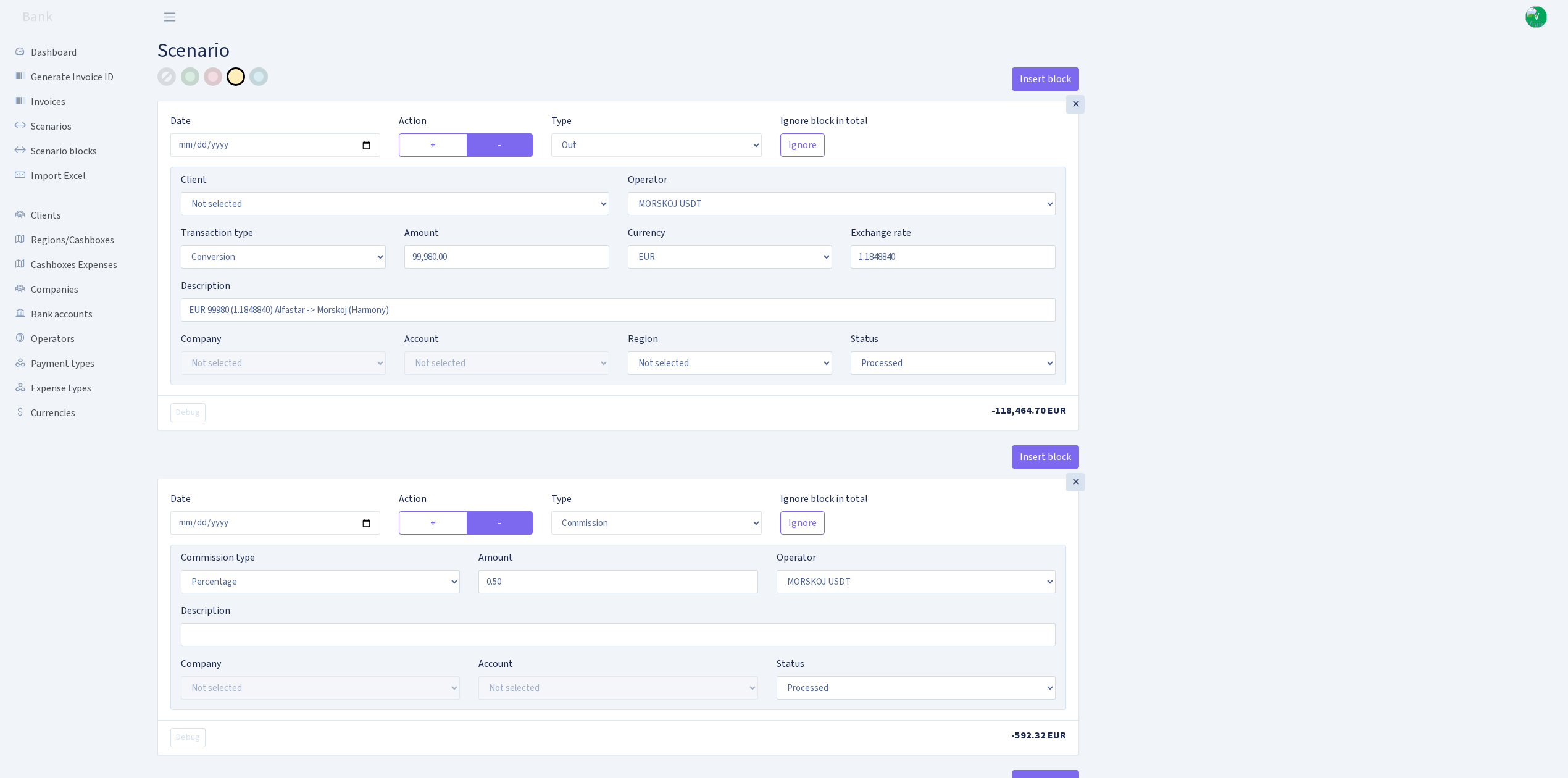
select select "1"
select select "processed"
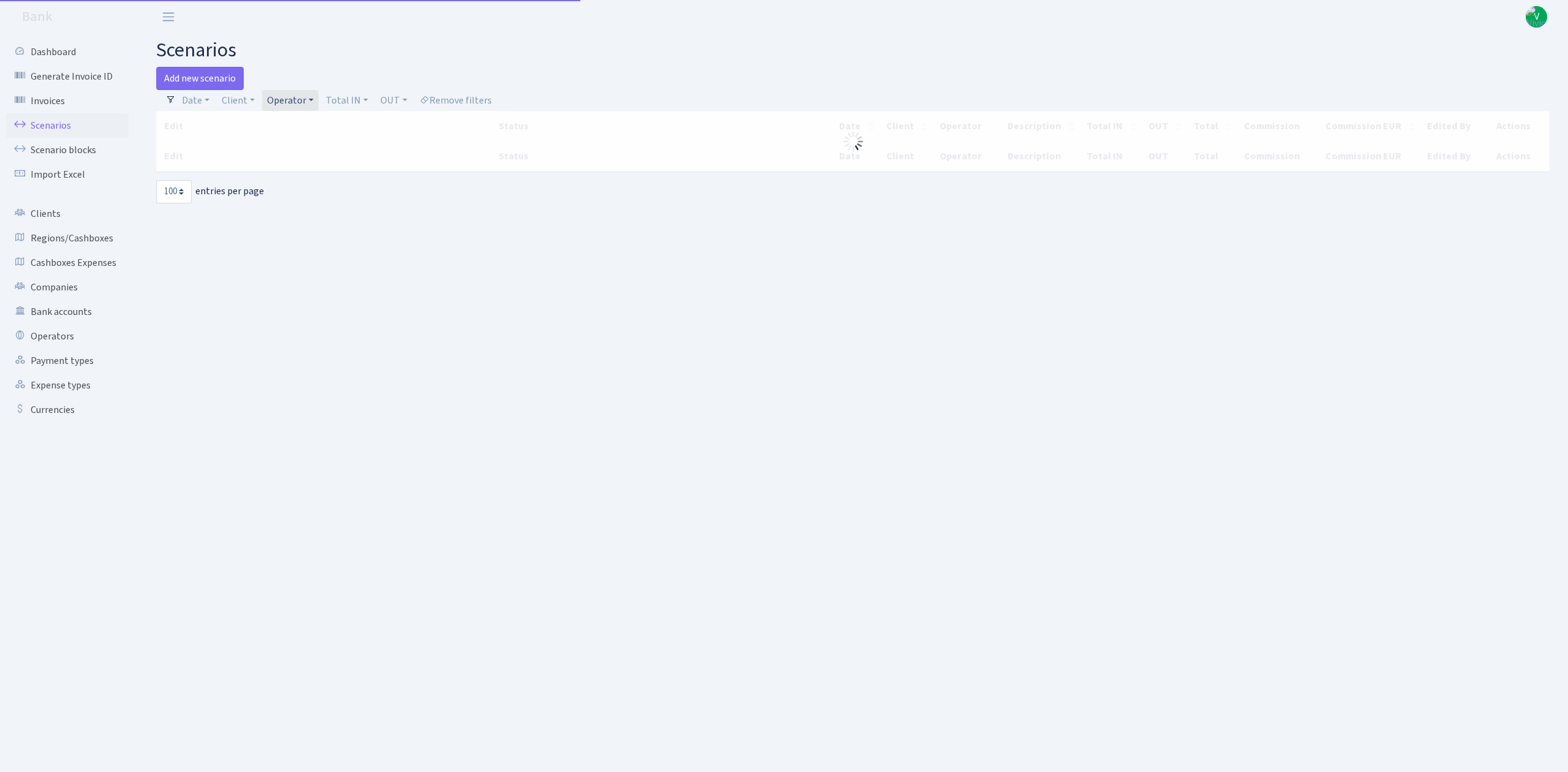
select select "100"
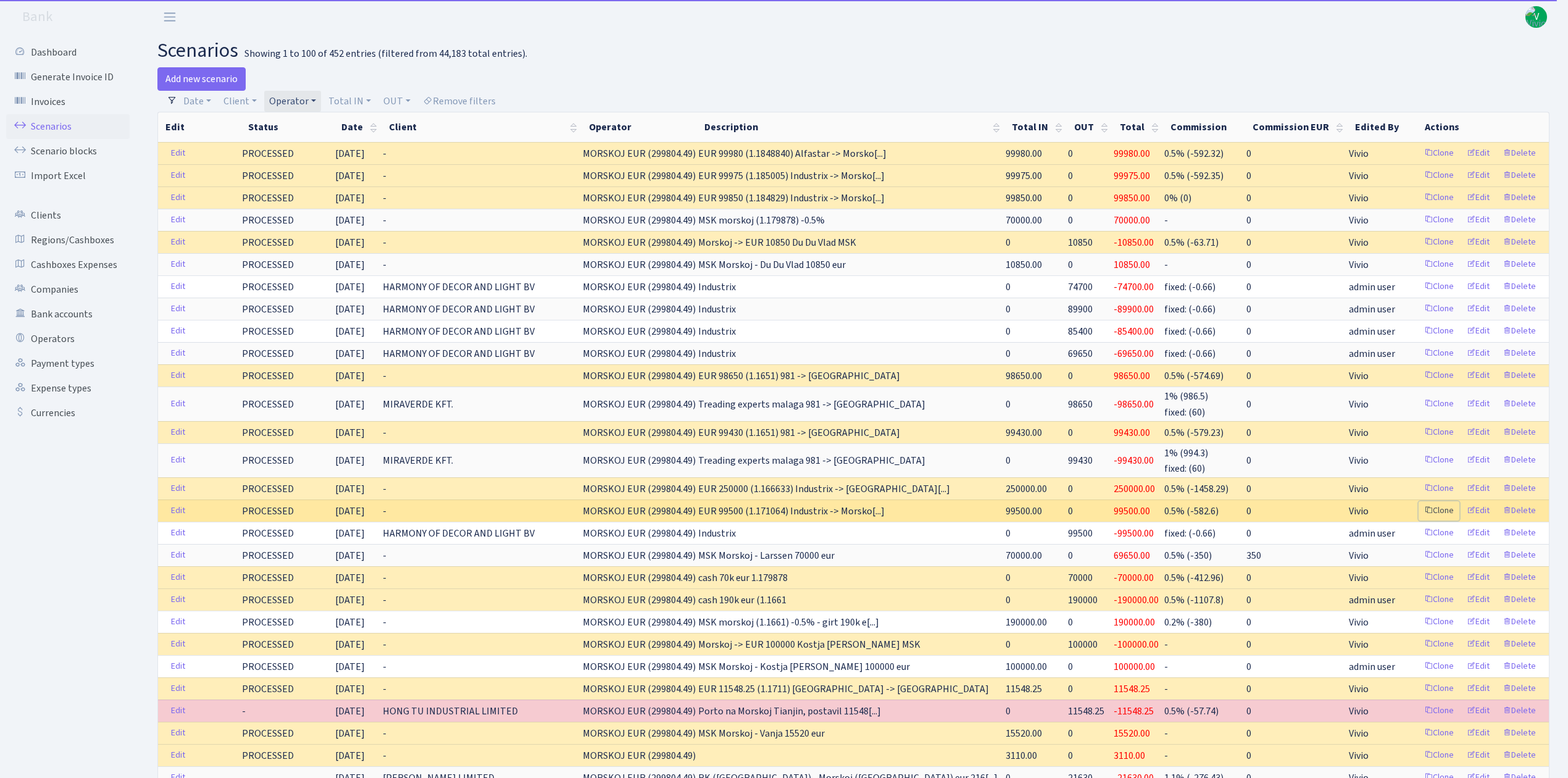
click at [1436, 516] on link "Clone" at bounding box center [1440, 510] width 41 height 19
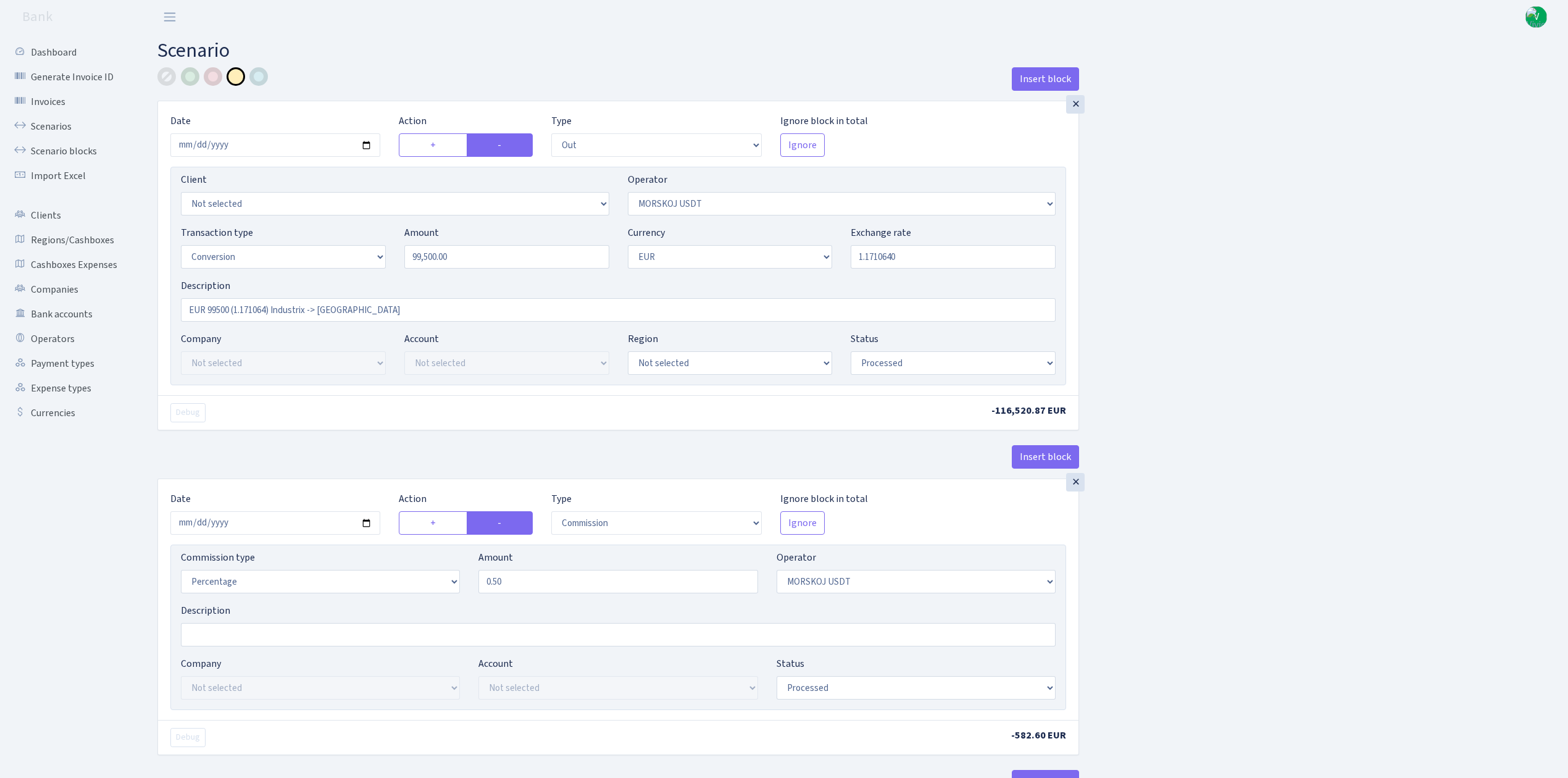
select select "out"
select select "324"
select select "15"
select select "1"
select select "processed"
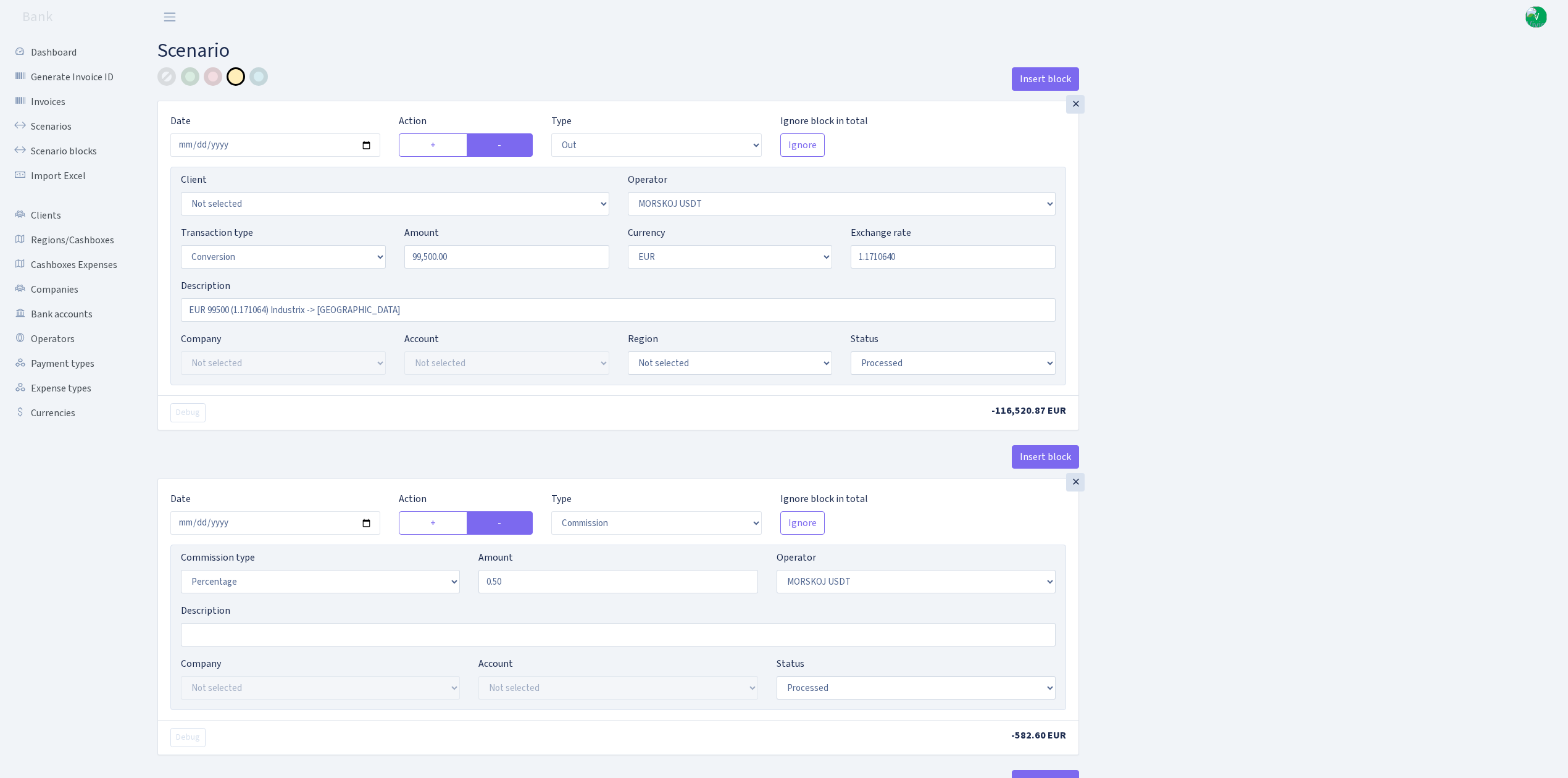
select select "commission"
select select "324"
select select "processed"
select select "in"
select select "323"
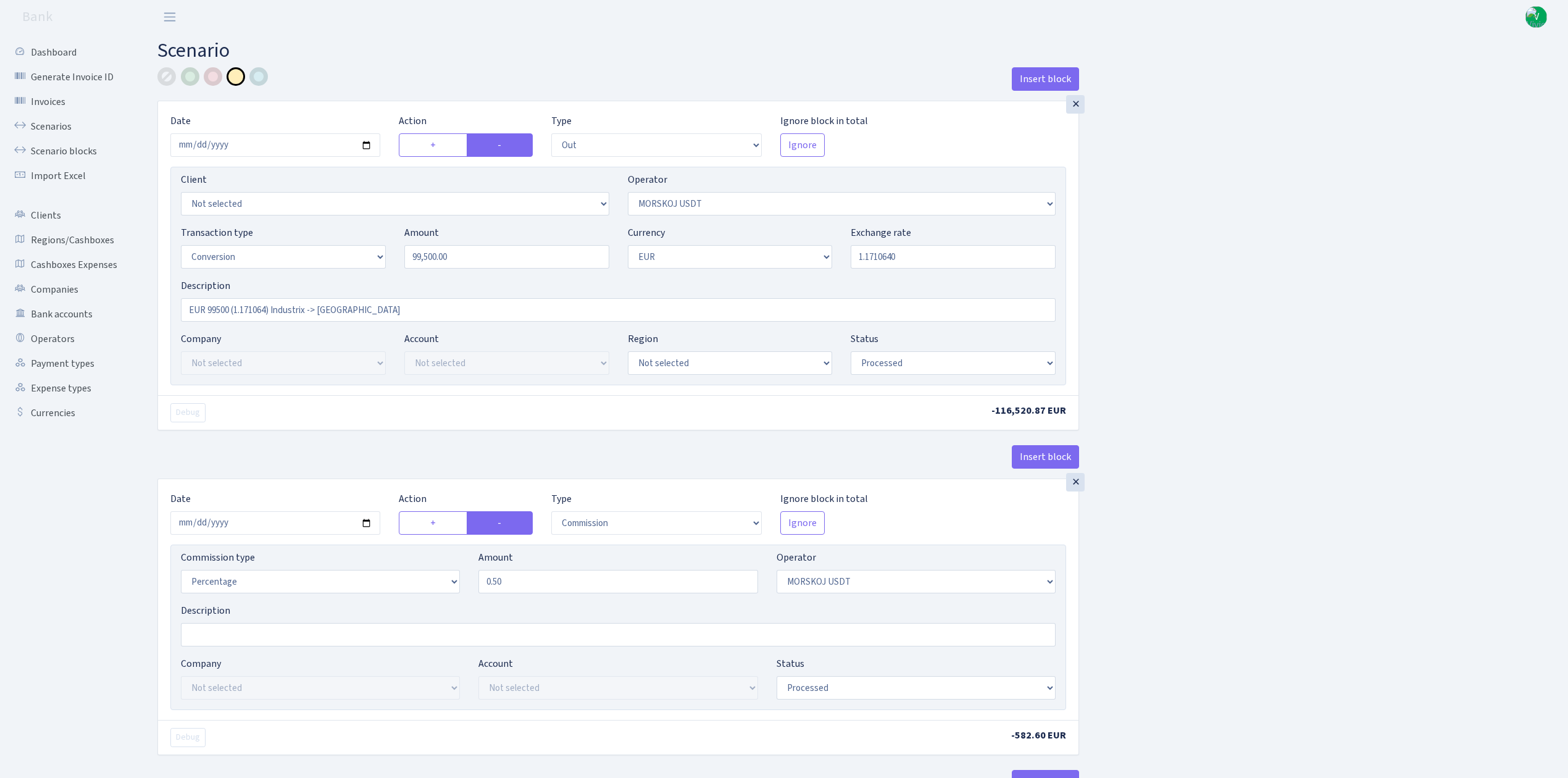
select select "1"
select select "processed"
click at [369, 144] on input "[DATE]" at bounding box center [275, 145] width 210 height 24
type input "[DATE]"
click at [489, 263] on input "99500.00" at bounding box center [507, 257] width 205 height 24
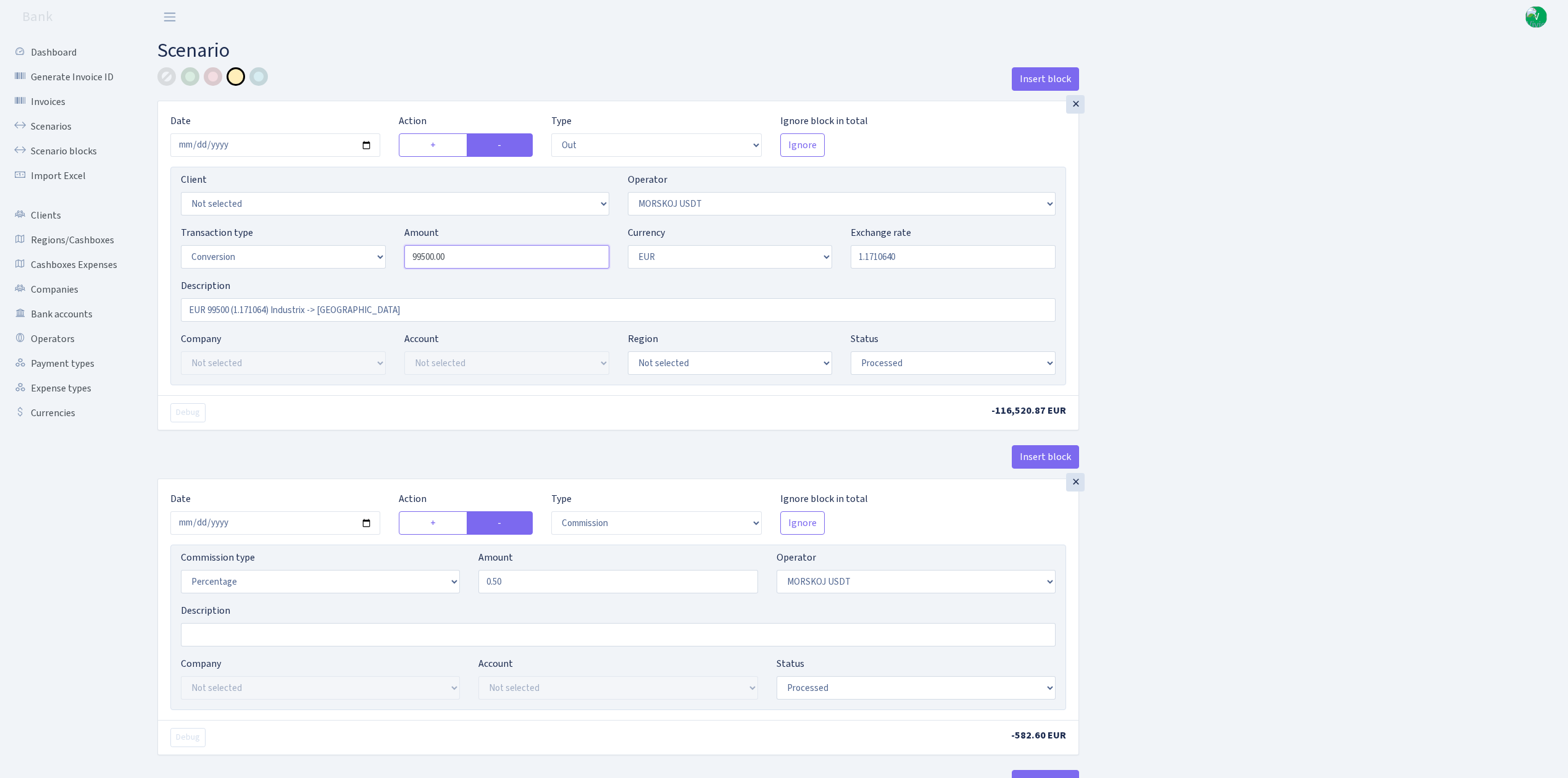
drag, startPoint x: 441, startPoint y: 254, endPoint x: 369, endPoint y: 250, distance: 72.1
click at [369, 250] on div "Transaction type Not selected 981 ELF FISH crypto GIRT IVO dekl MM-BALTIC eur U…" at bounding box center [619, 252] width 893 height 53
click at [882, 253] on input "1.1710640" at bounding box center [953, 257] width 205 height 24
type input "99,955.00"
drag, startPoint x: 870, startPoint y: 257, endPoint x: 984, endPoint y: 261, distance: 114.1
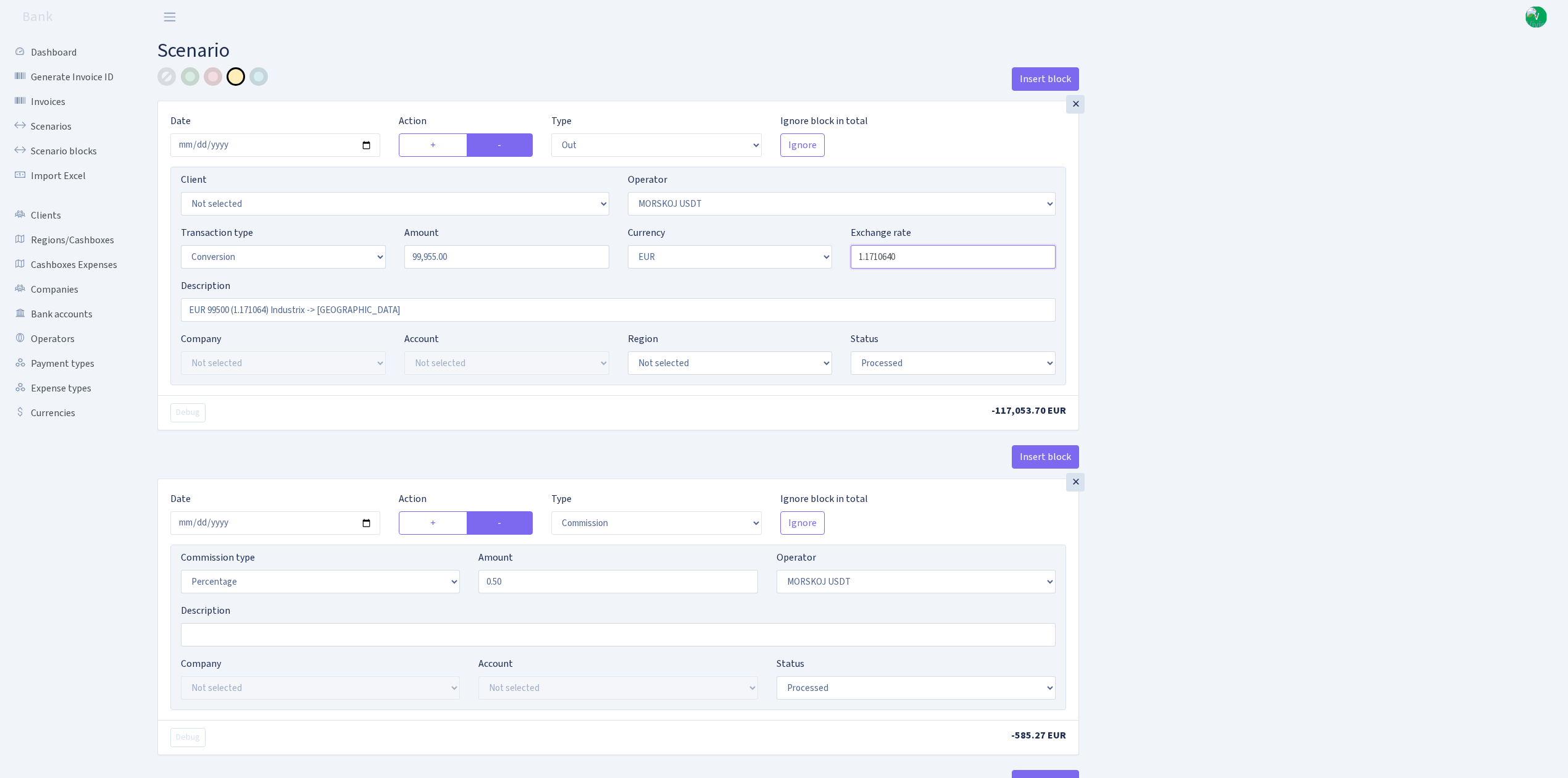
click at [984, 261] on input "1.1710640" at bounding box center [953, 257] width 205 height 24
click at [1277, 271] on div "Insert block × Date 2025-09-17 Action + - Type --- In Out Commission Field requ…" at bounding box center [853, 651] width 1411 height 1169
type input "1.1848840"
drag, startPoint x: 430, startPoint y: 312, endPoint x: 128, endPoint y: 307, distance: 302.0
click at [123, 307] on div "Dashboard Generate Invoice ID Invoices Scenarios Scenario blocks Import Excel C…" at bounding box center [784, 646] width 1568 height 1225
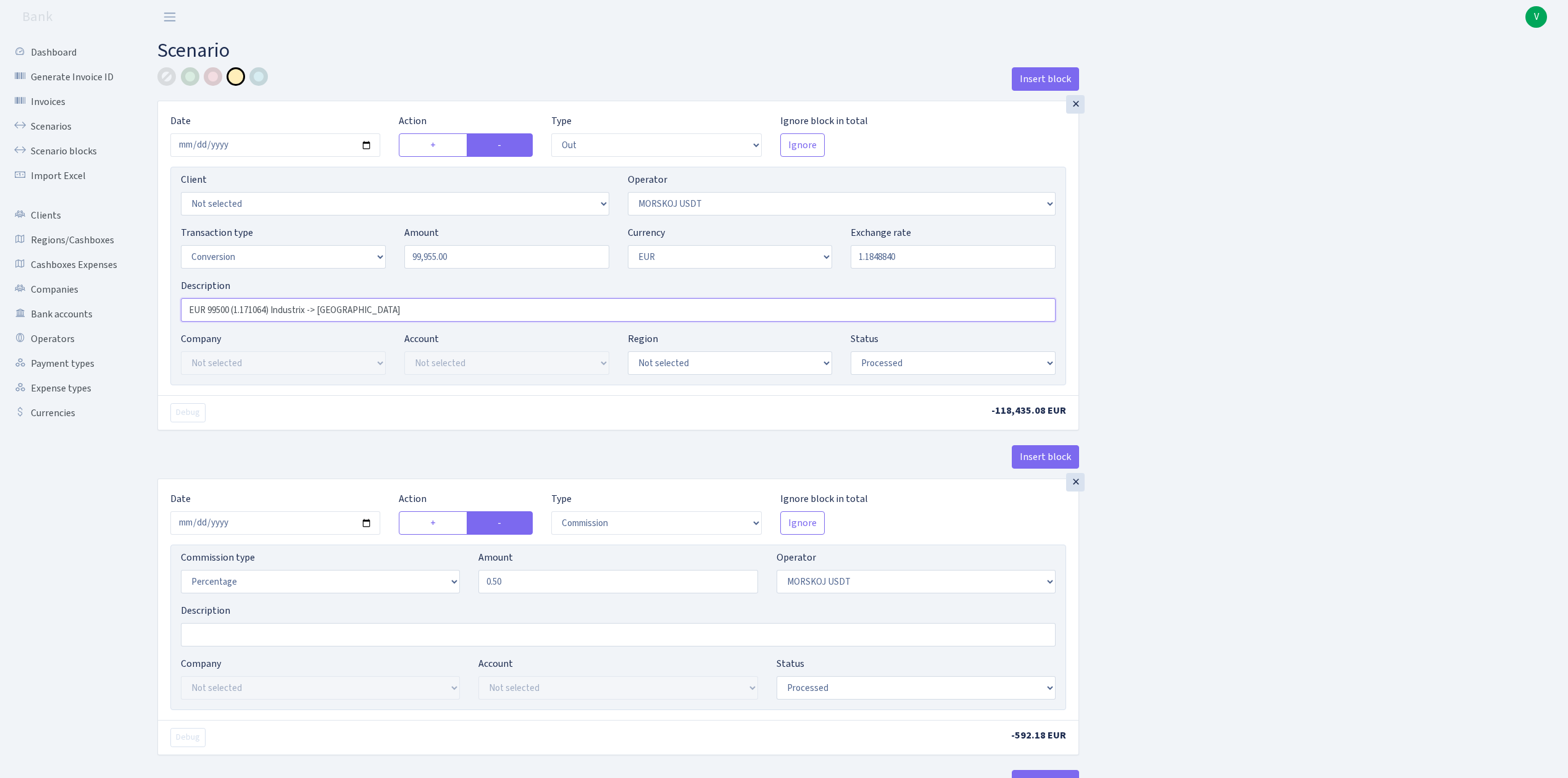
paste input "980 (1.1848840) Alfastar -> Morskoj (Harmony)"
click at [230, 309] on input "EUR 99980 (1.1848840) Alfastar -> Morskoj (Harmony)" at bounding box center [618, 309] width 874 height 24
drag, startPoint x: 461, startPoint y: 312, endPoint x: 133, endPoint y: 293, distance: 328.5
click at [133, 293] on div "Dashboard Generate Invoice ID Invoices Scenarios Scenario blocks Import Excel C…" at bounding box center [784, 646] width 1568 height 1225
type input "EUR 99955 (1.1848840) Alfastar -> Morskoj (Harmony)"
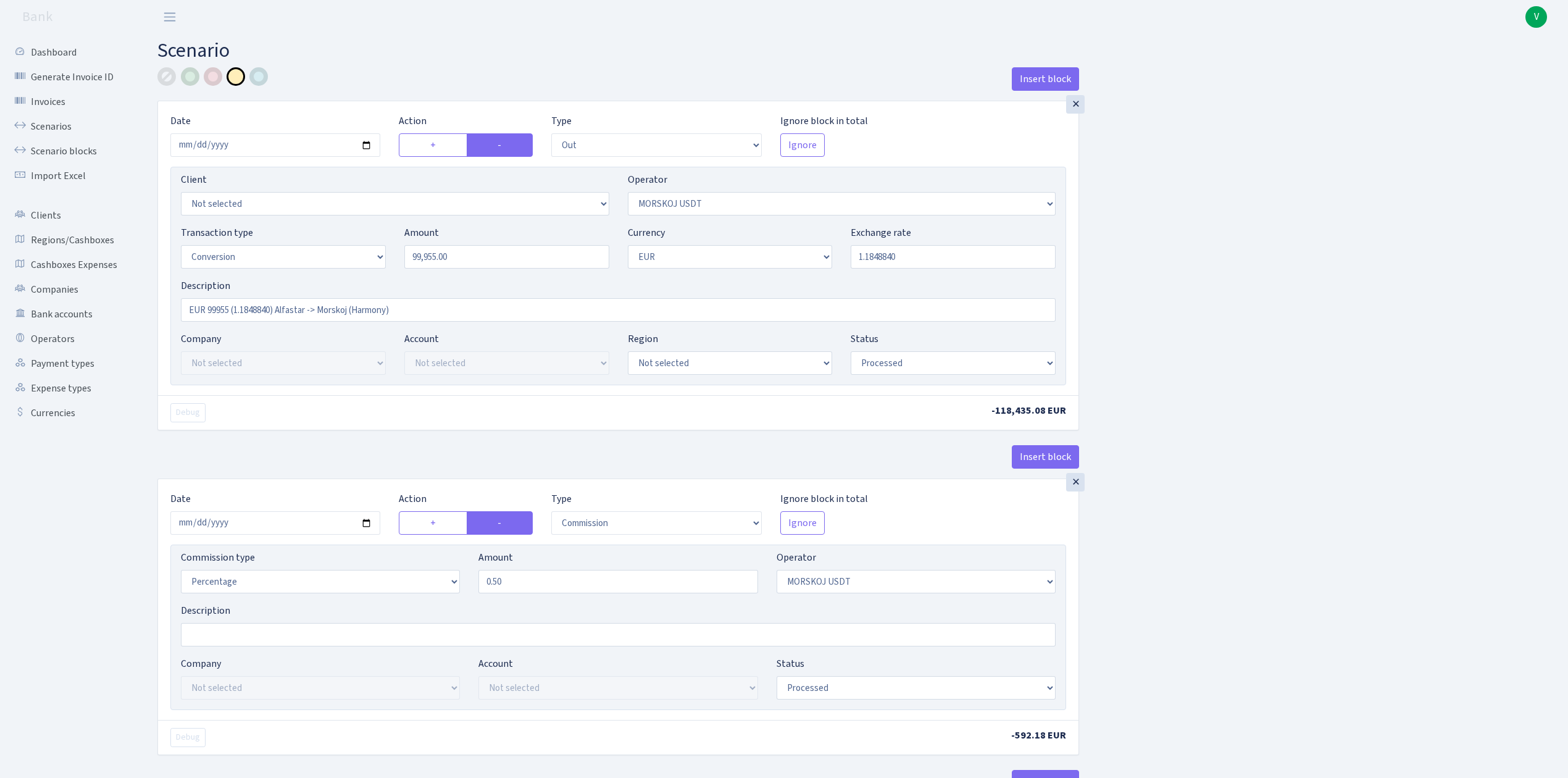
click at [1205, 521] on div "Insert block × Date [DATE] Action + - Type --- In Out Commission Field required…" at bounding box center [853, 651] width 1411 height 1169
click at [366, 525] on input "[DATE]" at bounding box center [275, 522] width 210 height 24
type input "[DATE]"
click at [1193, 610] on div "Insert block × Date [DATE] Action + - Type --- In Out Commission Field required…" at bounding box center [853, 651] width 1411 height 1169
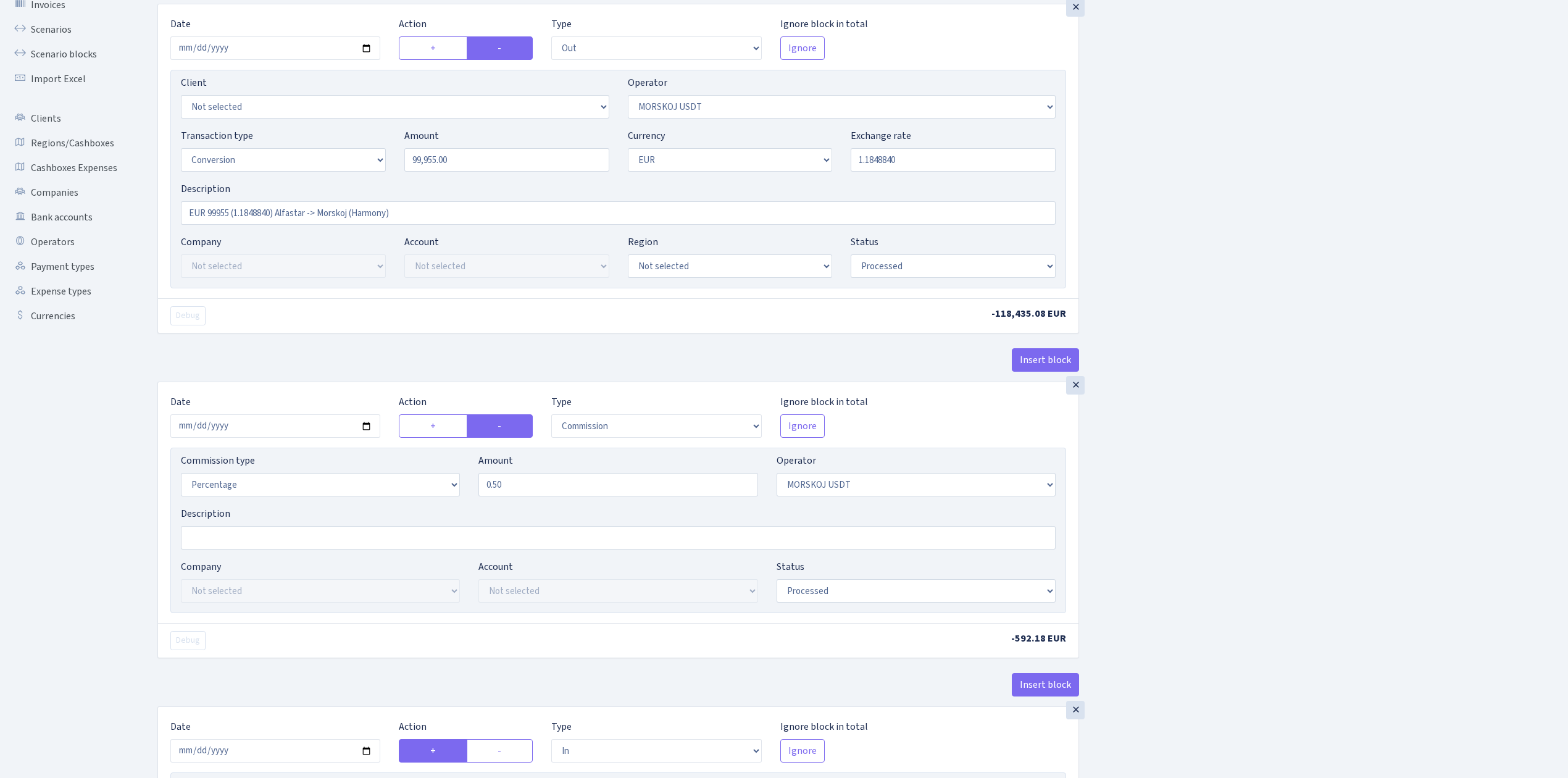
scroll to position [493, 0]
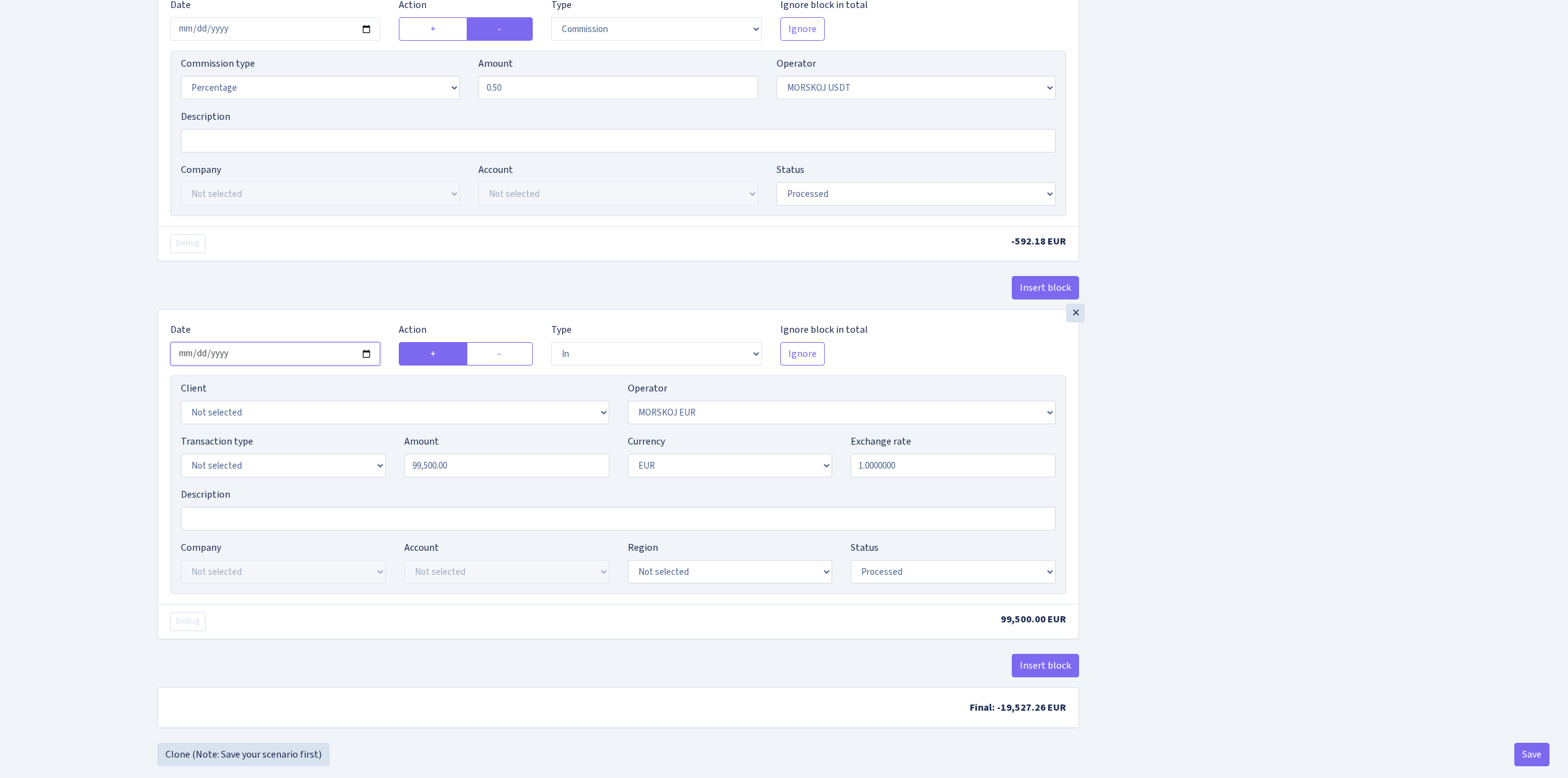
click at [368, 361] on input "[DATE]" at bounding box center [275, 354] width 210 height 24
type input "[DATE]"
drag, startPoint x: 498, startPoint y: 480, endPoint x: 304, endPoint y: 441, distance: 197.9
click at [312, 445] on div "Transaction type Not selected 981 ELF FISH crypto [PERSON_NAME] MM-BALTIC eur U…" at bounding box center [619, 461] width 893 height 53
click at [1290, 438] on div "Insert block × Date [DATE] Action + - Type --- In Out Commission Field required…" at bounding box center [853, 157] width 1411 height 1169
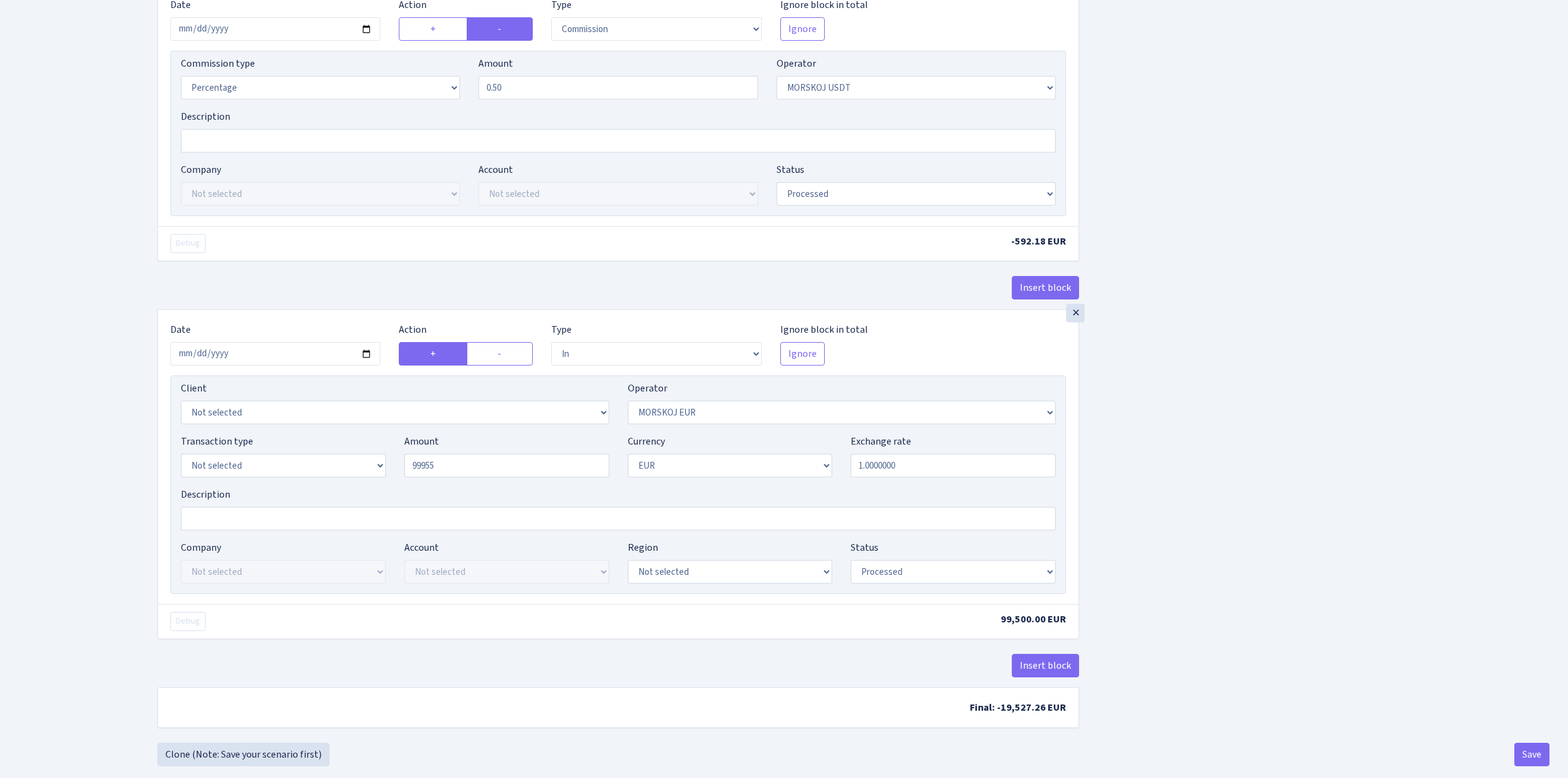
type input "99,955.00"
click at [1149, 510] on div "Insert block × Date [DATE] Action + - Type --- In Out Commission Field required…" at bounding box center [853, 157] width 1411 height 1169
click at [1531, 756] on button "Save" at bounding box center [1532, 754] width 35 height 24
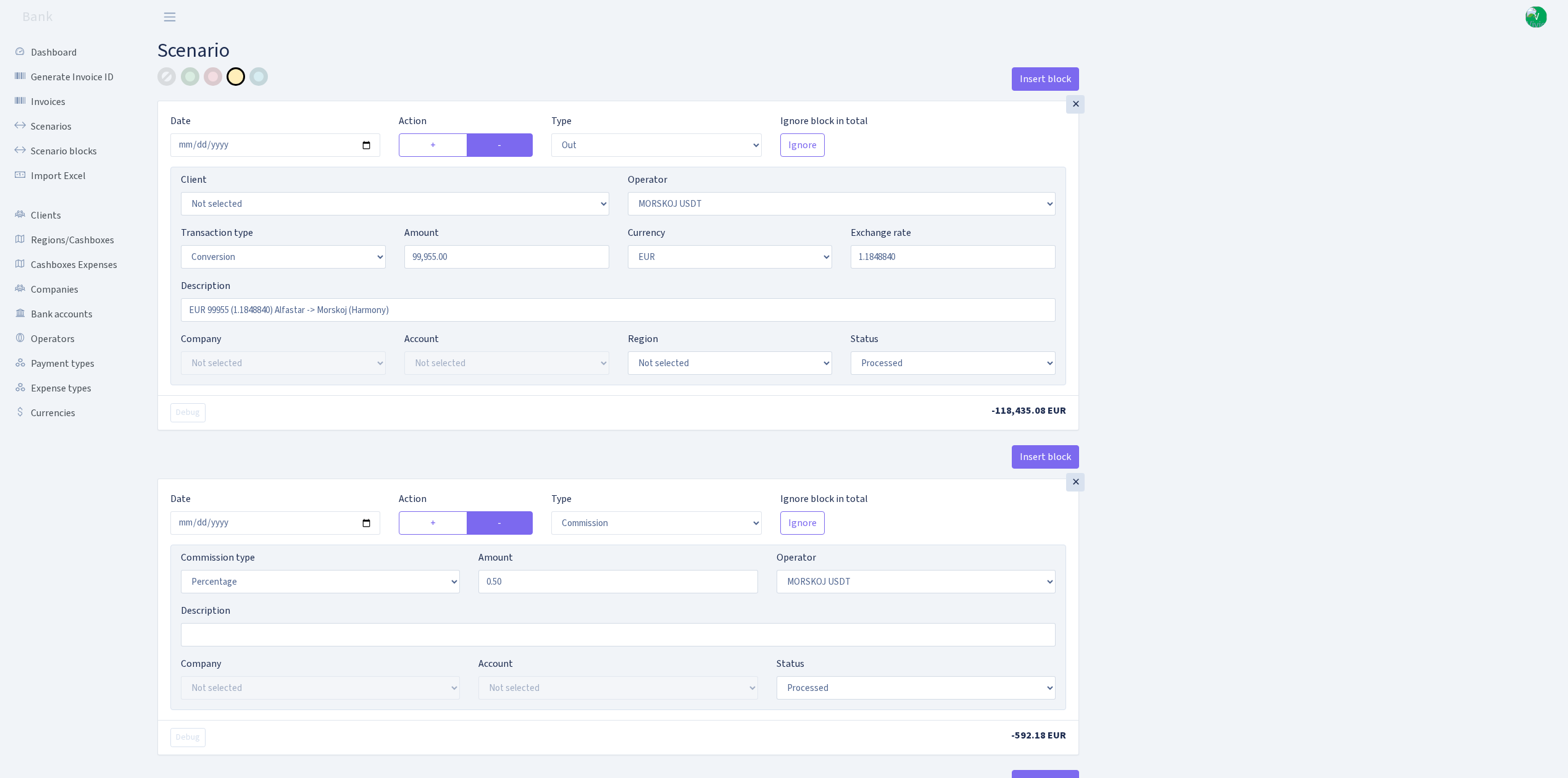
select select "out"
select select "324"
select select "15"
select select "1"
select select "processed"
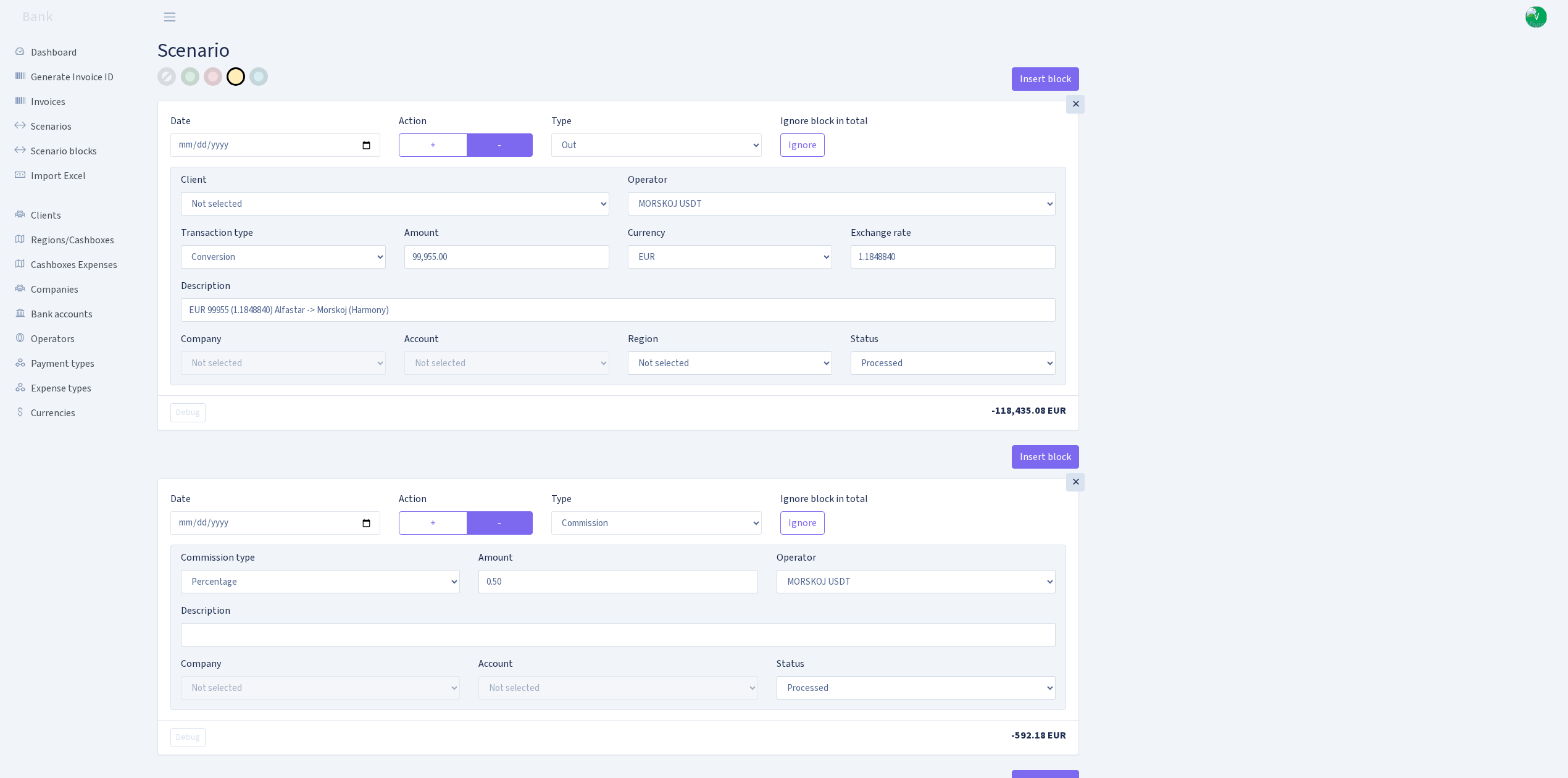
select select "commission"
select select "324"
select select "processed"
select select "in"
select select "323"
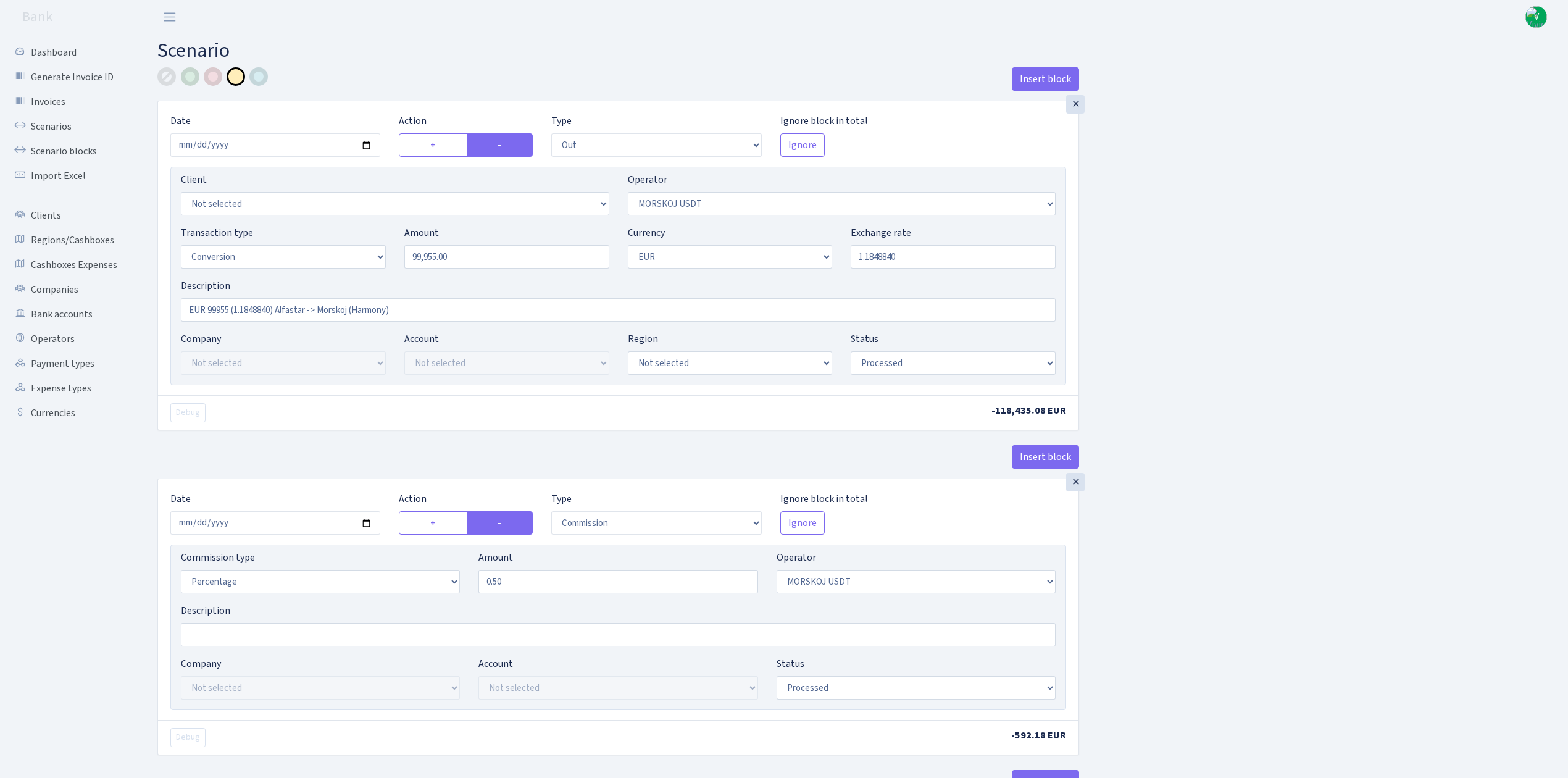
select select "1"
select select "processed"
click at [65, 126] on link "Scenarios" at bounding box center [68, 127] width 123 height 25
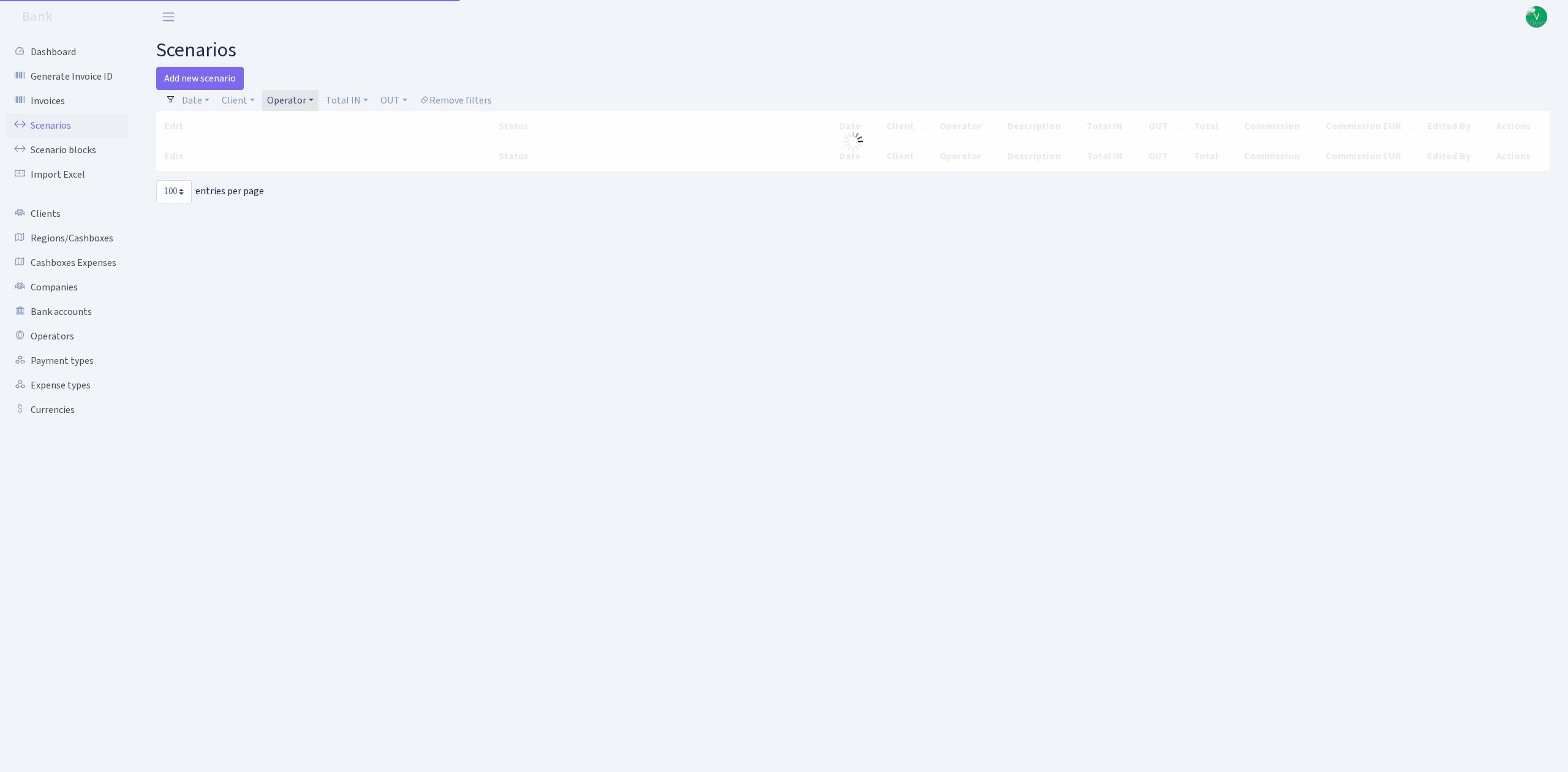
select select "100"
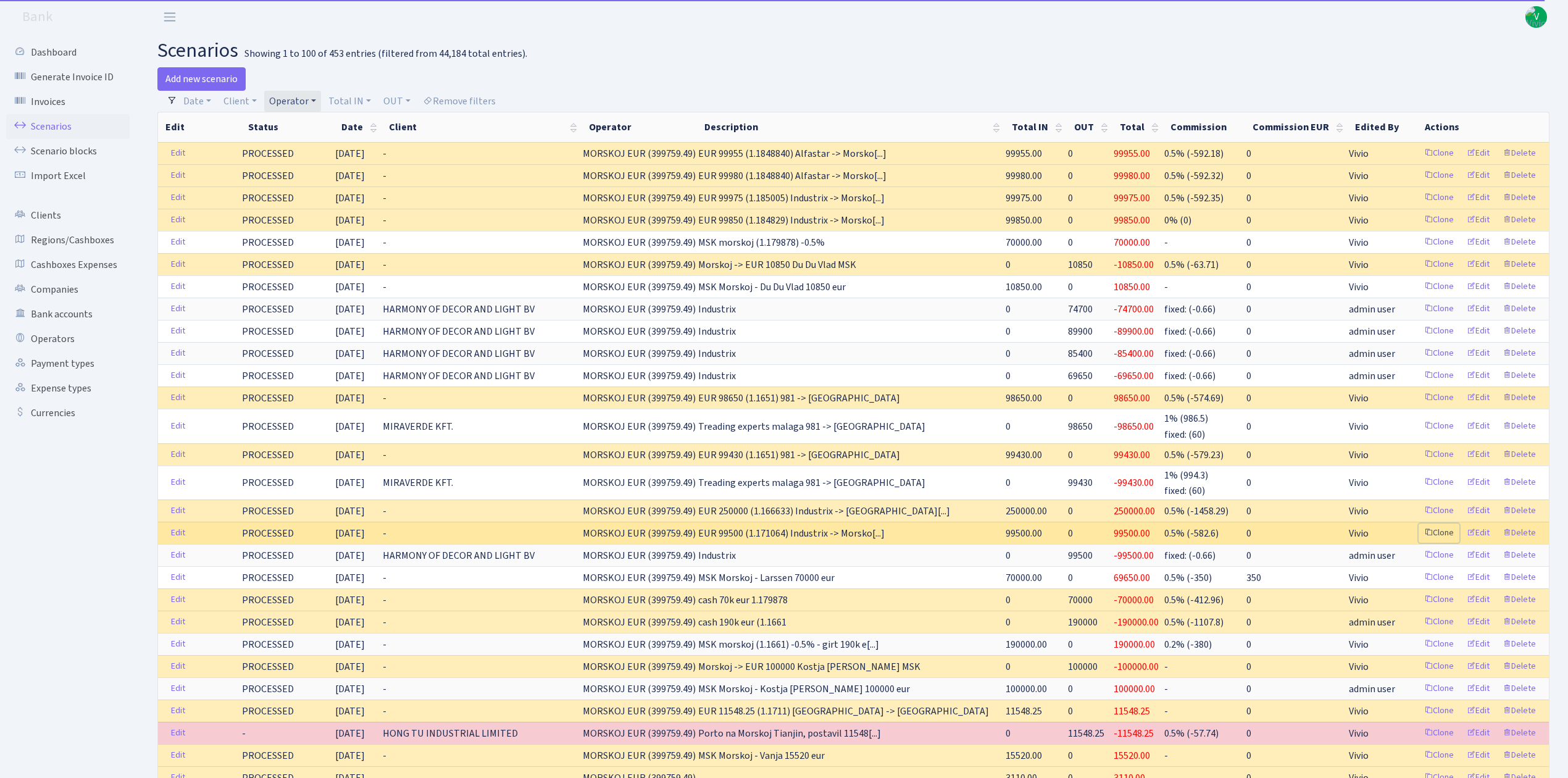
click at [1440, 535] on link "Clone" at bounding box center [1440, 532] width 41 height 19
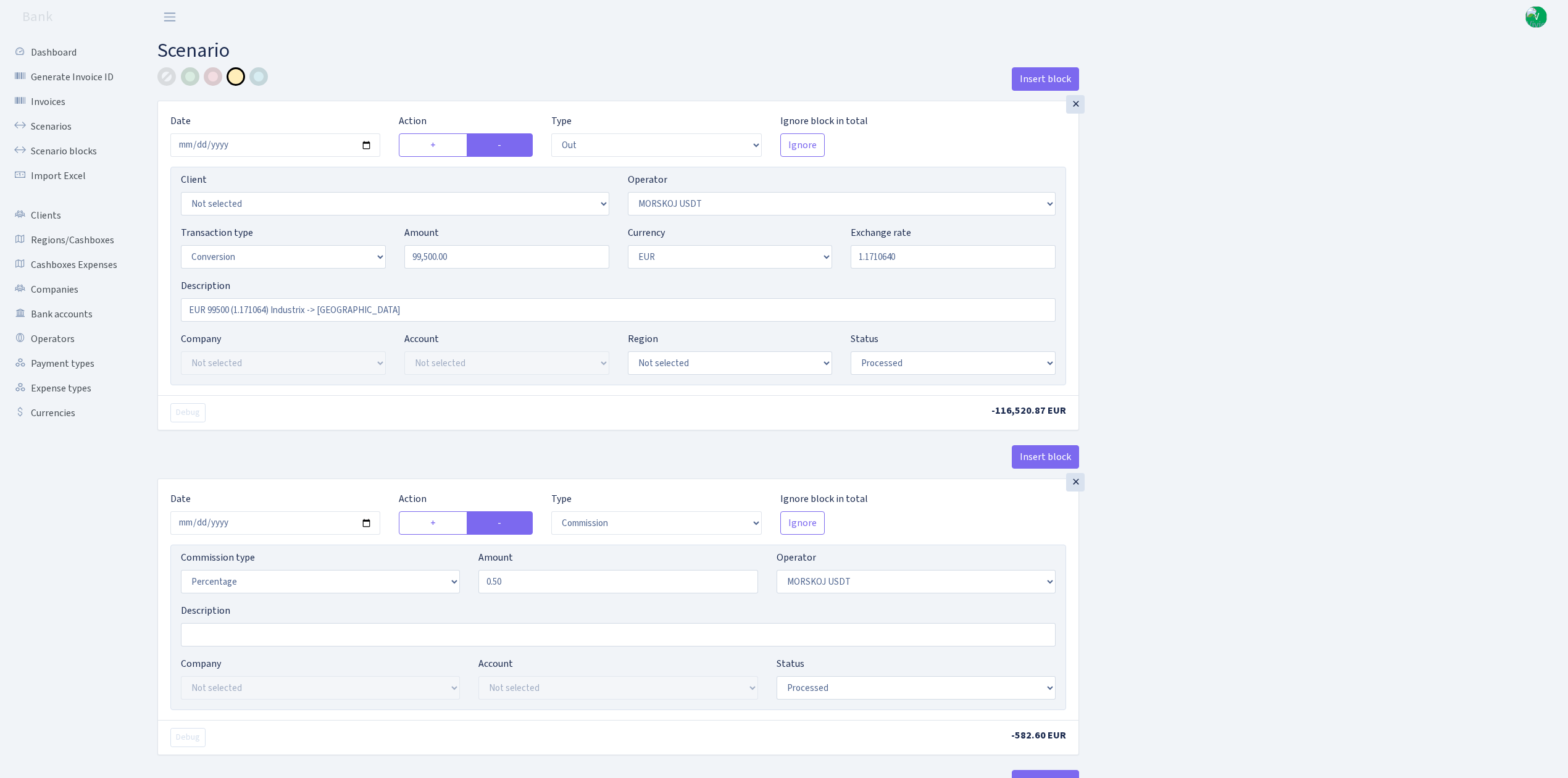
select select "out"
select select "324"
select select "15"
select select "1"
select select "processed"
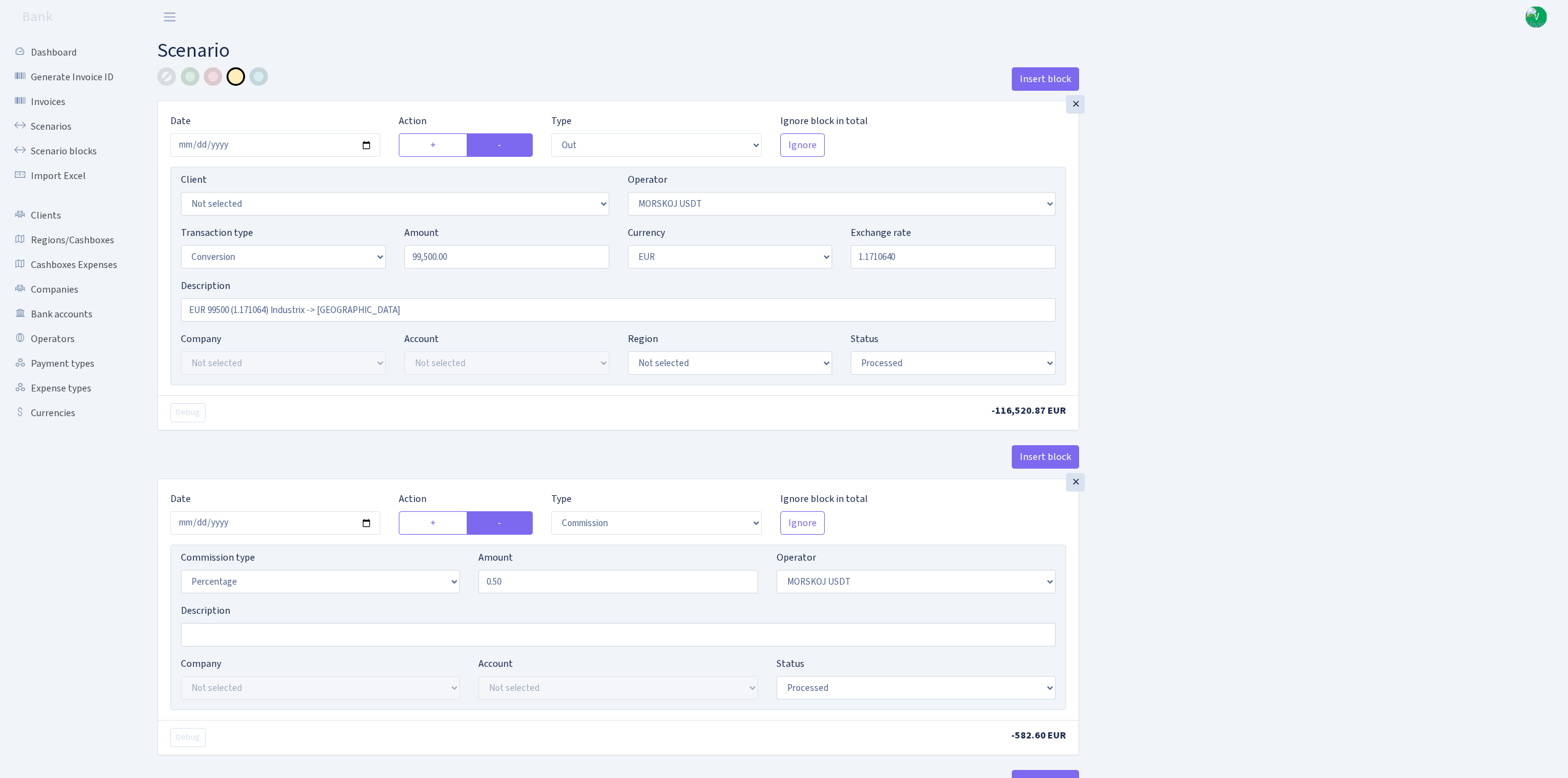
select select "commission"
select select "324"
select select "processed"
select select "in"
select select "323"
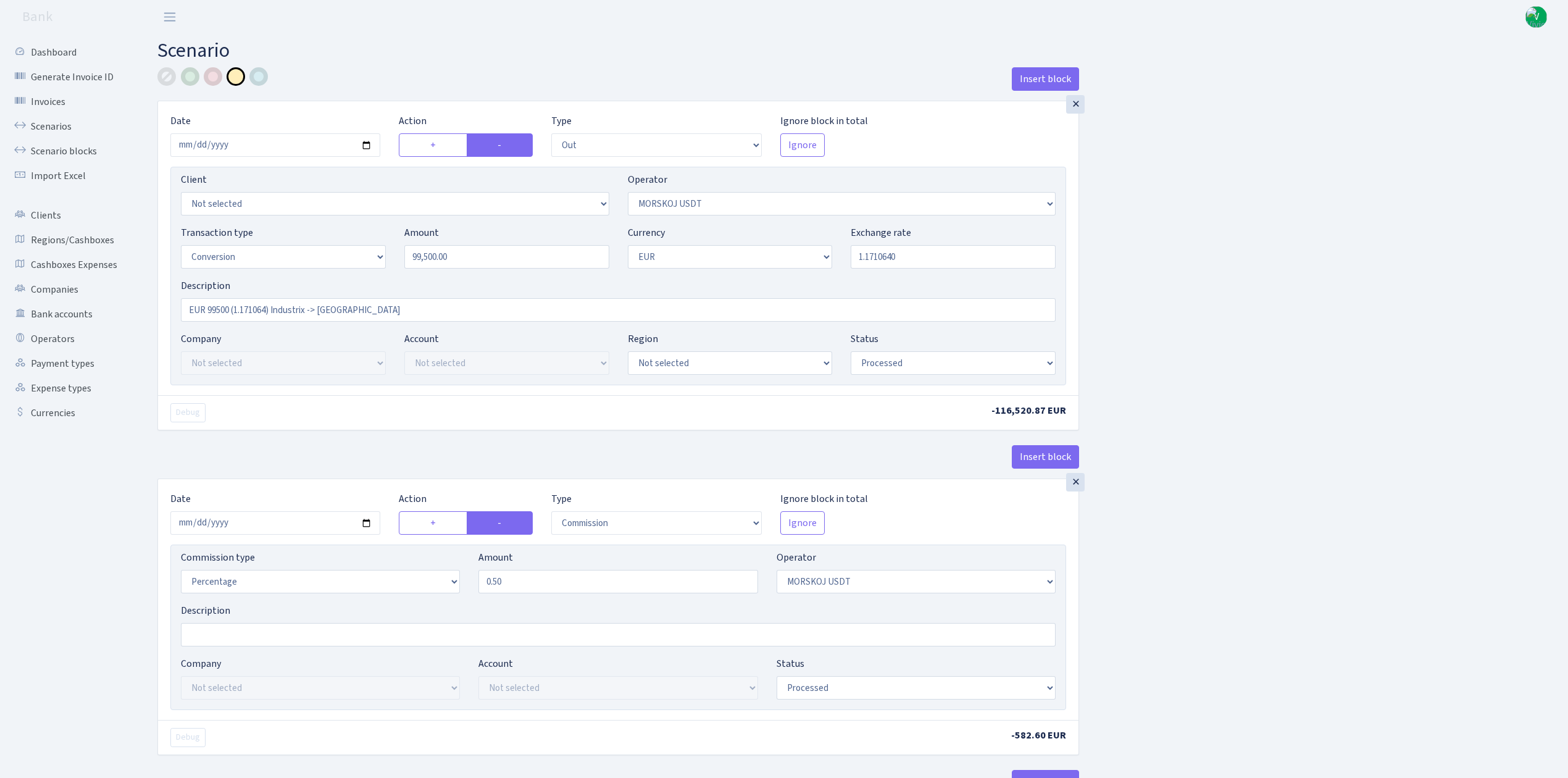
select select "1"
select select "processed"
click at [363, 146] on input "[DATE]" at bounding box center [275, 145] width 210 height 24
type input "[DATE]"
click at [424, 257] on input "99500.00" at bounding box center [507, 257] width 205 height 24
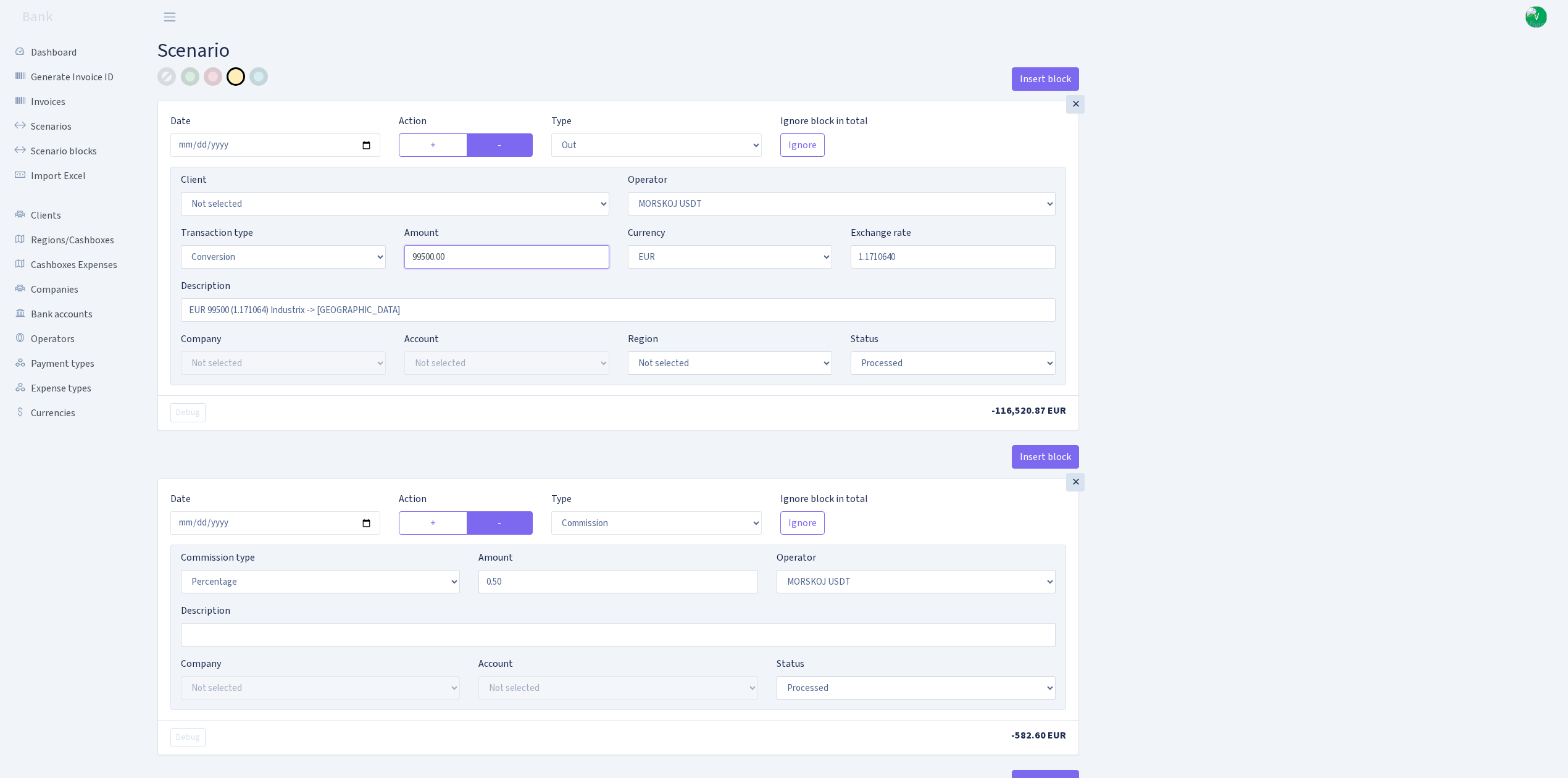
drag, startPoint x: 469, startPoint y: 261, endPoint x: 358, endPoint y: 234, distance: 114.2
click at [358, 234] on div "Transaction type Not selected 981 ELF FISH crypto [PERSON_NAME] MM-BALTIC eur U…" at bounding box center [619, 252] width 893 height 53
click at [904, 250] on input "1.1710640" at bounding box center [953, 257] width 205 height 24
type input "99,996.00"
drag, startPoint x: 902, startPoint y: 254, endPoint x: 981, endPoint y: 256, distance: 79.0
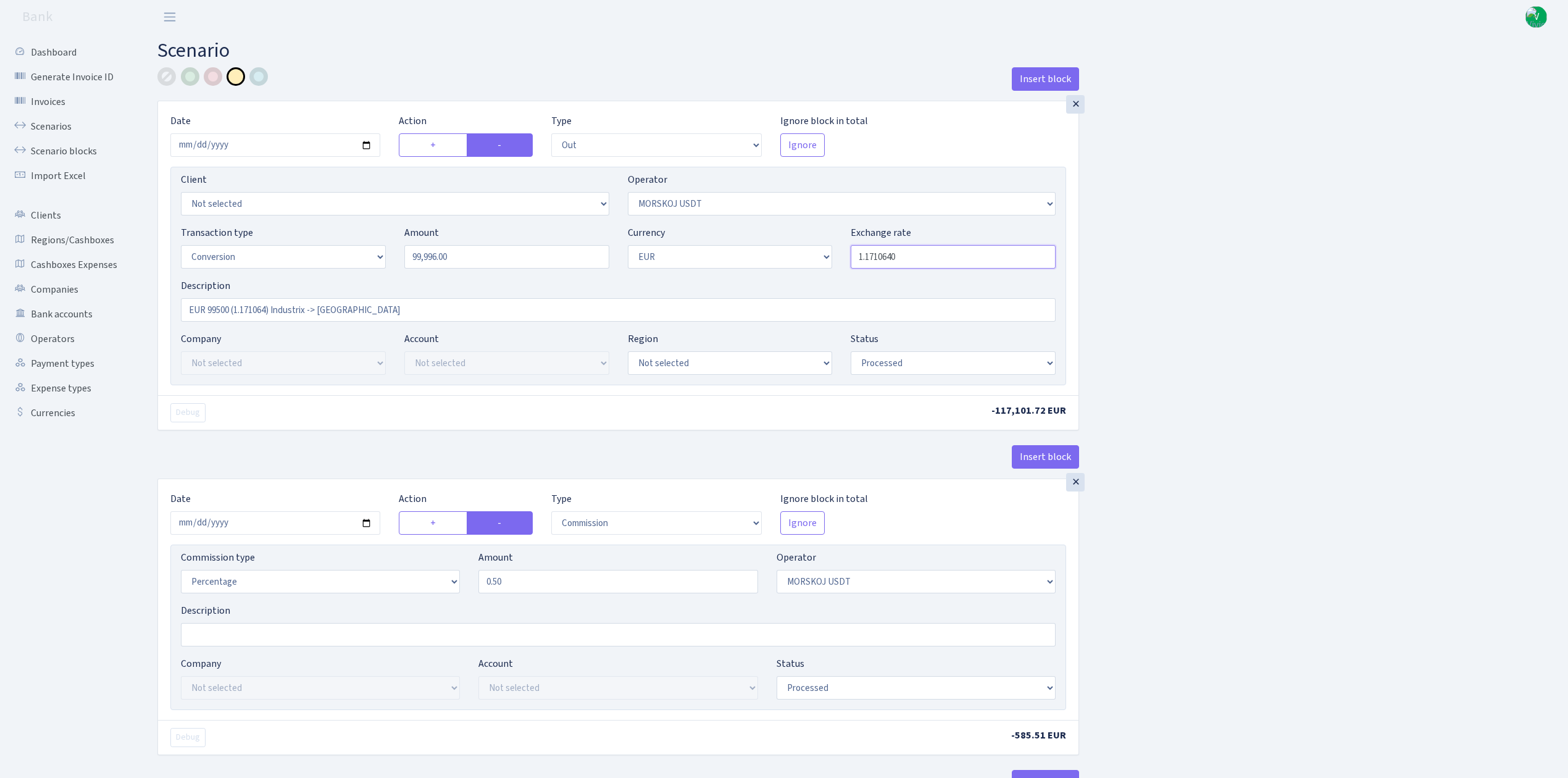
click at [981, 256] on input "1.1710640" at bounding box center [953, 257] width 205 height 24
click at [1194, 292] on div "Insert block × Date [DATE] Action + - Type --- In Out Commission Field required…" at bounding box center [853, 651] width 1411 height 1169
type input "1.1852140"
drag, startPoint x: 427, startPoint y: 316, endPoint x: 175, endPoint y: 300, distance: 252.5
click at [209, 302] on input "EUR 99500 (1.171064) Industrix -> [GEOGRAPHIC_DATA]" at bounding box center [618, 309] width 874 height 24
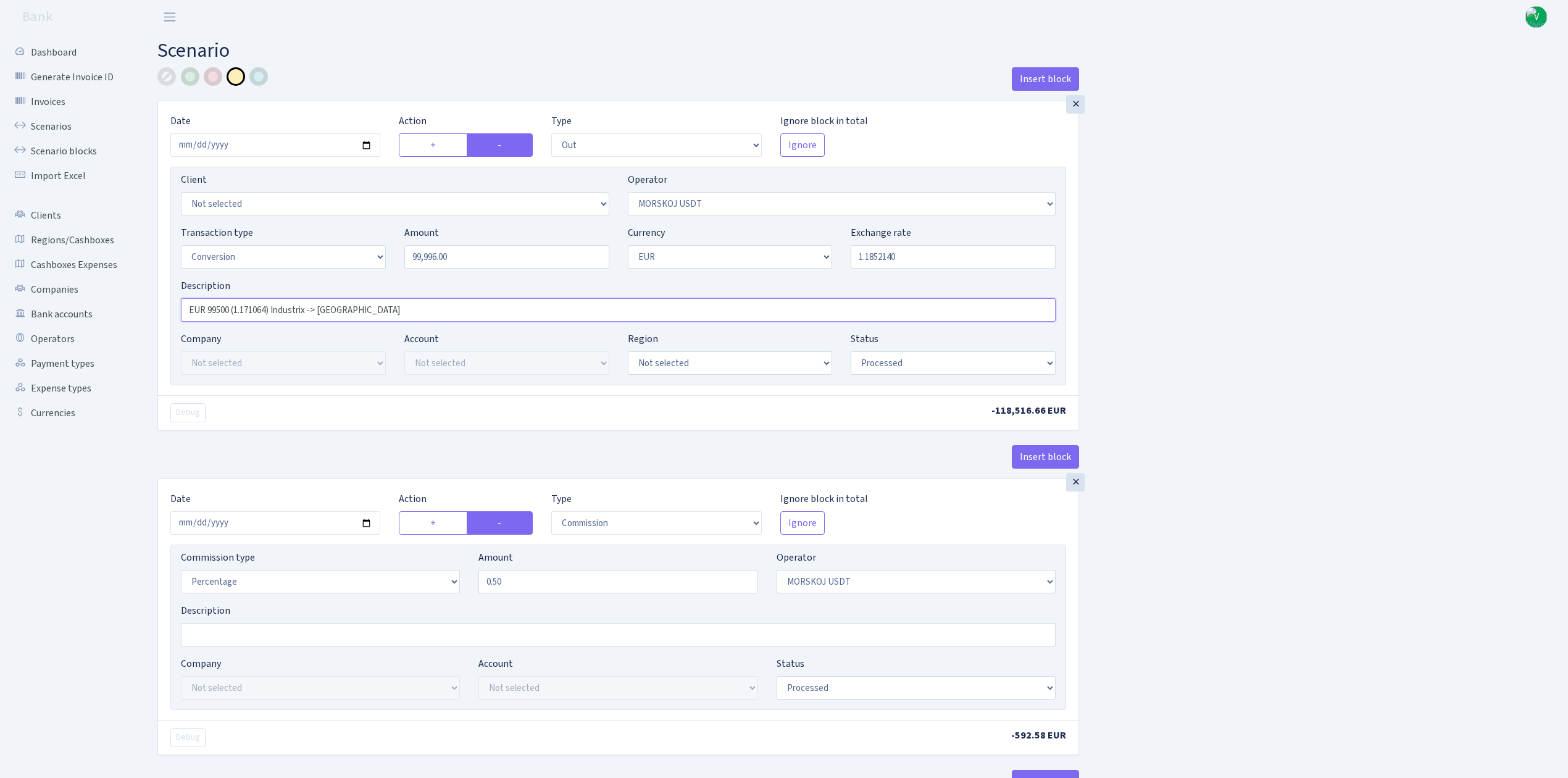
click at [355, 313] on input "EUR 99500 (1.171064) Industrix -> [GEOGRAPHIC_DATA]" at bounding box center [618, 309] width 874 height 24
click at [396, 315] on input "EUR 99500 (1.171064) Industrix -> Morskoj" at bounding box center [618, 309] width 874 height 24
drag, startPoint x: 406, startPoint y: 308, endPoint x: 156, endPoint y: 299, distance: 250.2
click at [156, 299] on div "Insert block × Date 2025-09-17 Action + - Type --- In Out Commission Field requ…" at bounding box center [618, 651] width 940 height 1169
paste input "955 (1.1848840) Alfastar -> Morskoj (Harmony)"
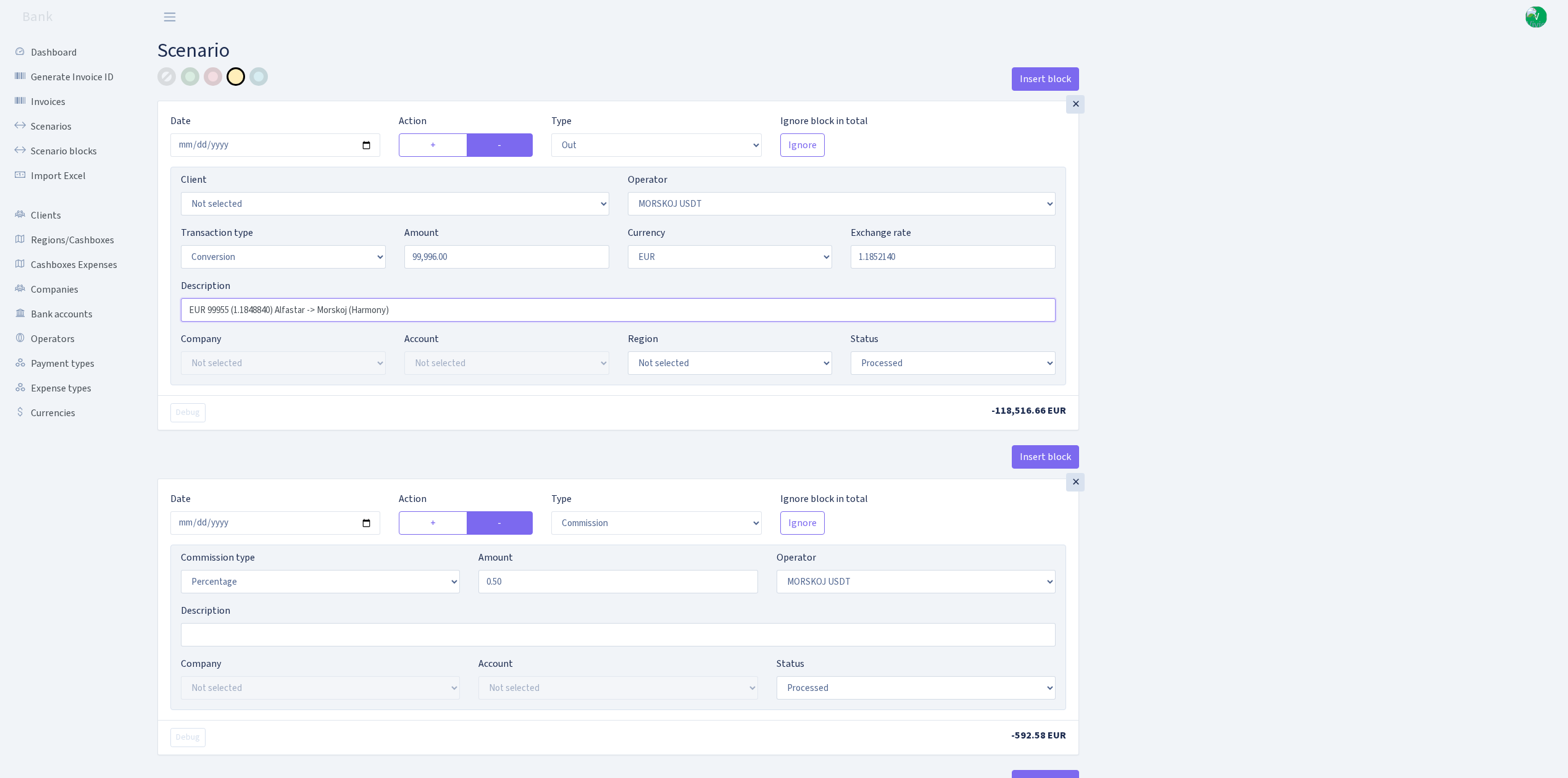
click at [230, 306] on input "EUR 99955 (1.1848840) Alfastar -> Morskoj (Harmony)" at bounding box center [618, 309] width 874 height 24
click at [273, 309] on input "EUR 99996 (1.1848840) Alfastar -> Morskoj (Harmony)" at bounding box center [618, 309] width 874 height 24
type input "EUR 99996 (1.185214) Alfastar -> [GEOGRAPHIC_DATA] (Harmony)"
click at [1201, 295] on div "Insert block × Date 2025-09-17 Action + - Type --- In Out Commission Field requ…" at bounding box center [853, 651] width 1411 height 1169
click at [1205, 358] on div "Insert block × Date 2025-09-17 Action + - Type --- In Out Commission Field requ…" at bounding box center [853, 651] width 1411 height 1169
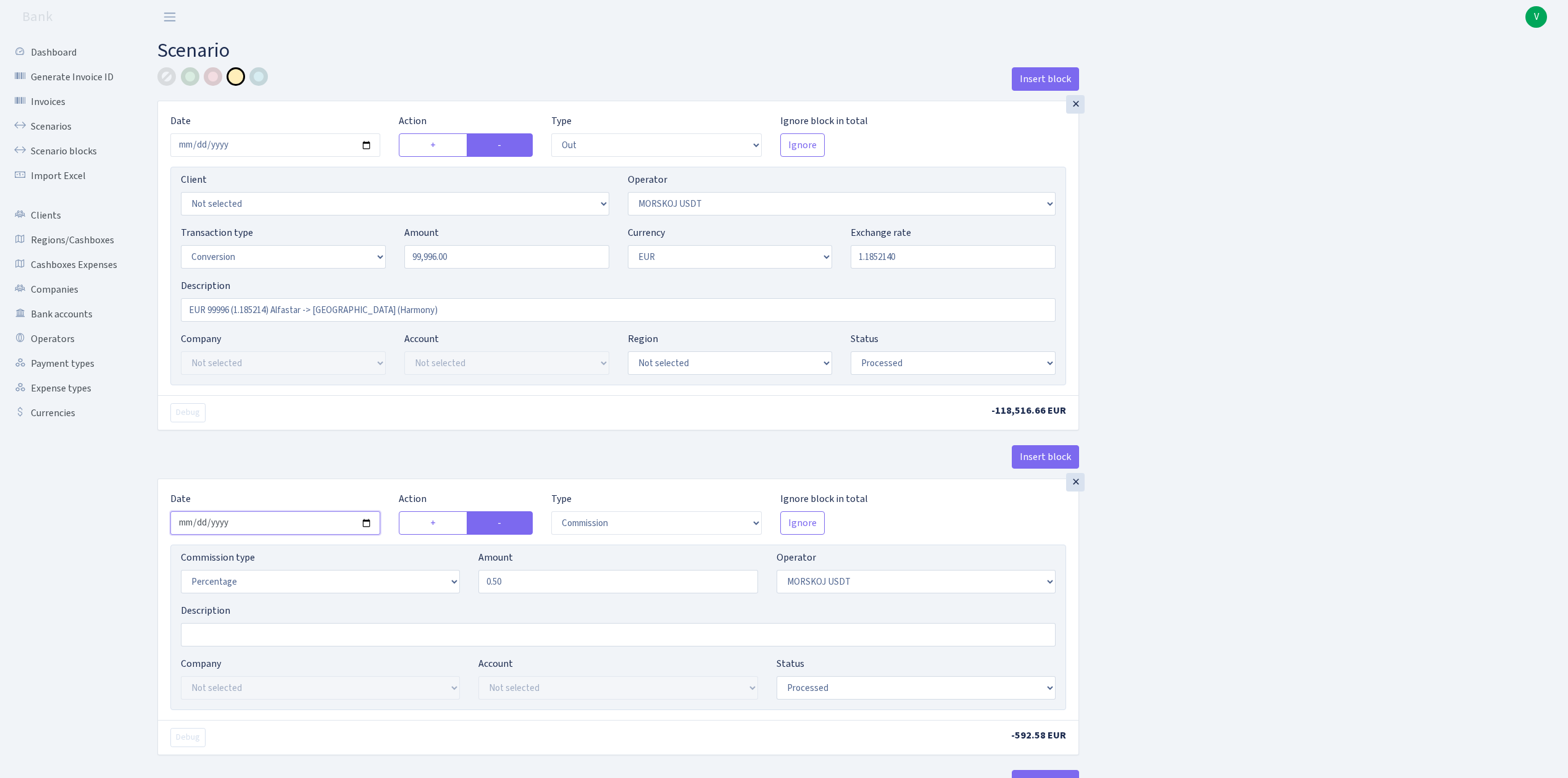
click at [367, 526] on input "2025-09-03" at bounding box center [275, 522] width 210 height 24
type input "[DATE]"
click at [1350, 549] on div "Insert block × Date 2025-09-17 Action + - Type --- In Out Commission Field requ…" at bounding box center [853, 651] width 1411 height 1169
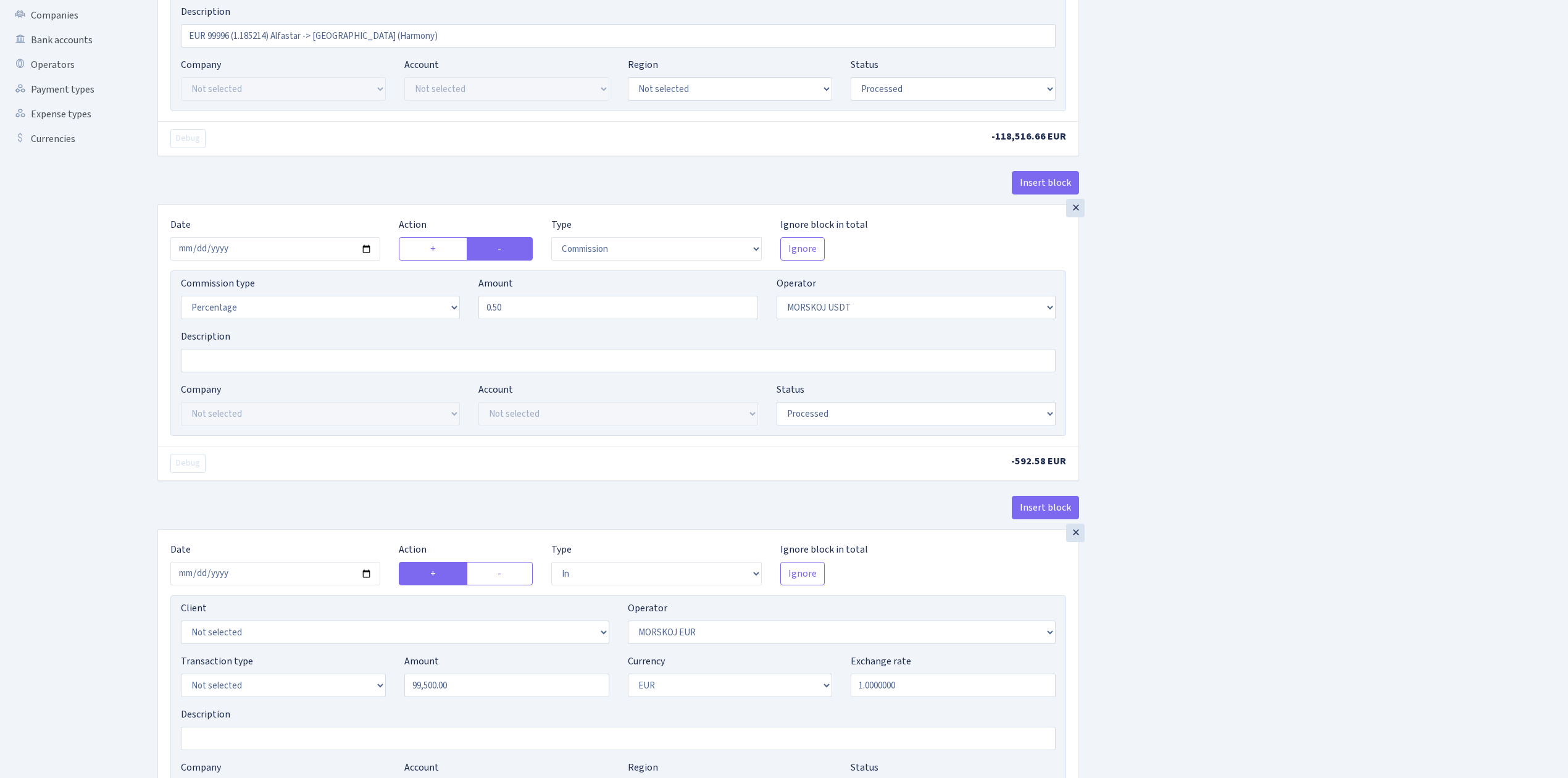
scroll to position [411, 0]
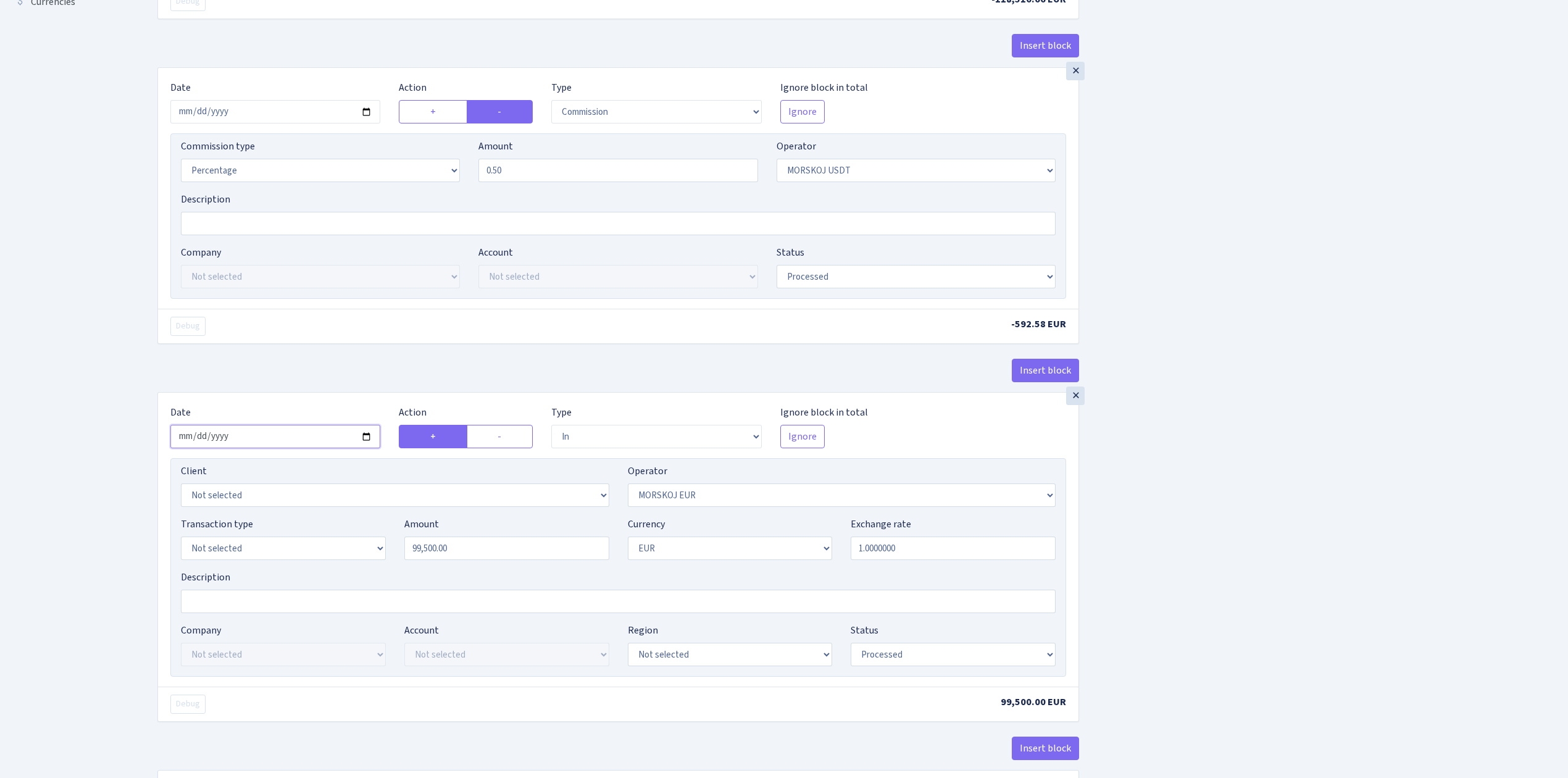
click at [369, 439] on input "2025-09-03" at bounding box center [275, 436] width 210 height 24
type input "2025-09-17"
click at [450, 544] on input "99500.00" at bounding box center [507, 548] width 205 height 24
drag, startPoint x: 484, startPoint y: 551, endPoint x: 429, endPoint y: 583, distance: 63.6
click at [360, 529] on div "Transaction type Not selected 981 ELF FISH crypto GIRT IVO dekl MM-BALTIC eur U…" at bounding box center [619, 543] width 893 height 53
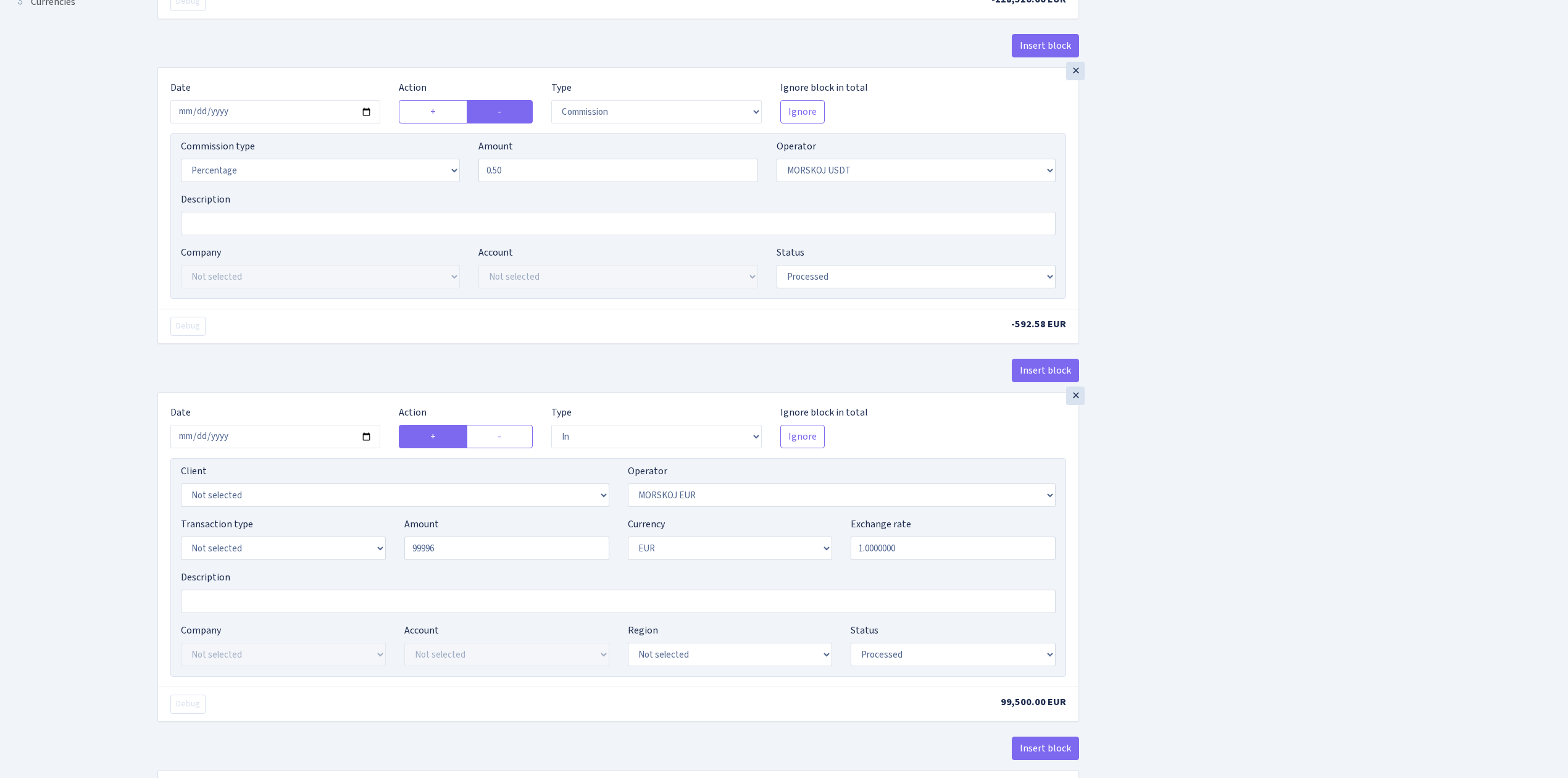
click at [1176, 595] on div "Insert block × Date 2025-09-17 Action + - Type --- In Out Commission Field requ…" at bounding box center [853, 240] width 1411 height 1169
type input "99,996.00"
click at [1162, 641] on div "Insert block × Date 2025-09-17 Action + - Type --- In Out Commission Field requ…" at bounding box center [853, 240] width 1411 height 1169
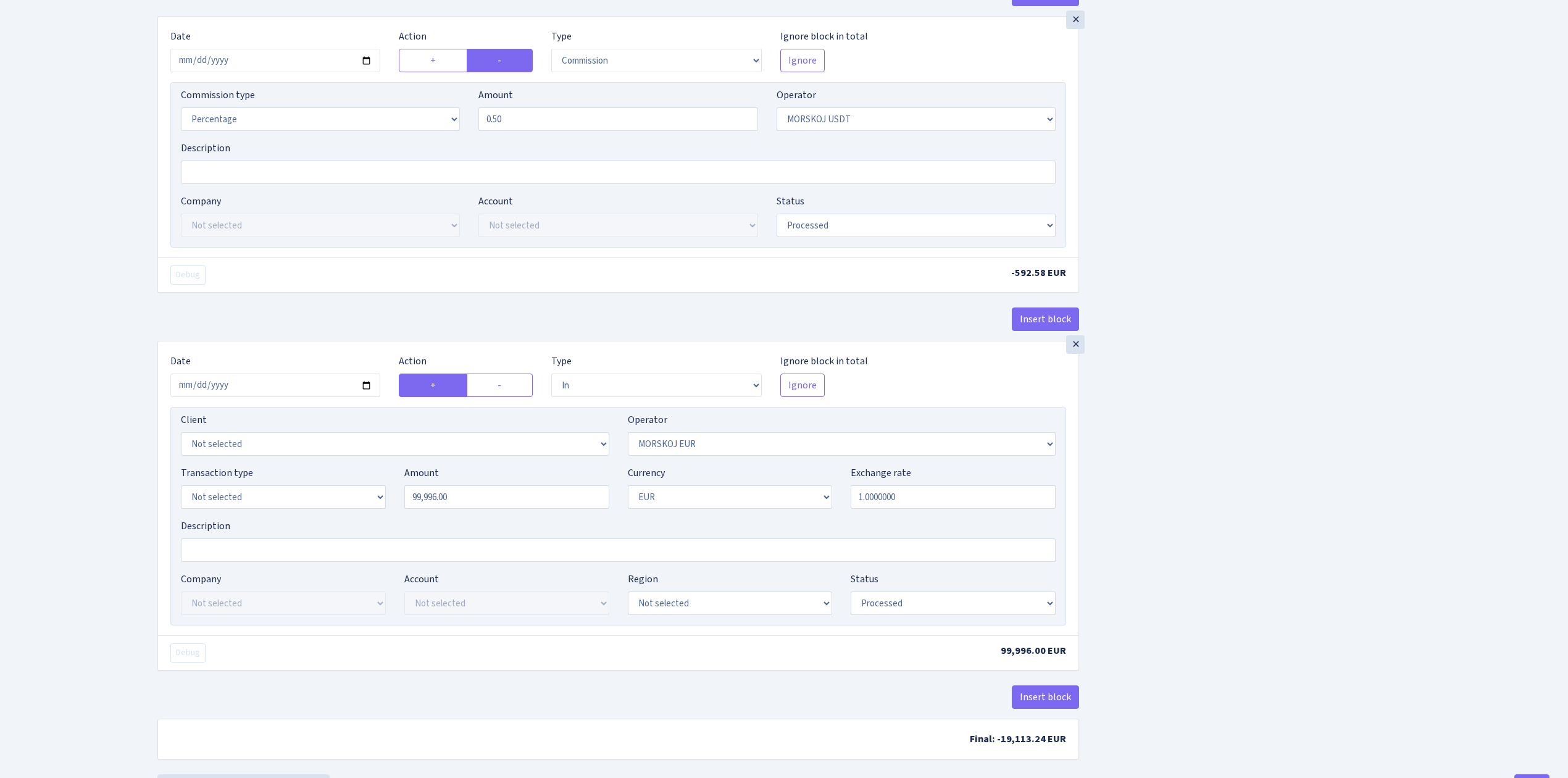
scroll to position [521, 0]
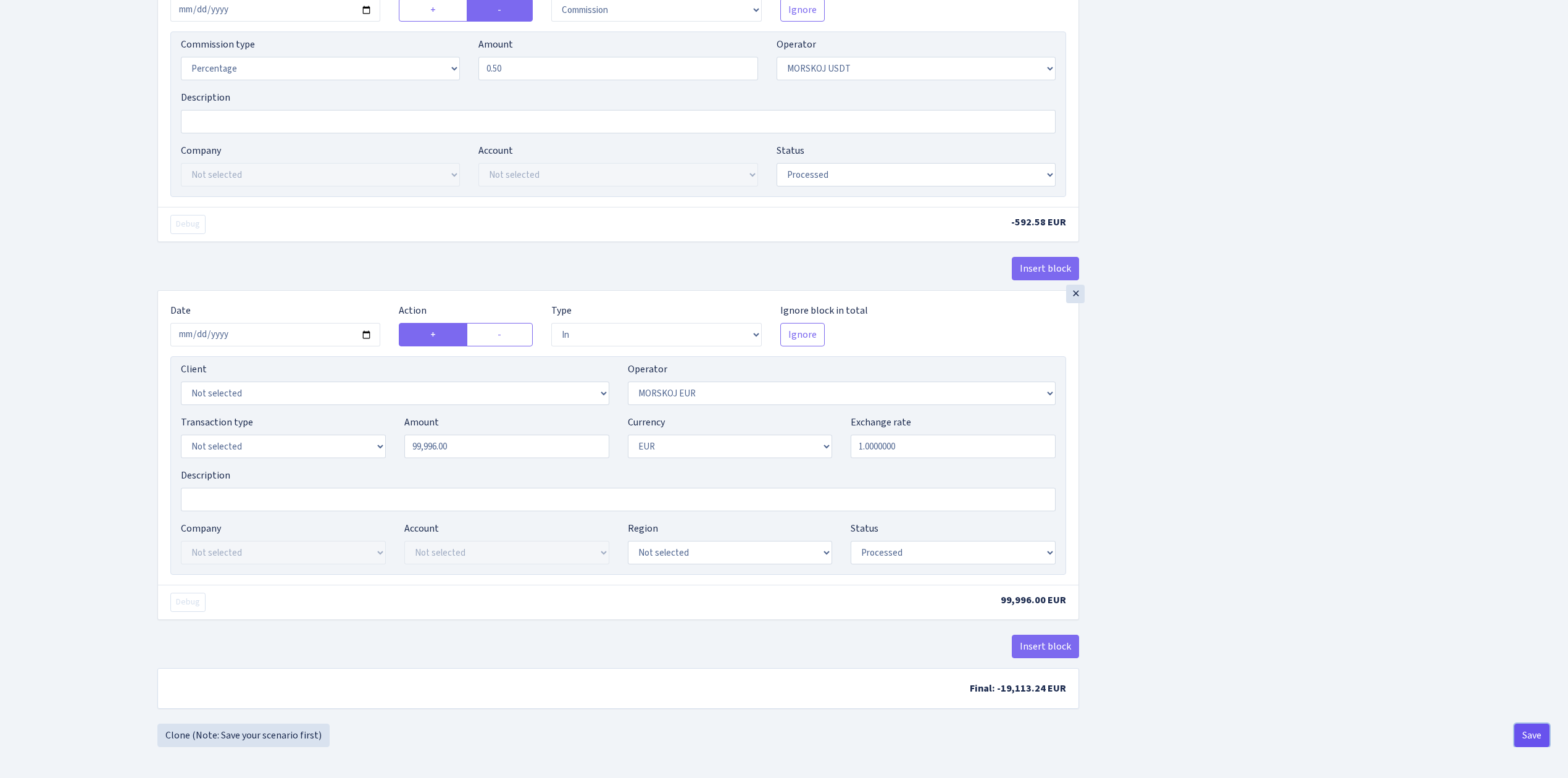
click at [1530, 734] on button "Save" at bounding box center [1532, 735] width 35 height 24
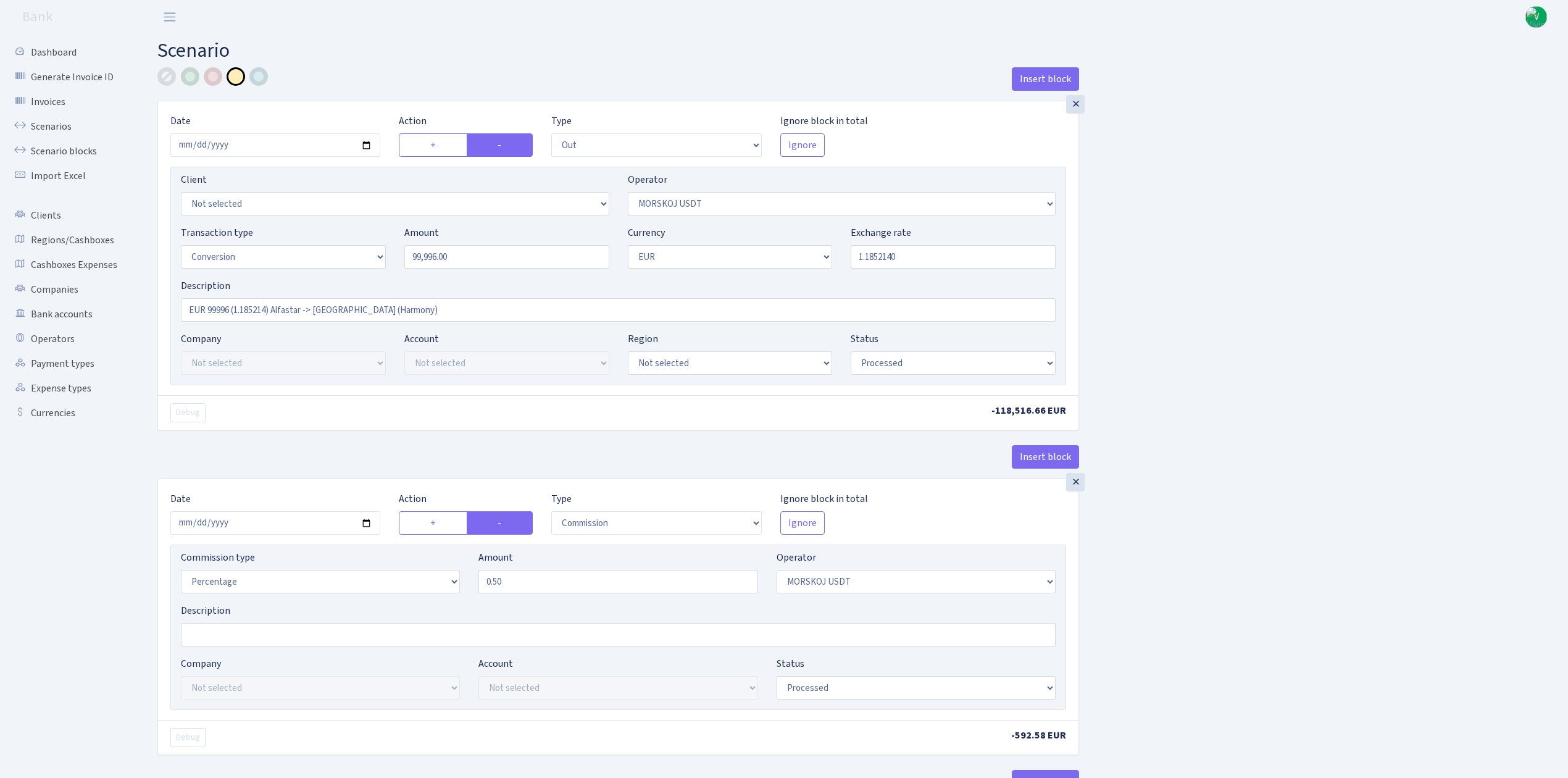
select select "out"
select select "324"
select select "15"
select select "1"
select select "processed"
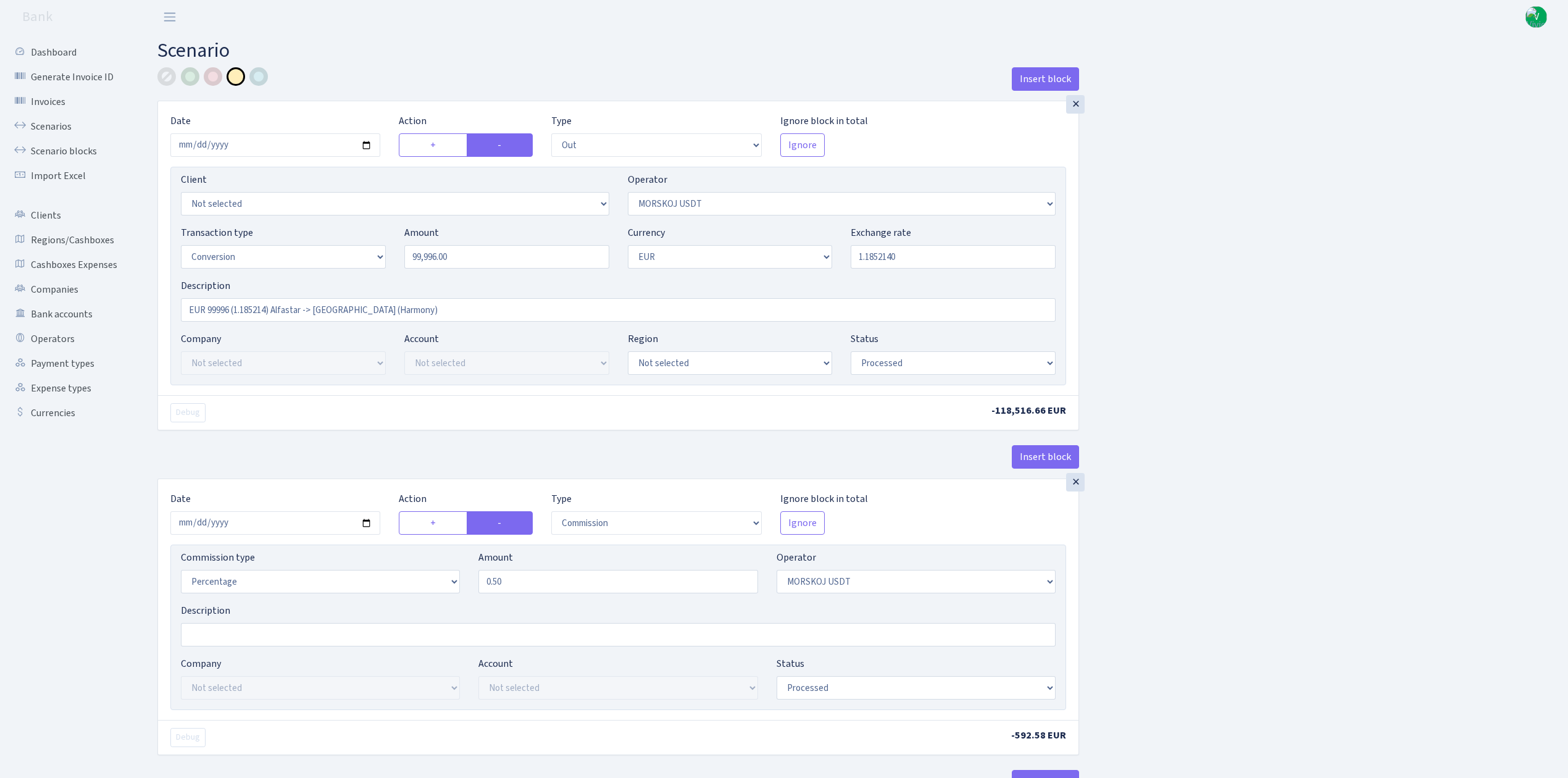
select select "commission"
select select "324"
select select "processed"
select select "in"
select select "323"
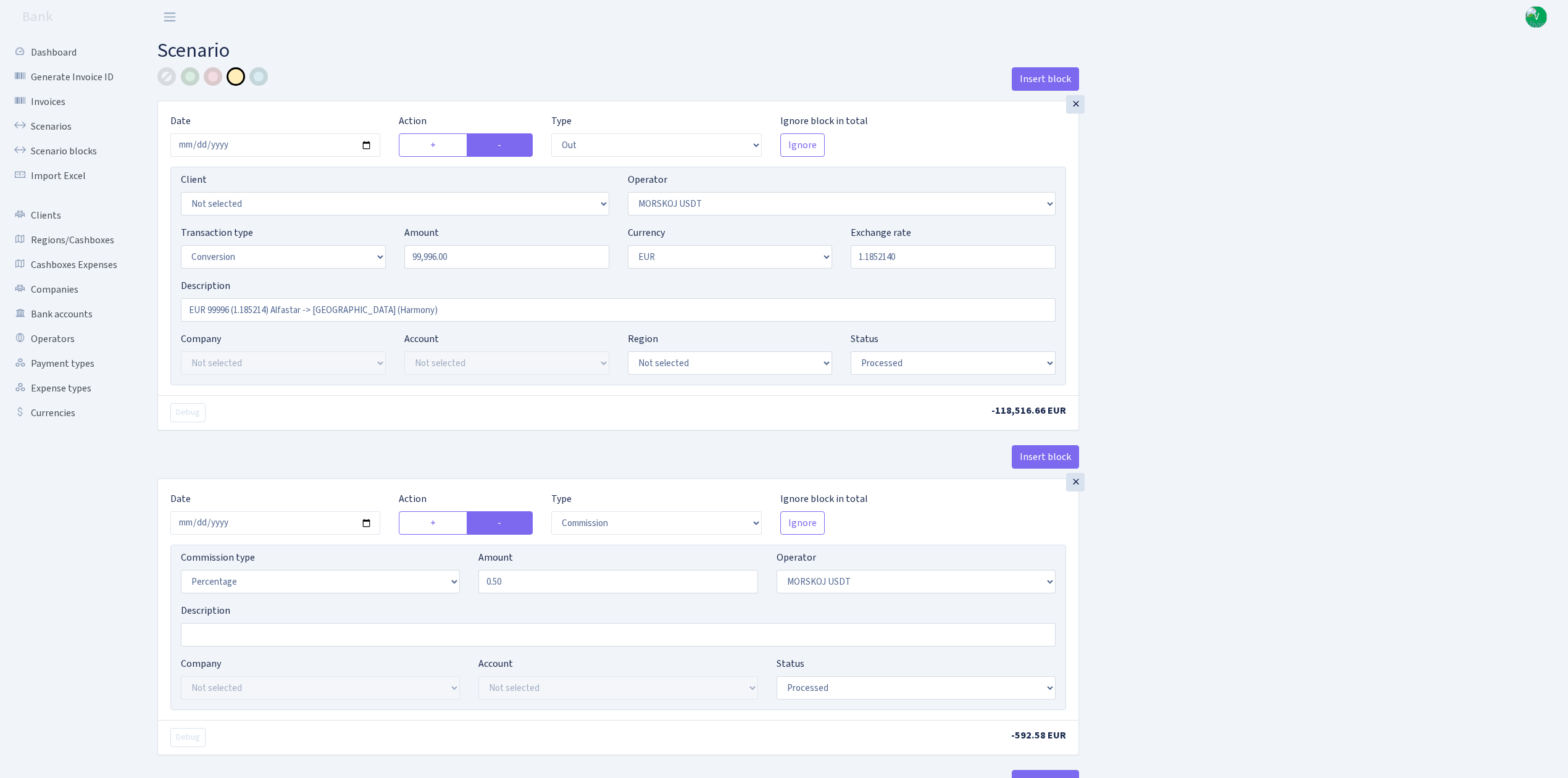
select select "1"
select select "processed"
click at [53, 123] on link "Scenarios" at bounding box center [68, 127] width 123 height 25
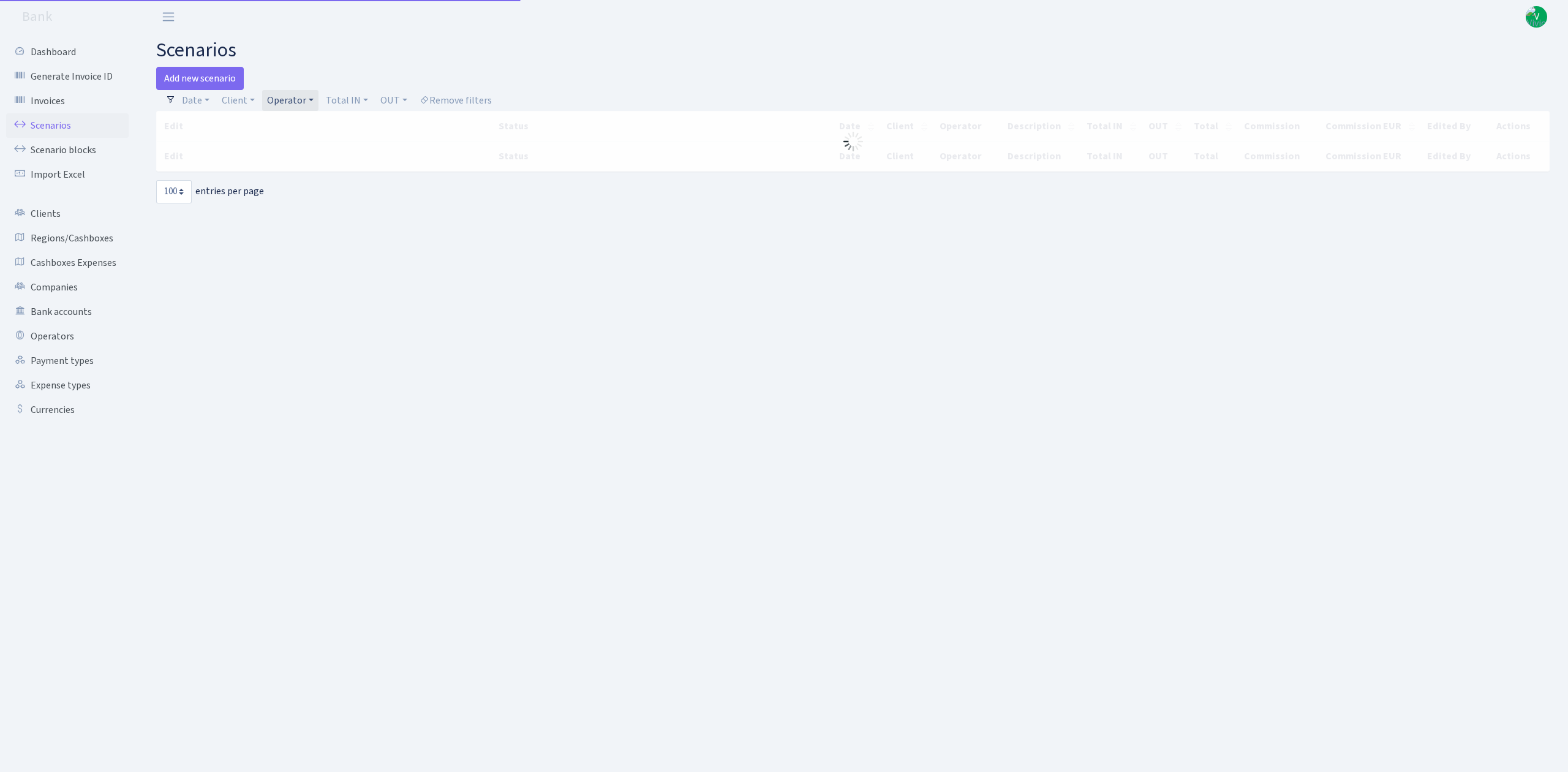
select select "100"
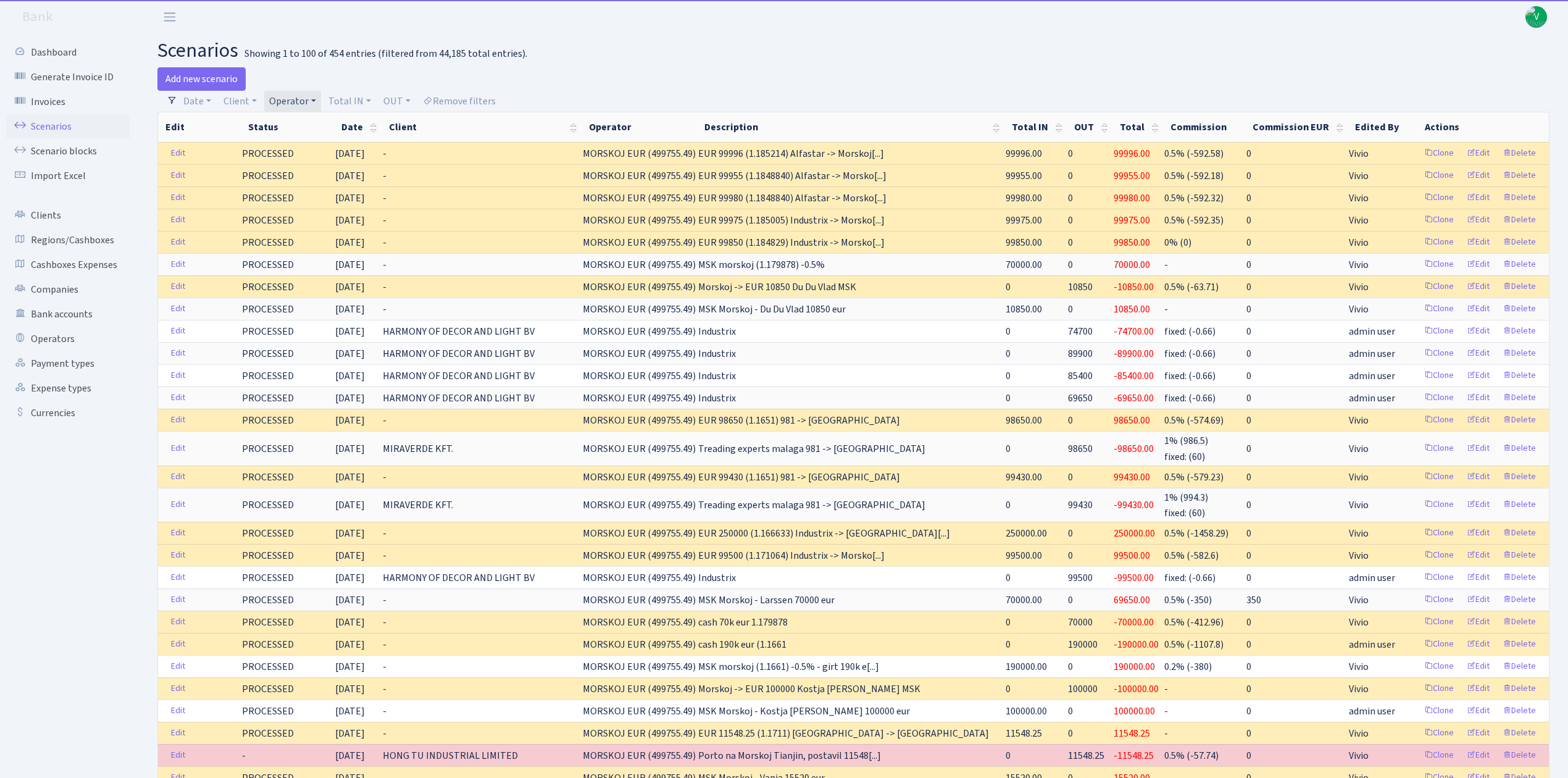
click at [290, 101] on link "Operator" at bounding box center [292, 101] width 57 height 21
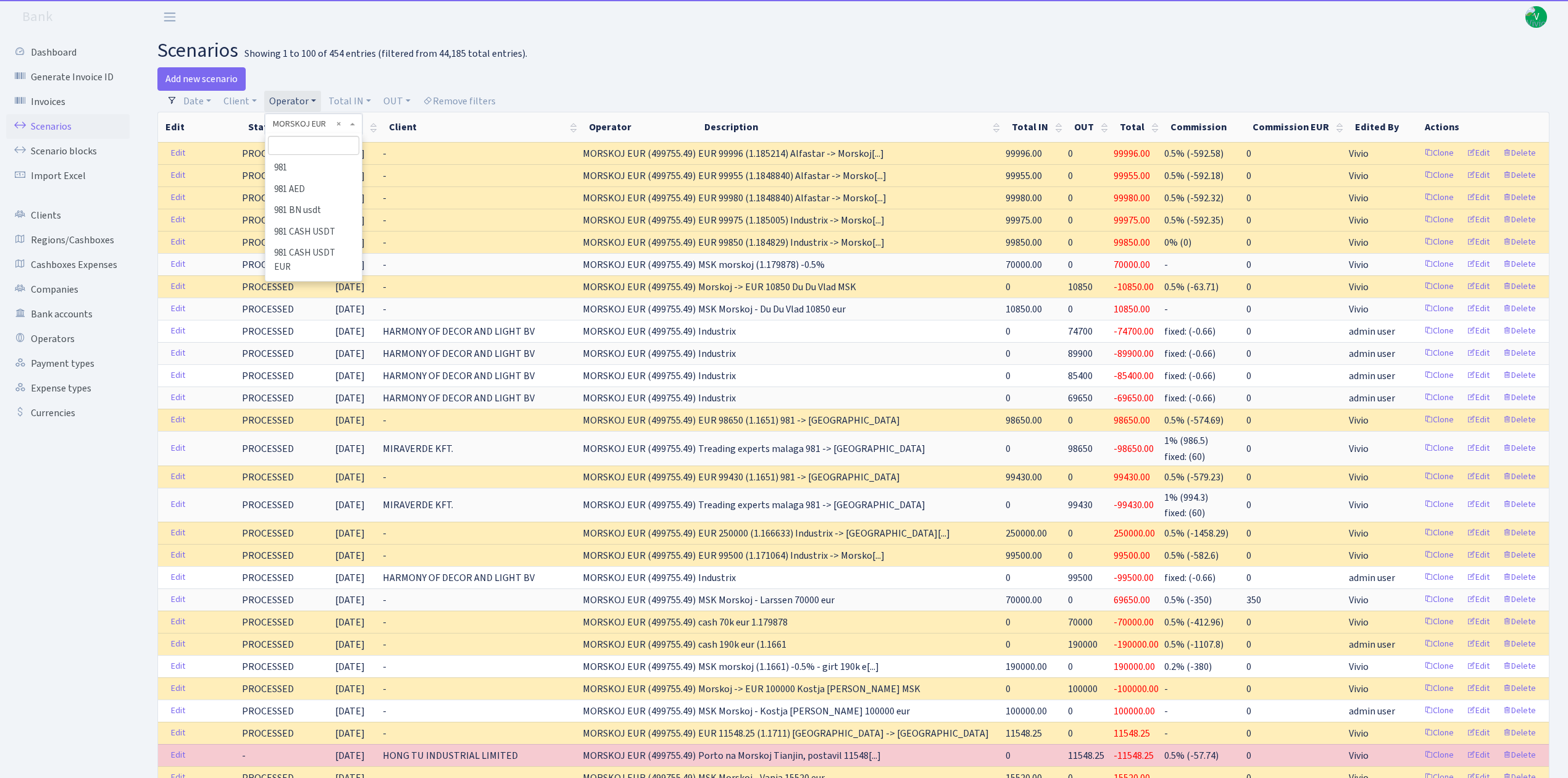
scroll to position [5206, 0]
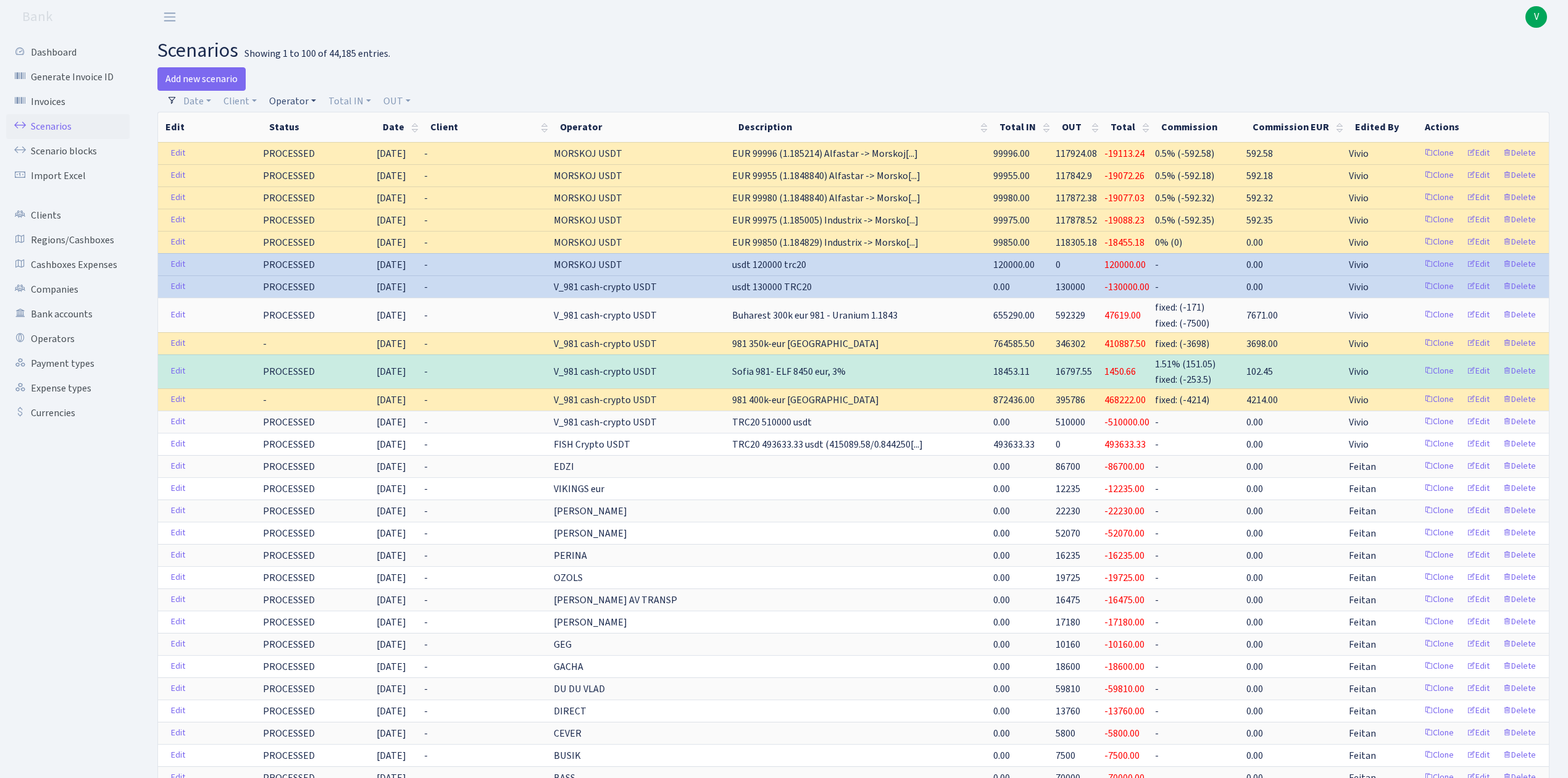
click at [288, 98] on link "Operator" at bounding box center [292, 101] width 57 height 21
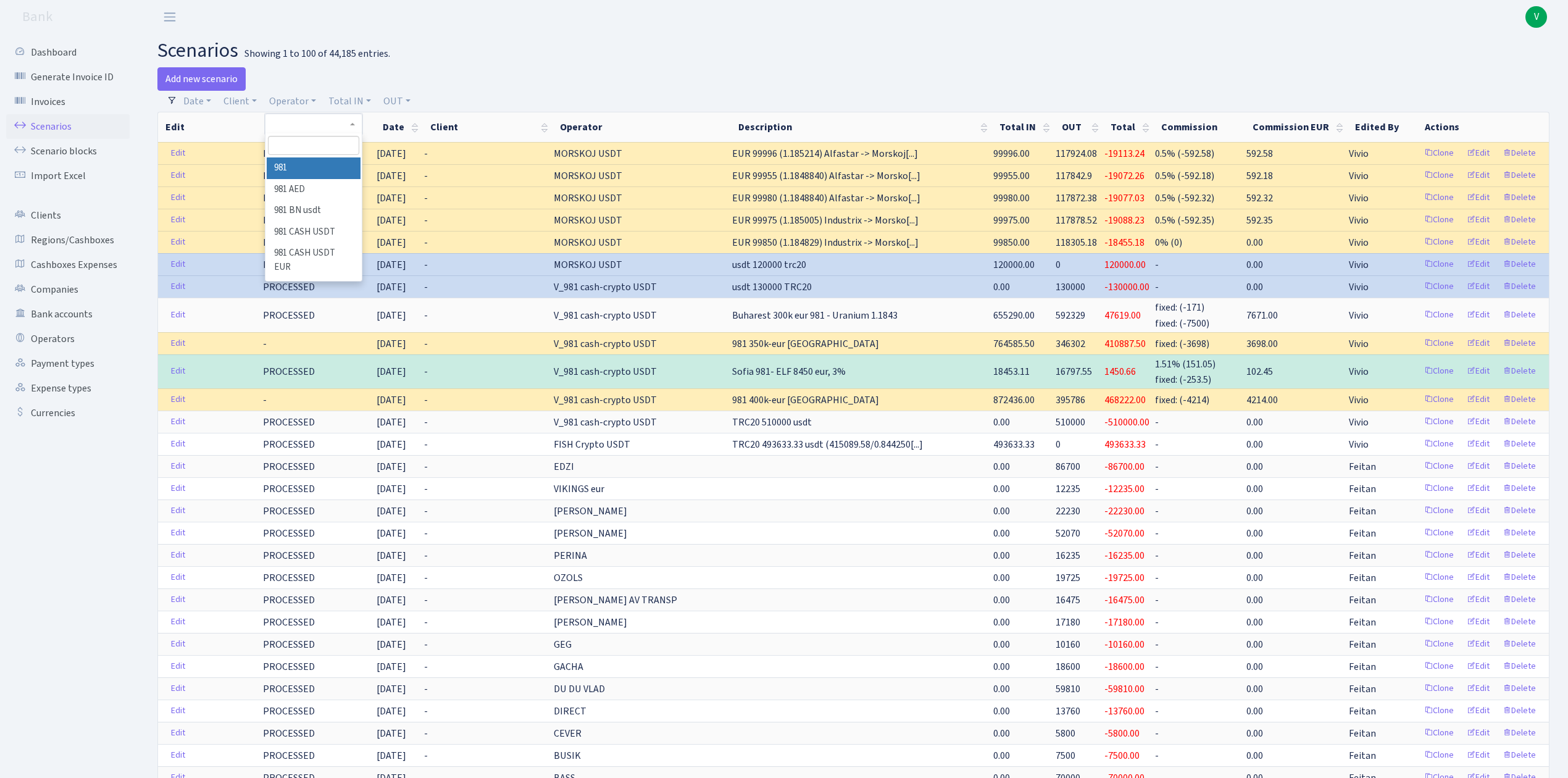
click at [308, 146] on input "search" at bounding box center [313, 145] width 90 height 19
type input "uraniu"
click at [321, 174] on li "URANIUM eur" at bounding box center [313, 168] width 93 height 21
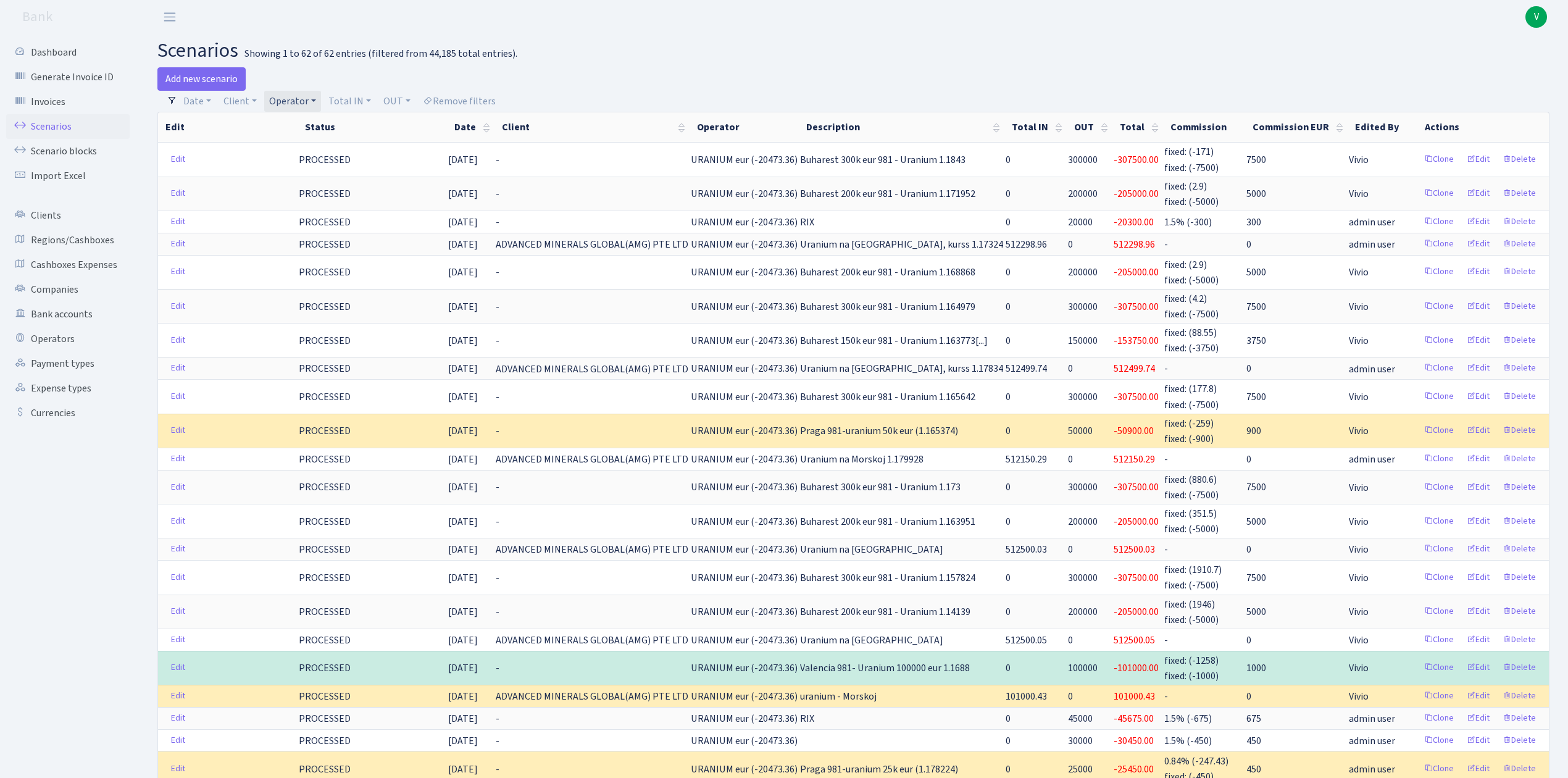
click at [281, 91] on link "Operator" at bounding box center [292, 101] width 57 height 21
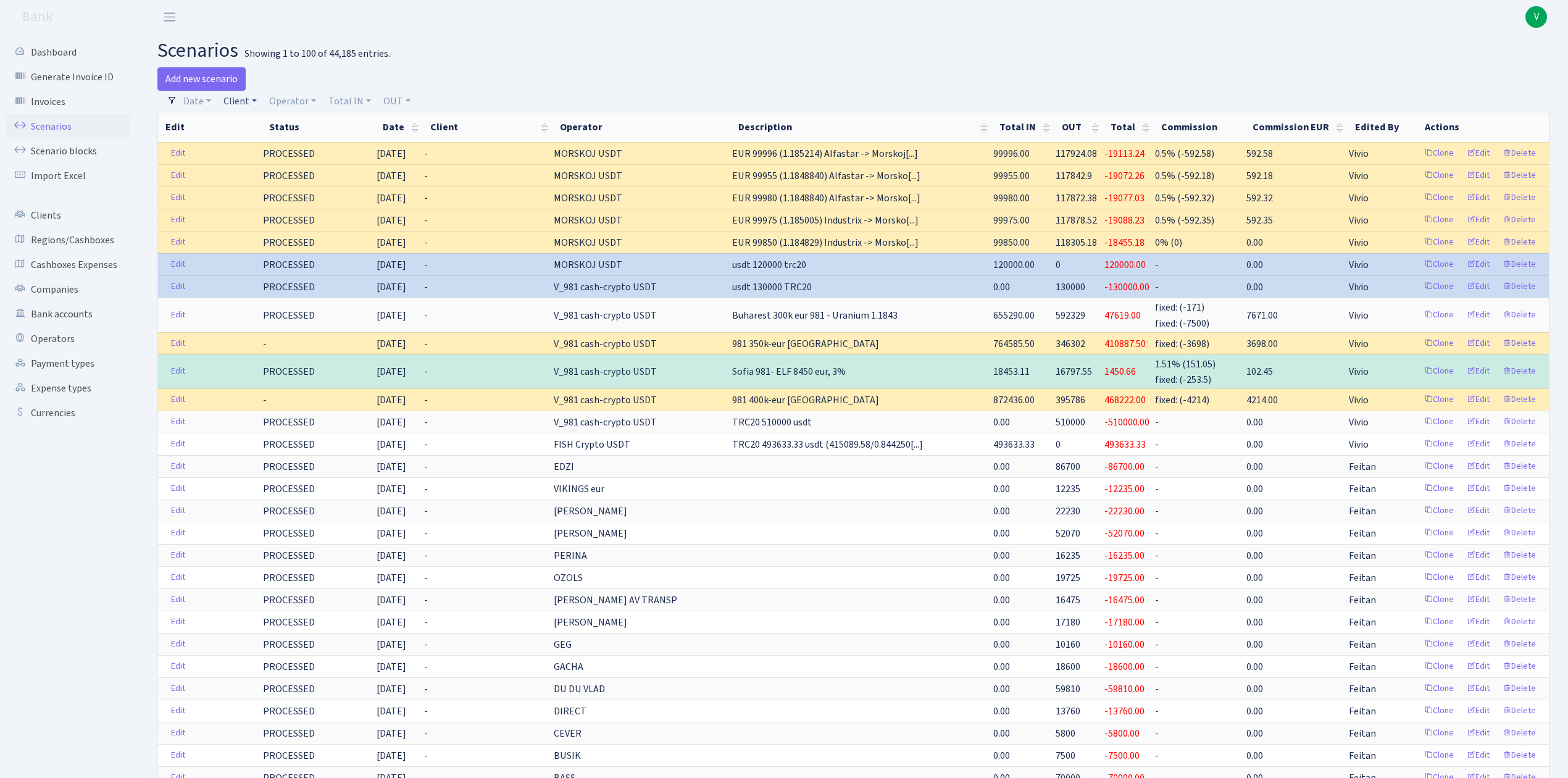
drag, startPoint x: 242, startPoint y: 106, endPoint x: 259, endPoint y: 125, distance: 25.5
click at [242, 105] on link "Client" at bounding box center [240, 101] width 44 height 21
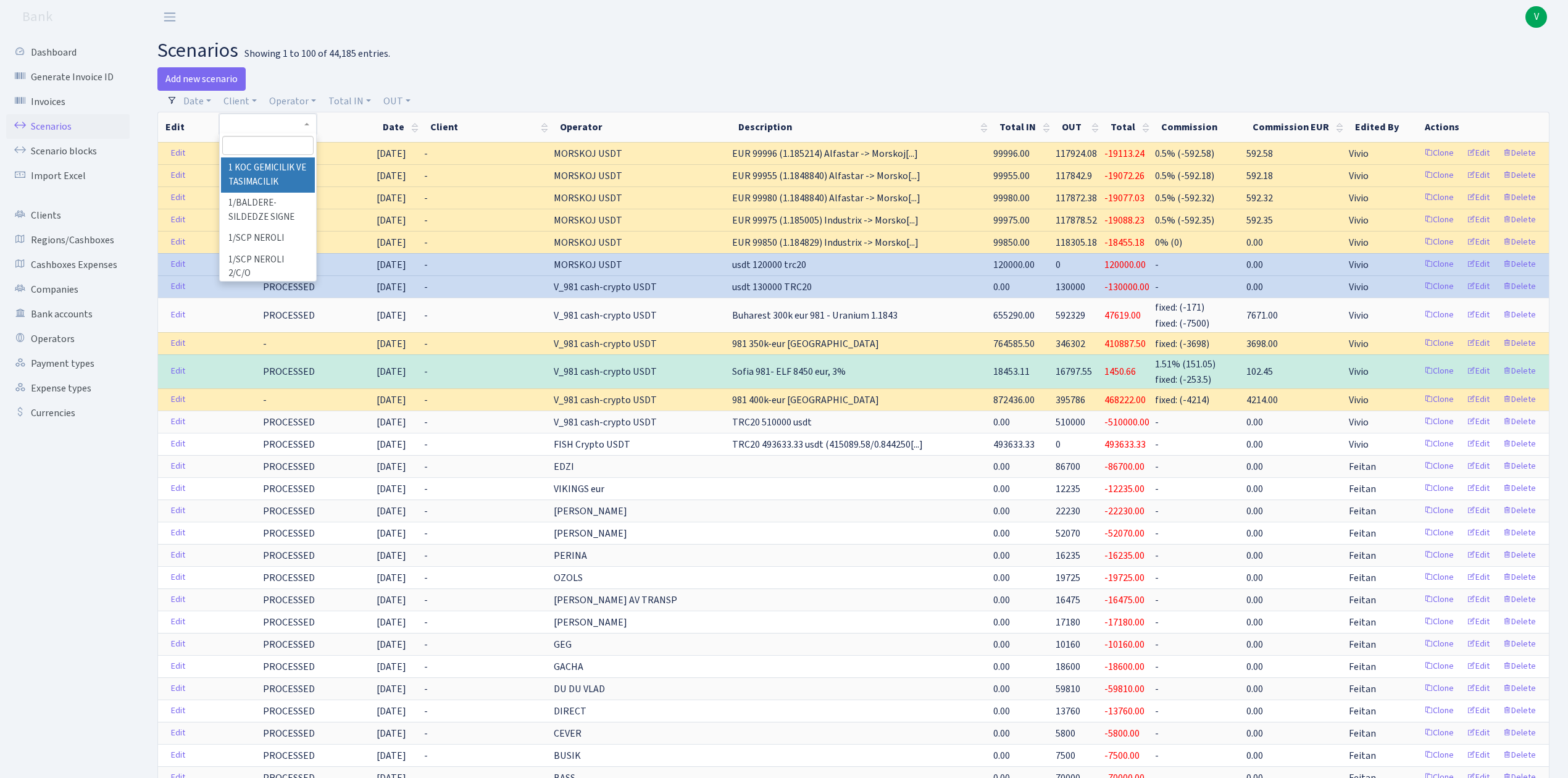
click at [255, 140] on input "search" at bounding box center [267, 145] width 90 height 19
type input "port 8"
click at [269, 164] on li "PORT 8 SP. Z O.O." at bounding box center [267, 168] width 93 height 21
